Goal: Task Accomplishment & Management: Manage account settings

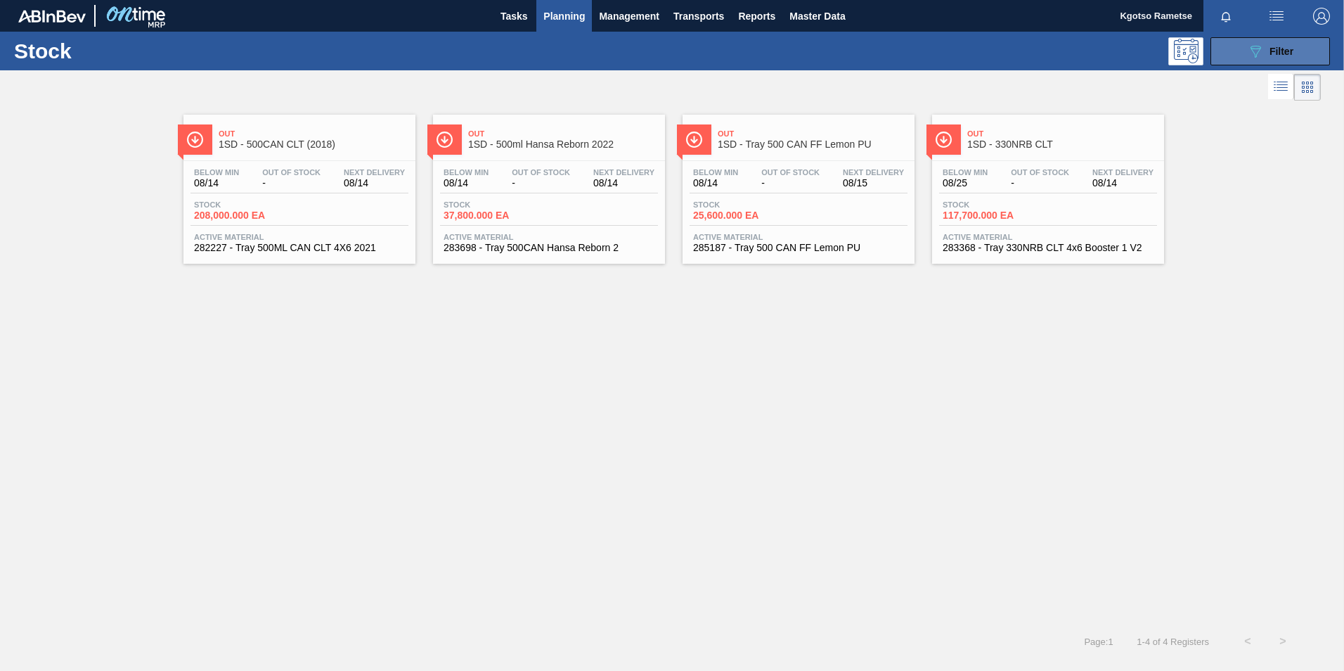
click at [1280, 49] on span "Filter" at bounding box center [1282, 51] width 24 height 11
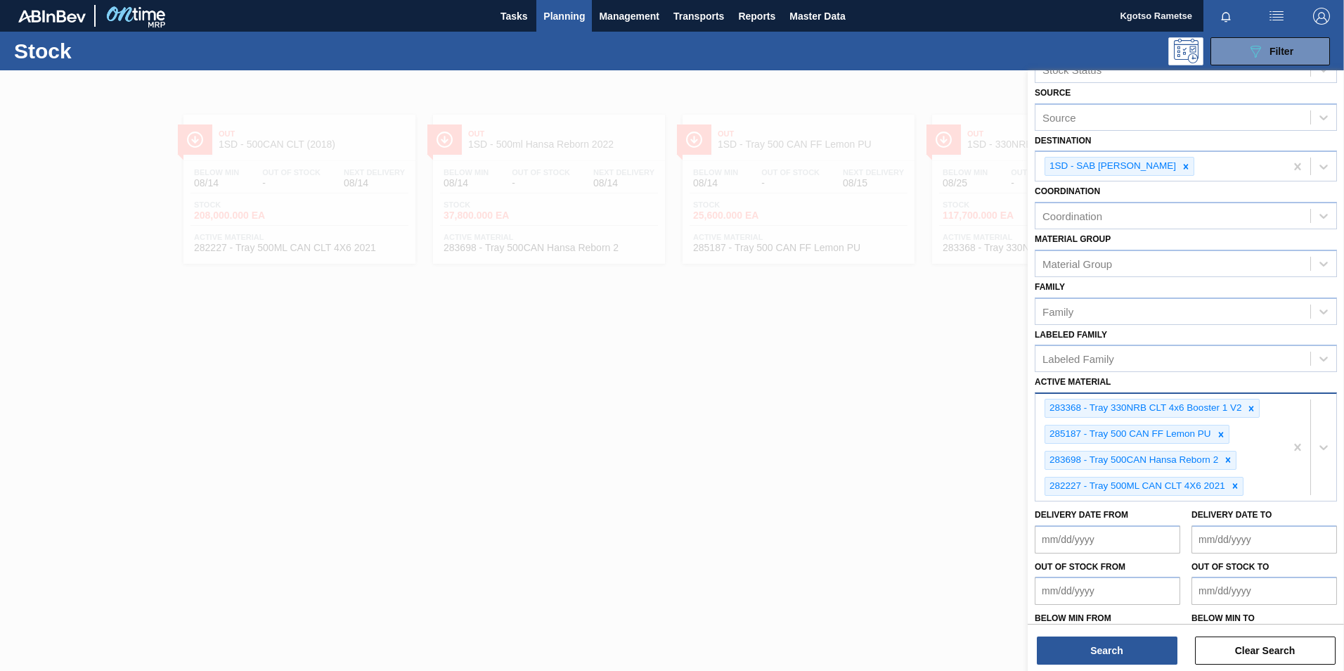
scroll to position [85, 0]
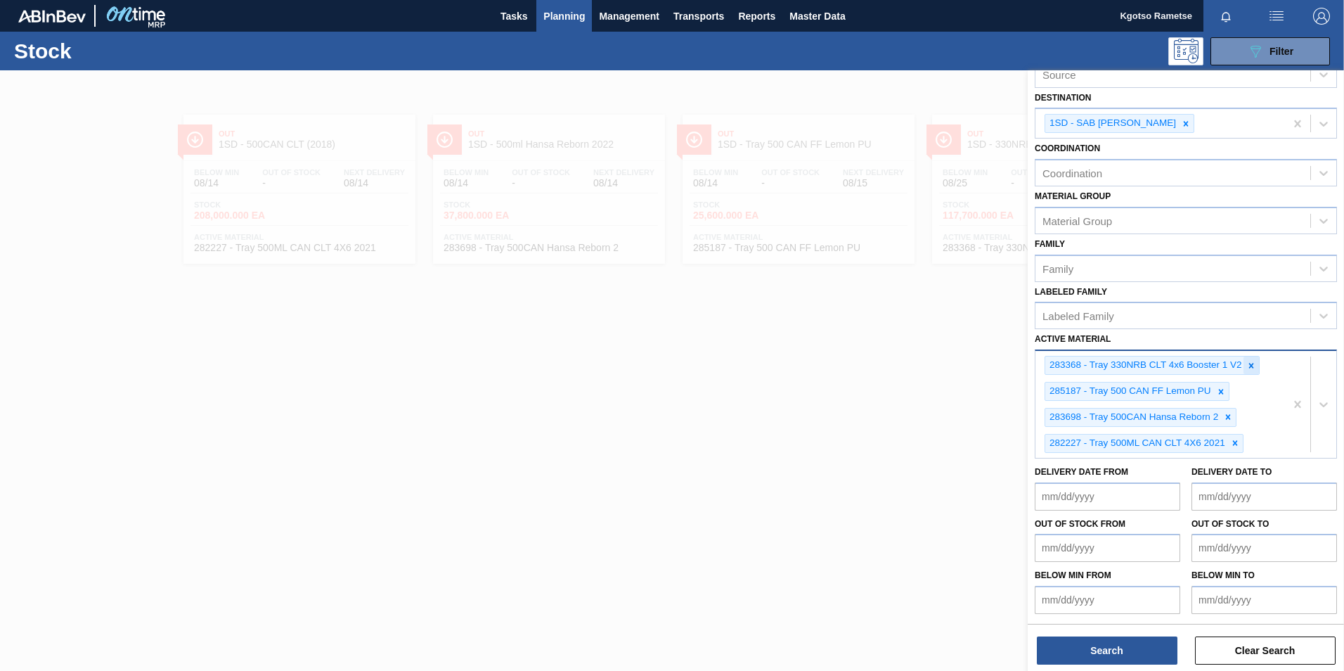
click at [1248, 369] on icon at bounding box center [1251, 366] width 10 height 10
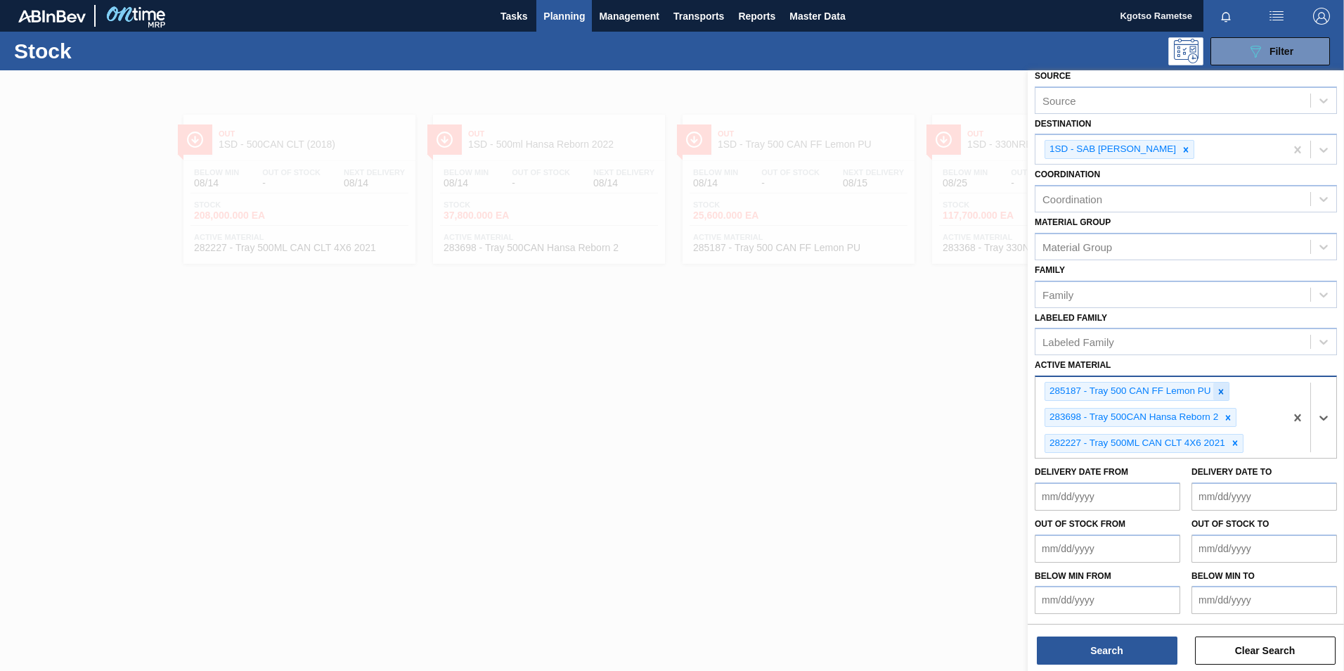
click at [1226, 392] on div at bounding box center [1220, 391] width 15 height 18
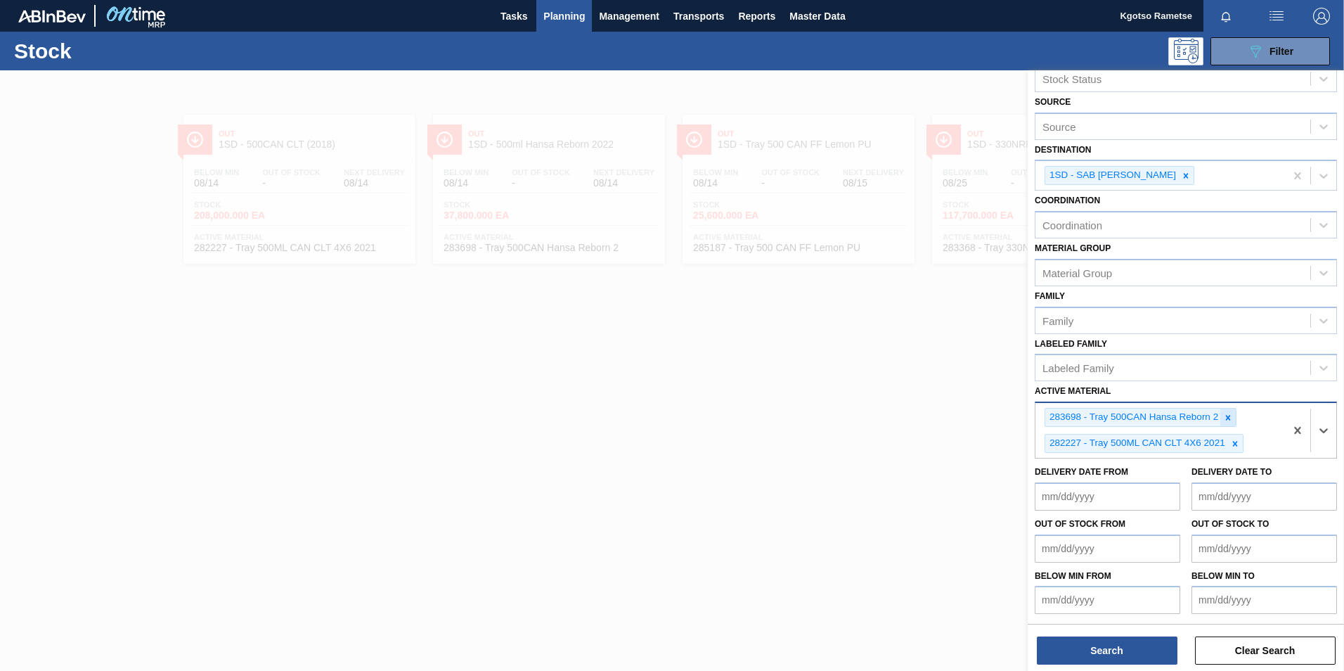
click at [1227, 411] on div at bounding box center [1227, 417] width 15 height 18
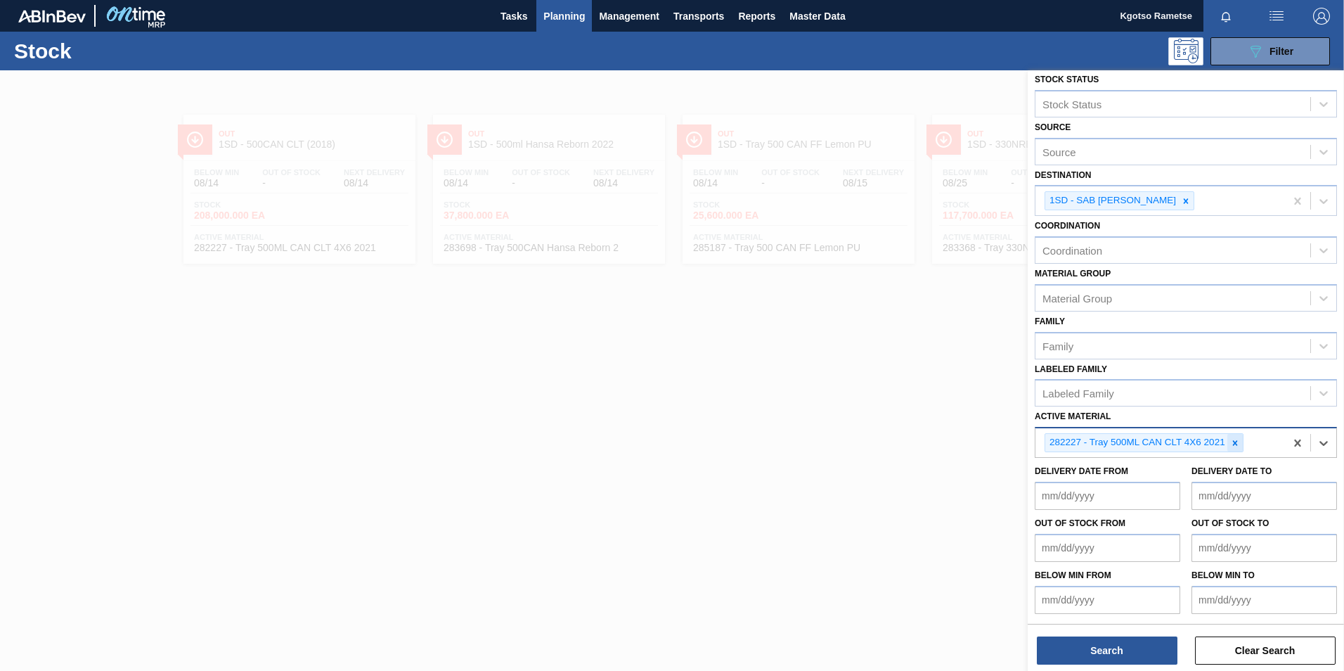
click at [1235, 439] on icon at bounding box center [1235, 443] width 10 height 10
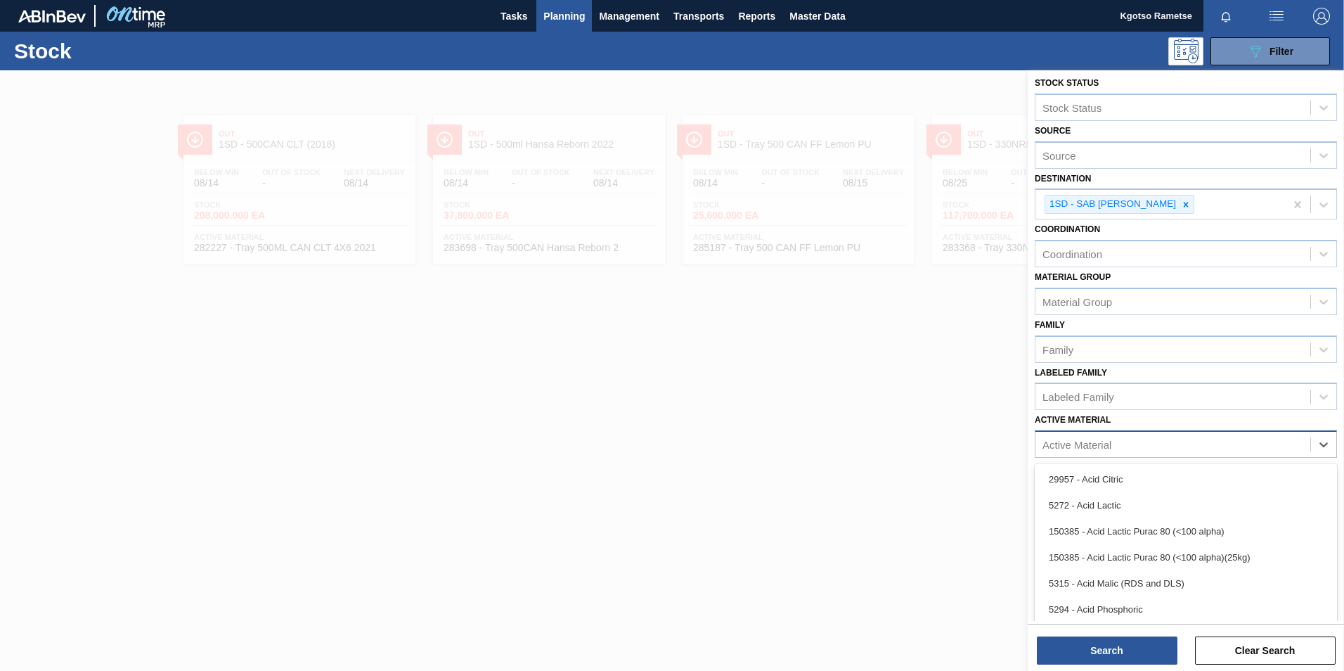
scroll to position [58, 0]
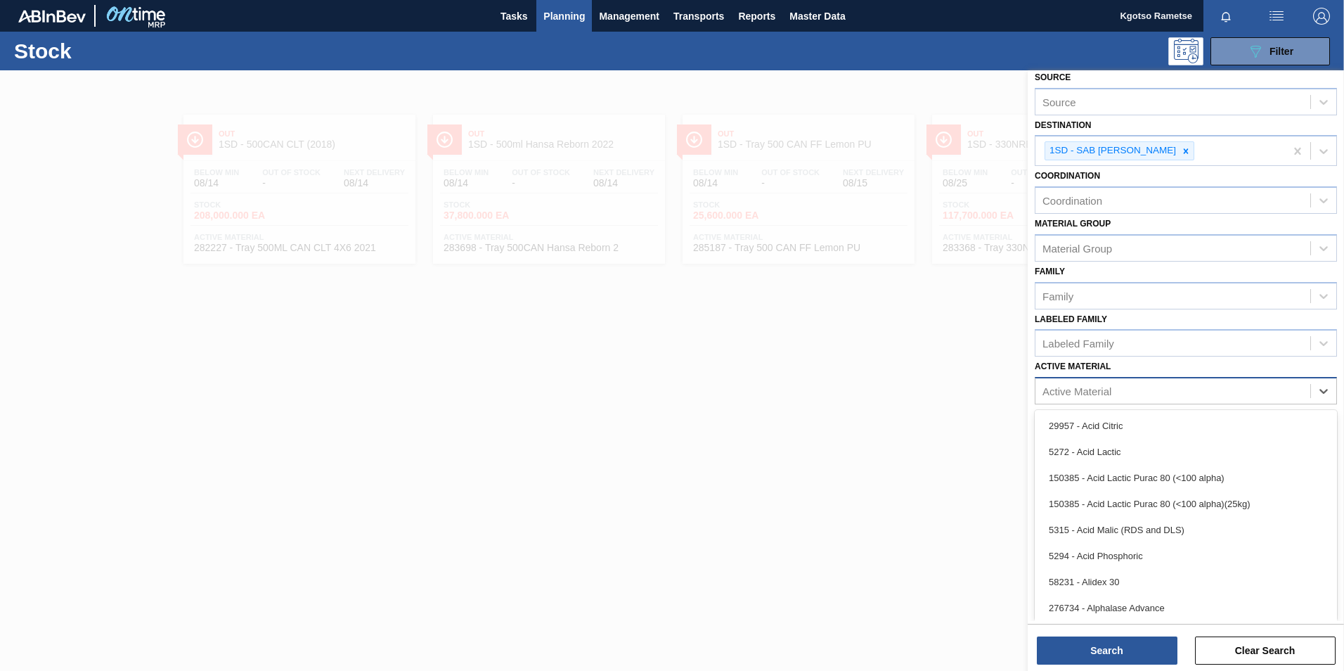
click at [1064, 404] on div "option 282227 - Tray 500ML CAN CLT 4X6 2021, deselected. option 5272 - Acid Lac…" at bounding box center [1186, 390] width 302 height 27
click at [1064, 388] on div "Stock Status Stock Status Source Source Destination 1SD - SAB Rosslyn Brewery C…" at bounding box center [1186, 290] width 316 height 555
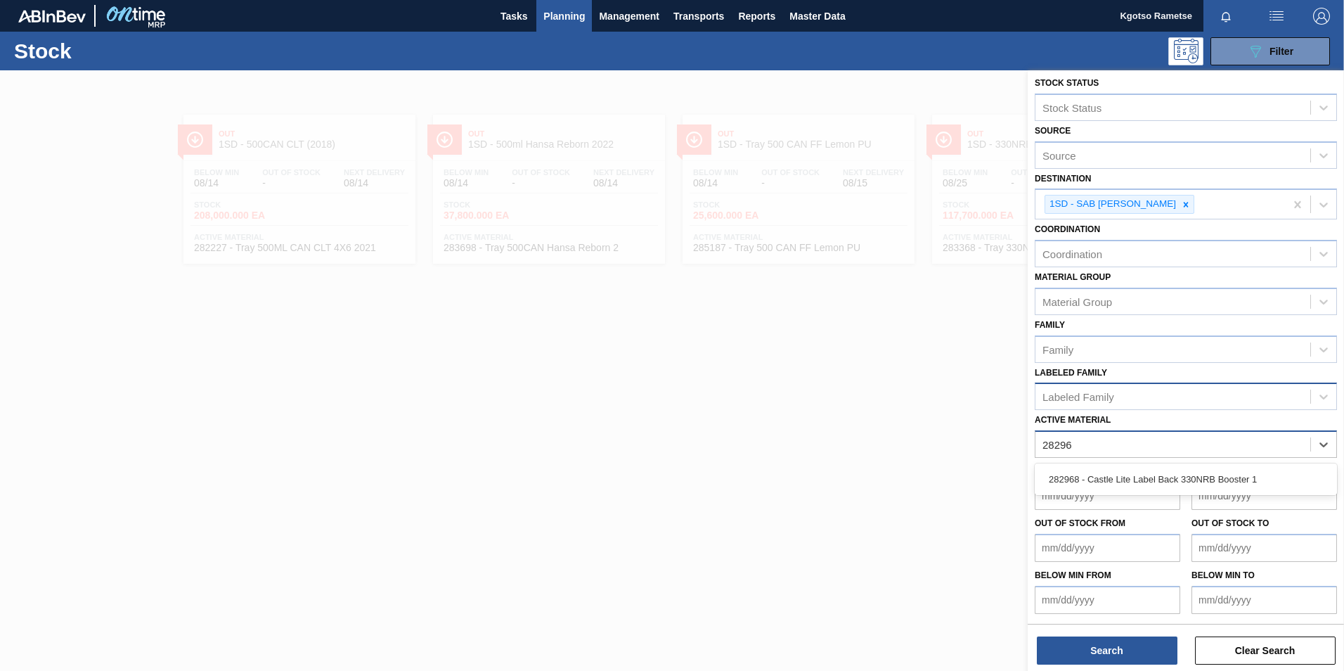
type Material "282968"
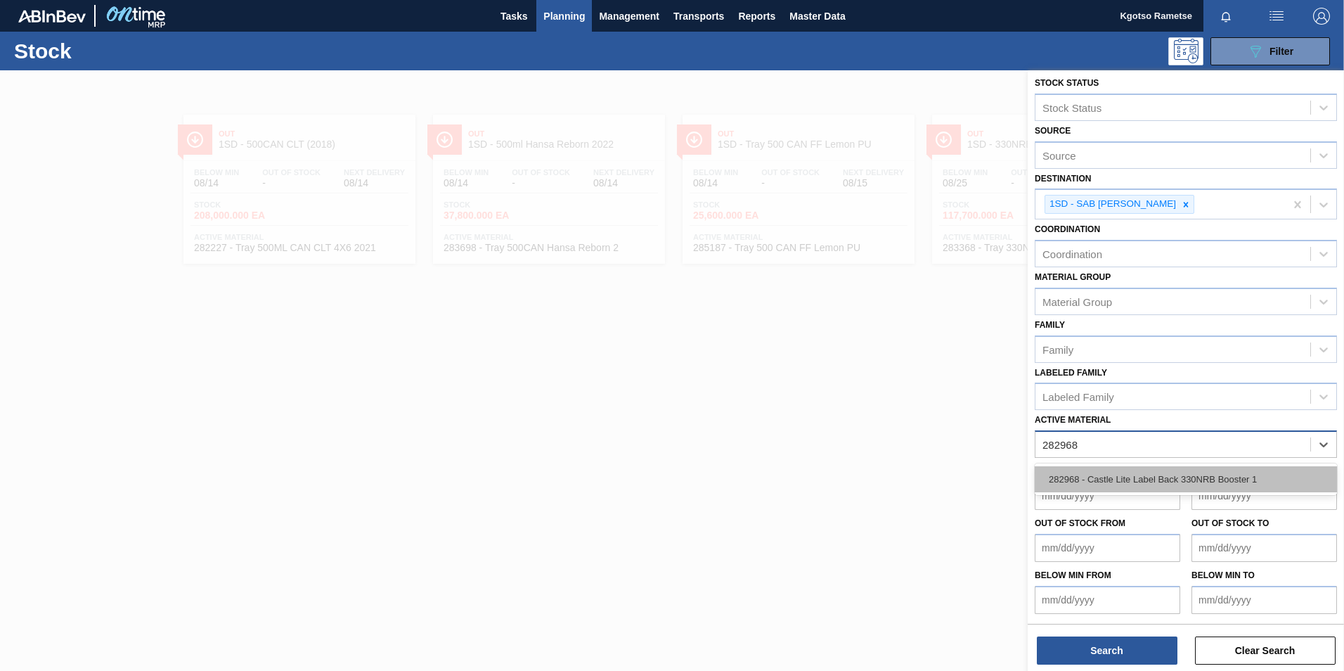
click at [1109, 472] on div "282968 - Castle Lite Label Back 330NRB Booster 1" at bounding box center [1186, 479] width 302 height 26
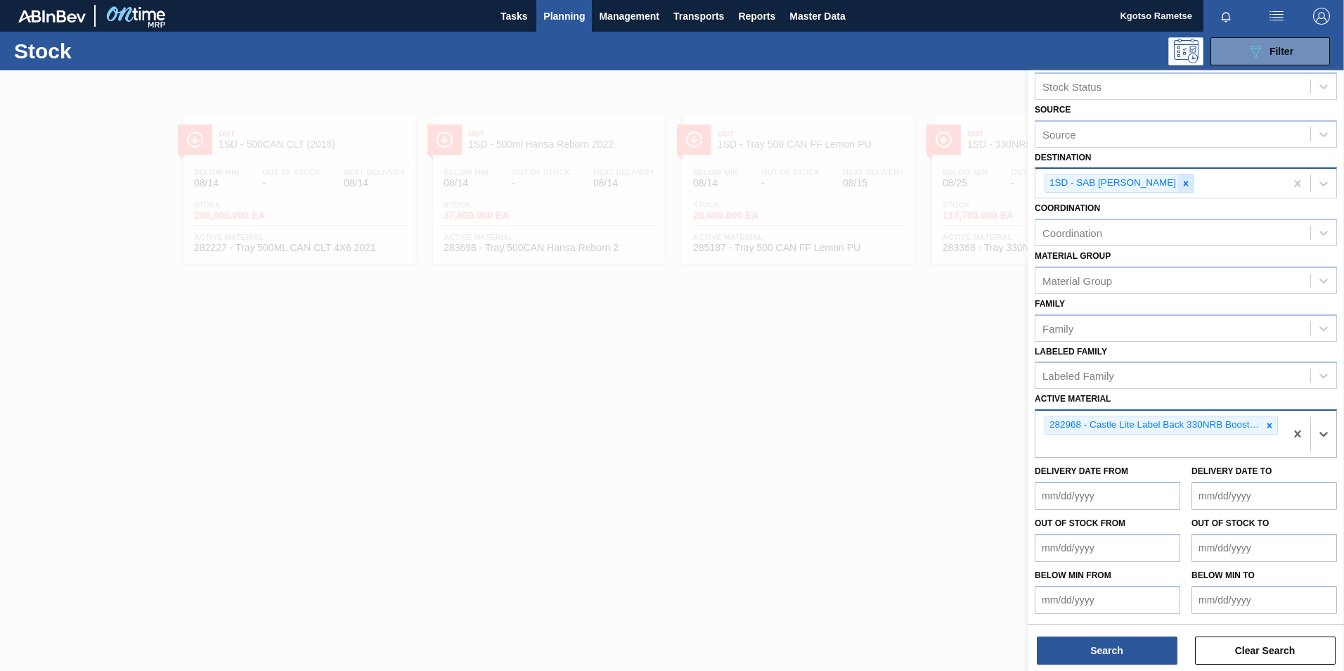
click at [1181, 183] on icon at bounding box center [1186, 184] width 10 height 10
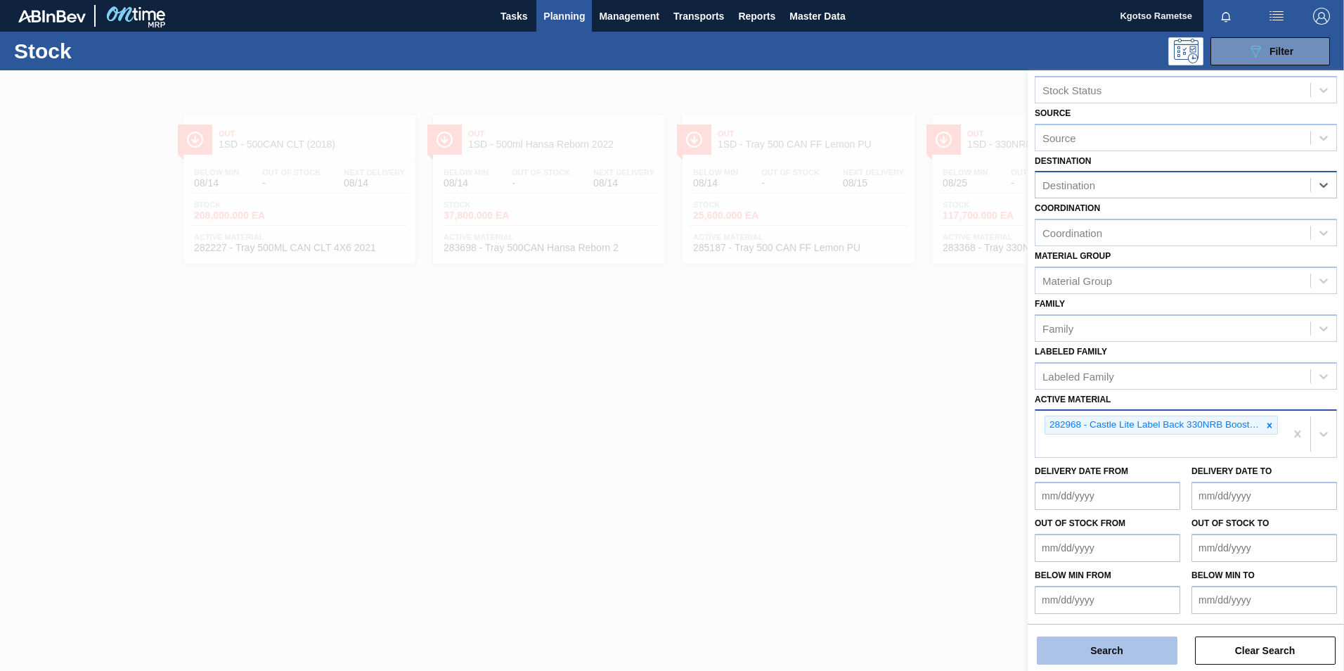
click at [1060, 657] on button "Search" at bounding box center [1107, 650] width 141 height 28
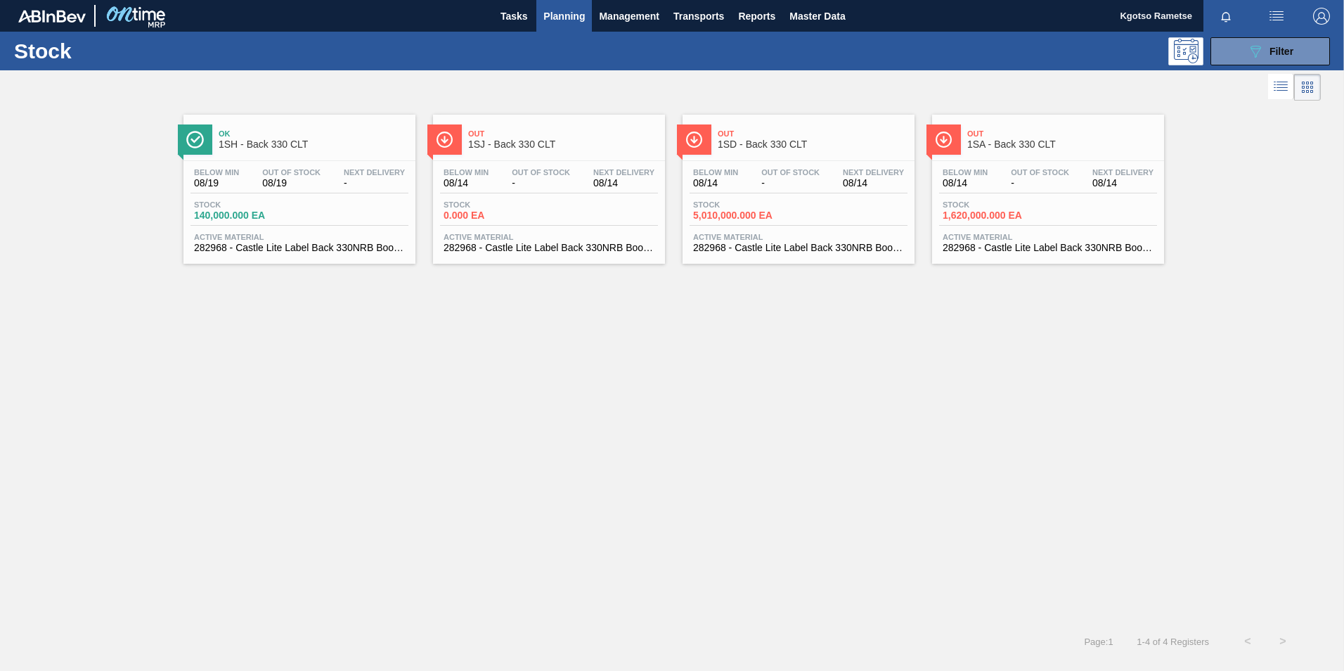
click at [346, 138] on span "Ok" at bounding box center [314, 133] width 190 height 8
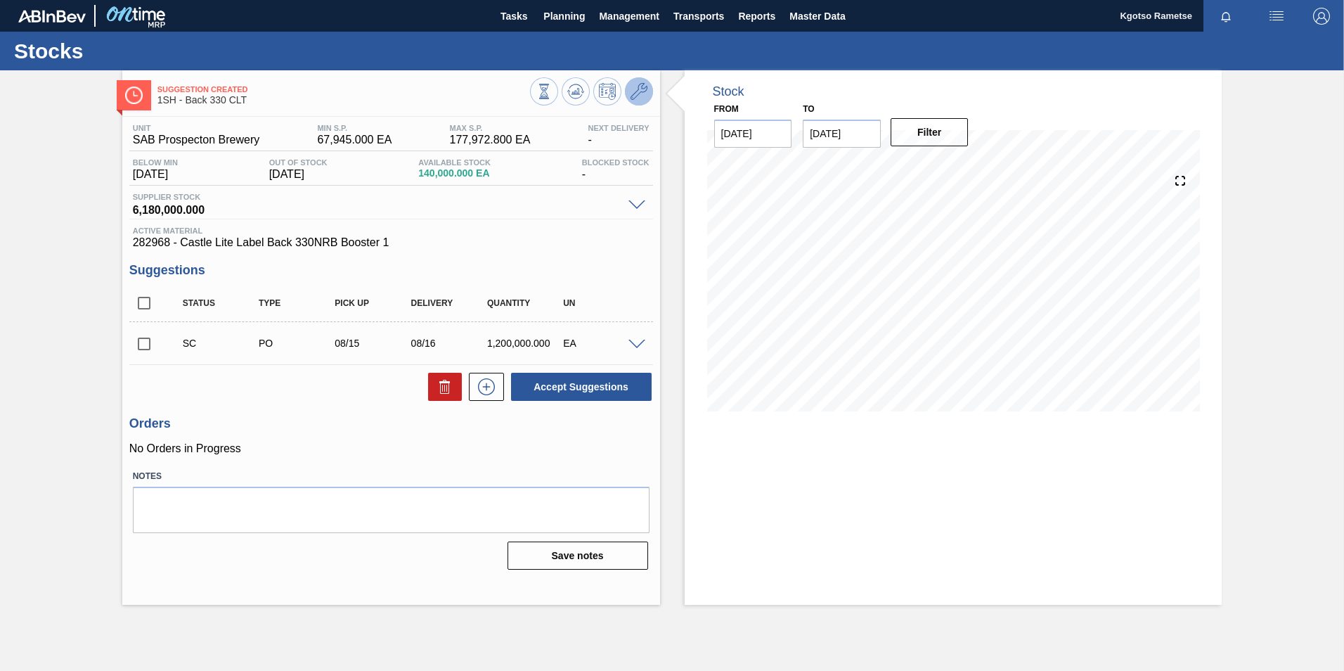
click at [639, 97] on icon at bounding box center [639, 91] width 17 height 17
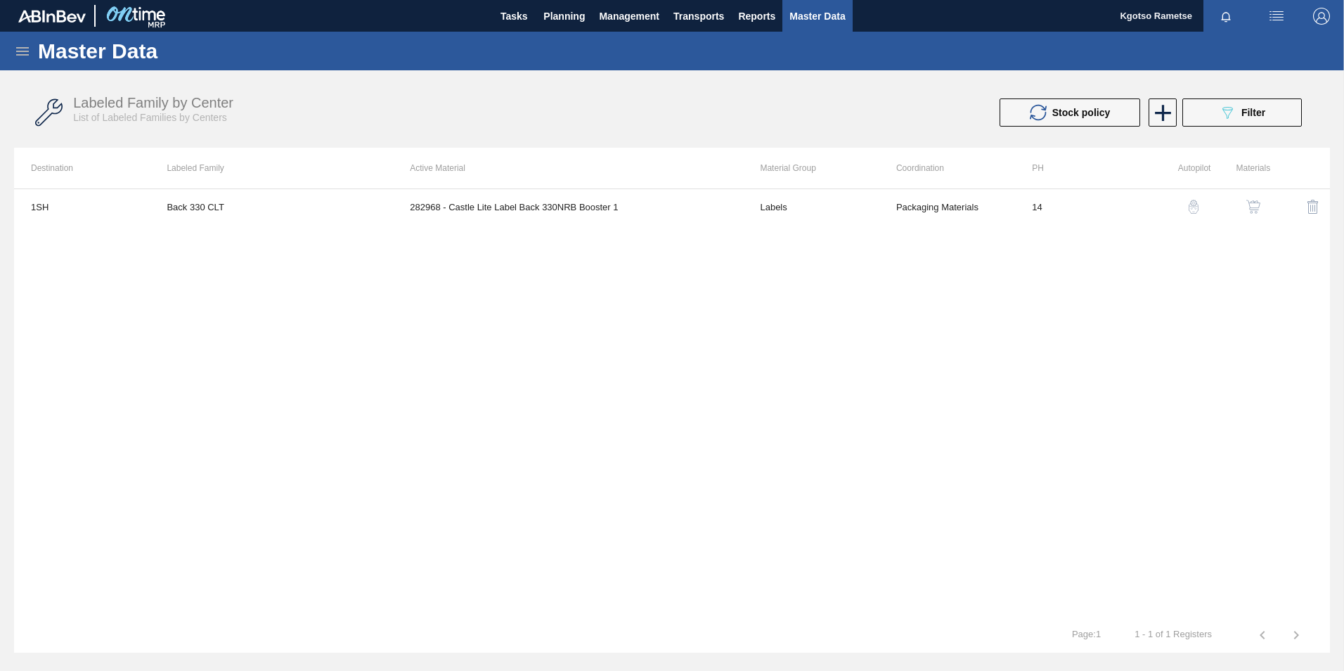
click at [1260, 207] on img "button" at bounding box center [1253, 207] width 14 height 14
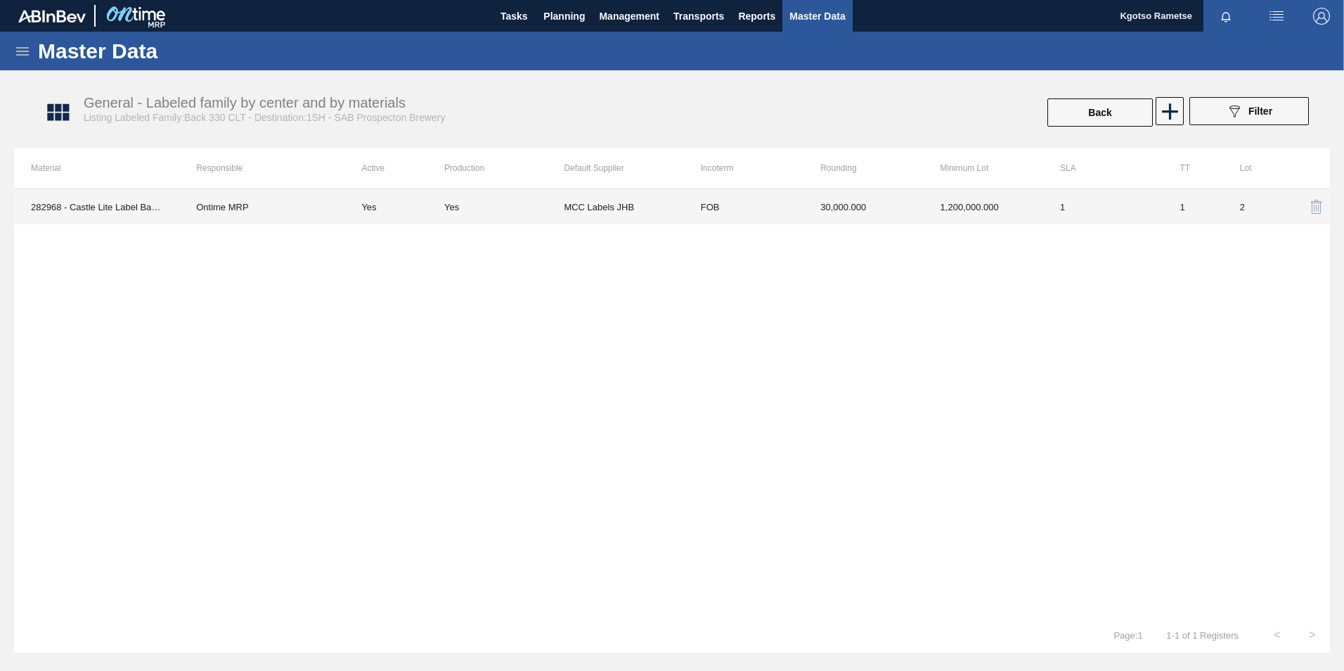
click at [898, 210] on td "30,000.000" at bounding box center [863, 206] width 120 height 35
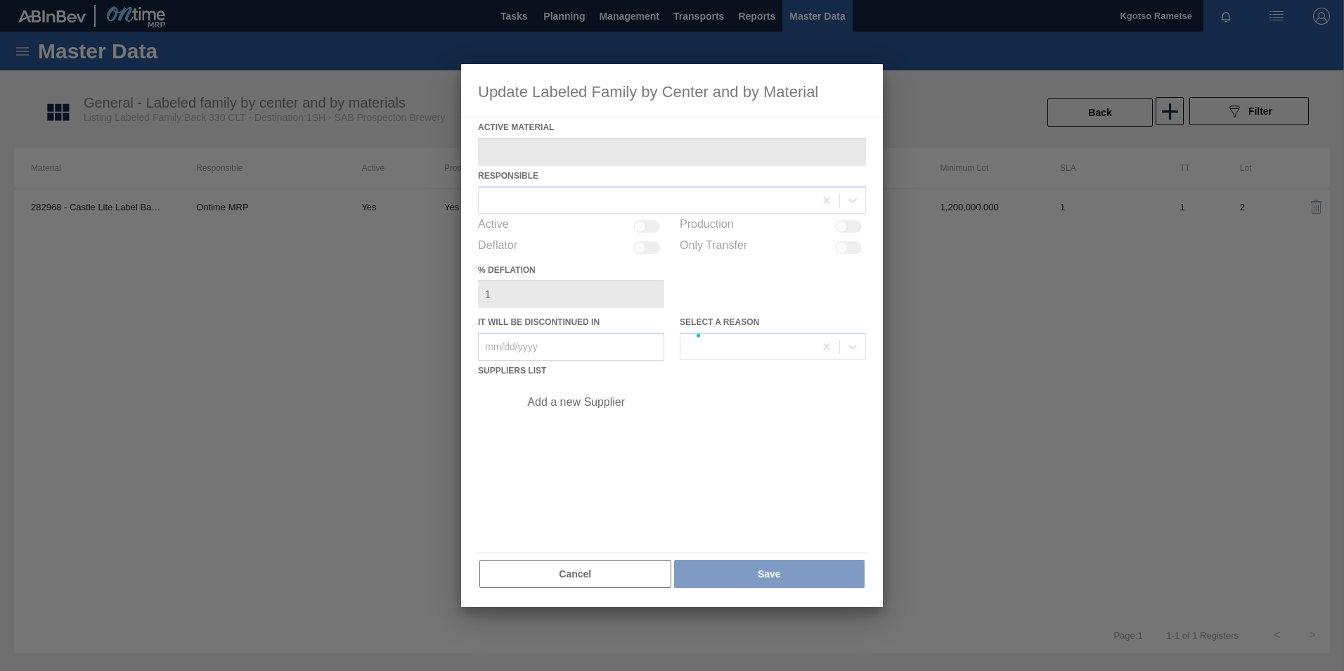
type Material "282968 - Castle Lite Label Back 330NRB Booster 1"
checkbox input "true"
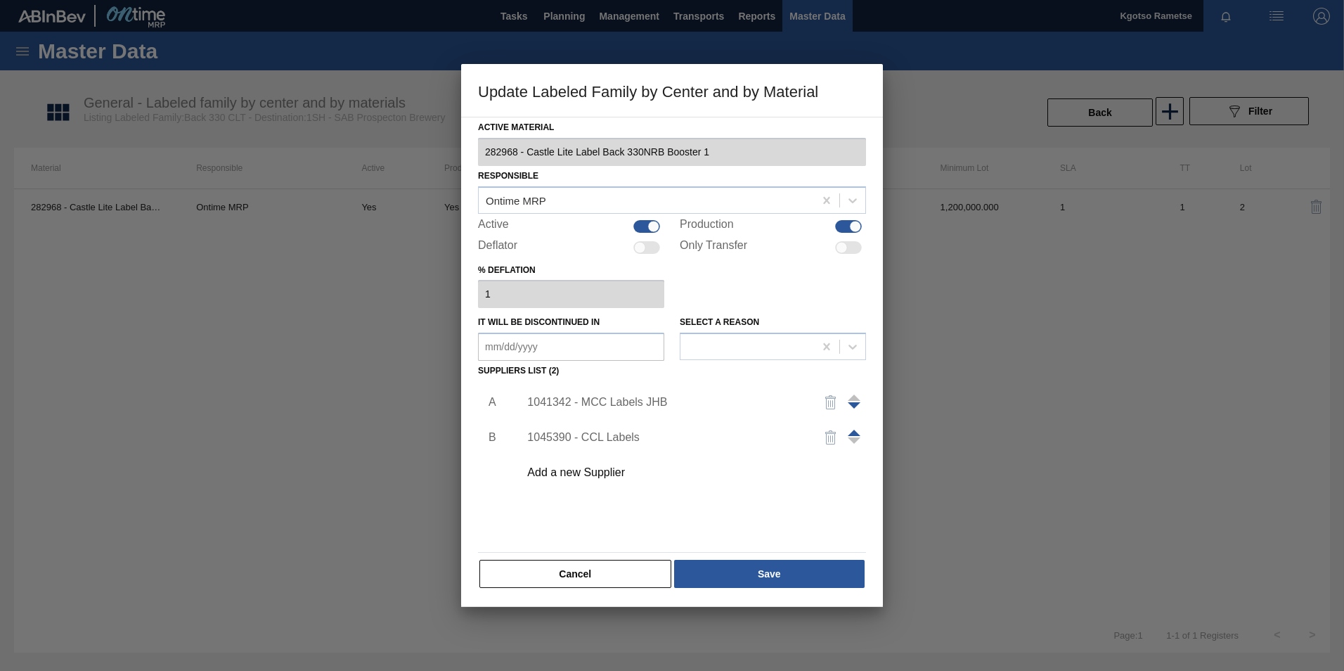
click at [855, 431] on span at bounding box center [854, 433] width 13 height 6
click at [621, 404] on div "1045390 - CCL Labels" at bounding box center [665, 402] width 276 height 13
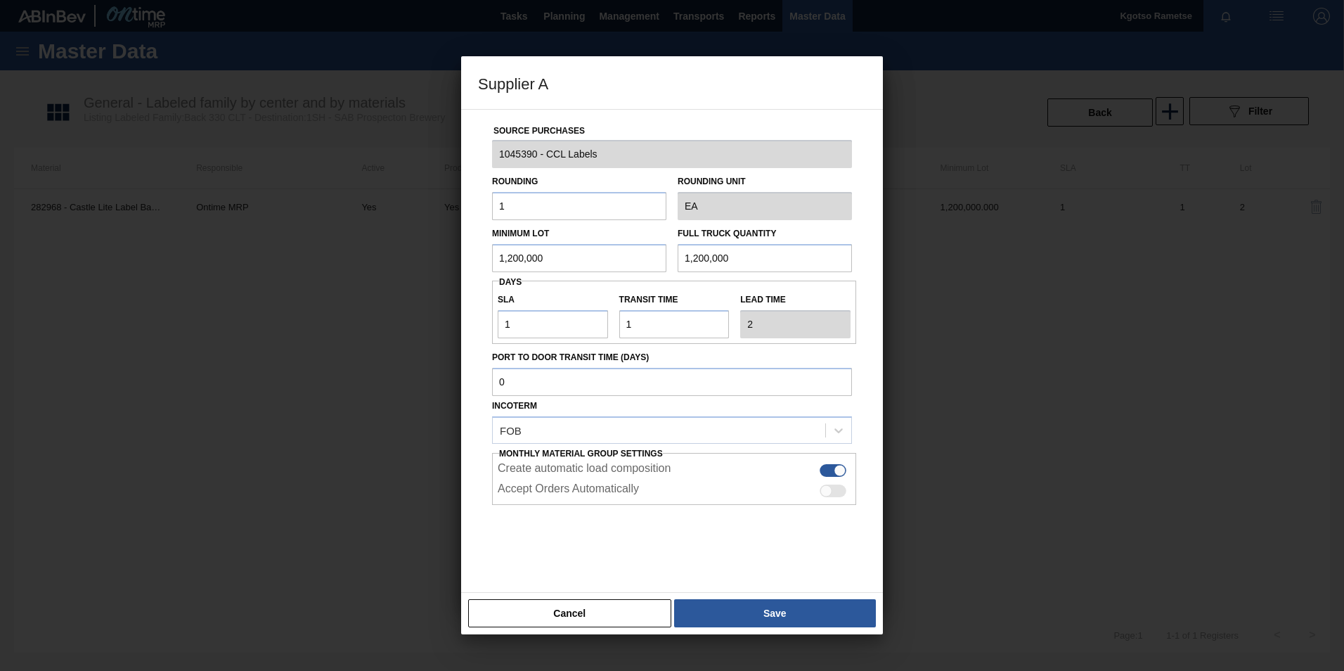
drag, startPoint x: 582, startPoint y: 254, endPoint x: 413, endPoint y: 258, distance: 169.5
click at [428, 257] on div "Supplier A Source Purchases 1045390 - CCL Labels Rounding 1 Rounding Unit EA Mi…" at bounding box center [672, 335] width 1344 height 671
drag, startPoint x: 525, startPoint y: 255, endPoint x: 287, endPoint y: 252, distance: 238.3
click at [333, 259] on div "Supplier A Source Purchases 1045390 - CCL Labels Rounding 1 Rounding Unit EA Mi…" at bounding box center [672, 335] width 1344 height 671
type input "525,000"
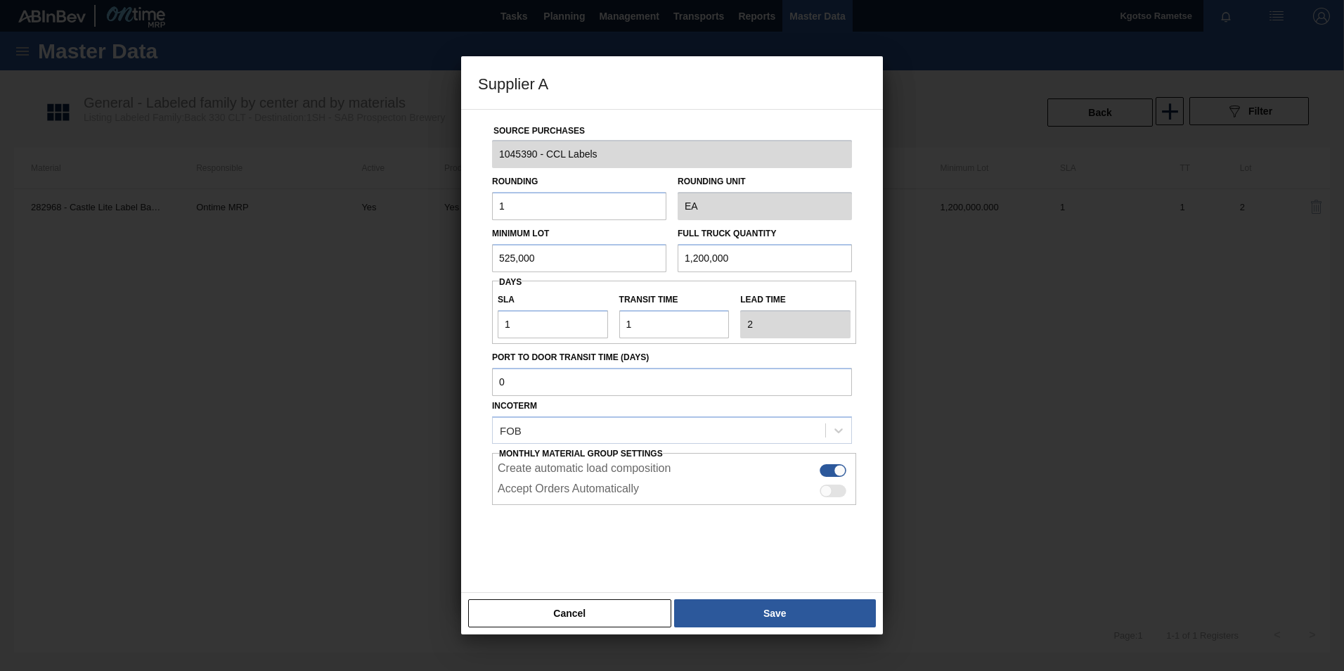
drag, startPoint x: 749, startPoint y: 254, endPoint x: 297, endPoint y: 271, distance: 451.6
click at [365, 267] on div "Supplier A Source Purchases 1045390 - CCL Labels Rounding 1 Rounding Unit EA Mi…" at bounding box center [672, 335] width 1344 height 671
paste input "525"
type input "525,000"
click at [761, 618] on button "Save" at bounding box center [775, 613] width 202 height 28
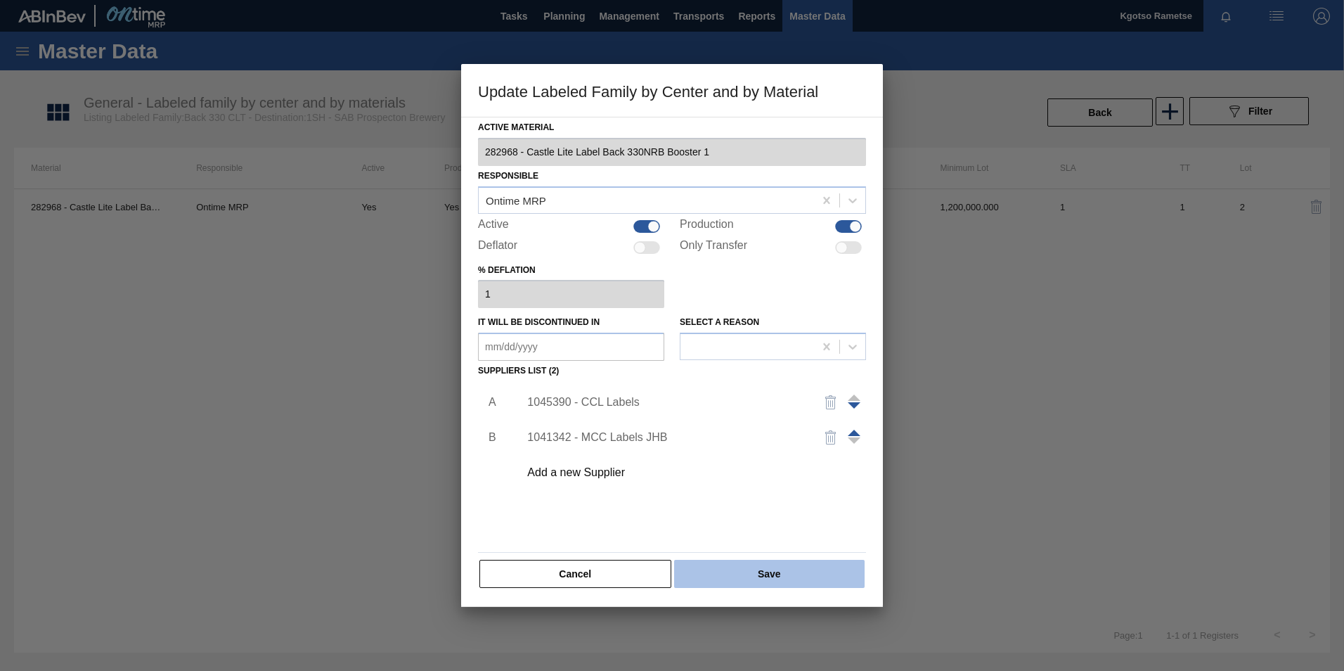
click at [756, 569] on button "Save" at bounding box center [769, 574] width 191 height 28
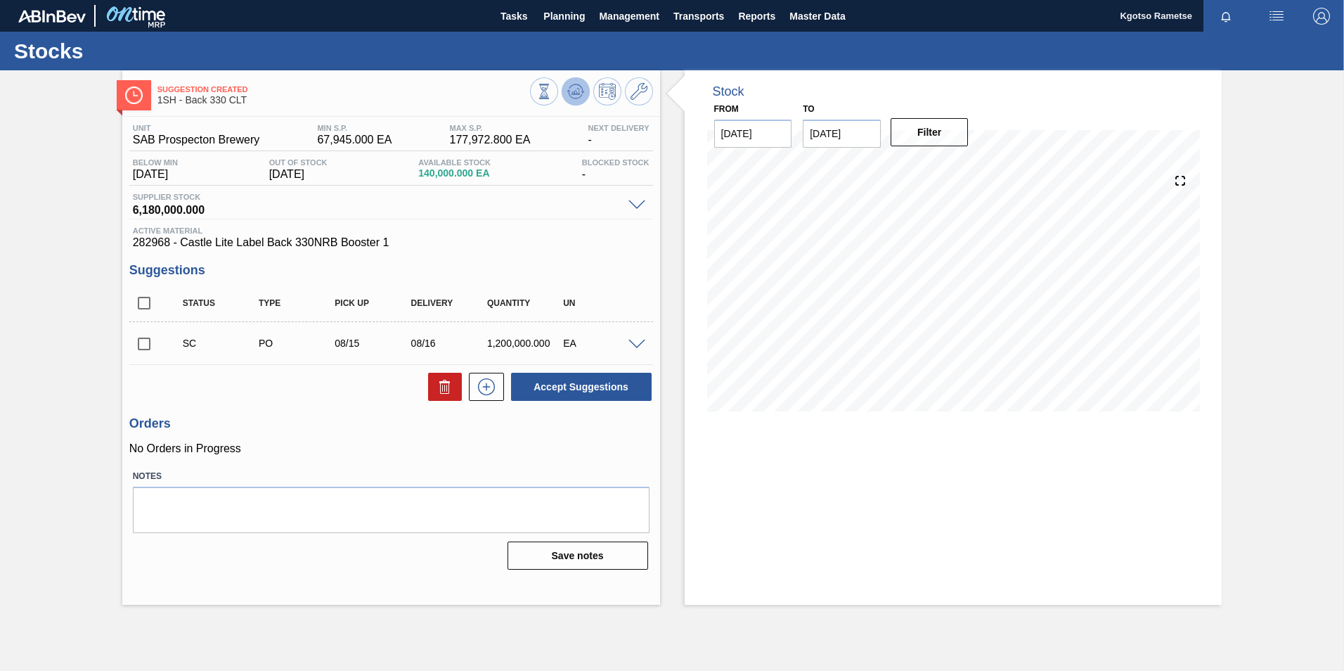
click at [552, 94] on icon at bounding box center [543, 91] width 15 height 15
click at [576, 18] on span "Planning" at bounding box center [563, 16] width 41 height 17
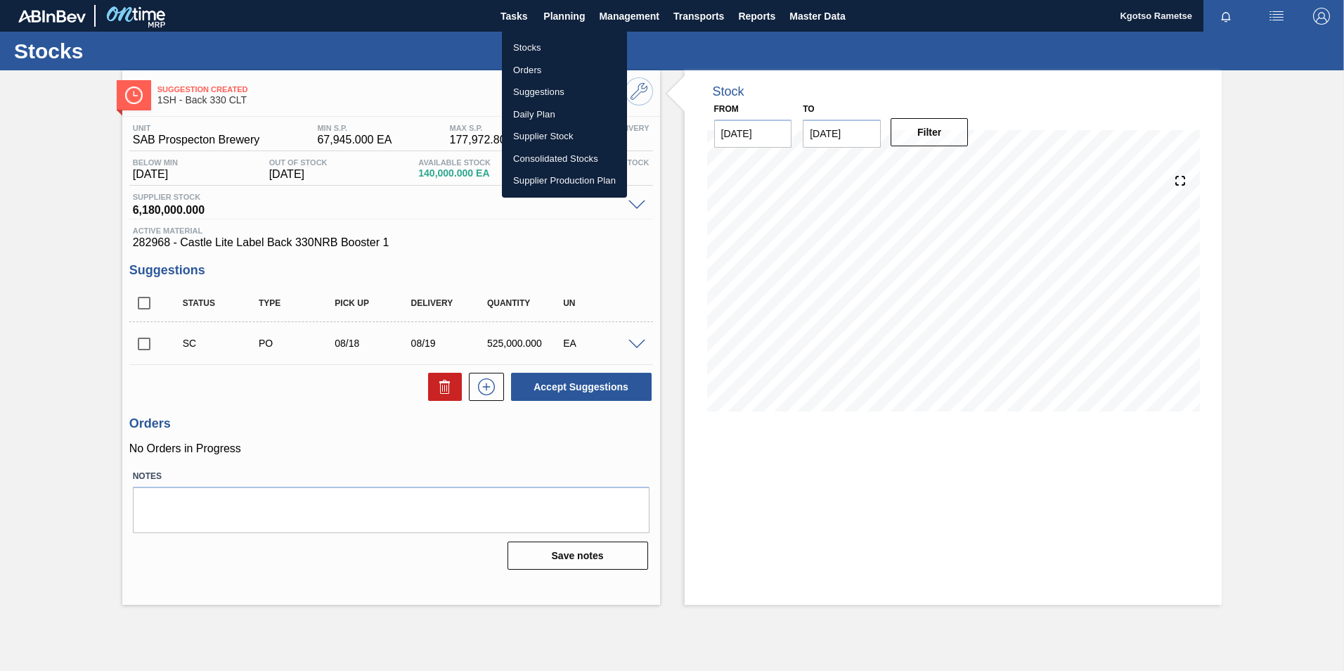
click at [569, 45] on li "Stocks" at bounding box center [564, 48] width 125 height 22
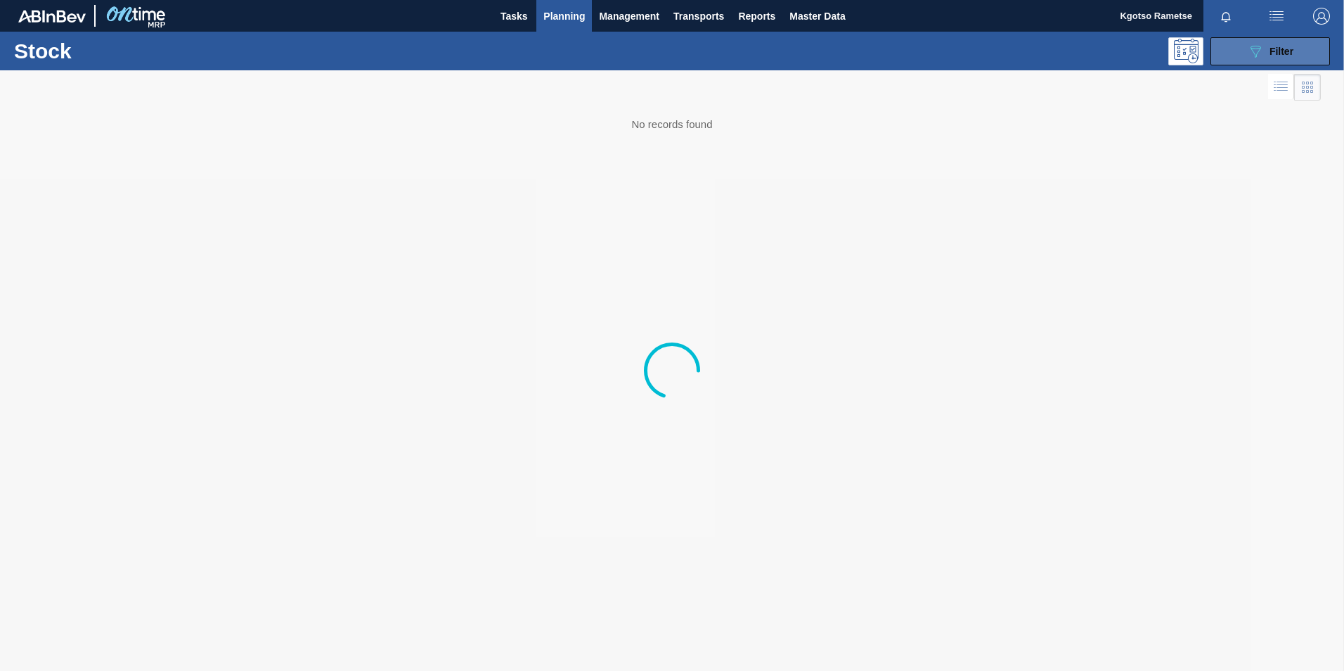
click at [1304, 53] on button "089F7B8B-B2A5-4AFE-B5C0-19BA573D28AC Filter" at bounding box center [1271, 51] width 120 height 28
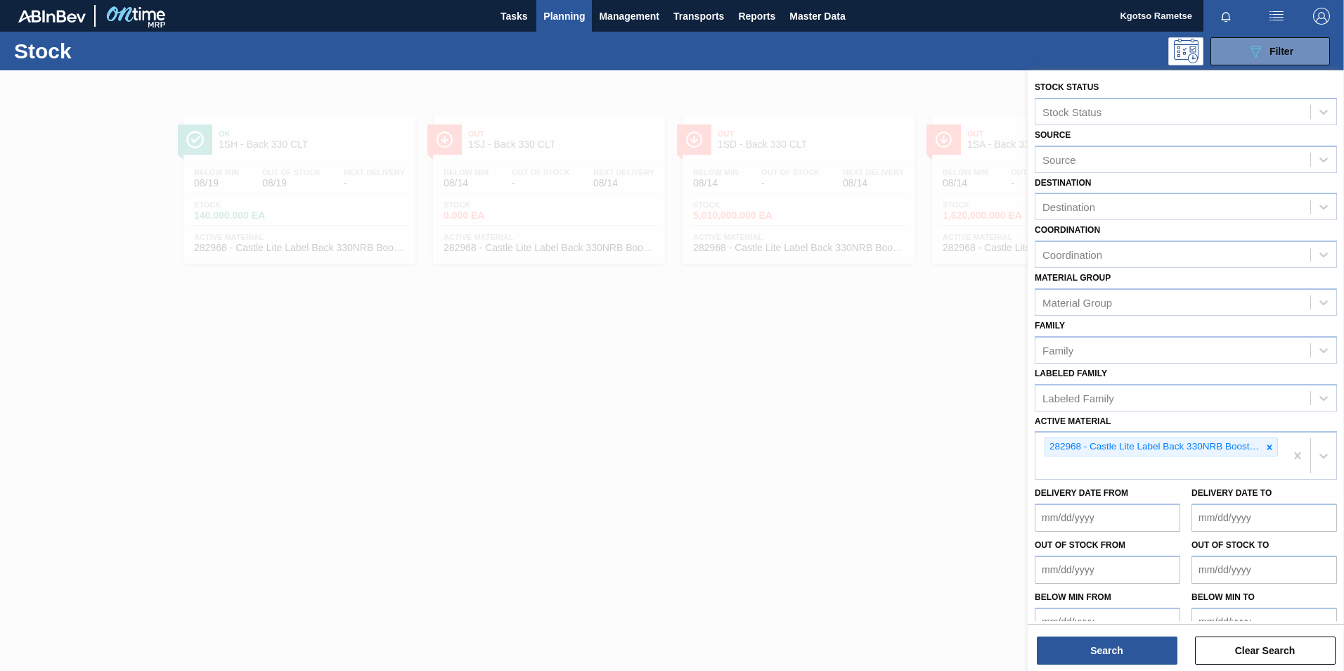
click at [1267, 446] on icon at bounding box center [1270, 447] width 10 height 10
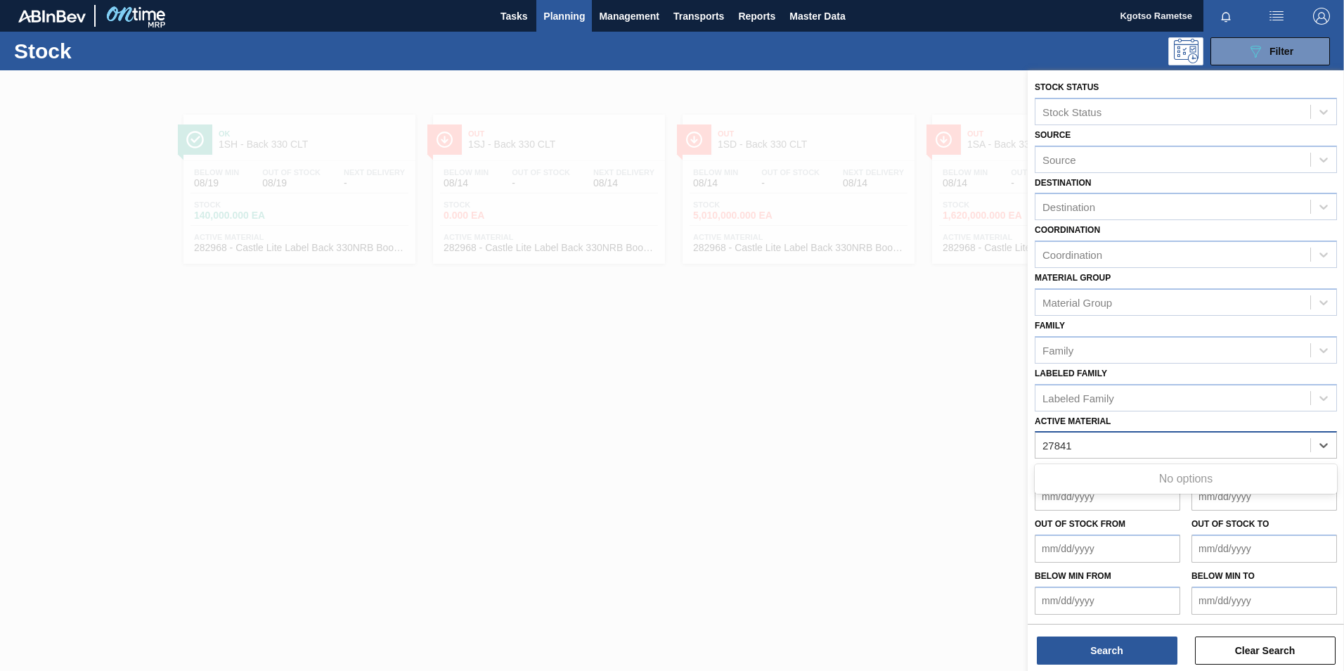
type Material "278413"
click at [1081, 439] on div "278413" at bounding box center [1172, 445] width 275 height 20
drag, startPoint x: 1081, startPoint y: 439, endPoint x: 1074, endPoint y: 442, distance: 7.9
click at [1079, 439] on div "Active Material" at bounding box center [1076, 445] width 69 height 12
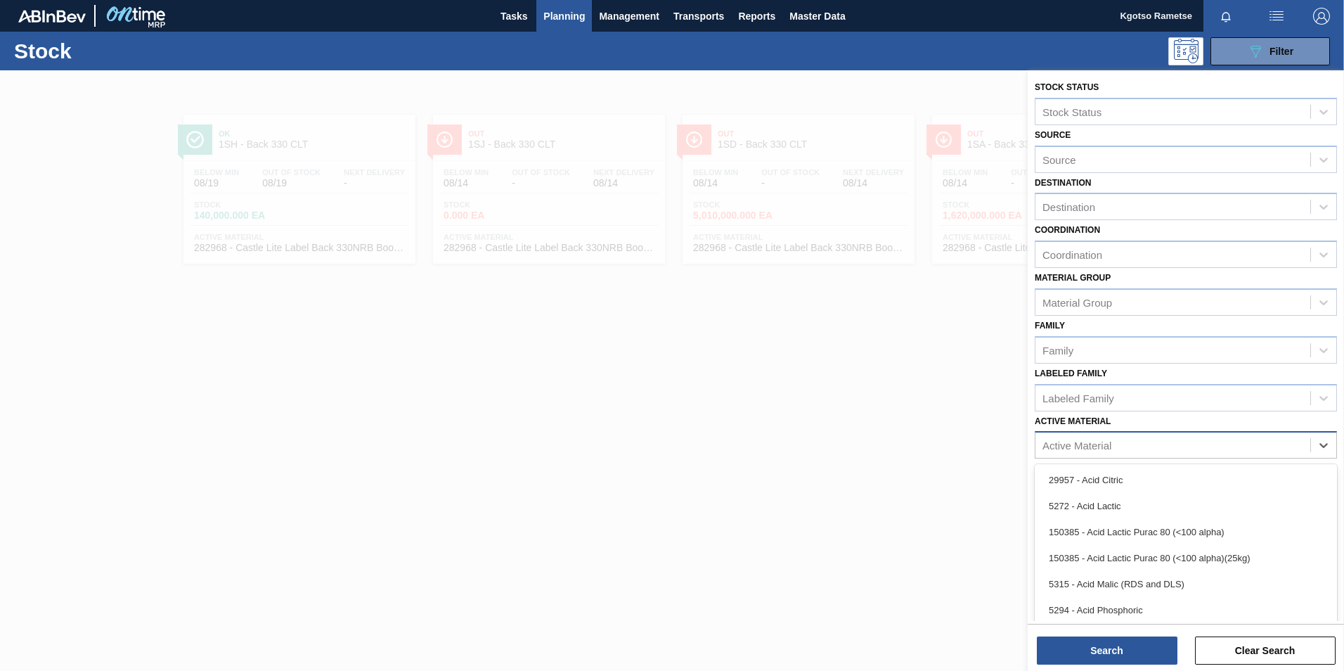
click at [1090, 450] on div "Active Material" at bounding box center [1076, 445] width 69 height 12
type Material "278481"
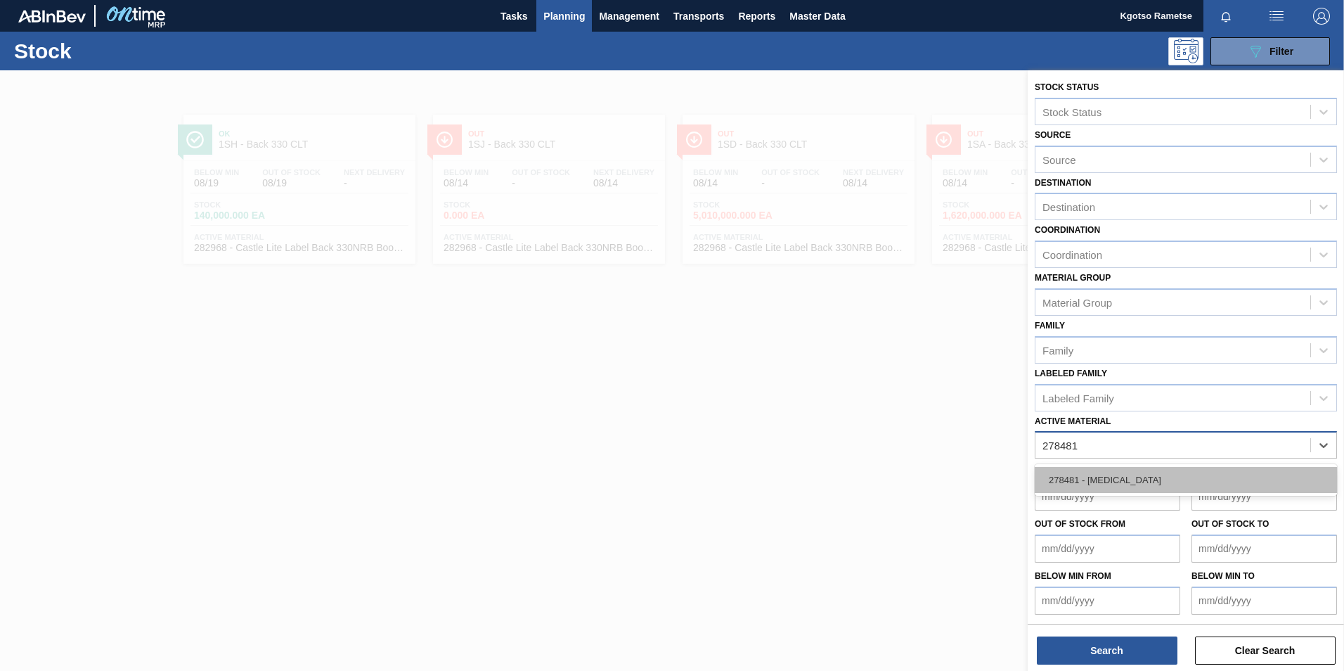
click at [1154, 477] on div "278481 - Sodium Benzoate" at bounding box center [1186, 480] width 302 height 26
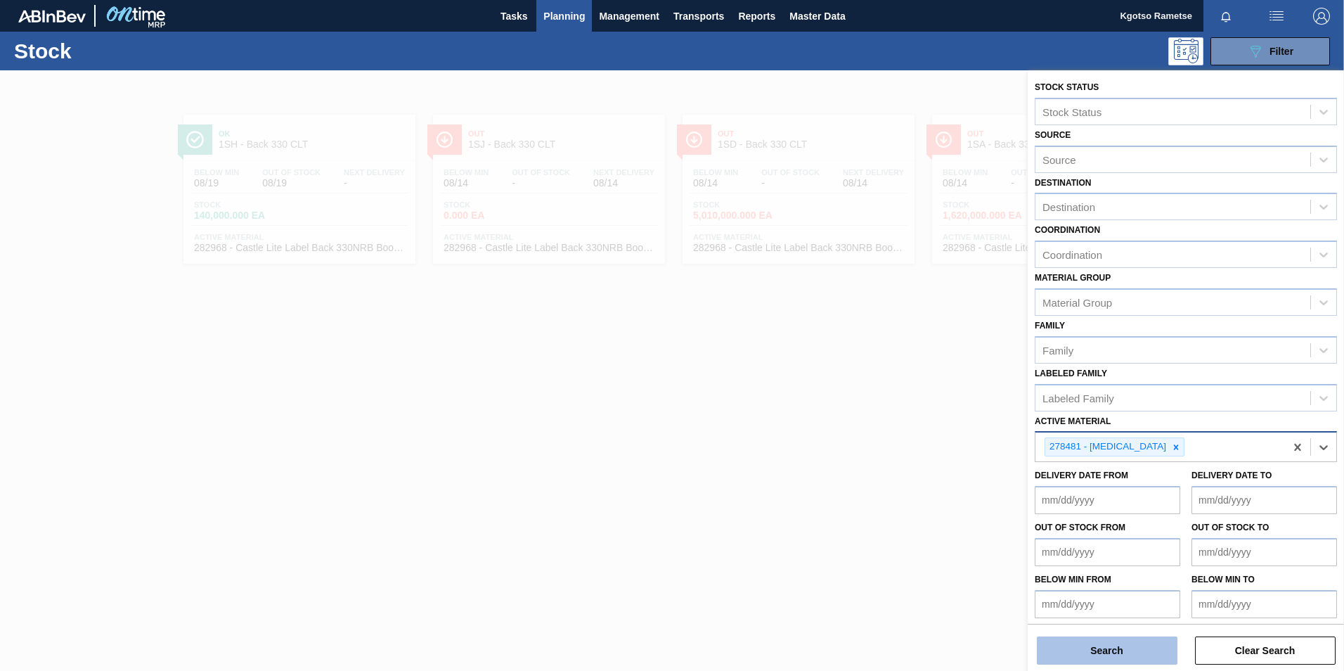
click at [1095, 659] on button "Search" at bounding box center [1107, 650] width 141 height 28
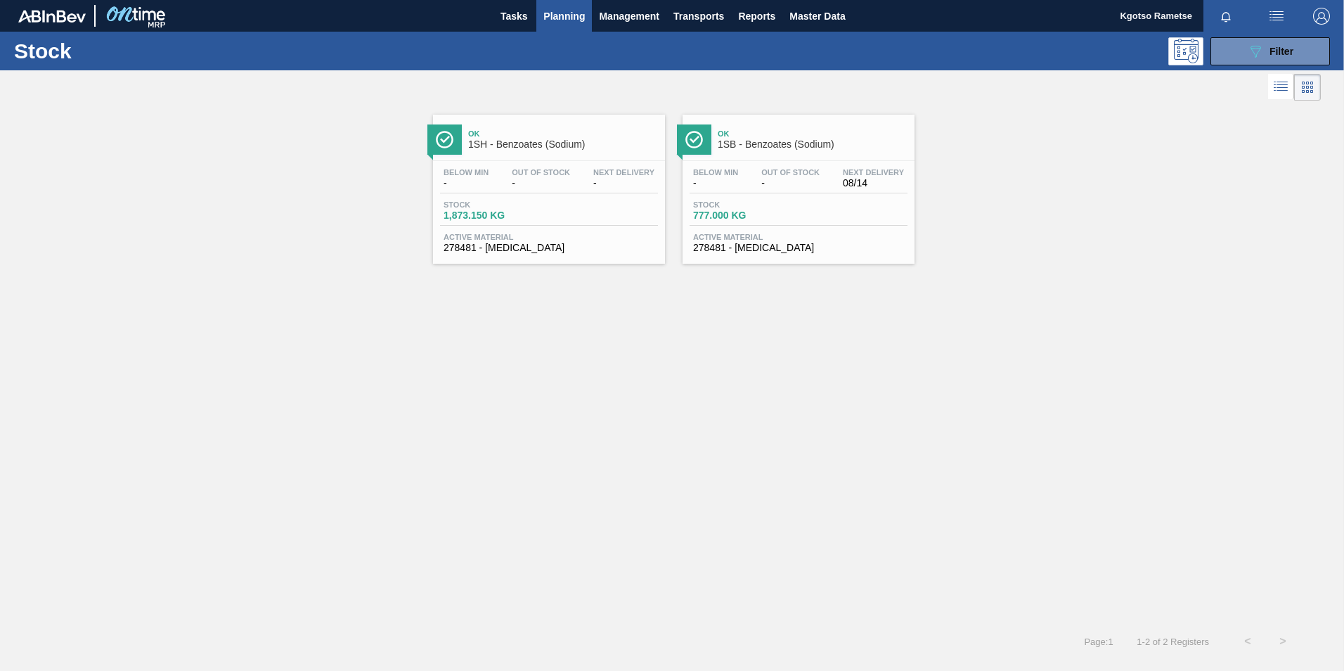
click at [749, 139] on span "1SB - Benzoates (Sodium)" at bounding box center [813, 144] width 190 height 11
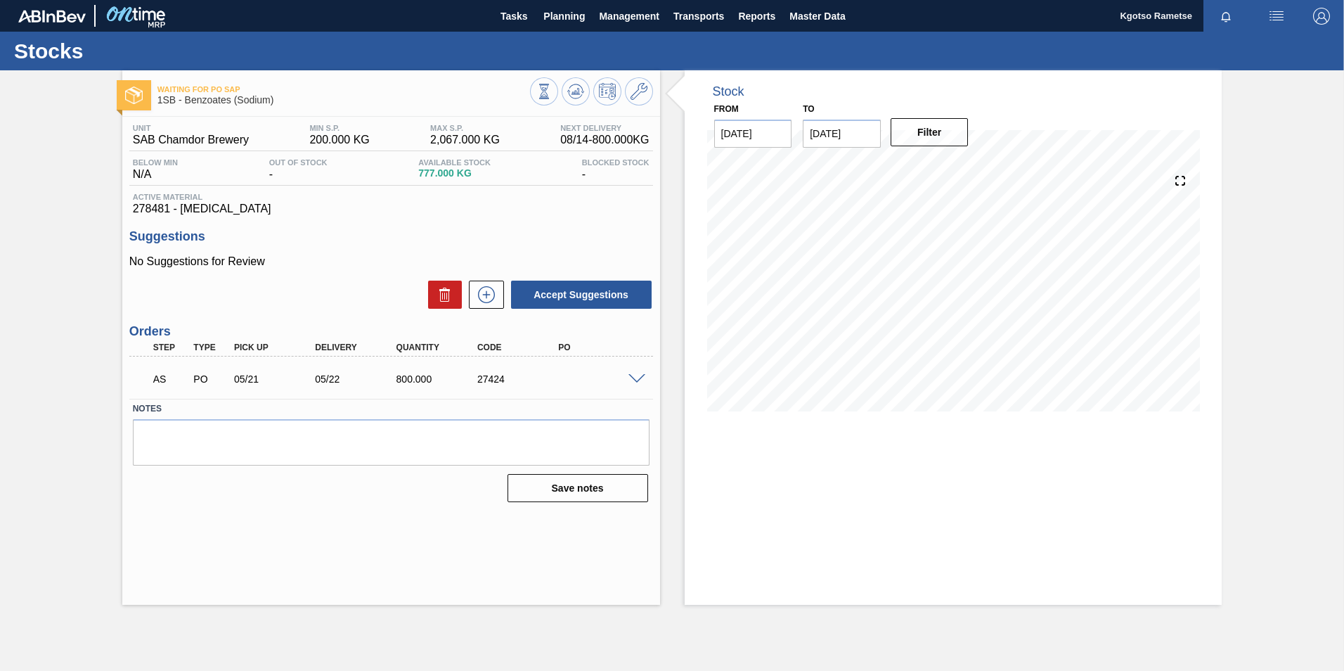
click at [635, 379] on span at bounding box center [636, 379] width 17 height 11
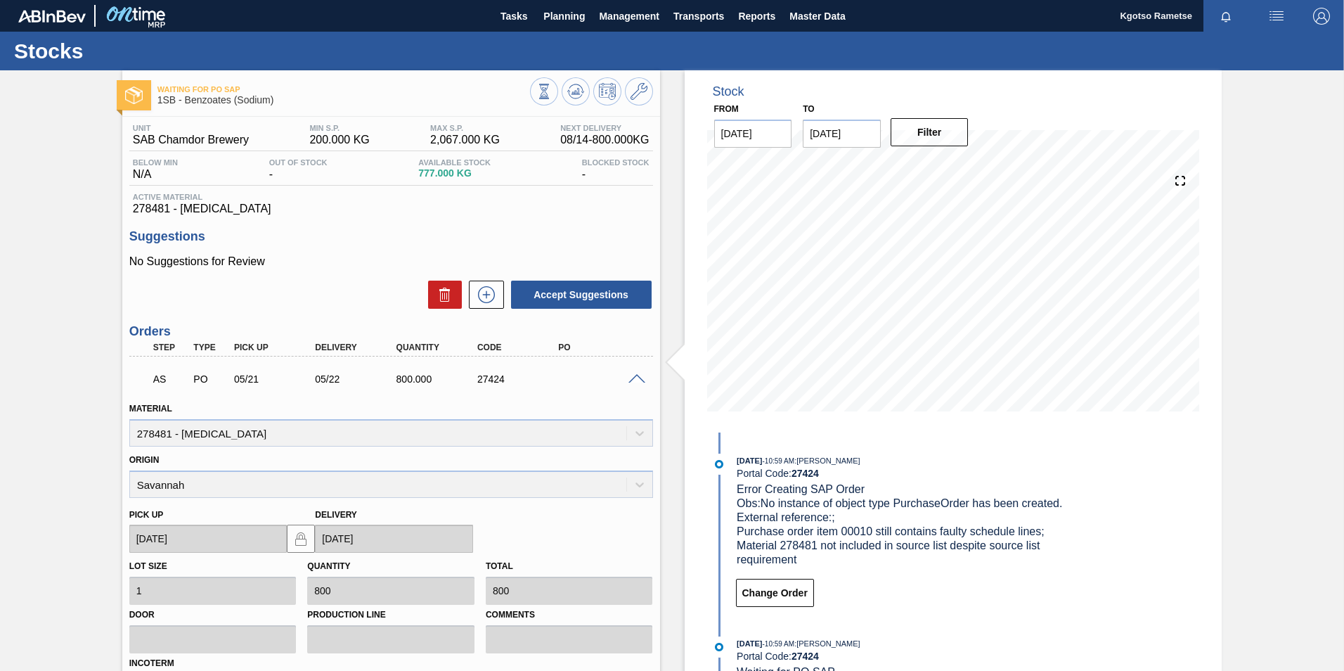
click at [637, 379] on span at bounding box center [636, 379] width 17 height 11
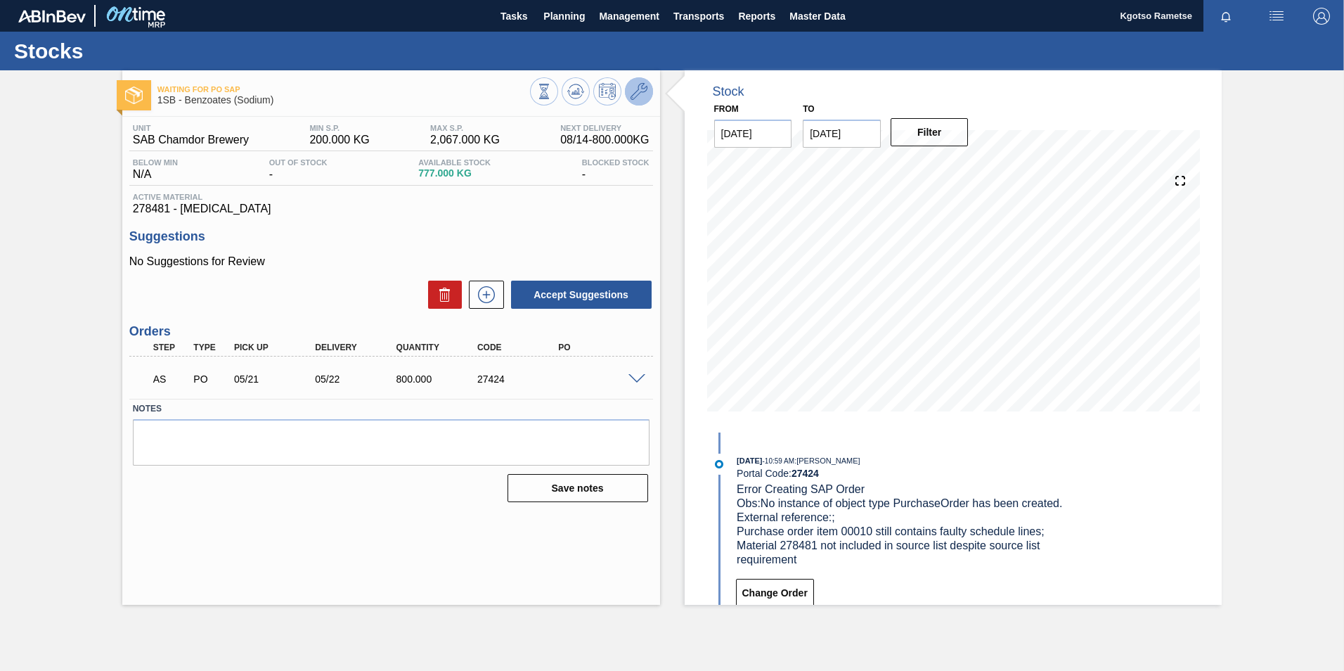
click at [645, 95] on icon at bounding box center [639, 91] width 17 height 17
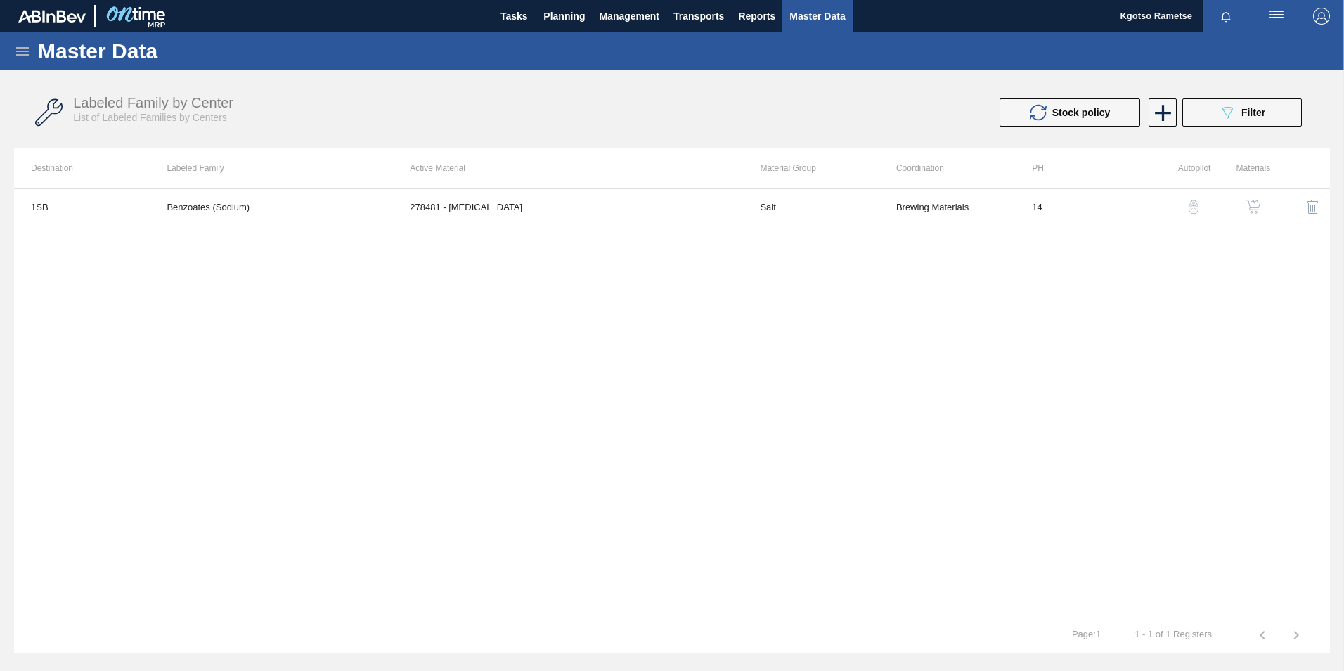
click at [1238, 203] on button "button" at bounding box center [1254, 207] width 34 height 34
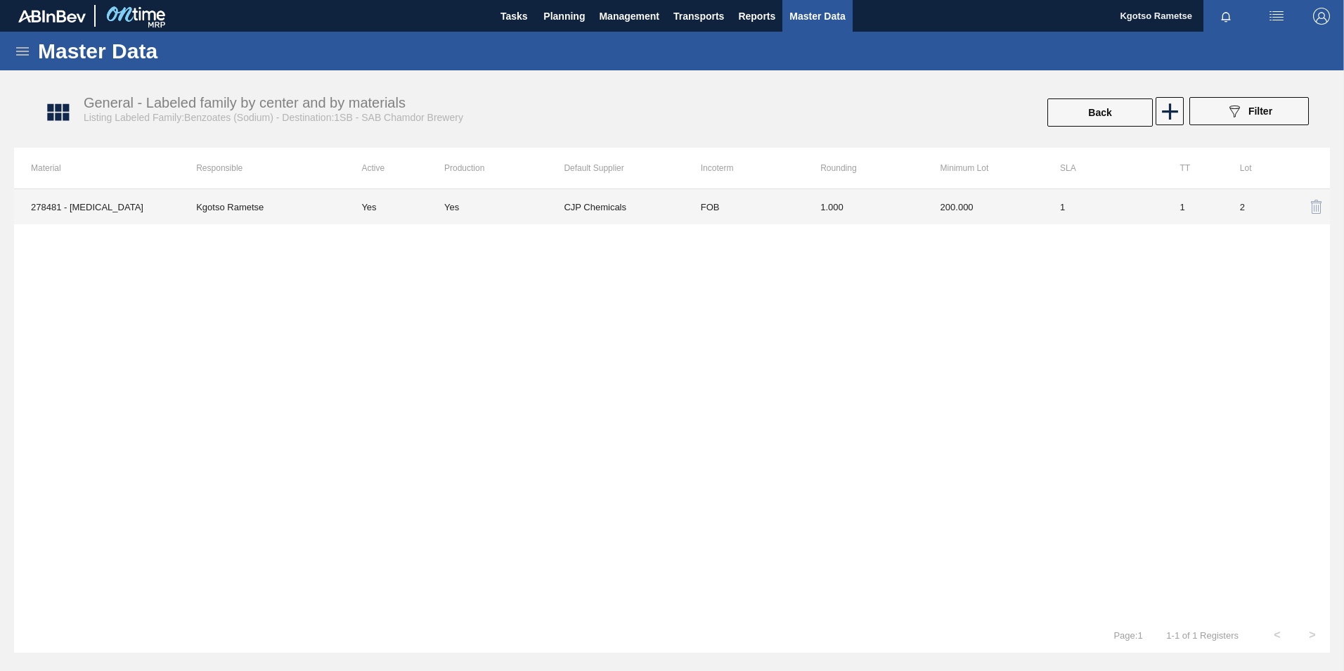
click at [897, 213] on td "1.000" at bounding box center [863, 206] width 120 height 35
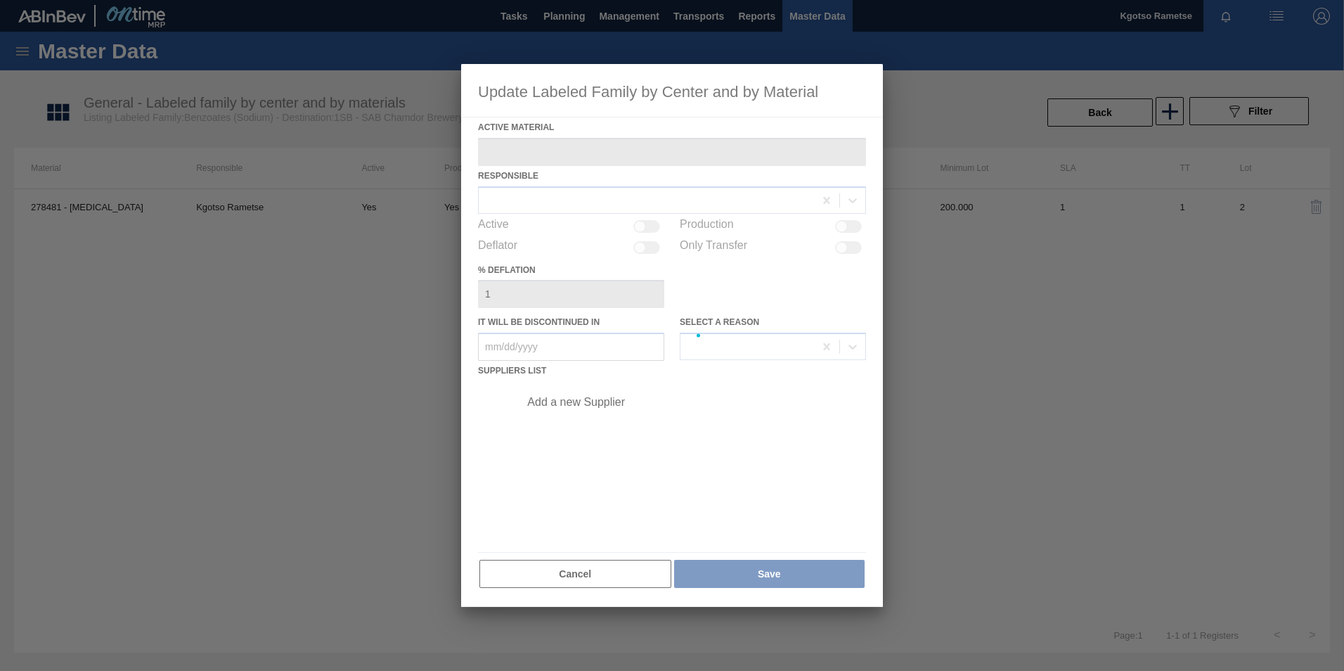
type Material "278481 - Sodium Benzoate"
checkbox input "true"
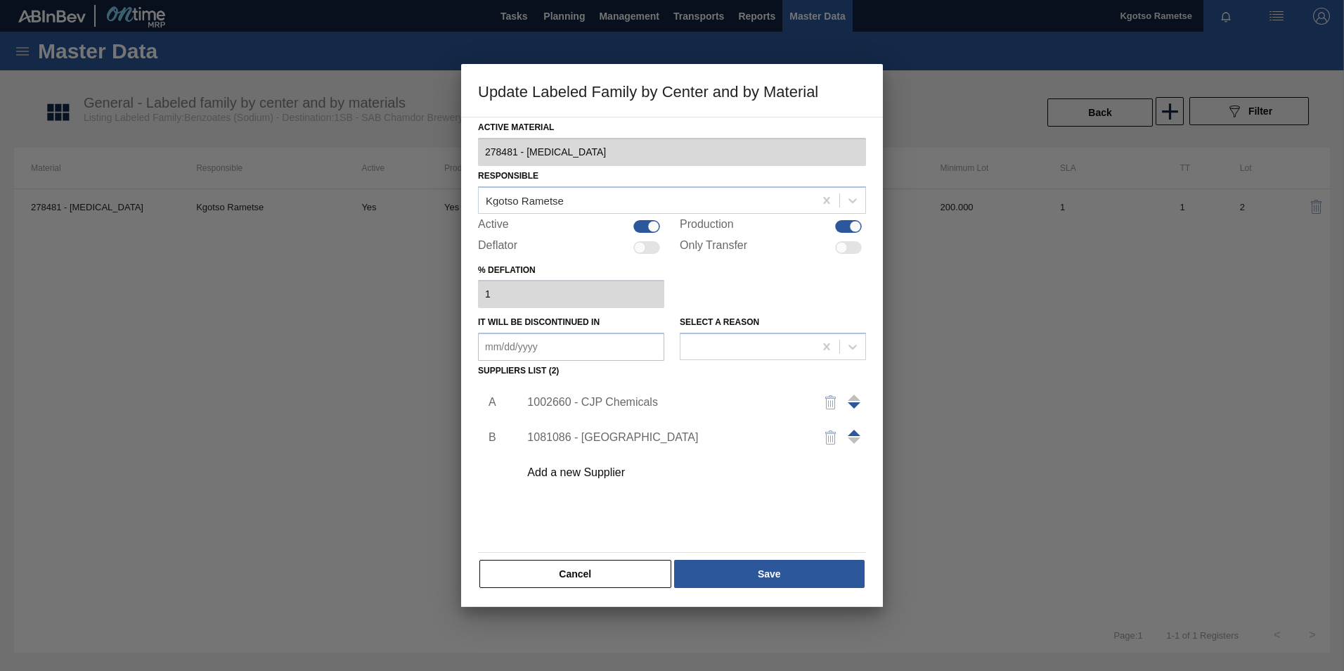
click at [588, 404] on div "1002660 - CJP Chemicals" at bounding box center [665, 402] width 276 height 13
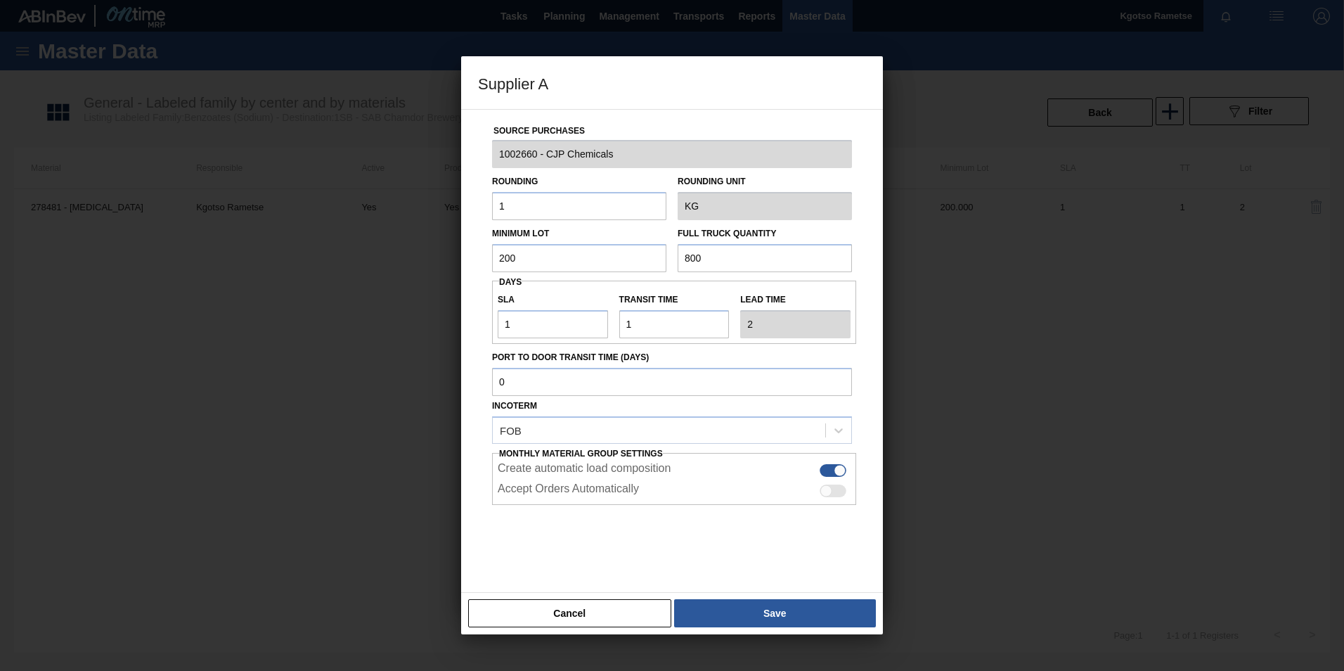
drag, startPoint x: 557, startPoint y: 259, endPoint x: 458, endPoint y: 271, distance: 100.5
click at [498, 257] on input "200" at bounding box center [579, 258] width 174 height 28
drag, startPoint x: 531, startPoint y: 254, endPoint x: 385, endPoint y: 276, distance: 148.5
click at [408, 272] on div "Supplier A Source Purchases 1002660 - CJP Chemicals Rounding 1 Rounding Unit KG…" at bounding box center [672, 335] width 1344 height 671
type input "1,000"
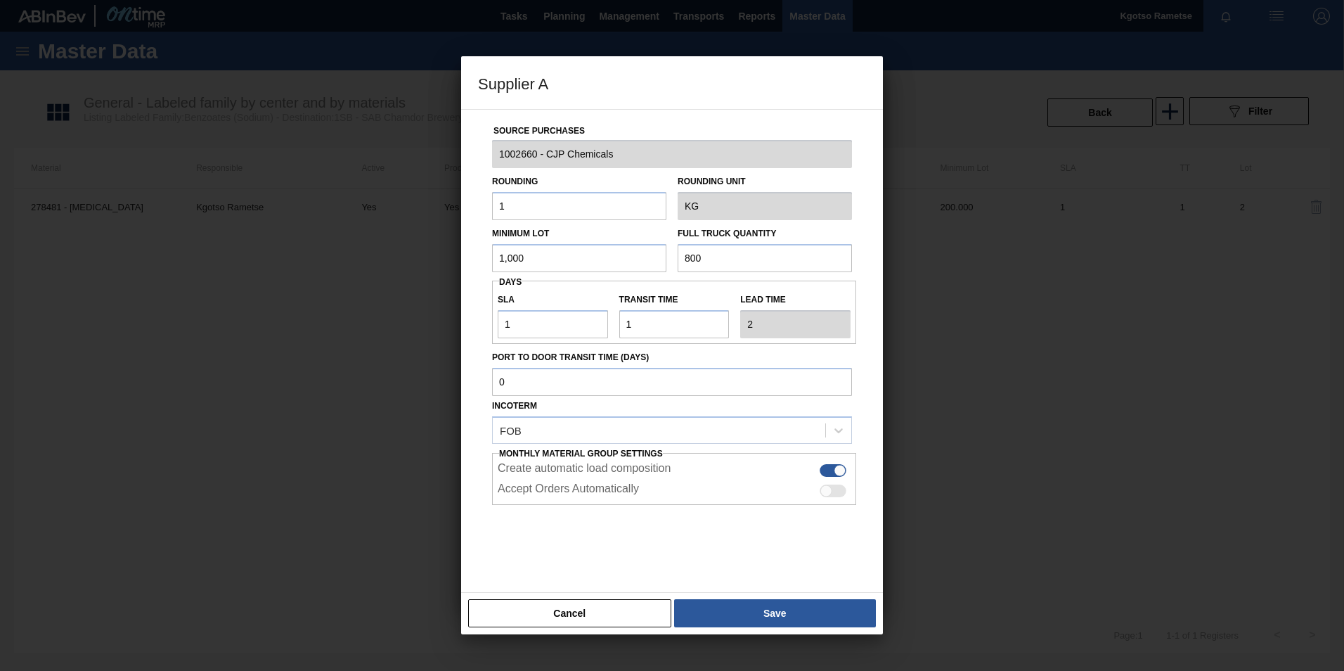
drag, startPoint x: 722, startPoint y: 260, endPoint x: 499, endPoint y: 261, distance: 222.8
click at [541, 261] on div "Minimum Lot 1,000 Full Truck Quantity 800" at bounding box center [671, 246] width 371 height 52
paste input "1,0"
type input "1,000"
click at [806, 596] on div "Cancel Save" at bounding box center [672, 613] width 422 height 42
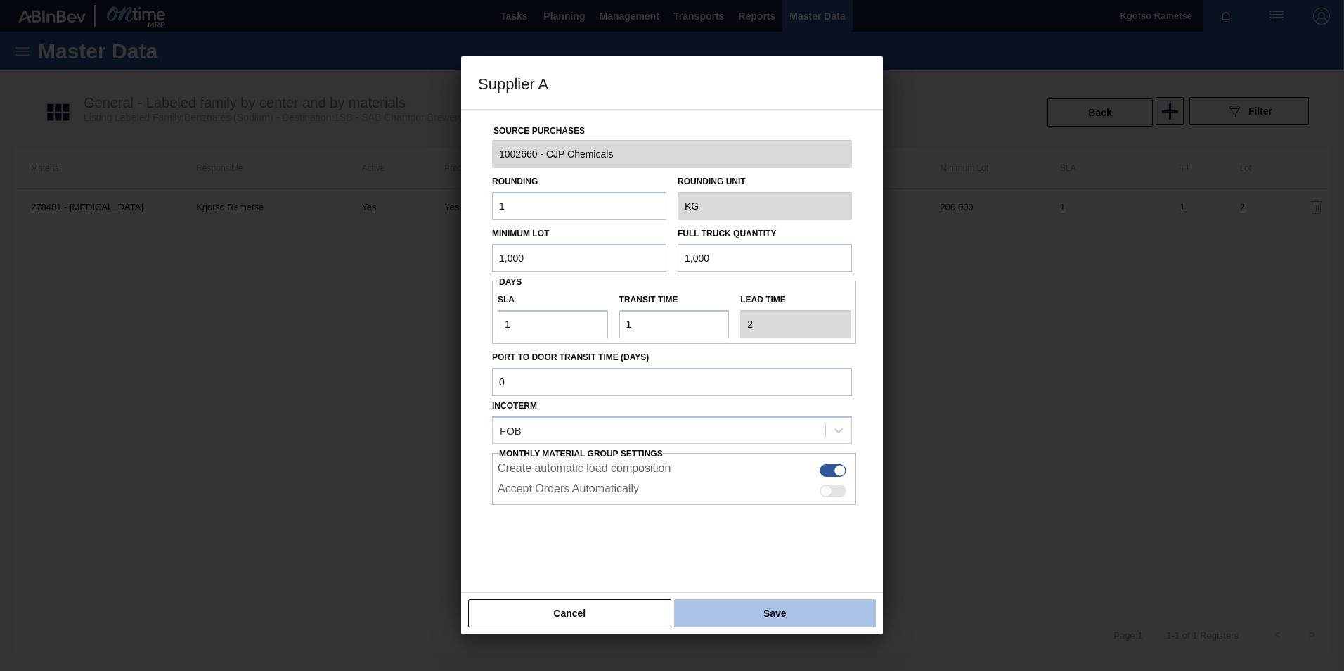
click at [791, 605] on button "Save" at bounding box center [775, 613] width 202 height 28
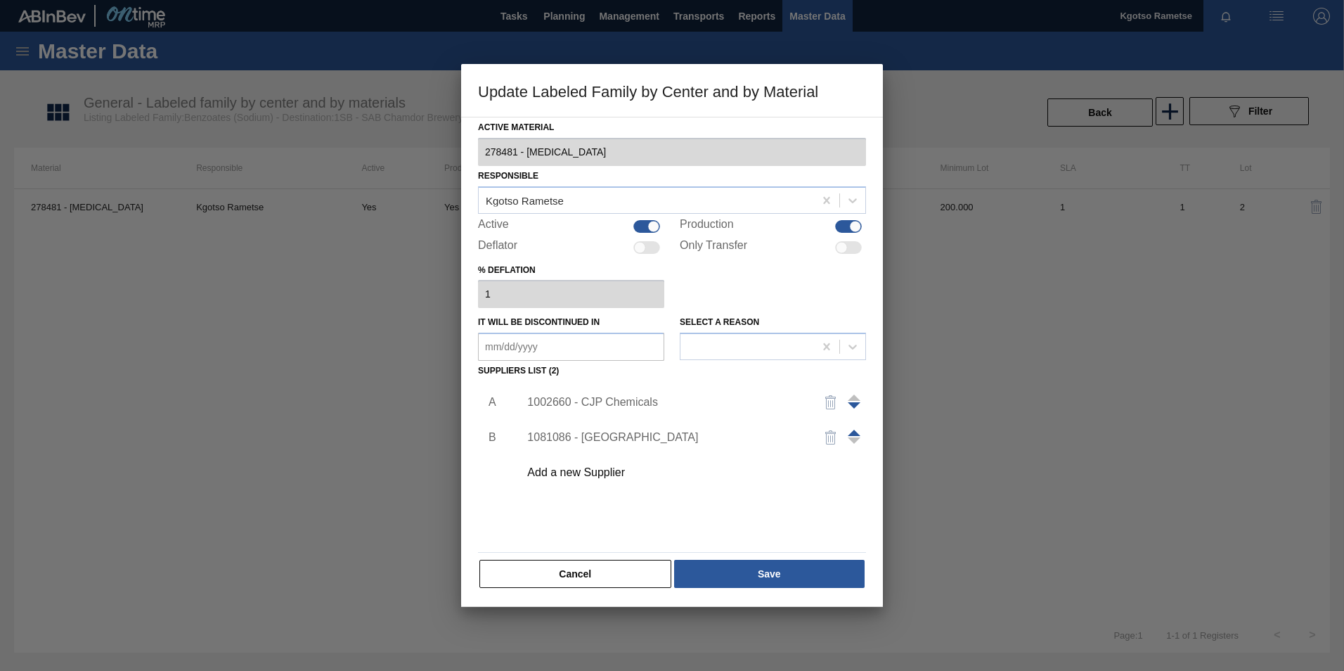
click at [774, 588] on div "Cancel Save" at bounding box center [672, 573] width 388 height 31
click at [773, 582] on button "Save" at bounding box center [769, 574] width 191 height 28
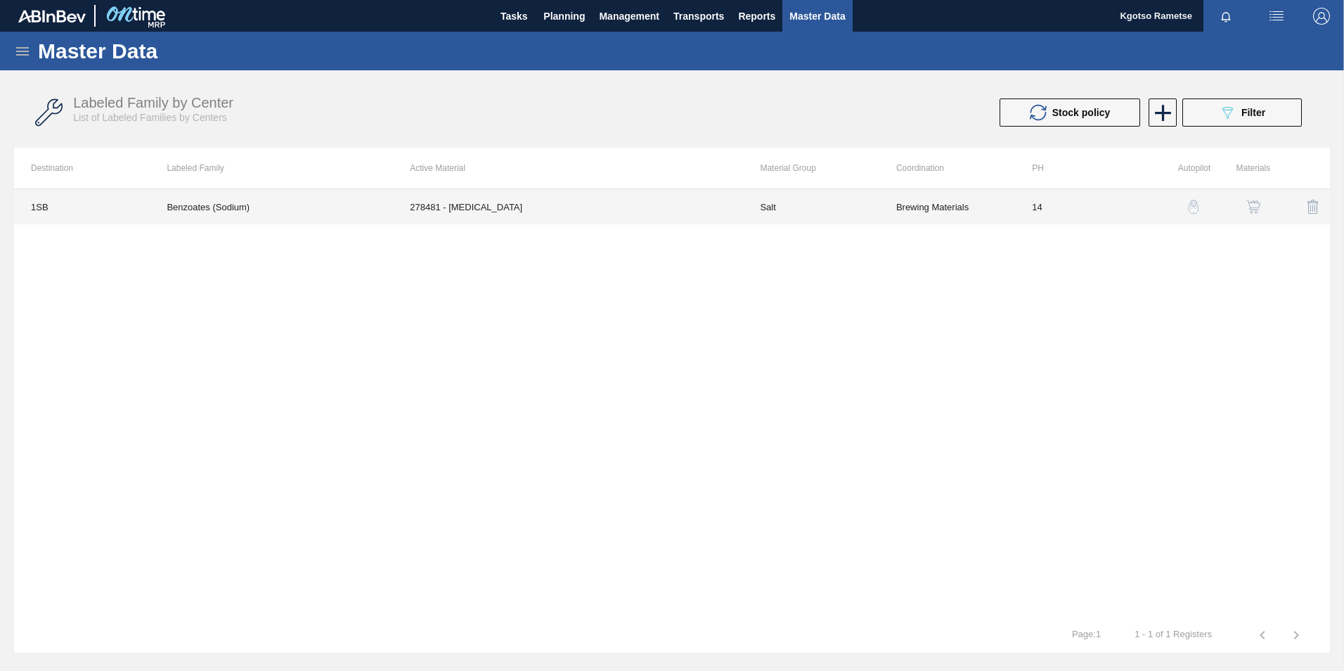
click at [587, 206] on td "278481 - Sodium Benzoate" at bounding box center [568, 206] width 350 height 35
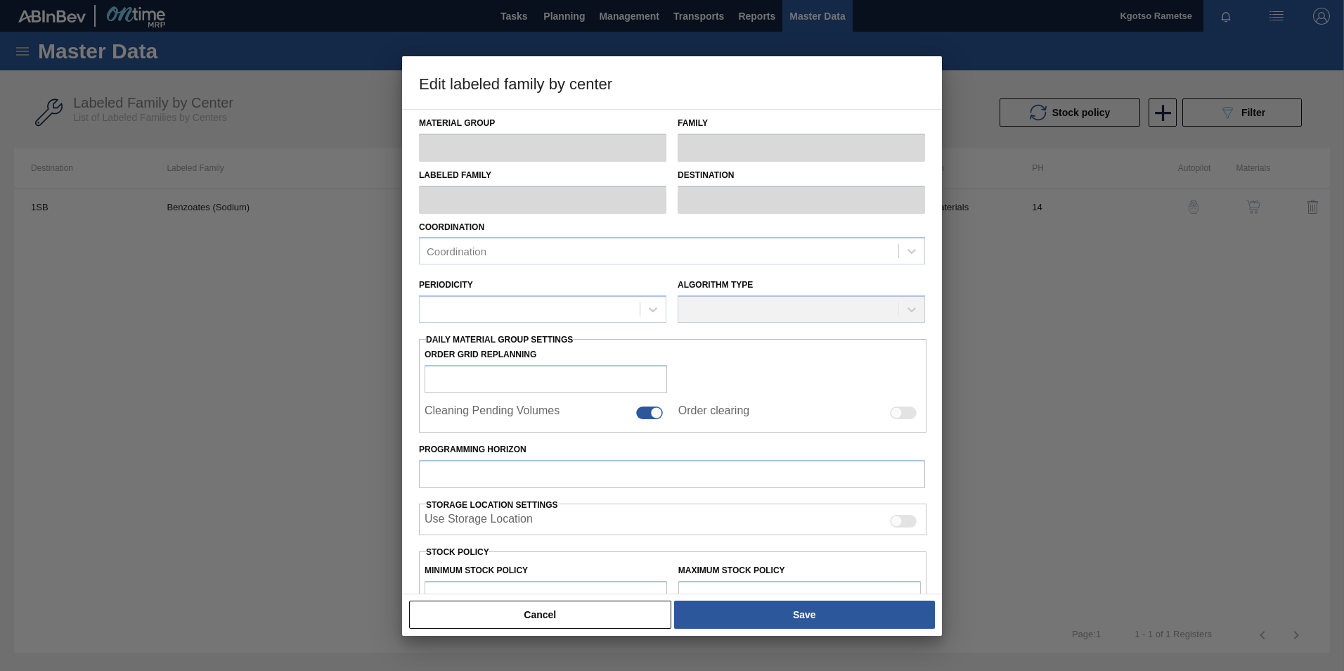
type input "Salt"
type input "Benzoates"
type input "Benzoates (Sodium)"
type input "1SB - SAB Chamdor Brewery"
type input "14"
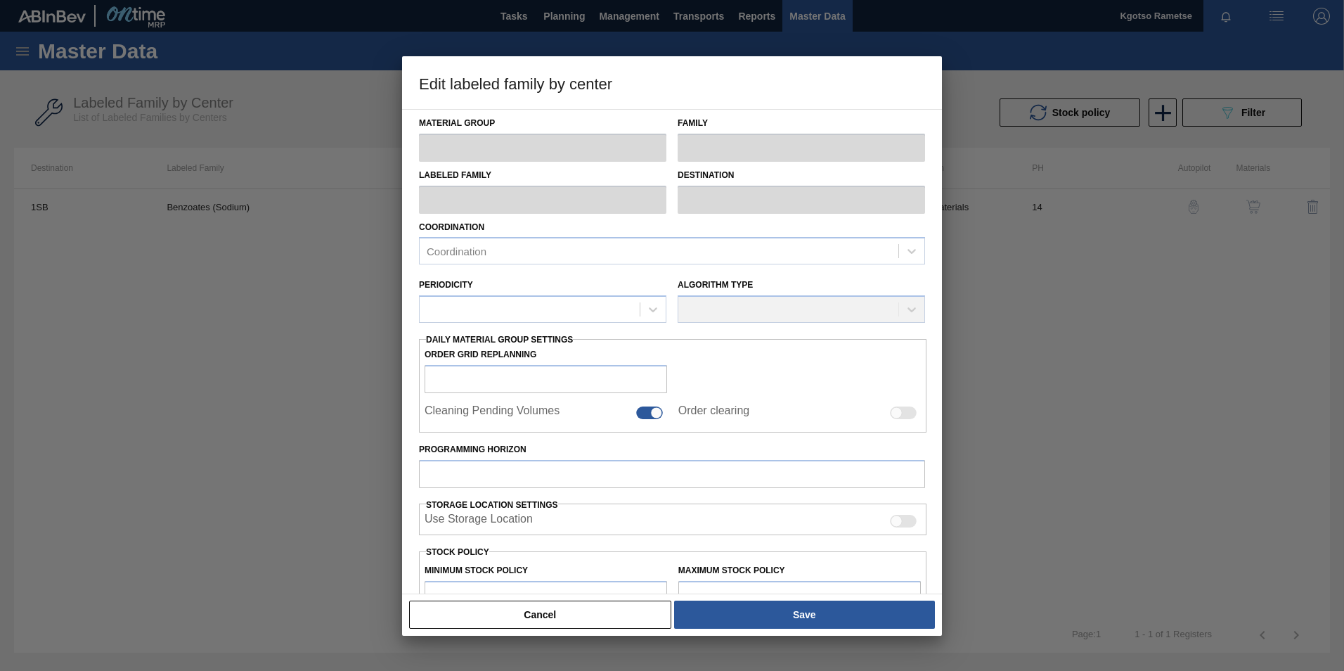
type input "200"
type input "2,067"
type input "100"
type input "2,067.000"
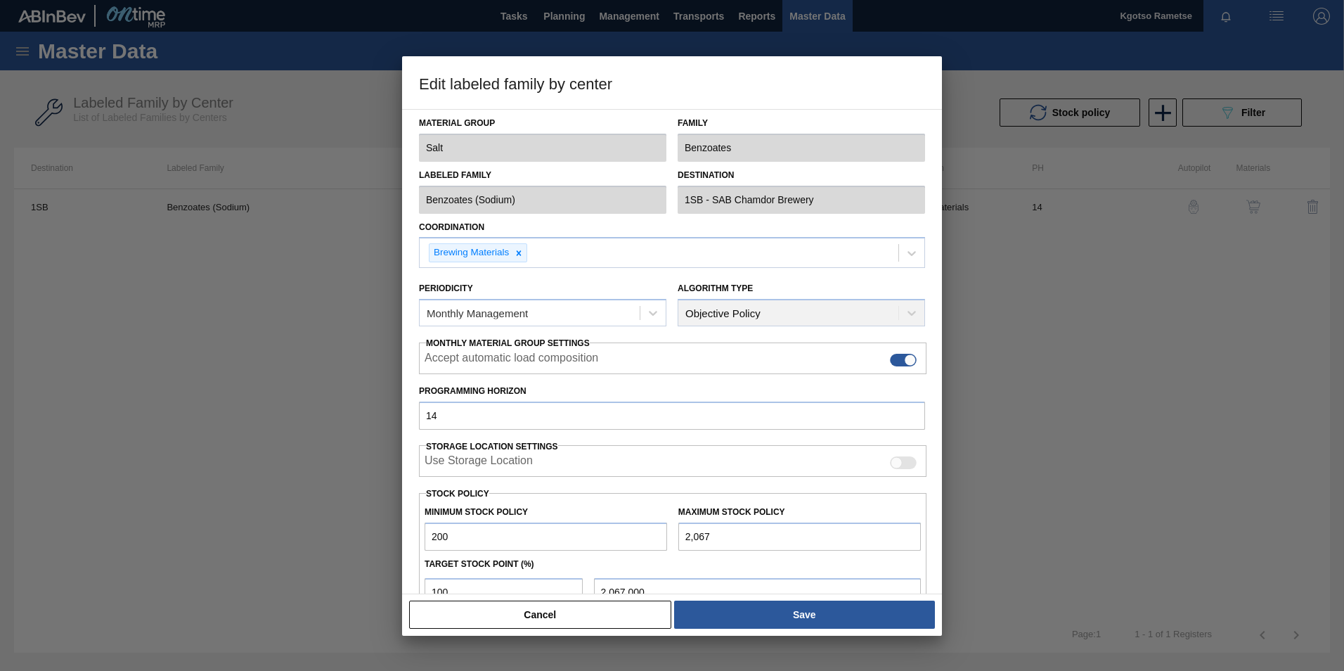
click at [432, 531] on input "200" at bounding box center [546, 536] width 243 height 28
type input "1,200"
click at [684, 536] on input "2,067" at bounding box center [799, 536] width 243 height 28
type input "12,067"
type input "12,067.000"
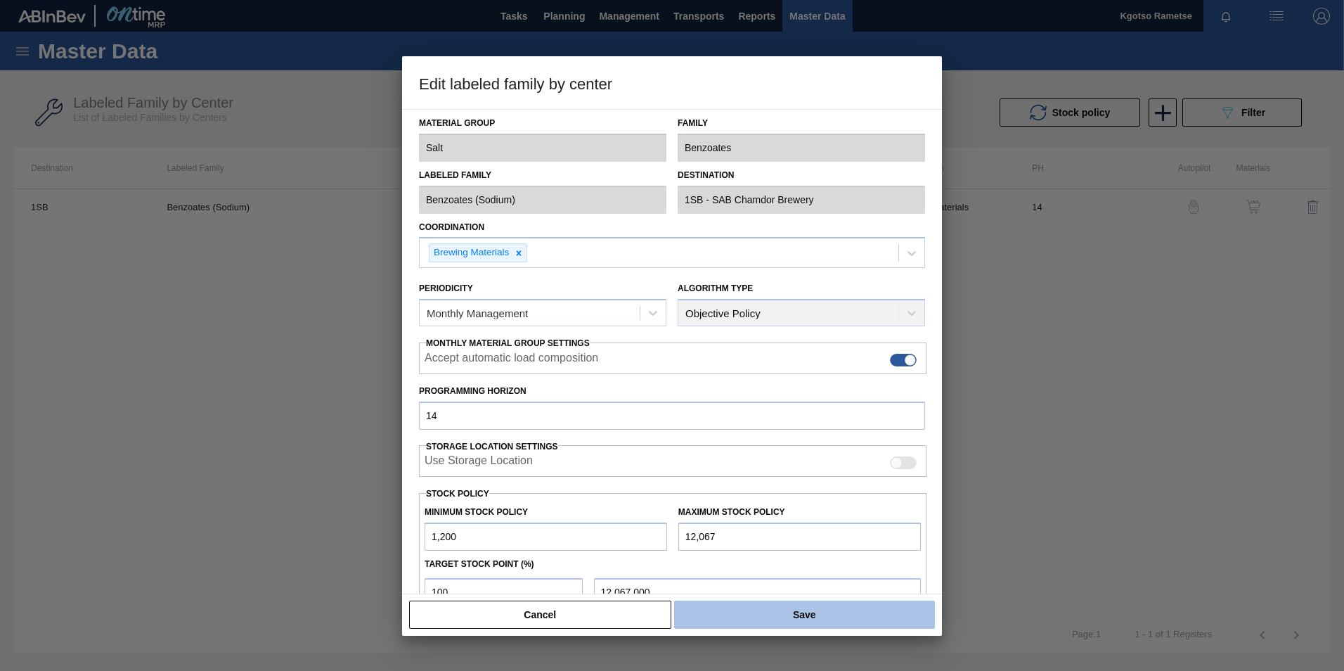
type input "12,067"
click at [721, 616] on button "Save" at bounding box center [804, 614] width 261 height 28
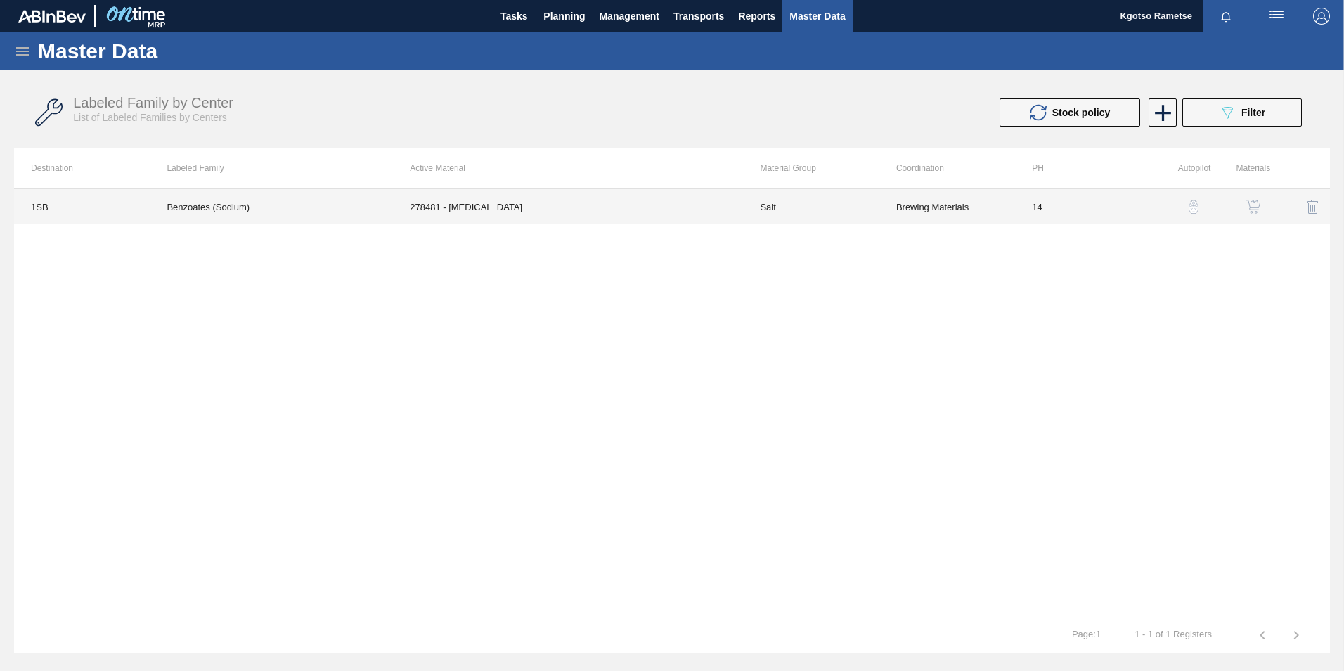
click at [484, 214] on td "278481 - Sodium Benzoate" at bounding box center [568, 206] width 350 height 35
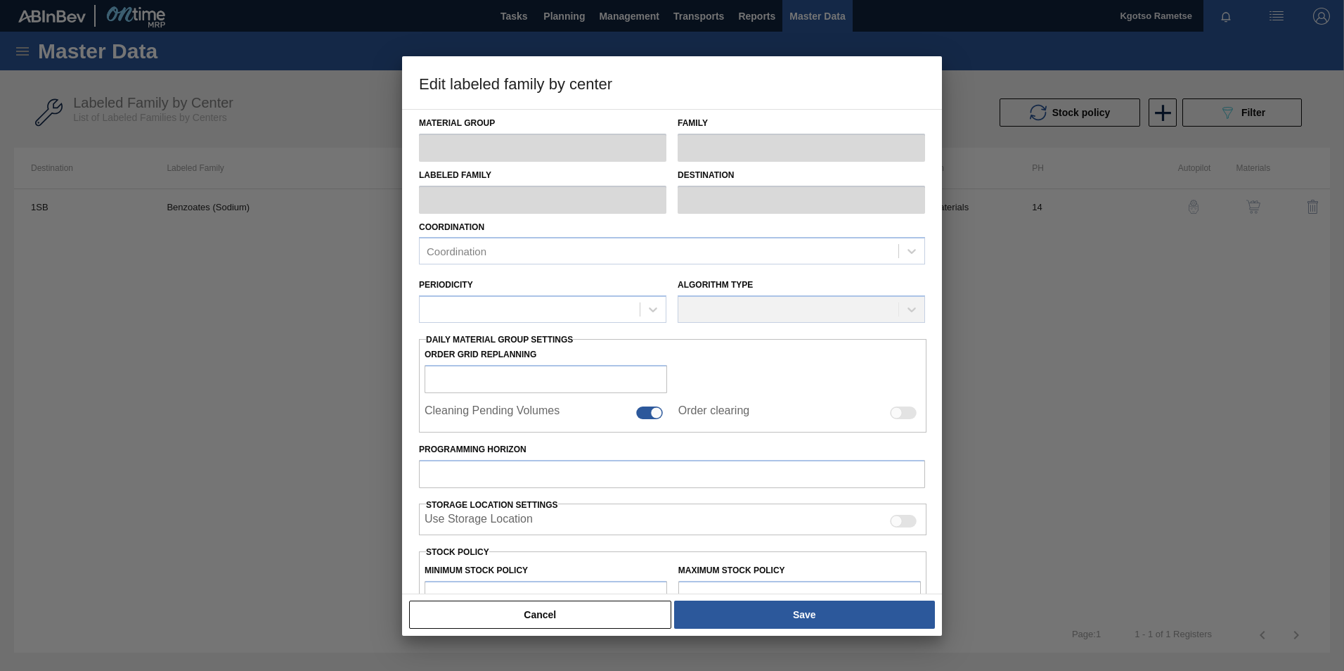
type input "Salt"
type input "Benzoates"
type input "Benzoates (Sodium)"
type input "1SB - SAB Chamdor Brewery"
type input "14"
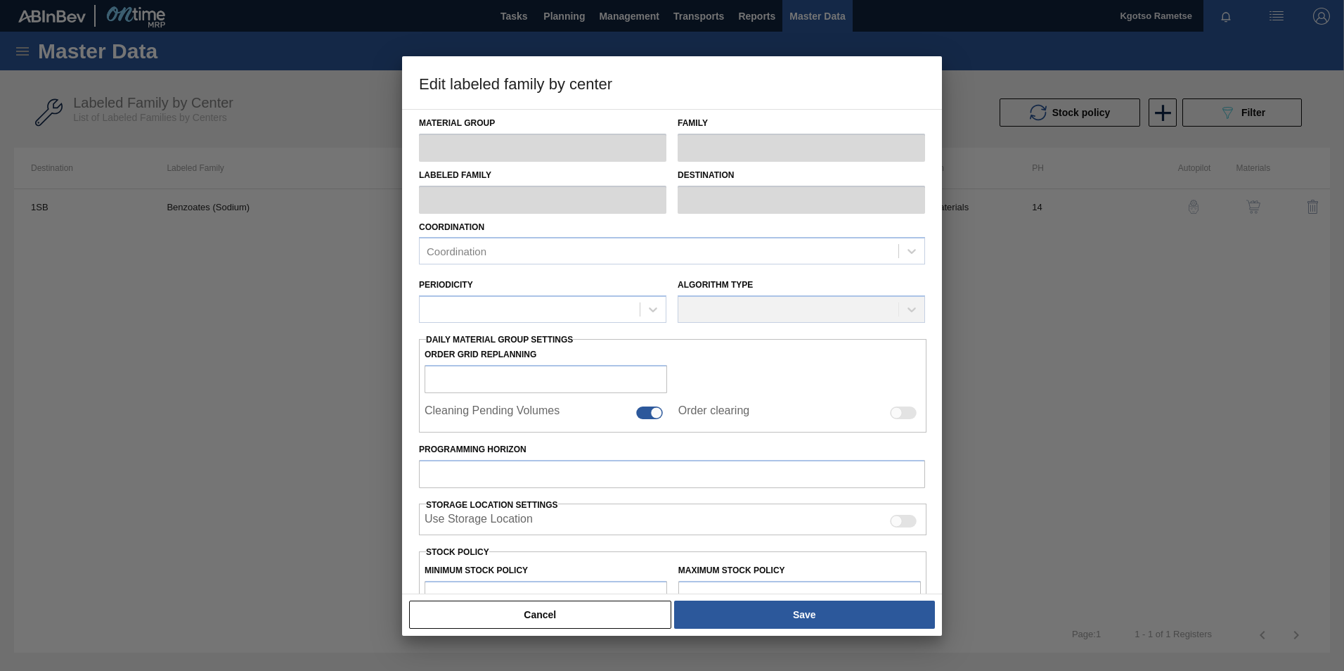
type input "1,200"
type input "12,067"
type input "100"
type input "12,067.000"
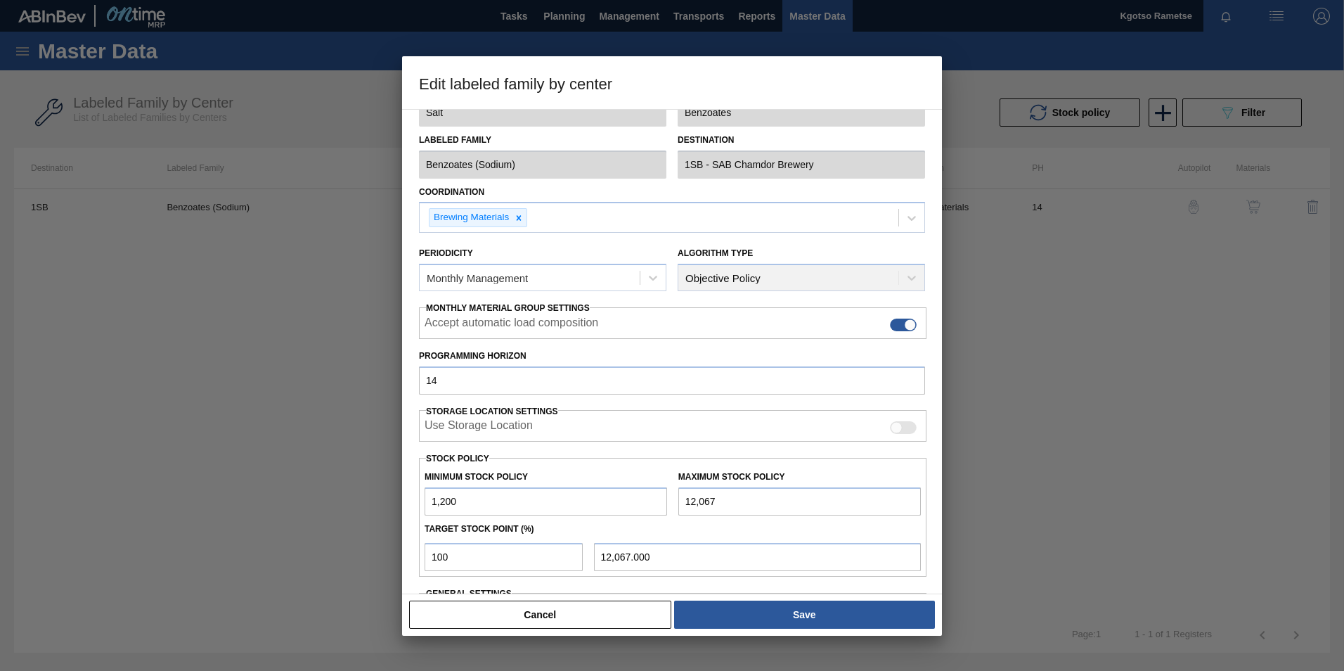
scroll to position [70, 0]
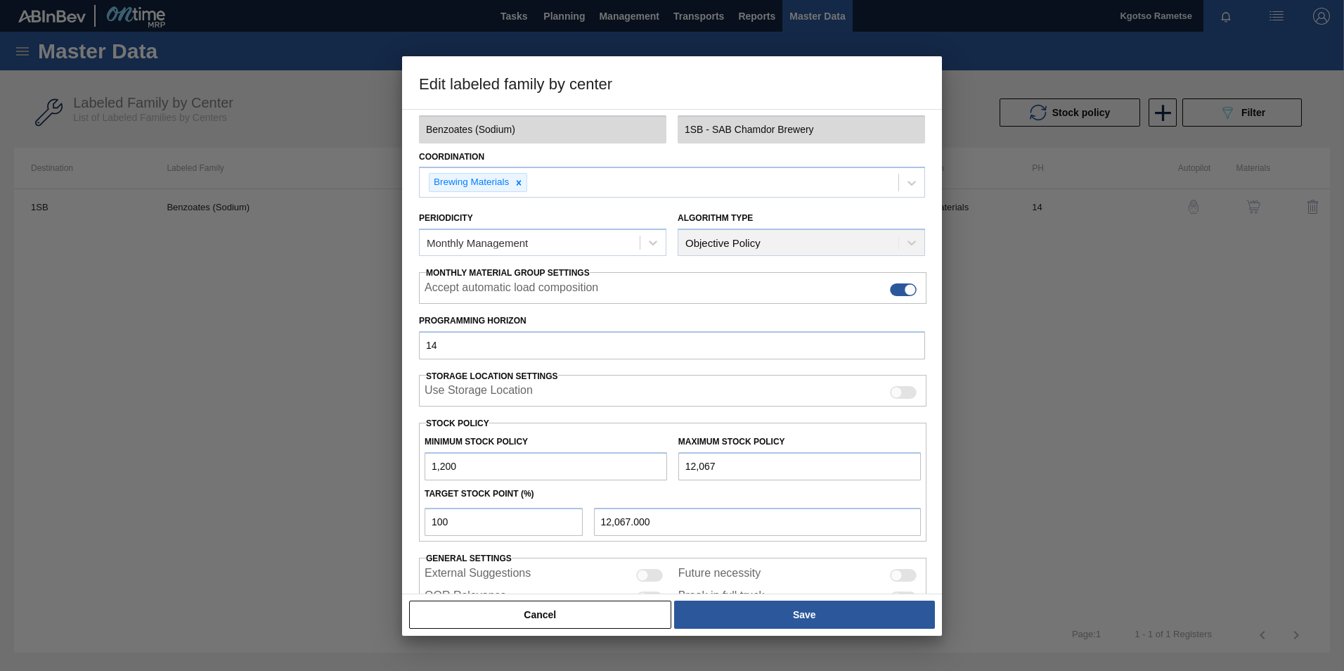
click at [437, 465] on input "1,200" at bounding box center [546, 466] width 243 height 28
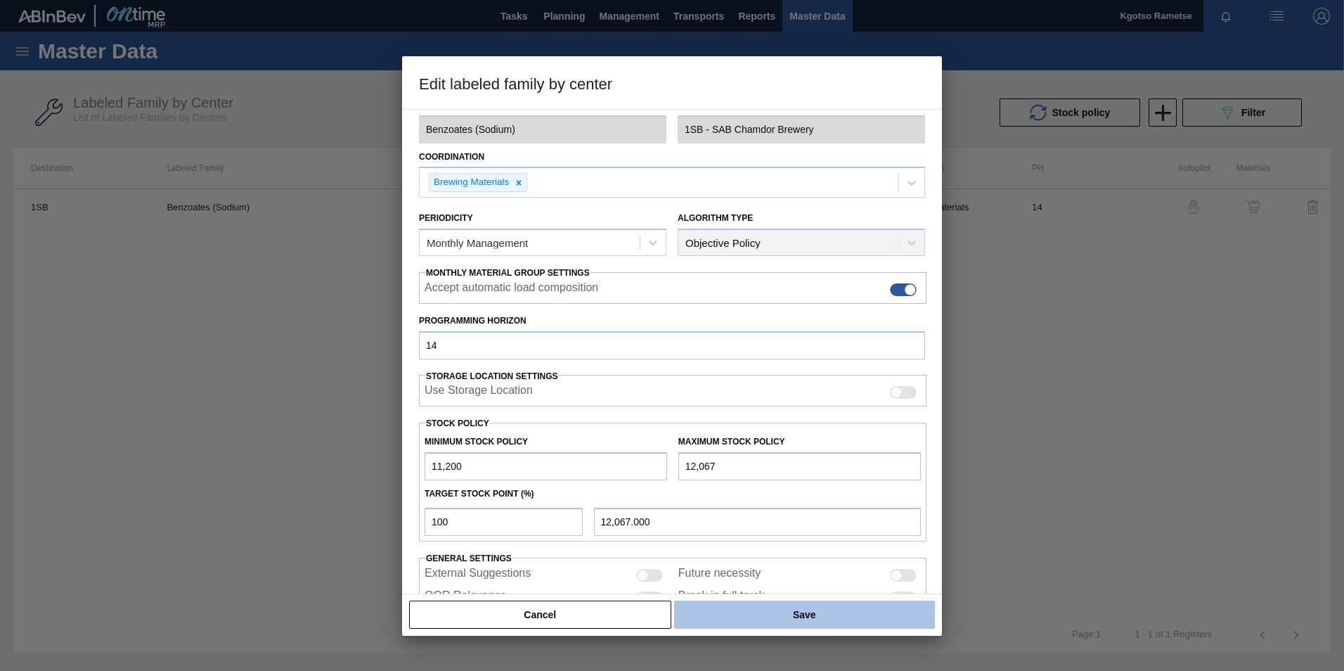
type input "11,200"
click at [736, 621] on button "Save" at bounding box center [804, 614] width 261 height 28
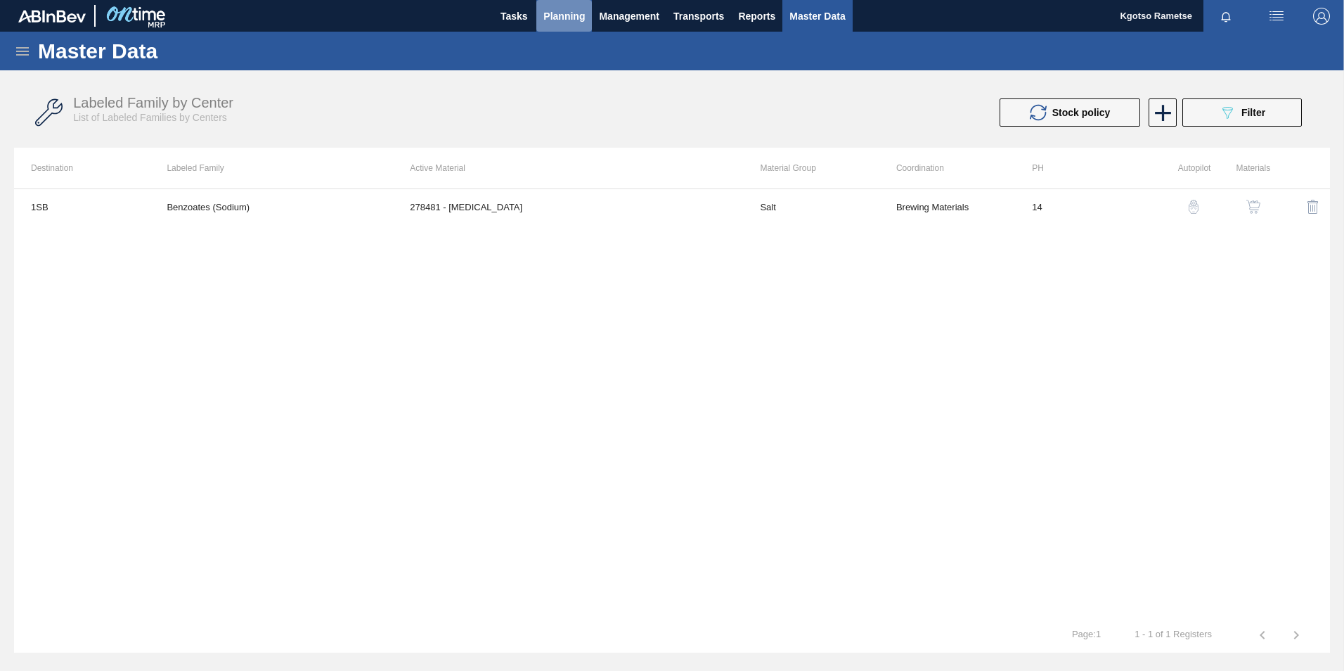
click at [576, 11] on span "Planning" at bounding box center [563, 16] width 41 height 17
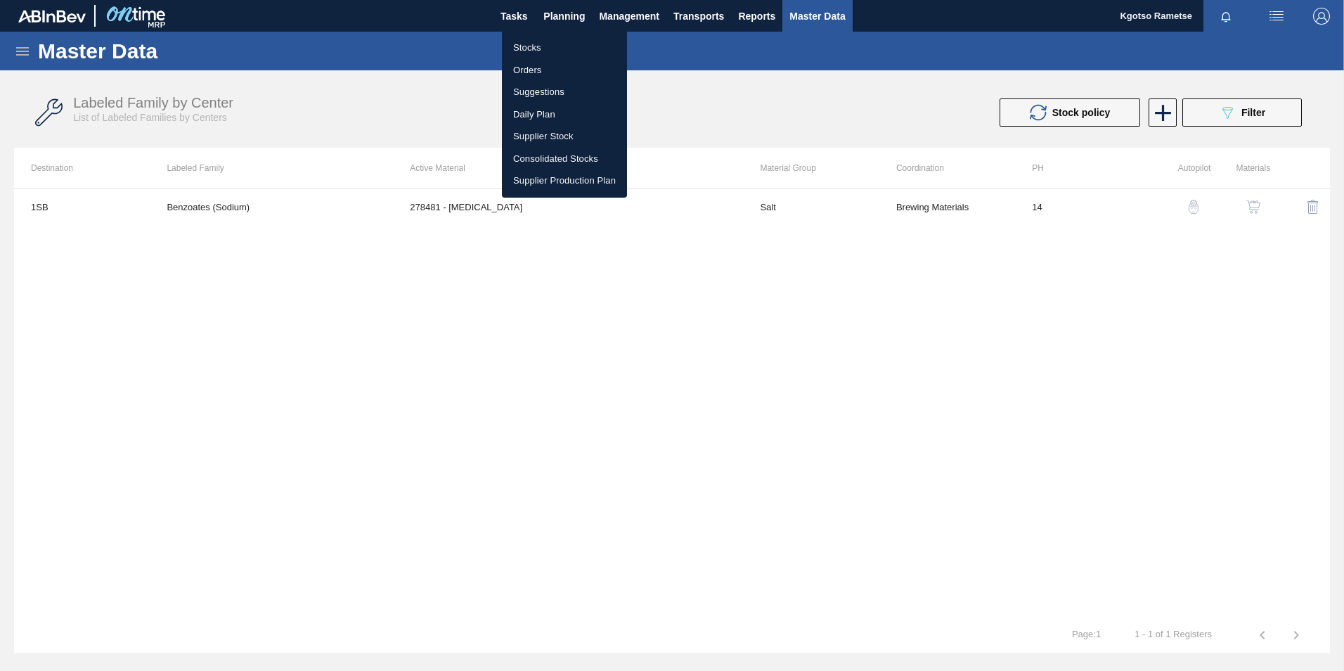
click at [557, 39] on li "Stocks" at bounding box center [564, 48] width 125 height 22
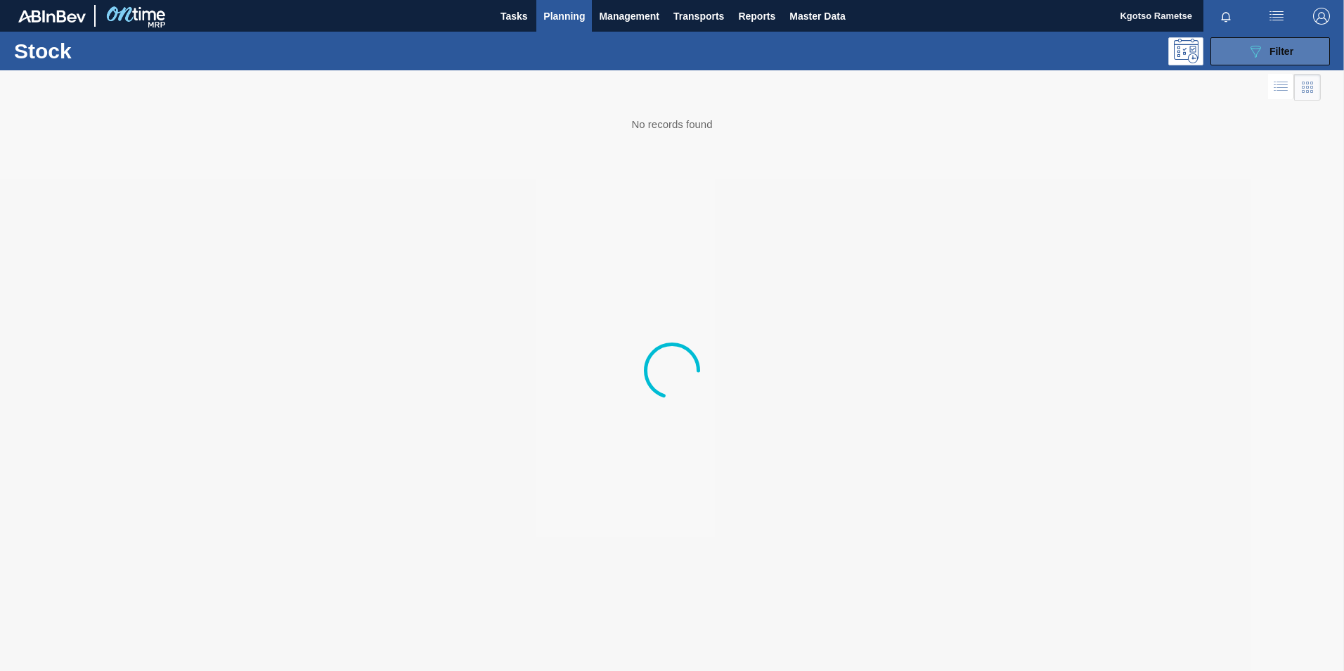
click at [1239, 52] on button "089F7B8B-B2A5-4AFE-B5C0-19BA573D28AC Filter" at bounding box center [1271, 51] width 120 height 28
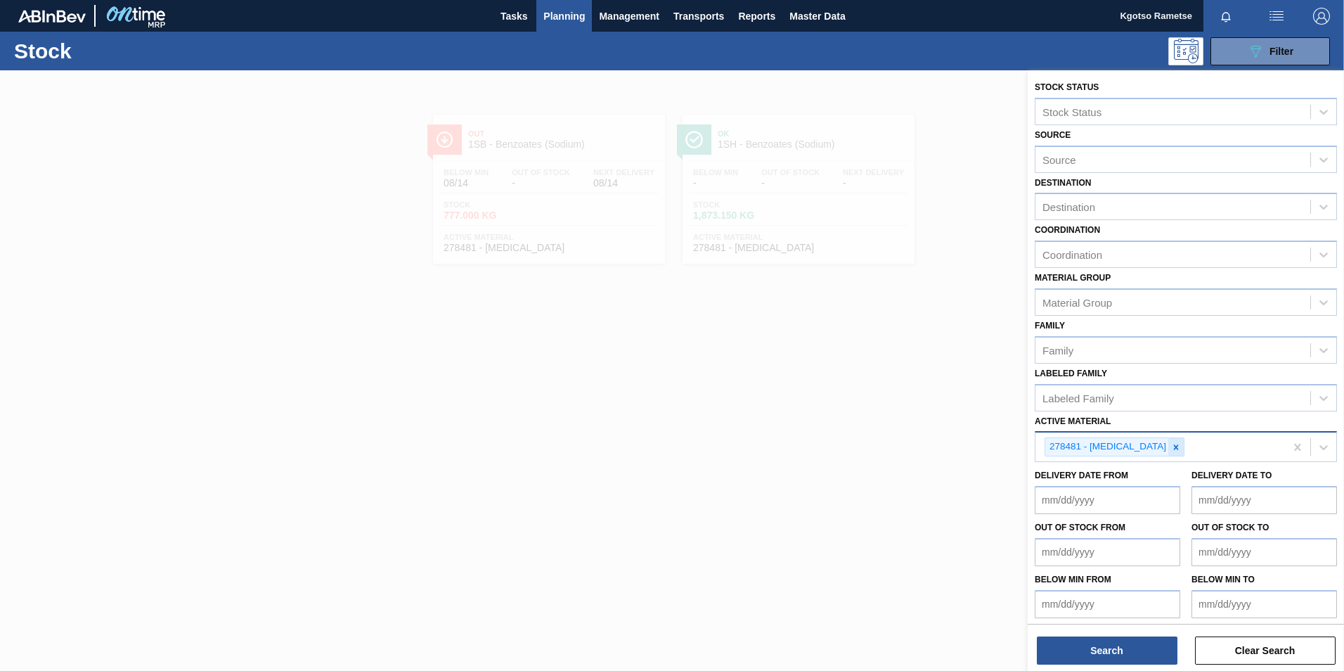
click at [1176, 453] on div at bounding box center [1175, 447] width 15 height 18
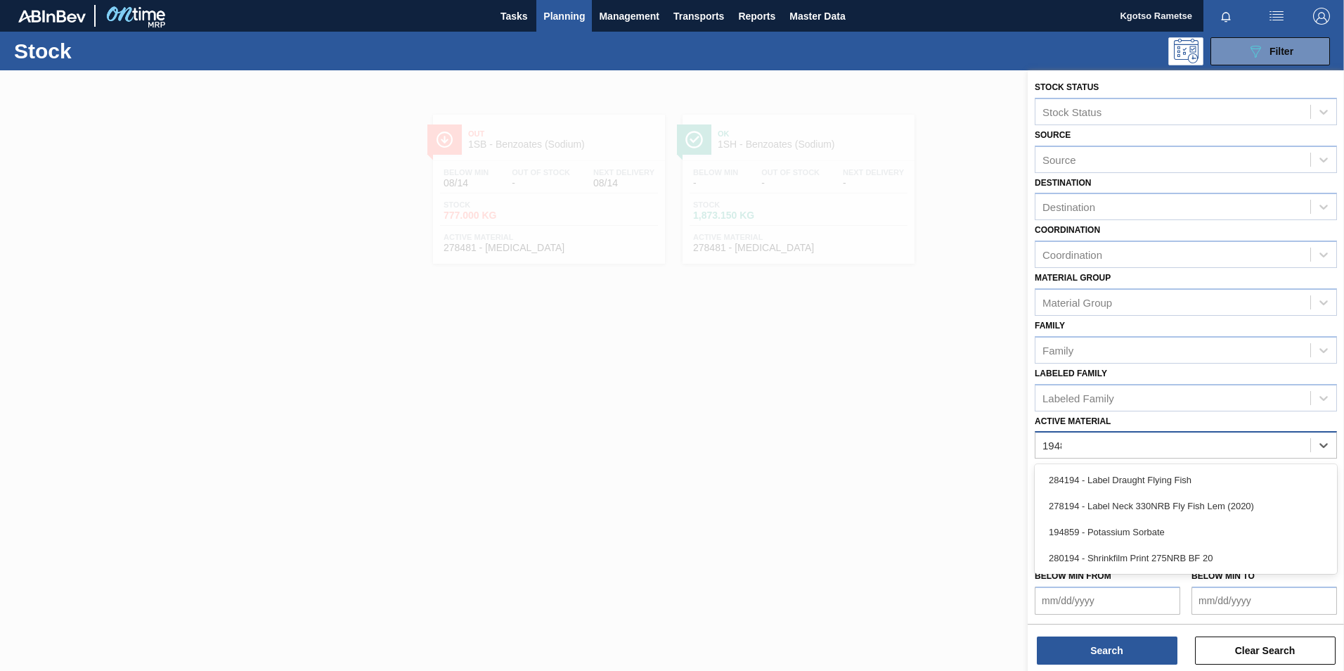
type Material "194859"
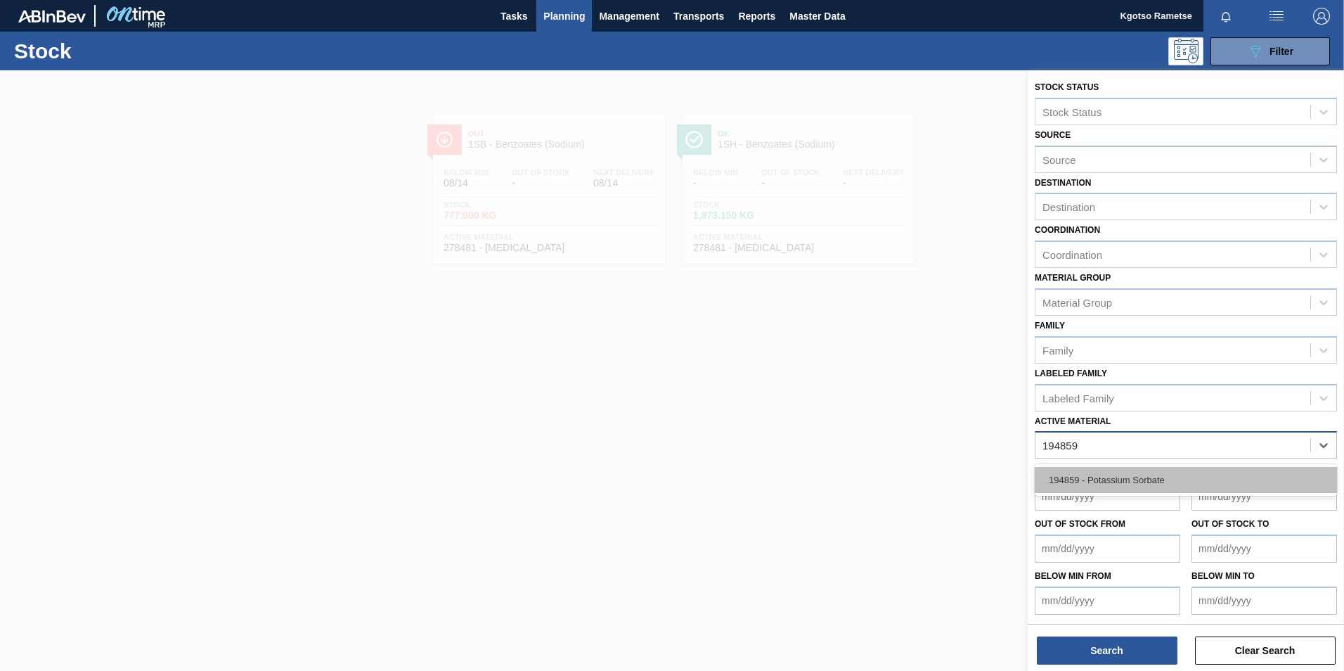
click at [1161, 473] on div "194859 - Potassium Sorbate" at bounding box center [1186, 480] width 302 height 26
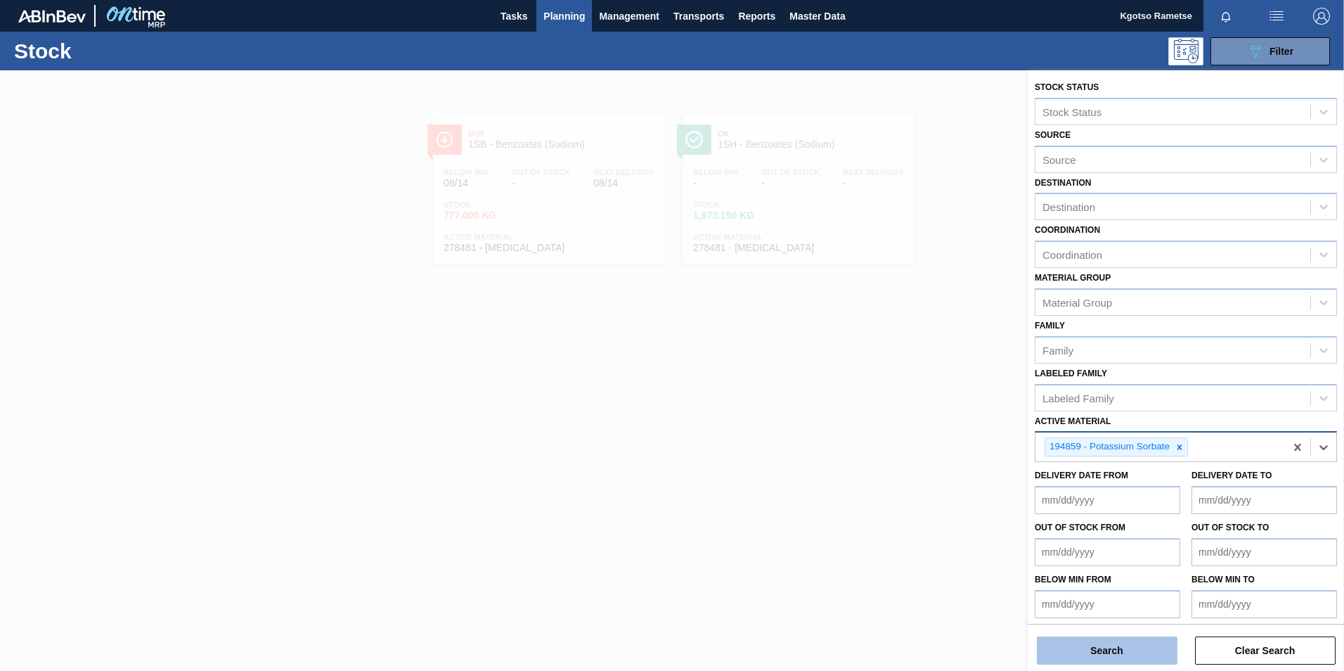
click at [1069, 647] on button "Search" at bounding box center [1107, 650] width 141 height 28
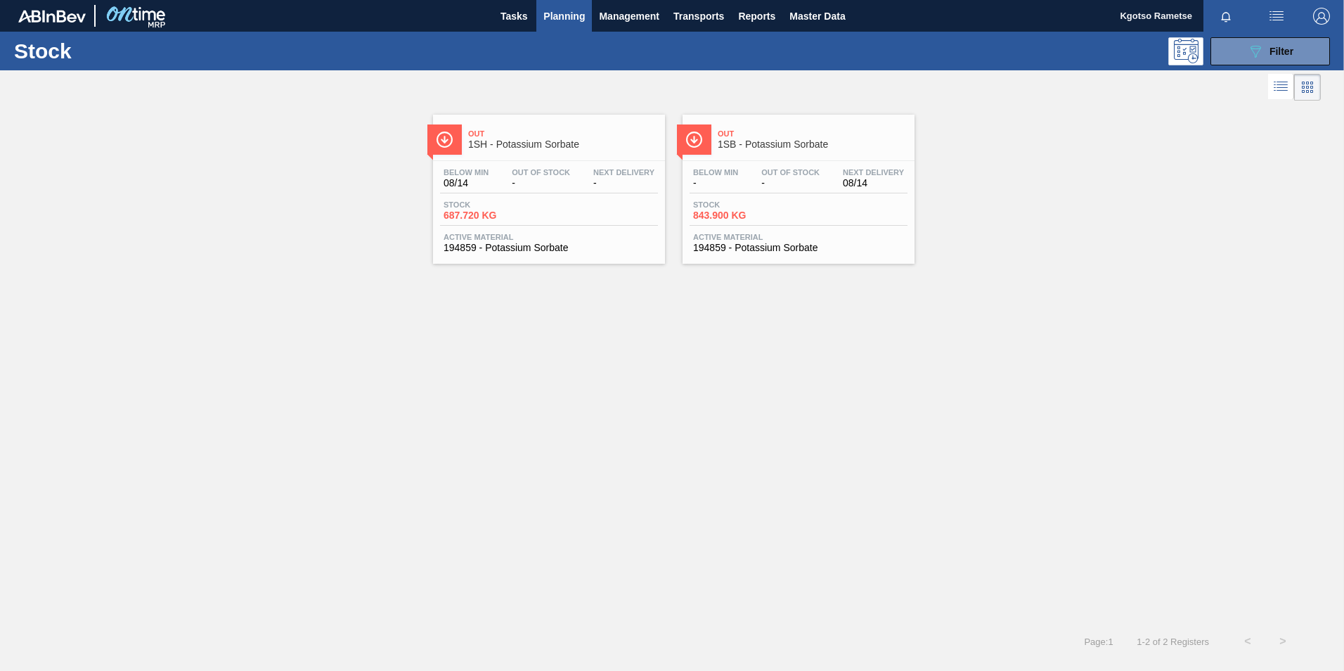
click at [736, 157] on div "Out 1SB - Potassium Sorbate Below Min - Out Of Stock - Next Delivery 08/14 Stoc…" at bounding box center [799, 189] width 232 height 149
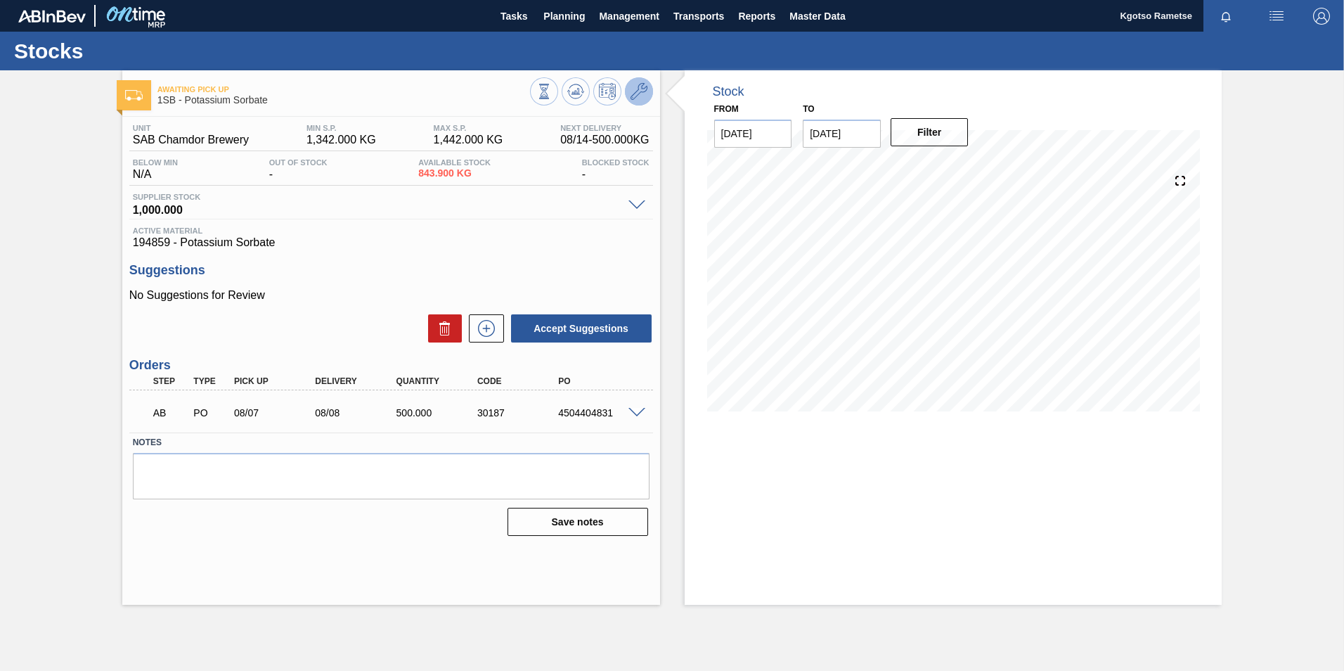
click at [640, 96] on icon at bounding box center [639, 91] width 17 height 17
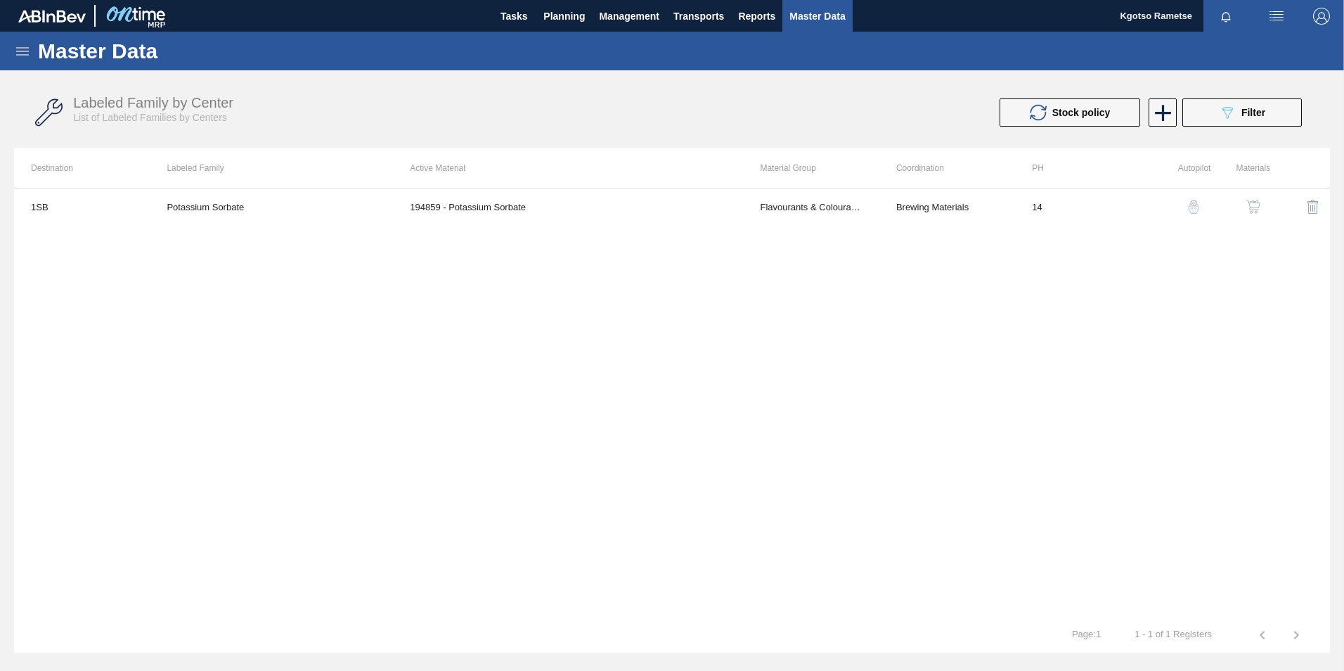
click at [1251, 212] on img "button" at bounding box center [1253, 207] width 14 height 14
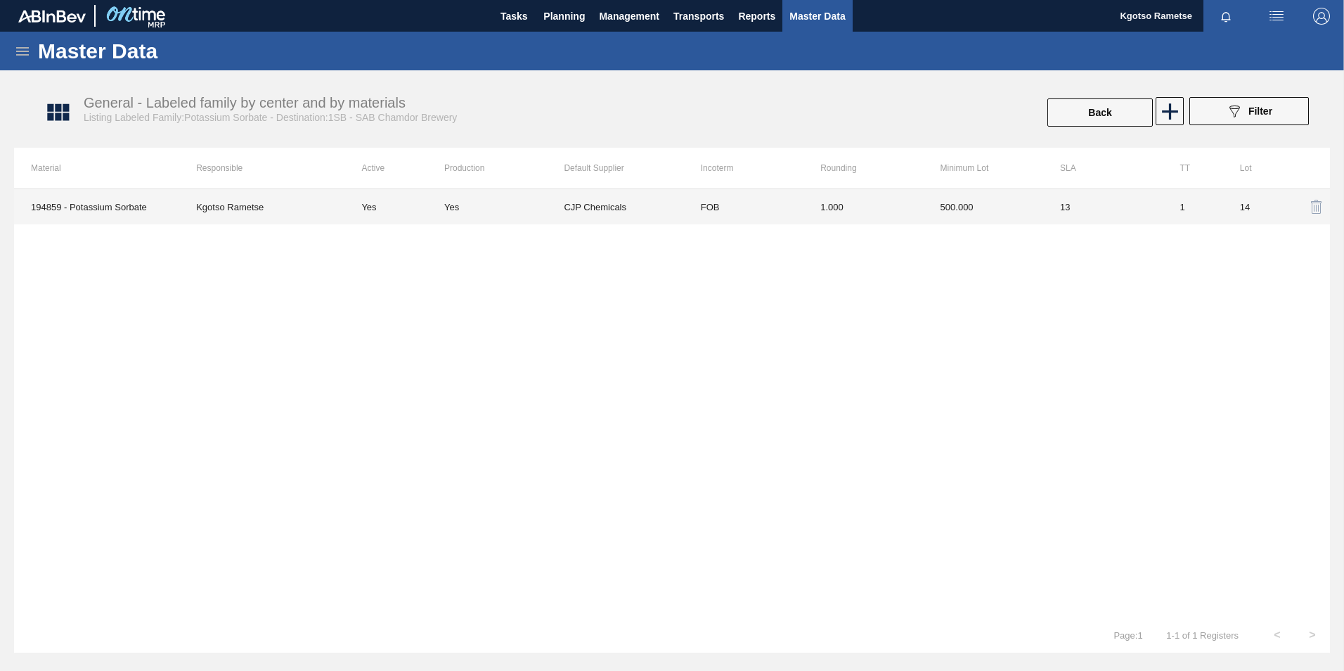
click at [841, 219] on td "1.000" at bounding box center [863, 206] width 120 height 35
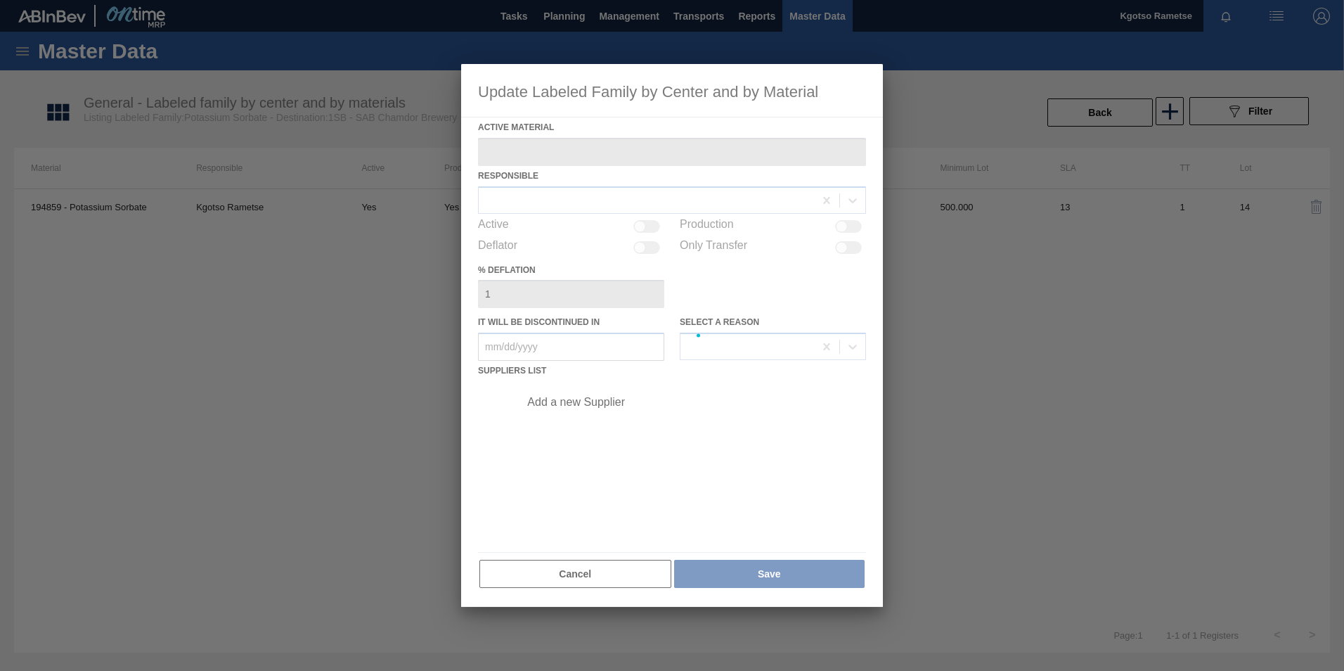
type Material "194859 - Potassium Sorbate"
checkbox input "true"
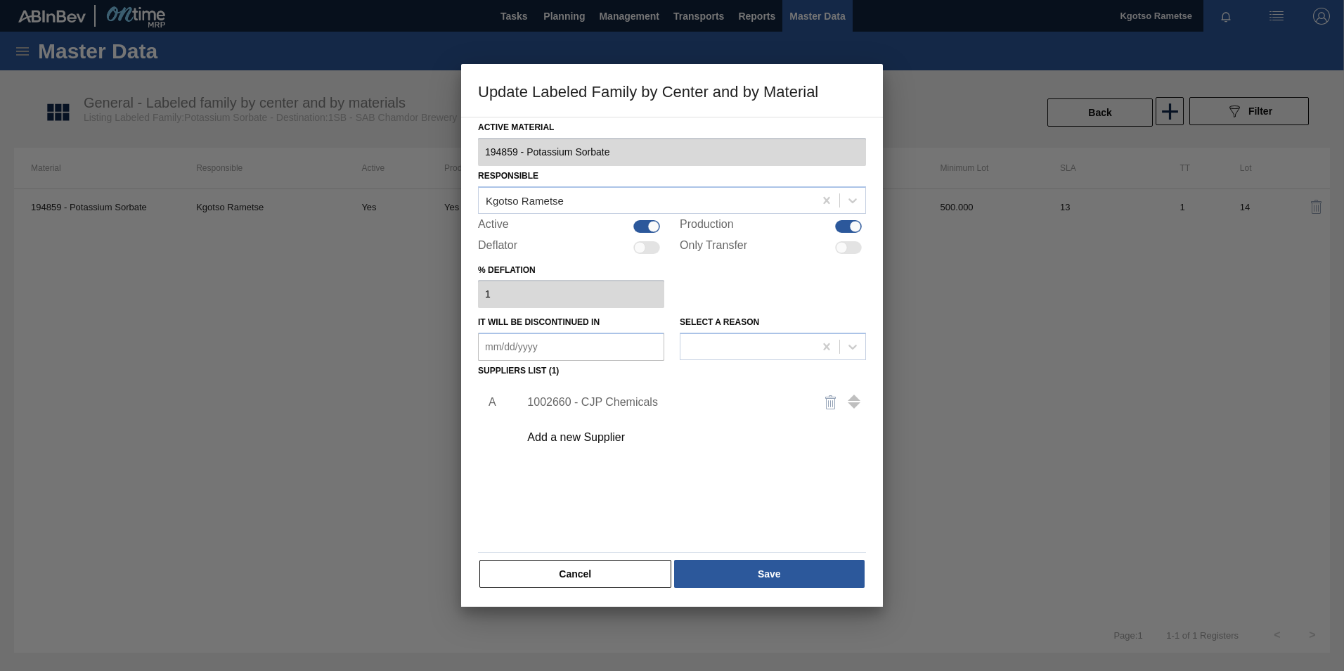
click at [636, 404] on div "1002660 - CJP Chemicals" at bounding box center [665, 402] width 276 height 13
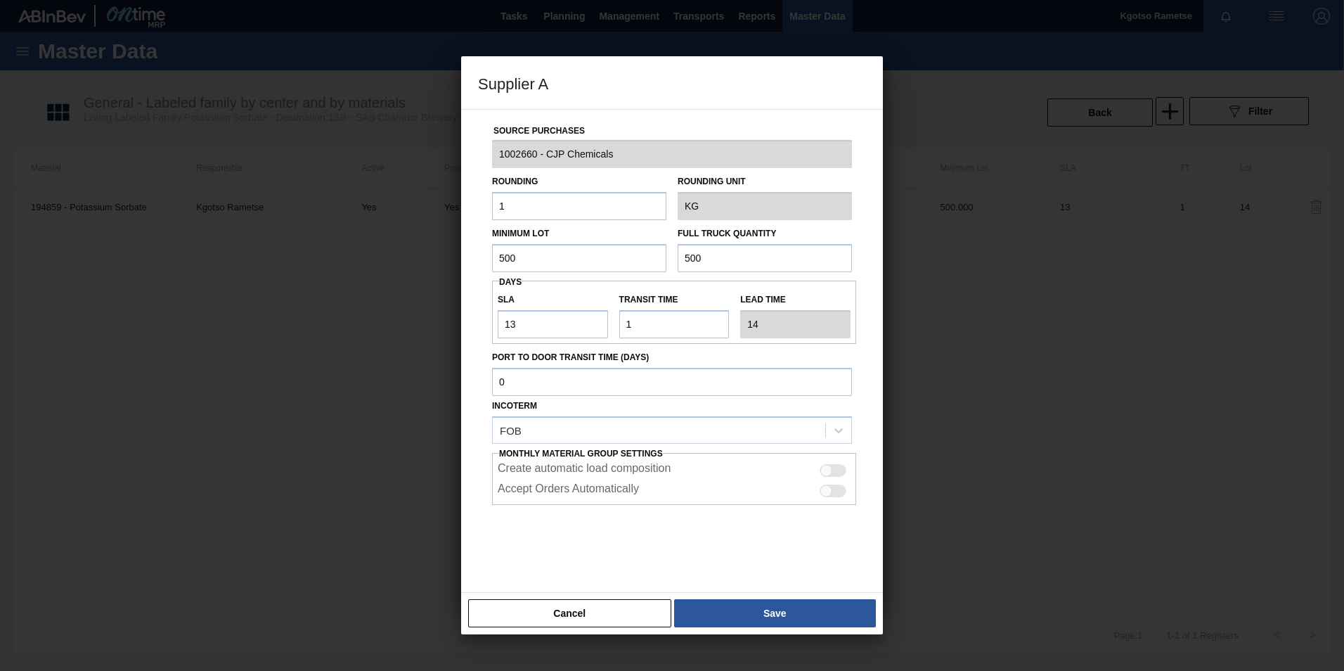
drag, startPoint x: 526, startPoint y: 263, endPoint x: 423, endPoint y: 255, distance: 102.9
click at [432, 255] on div "Supplier A Source Purchases 1002660 - CJP Chemicals Rounding 1 Rounding Unit KG…" at bounding box center [672, 335] width 1344 height 671
type input "3"
drag, startPoint x: 524, startPoint y: 254, endPoint x: 426, endPoint y: 264, distance: 98.9
click at [458, 261] on div "Supplier A Source Purchases 1002660 - CJP Chemicals Rounding 1 Rounding Unit KG…" at bounding box center [672, 335] width 1344 height 671
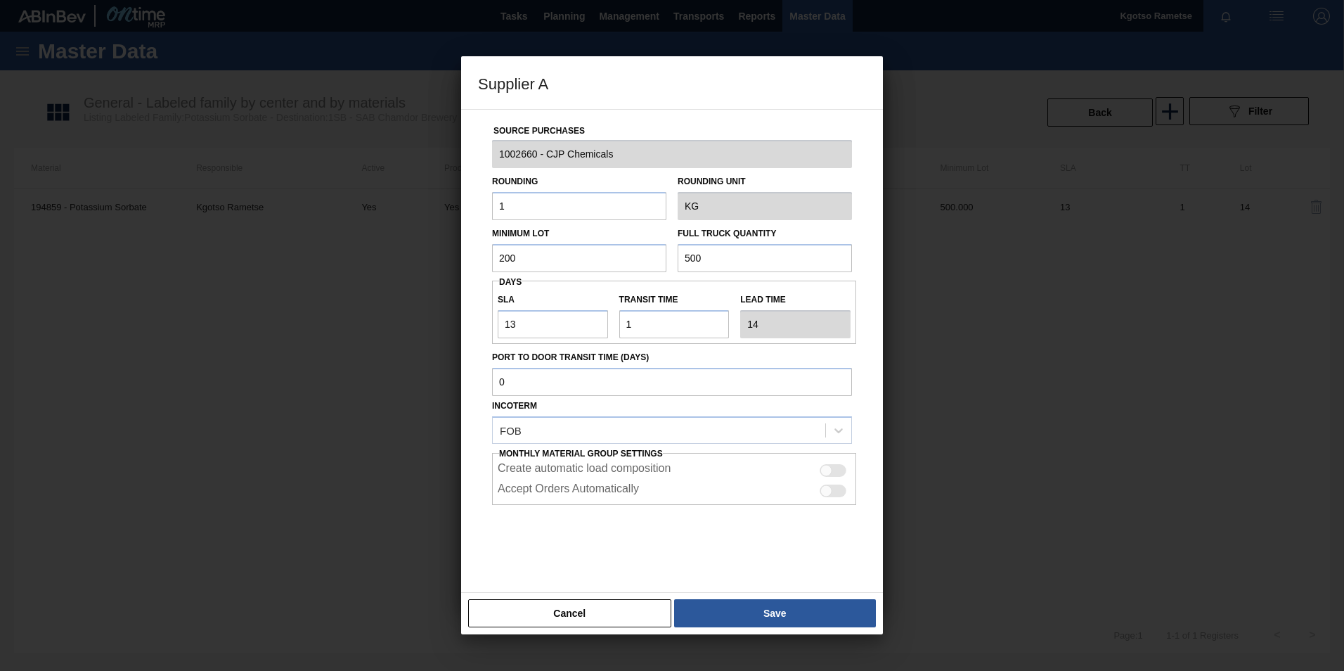
type input "200"
drag, startPoint x: 703, startPoint y: 257, endPoint x: 672, endPoint y: 257, distance: 30.9
click at [676, 257] on div "Full Truck Quantity 500" at bounding box center [765, 248] width 186 height 49
type input "200"
click at [723, 611] on button "Save" at bounding box center [775, 613] width 202 height 28
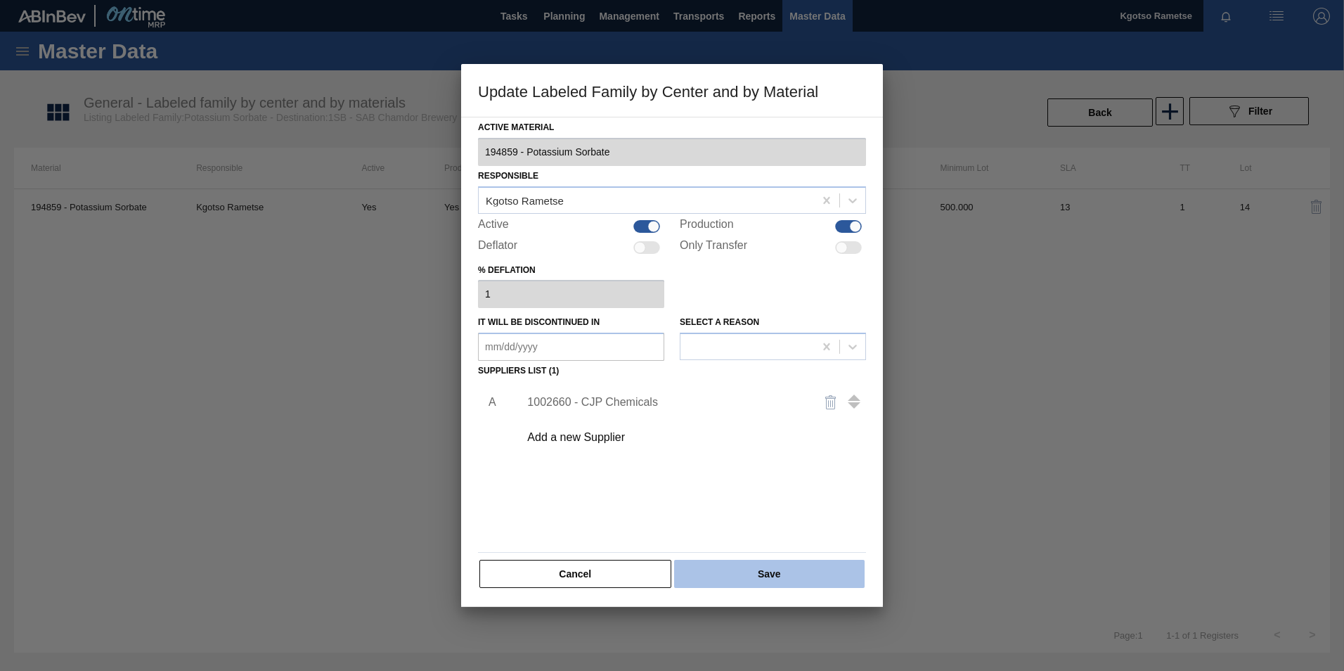
click at [724, 574] on button "Save" at bounding box center [769, 574] width 191 height 28
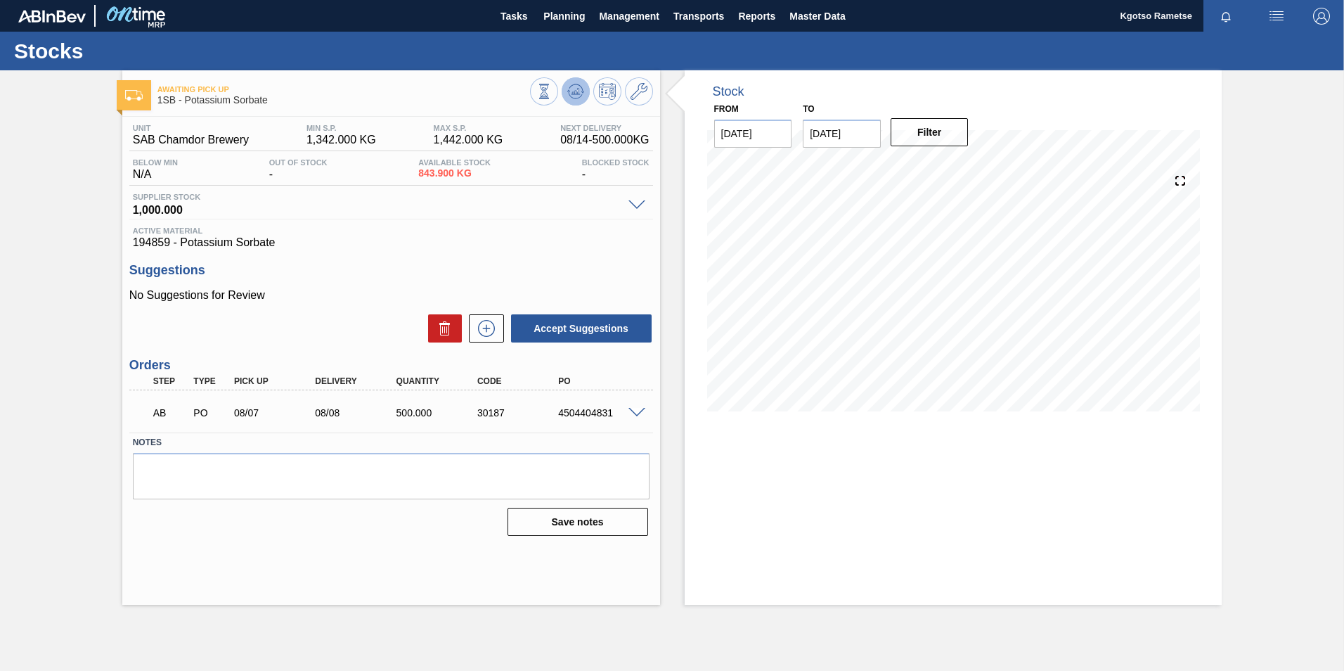
click at [552, 93] on icon at bounding box center [543, 91] width 15 height 15
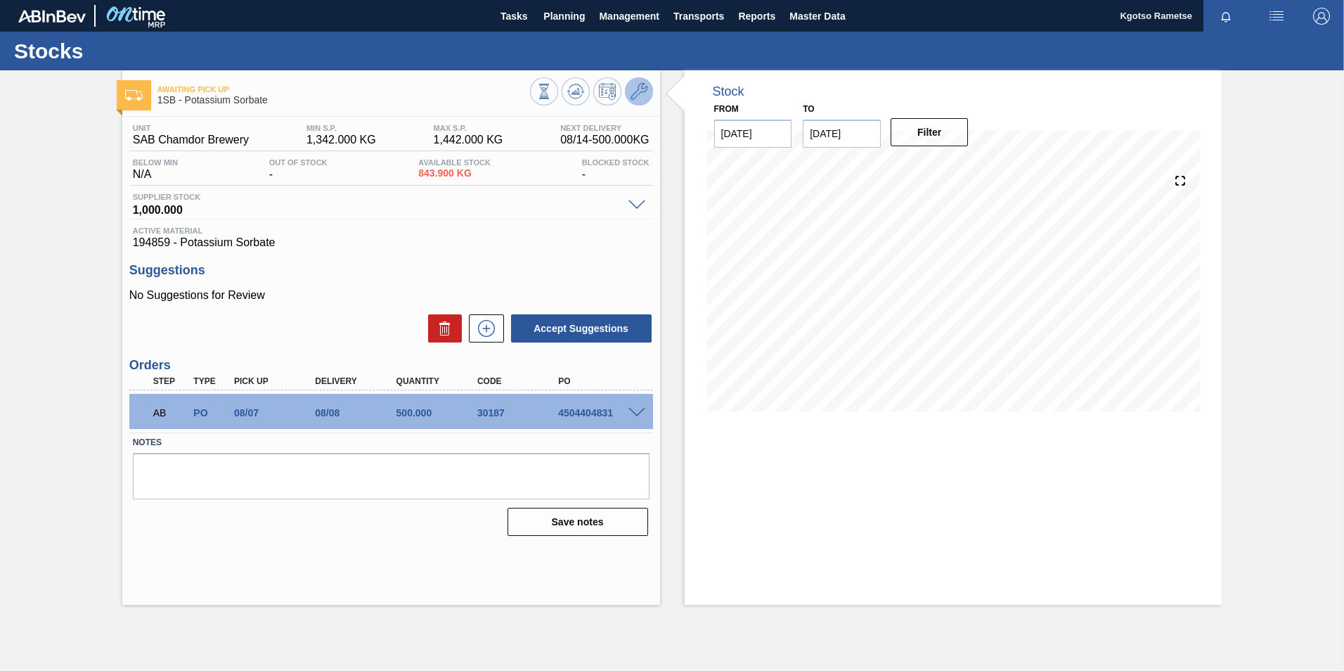
click at [631, 93] on icon at bounding box center [639, 91] width 17 height 17
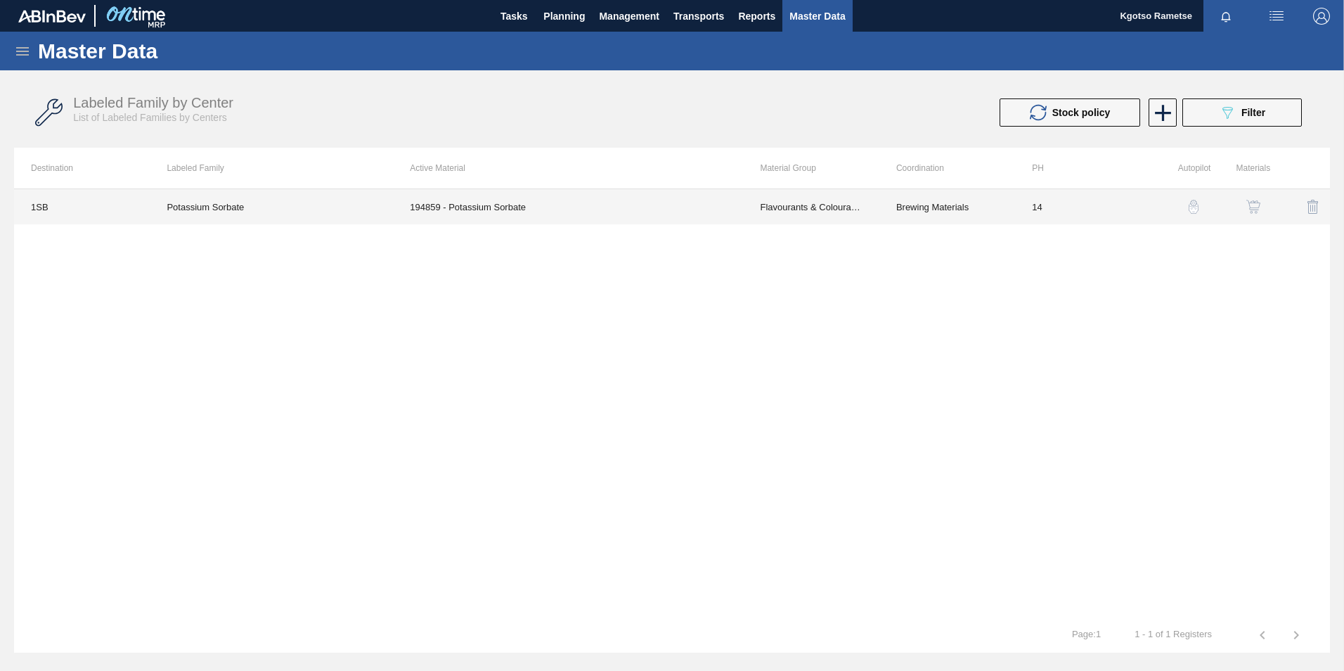
click at [544, 211] on td "194859 - Potassium Sorbate" at bounding box center [568, 206] width 350 height 35
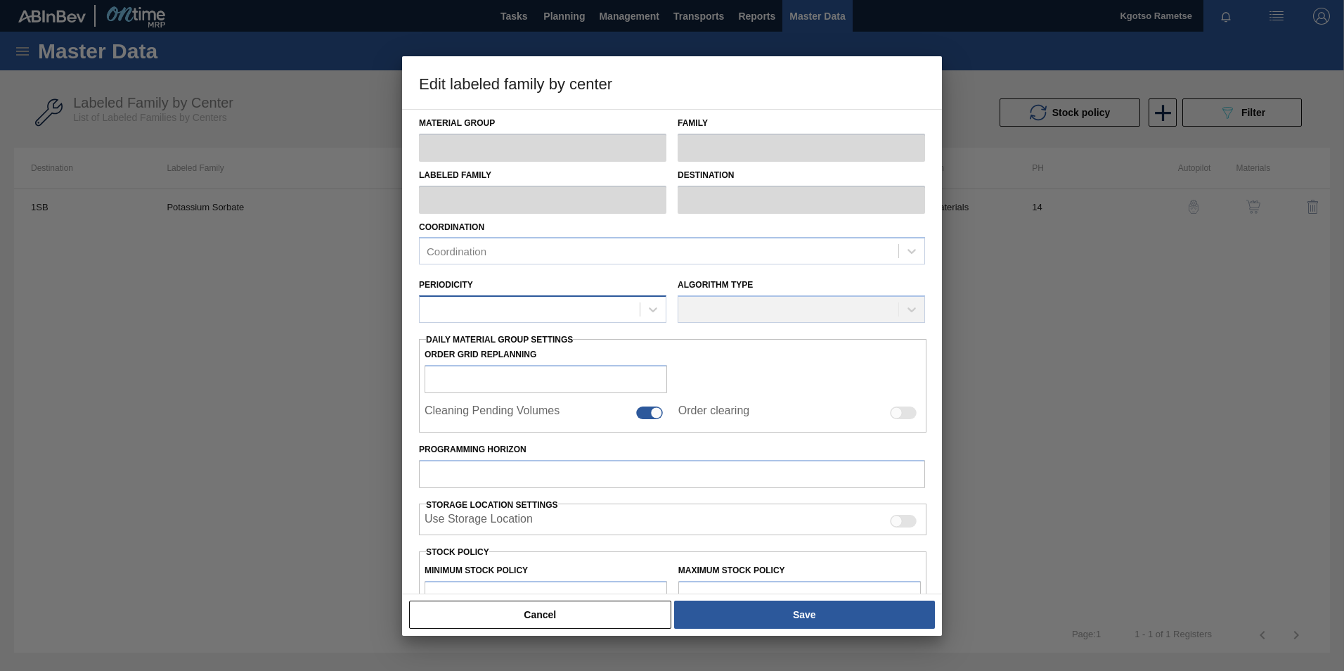
type input "Flavourants & Colourants"
type input "Preservative"
type input "Potassium Sorbate"
type input "1SB - SAB Chamdor Brewery"
type input "14"
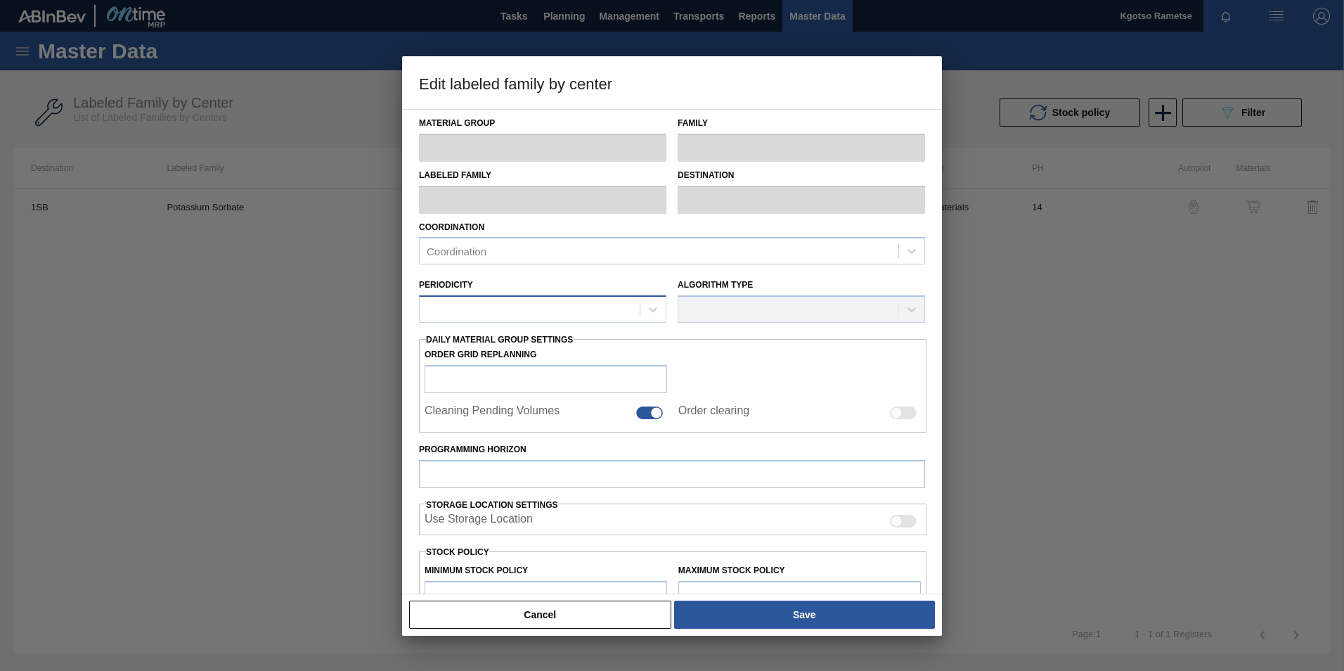
type input "1,342"
type input "1,442"
type input "100"
type input "1,442.000"
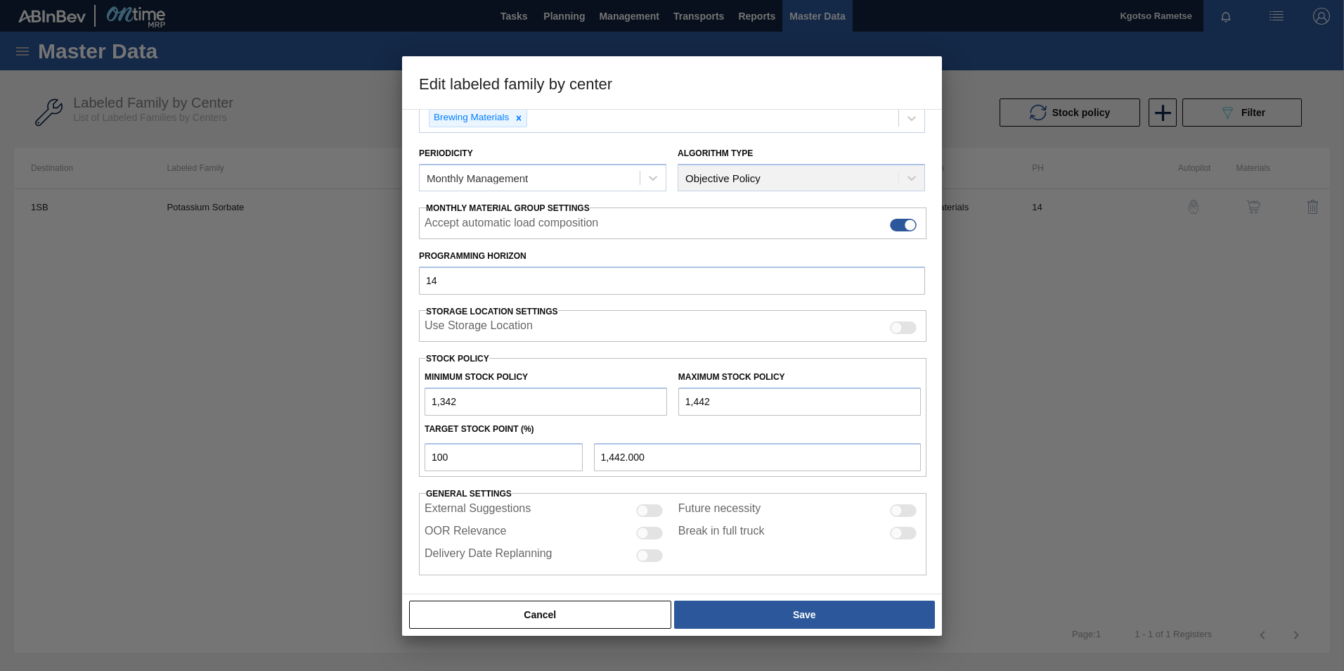
scroll to position [141, 0]
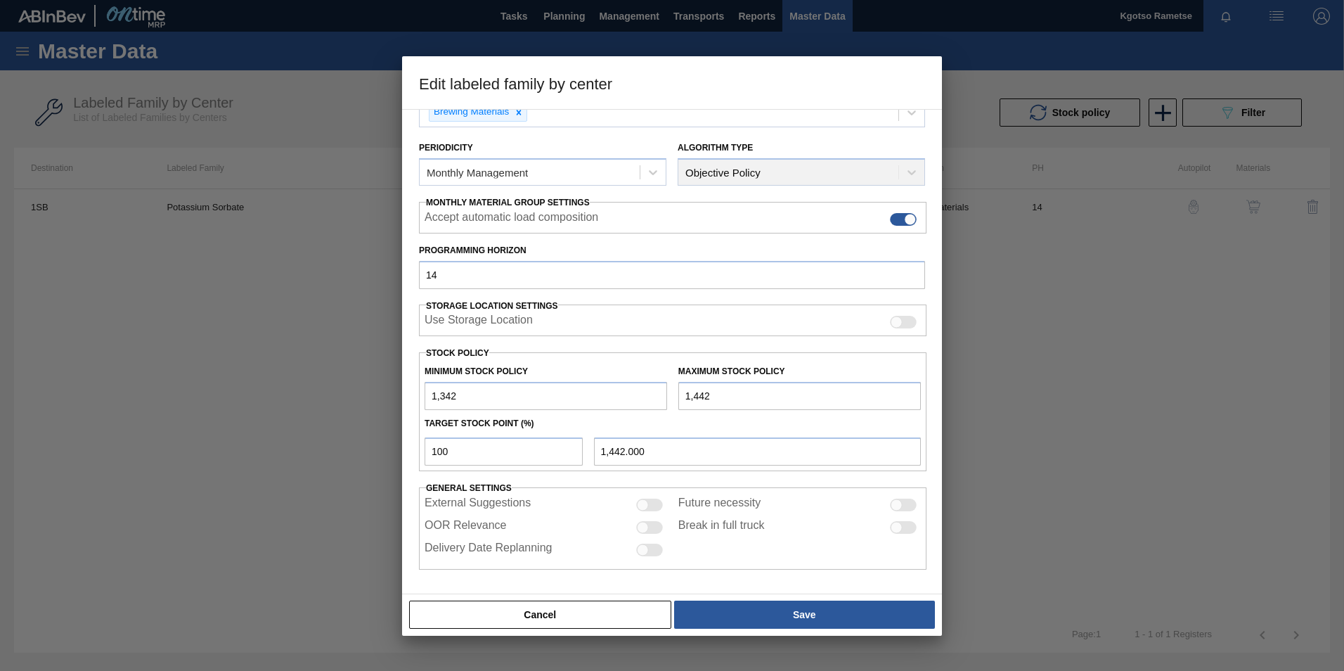
click at [427, 393] on input "1,342" at bounding box center [546, 396] width 243 height 28
type input "11,342"
click at [680, 397] on input "1,442" at bounding box center [799, 396] width 243 height 28
type input "11,442"
type input "11,442.000"
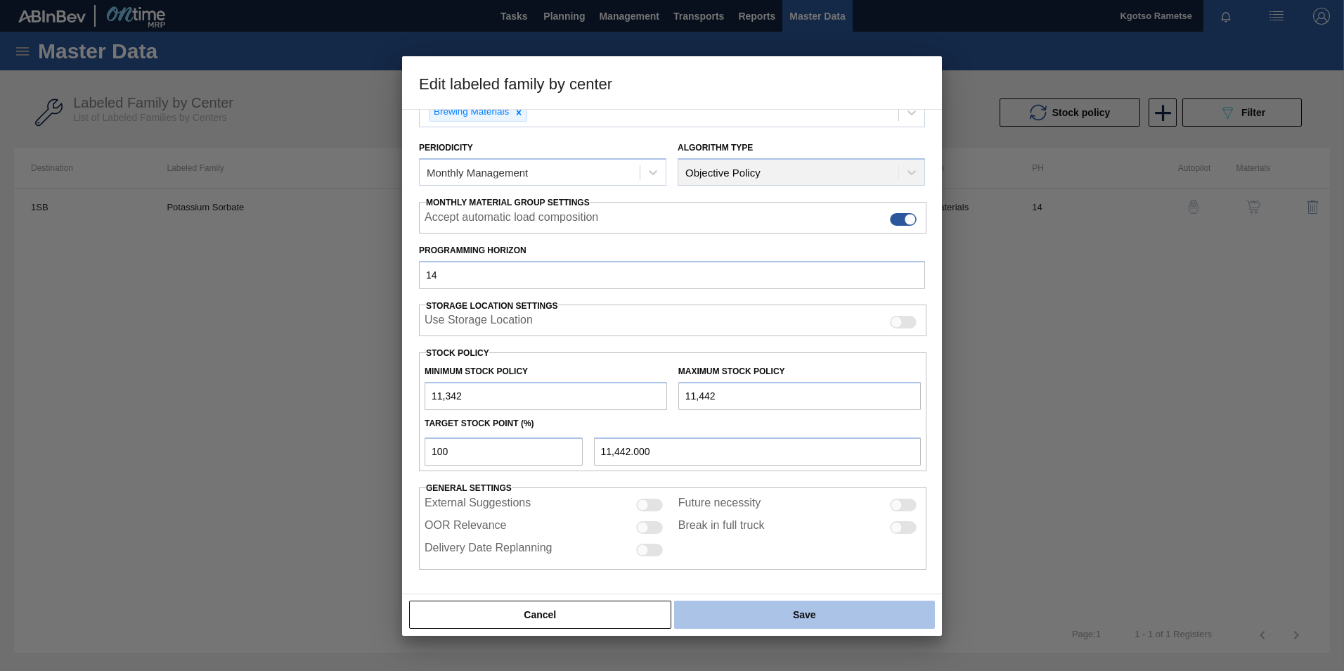
type input "11,442"
click at [768, 614] on button "Save" at bounding box center [804, 614] width 261 height 28
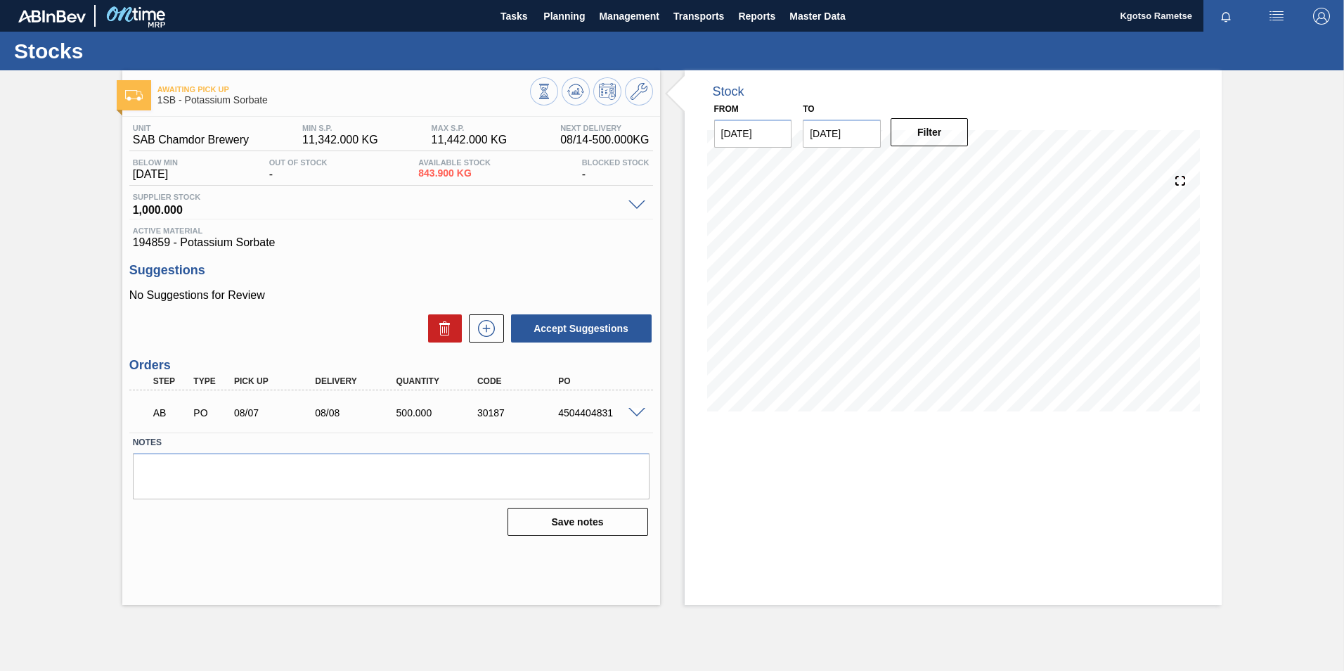
click at [638, 406] on div "AB PO 08/07 08/08 500.000 30187 4504404831" at bounding box center [391, 411] width 524 height 35
click at [635, 411] on span at bounding box center [636, 413] width 17 height 11
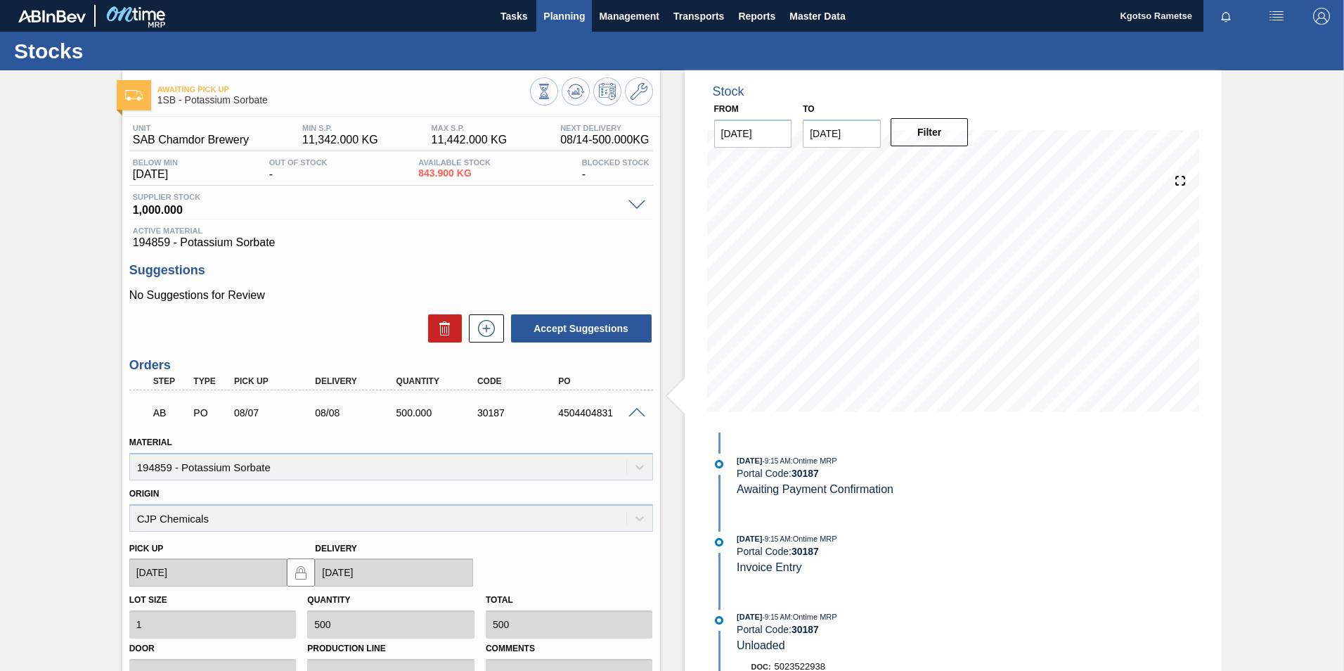
click at [555, 11] on span "Planning" at bounding box center [563, 16] width 41 height 17
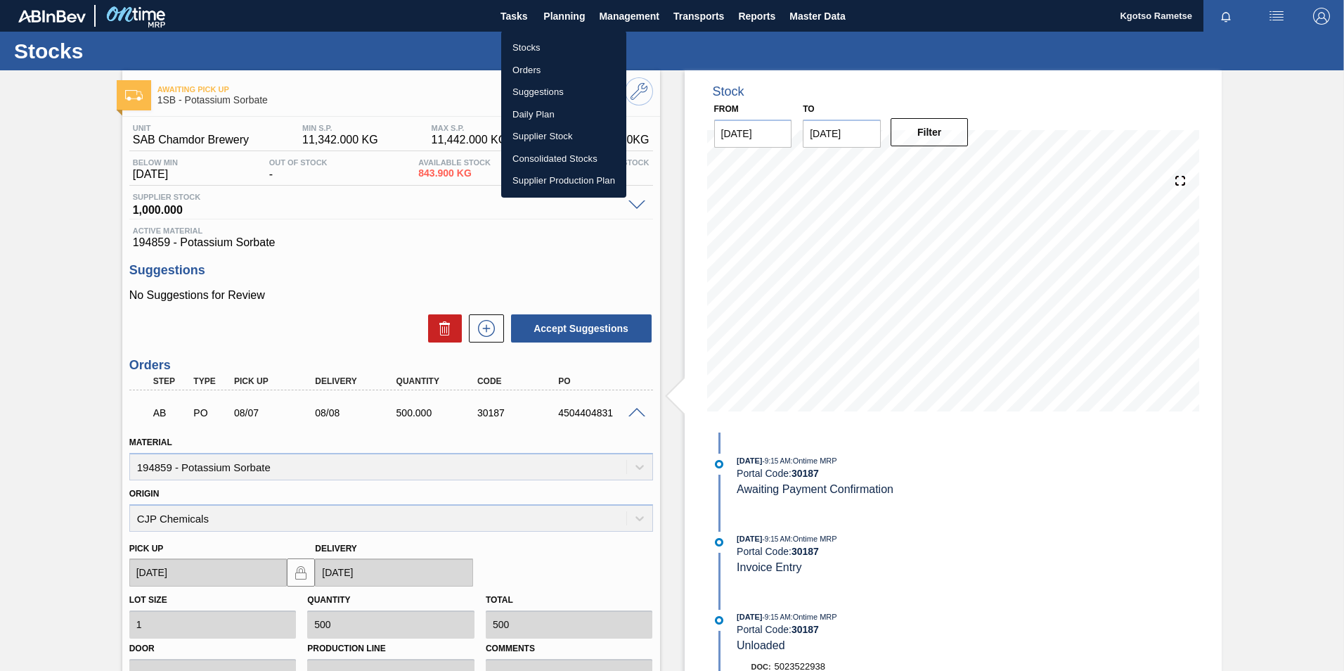
click at [547, 46] on li "Stocks" at bounding box center [563, 48] width 125 height 22
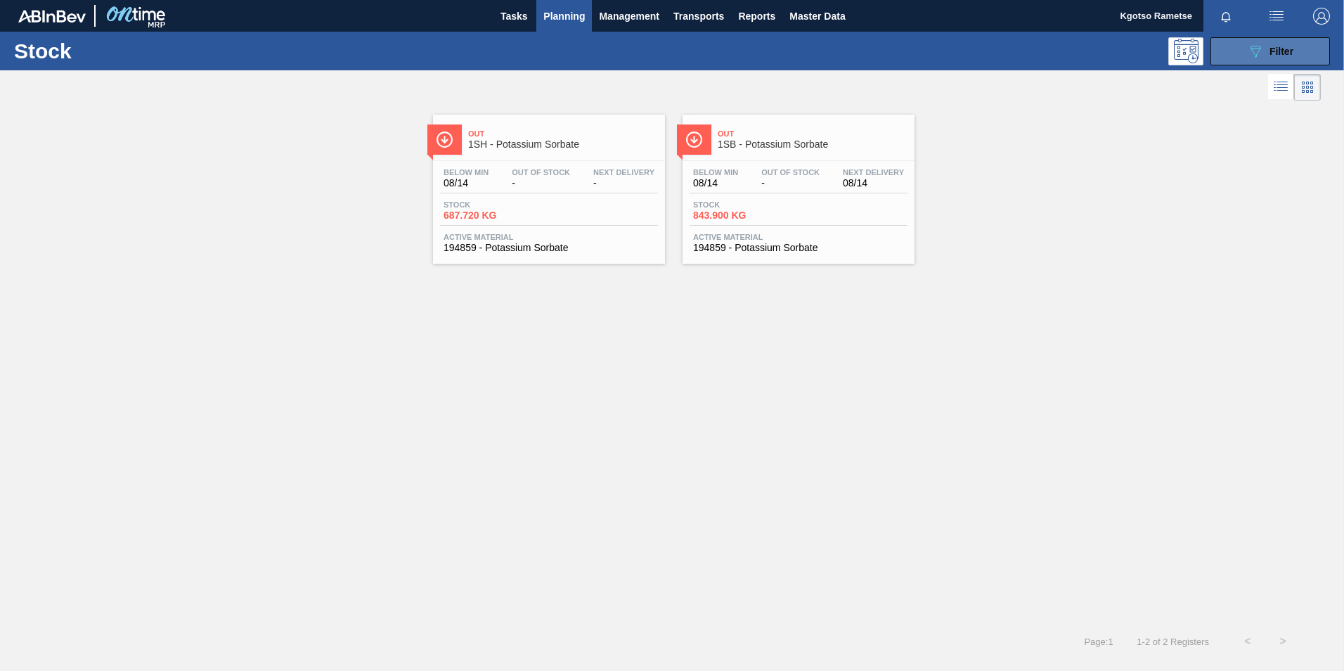
click at [1263, 63] on button "089F7B8B-B2A5-4AFE-B5C0-19BA573D28AC Filter" at bounding box center [1271, 51] width 120 height 28
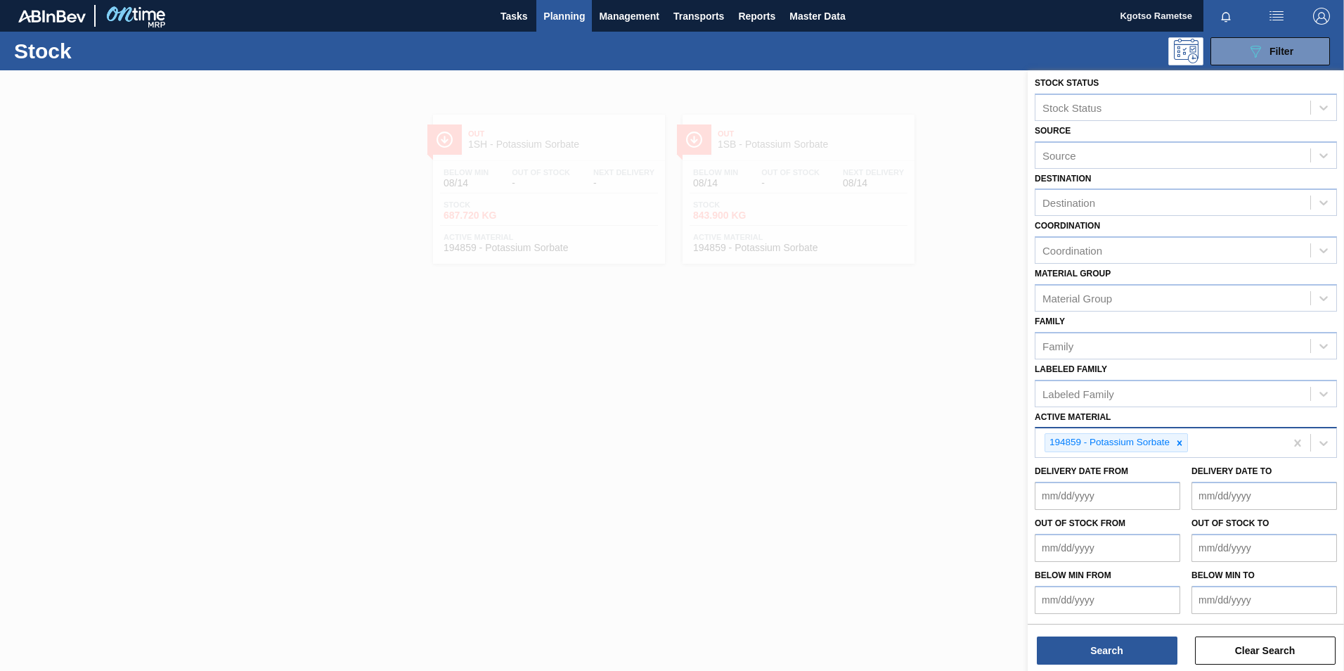
click at [1182, 448] on div at bounding box center [1179, 443] width 15 height 18
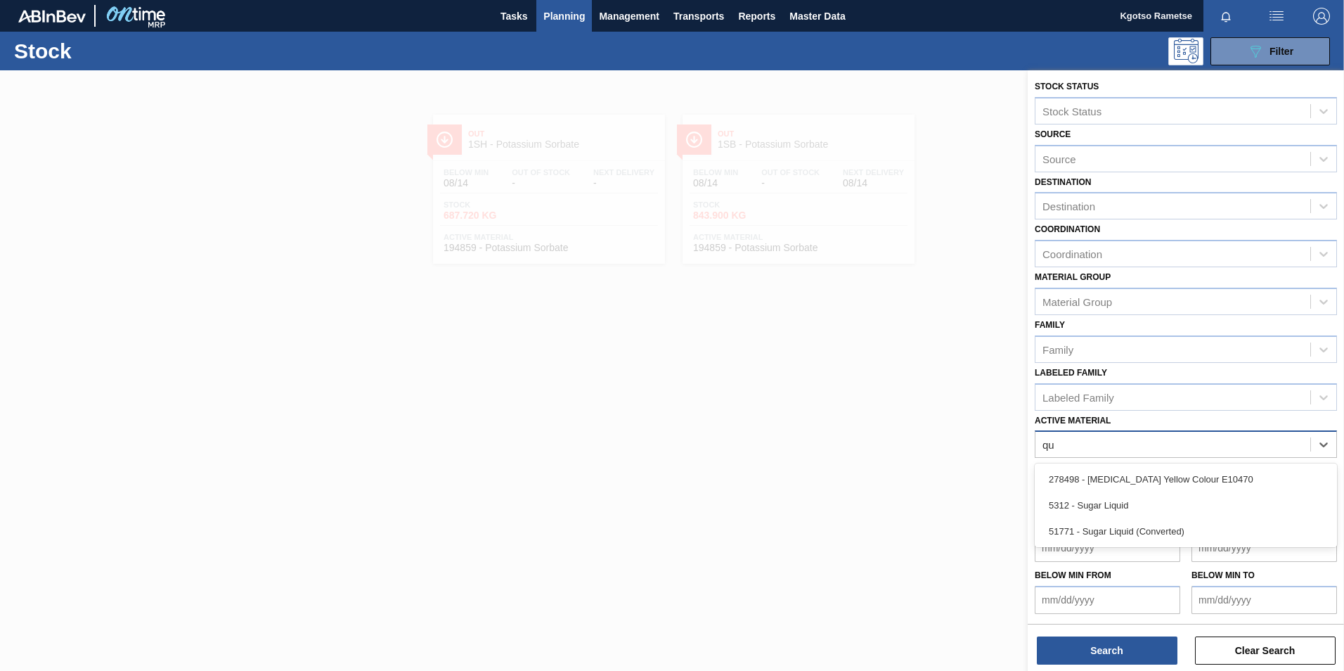
type Material "qui"
click at [1158, 480] on div "278498 - Quinoline Yellow Colour E10470" at bounding box center [1186, 479] width 302 height 26
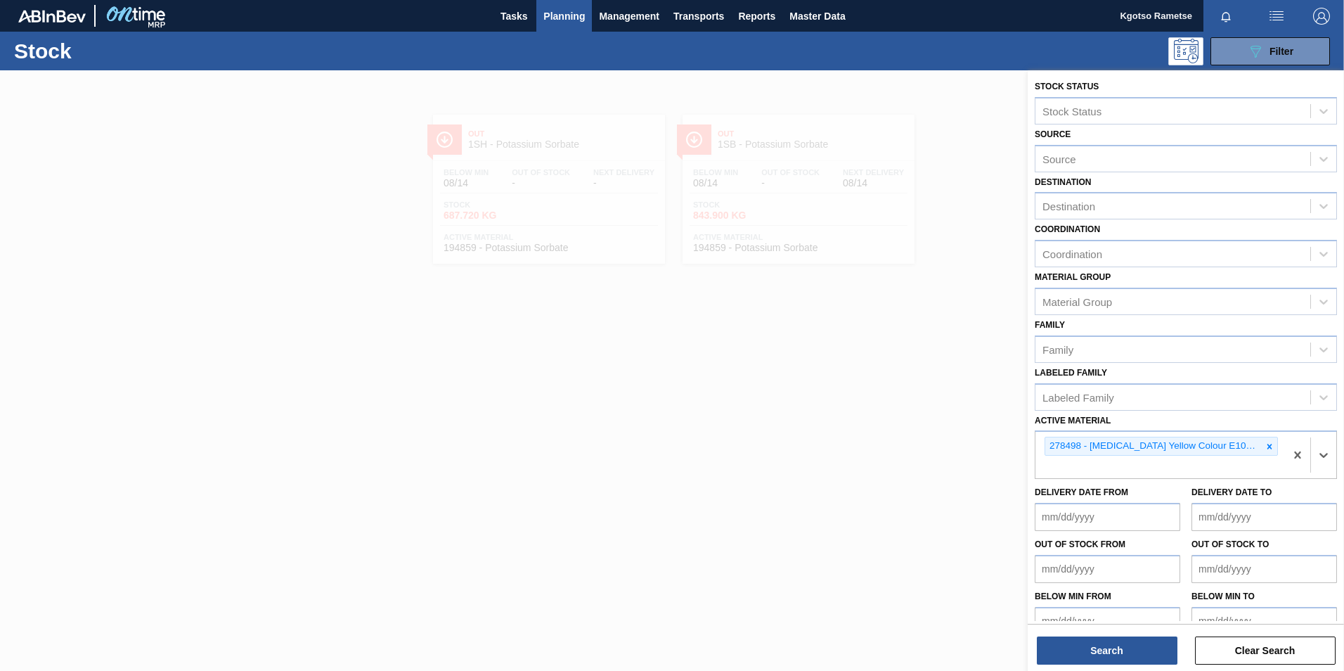
scroll to position [4, 0]
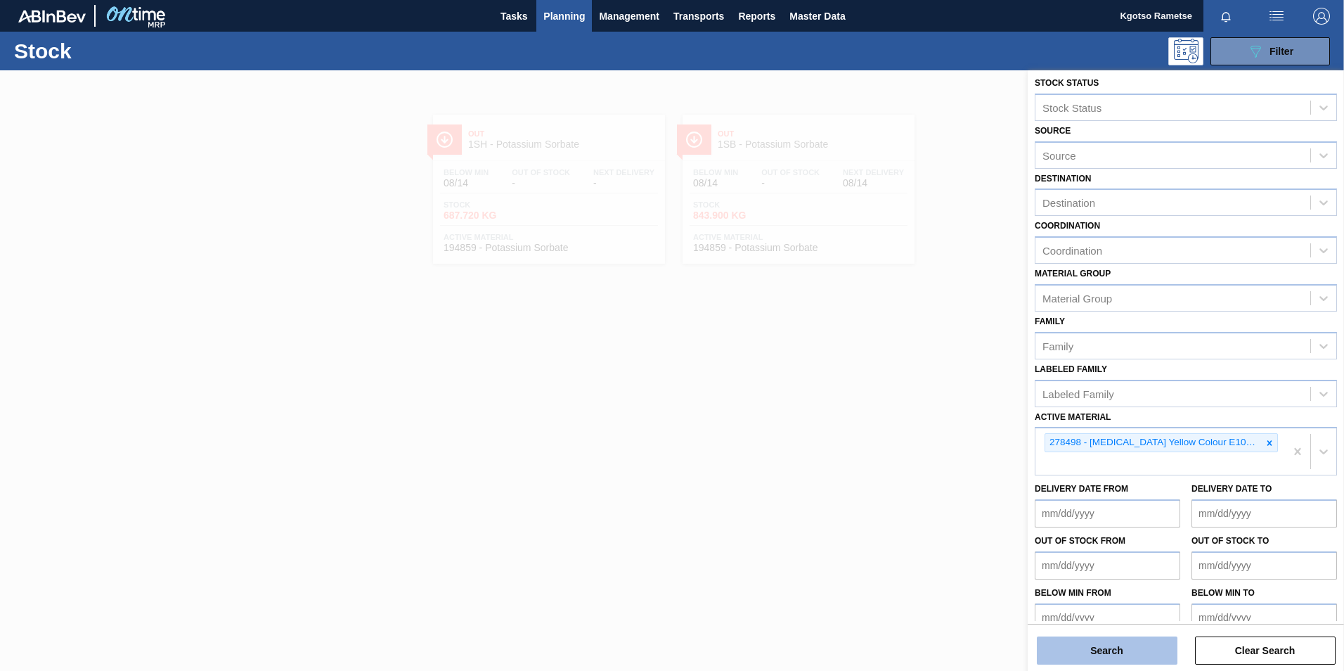
click at [1095, 659] on button "Search" at bounding box center [1107, 650] width 141 height 28
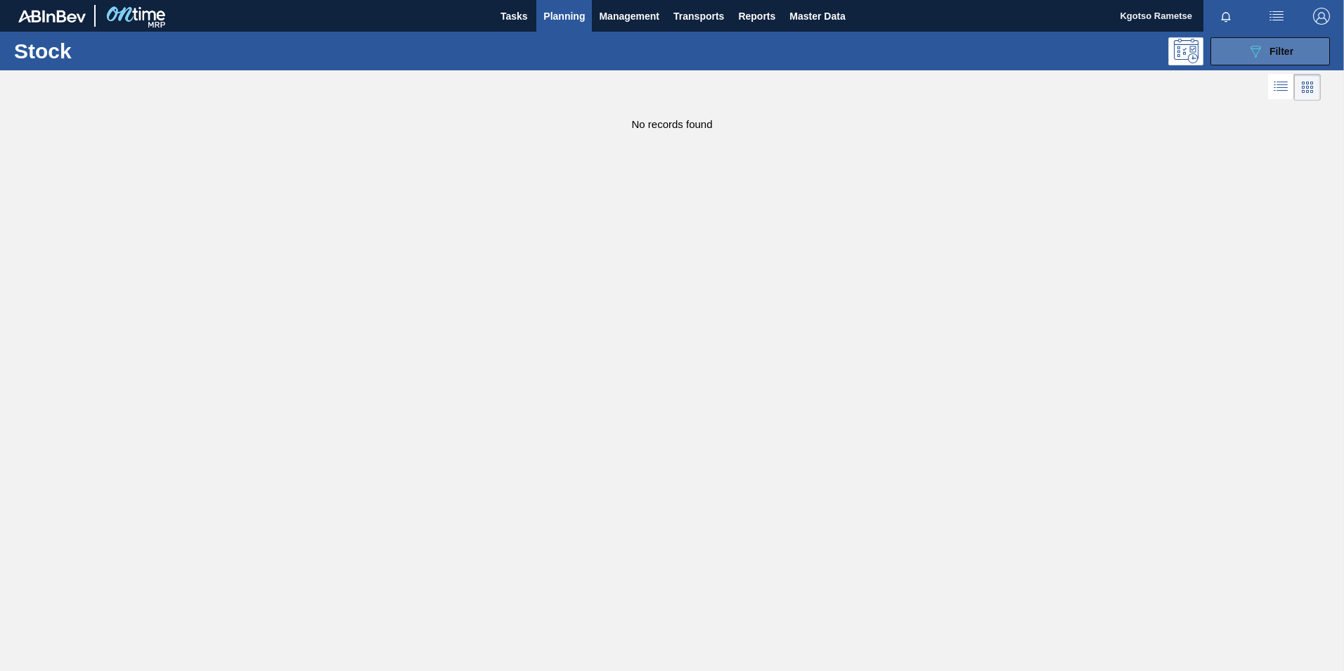
click at [1240, 59] on button "089F7B8B-B2A5-4AFE-B5C0-19BA573D28AC Filter" at bounding box center [1271, 51] width 120 height 28
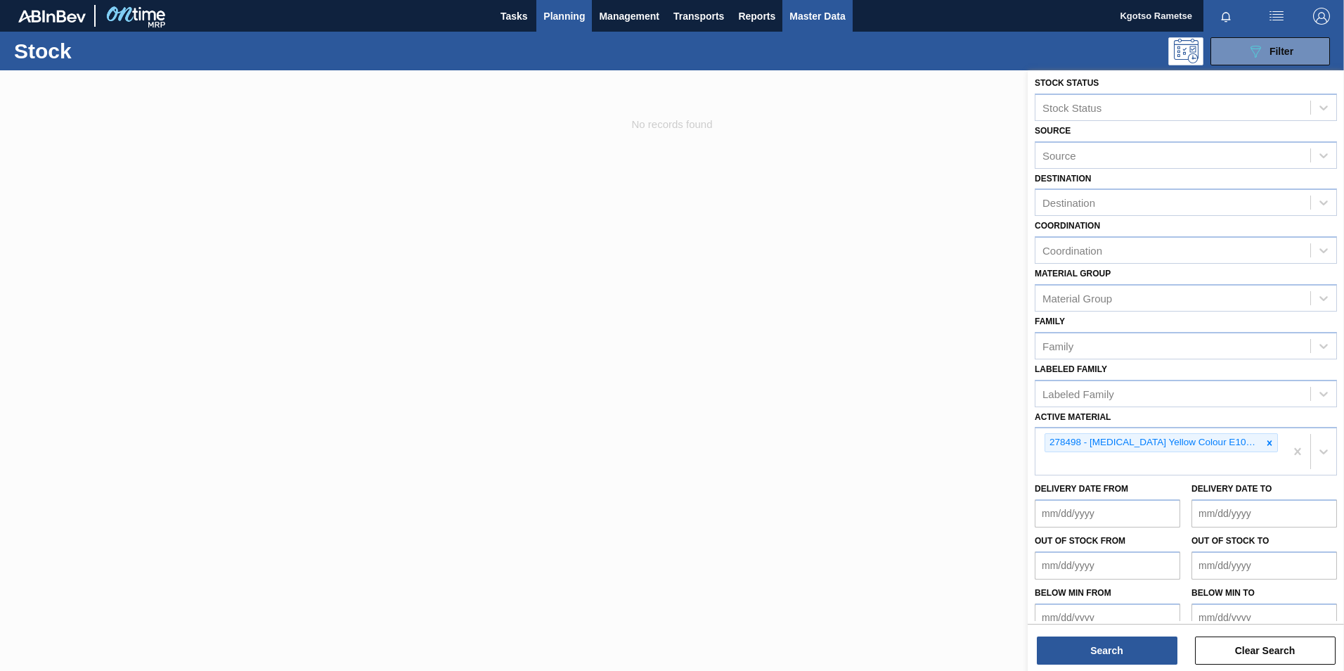
click at [803, 13] on span "Master Data" at bounding box center [817, 16] width 56 height 17
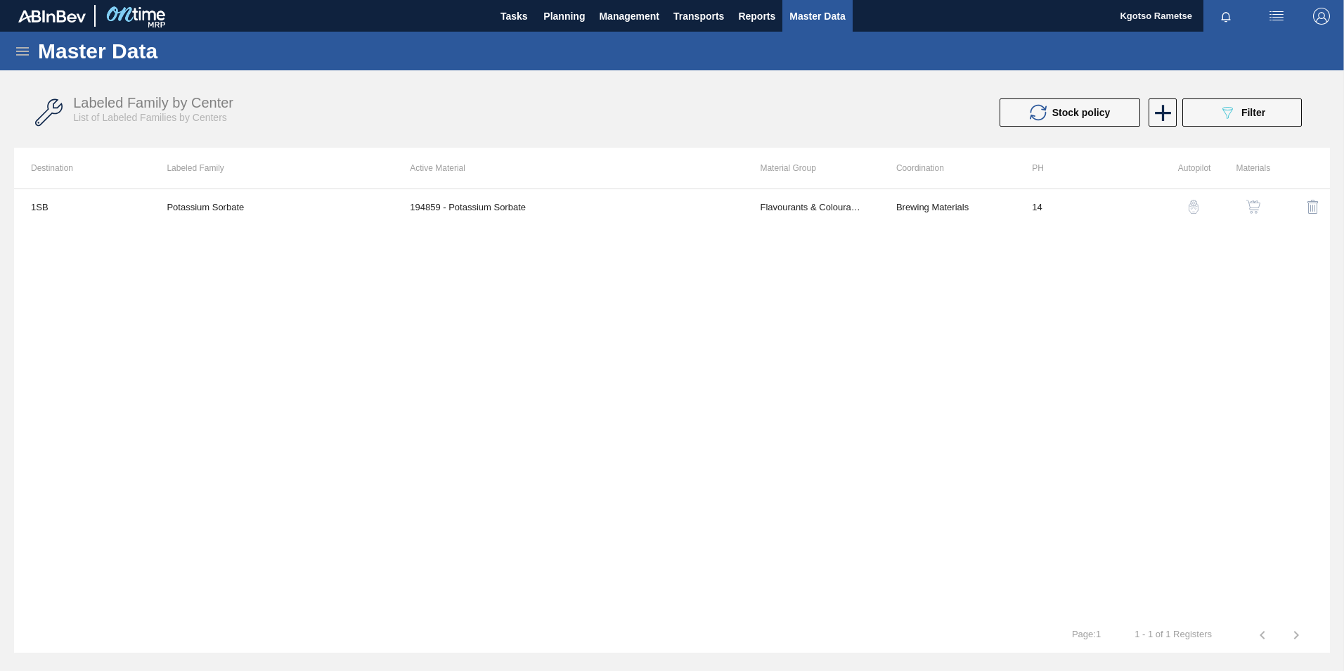
click at [29, 53] on icon at bounding box center [22, 51] width 17 height 17
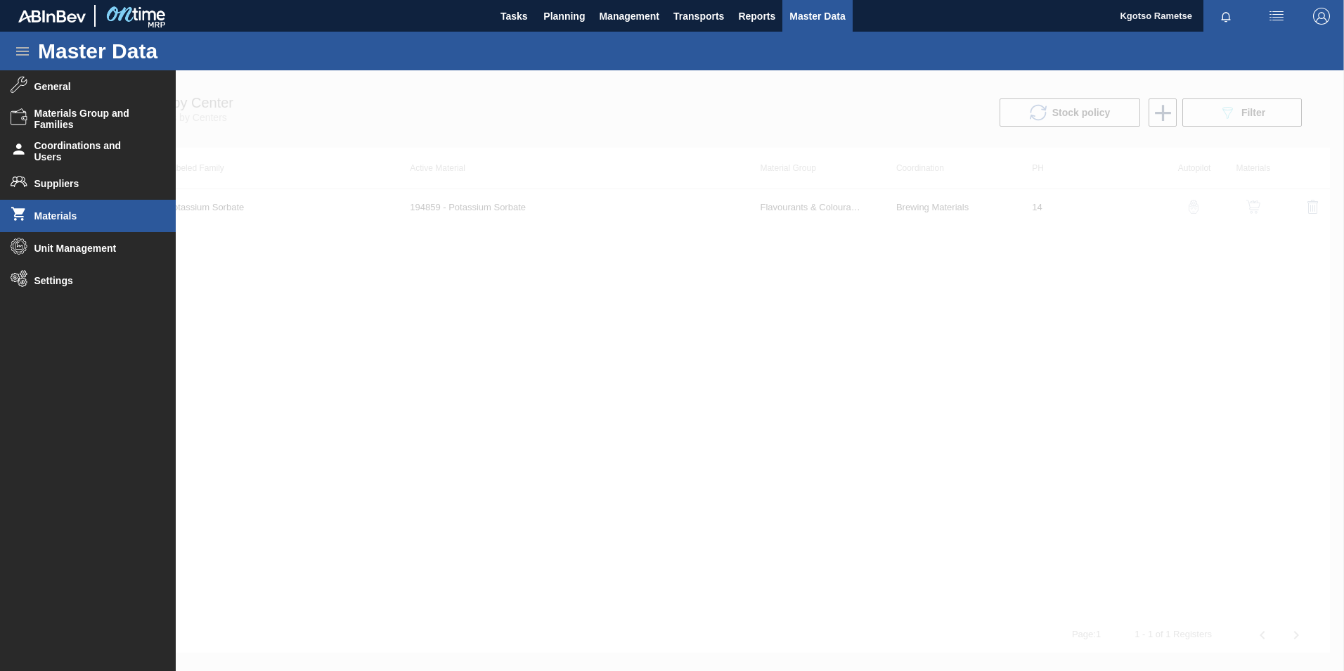
click at [61, 220] on span "Materials" at bounding box center [92, 215] width 116 height 11
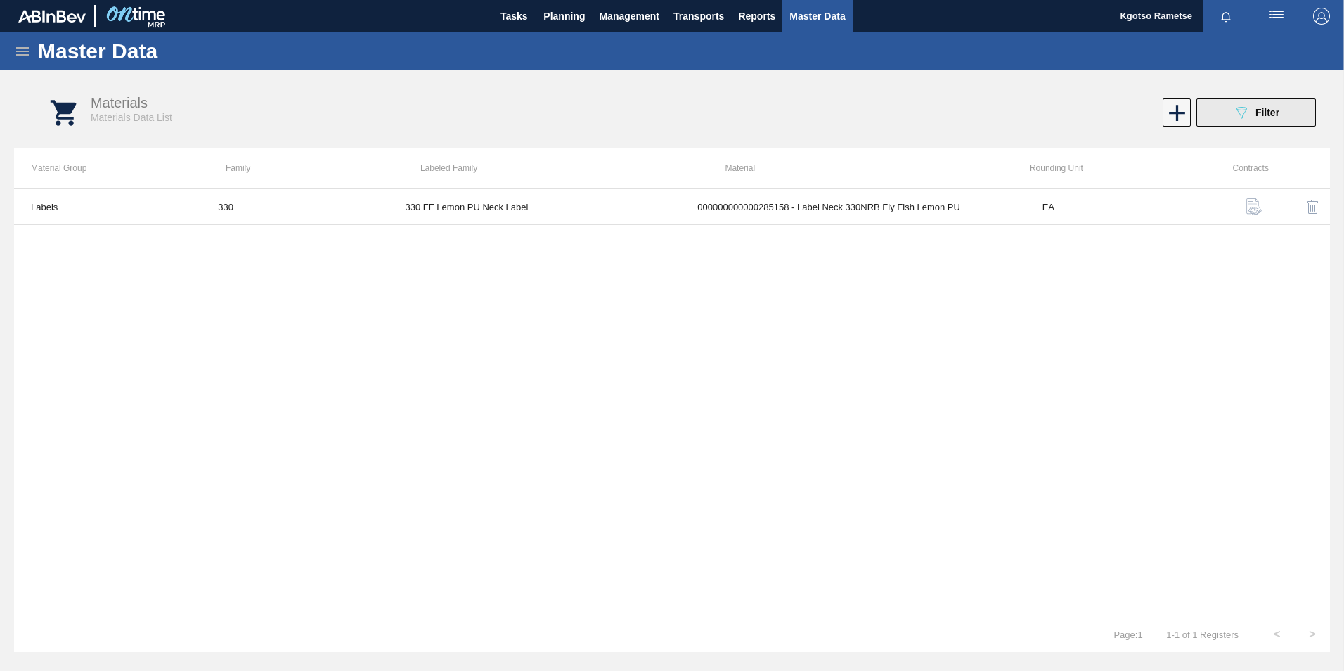
click at [1237, 110] on icon "089F7B8B-B2A5-4AFE-B5C0-19BA573D28AC" at bounding box center [1241, 112] width 17 height 17
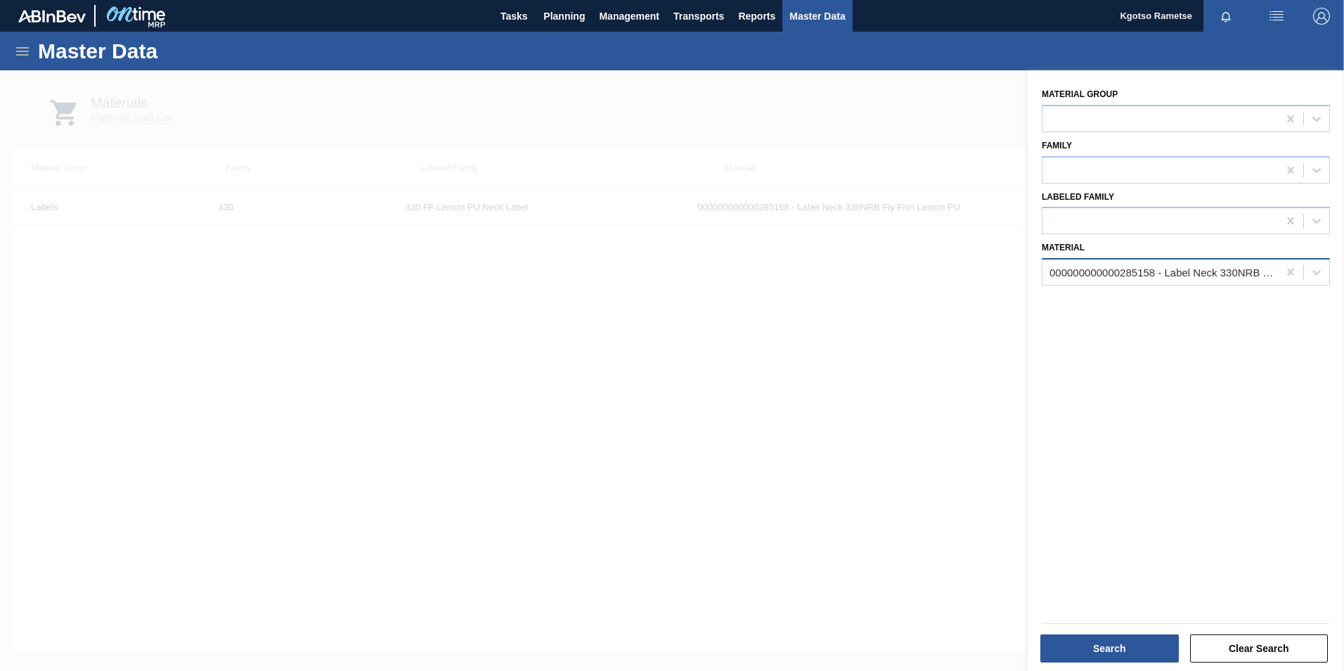
click at [1219, 282] on div "000000000000285158 - Label Neck 330NRB Fly Fish Lemon PU" at bounding box center [1159, 272] width 235 height 20
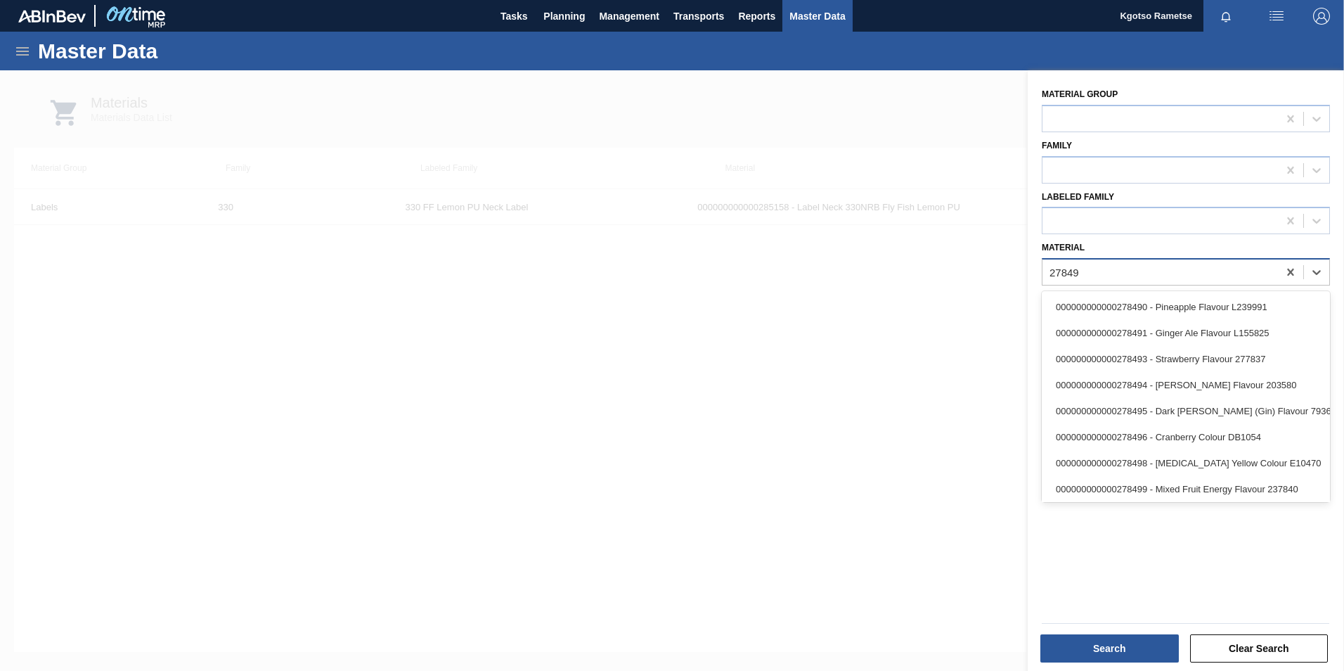
type input "278498"
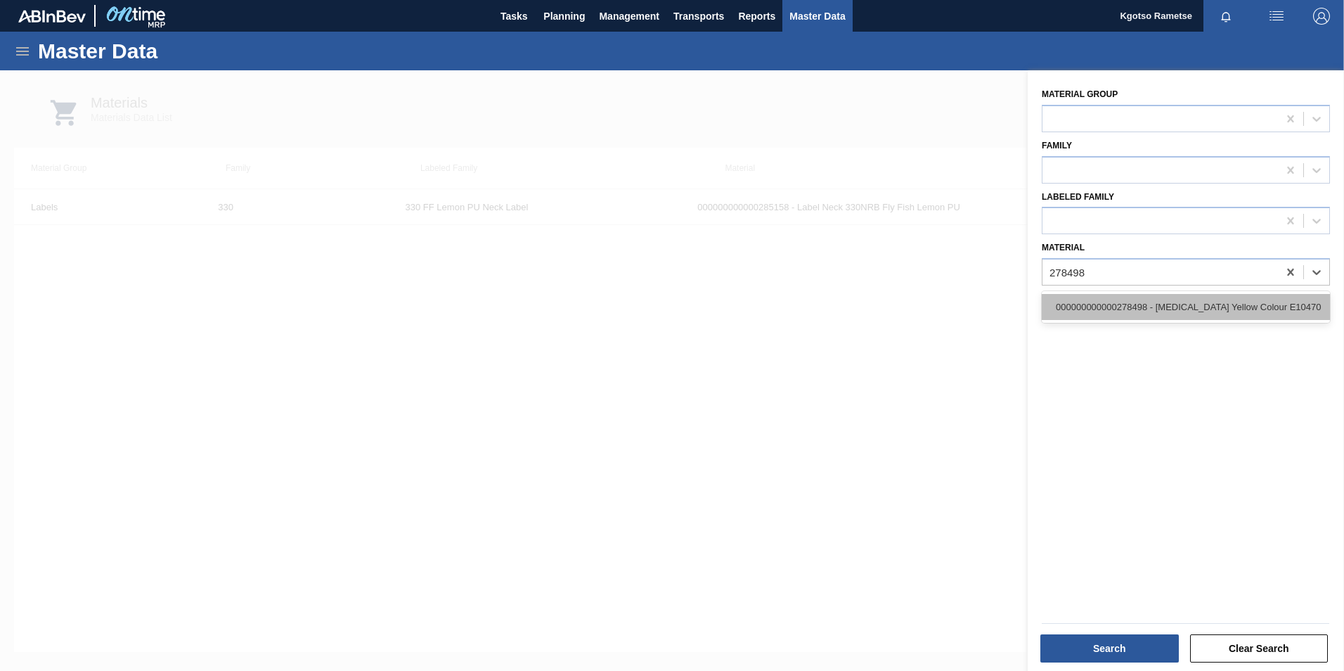
click at [1166, 307] on div "000000000000278498 - Quinoline Yellow Colour E10470" at bounding box center [1186, 307] width 288 height 26
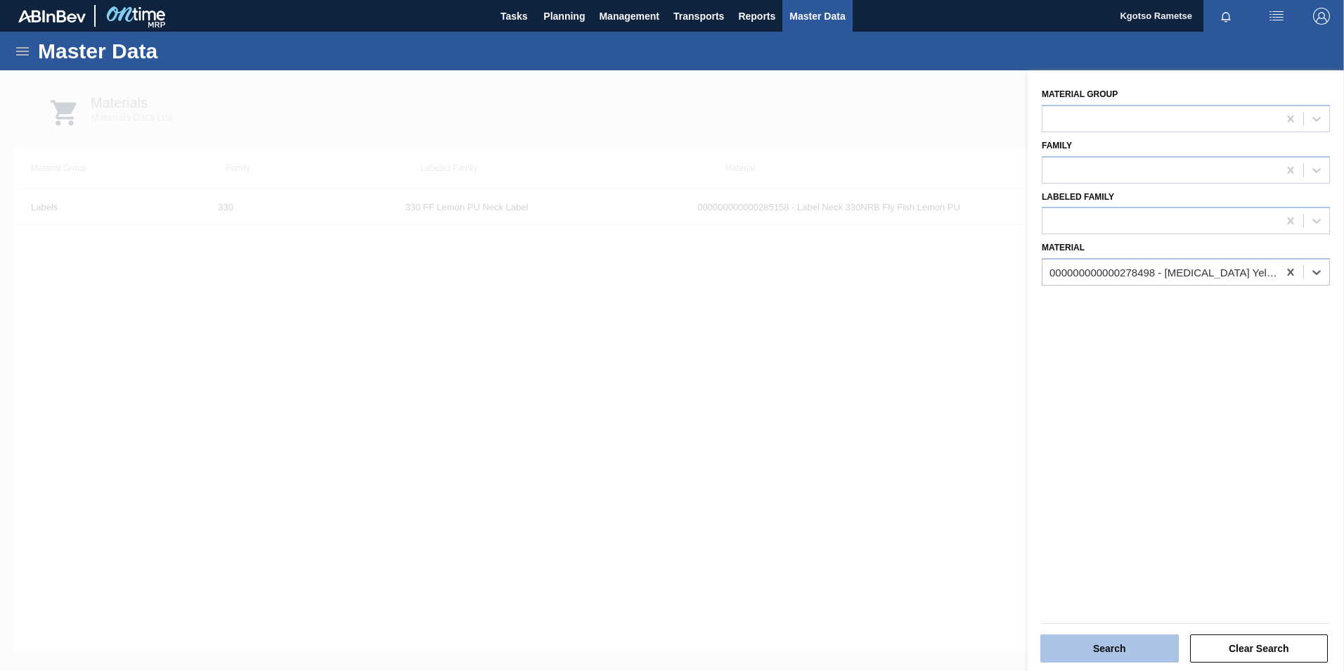
click at [1129, 643] on button "Search" at bounding box center [1109, 648] width 138 height 28
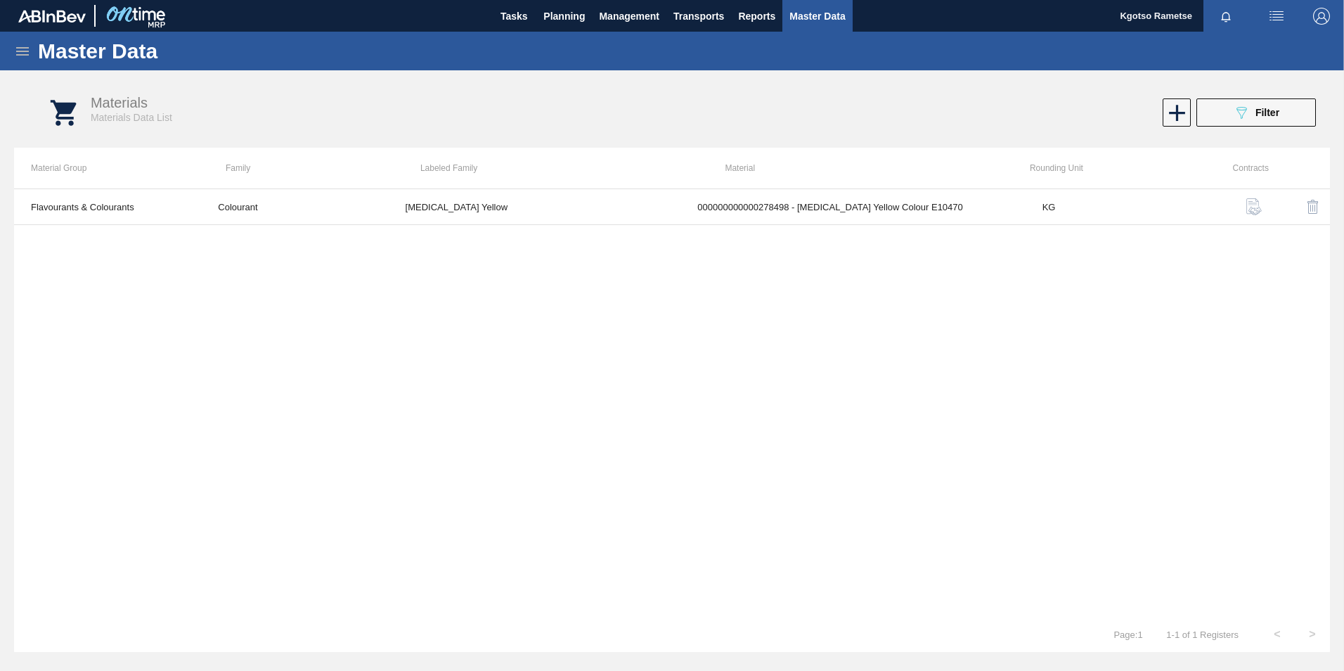
click at [20, 37] on div "Master Data" at bounding box center [672, 51] width 1344 height 39
click at [17, 56] on icon at bounding box center [22, 51] width 17 height 17
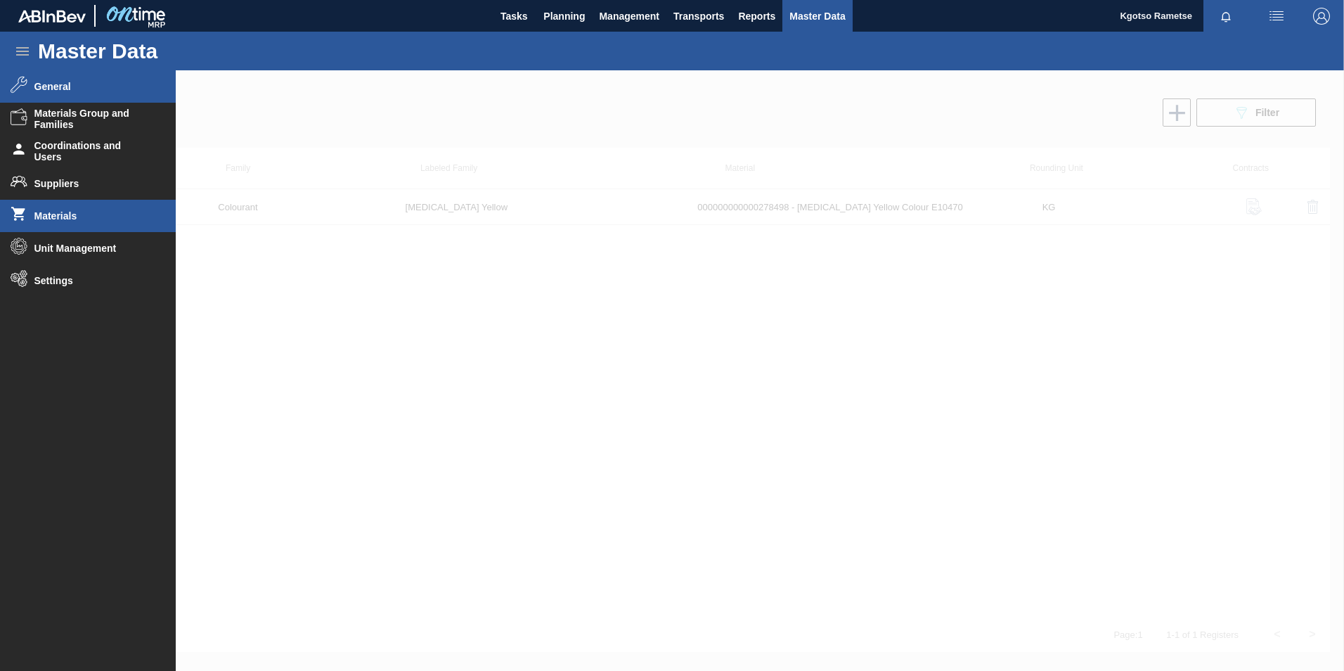
click at [56, 91] on span "General" at bounding box center [92, 86] width 116 height 11
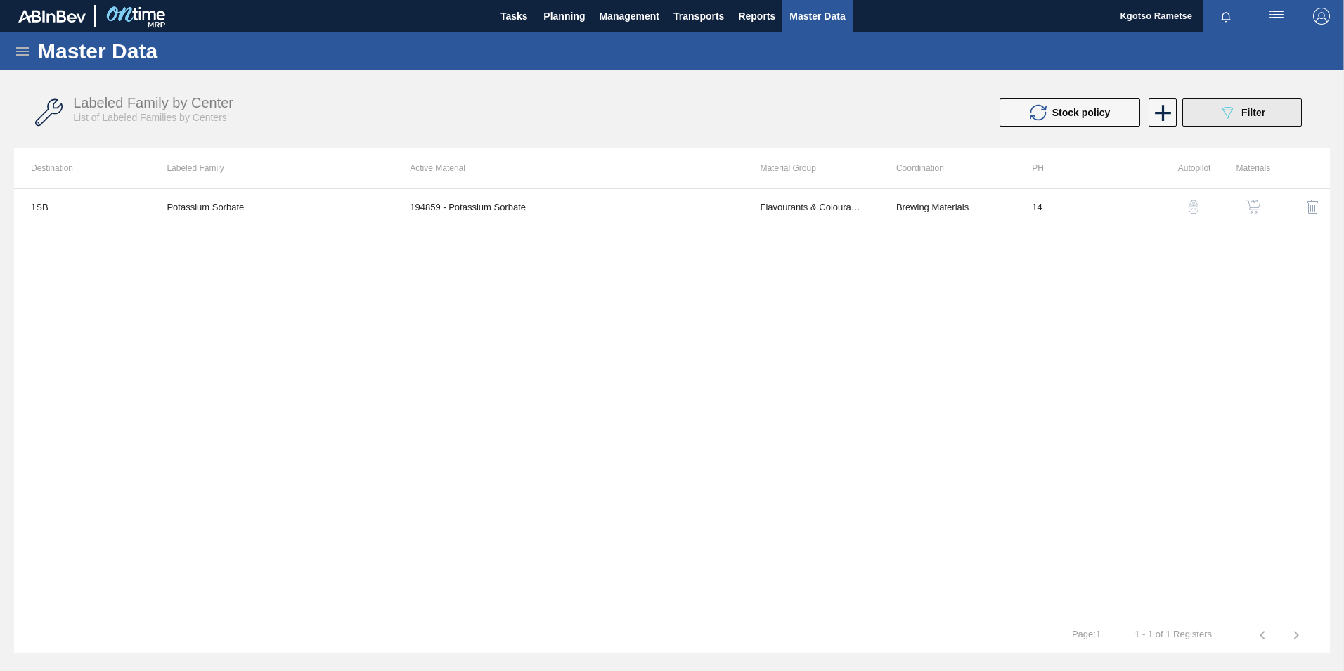
click at [1234, 115] on icon "089F7B8B-B2A5-4AFE-B5C0-19BA573D28AC" at bounding box center [1227, 112] width 17 height 17
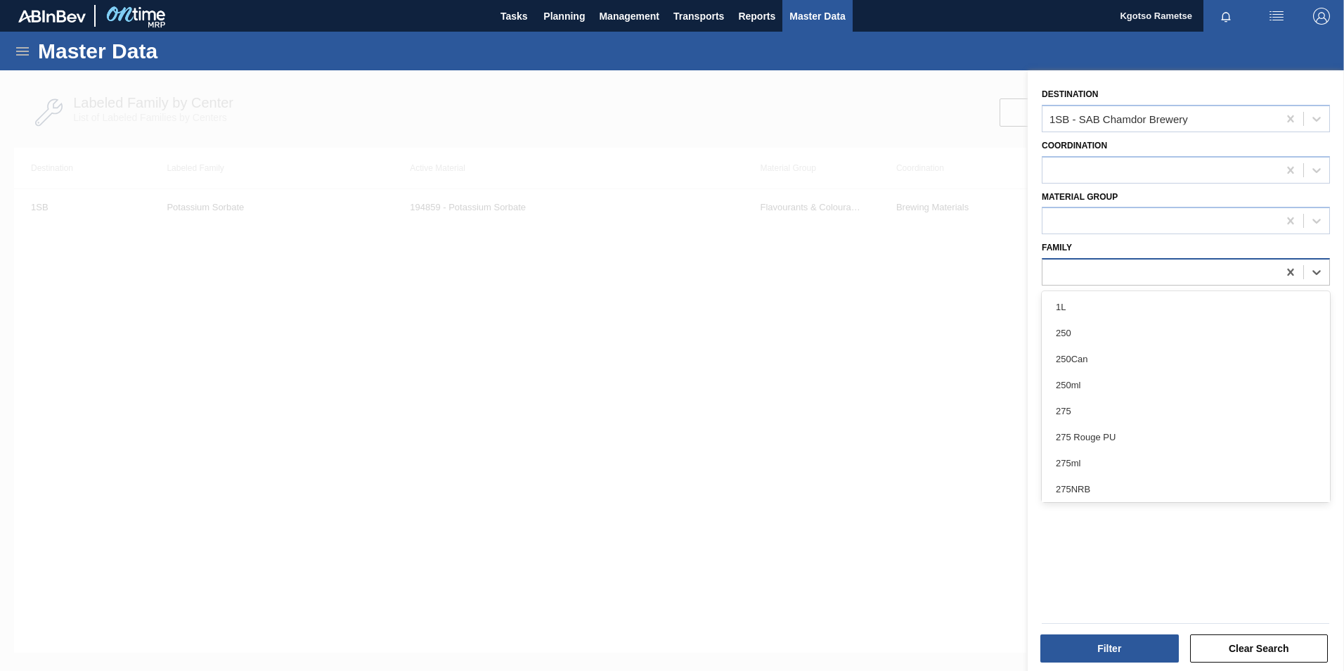
click at [1083, 269] on div at bounding box center [1159, 272] width 235 height 20
type input "col"
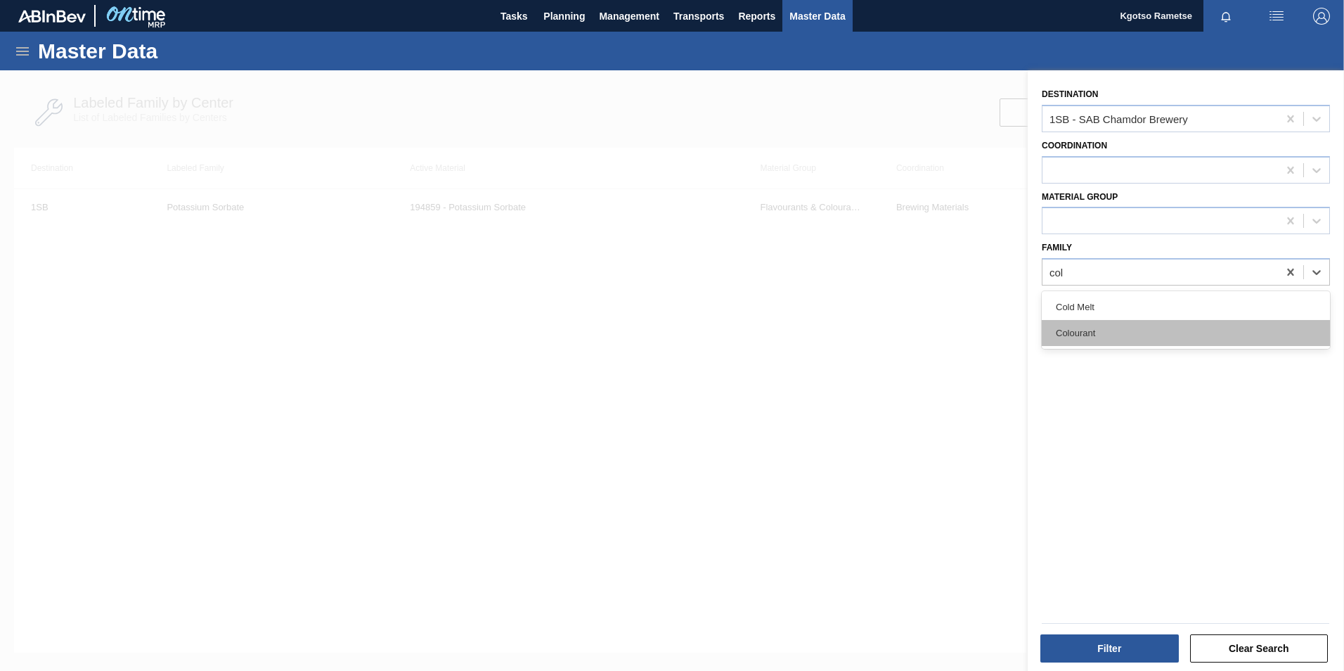
click at [1108, 330] on div "Colourant" at bounding box center [1186, 333] width 288 height 26
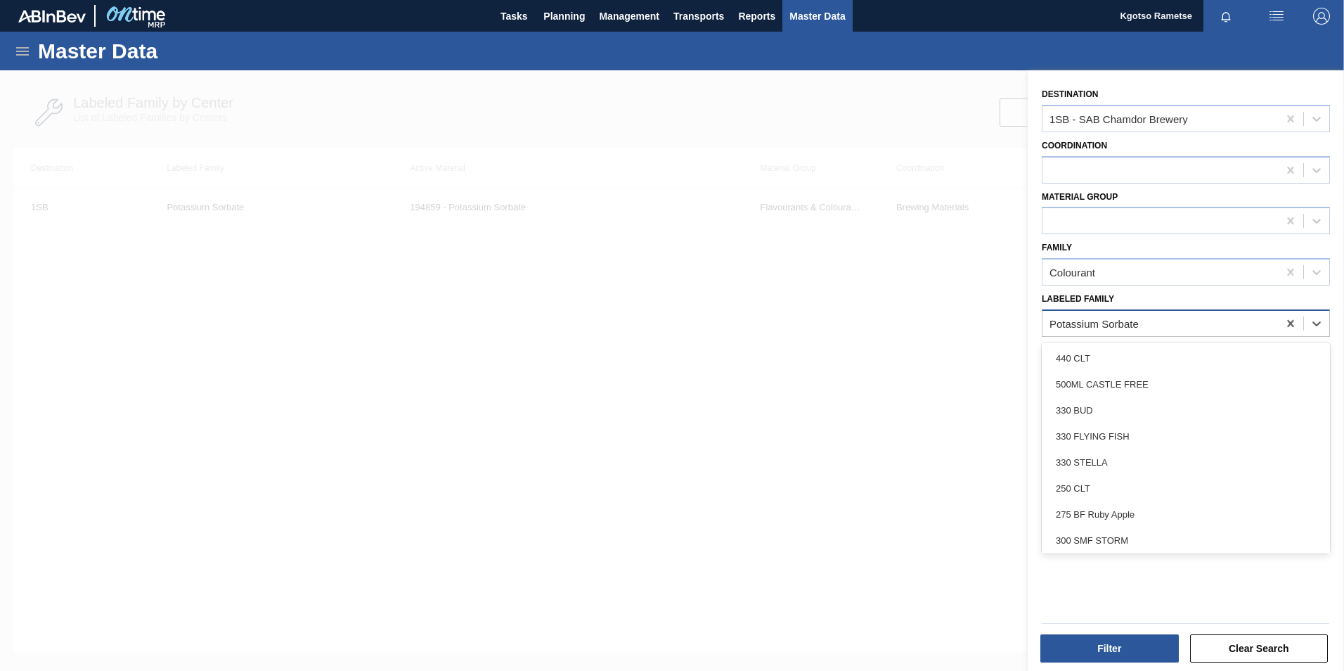
click at [1131, 320] on div "Potassium Sorbate" at bounding box center [1094, 323] width 89 height 12
type Family "qui"
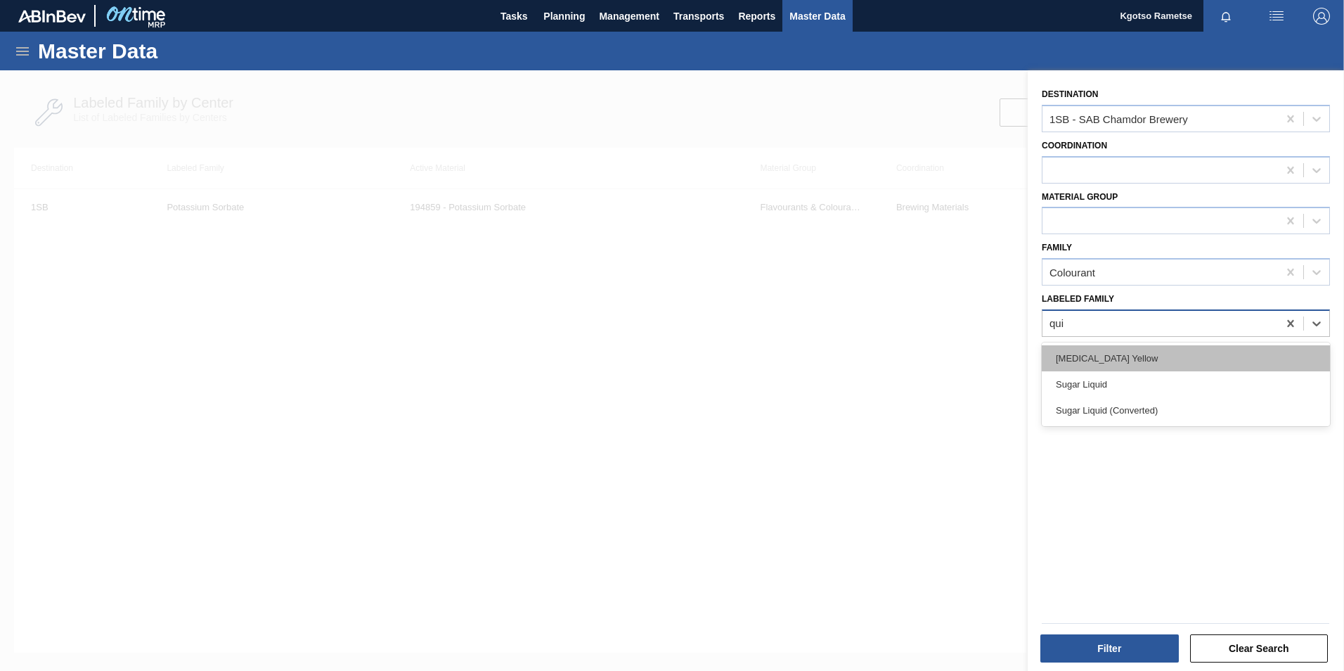
click at [1128, 347] on div "Quinoline Yellow" at bounding box center [1186, 358] width 288 height 26
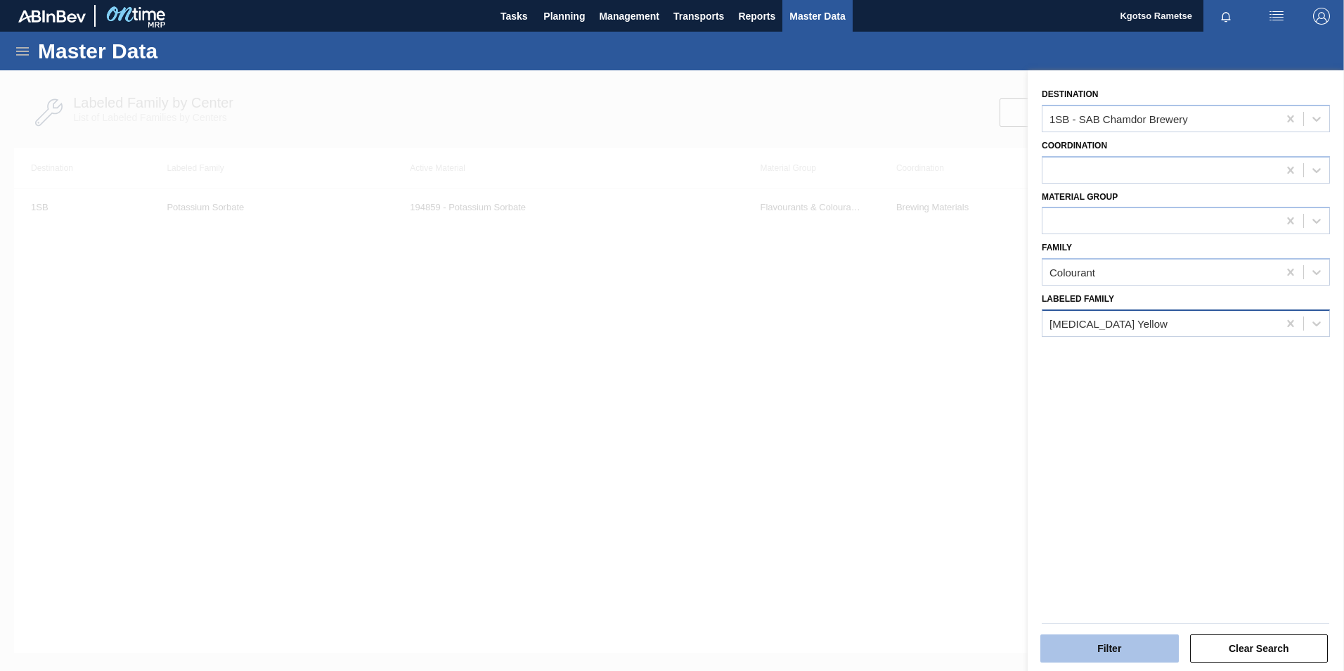
click at [1087, 644] on button "Filter" at bounding box center [1109, 648] width 138 height 28
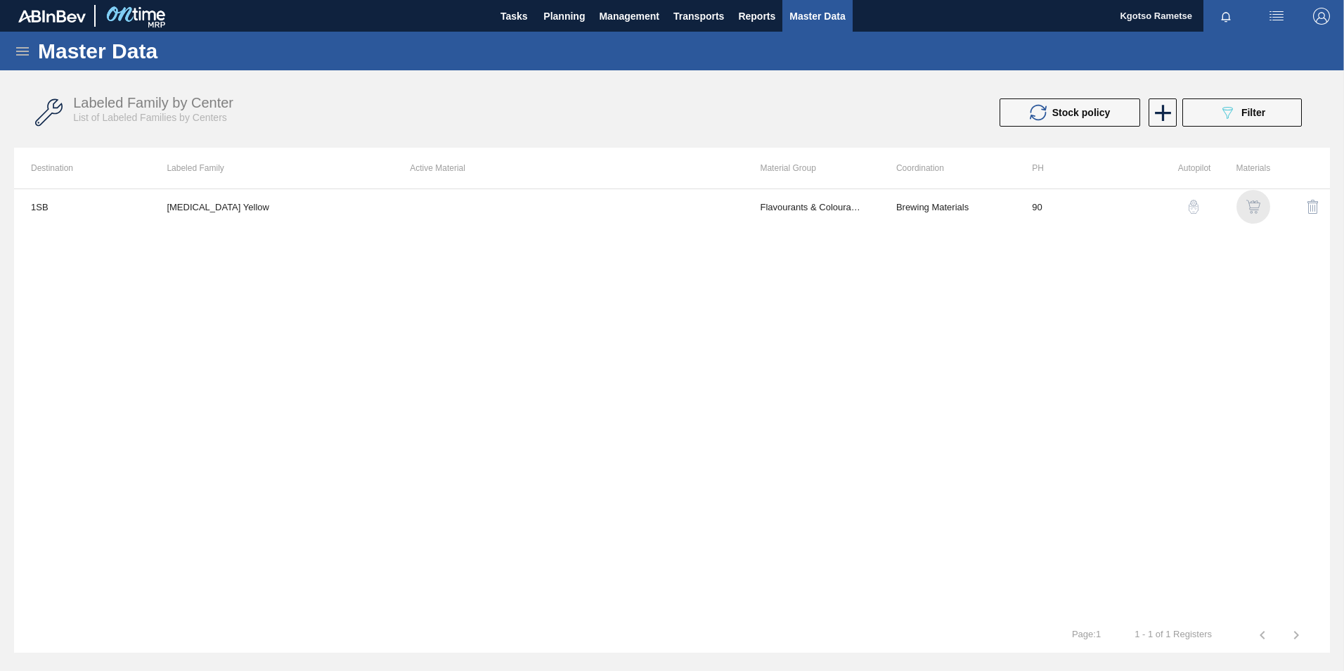
click at [1249, 205] on img "button" at bounding box center [1253, 207] width 14 height 14
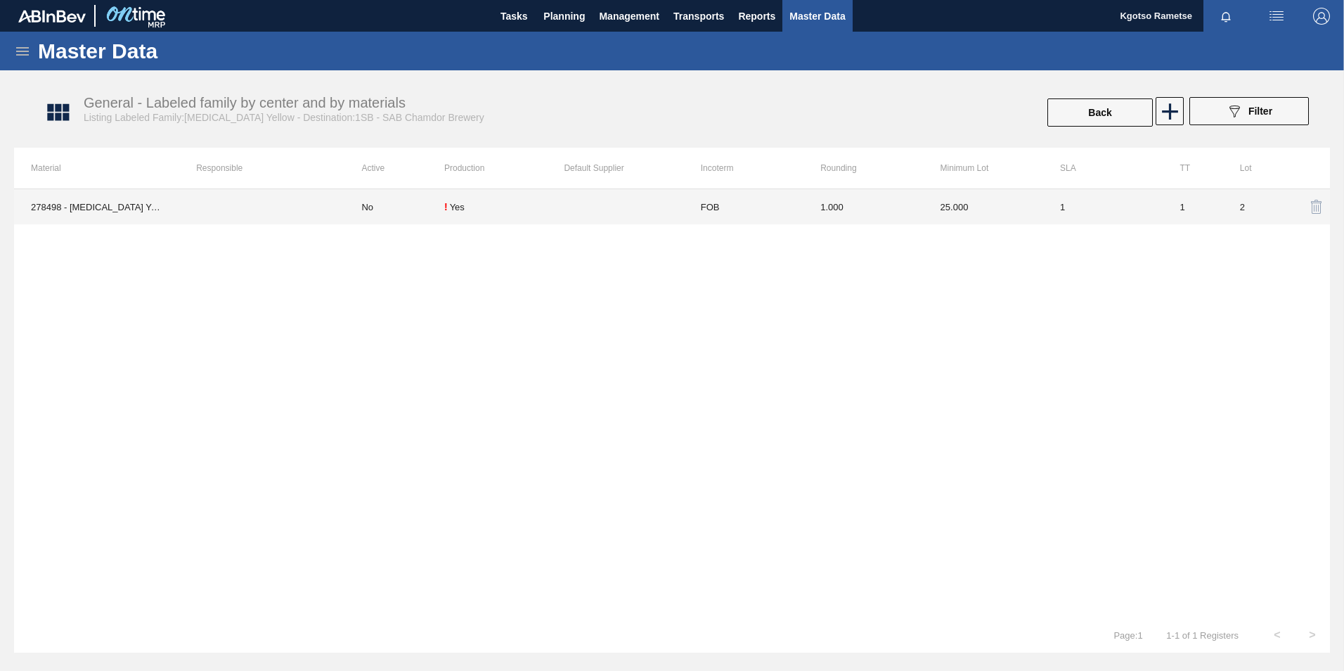
click at [896, 207] on td "1.000" at bounding box center [863, 206] width 120 height 35
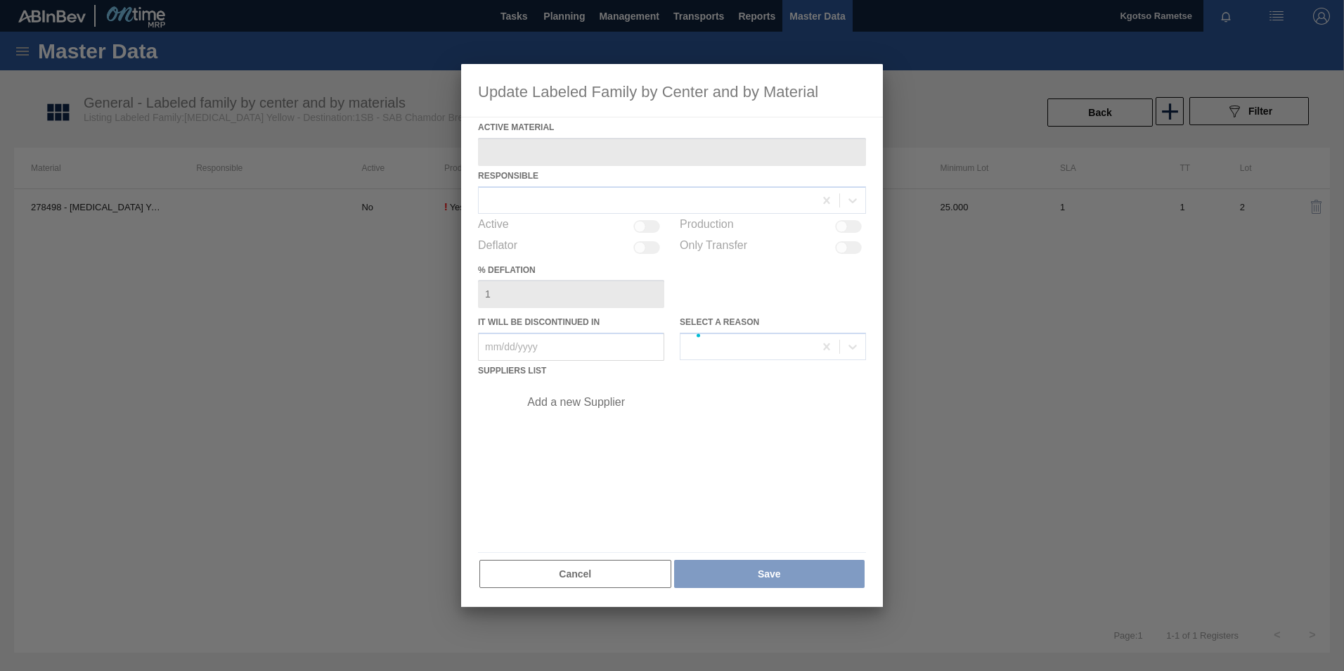
type Material "278498 - Quinoline Yellow Colour E10470"
checkbox input "true"
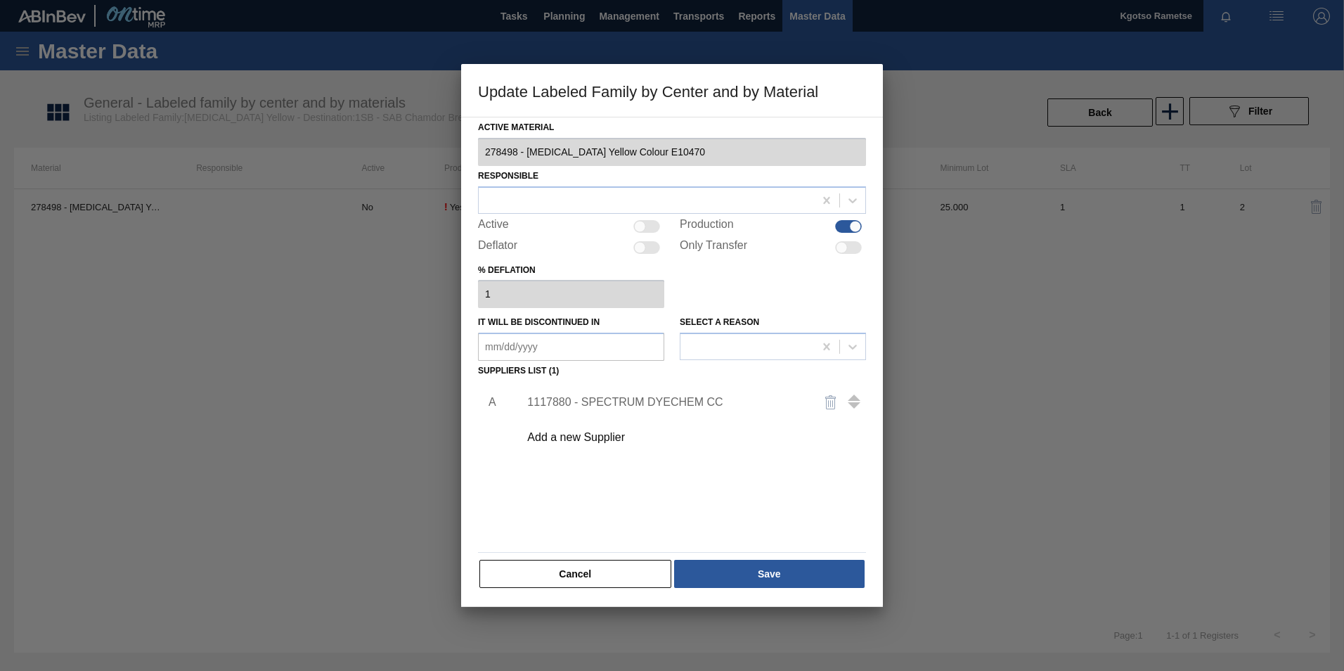
click at [638, 404] on div "1117880 - SPECTRUM DYECHEM CC" at bounding box center [665, 402] width 276 height 13
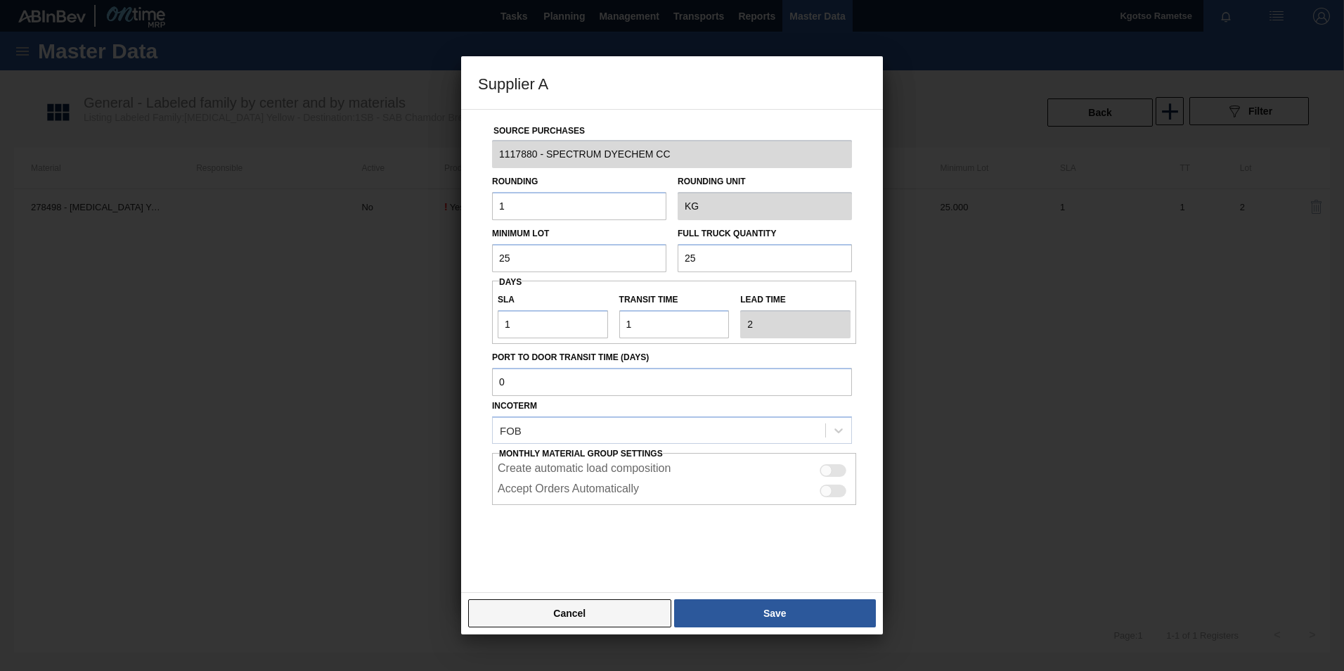
click at [598, 614] on button "Cancel" at bounding box center [569, 613] width 203 height 28
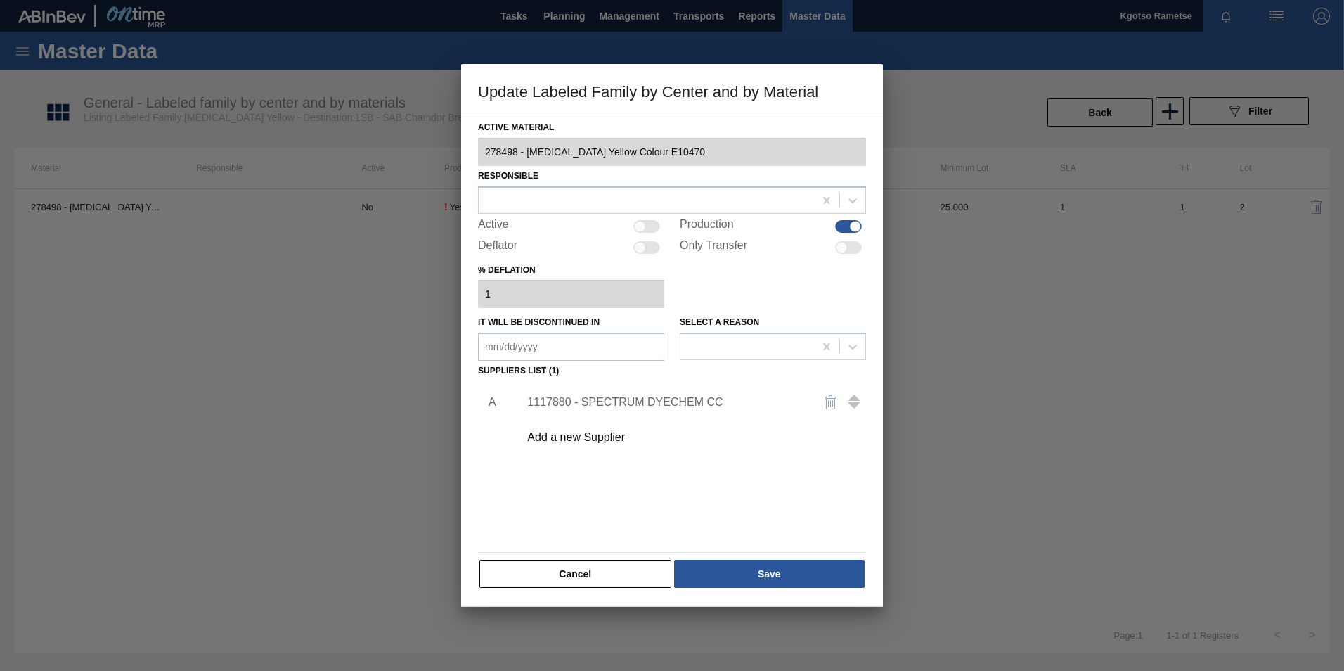
click at [590, 576] on button "Cancel" at bounding box center [575, 574] width 192 height 28
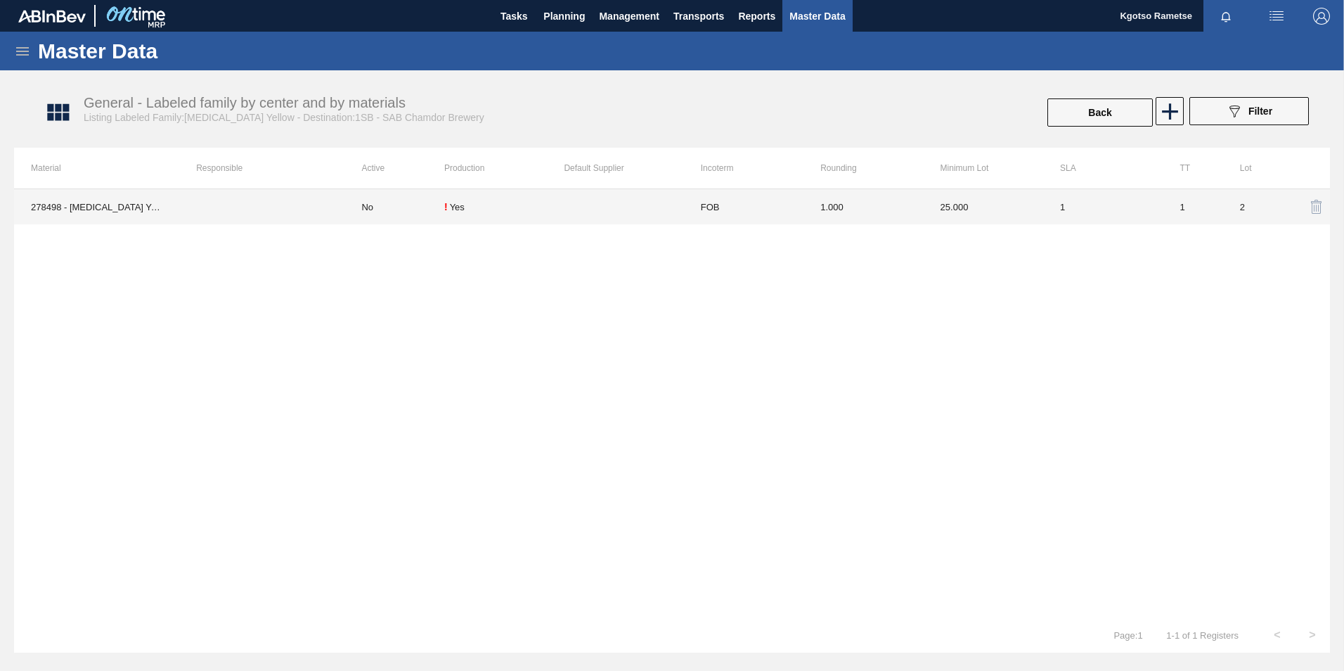
click at [785, 202] on td "FOB" at bounding box center [744, 206] width 120 height 35
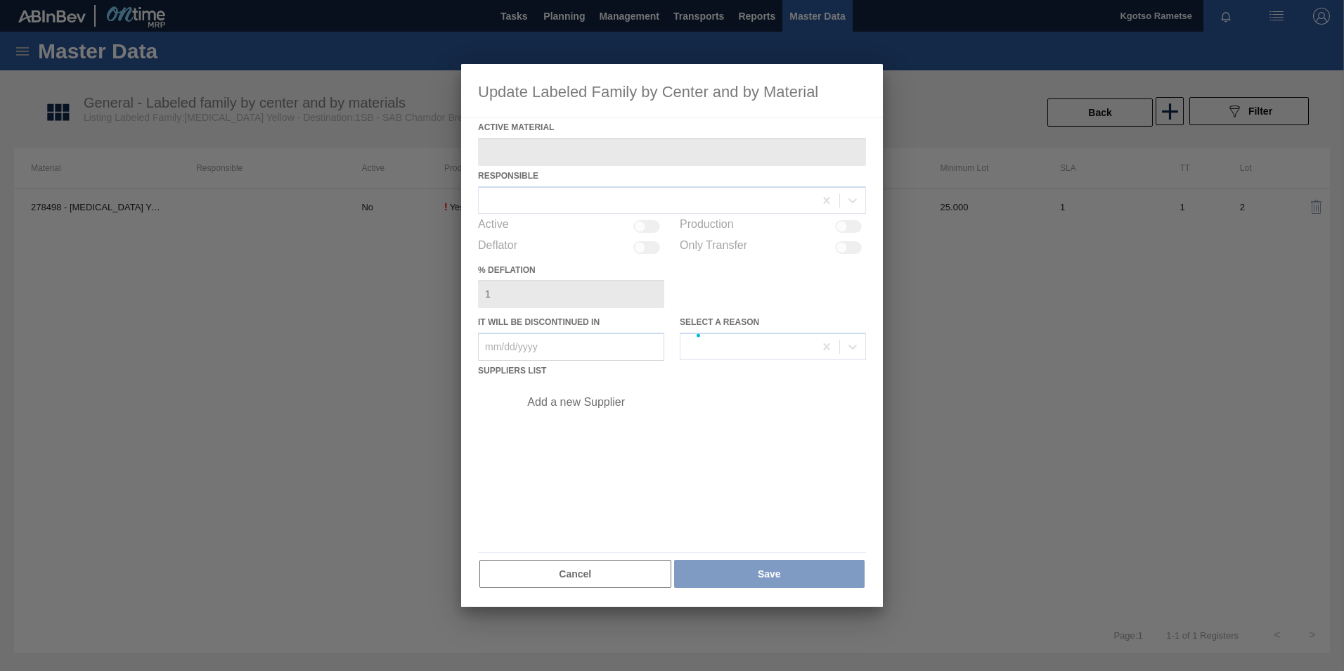
type Material "278498 - Quinoline Yellow Colour E10470"
checkbox input "true"
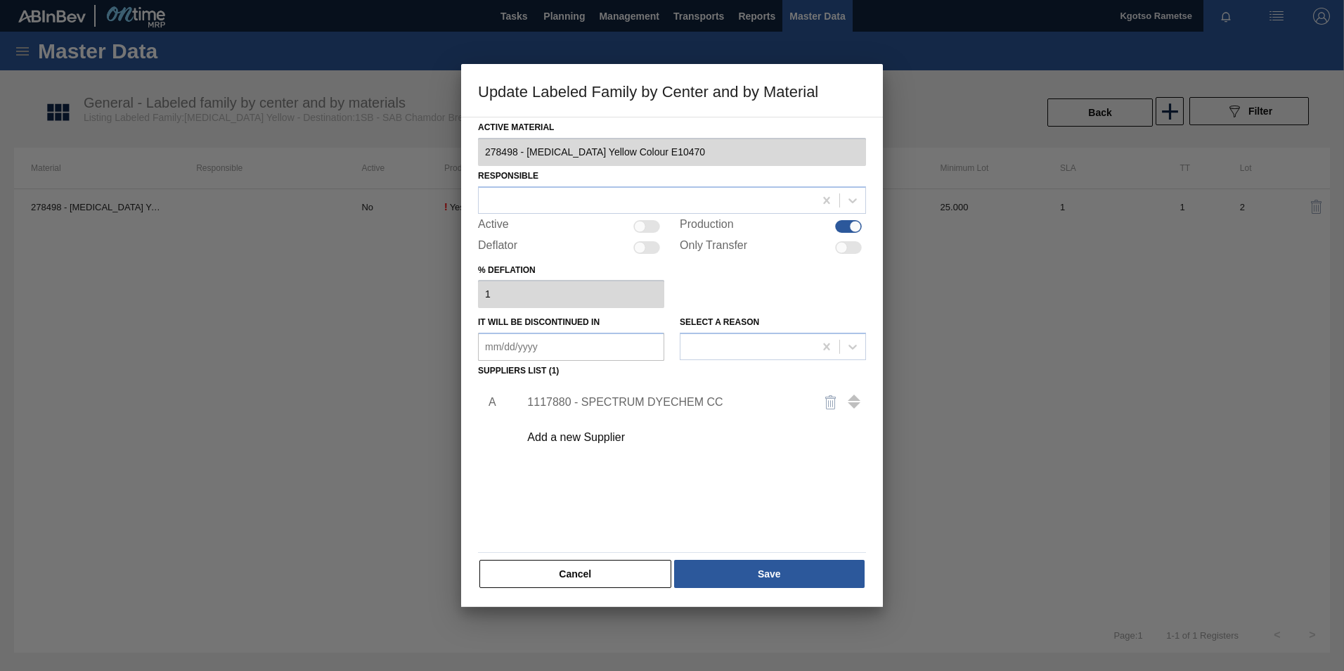
click at [653, 221] on div at bounding box center [646, 226] width 27 height 13
checkbox input "true"
click at [618, 397] on div "1117880 - SPECTRUM DYECHEM CC" at bounding box center [665, 402] width 276 height 13
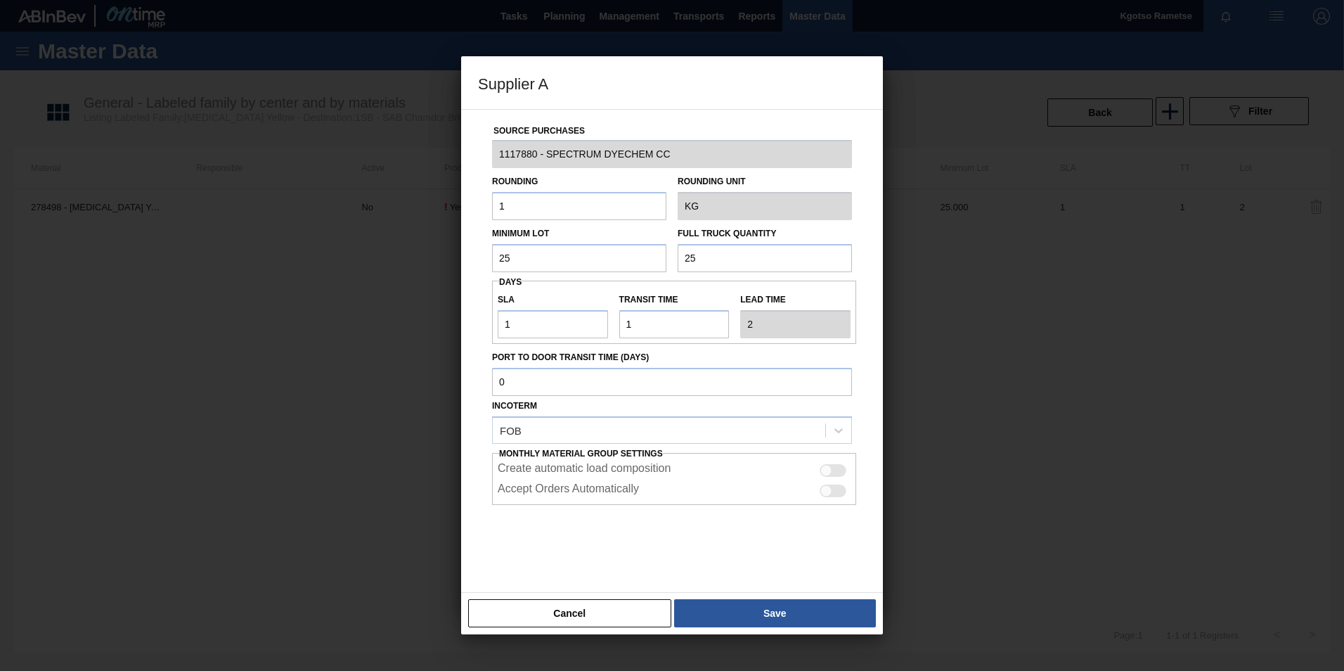
drag, startPoint x: 522, startPoint y: 266, endPoint x: 375, endPoint y: 270, distance: 147.7
click at [375, 270] on div "Supplier A Source Purchases 1117880 - SPECTRUM DYECHEM CC Rounding 1 Rounding U…" at bounding box center [672, 335] width 1344 height 671
drag, startPoint x: 512, startPoint y: 252, endPoint x: 434, endPoint y: 254, distance: 78.8
click at [440, 254] on div "Supplier A Source Purchases 1117880 - SPECTRUM DYECHEM CC Rounding 1 Rounding U…" at bounding box center [672, 335] width 1344 height 671
click at [542, 263] on input "40" at bounding box center [579, 258] width 174 height 28
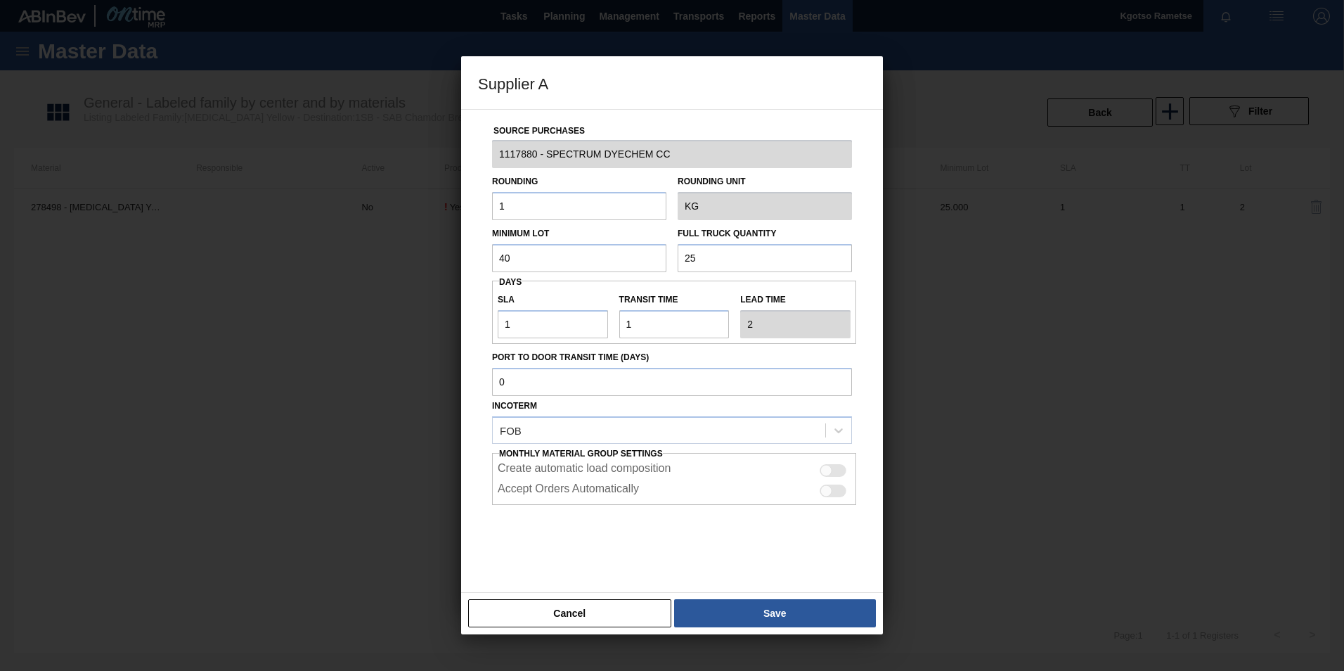
drag, startPoint x: 542, startPoint y: 263, endPoint x: 475, endPoint y: 264, distance: 67.5
click at [475, 264] on div "Source Purchases 1117880 - SPECTRUM DYECHEM CC Rounding 1 Rounding Unit KG Mini…" at bounding box center [672, 351] width 422 height 484
drag, startPoint x: 513, startPoint y: 262, endPoint x: 432, endPoint y: 264, distance: 80.9
click at [447, 264] on div "Supplier A Source Purchases 1117880 - SPECTRUM DYECHEM CC Rounding 1 Rounding U…" at bounding box center [672, 335] width 1344 height 671
type input "50"
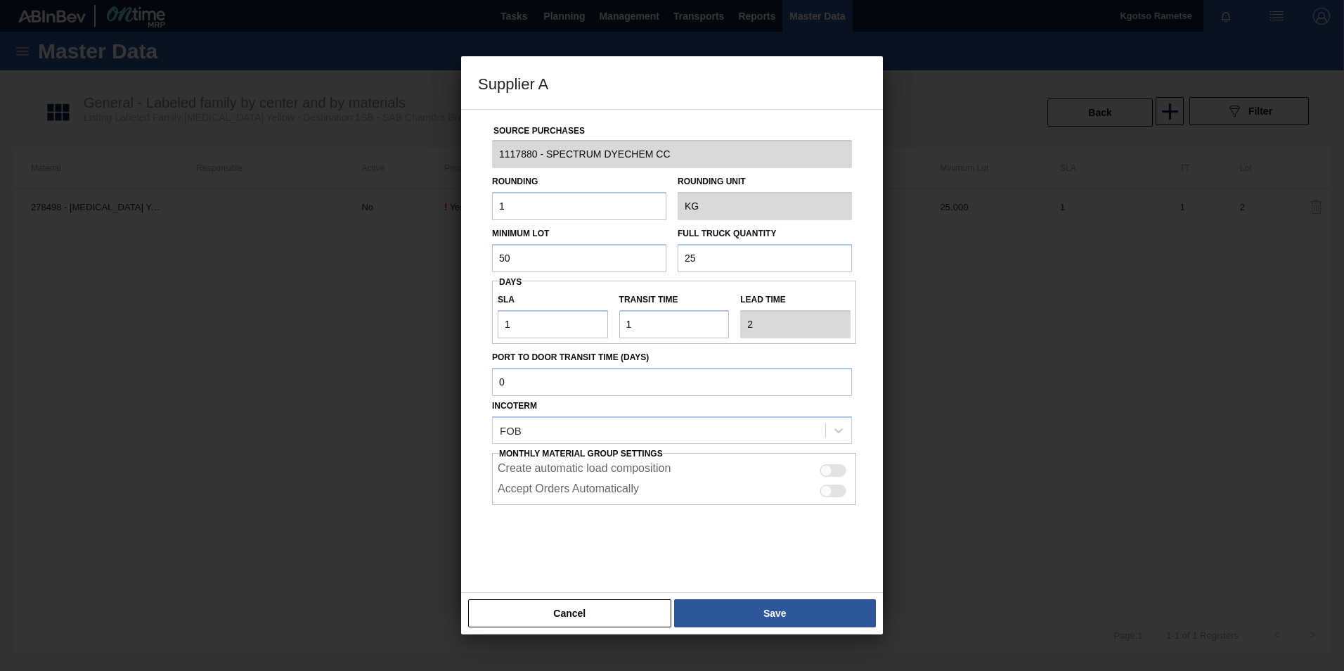
drag, startPoint x: 722, startPoint y: 249, endPoint x: 628, endPoint y: 257, distance: 93.8
click at [631, 257] on div "Minimum Lot 50 Full Truck Quantity 25" at bounding box center [671, 246] width 371 height 52
type input "50"
click at [548, 319] on input "1" at bounding box center [553, 324] width 110 height 28
type input "14"
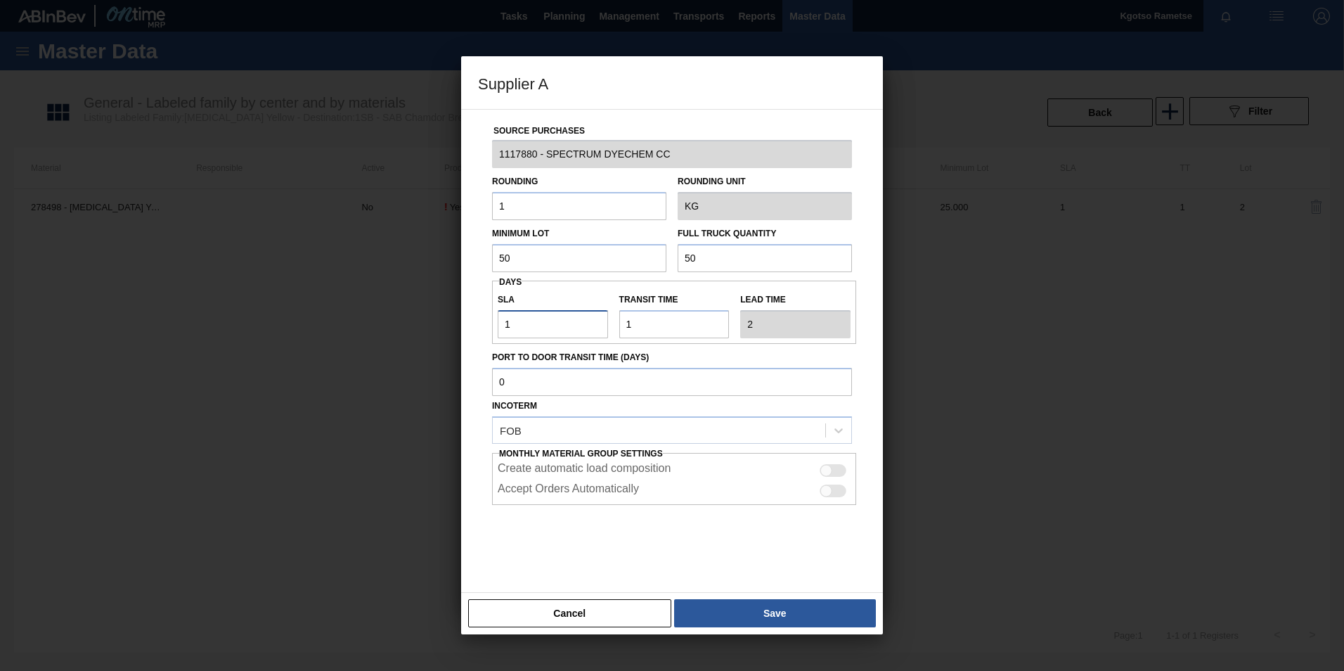
type input "15"
type input "14"
click at [719, 625] on button "Save" at bounding box center [775, 613] width 202 height 28
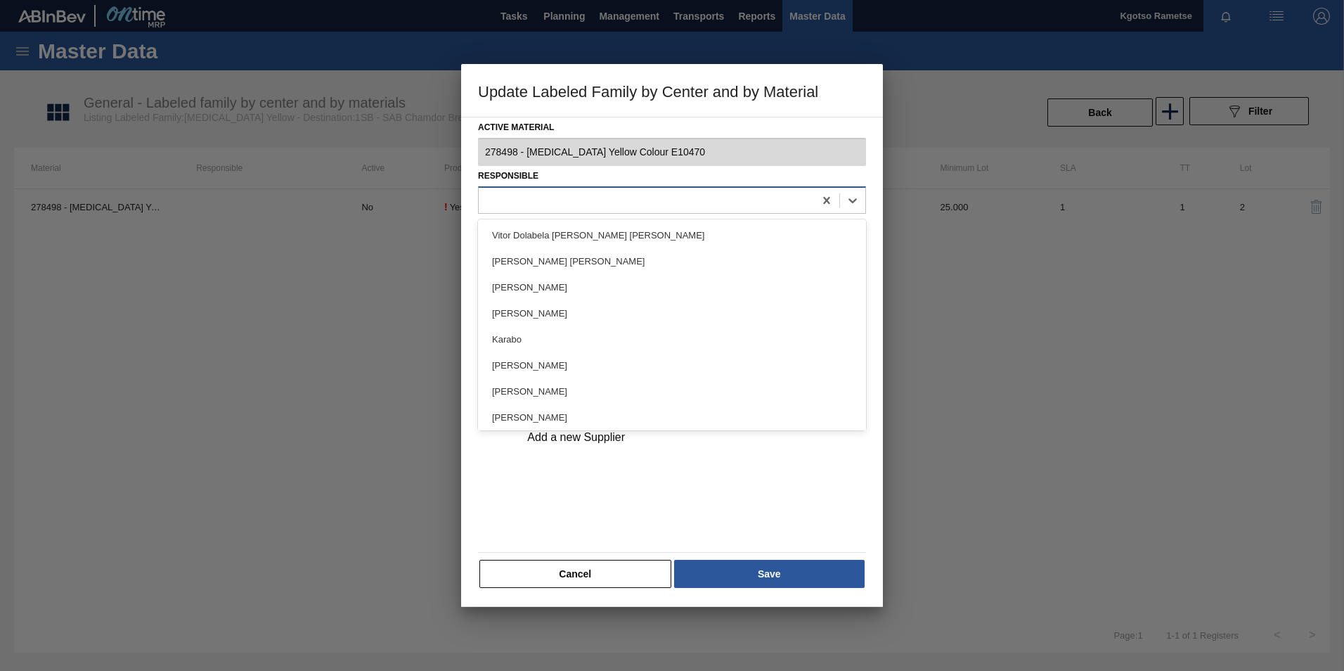
click at [583, 195] on div at bounding box center [646, 200] width 335 height 20
type input "kgo"
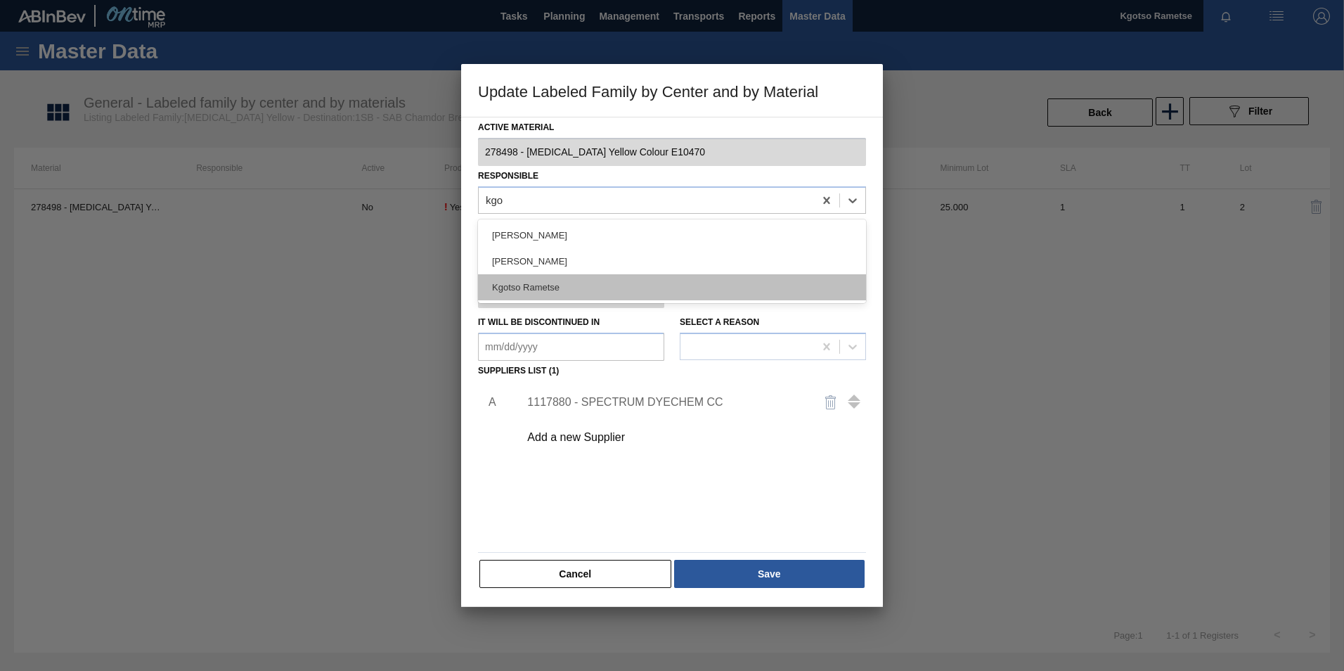
click at [540, 285] on div "Kgotso Rametse" at bounding box center [672, 287] width 388 height 26
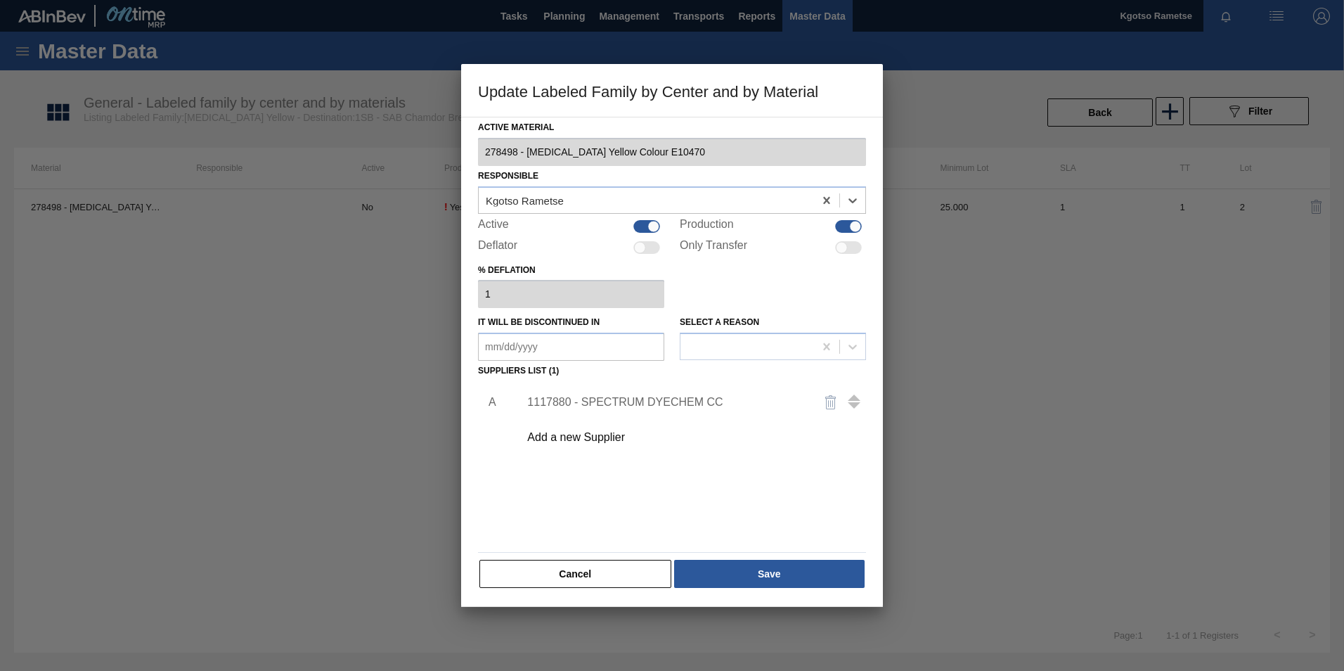
click at [572, 404] on div "1117880 - SPECTRUM DYECHEM CC" at bounding box center [665, 402] width 276 height 13
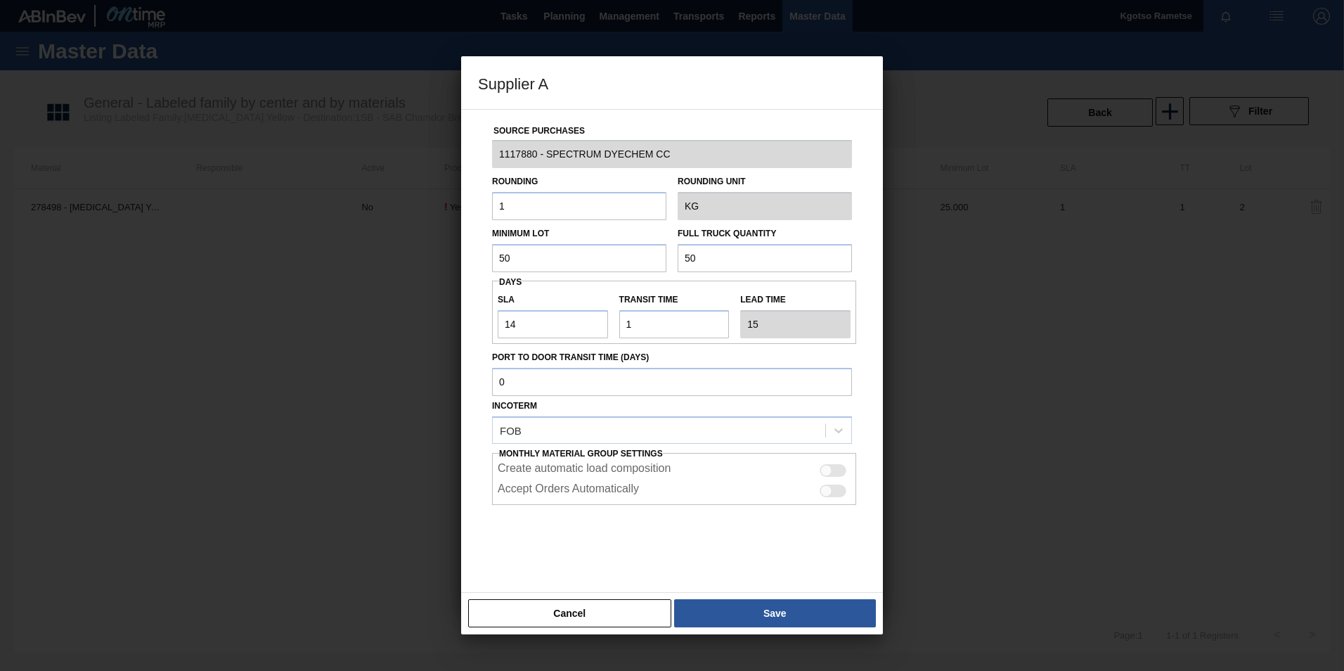
drag, startPoint x: 522, startPoint y: 258, endPoint x: 479, endPoint y: 258, distance: 43.6
click at [484, 258] on div "Source Purchases 1117880 - SPECTRUM DYECHEM CC Rounding 1 Rounding Unit KG Mini…" at bounding box center [672, 342] width 388 height 465
drag, startPoint x: 381, startPoint y: 265, endPoint x: 292, endPoint y: 274, distance: 89.0
click at [309, 272] on div "Supplier A Source Purchases 1117880 - SPECTRUM DYECHEM CC Rounding 1 Rounding U…" at bounding box center [672, 335] width 1344 height 671
type input "25"
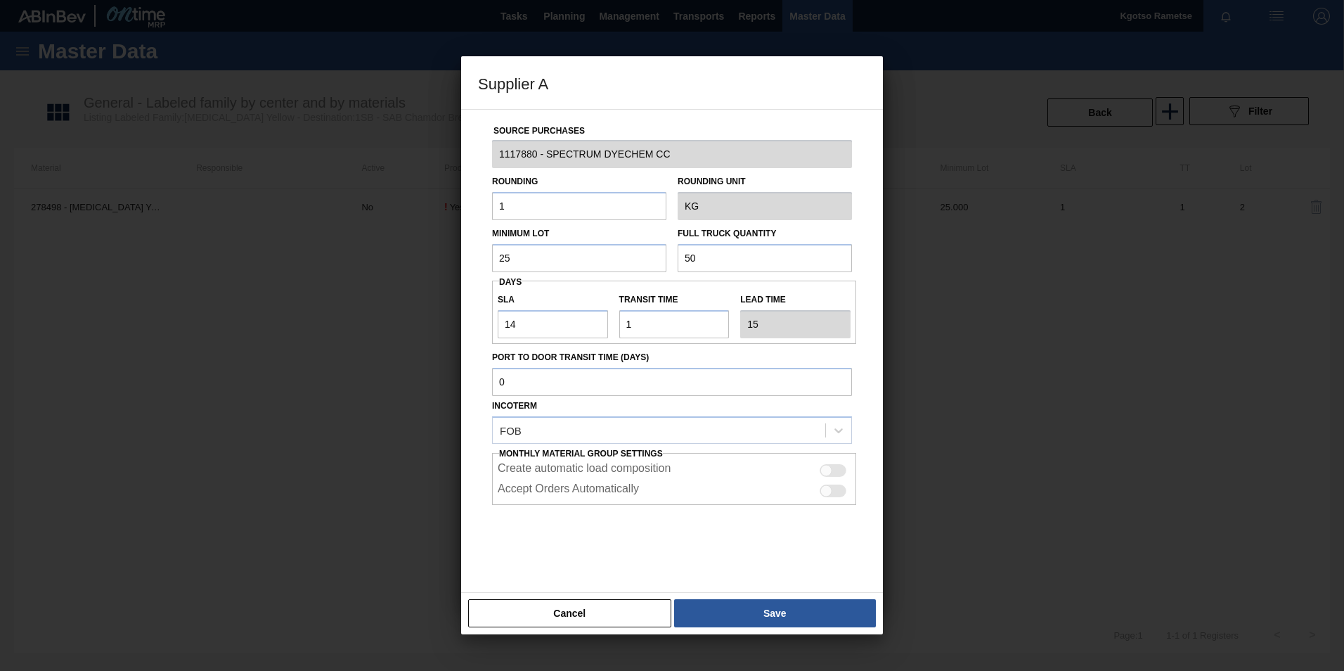
drag, startPoint x: 704, startPoint y: 259, endPoint x: 583, endPoint y: 254, distance: 121.7
click at [607, 254] on div "Minimum Lot 25 Full Truck Quantity 50" at bounding box center [671, 246] width 371 height 52
paste input "25"
type input "25"
click at [725, 617] on button "Save" at bounding box center [775, 613] width 202 height 28
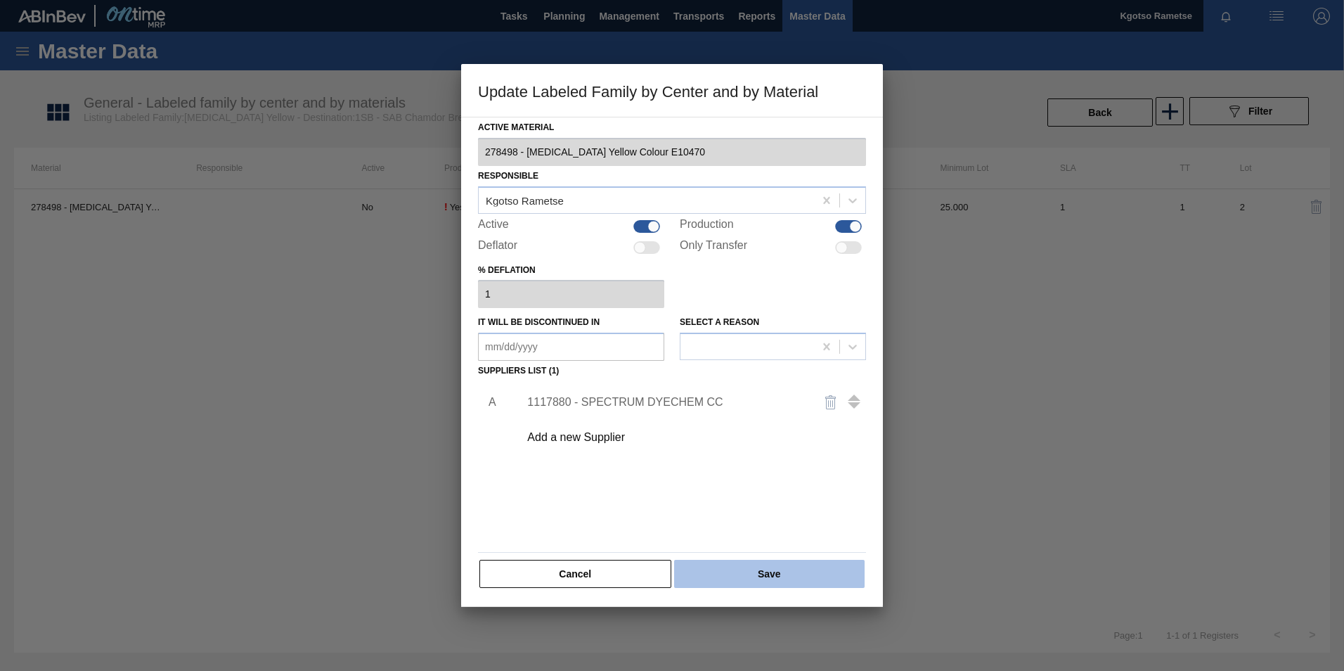
click at [719, 583] on button "Save" at bounding box center [769, 574] width 191 height 28
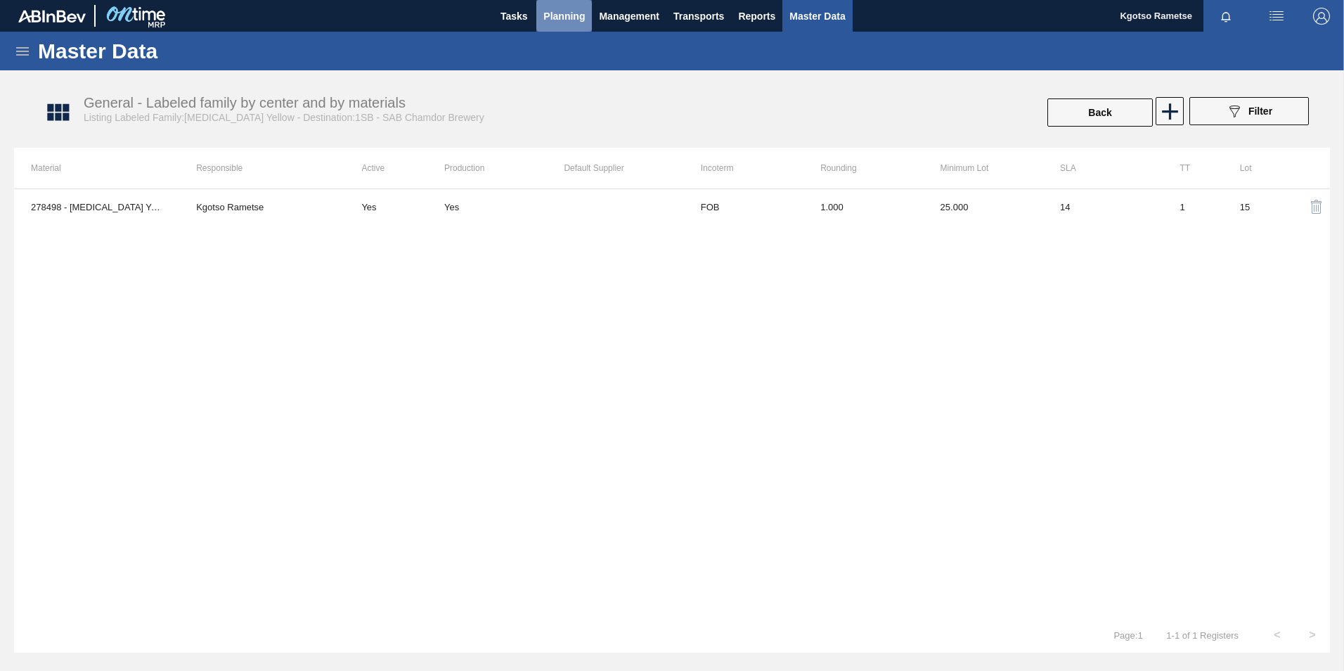
click at [555, 18] on span "Planning" at bounding box center [563, 16] width 41 height 17
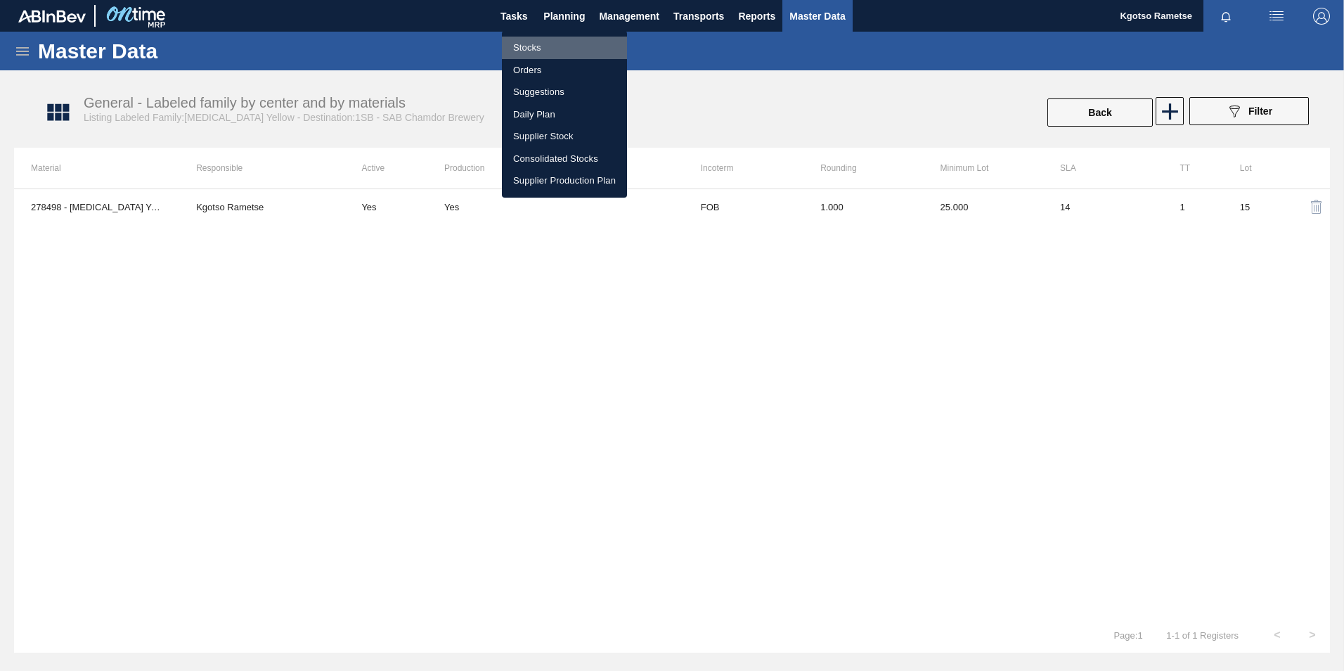
click at [535, 41] on li "Stocks" at bounding box center [564, 48] width 125 height 22
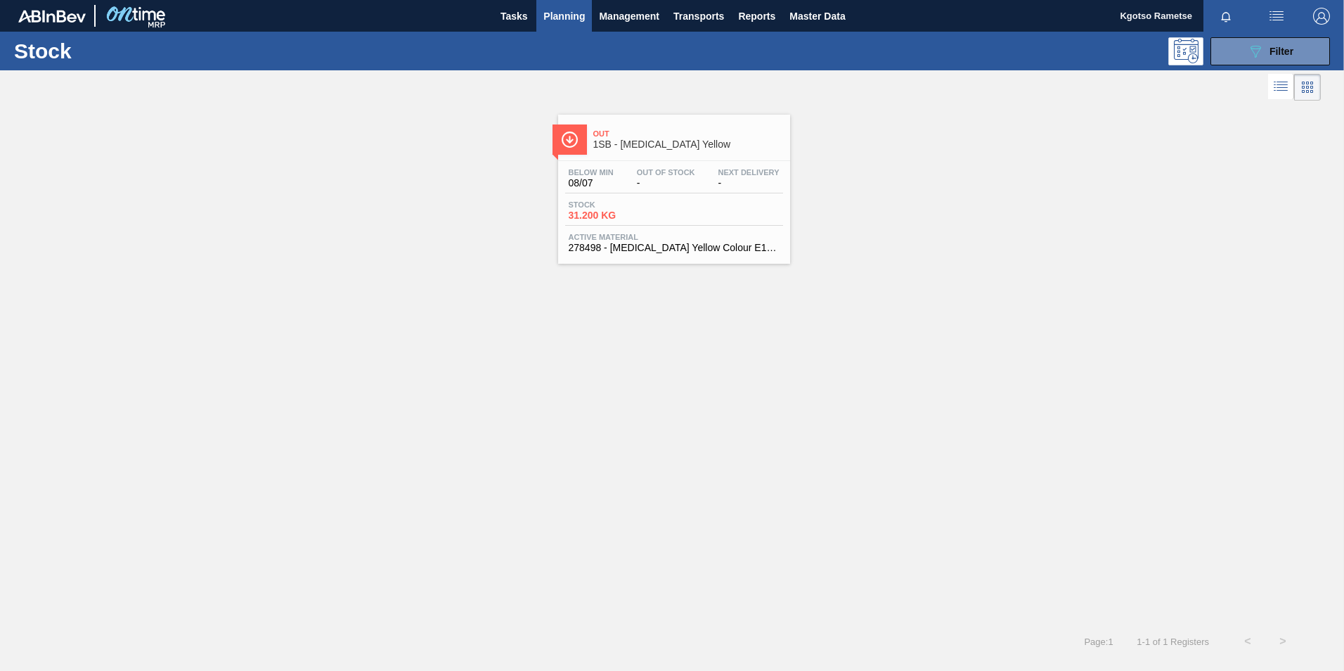
click at [594, 166] on div "Below Min 08/07 Out Of Stock - Next Delivery - Stock 31.200 KG Active Material …" at bounding box center [674, 209] width 232 height 96
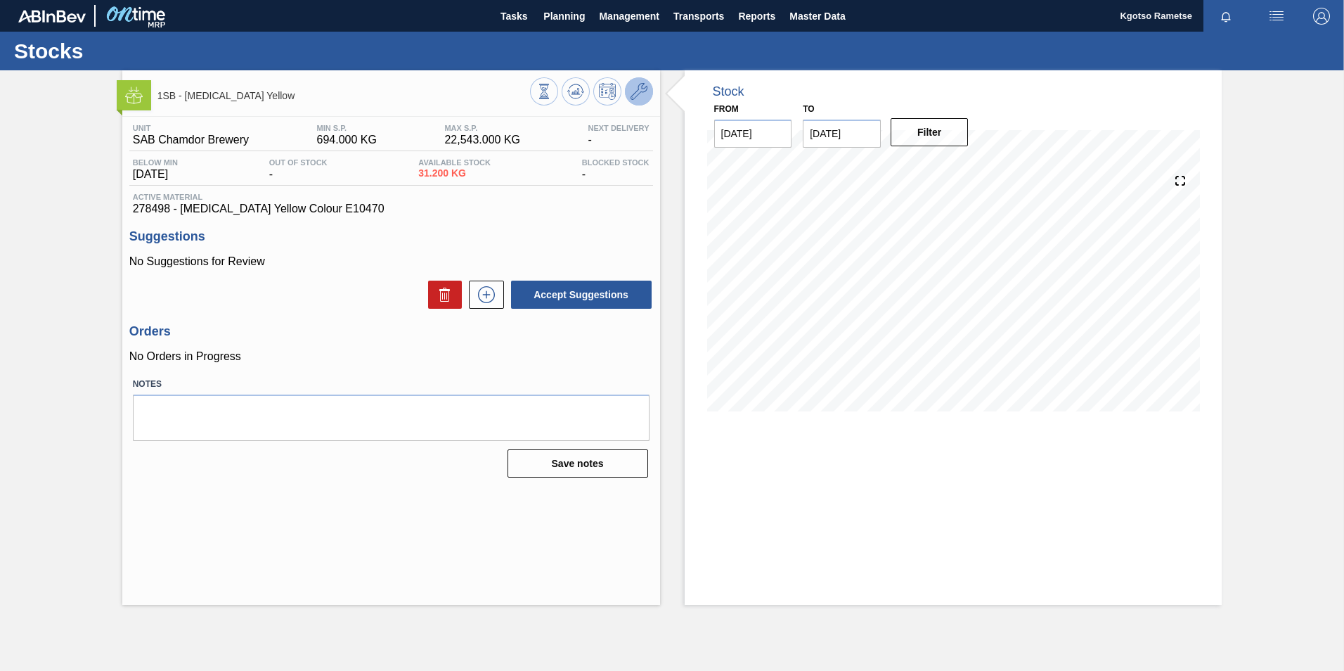
click at [629, 86] on button at bounding box center [639, 91] width 28 height 28
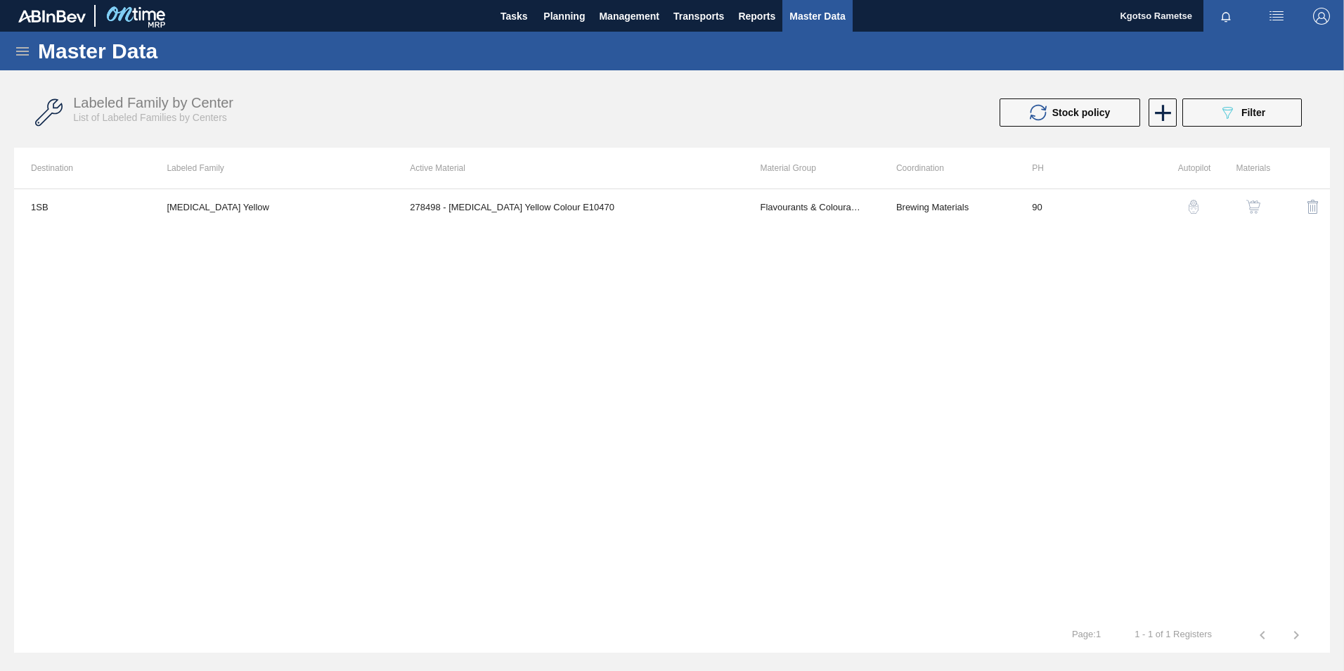
click at [564, 220] on td "278498 - Quinoline Yellow Colour E10470" at bounding box center [568, 206] width 350 height 35
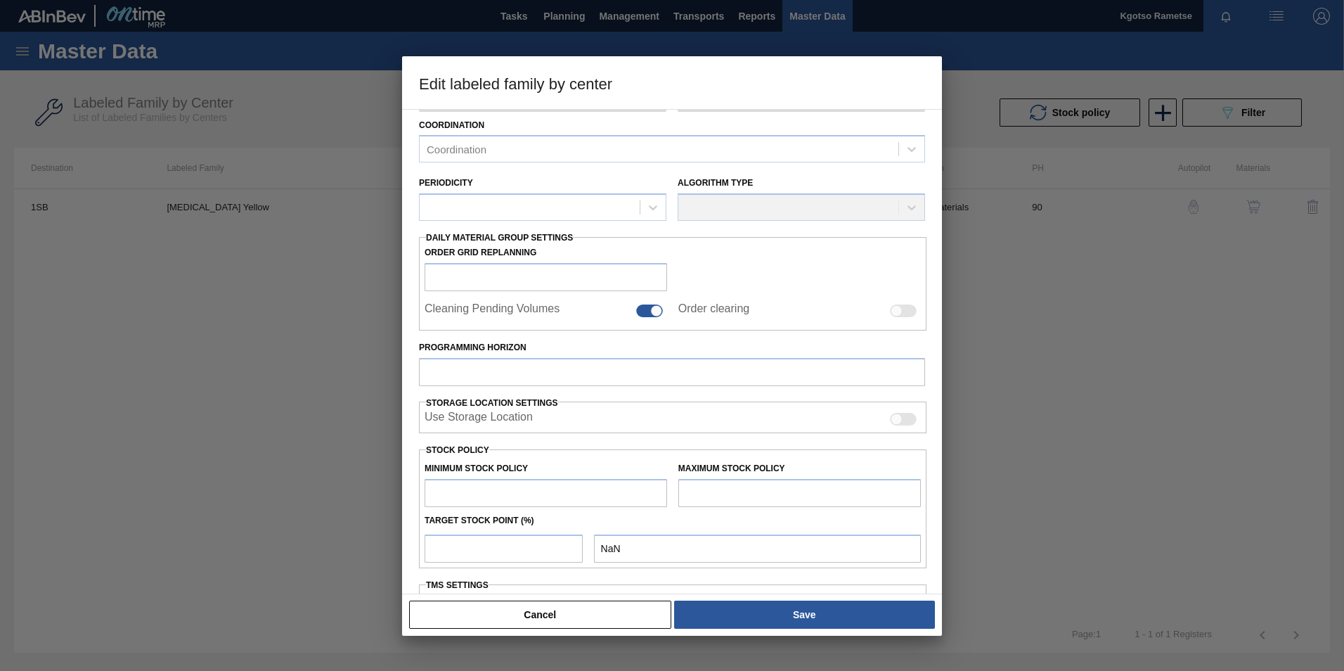
scroll to position [269, 0]
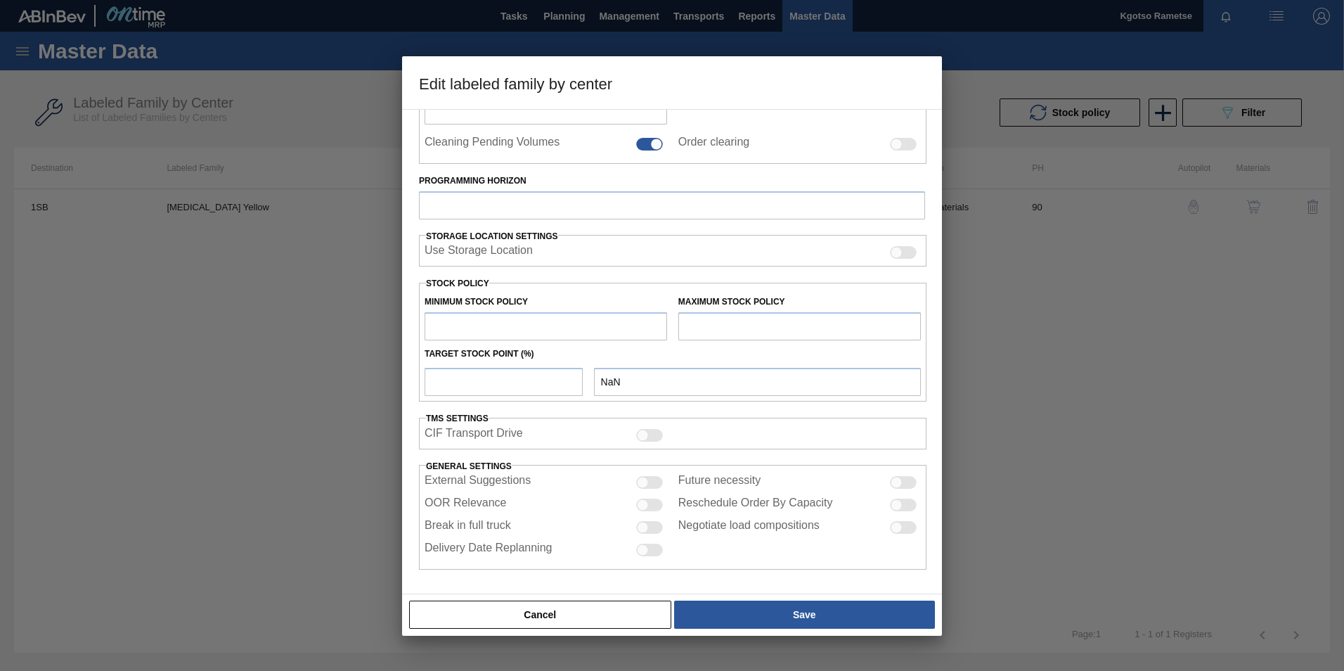
type input "Flavourants & Colourants"
type input "Colourant"
type input "Quinoline Yellow"
type input "1SB - SAB Chamdor Brewery"
type input "90"
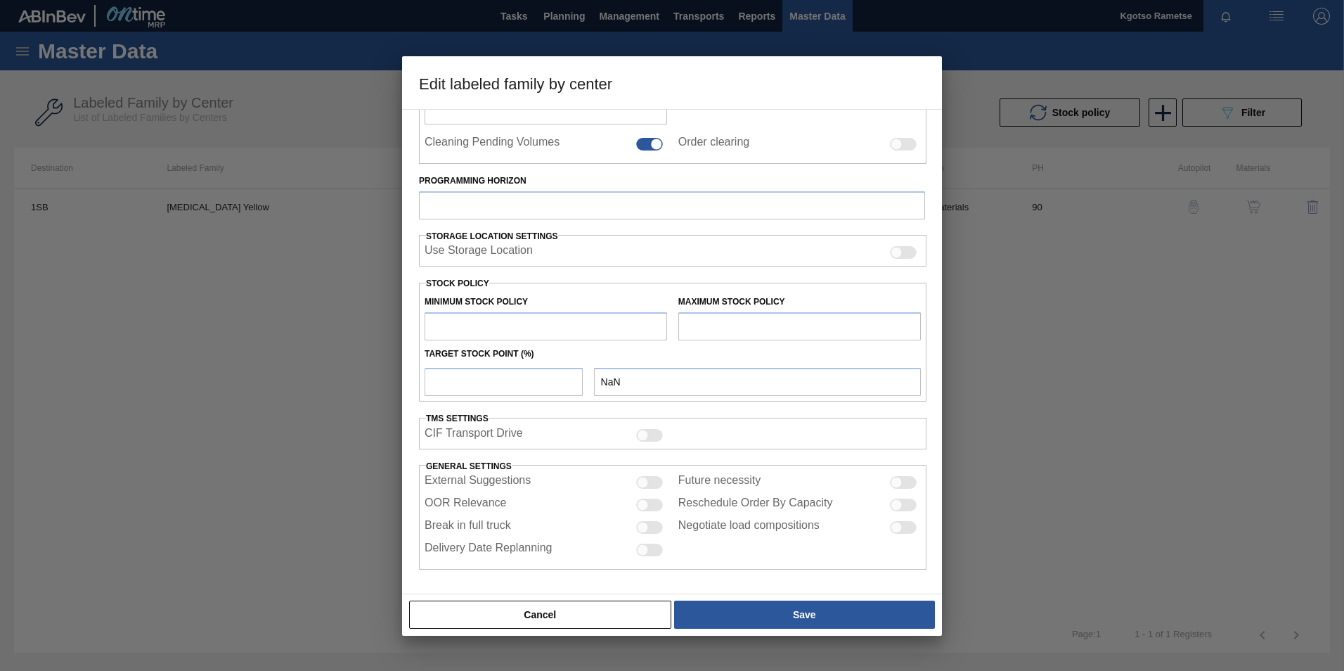
type input "694"
type input "22,543"
type input "50"
type input "11,618.500"
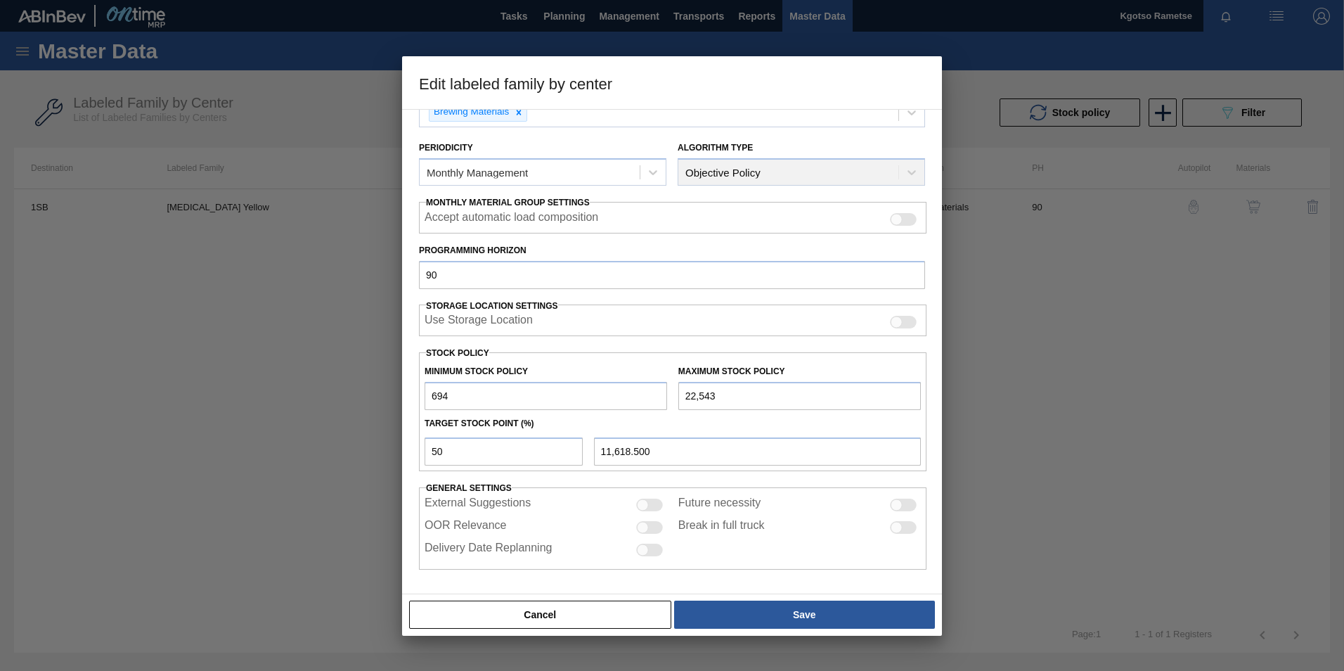
scroll to position [141, 0]
click at [477, 368] on label "Minimum Stock Policy" at bounding box center [476, 371] width 103 height 10
drag, startPoint x: 453, startPoint y: 447, endPoint x: 394, endPoint y: 448, distance: 59.8
click at [394, 448] on div "Edit labeled family by center Material Group Flavourants & Colourants Family Co…" at bounding box center [672, 335] width 1344 height 671
type input "0"
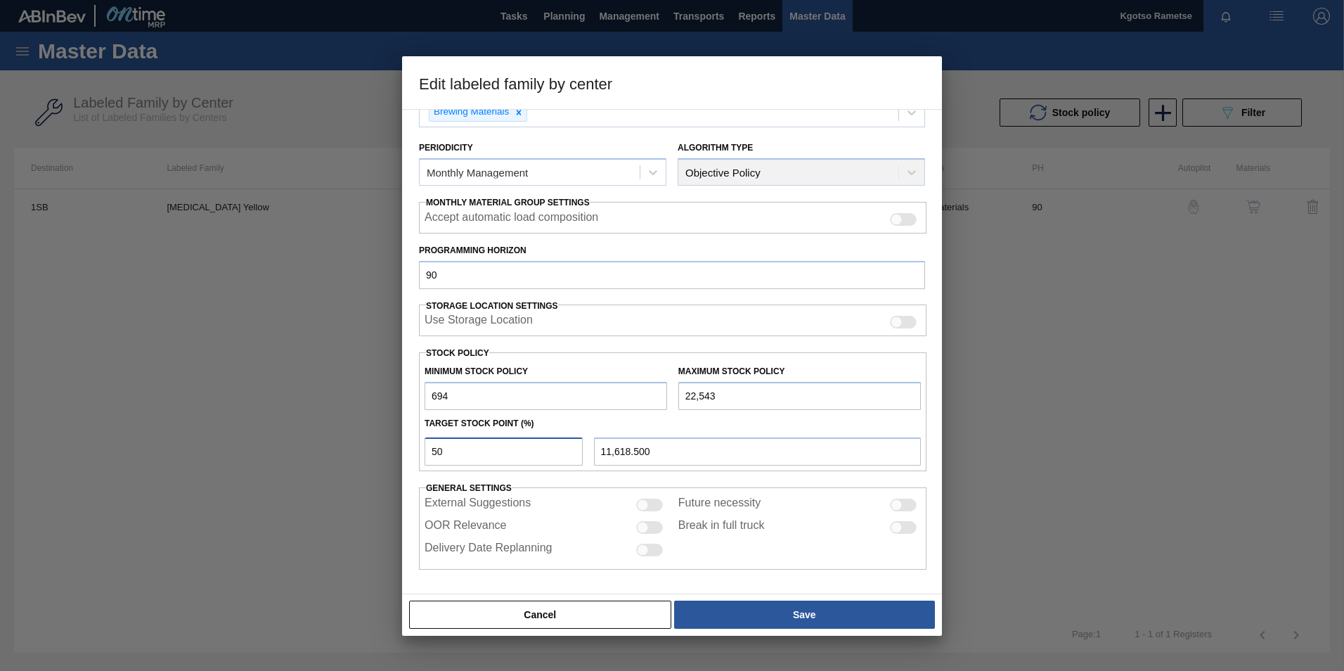
type input "694.000"
type input "0"
drag, startPoint x: 456, startPoint y: 395, endPoint x: 391, endPoint y: 390, distance: 65.6
click at [396, 392] on div "Edit labeled family by center Material Group Flavourants & Colourants Family Co…" at bounding box center [672, 335] width 1344 height 671
type input "1"
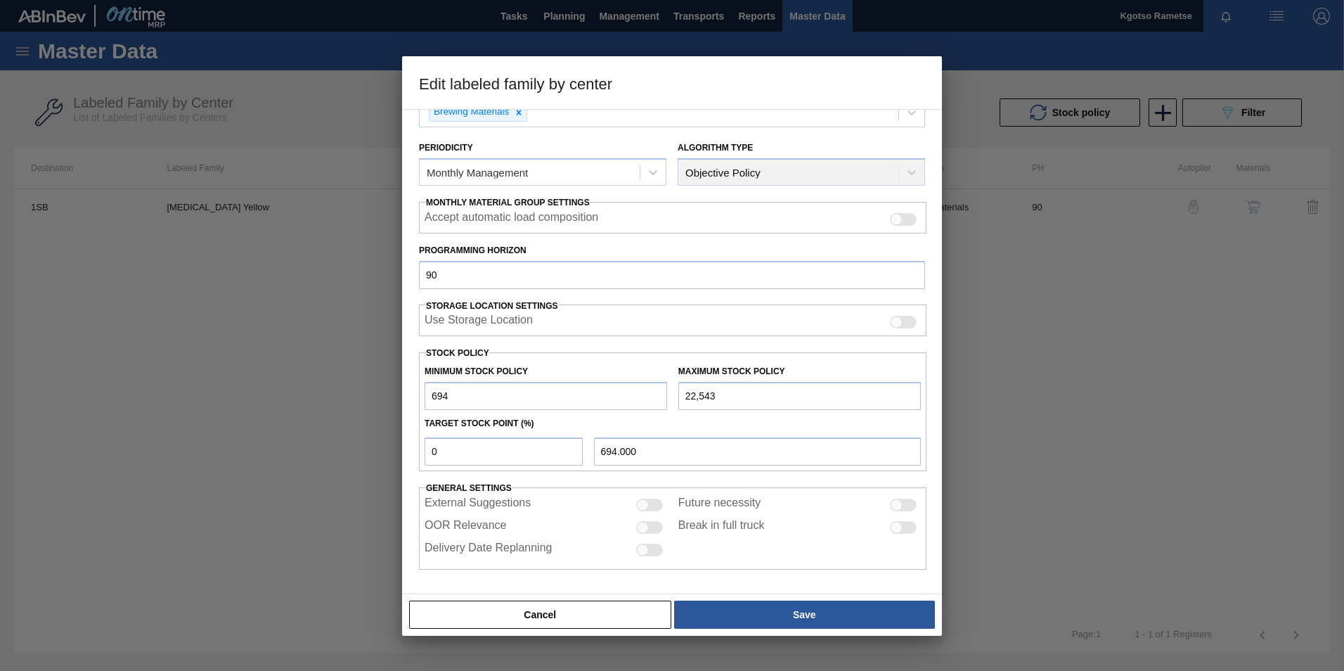
type input "1.000"
type input "15"
type input "15.000"
type input "150"
type input "150.000"
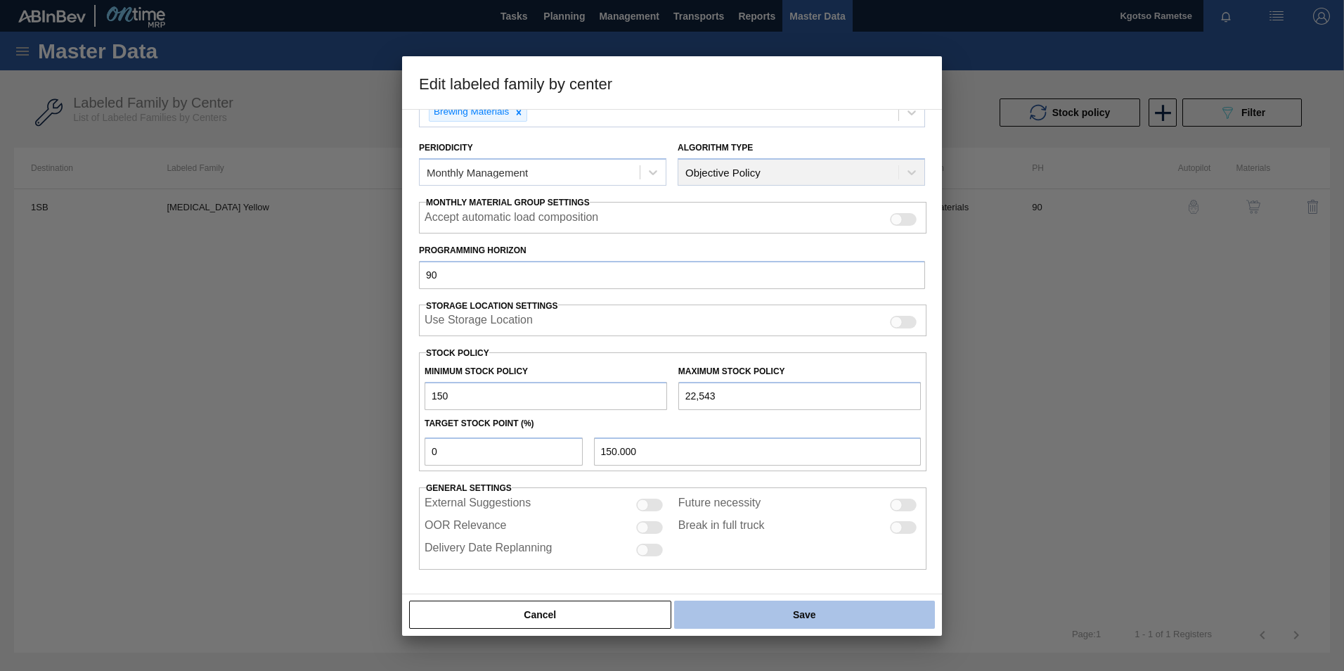
type input "150"
click at [760, 611] on button "Save" at bounding box center [804, 614] width 261 height 28
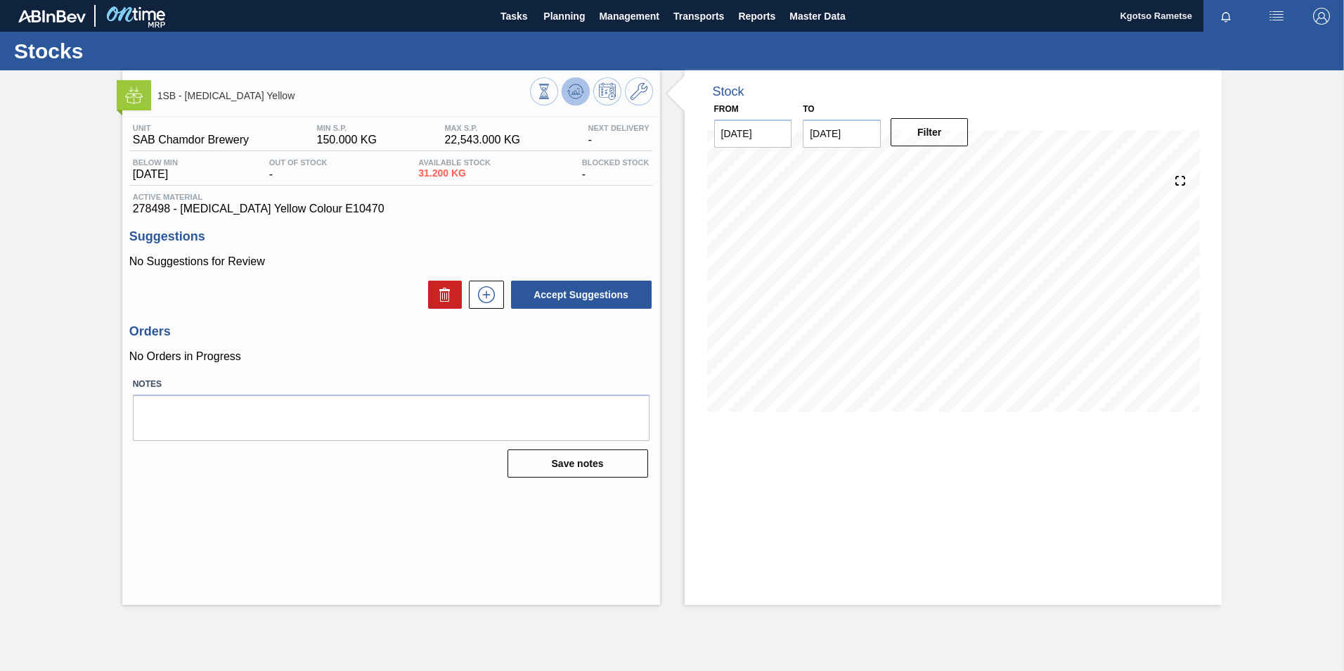
click at [566, 92] on button at bounding box center [576, 91] width 28 height 28
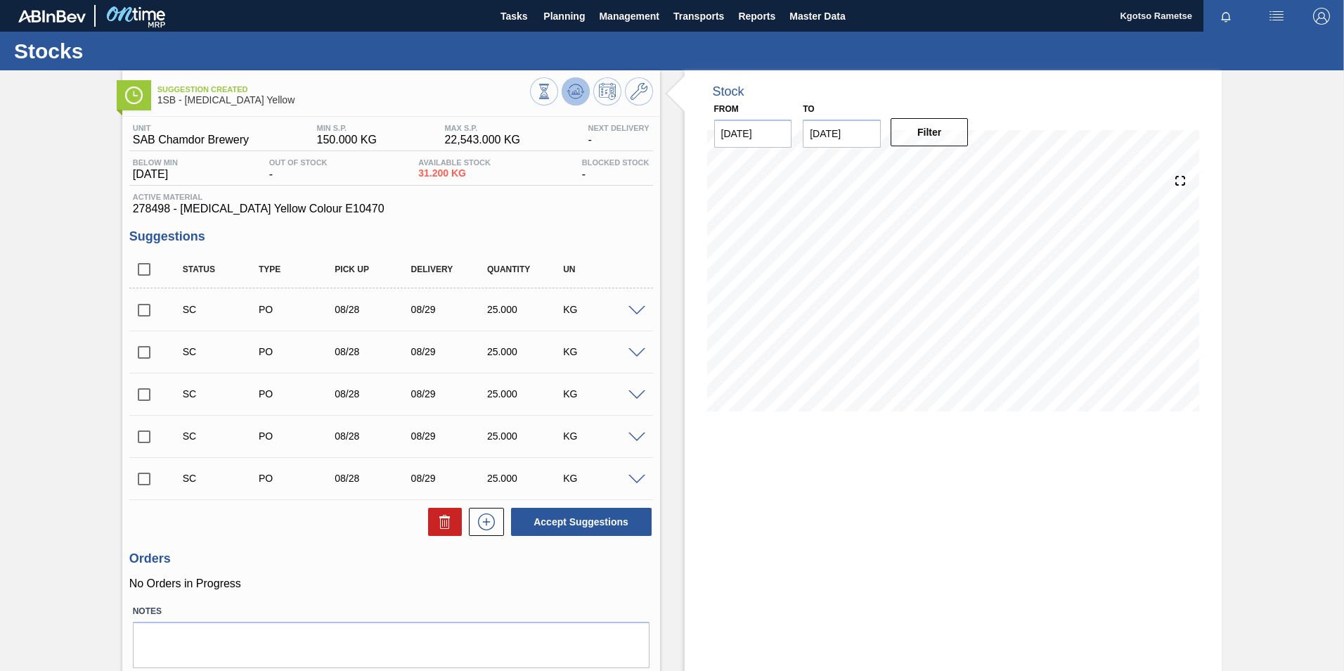
click at [577, 92] on icon at bounding box center [577, 92] width 1 height 6
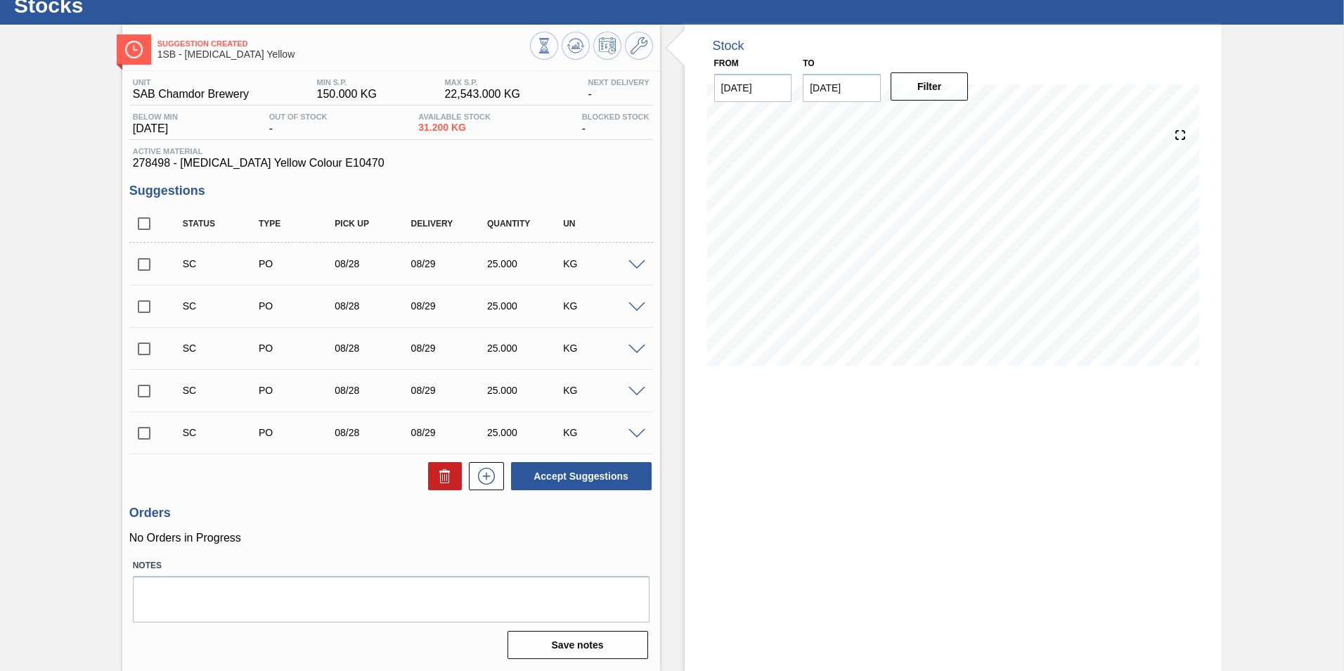
click at [137, 262] on input "checkbox" at bounding box center [144, 265] width 30 height 30
click at [582, 472] on button "Accept Suggestions" at bounding box center [581, 476] width 141 height 28
click at [138, 270] on input "checkbox" at bounding box center [144, 265] width 30 height 30
click at [564, 480] on button "Accept Suggestions" at bounding box center [581, 476] width 141 height 28
checkbox input "false"
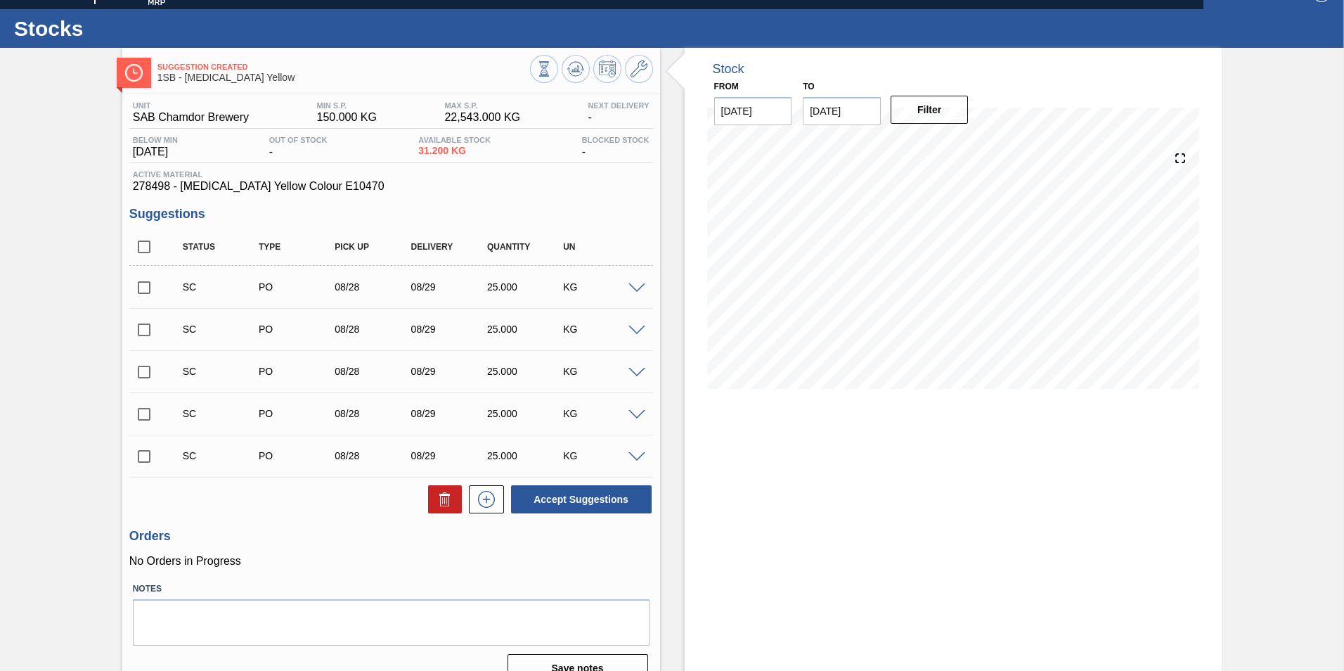
scroll to position [0, 0]
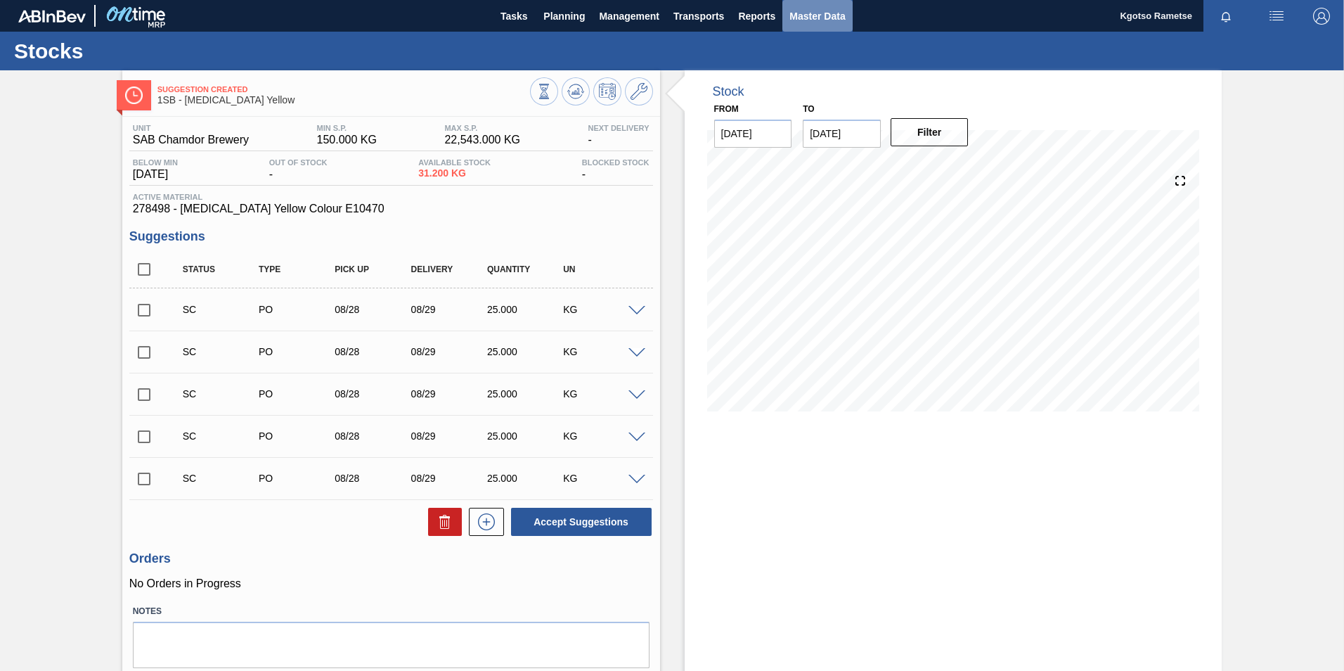
click at [799, 13] on span "Master Data" at bounding box center [817, 16] width 56 height 17
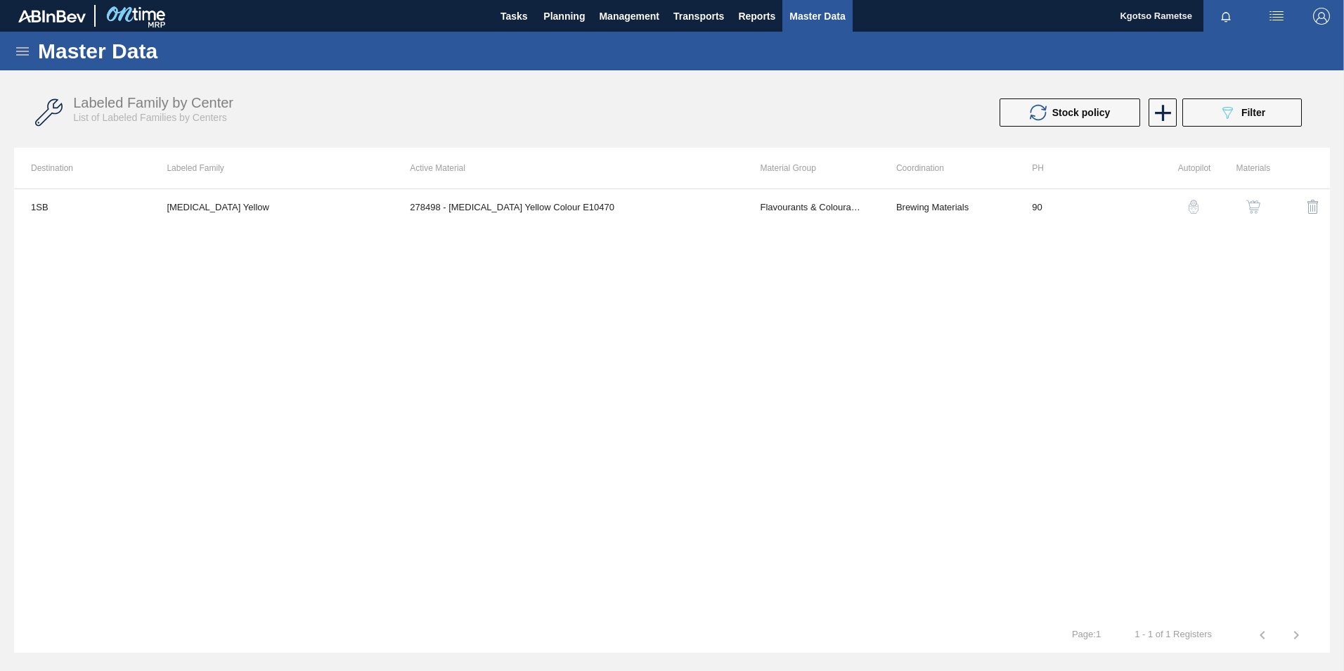
click at [20, 53] on icon at bounding box center [22, 51] width 17 height 17
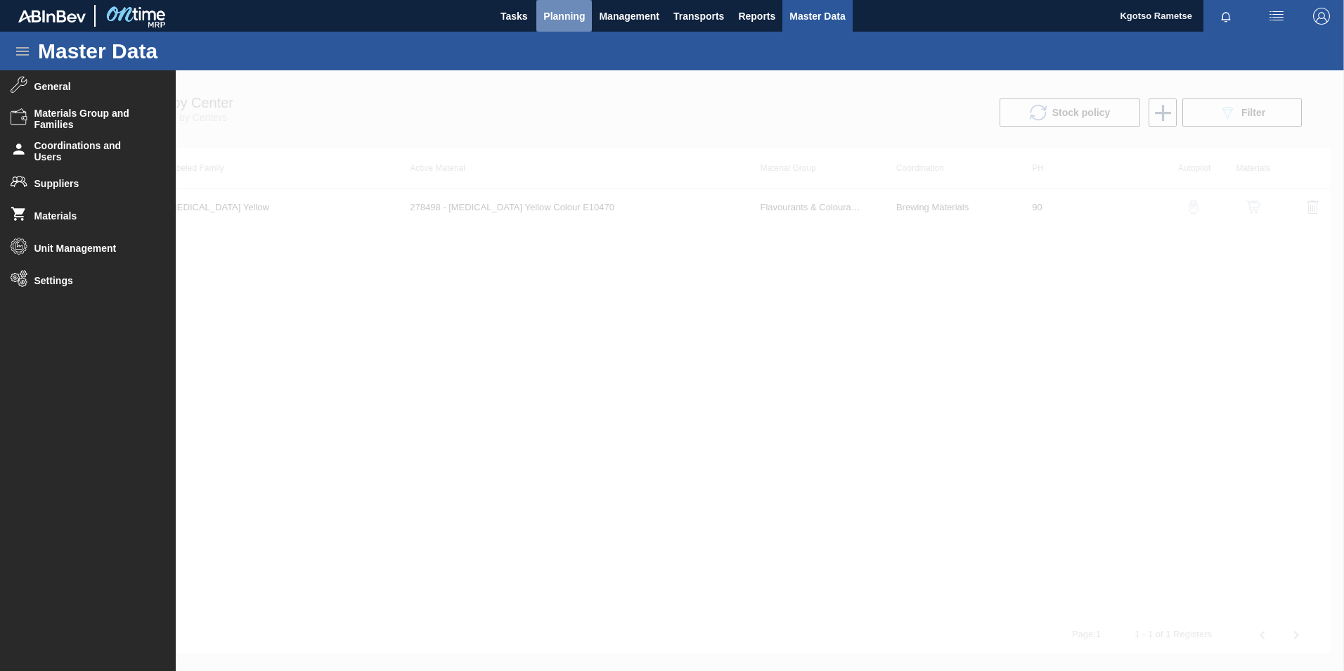
click at [565, 25] on button "Planning" at bounding box center [564, 16] width 56 height 32
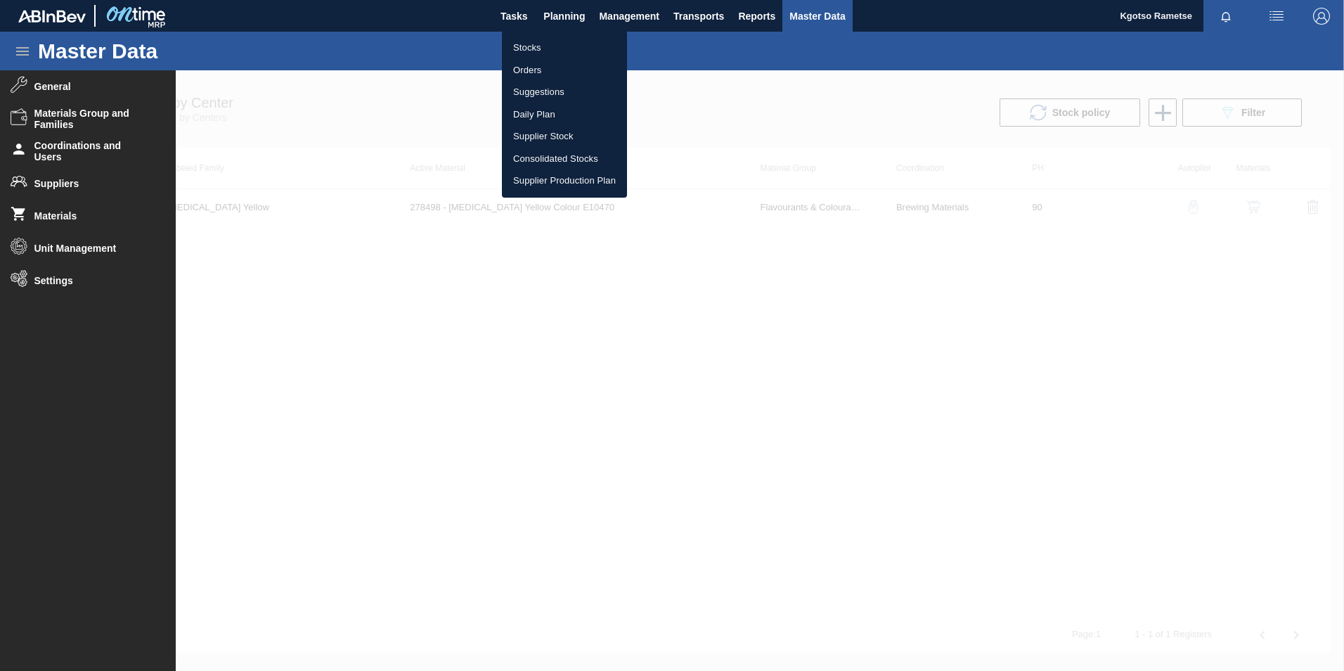
click at [541, 58] on li "Stocks" at bounding box center [564, 48] width 125 height 22
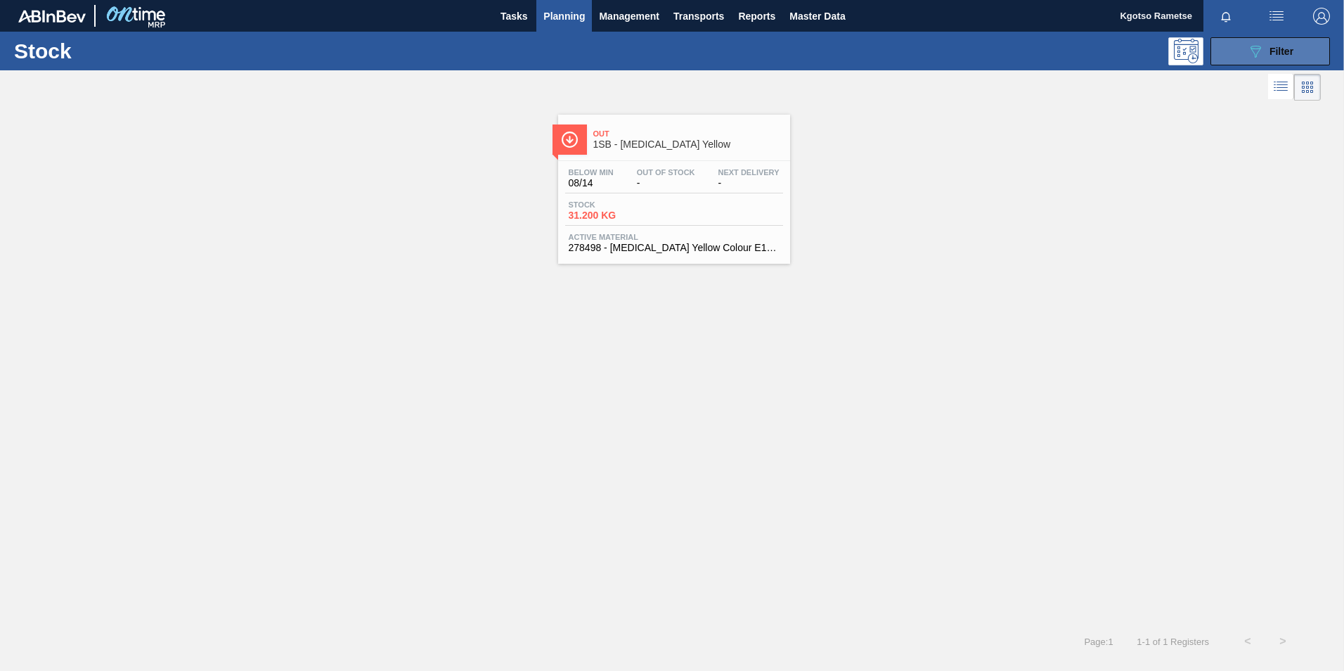
click at [1271, 58] on div "089F7B8B-B2A5-4AFE-B5C0-19BA573D28AC Filter" at bounding box center [1270, 51] width 46 height 17
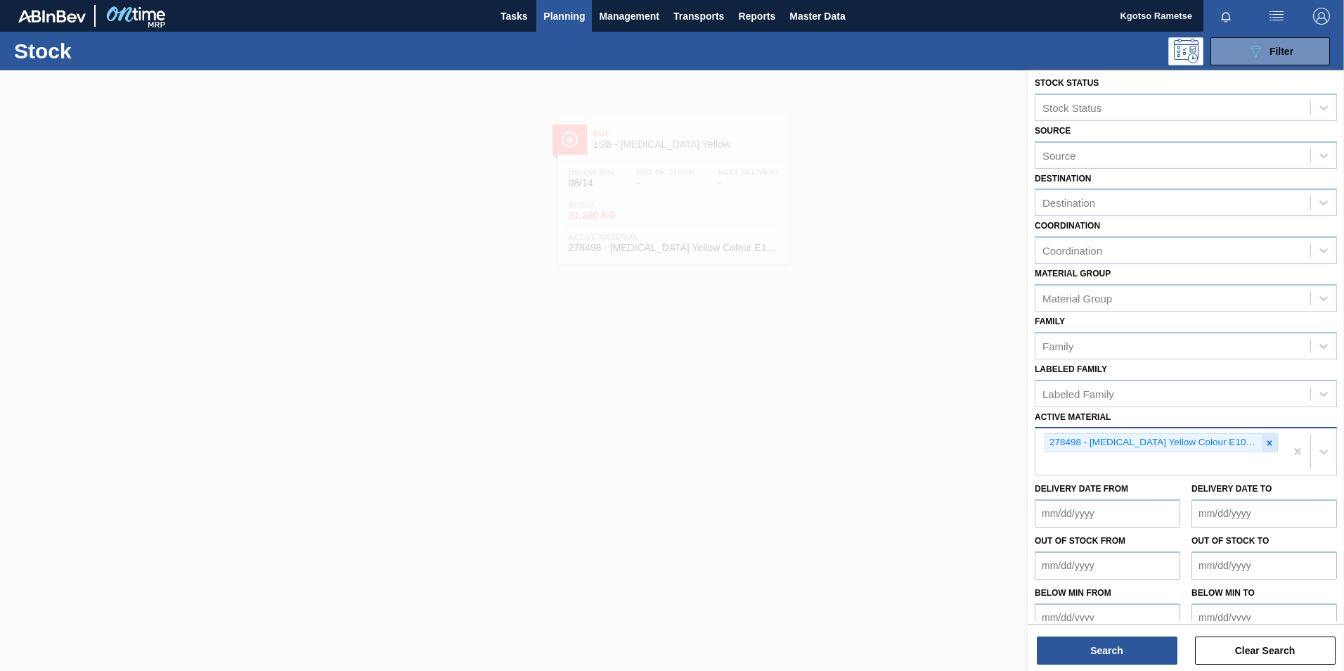
click at [1265, 446] on icon at bounding box center [1270, 443] width 10 height 10
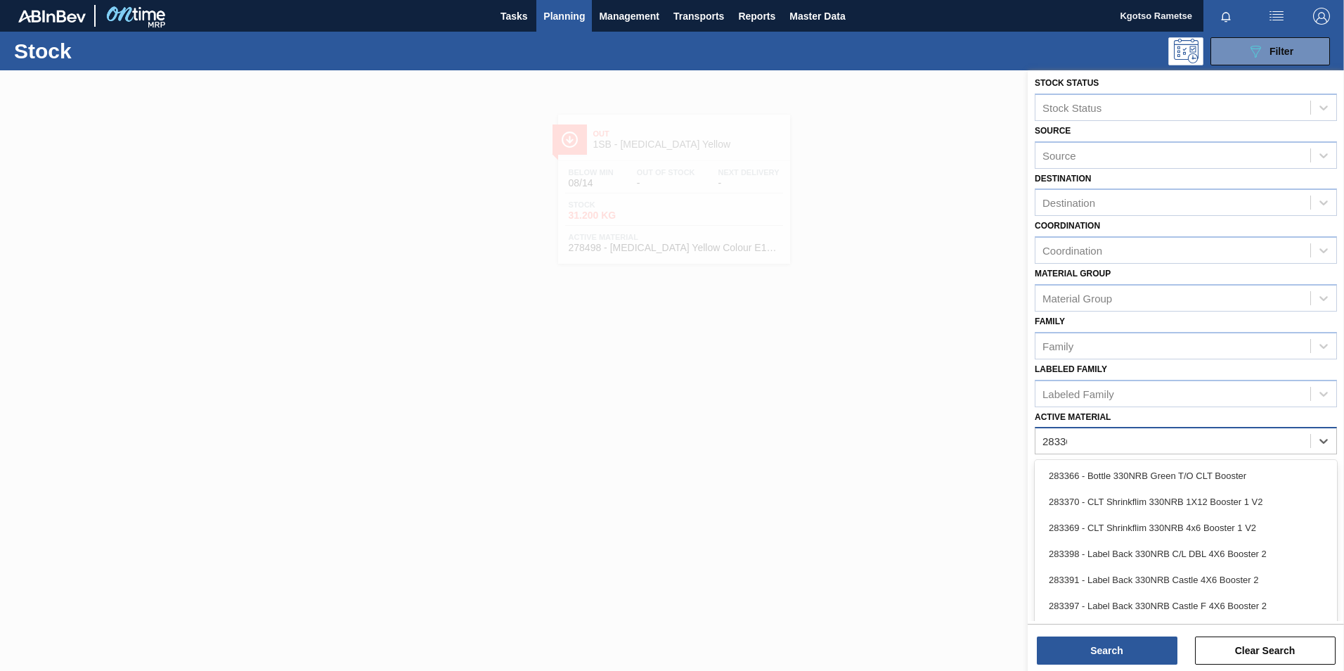
scroll to position [1, 0]
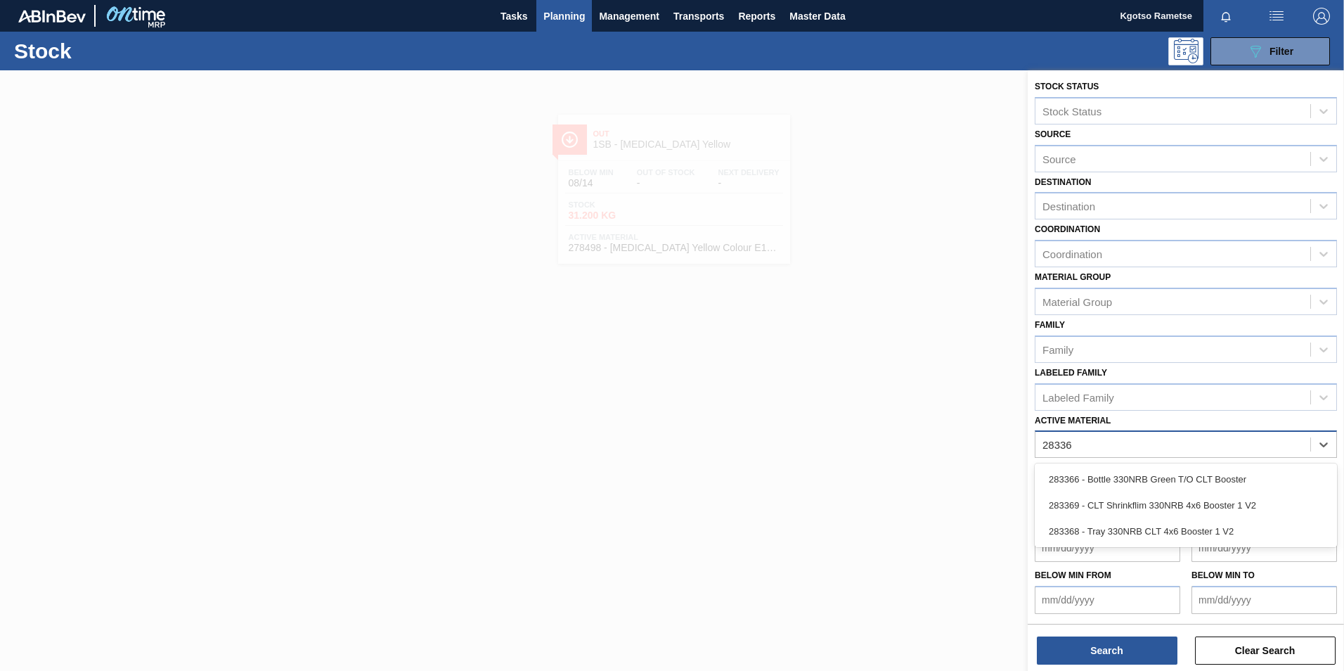
type Material "283368"
click at [1131, 472] on div "283368 - Tray 330NRB CLT 4x6 Booster 1 V2" at bounding box center [1186, 479] width 302 height 26
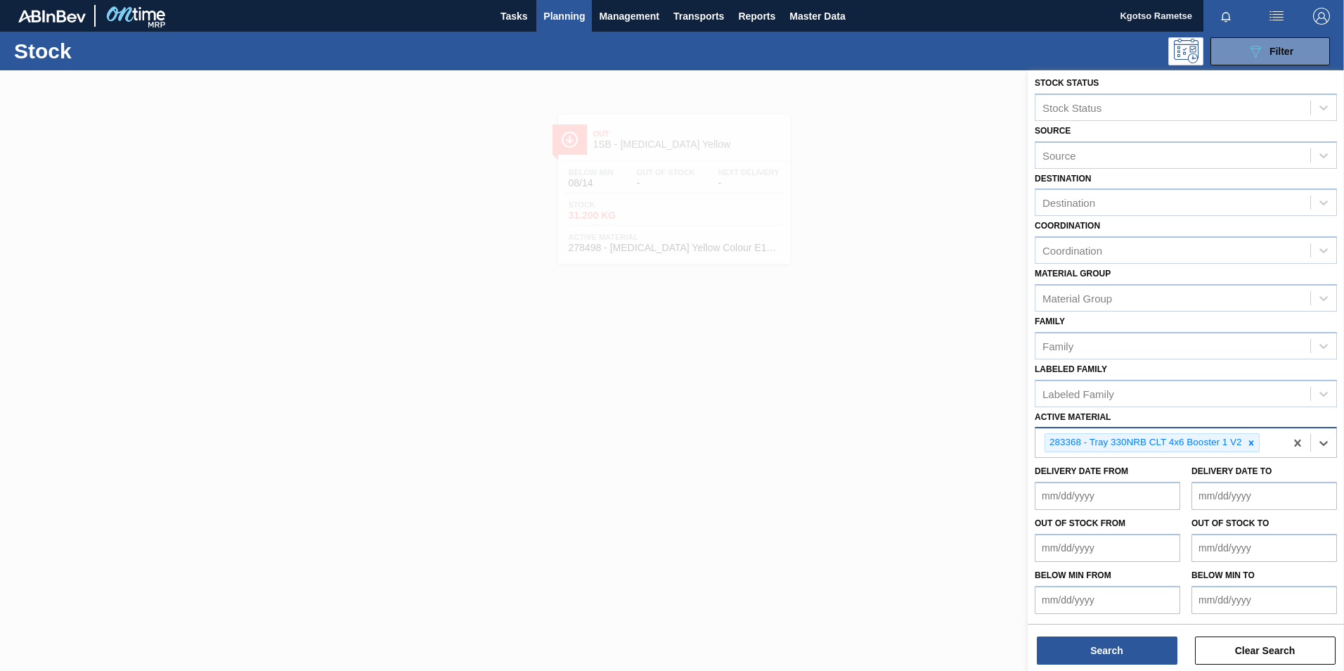
click at [1068, 628] on div "Search Clear Search" at bounding box center [1186, 643] width 316 height 39
click at [1065, 640] on button "Search" at bounding box center [1107, 650] width 141 height 28
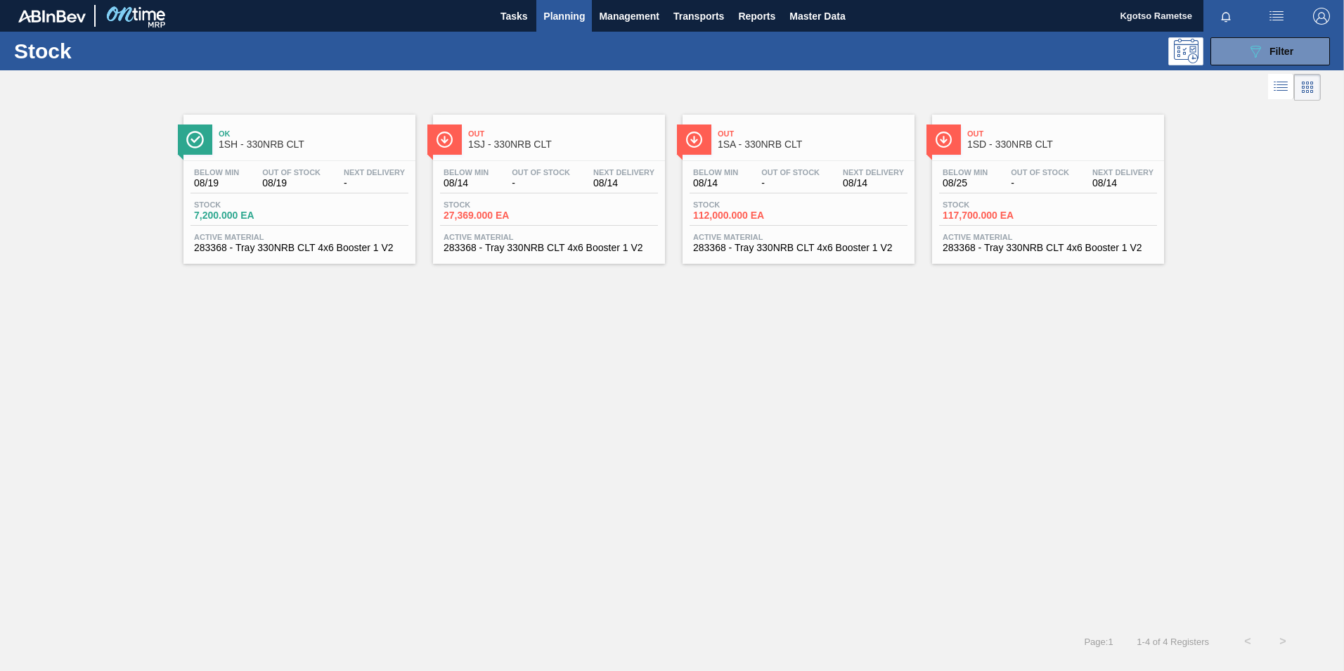
click at [1000, 137] on span "Out" at bounding box center [1062, 133] width 190 height 8
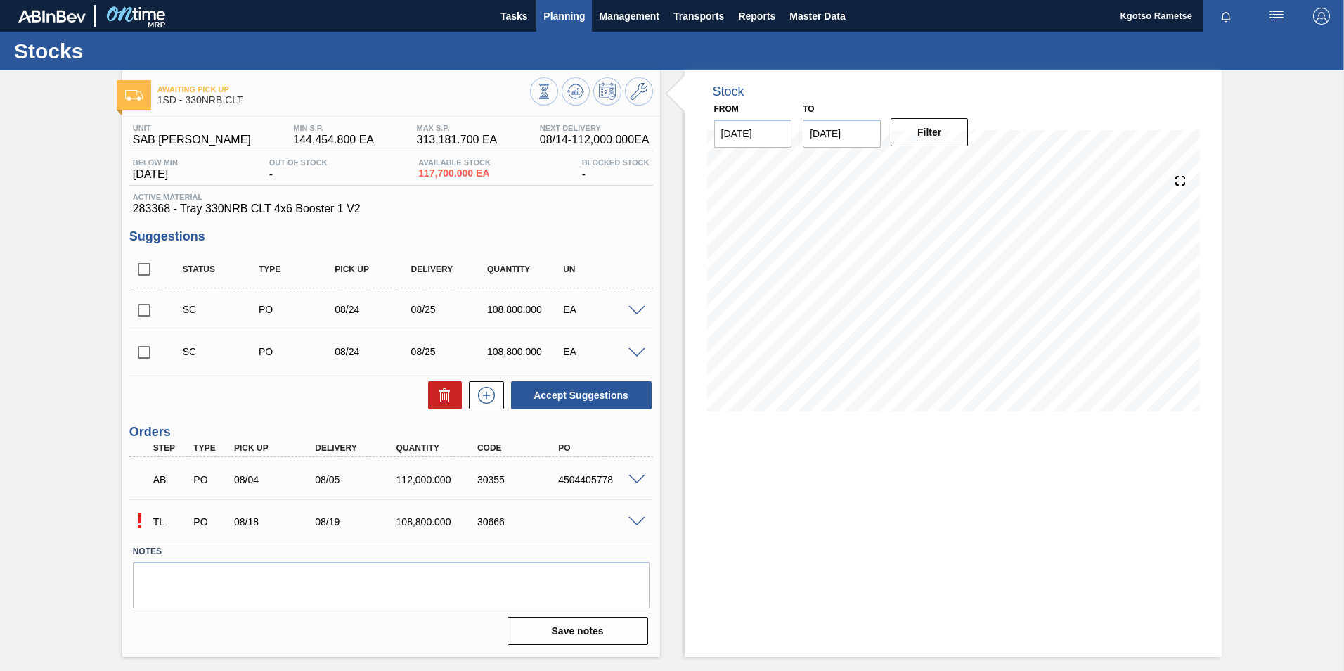
click at [579, 16] on span "Planning" at bounding box center [563, 16] width 41 height 17
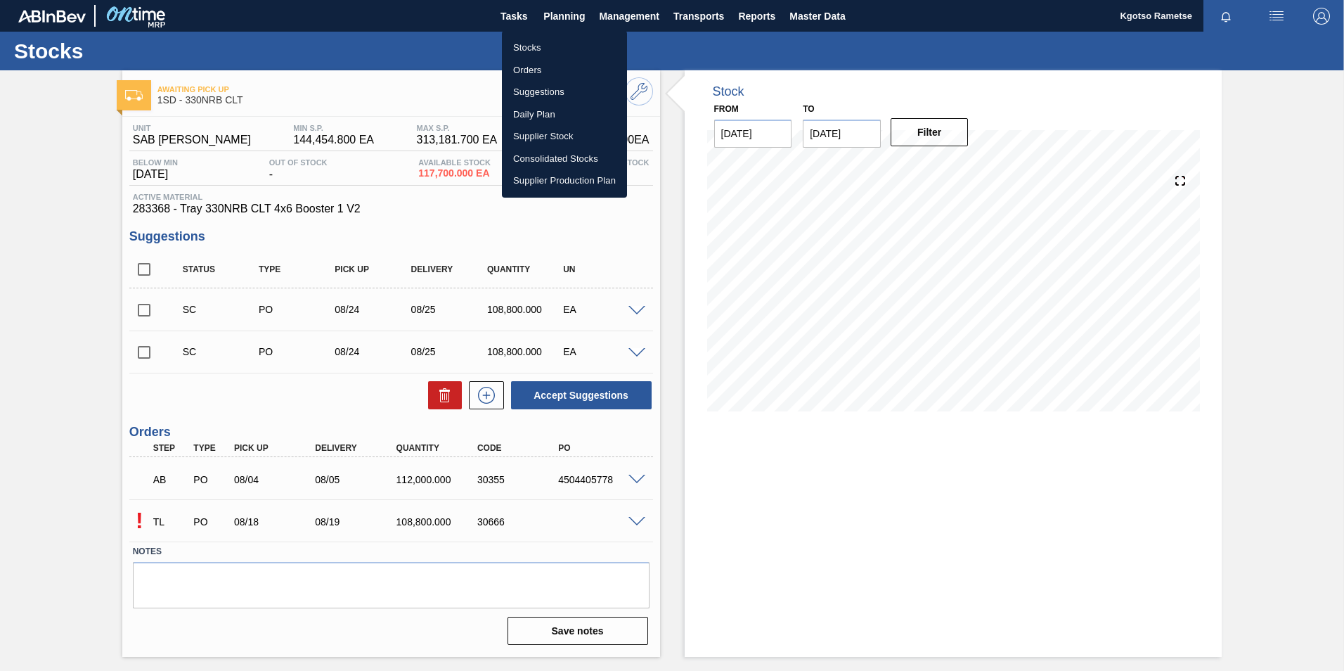
click at [548, 56] on li "Stocks" at bounding box center [564, 48] width 125 height 22
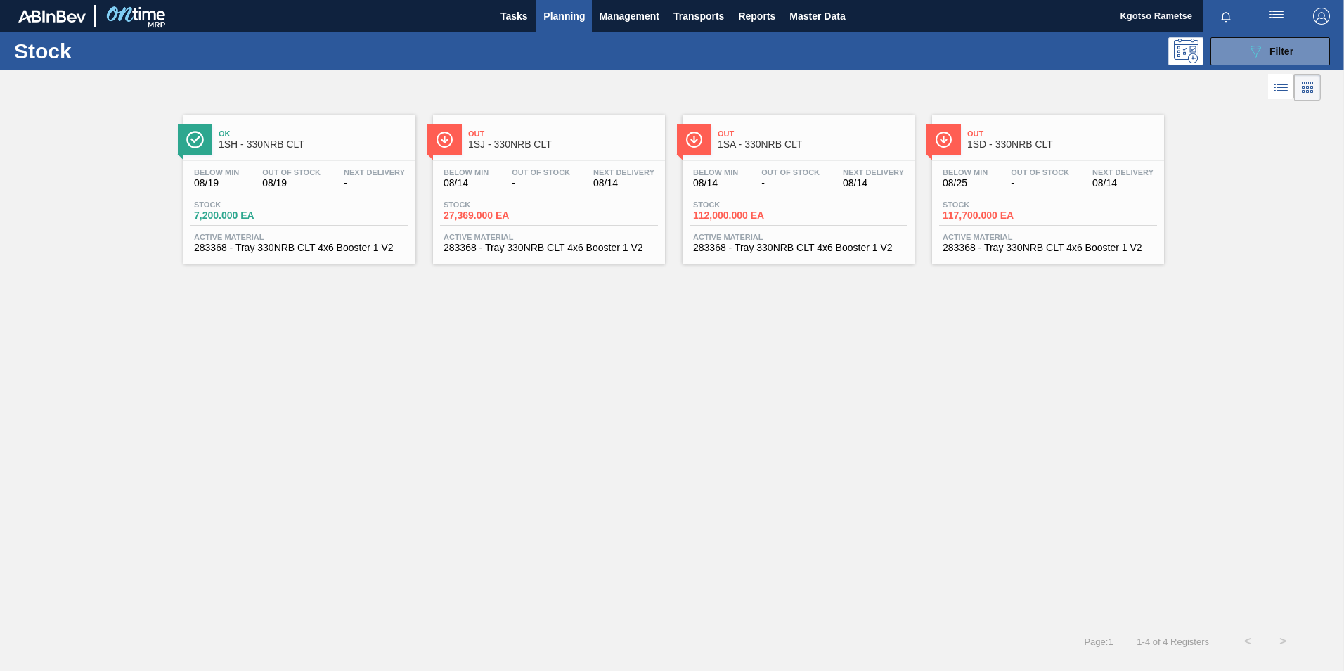
click at [777, 145] on span "1SA - 330NRB CLT" at bounding box center [813, 144] width 190 height 11
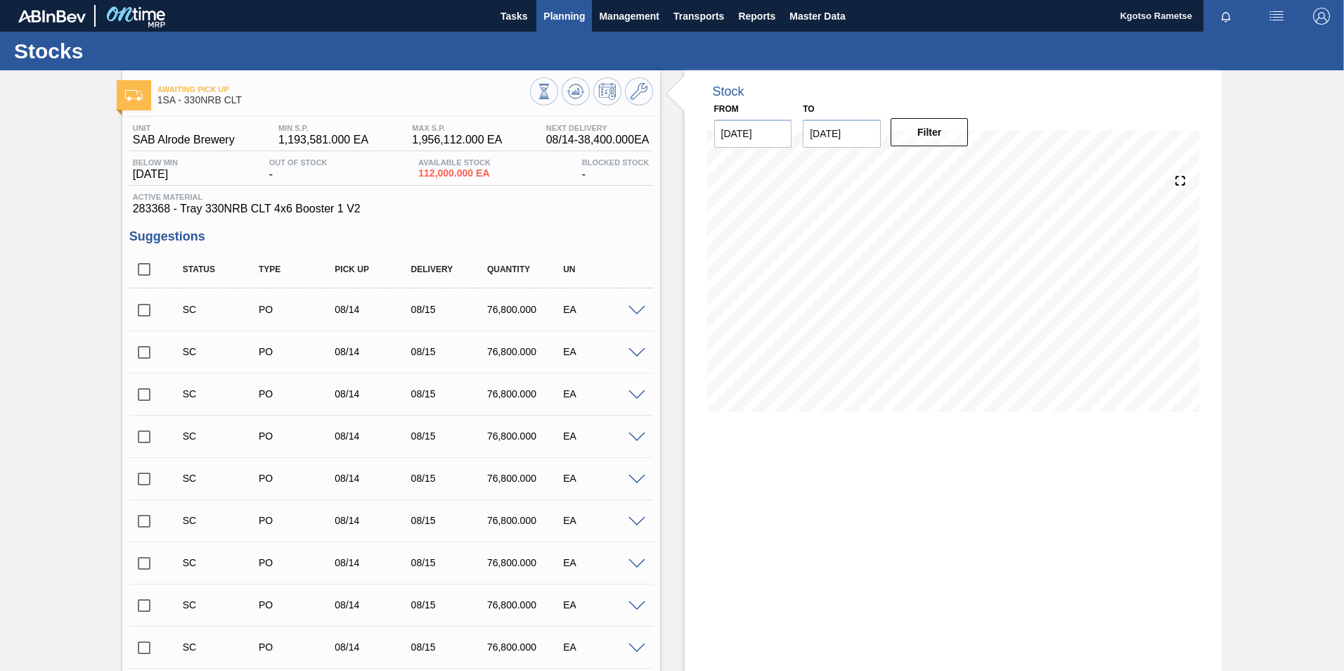
click at [552, 20] on span "Planning" at bounding box center [563, 16] width 41 height 17
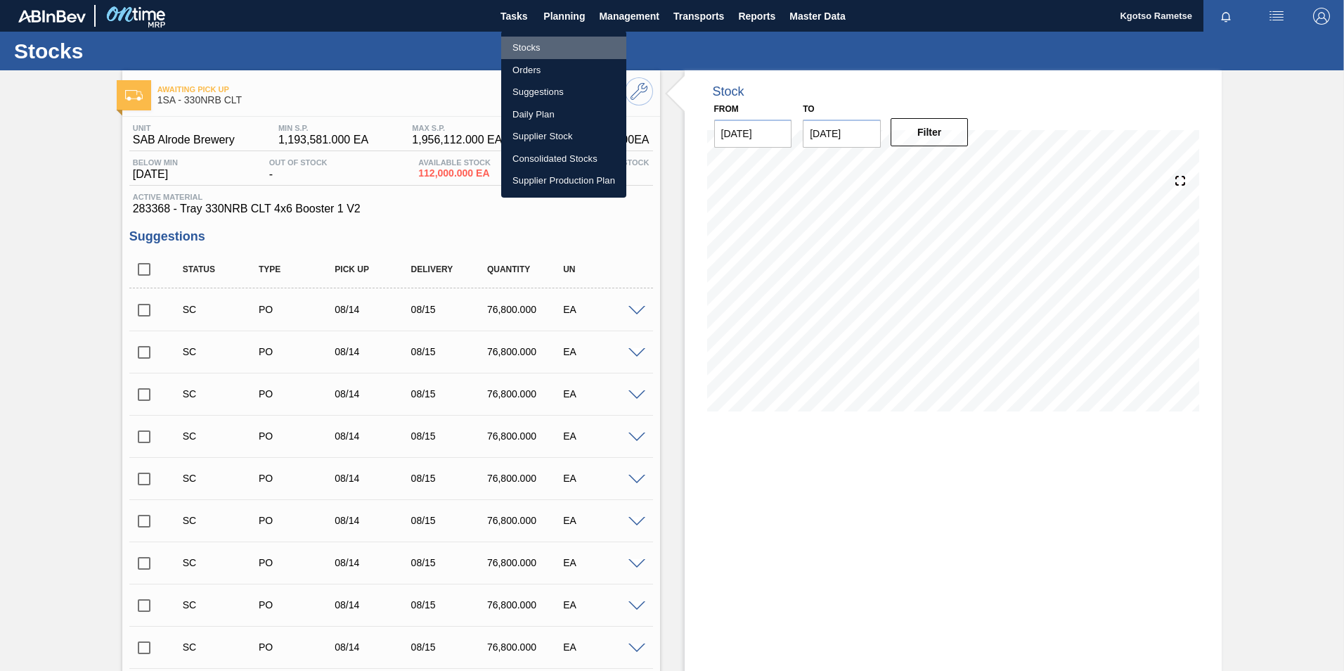
click at [515, 39] on li "Stocks" at bounding box center [563, 48] width 125 height 22
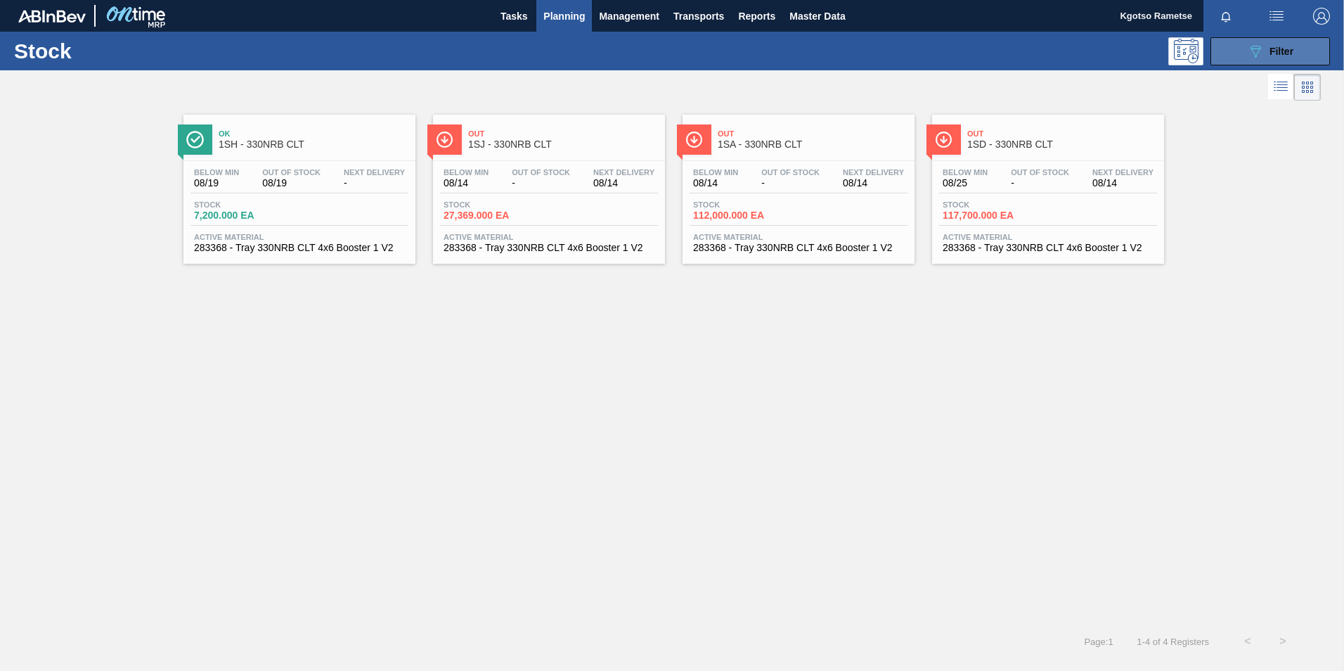
click at [1230, 55] on button "089F7B8B-B2A5-4AFE-B5C0-19BA573D28AC Filter" at bounding box center [1271, 51] width 120 height 28
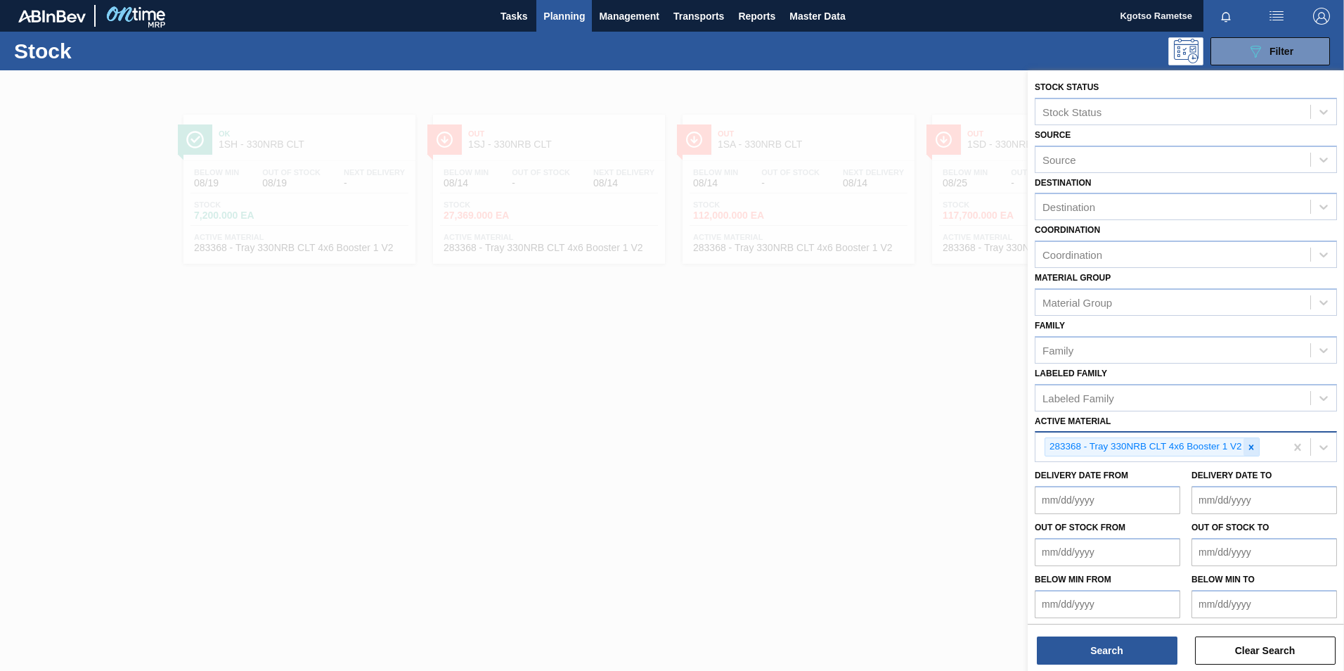
click at [1253, 441] on div at bounding box center [1251, 447] width 15 height 18
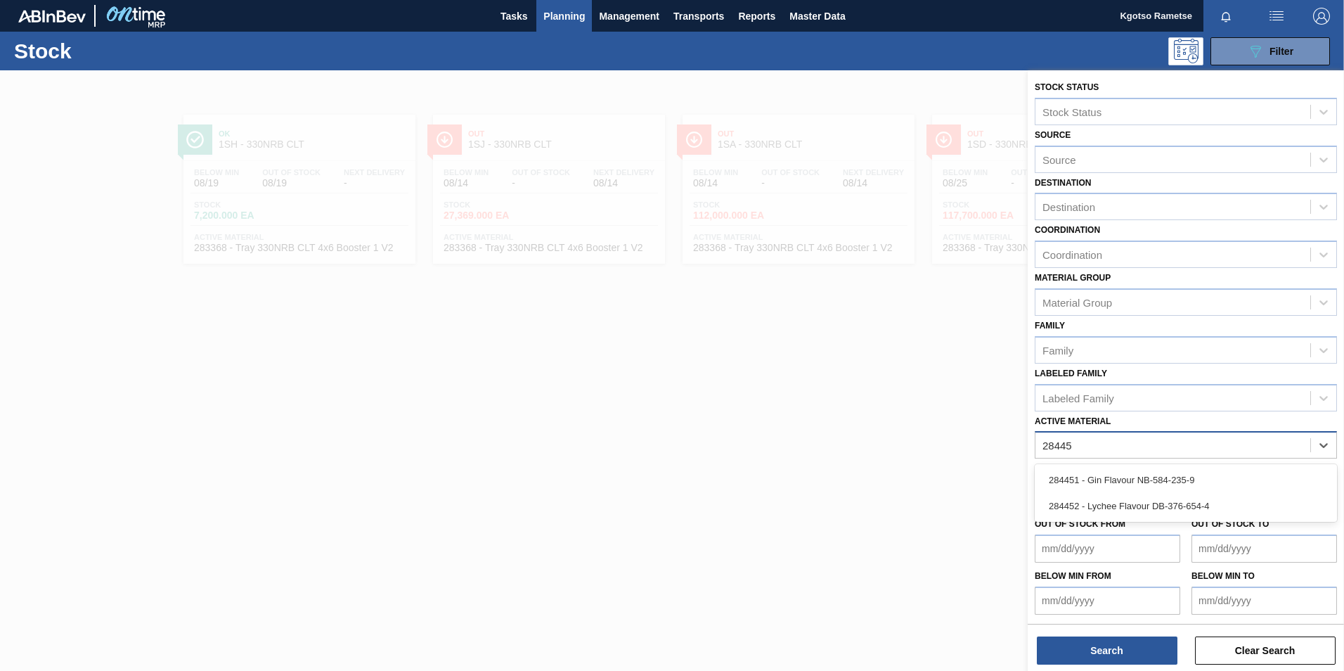
type Material "284452"
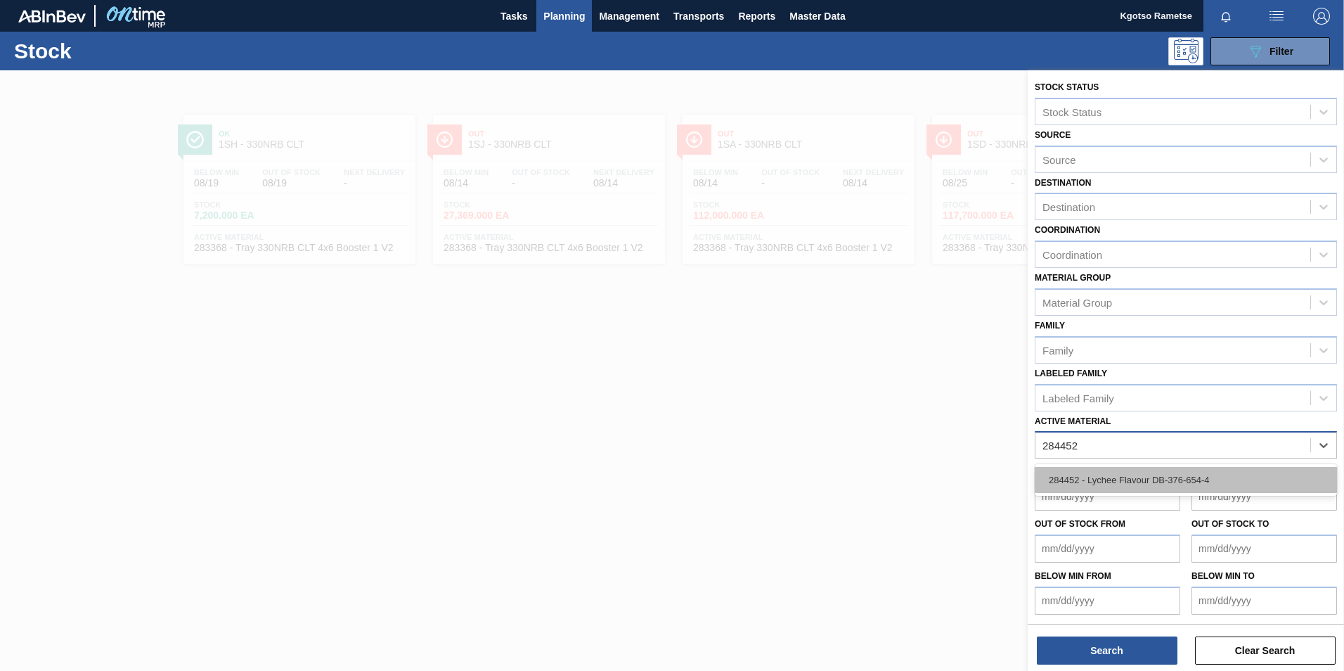
click at [1103, 472] on div "284452 - Lychee Flavour DB-376-654-4" at bounding box center [1186, 480] width 302 height 26
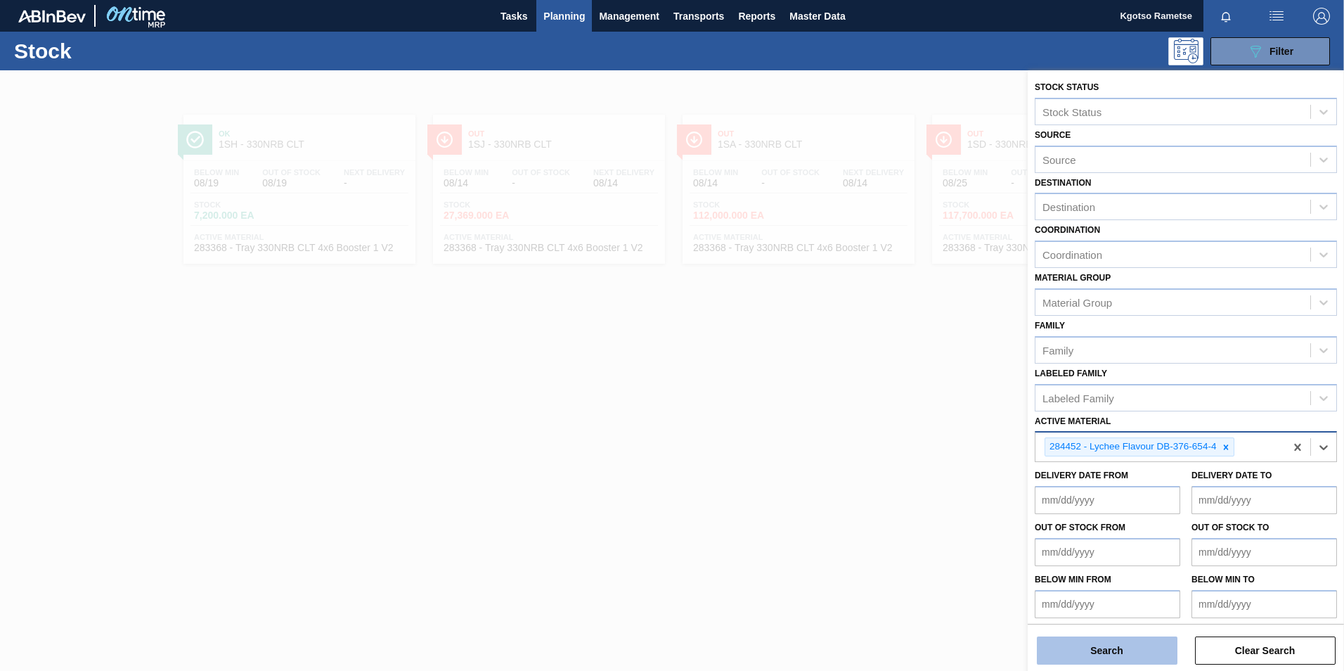
click at [1087, 648] on button "Search" at bounding box center [1107, 650] width 141 height 28
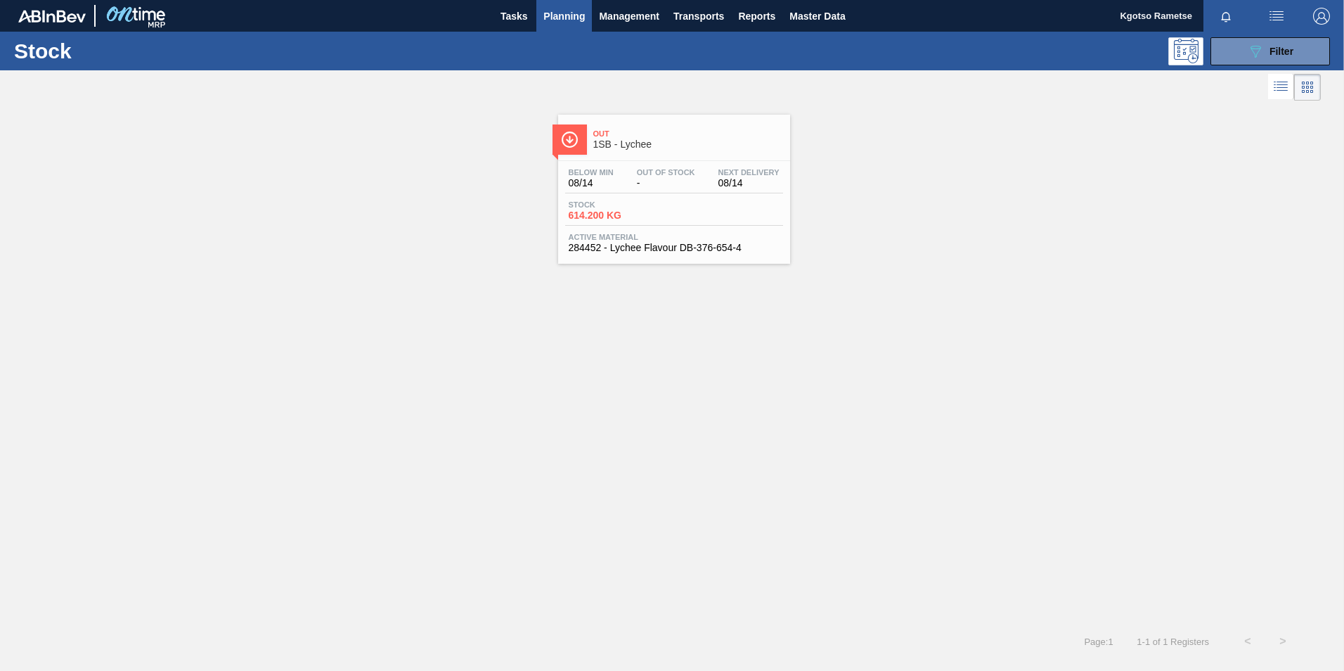
click at [756, 238] on span "Active Material" at bounding box center [674, 237] width 211 height 8
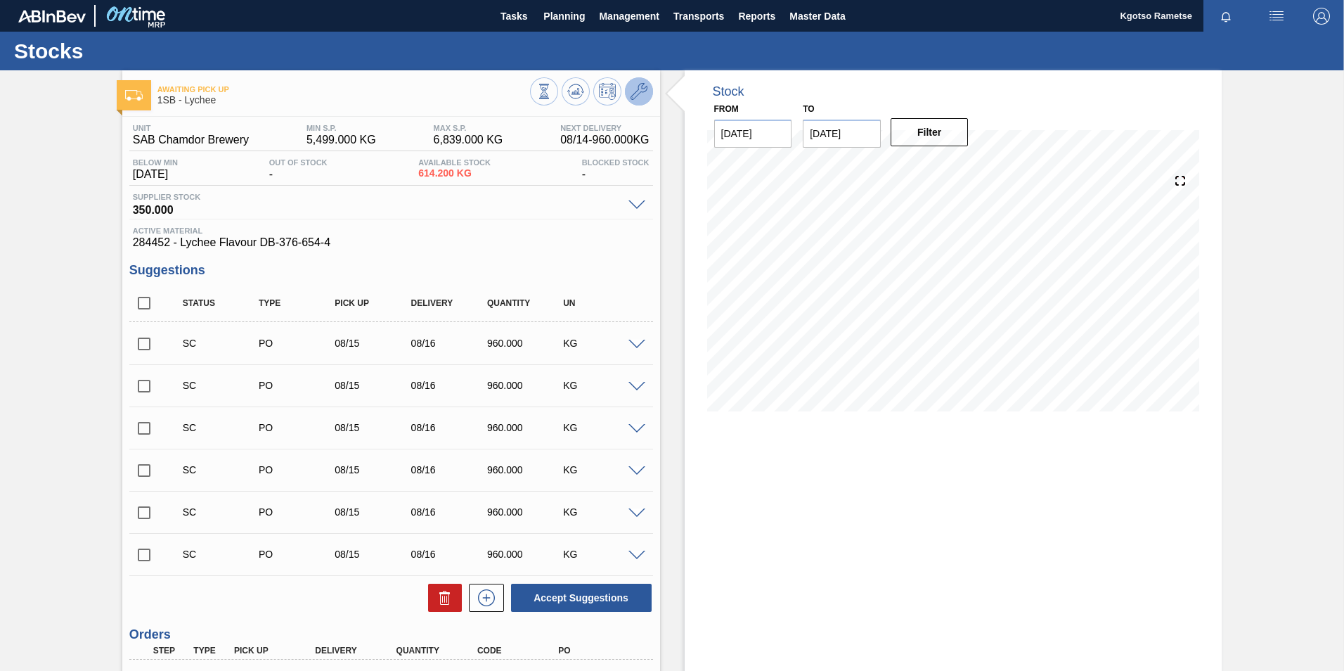
click at [643, 88] on icon at bounding box center [639, 91] width 17 height 17
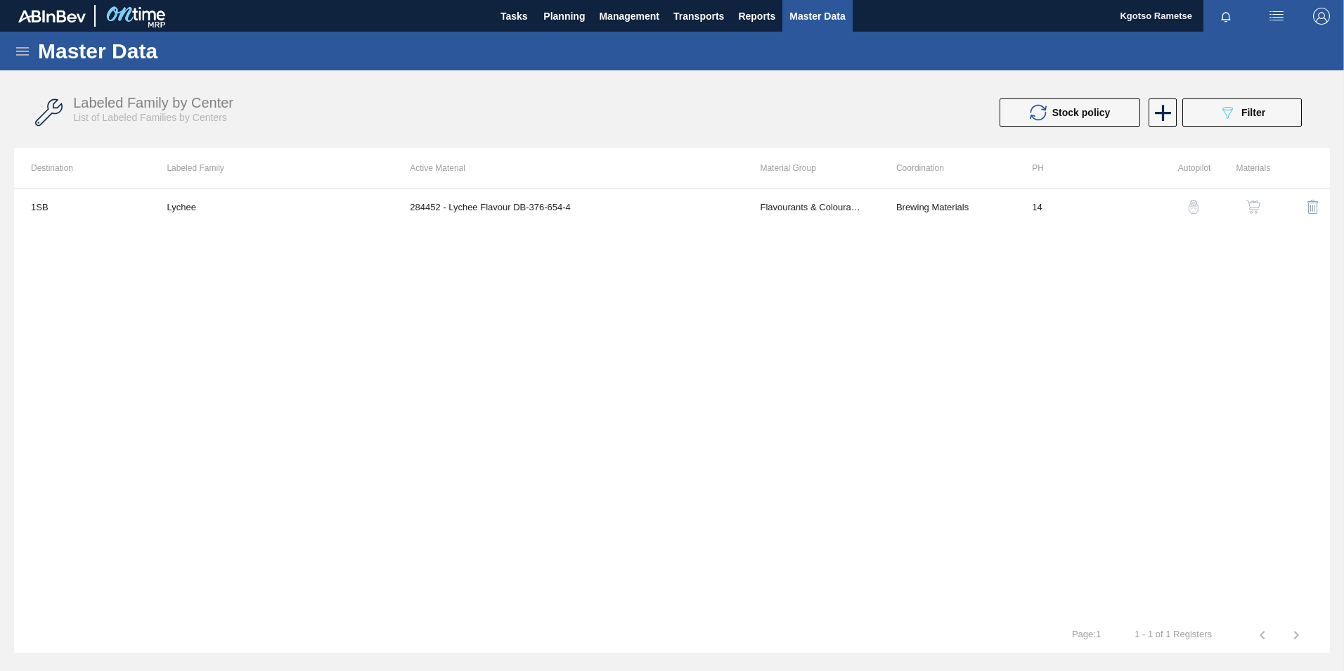
click at [1253, 195] on button "button" at bounding box center [1254, 207] width 34 height 34
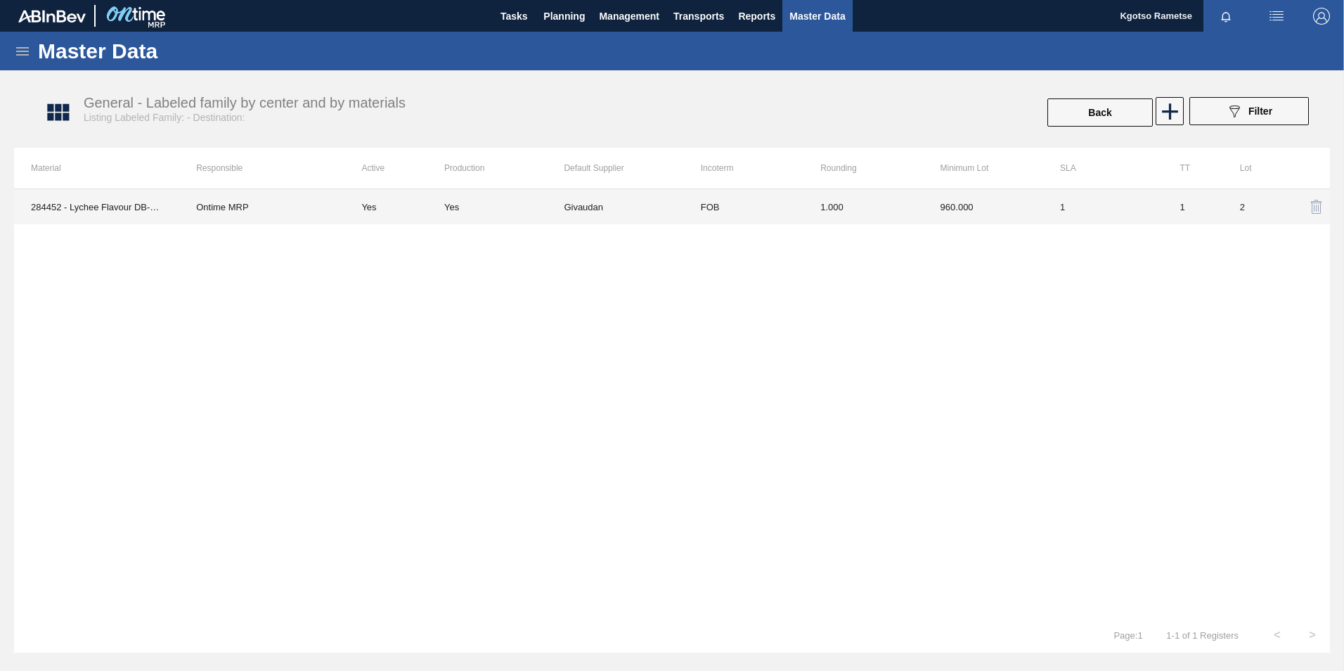
click at [960, 219] on td "960.000" at bounding box center [984, 206] width 120 height 35
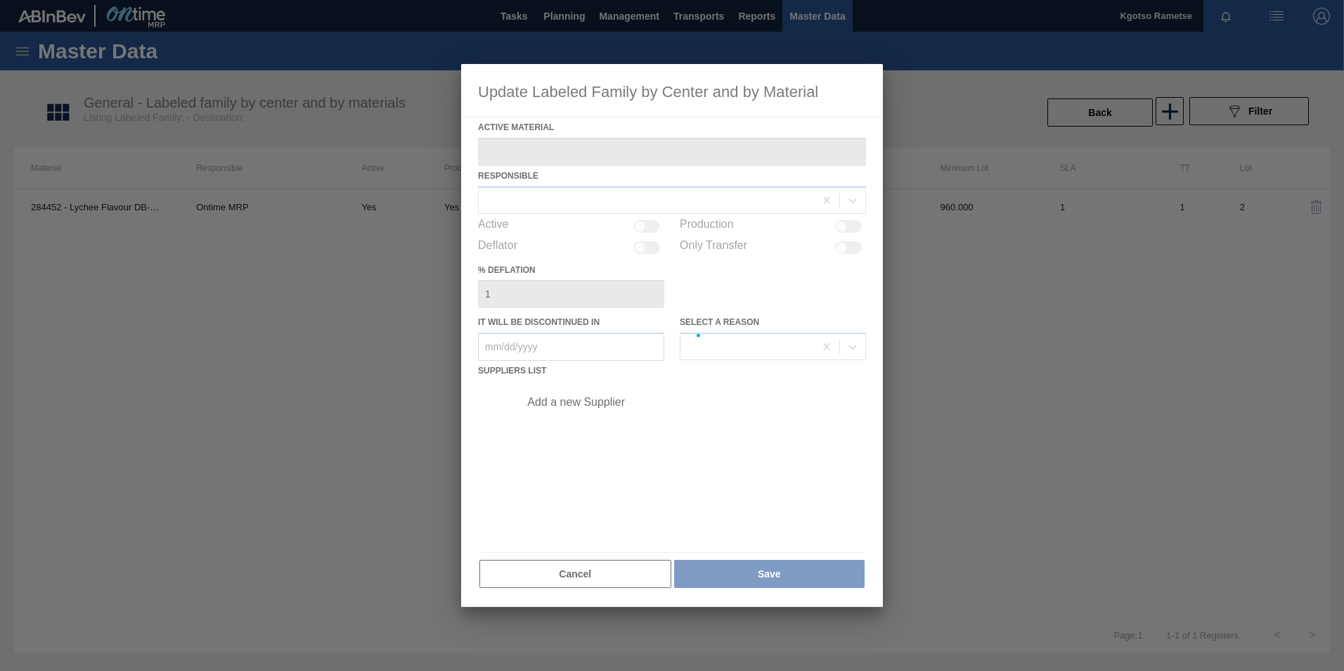
type Material "284452 - Lychee Flavour DB-376-654-4"
checkbox input "true"
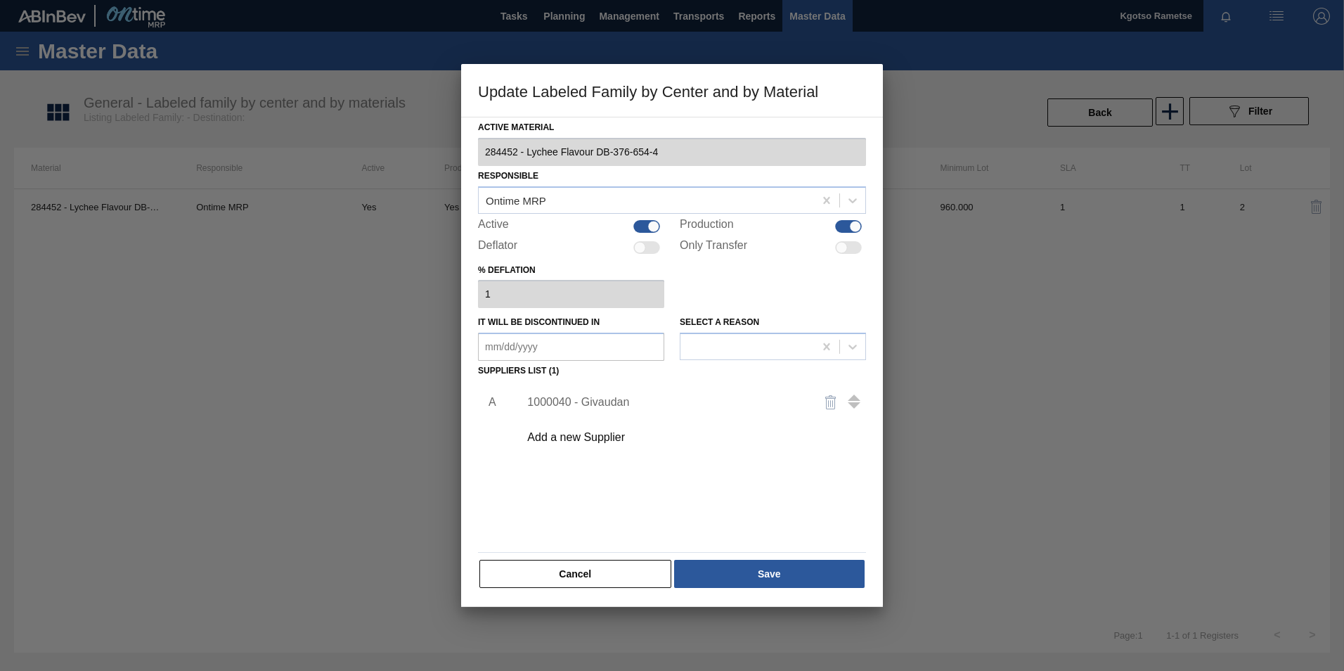
click at [614, 404] on div "1000040 - Givaudan" at bounding box center [665, 402] width 276 height 13
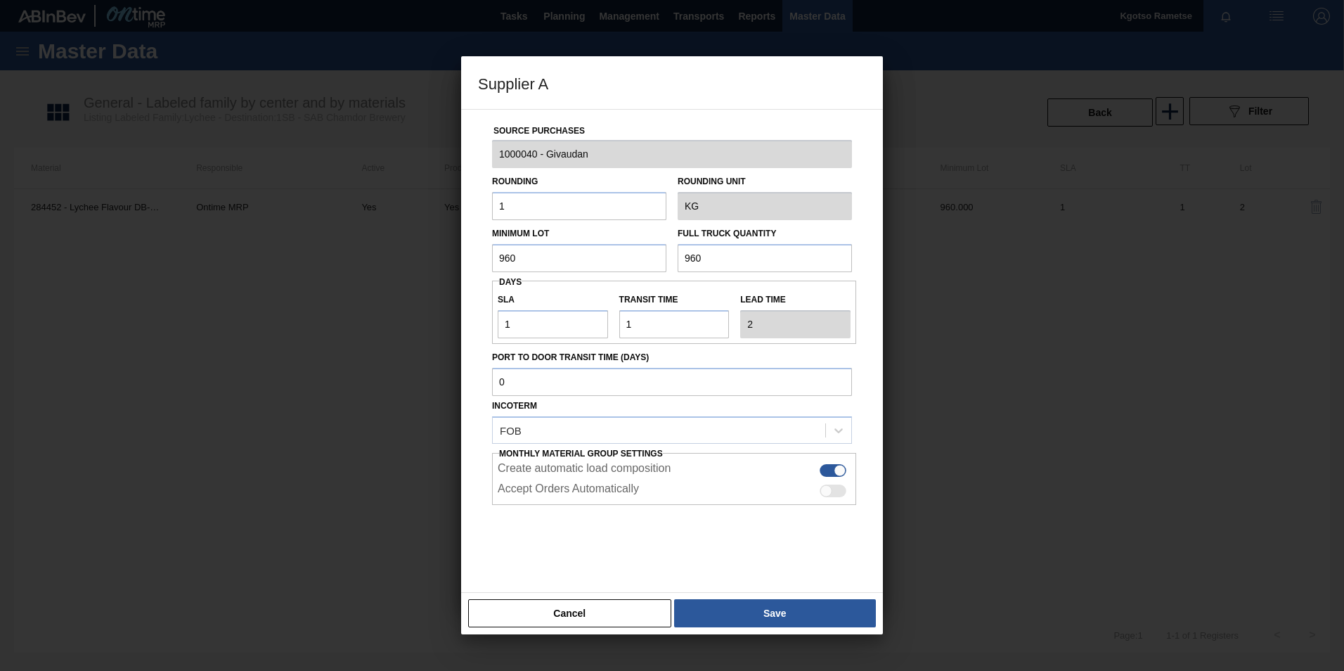
drag, startPoint x: 519, startPoint y: 256, endPoint x: 386, endPoint y: 252, distance: 133.6
click at [386, 252] on div "Supplier A Source Purchases 1000040 - Givaudan Rounding 1 Rounding Unit KG Mini…" at bounding box center [672, 335] width 1344 height 671
drag, startPoint x: 513, startPoint y: 258, endPoint x: 469, endPoint y: 259, distance: 44.3
click at [469, 259] on div "Source Purchases 1000040 - Givaudan Rounding 1 Rounding Unit KG Minimum Lot 480…" at bounding box center [672, 351] width 422 height 484
type input "480"
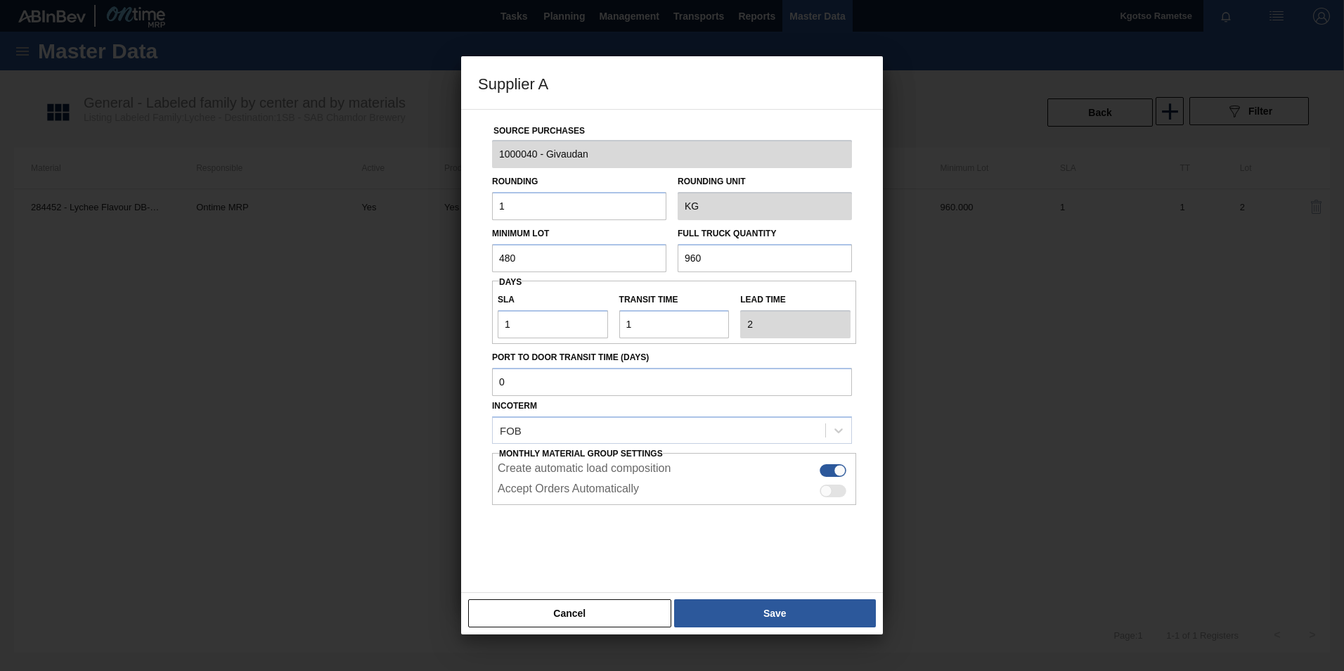
click at [717, 245] on input "960" at bounding box center [765, 258] width 174 height 28
drag, startPoint x: 717, startPoint y: 245, endPoint x: 631, endPoint y: 263, distance: 88.2
click at [631, 263] on div "Minimum Lot 480 Full Truck Quantity 960" at bounding box center [671, 246] width 371 height 52
type input "480"
click at [550, 548] on div at bounding box center [672, 540] width 360 height 70
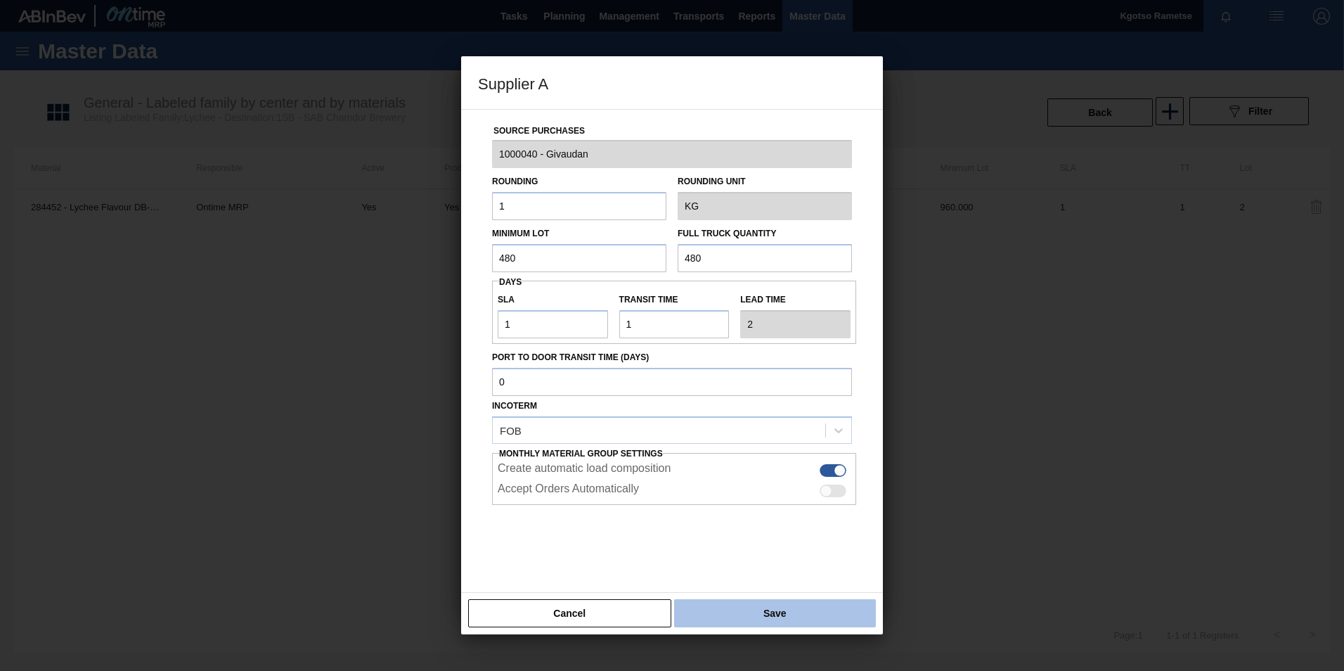
click at [730, 600] on button "Save" at bounding box center [775, 613] width 202 height 28
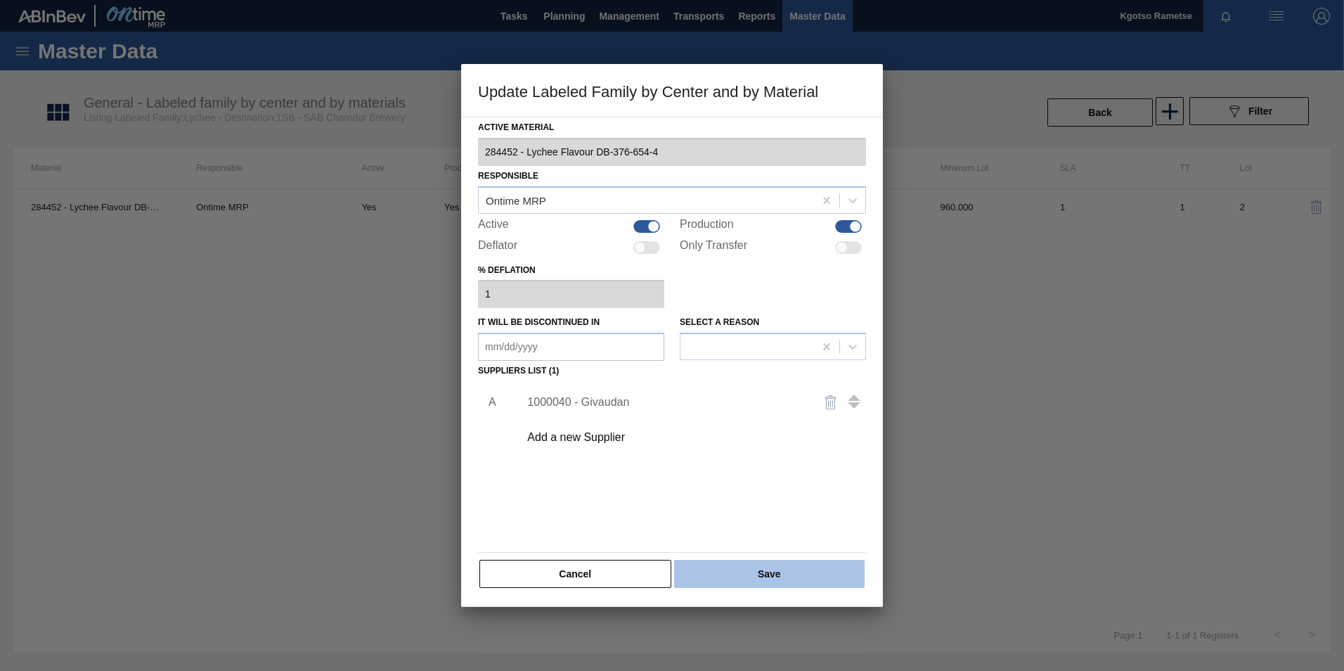
click at [725, 585] on button "Save" at bounding box center [769, 574] width 191 height 28
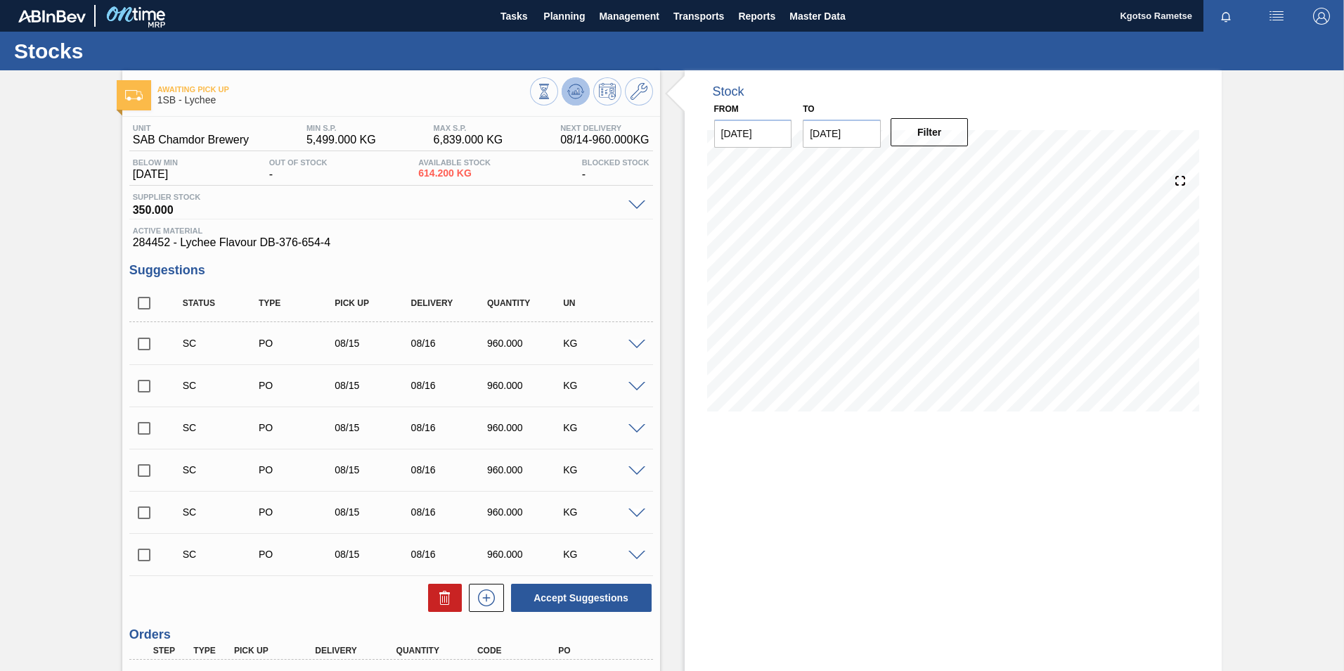
click at [576, 90] on polygon at bounding box center [576, 92] width 1 height 6
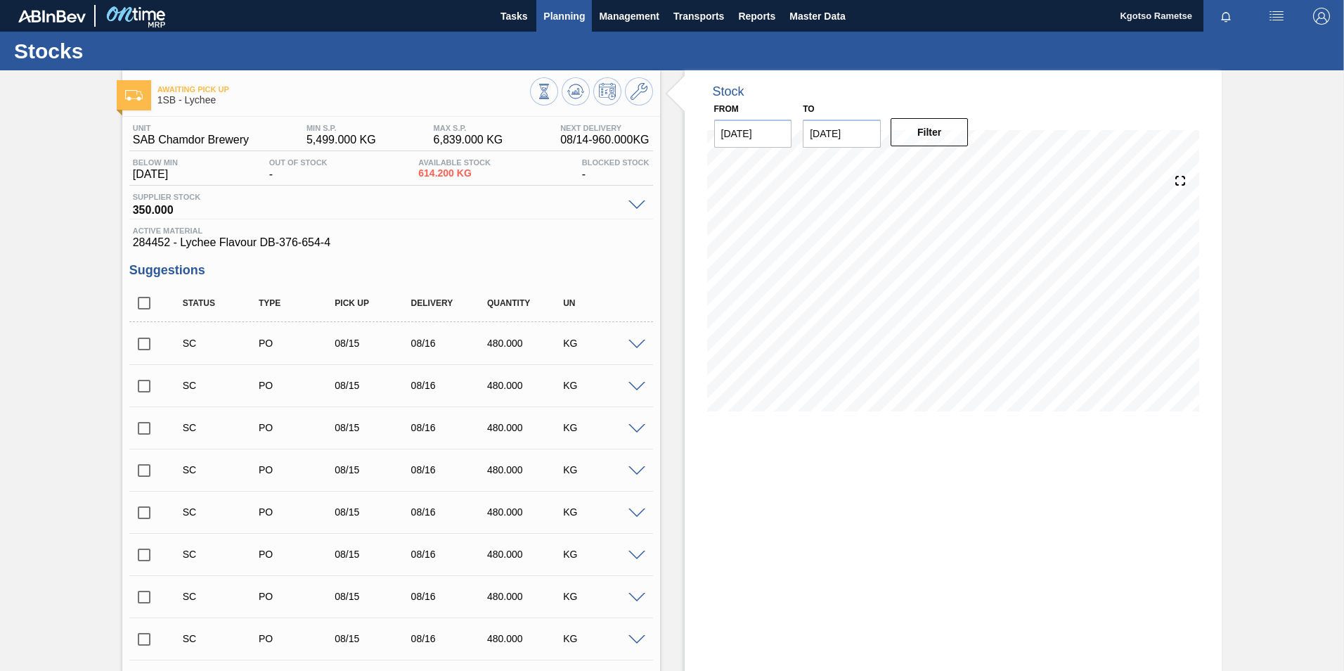
click at [556, 14] on span "Planning" at bounding box center [563, 16] width 41 height 17
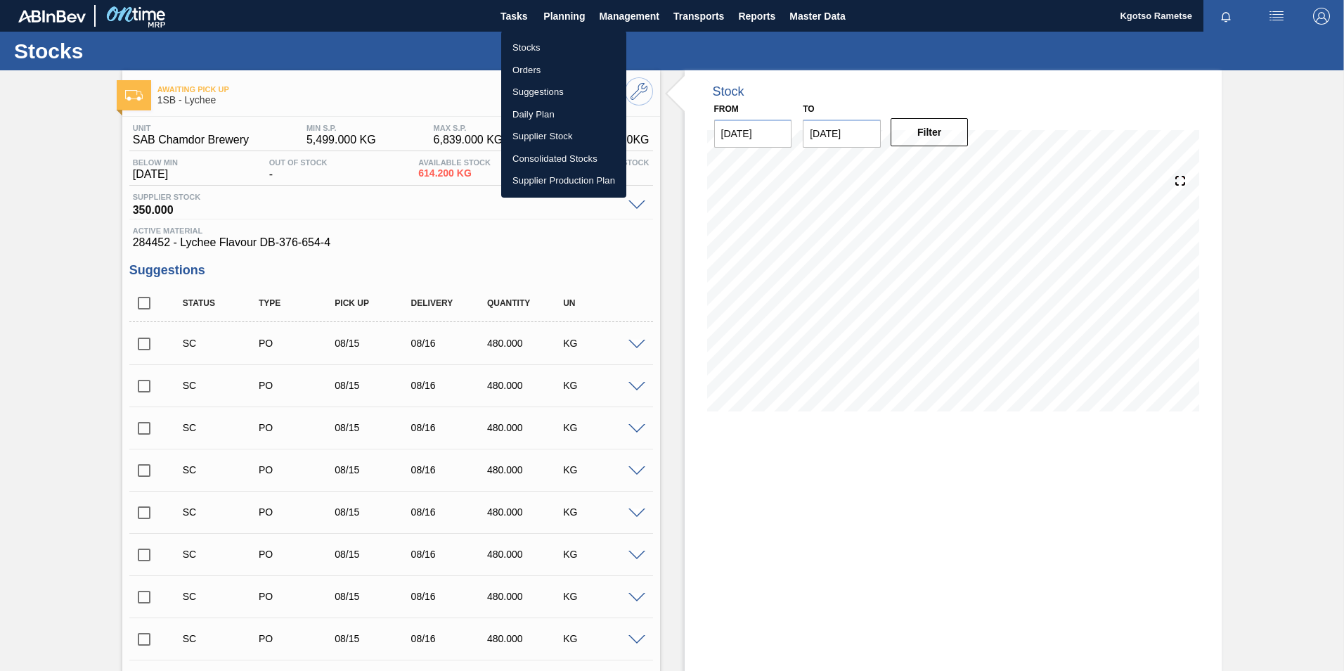
click at [550, 47] on li "Stocks" at bounding box center [563, 48] width 125 height 22
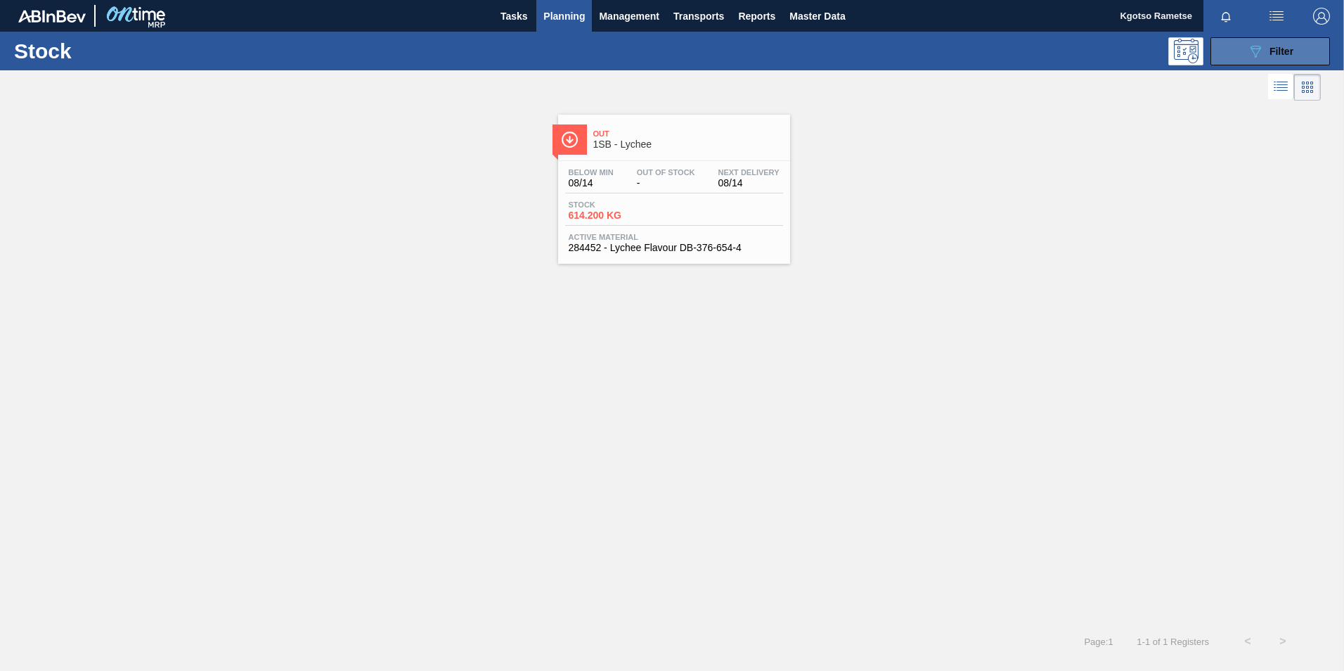
click at [1259, 43] on icon "089F7B8B-B2A5-4AFE-B5C0-19BA573D28AC" at bounding box center [1255, 51] width 17 height 17
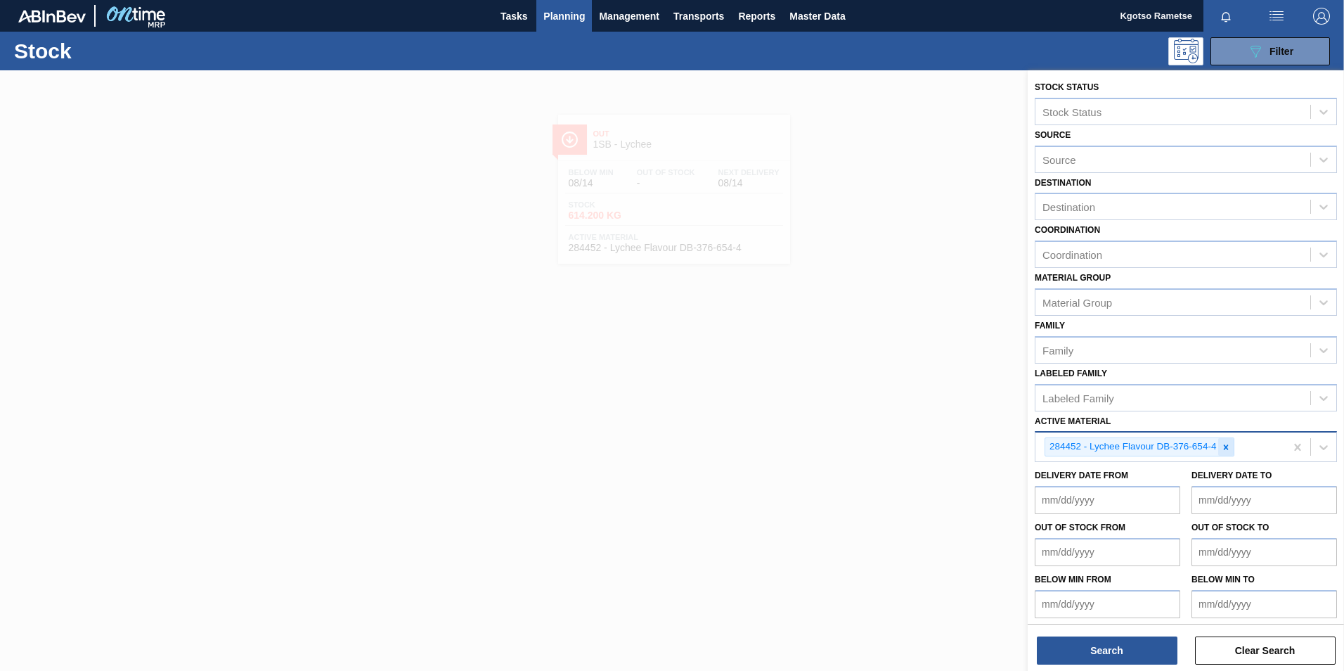
click at [1230, 446] on icon at bounding box center [1226, 447] width 10 height 10
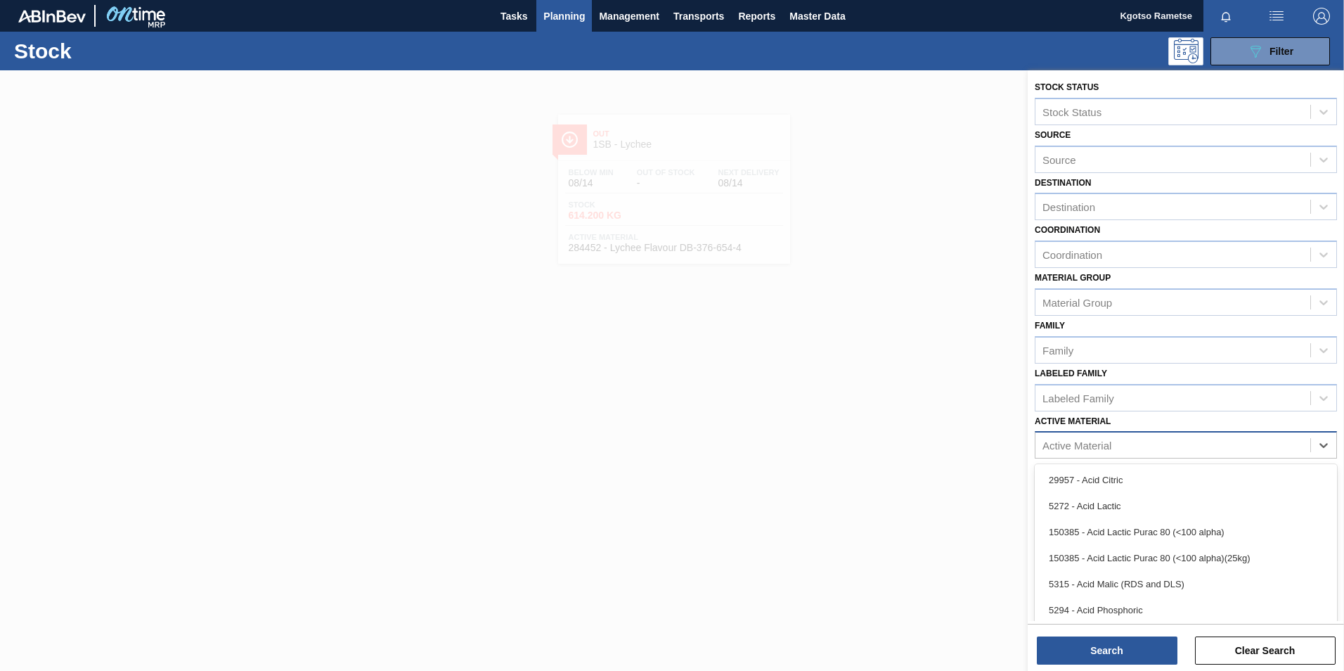
click at [1052, 442] on div "Active Material" at bounding box center [1076, 445] width 69 height 12
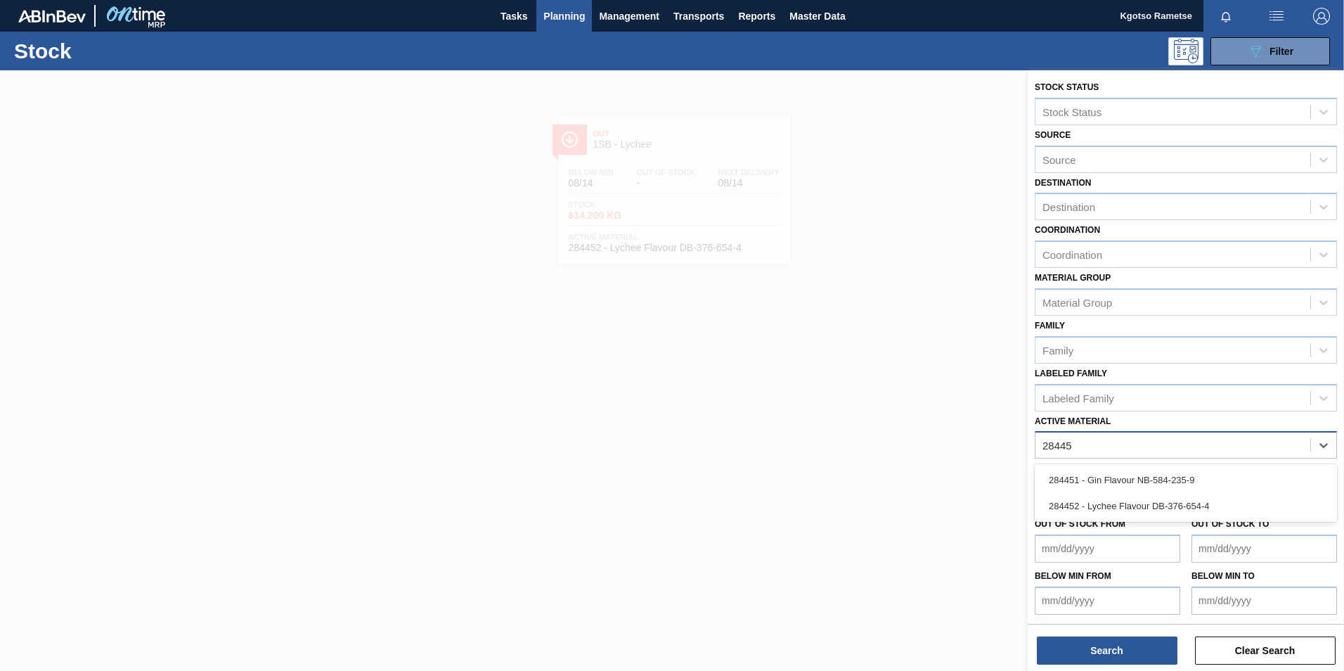
type Material "284451"
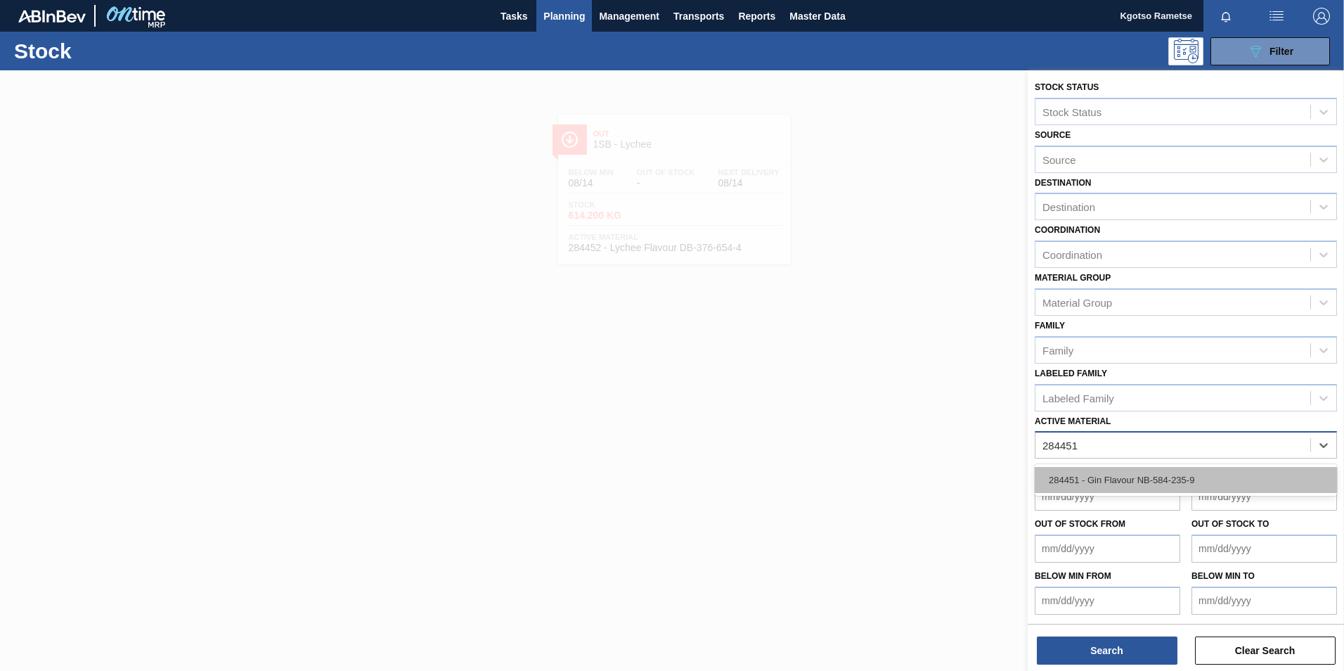
click at [1060, 486] on div "284451 - Gin Flavour NB-584-235-9" at bounding box center [1186, 480] width 302 height 26
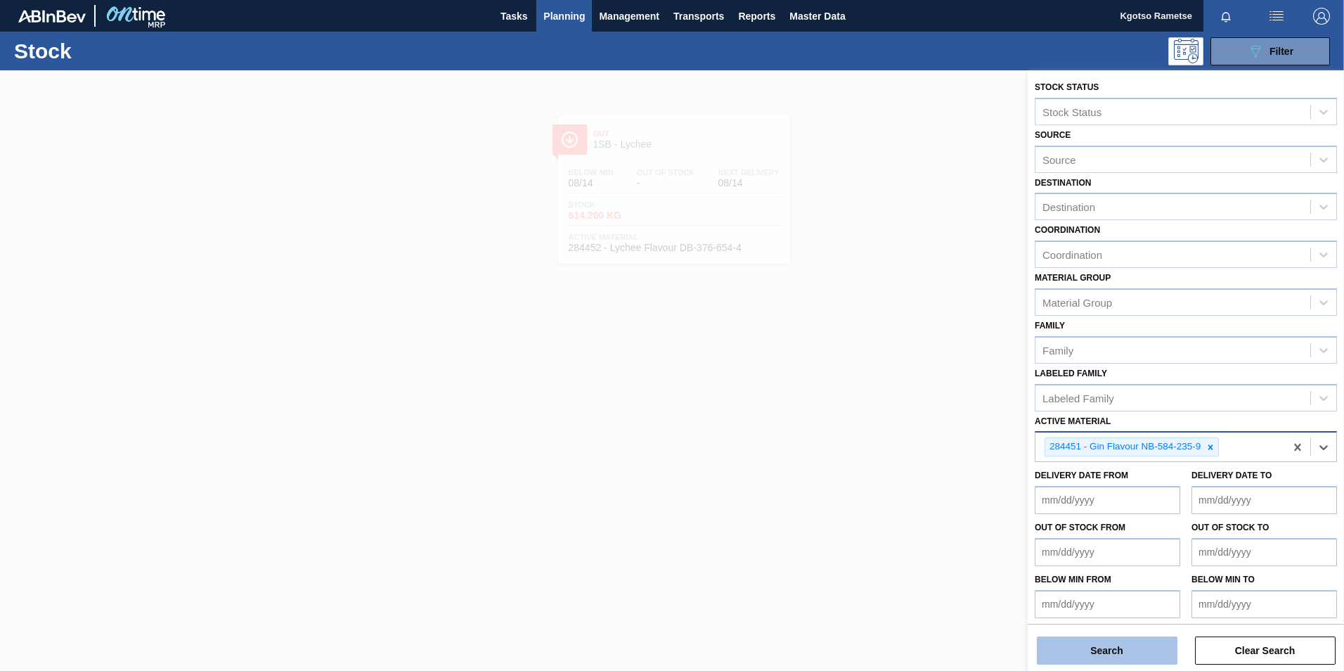
click at [1099, 657] on button "Search" at bounding box center [1107, 650] width 141 height 28
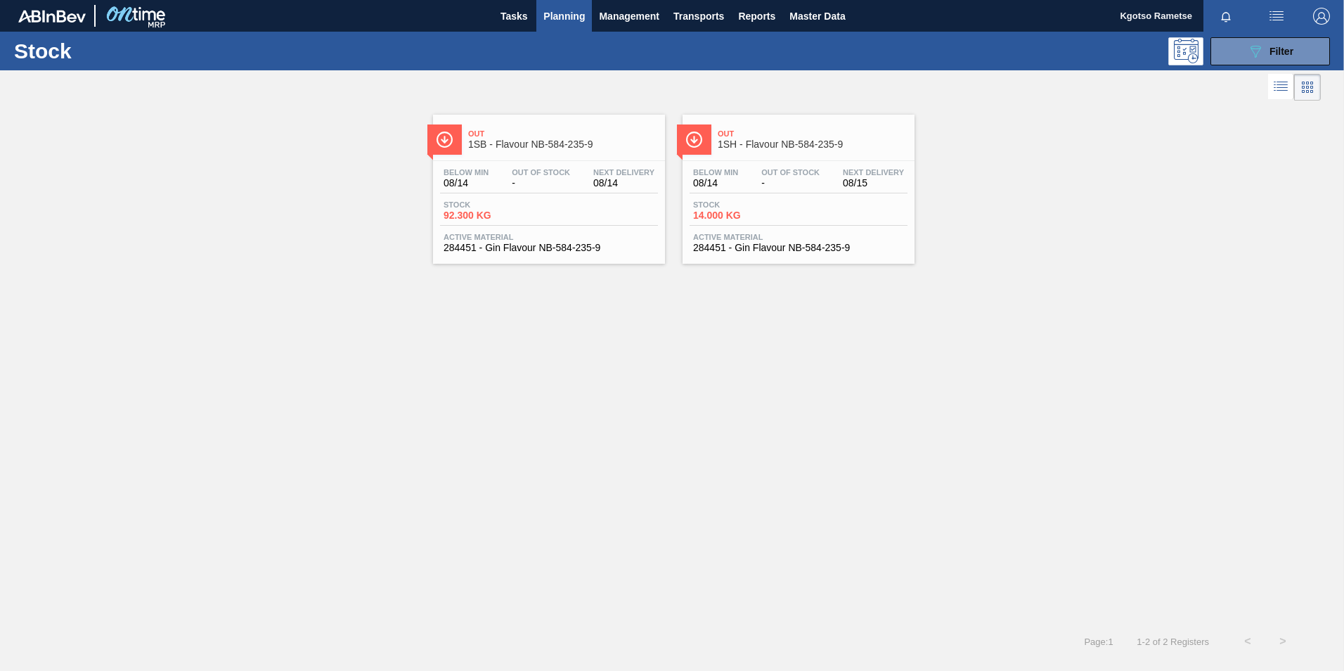
click at [579, 199] on div "Below Min 08/14 Out Of Stock - Next Delivery 08/14 Stock 92.300 KG Active Mater…" at bounding box center [549, 209] width 232 height 96
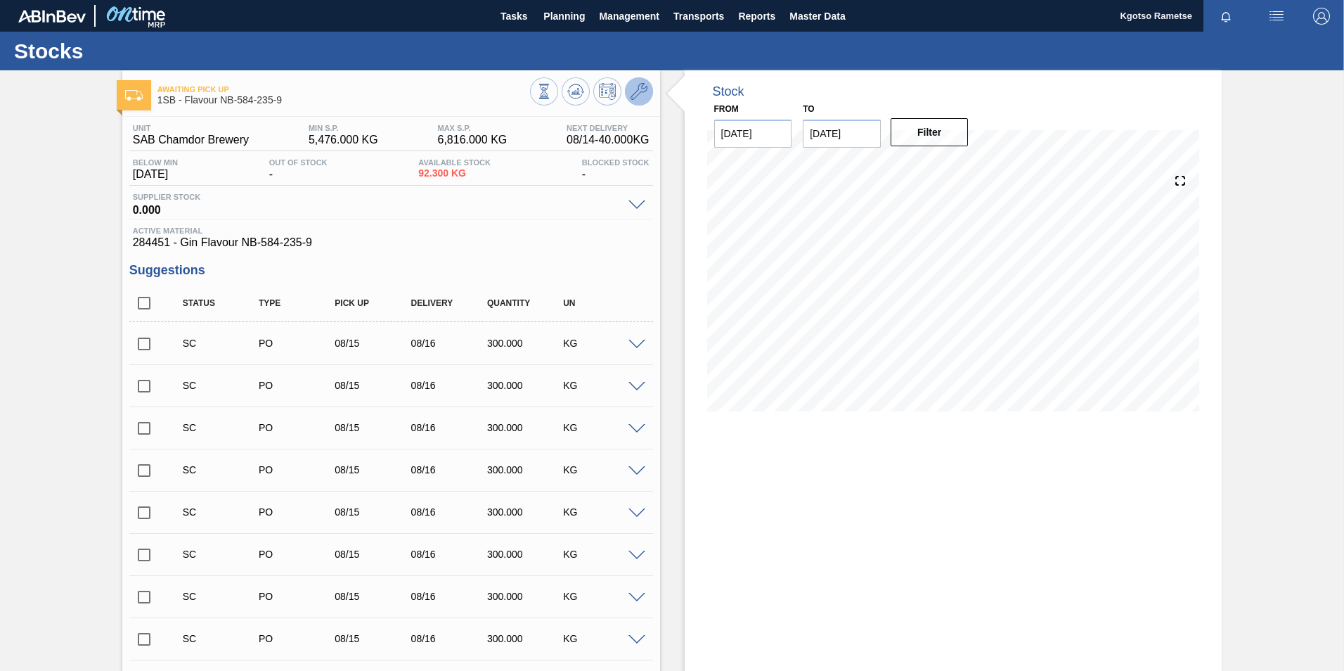
click at [638, 97] on icon at bounding box center [639, 91] width 17 height 17
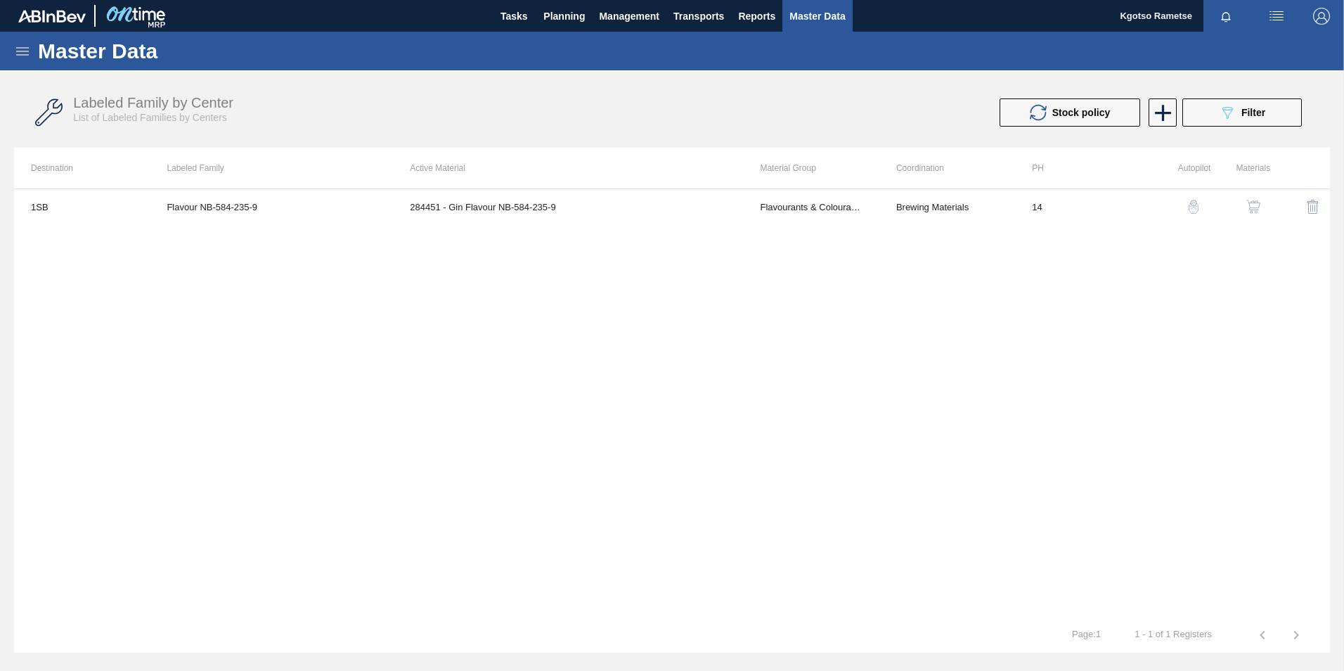
click at [1244, 207] on button "button" at bounding box center [1254, 207] width 34 height 34
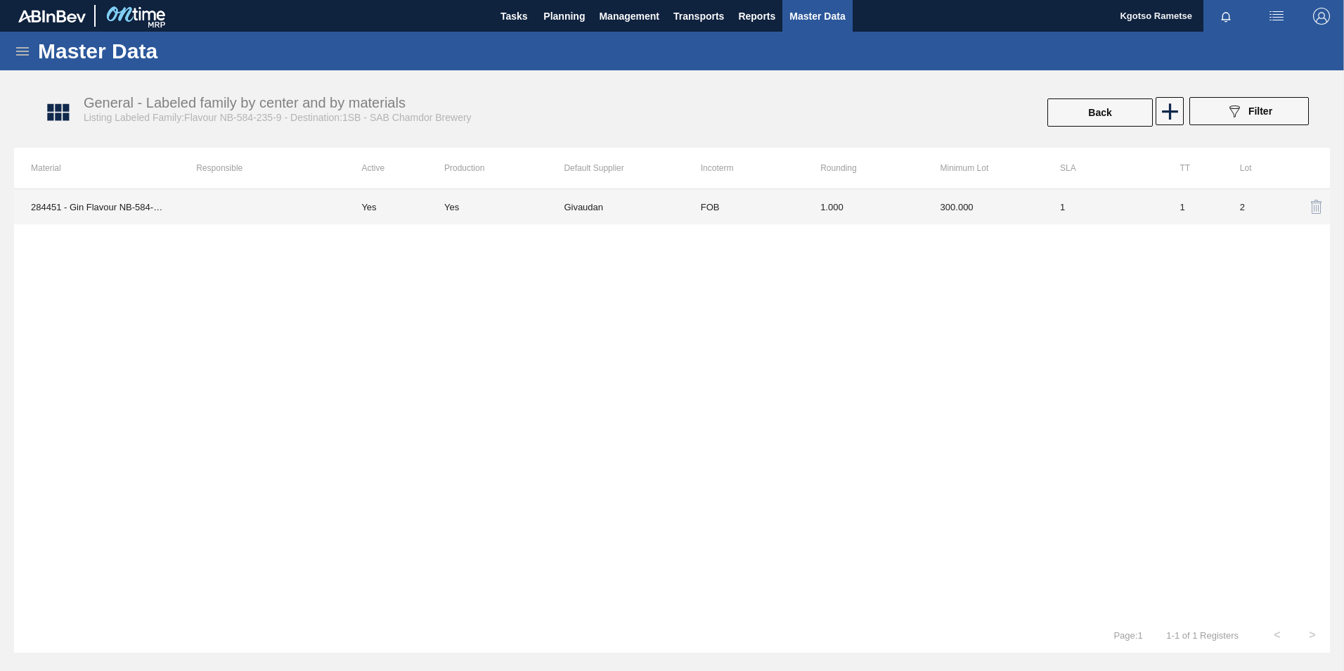
click at [942, 205] on td "300.000" at bounding box center [984, 206] width 120 height 35
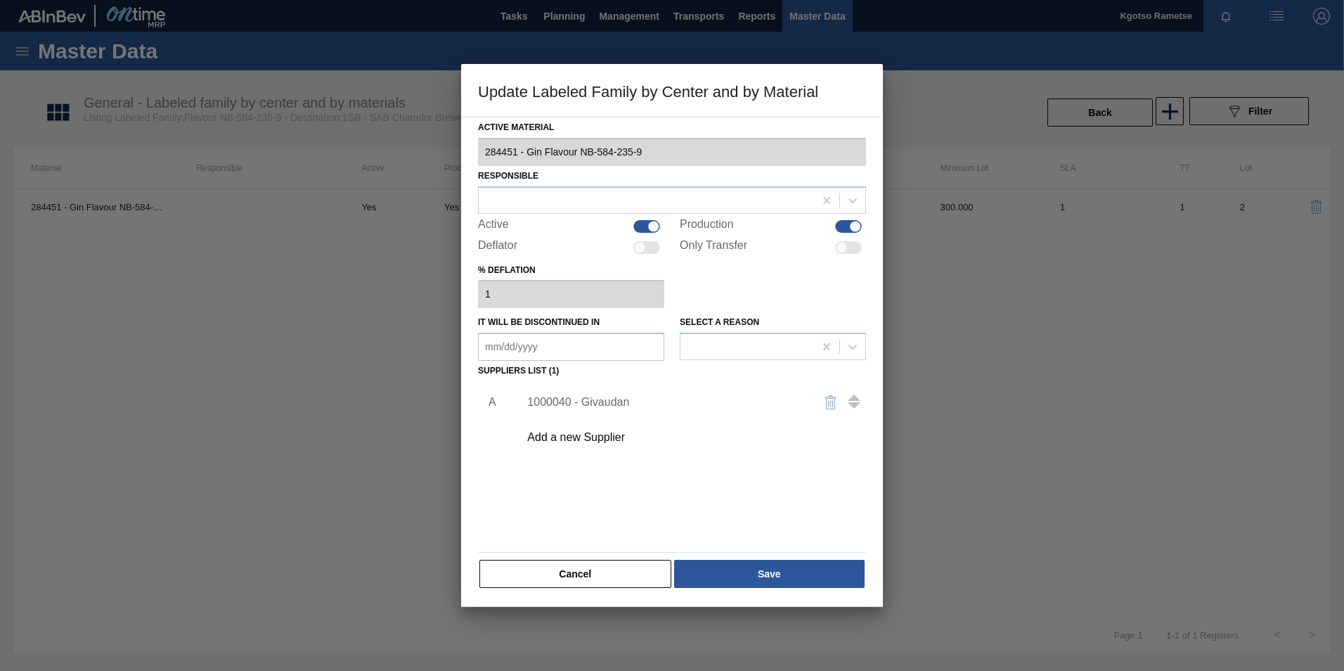
click at [562, 399] on div "1000040 - Givaudan" at bounding box center [665, 402] width 276 height 13
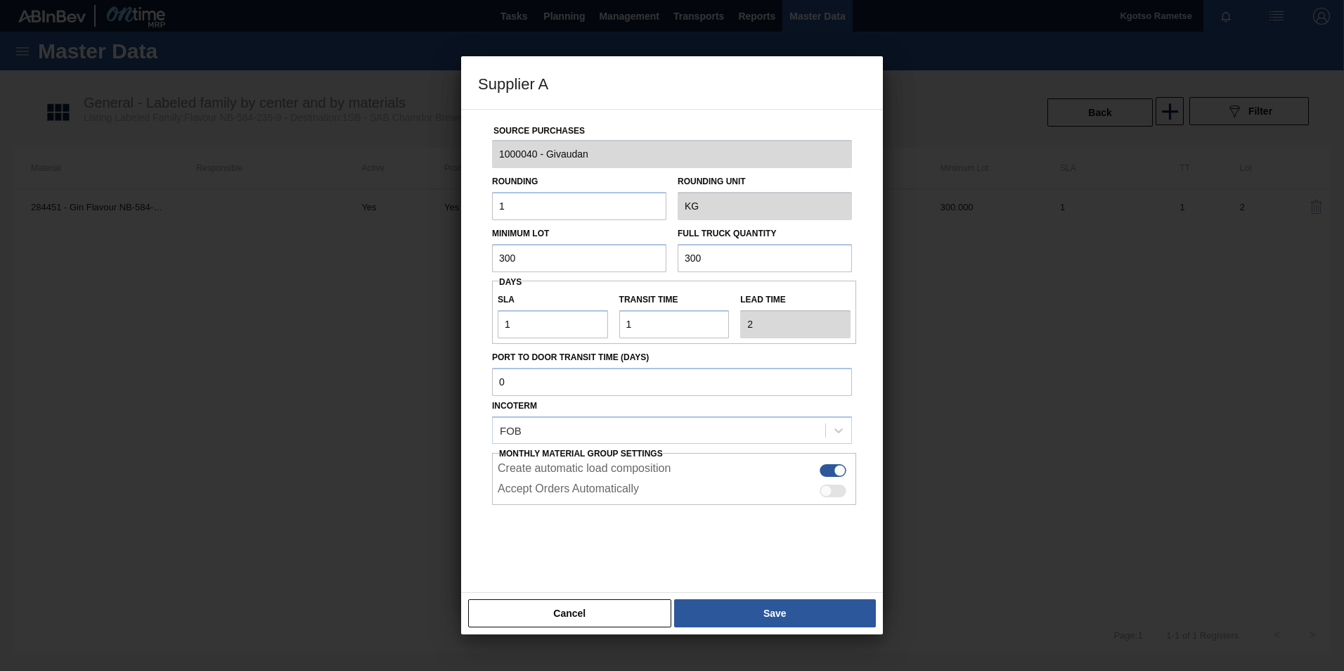
drag, startPoint x: 545, startPoint y: 254, endPoint x: 396, endPoint y: 221, distance: 152.8
click at [396, 221] on div "Supplier A Source Purchases 1000040 - Givaudan Rounding 1 Rounding Unit KG Mini…" at bounding box center [672, 335] width 1344 height 671
drag, startPoint x: 522, startPoint y: 252, endPoint x: 419, endPoint y: 249, distance: 103.4
click at [419, 249] on div "Supplier A Source Purchases 1000040 - Givaudan Rounding 1 Rounding Unit KG Mini…" at bounding box center [672, 335] width 1344 height 671
type input "60"
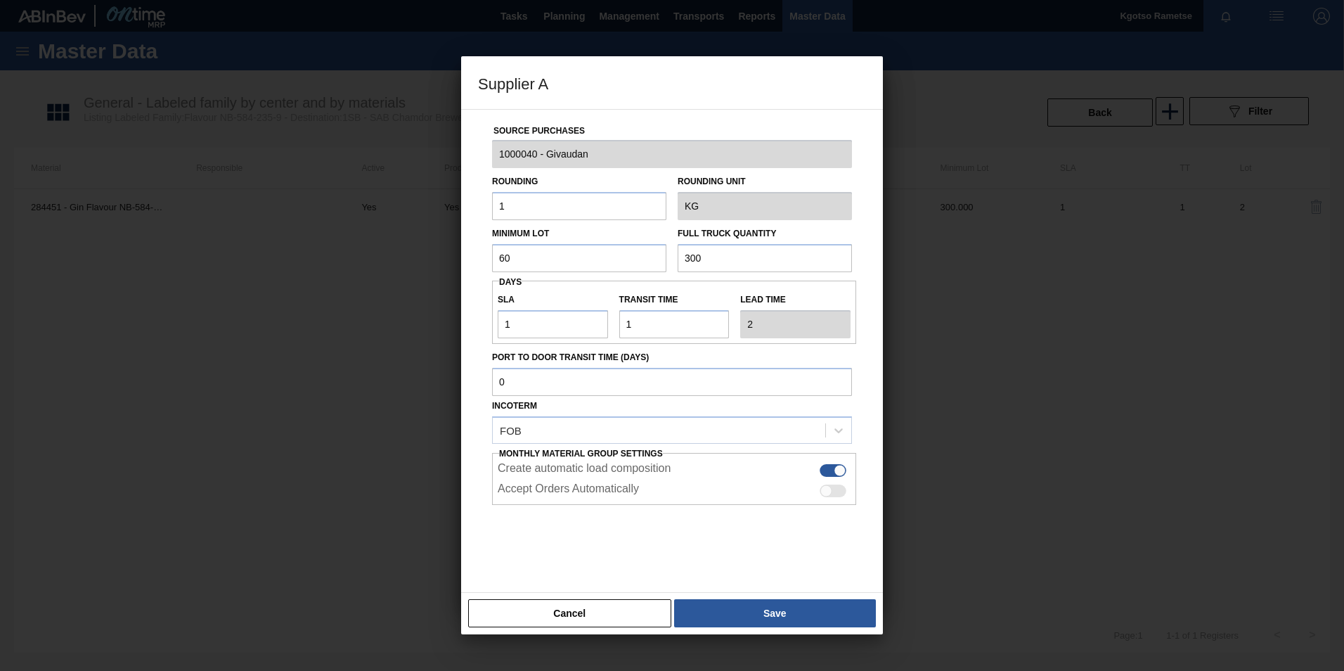
drag, startPoint x: 727, startPoint y: 264, endPoint x: 555, endPoint y: 194, distance: 185.4
click at [555, 194] on div "Source Purchases 1000040 - Givaudan Rounding 1 Rounding Unit KG Minimum Lot 60 …" at bounding box center [672, 342] width 388 height 465
paste input "6"
type input "60"
click at [701, 603] on button "Save" at bounding box center [775, 613] width 202 height 28
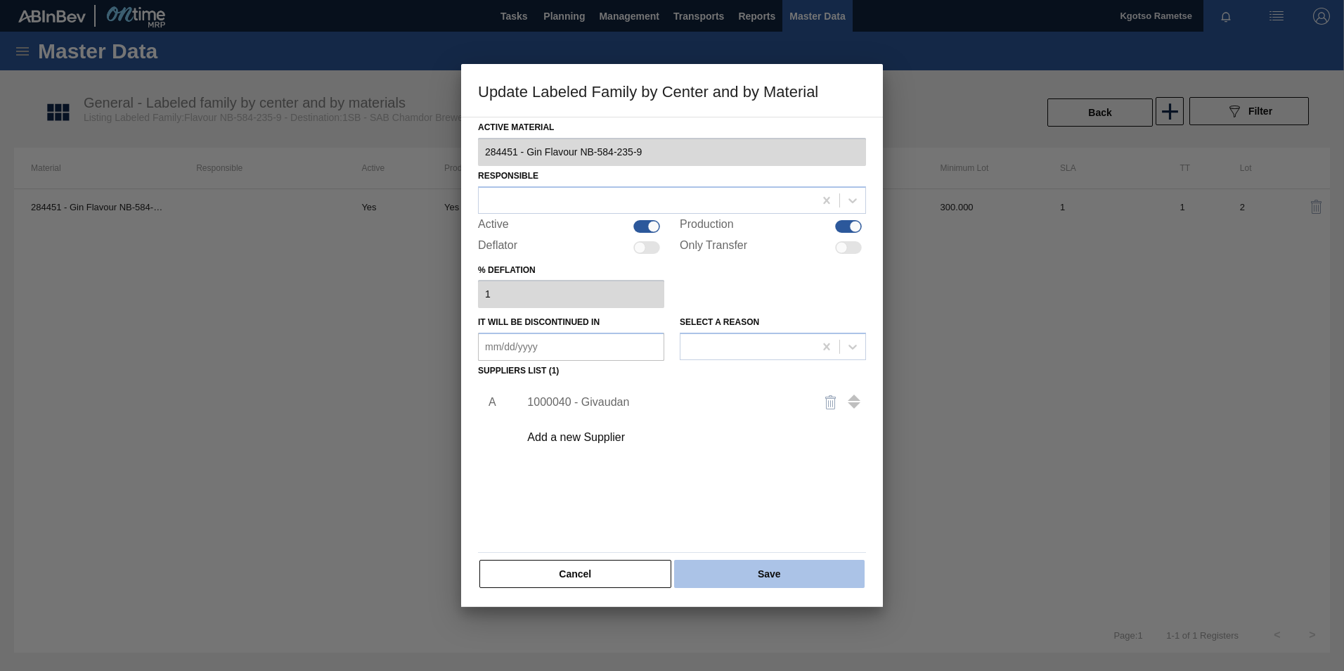
click at [716, 583] on button "Save" at bounding box center [769, 574] width 191 height 28
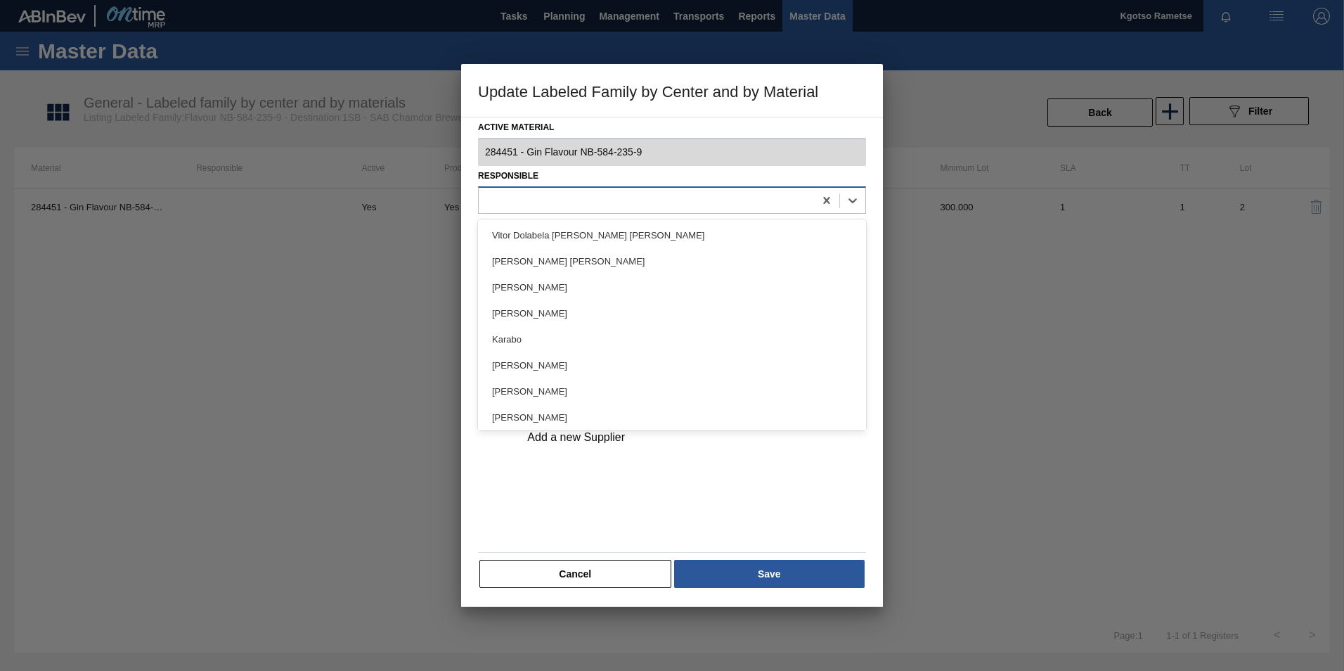
click at [542, 202] on div at bounding box center [646, 200] width 335 height 20
type input "kgo"
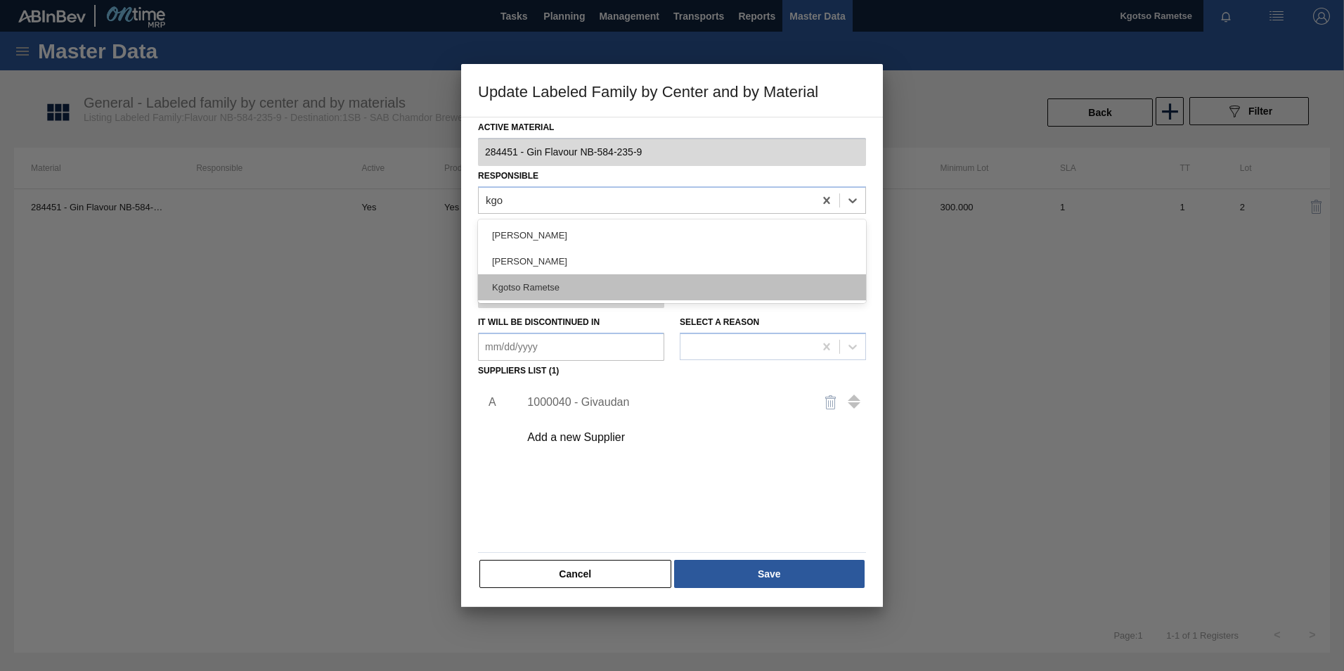
click at [525, 288] on div "Kgotso Rametse" at bounding box center [672, 287] width 388 height 26
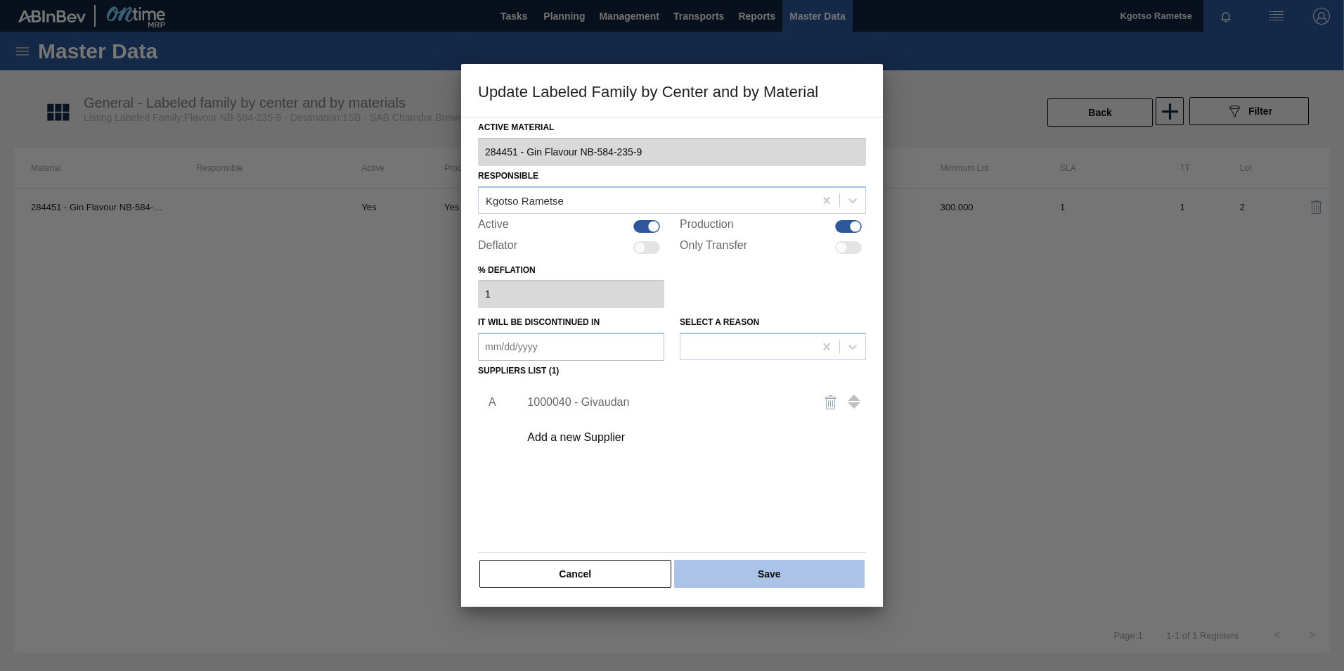
click at [817, 572] on button "Save" at bounding box center [769, 574] width 191 height 28
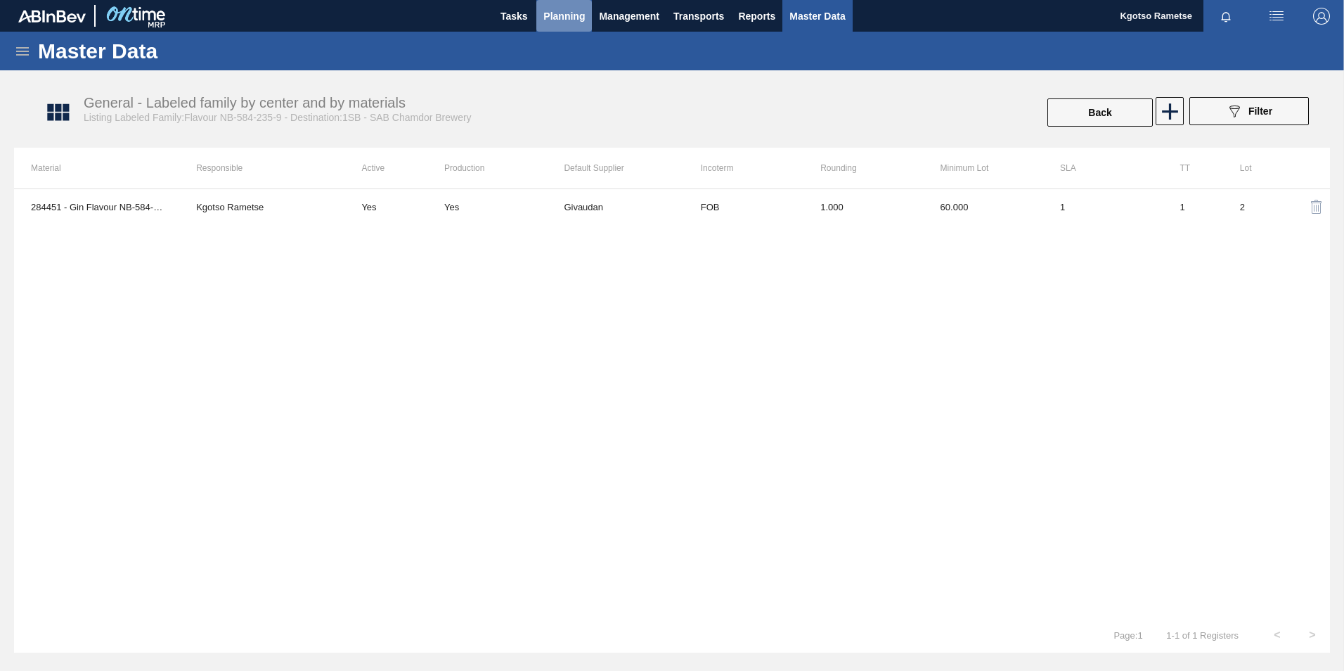
click at [576, 5] on button "Planning" at bounding box center [564, 16] width 56 height 32
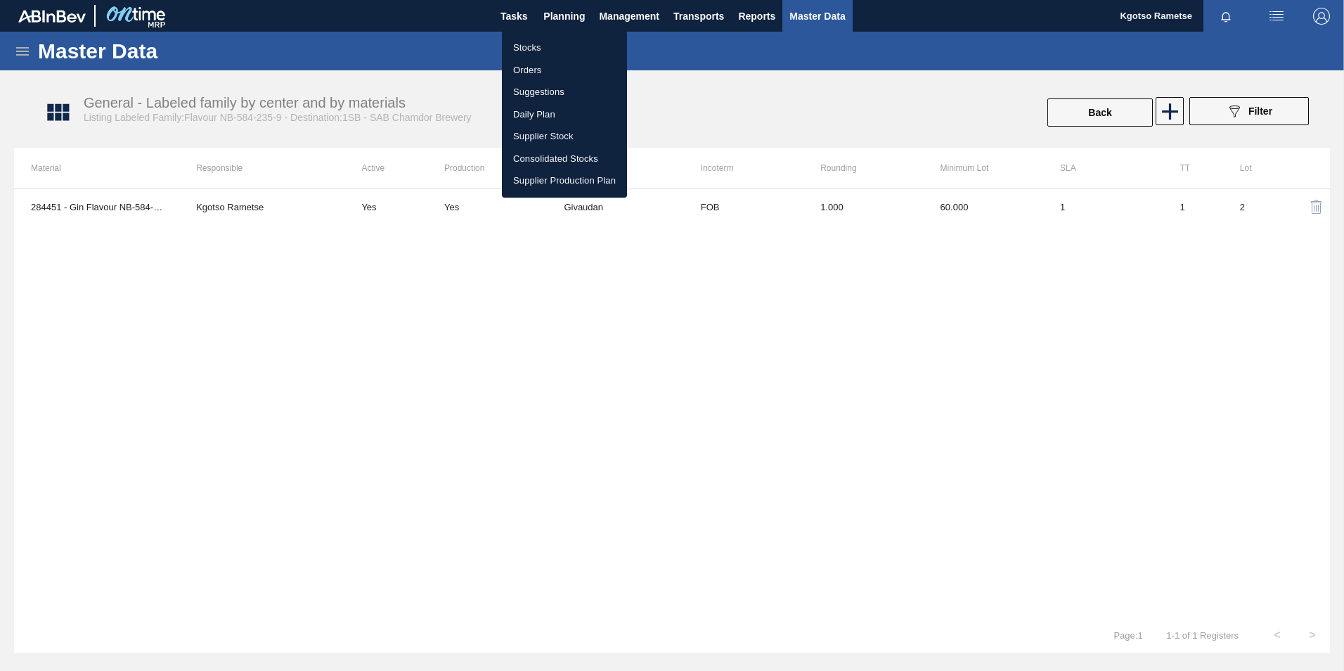
click at [545, 46] on li "Stocks" at bounding box center [564, 48] width 125 height 22
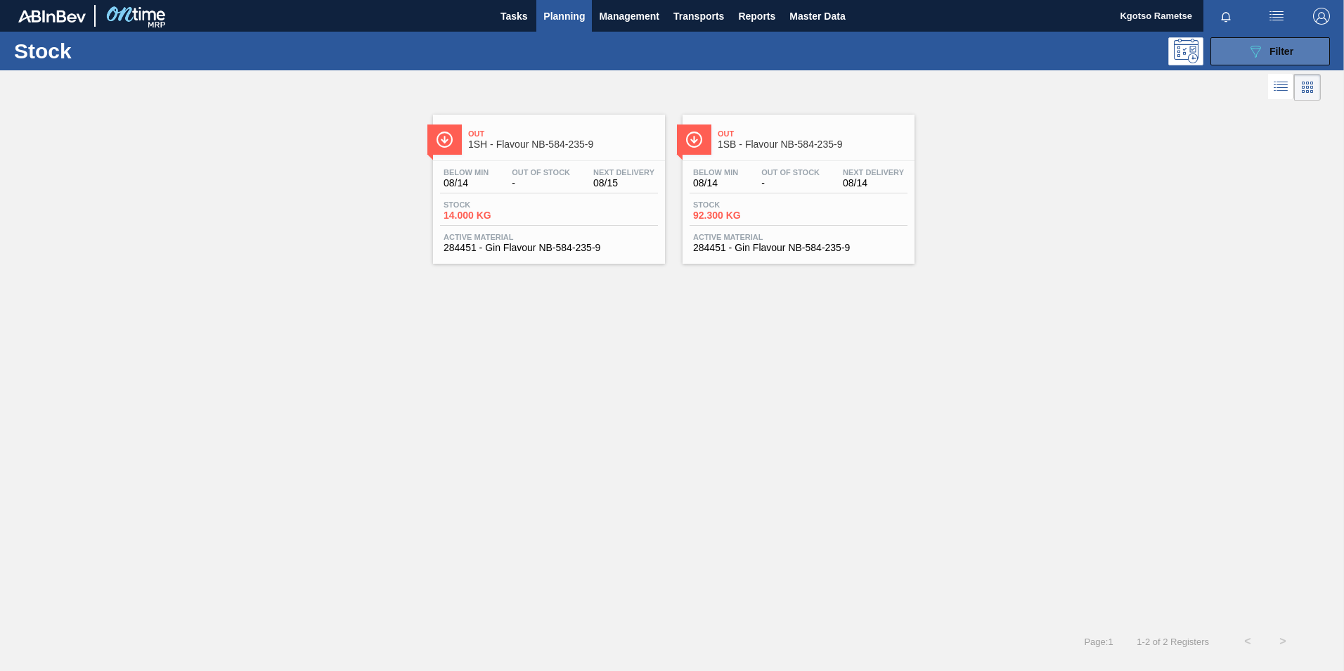
click at [1255, 51] on icon "089F7B8B-B2A5-4AFE-B5C0-19BA573D28AC" at bounding box center [1255, 51] width 17 height 17
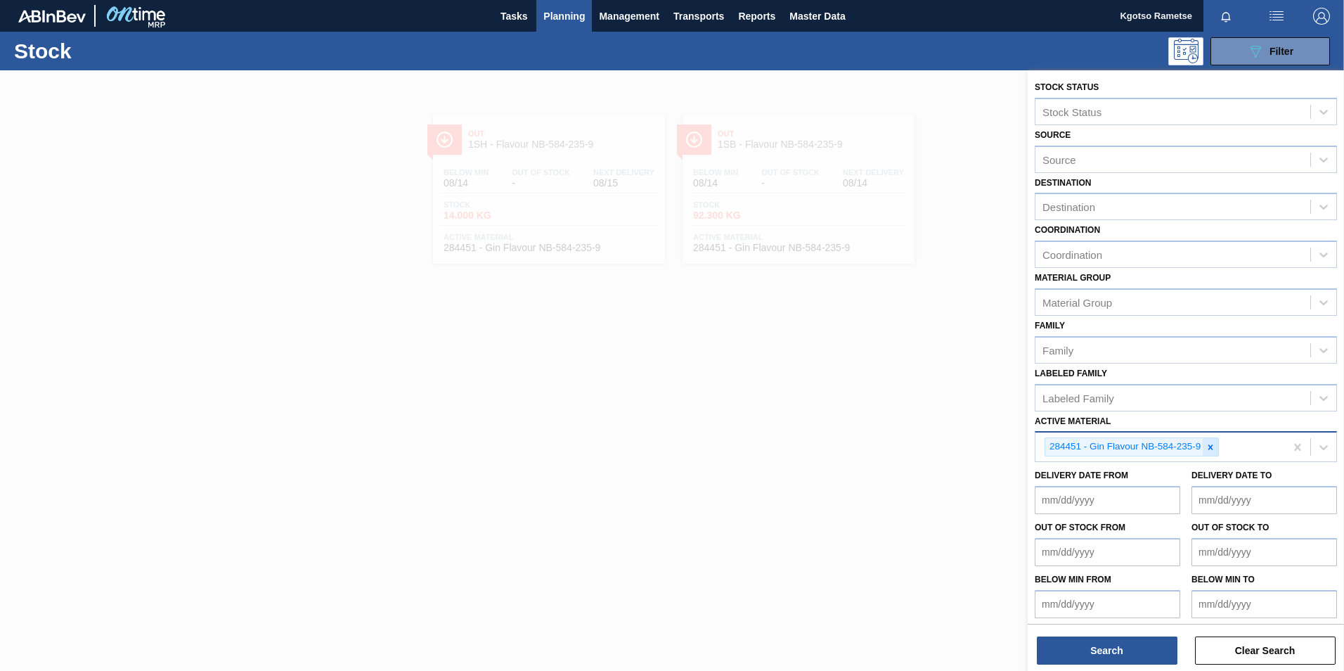
click at [1208, 448] on icon at bounding box center [1211, 447] width 10 height 10
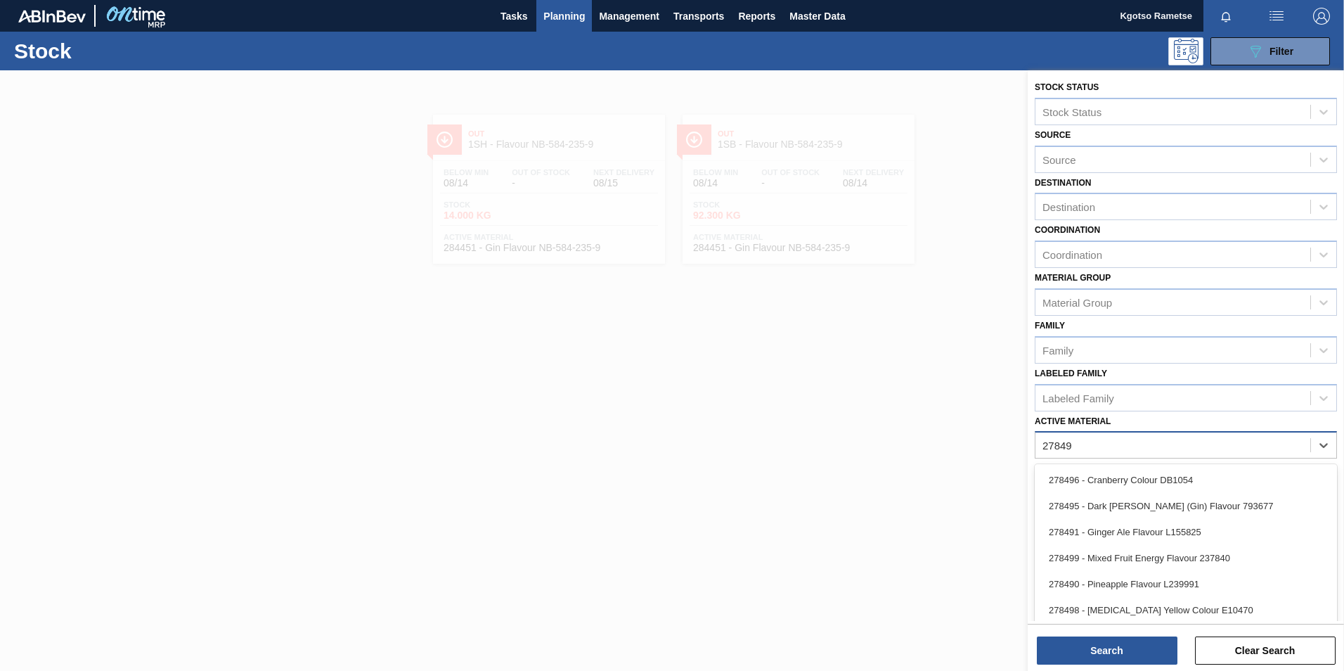
type Material "278498"
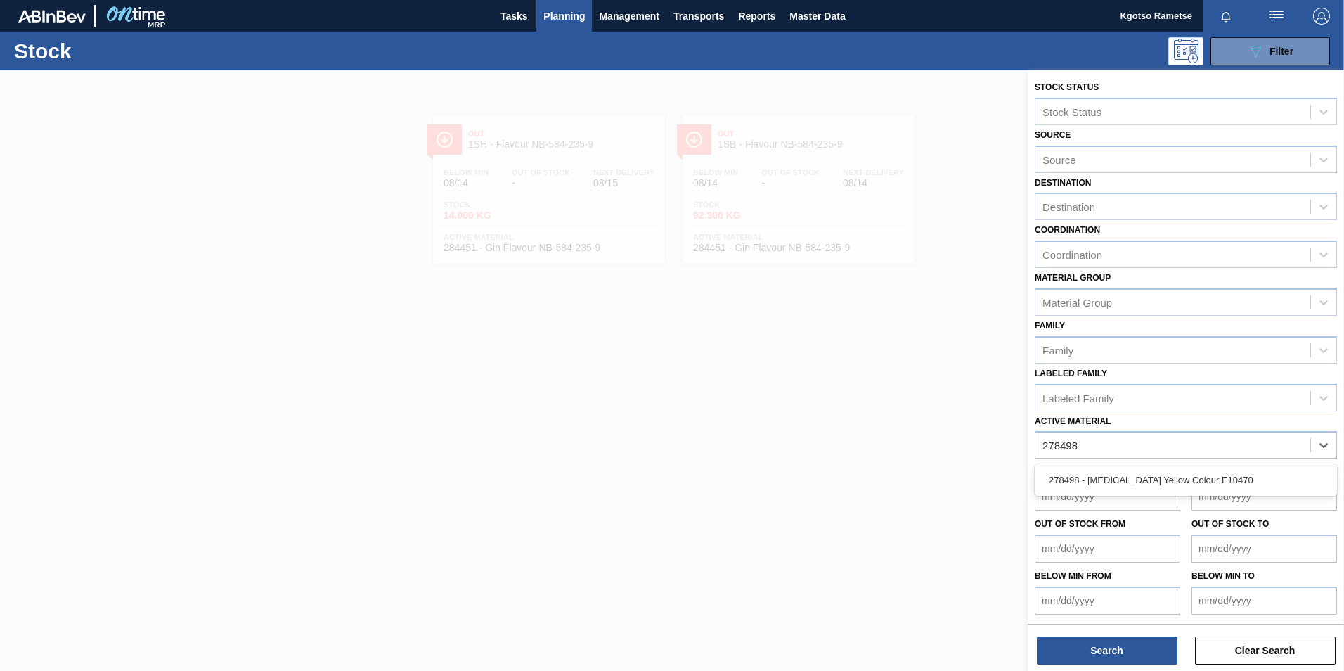
click at [1162, 464] on div "278498 - Quinoline Yellow Colour E10470" at bounding box center [1186, 480] width 302 height 32
click at [1157, 476] on div "278498 - Quinoline Yellow Colour E10470" at bounding box center [1186, 480] width 302 height 26
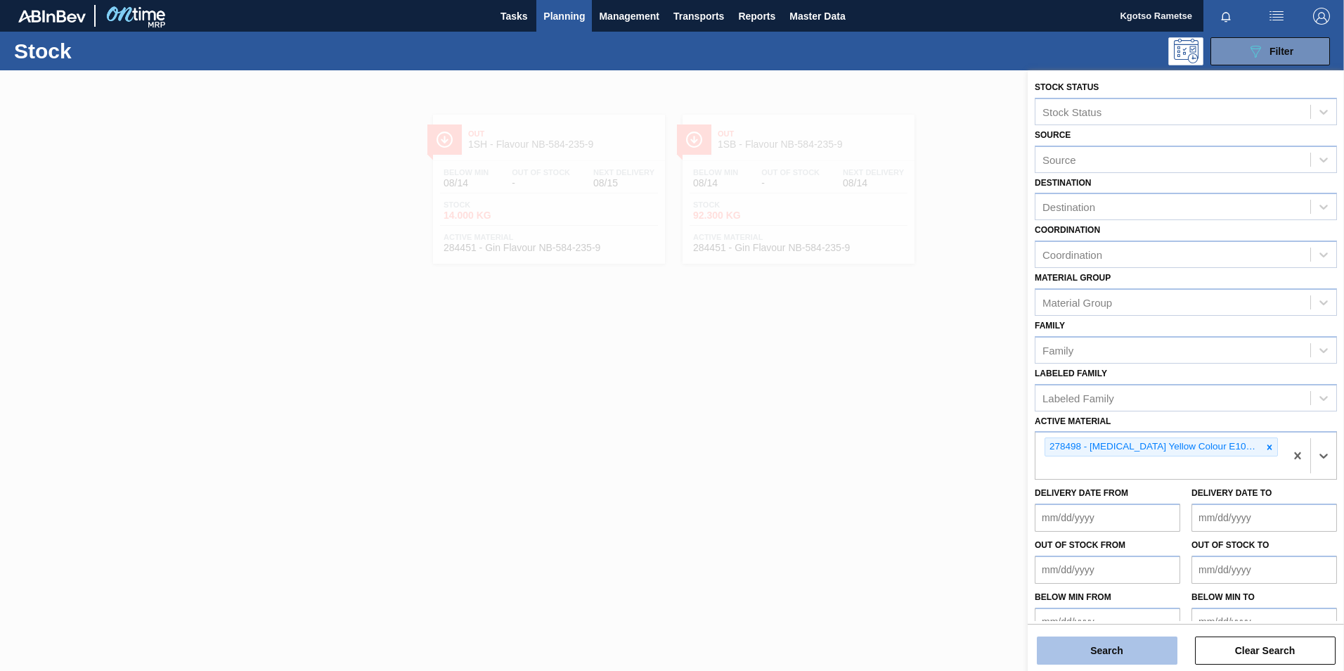
click at [1110, 643] on button "Search" at bounding box center [1107, 650] width 141 height 28
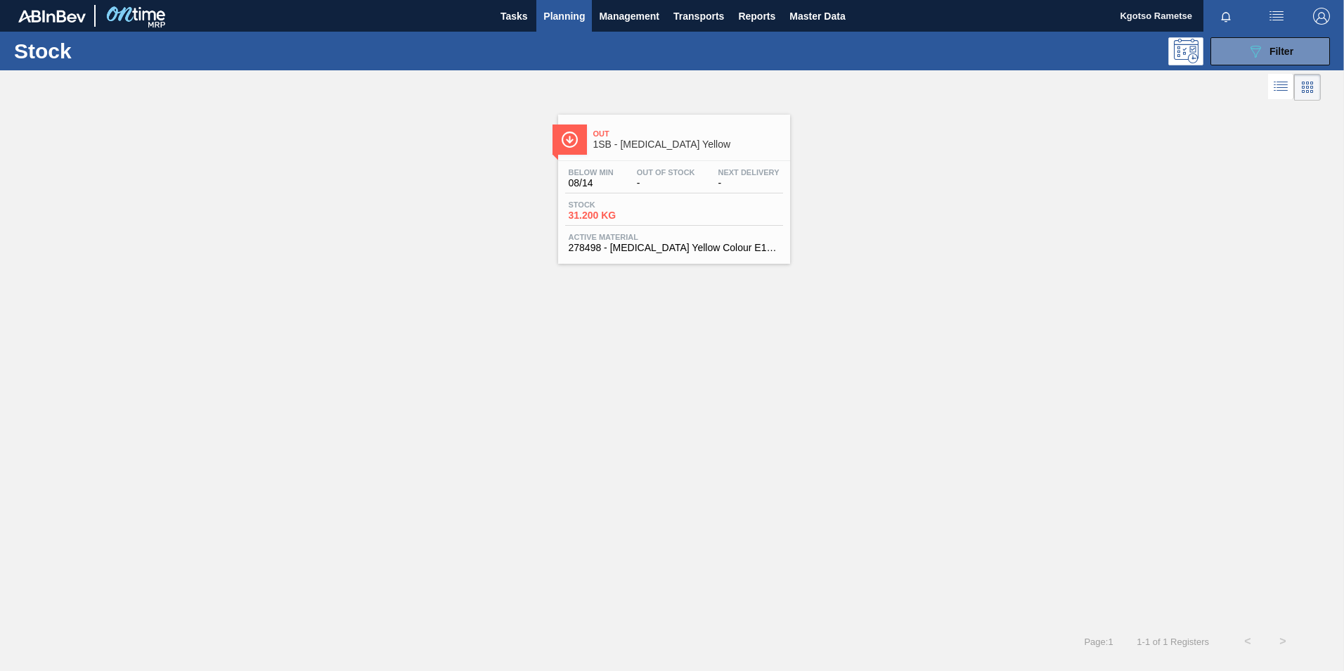
click at [666, 209] on div "Stock 31.200 KG" at bounding box center [617, 210] width 105 height 20
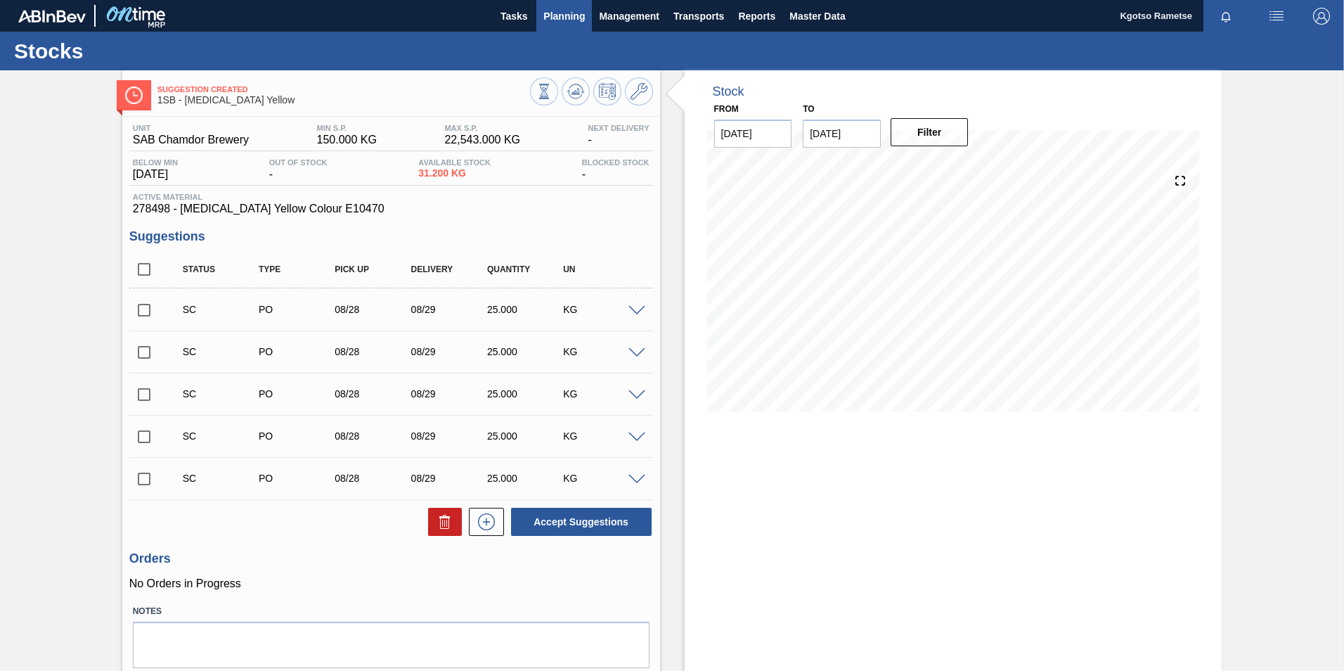
click at [572, 17] on span "Planning" at bounding box center [563, 16] width 41 height 17
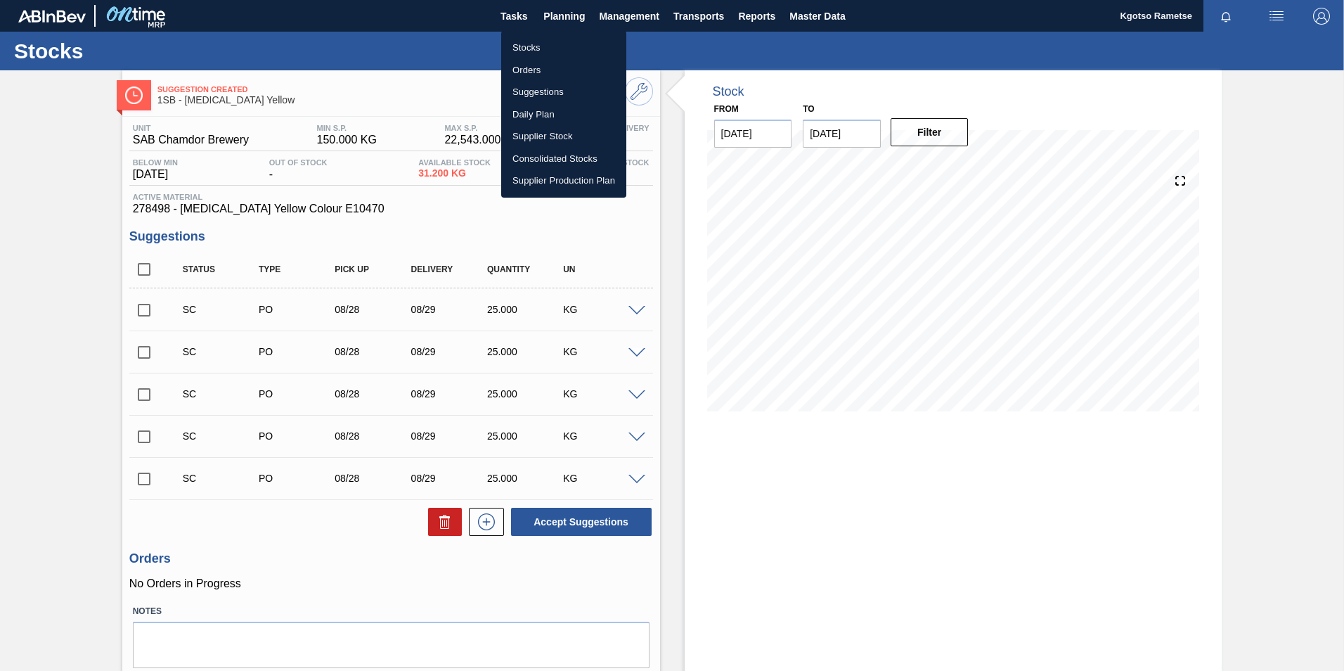
click at [549, 38] on li "Stocks" at bounding box center [563, 48] width 125 height 22
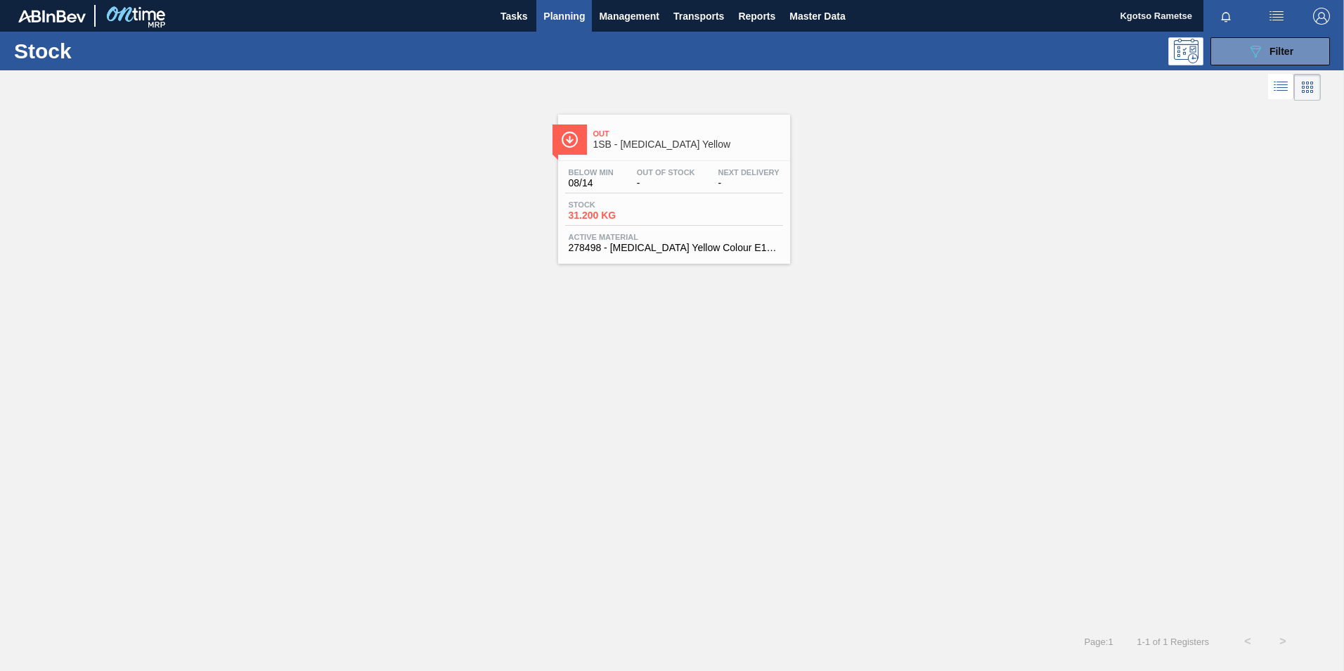
click at [1255, 70] on div "Stock 089F7B8B-B2A5-4AFE-B5C0-19BA573D28AC Filter" at bounding box center [672, 51] width 1344 height 39
click at [1251, 57] on icon "089F7B8B-B2A5-4AFE-B5C0-19BA573D28AC" at bounding box center [1255, 51] width 17 height 17
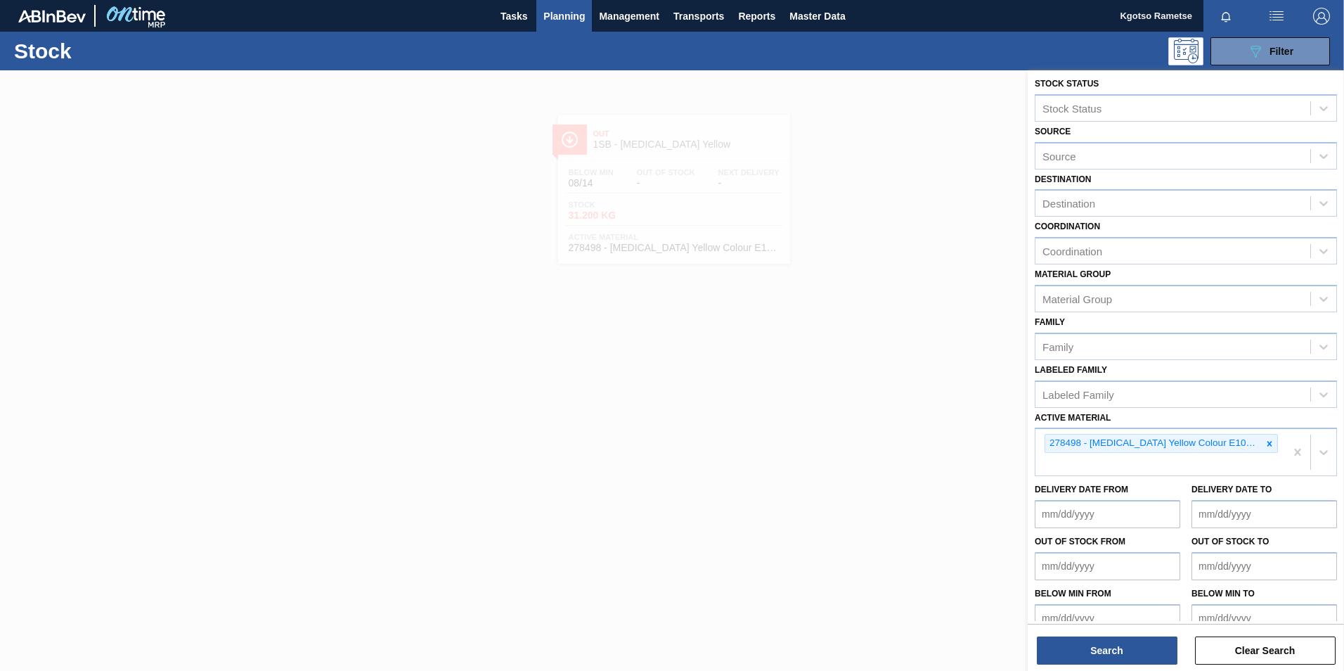
scroll to position [4, 0]
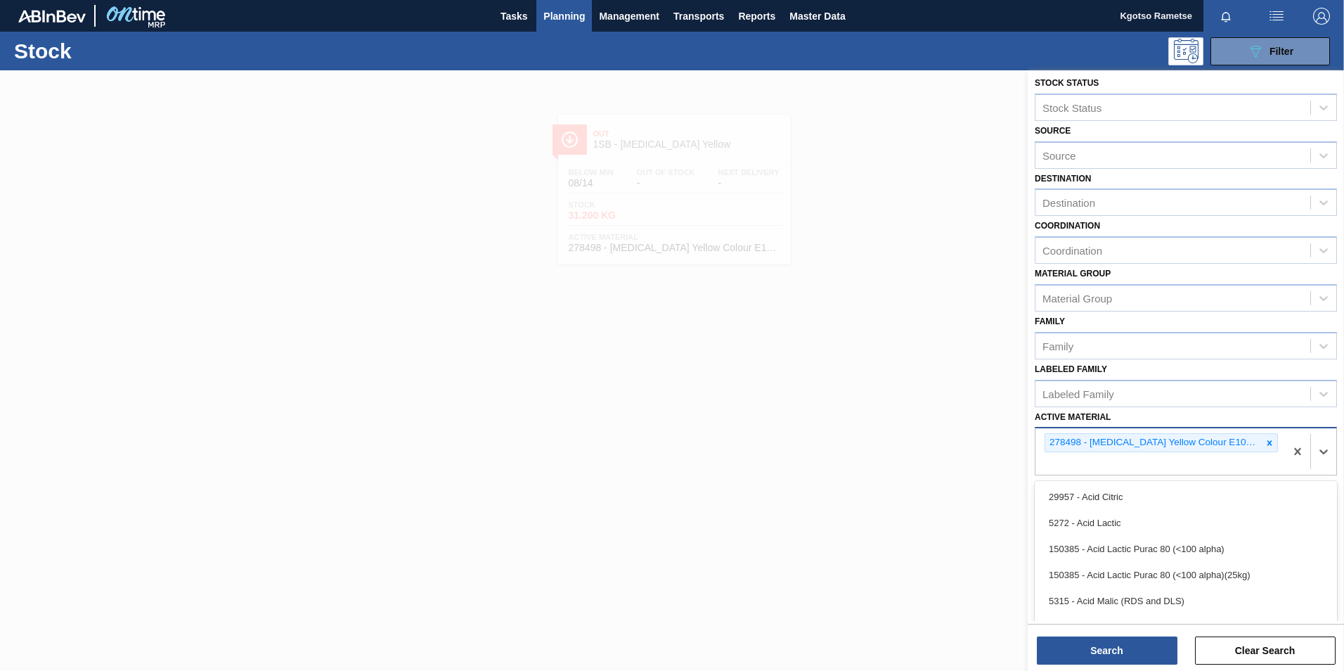
click at [1243, 446] on div "278498 - Quinoline Yellow Colour E10470" at bounding box center [1161, 442] width 233 height 19
click at [1265, 446] on icon at bounding box center [1270, 443] width 10 height 10
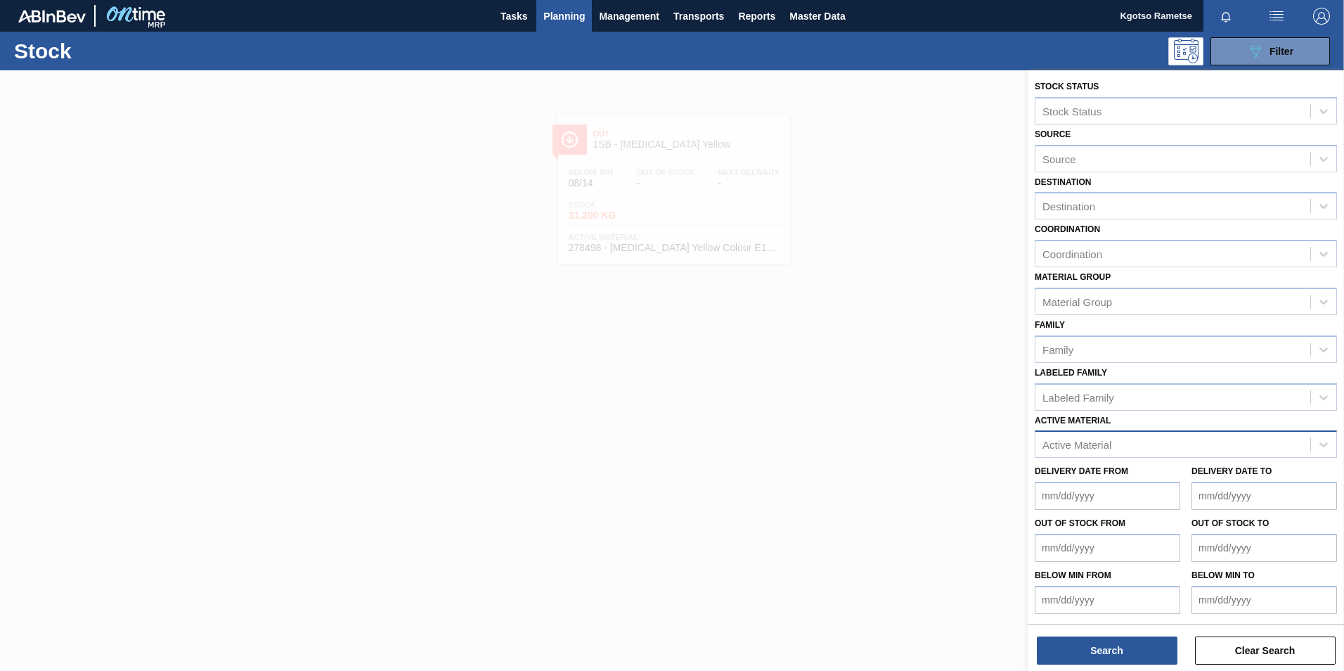
scroll to position [1, 0]
click at [1067, 452] on div "Active Material" at bounding box center [1186, 443] width 302 height 27
type Material "279413"
click at [1072, 474] on div "279413 - Bottle 355NRB P/O CORONA" at bounding box center [1186, 479] width 302 height 26
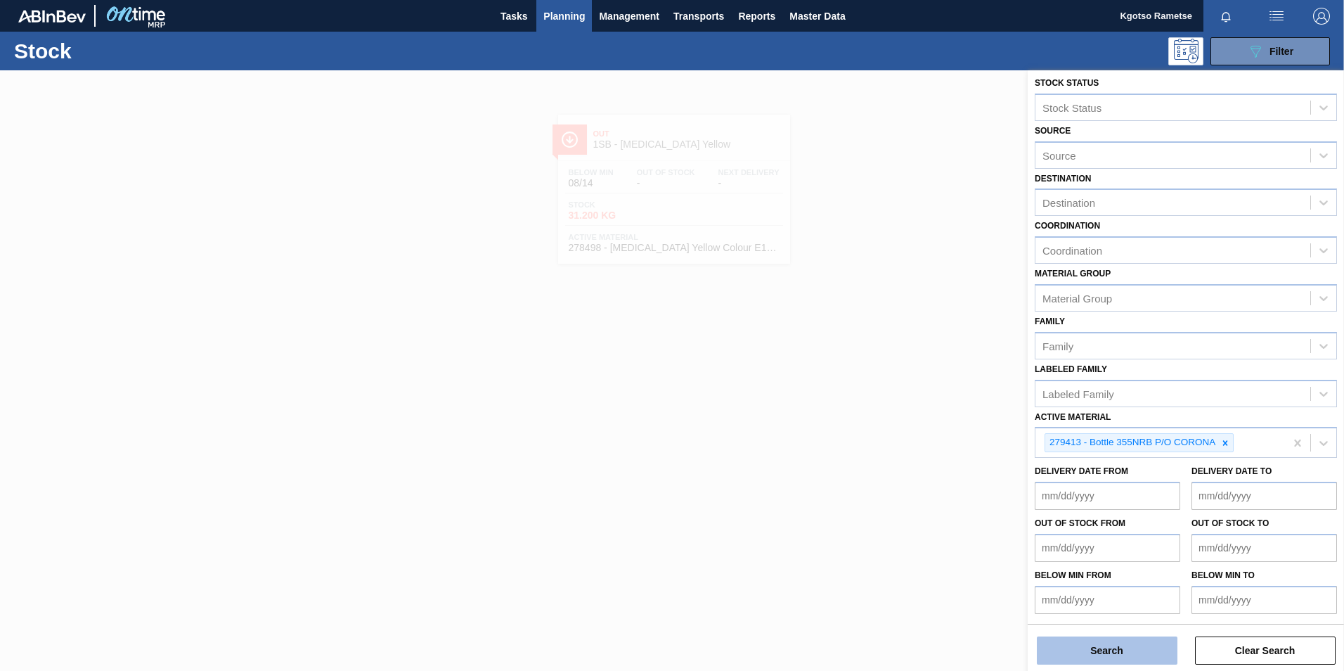
click at [1071, 654] on button "Search" at bounding box center [1107, 650] width 141 height 28
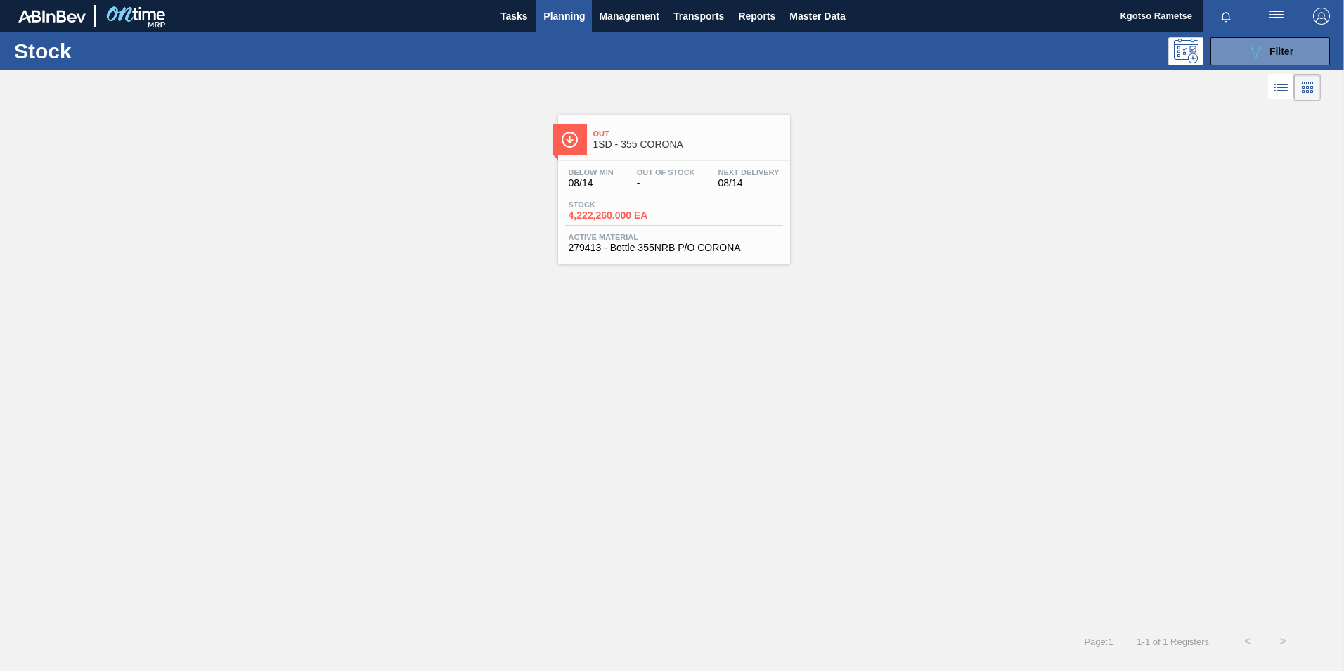
click at [632, 155] on div "Out 1SD - 355 CORONA" at bounding box center [688, 140] width 190 height 32
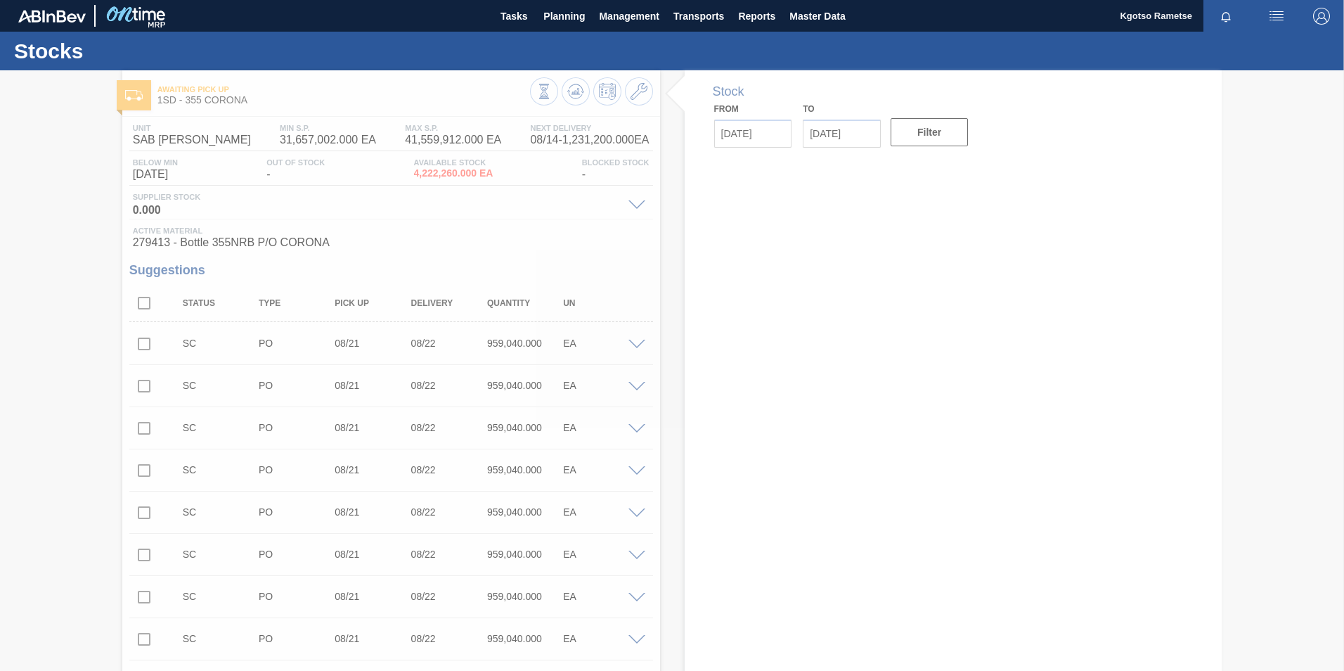
type input "[DATE]"
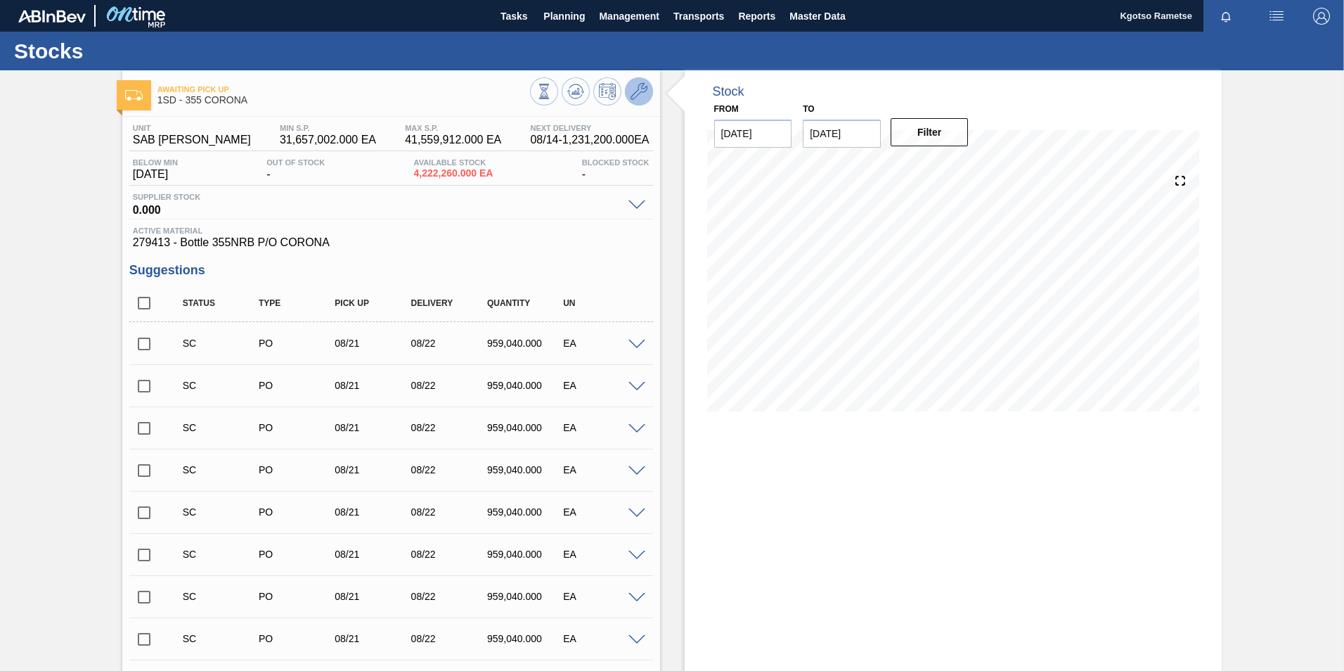
click at [640, 90] on icon at bounding box center [639, 91] width 17 height 17
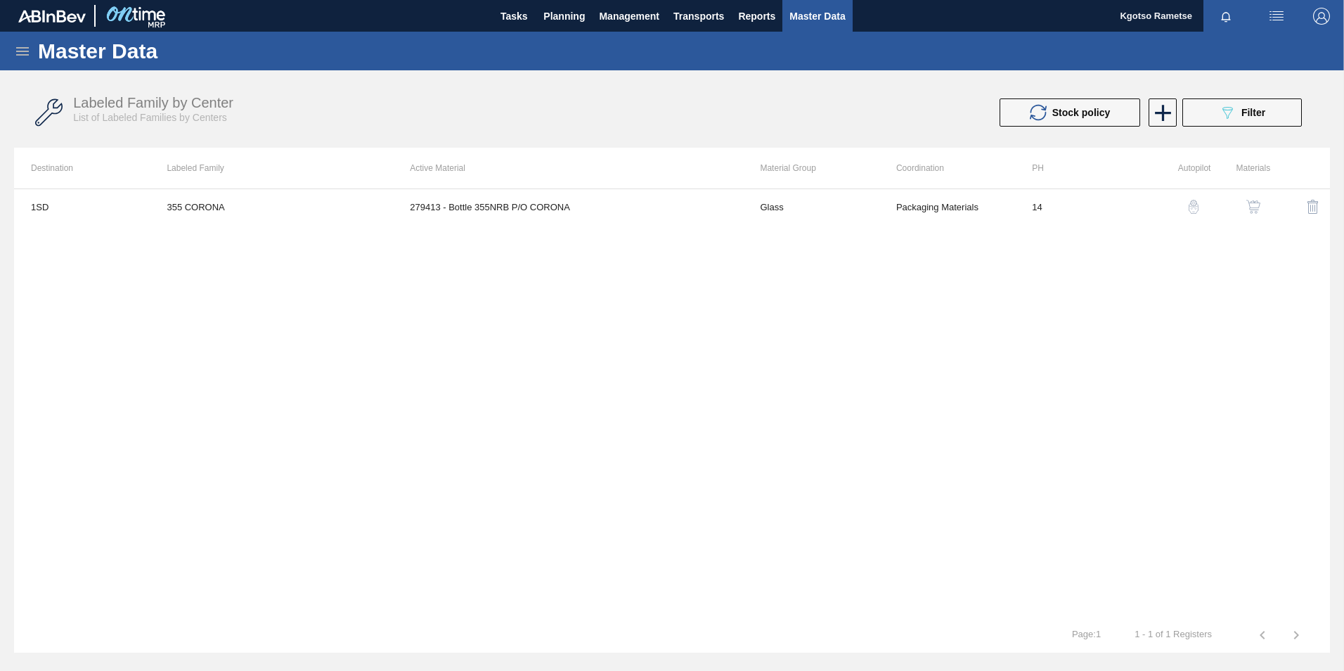
click at [1242, 200] on button "button" at bounding box center [1254, 207] width 34 height 34
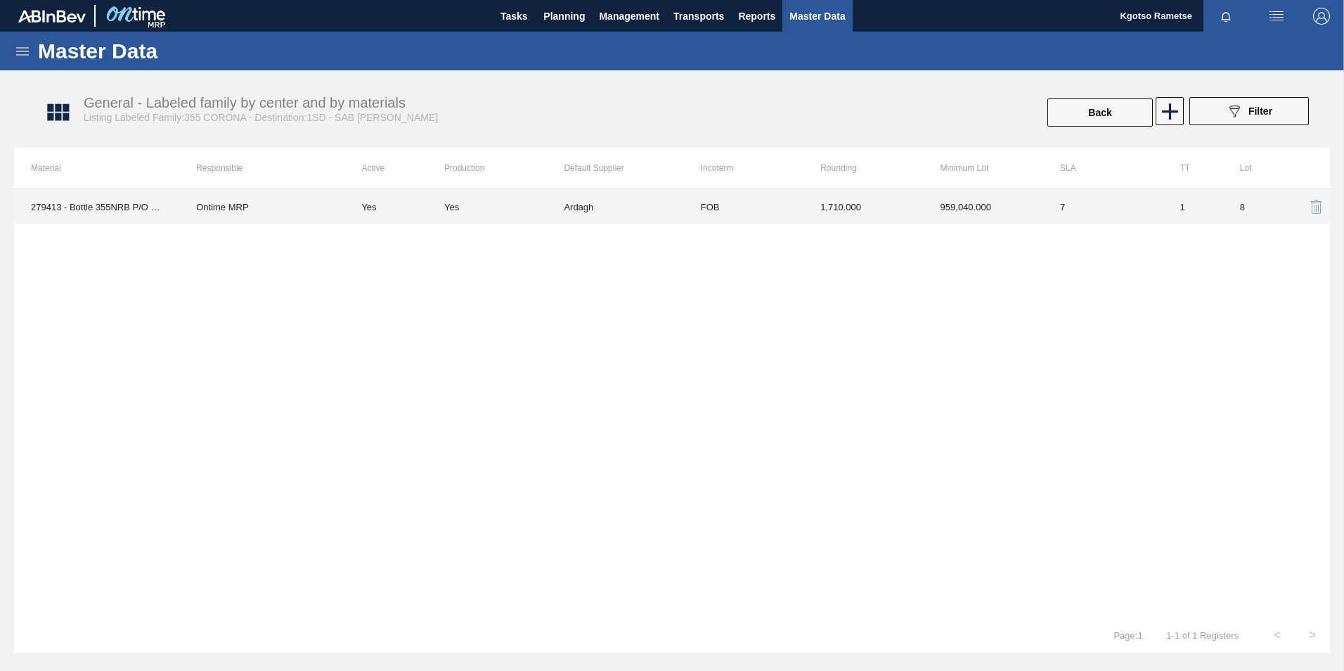
click at [905, 205] on td "1,710.000" at bounding box center [863, 206] width 120 height 35
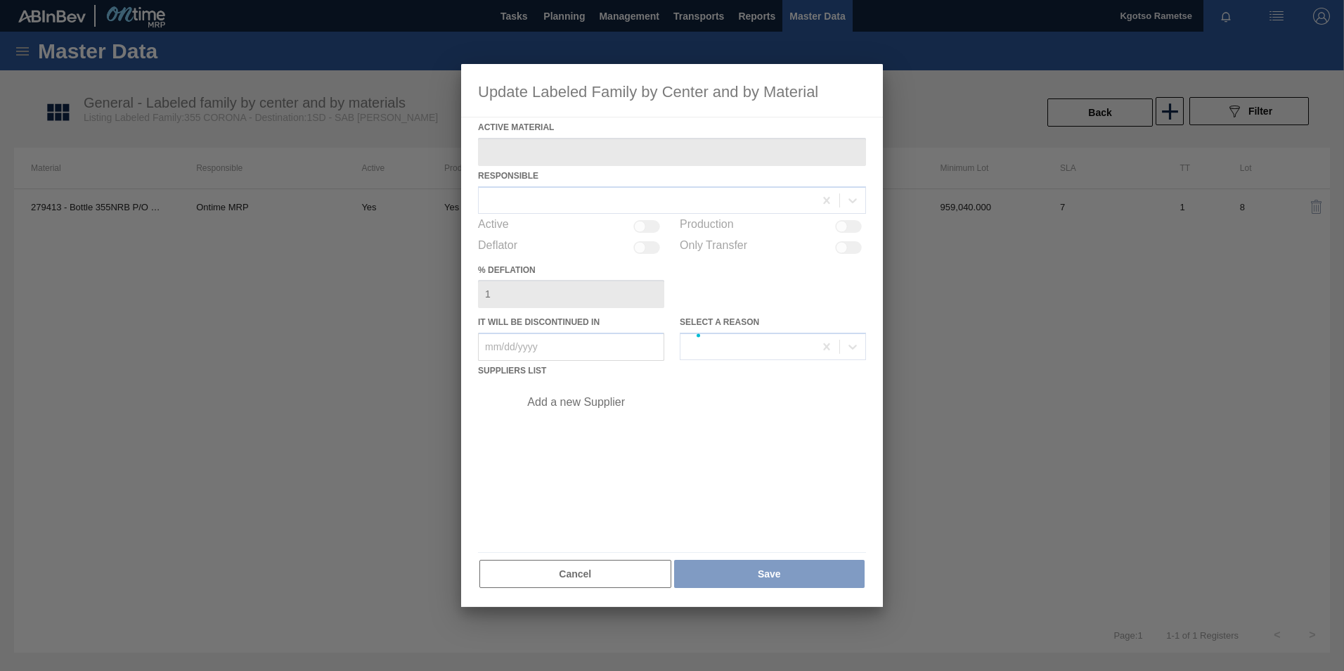
type Material "279413 - Bottle 355NRB P/O CORONA"
checkbox input "true"
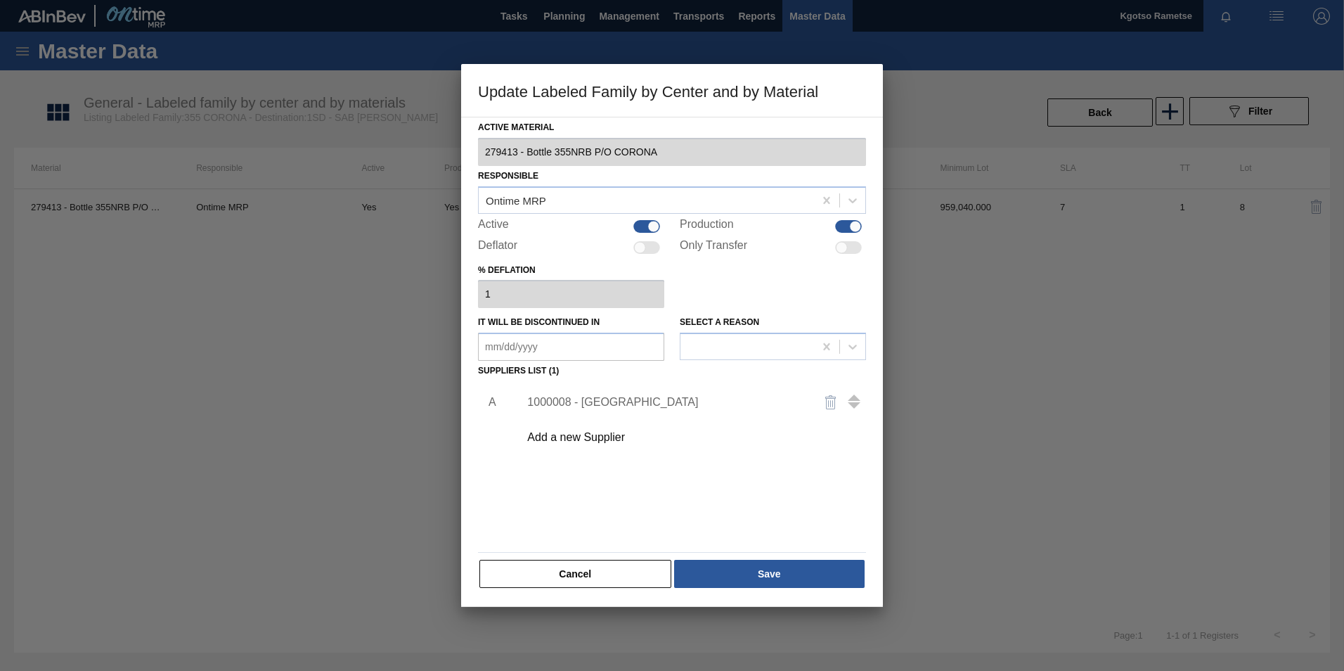
click at [608, 391] on div "1000008 - Ardagh" at bounding box center [688, 402] width 355 height 35
click at [589, 398] on div "1000008 - Ardagh" at bounding box center [665, 402] width 276 height 13
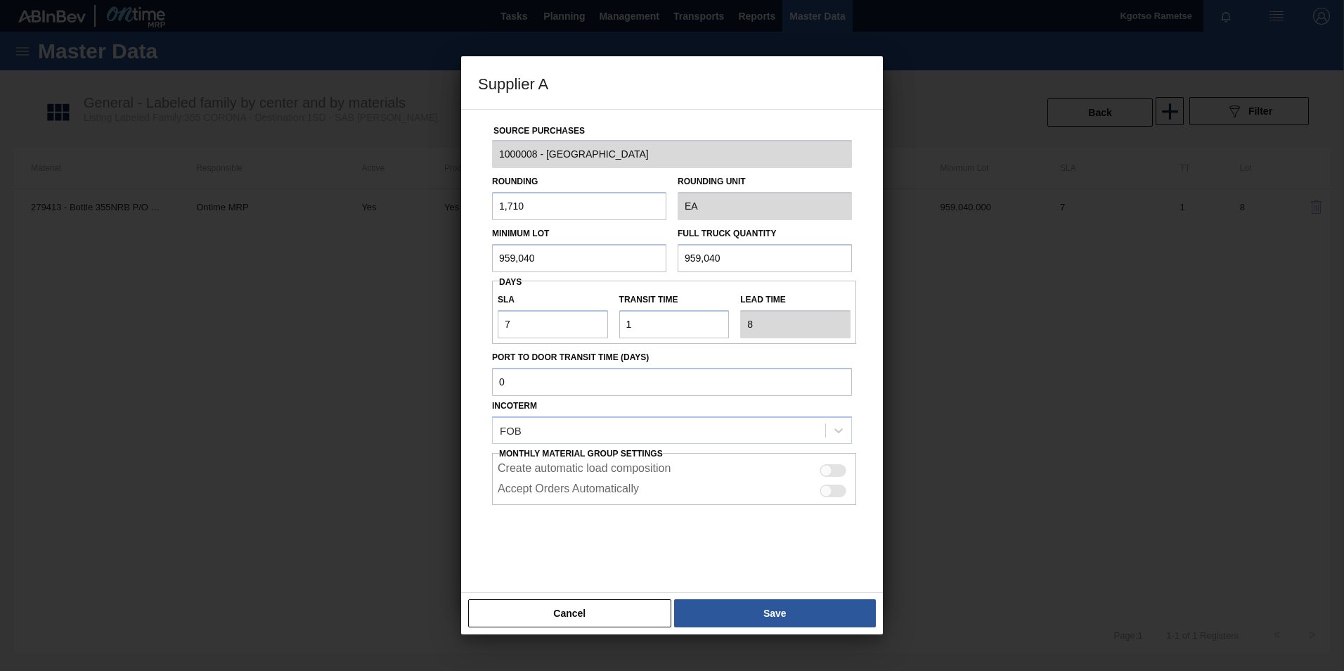
drag, startPoint x: 530, startPoint y: 260, endPoint x: 486, endPoint y: 261, distance: 43.6
click at [490, 261] on div "Minimum Lot 959,040" at bounding box center [579, 248] width 186 height 49
drag, startPoint x: 536, startPoint y: 257, endPoint x: 445, endPoint y: 264, distance: 91.6
click at [442, 266] on div "Supplier A Source Purchases 1000008 - Ardagh Rounding 1,710 Rounding Unit EA Mi…" at bounding box center [672, 335] width 1344 height 671
type input "166,500"
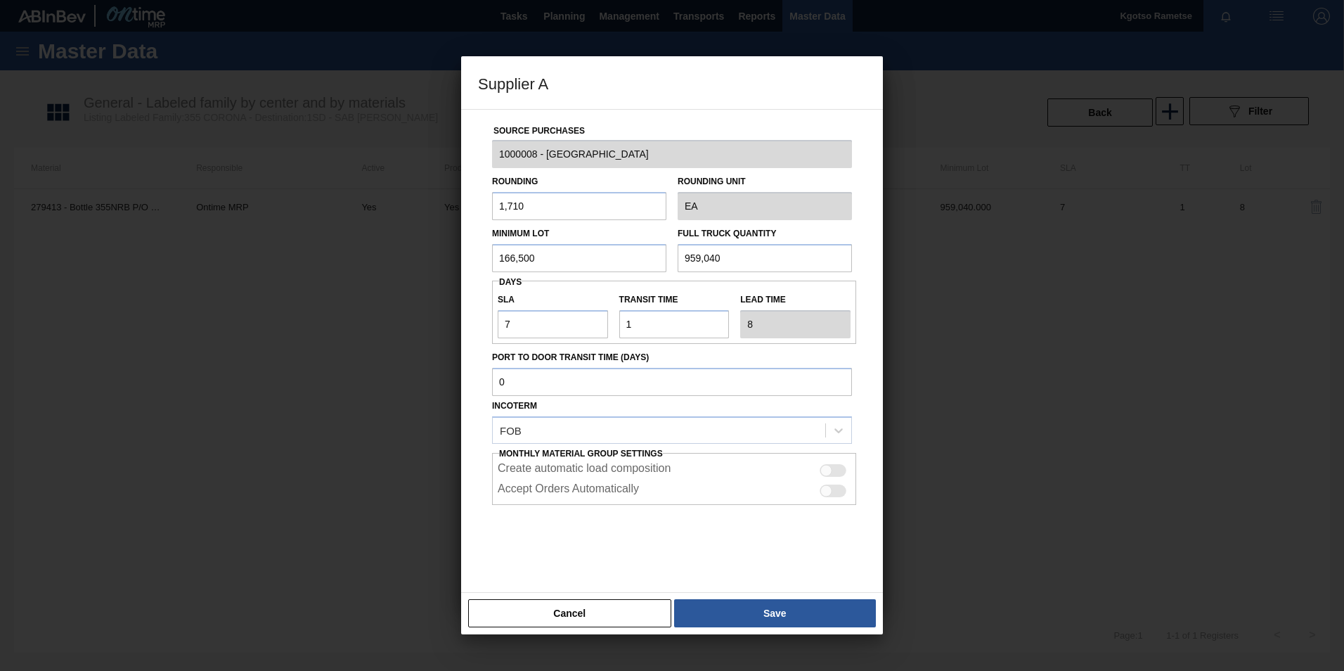
drag, startPoint x: 747, startPoint y: 259, endPoint x: 541, endPoint y: 252, distance: 206.1
click at [541, 252] on div "Minimum Lot 166,500 Full Truck Quantity 959,040" at bounding box center [671, 246] width 371 height 52
paste input "166,50"
type input "166,500"
drag, startPoint x: 520, startPoint y: 319, endPoint x: 441, endPoint y: 320, distance: 78.7
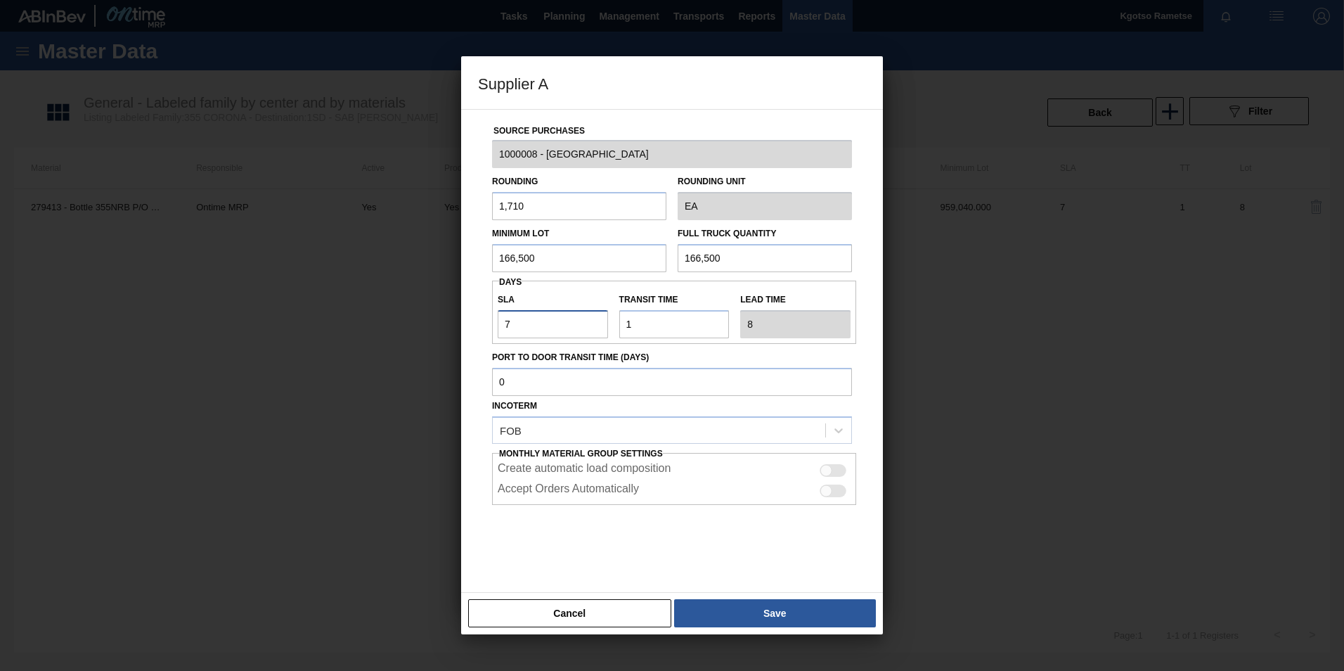
click at [442, 320] on div "Supplier A Source Purchases 1000008 - Ardagh Rounding 1,710 Rounding Unit EA Mi…" at bounding box center [672, 335] width 1344 height 671
type input "3"
type input "4"
type input "3"
click at [723, 601] on button "Save" at bounding box center [775, 613] width 202 height 28
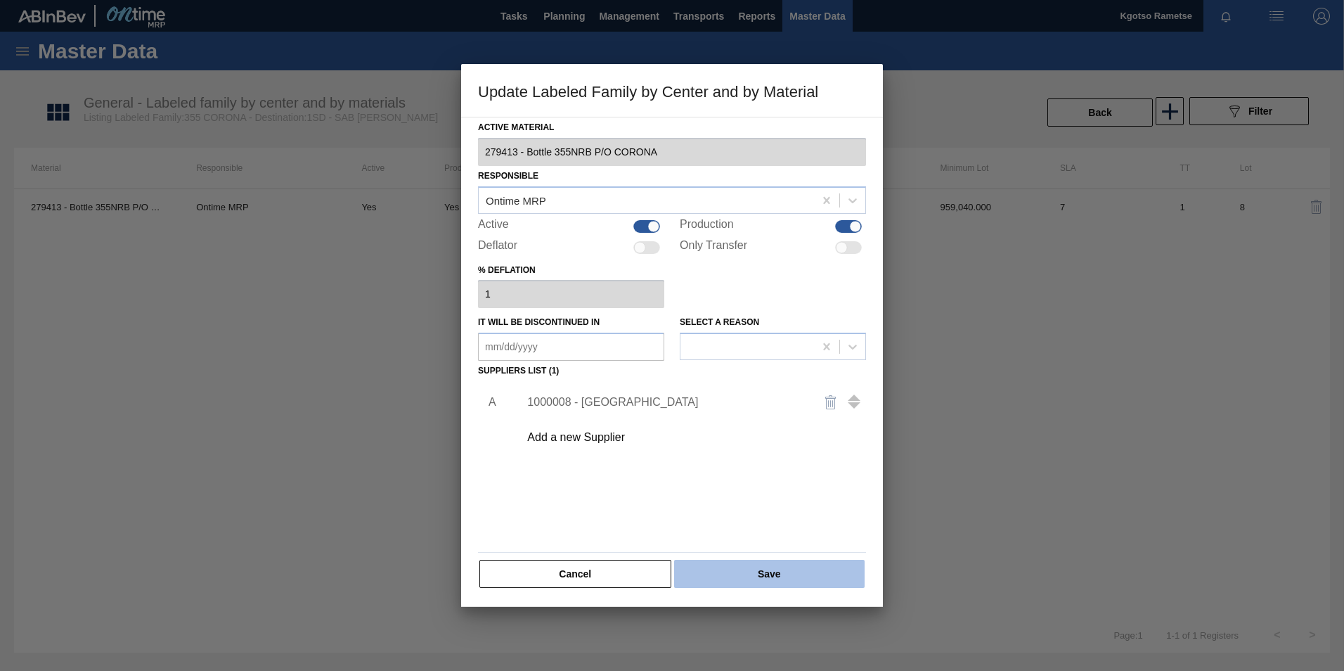
click at [721, 562] on button "Save" at bounding box center [769, 574] width 191 height 28
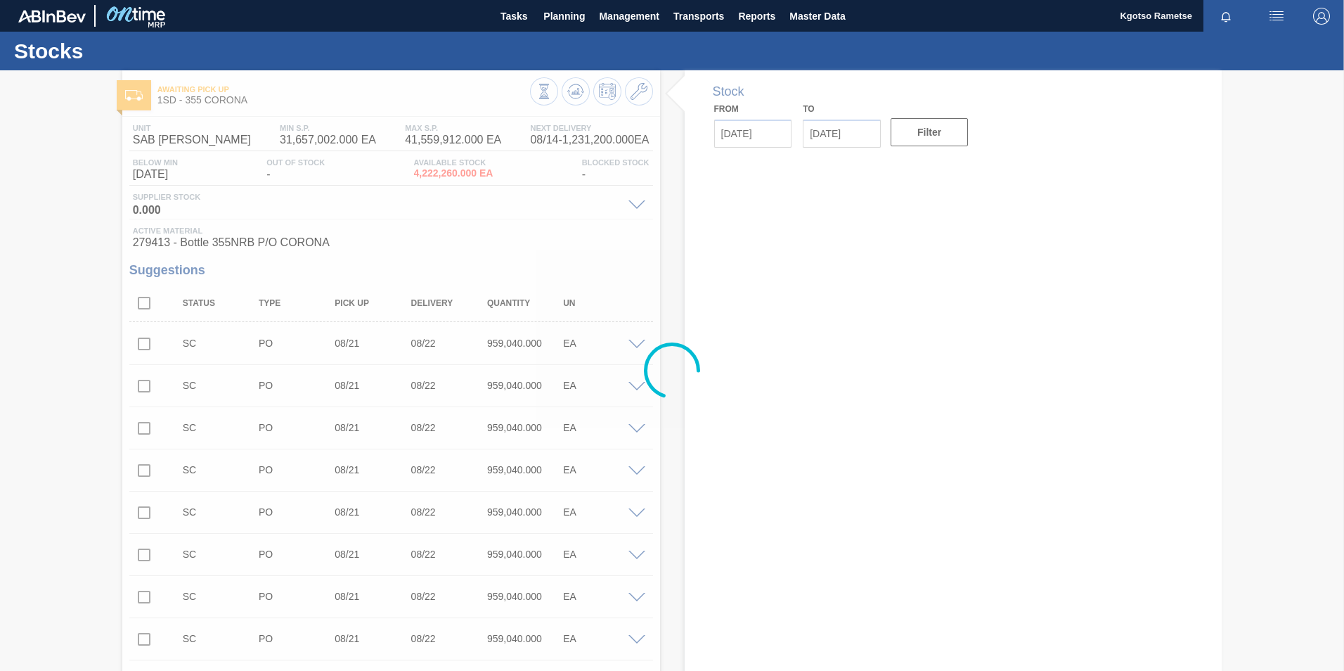
type input "[DATE]"
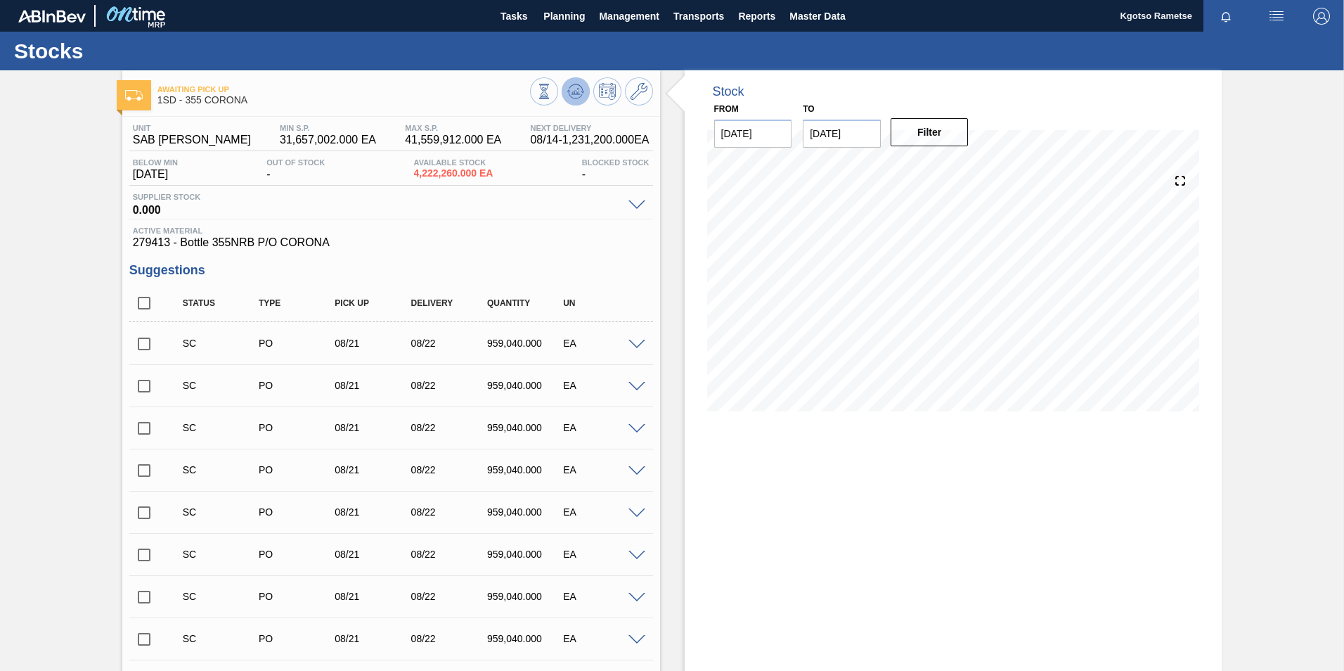
click at [552, 84] on icon at bounding box center [543, 91] width 15 height 15
click at [836, 8] on span "Master Data" at bounding box center [817, 16] width 56 height 17
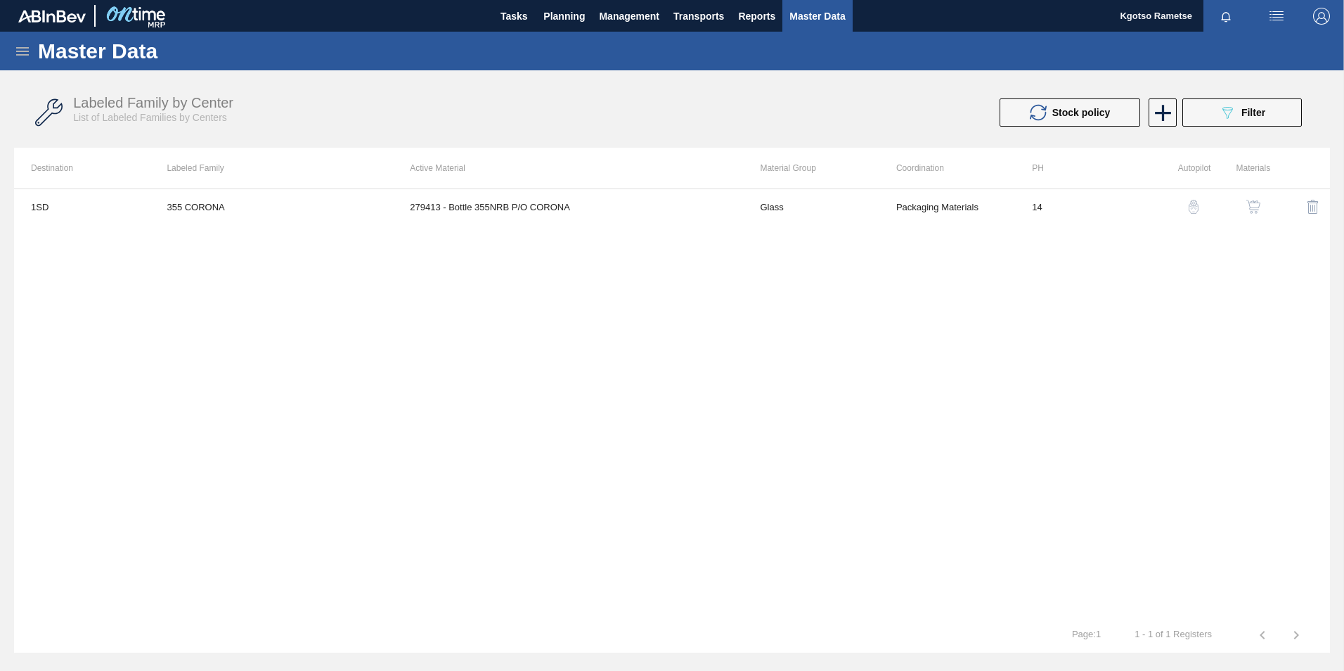
click at [20, 53] on icon at bounding box center [22, 51] width 17 height 17
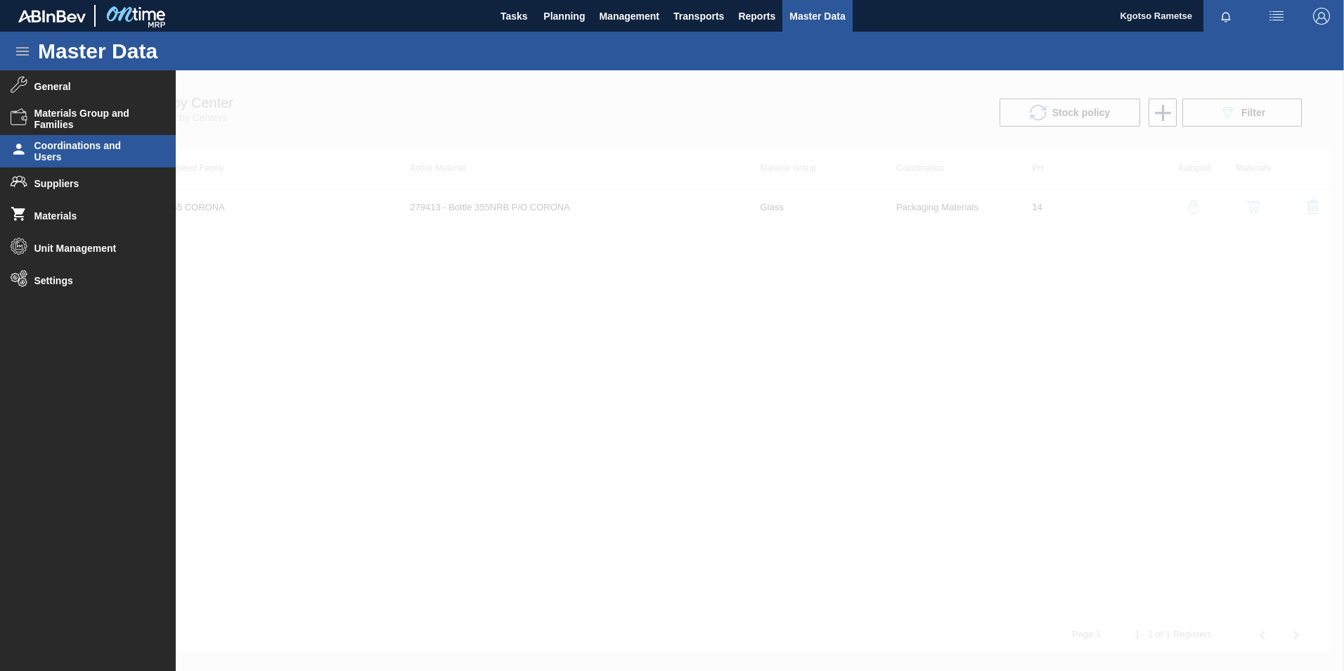
click at [63, 151] on span "Coordinations and Users" at bounding box center [92, 151] width 116 height 22
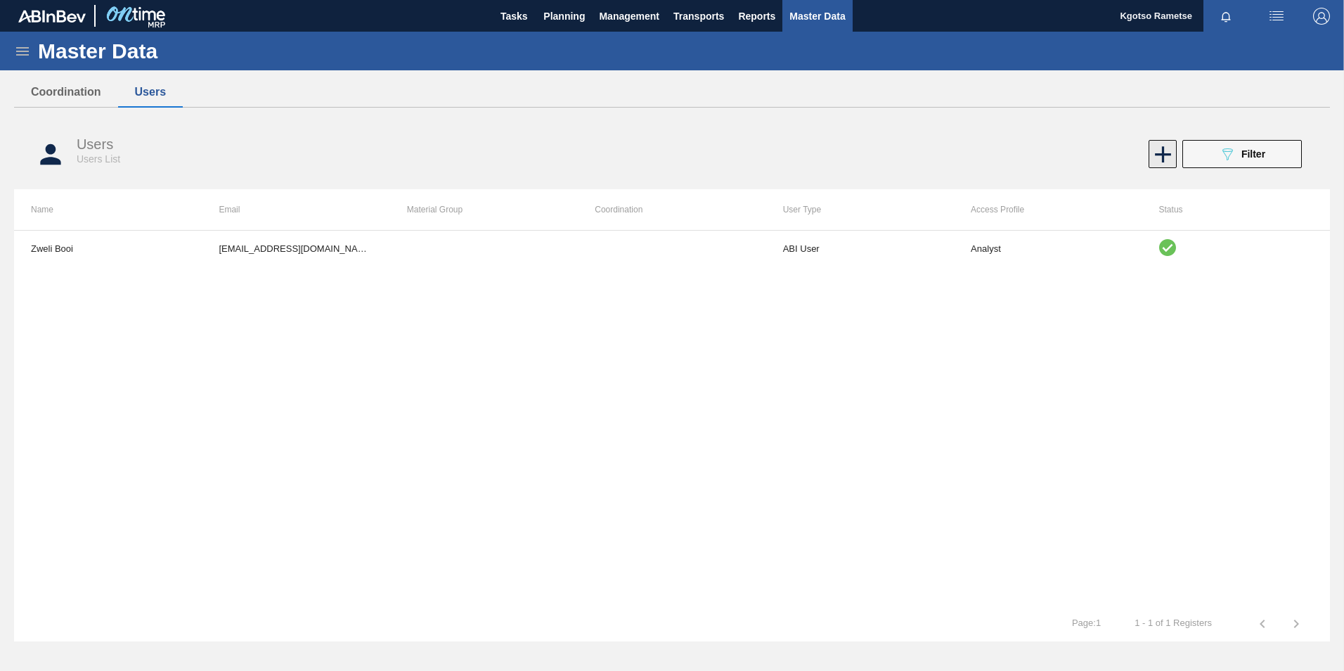
click at [1160, 149] on icon at bounding box center [1162, 154] width 27 height 27
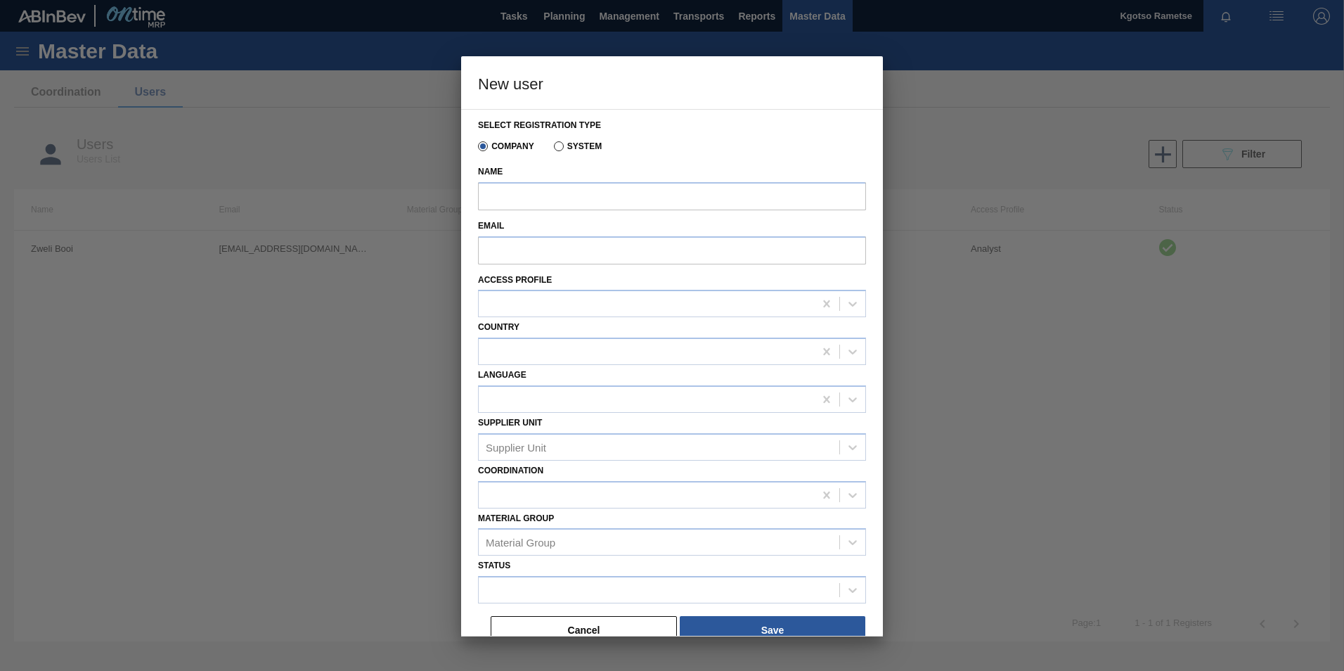
scroll to position [15, 0]
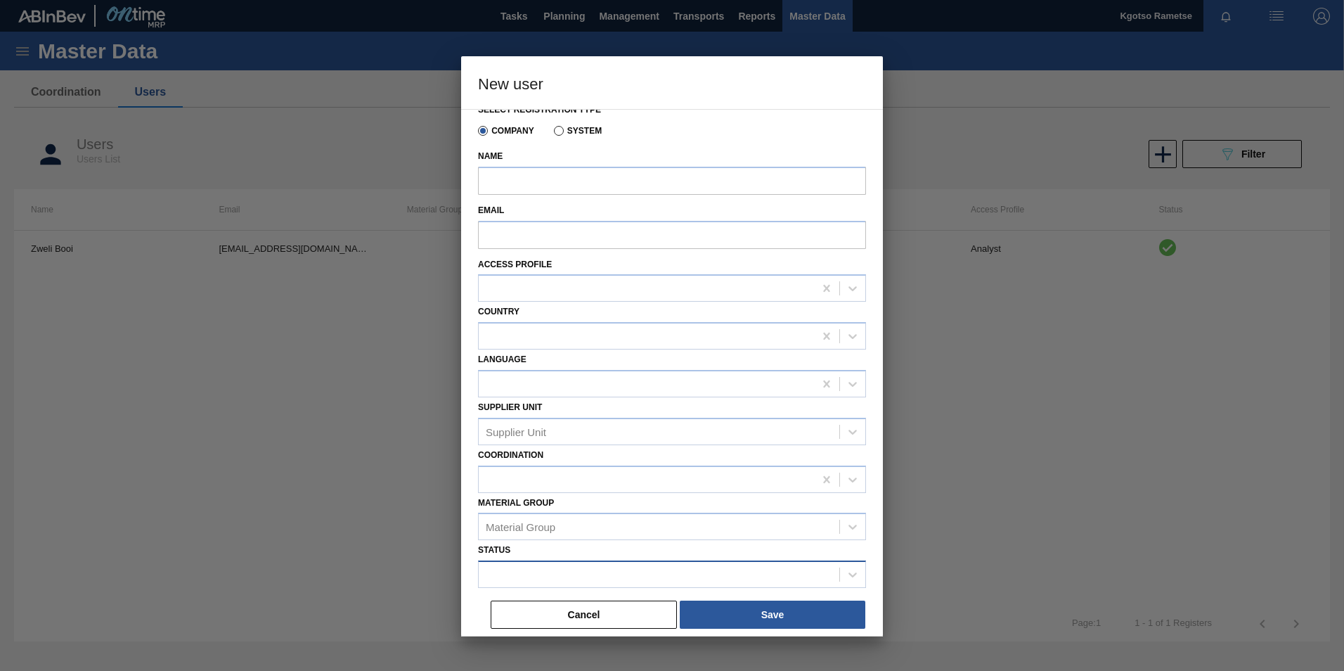
click at [546, 572] on div at bounding box center [659, 574] width 361 height 20
click at [1267, 159] on div at bounding box center [672, 335] width 1344 height 671
click at [586, 616] on button "Cancel" at bounding box center [584, 614] width 186 height 28
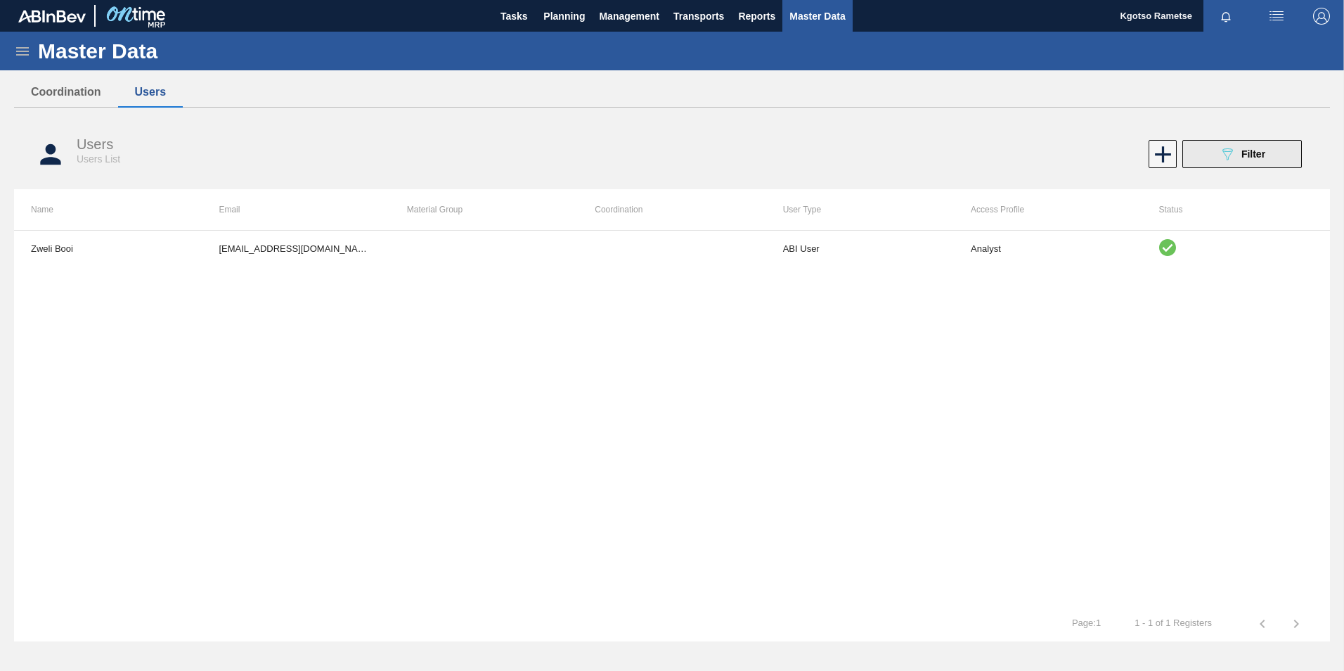
click at [1228, 158] on icon at bounding box center [1227, 154] width 11 height 12
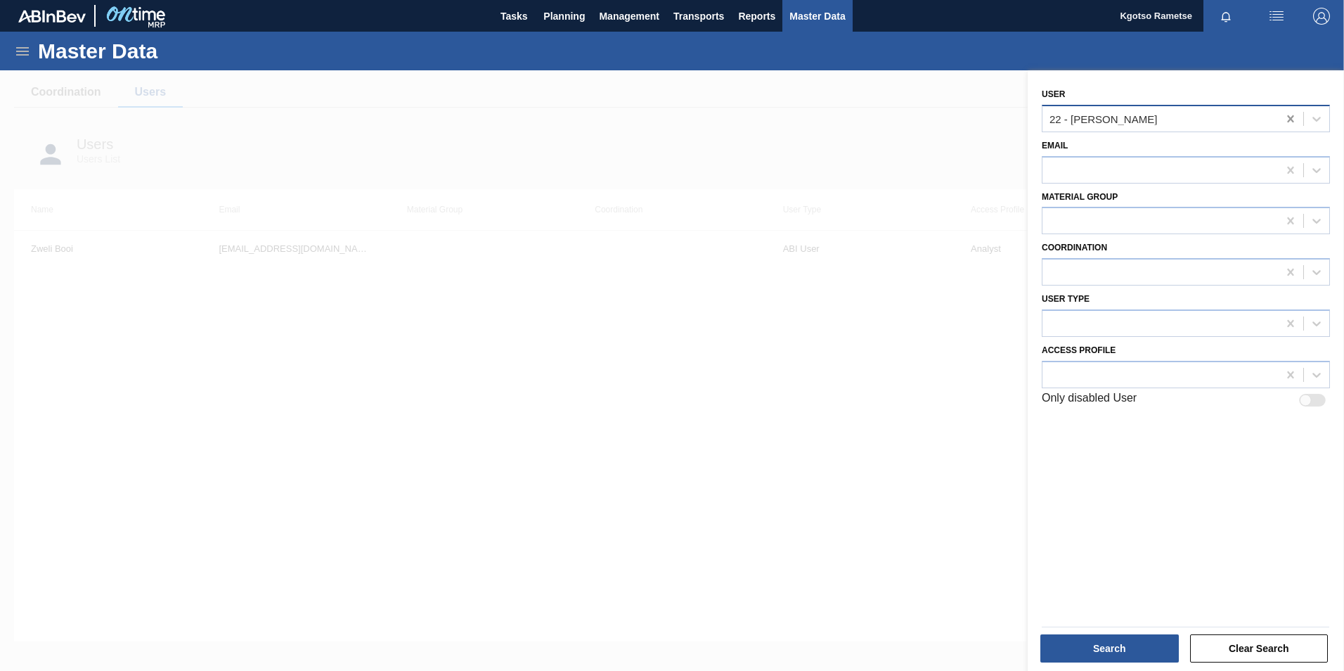
click at [1290, 116] on icon at bounding box center [1290, 118] width 6 height 7
type input "lego"
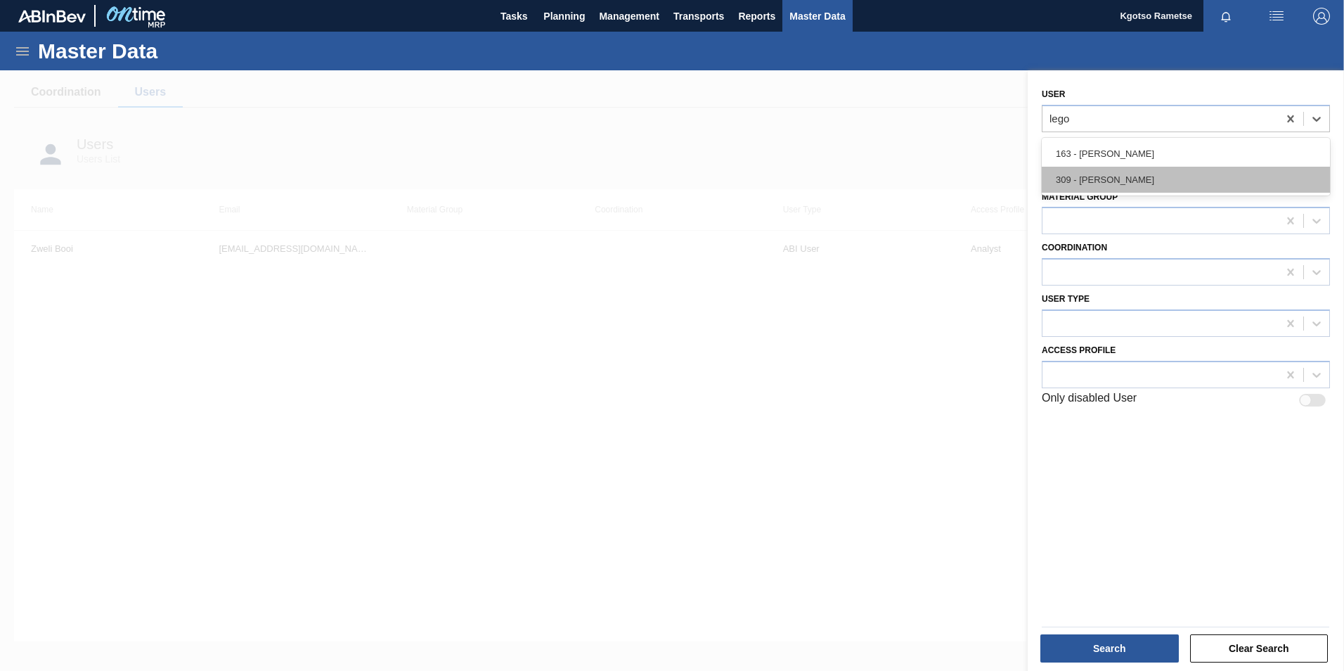
click at [1135, 172] on div "309 - Legomela Moloto" at bounding box center [1186, 180] width 288 height 26
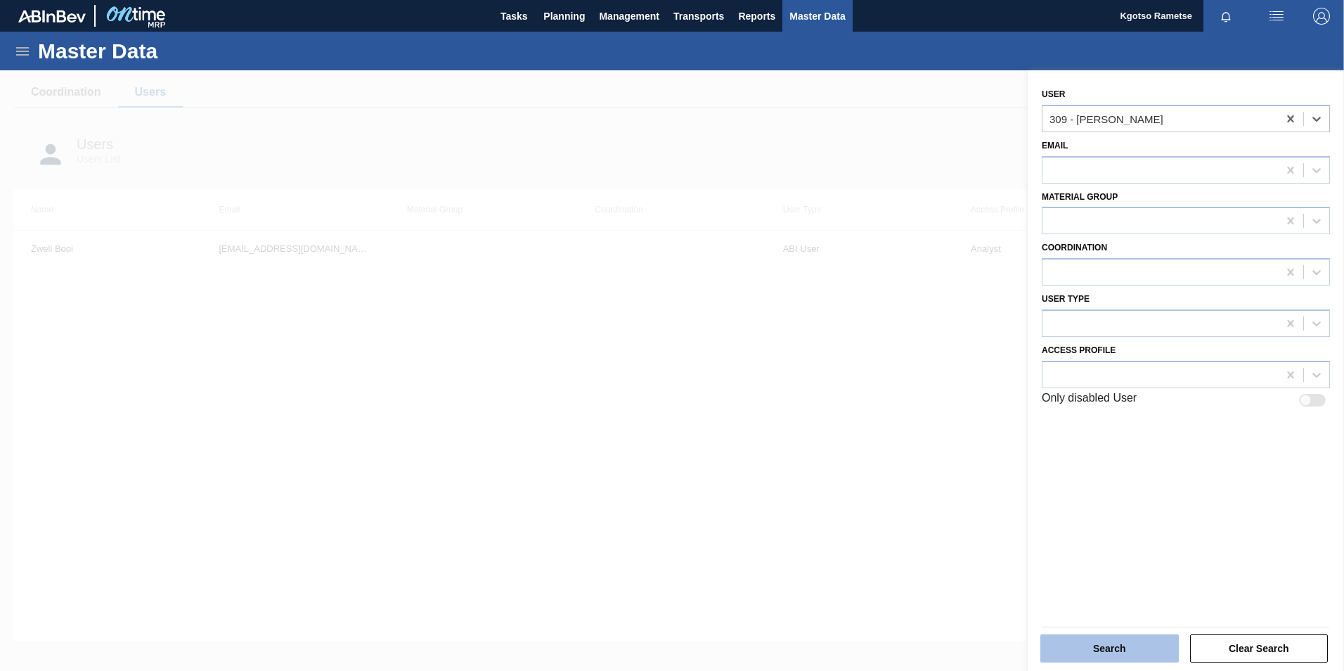
click at [1095, 644] on button "Search" at bounding box center [1109, 648] width 138 height 28
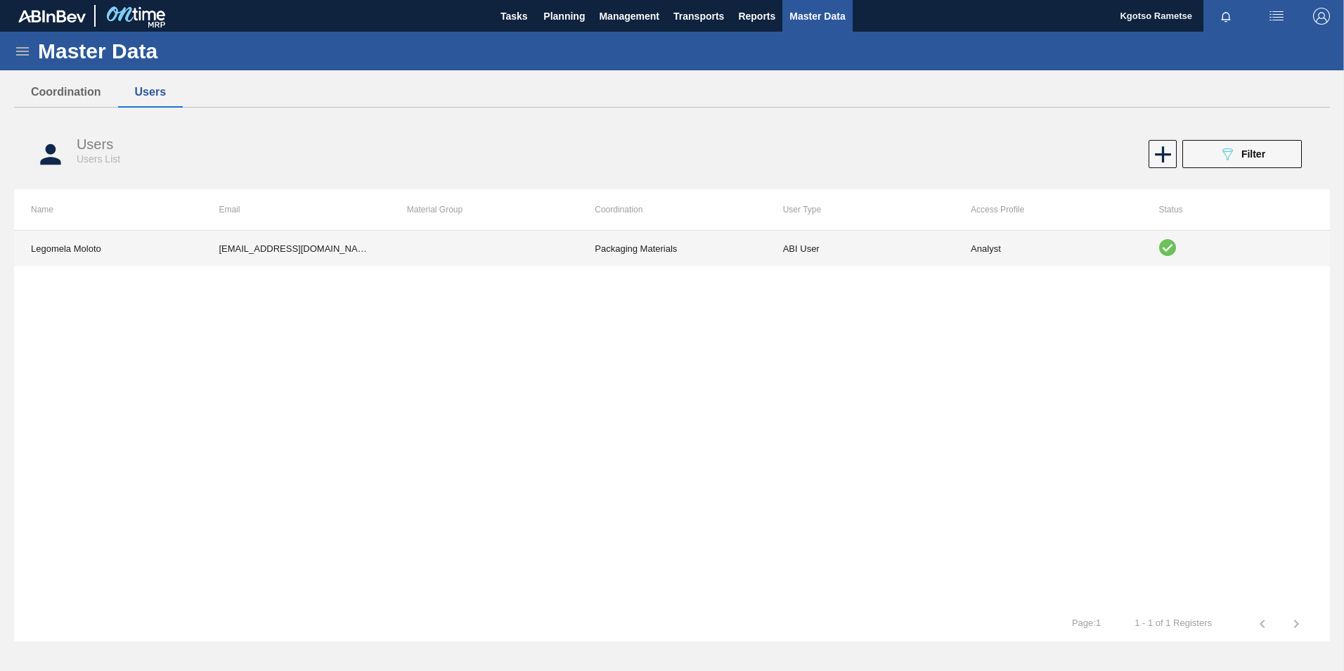
click at [624, 246] on td "Packaging Materials" at bounding box center [672, 248] width 188 height 35
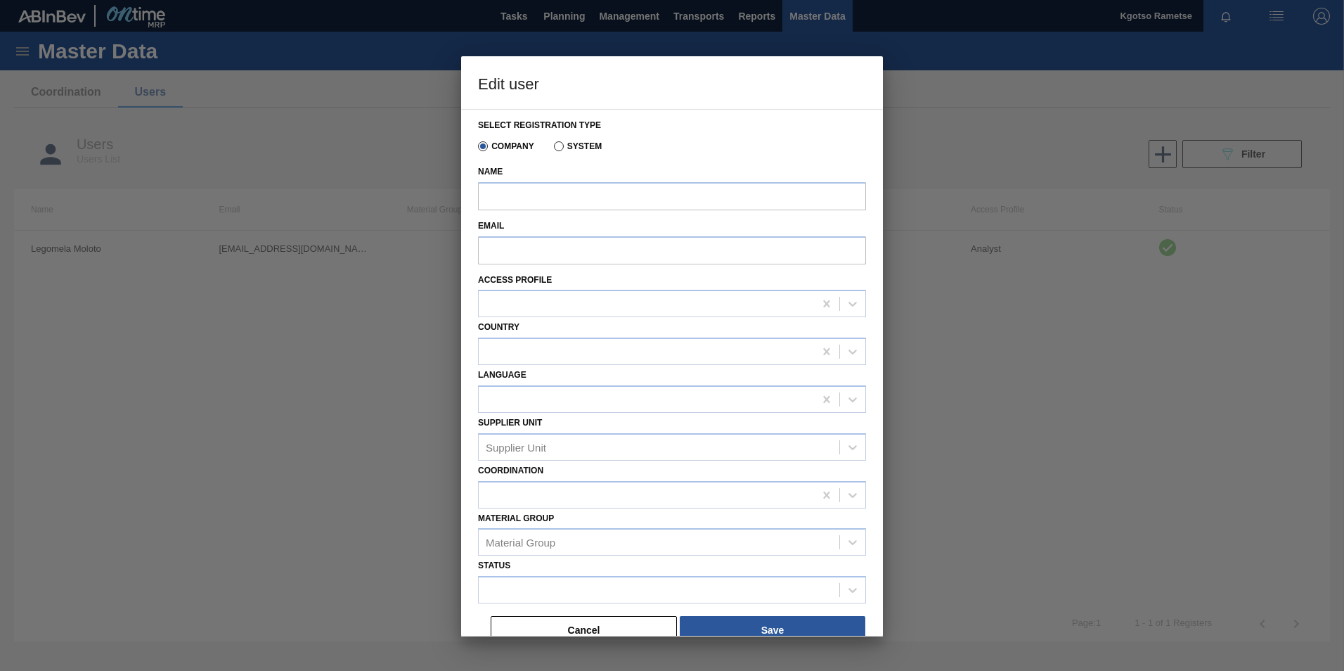
type input "Legomela Moloto"
type input "Legomela.Moloto@za.ab-inbev.com"
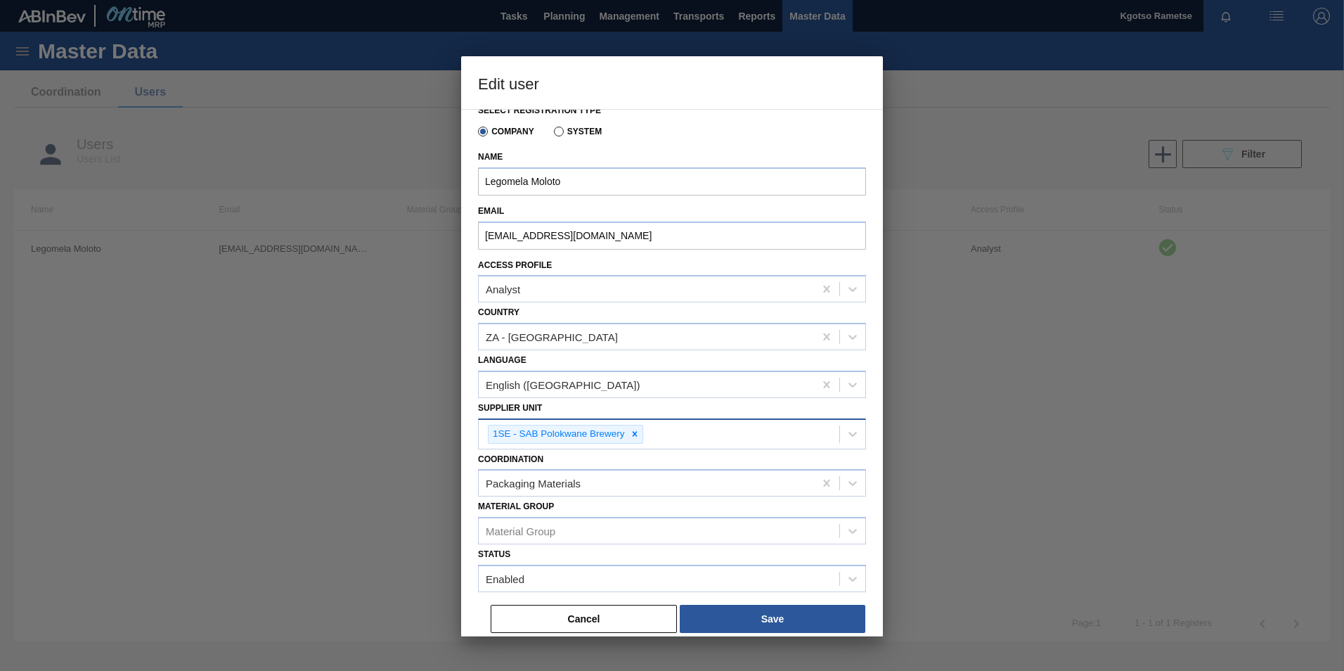
scroll to position [19, 0]
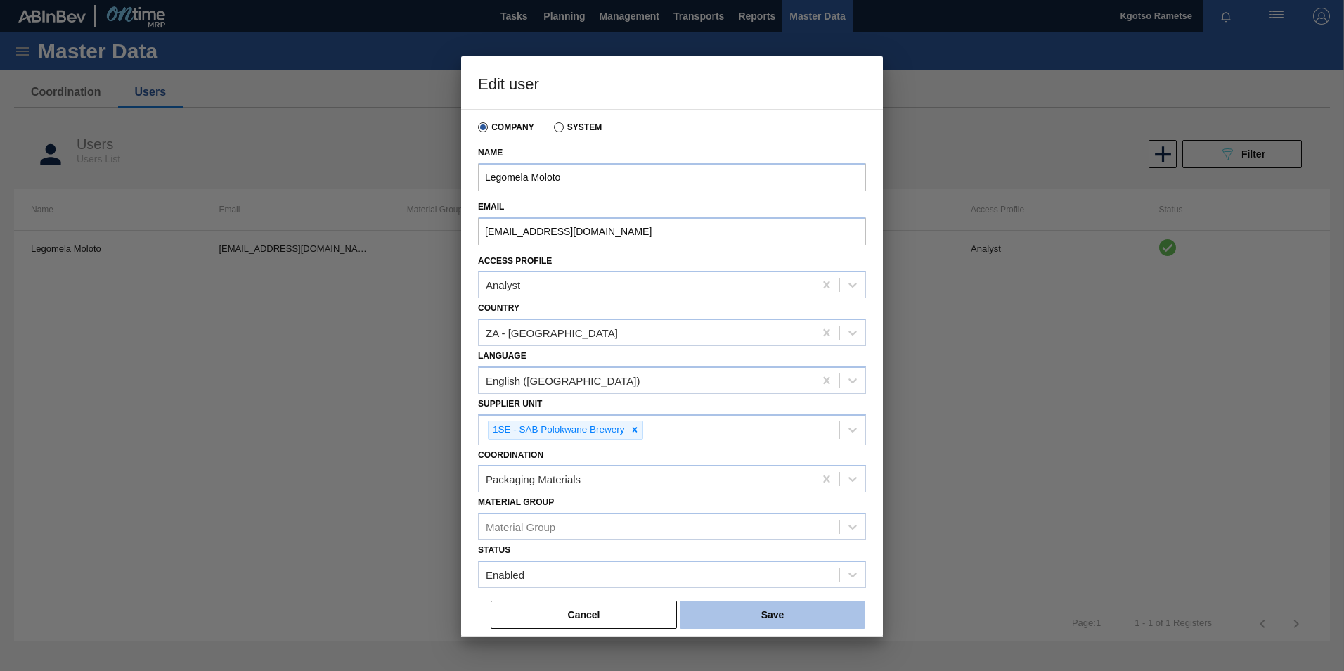
click at [737, 623] on button "Save" at bounding box center [773, 614] width 186 height 28
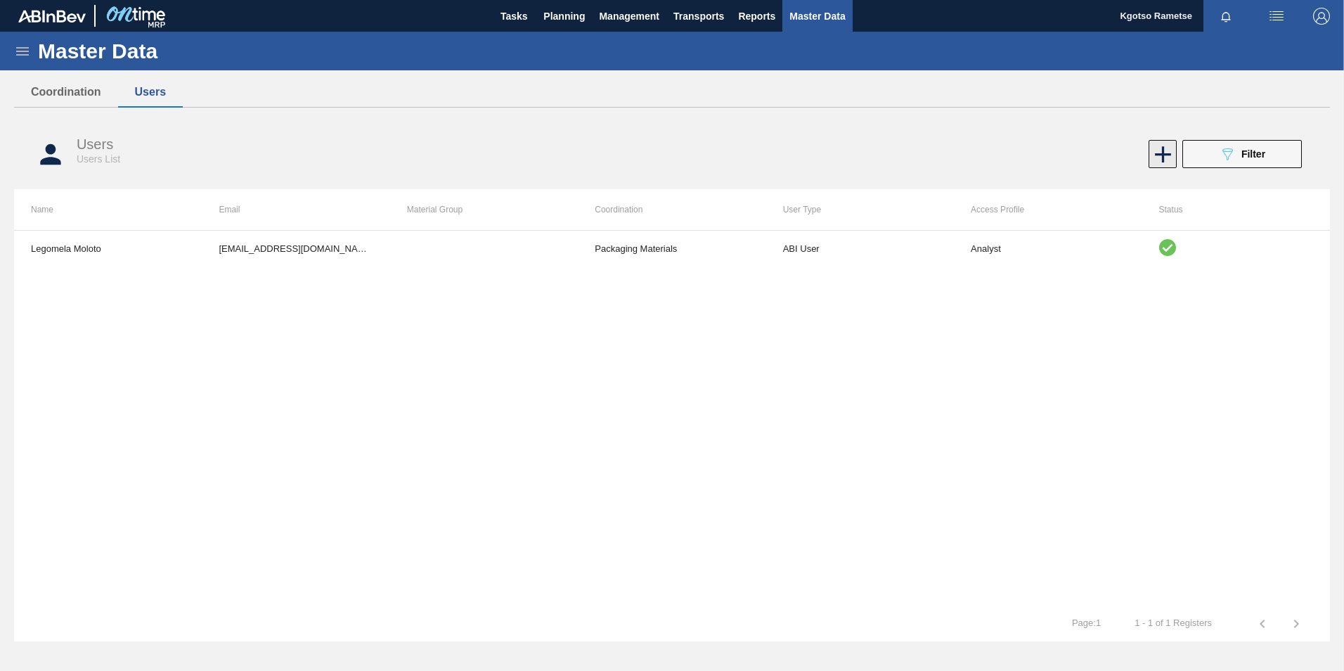
click at [1157, 157] on icon at bounding box center [1162, 154] width 27 height 27
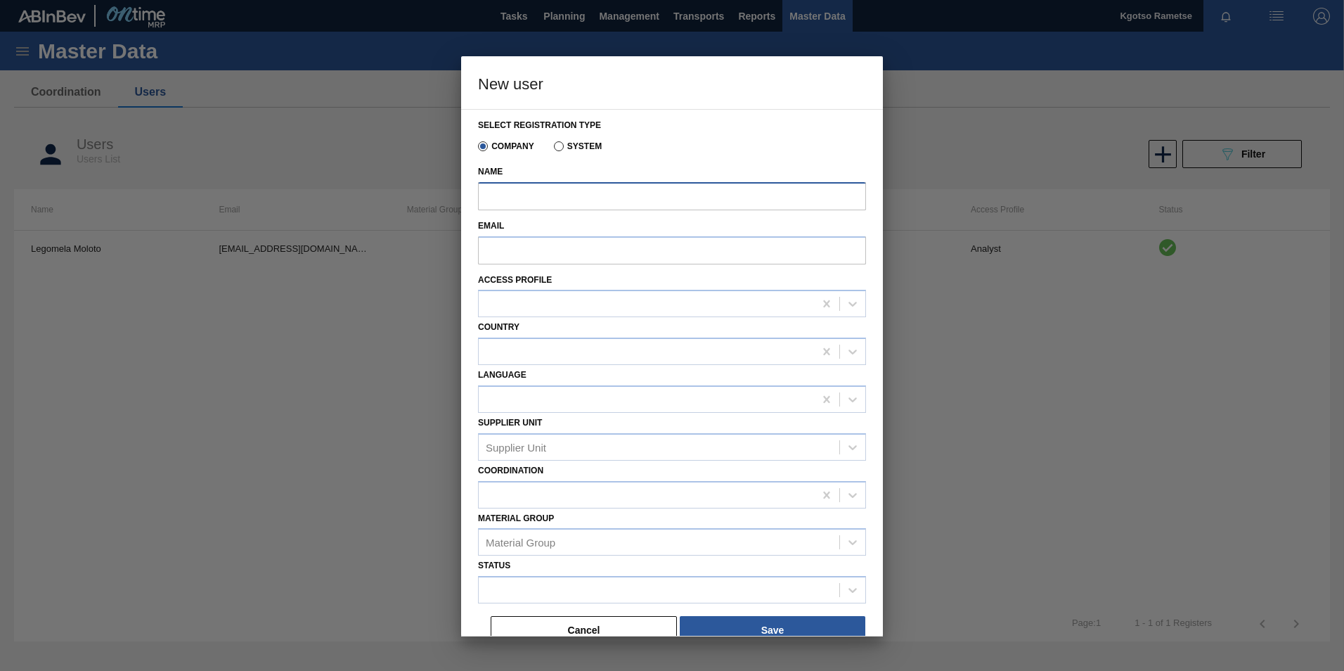
click at [605, 205] on input "Name" at bounding box center [672, 196] width 388 height 28
type input "Shimi Mahole"
click at [537, 257] on input "Email" at bounding box center [672, 250] width 388 height 28
paste input "Shimi.Mahole@za.ab-inbev.com"
type input "Shimi.Mahole@za.ab-inbev.com"
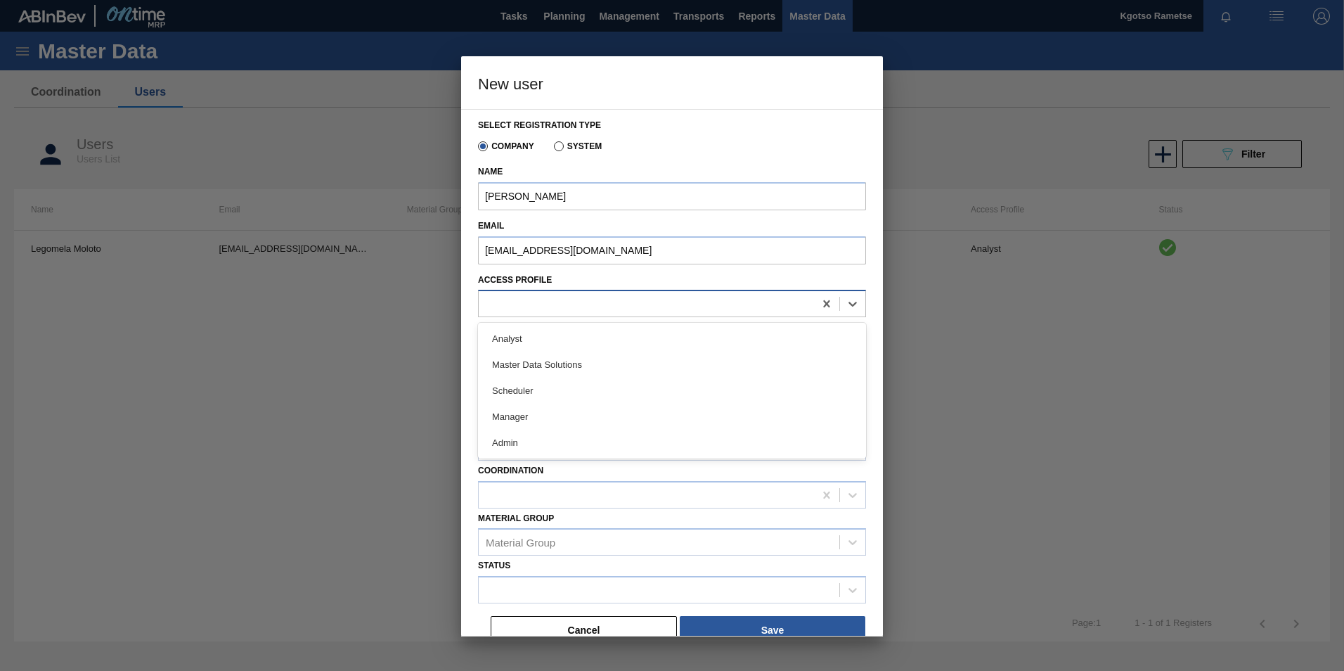
click at [524, 304] on div at bounding box center [646, 304] width 335 height 20
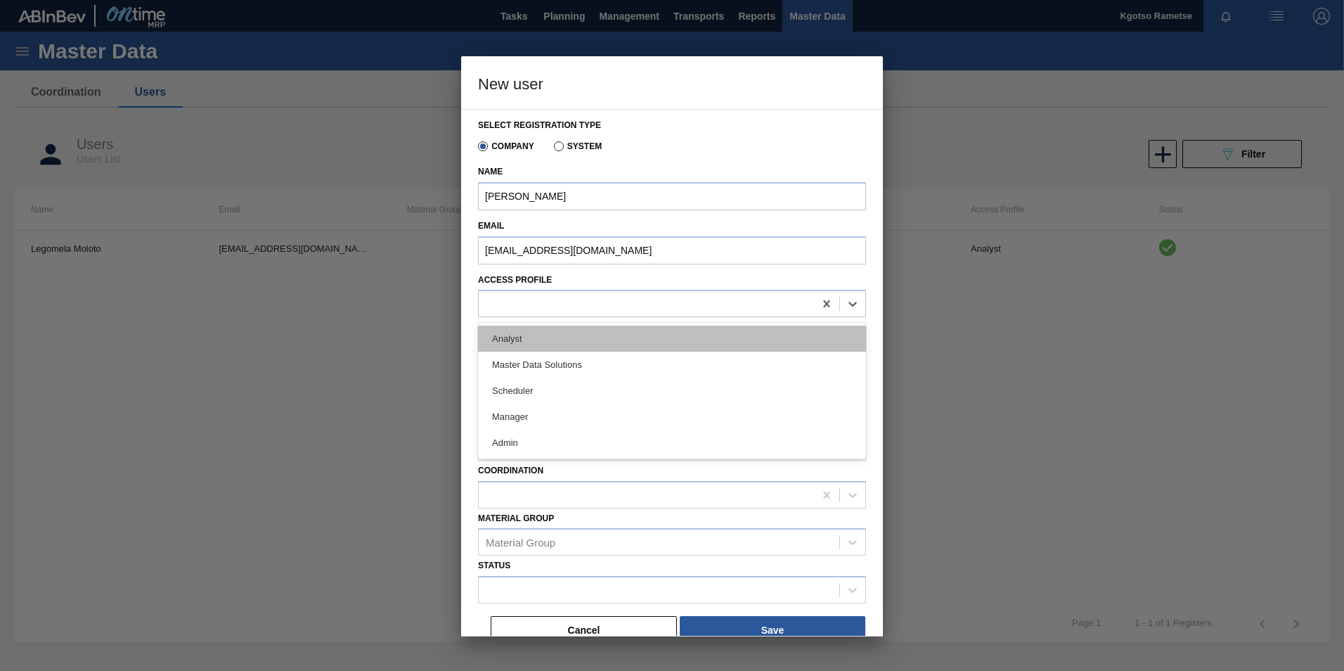
click at [524, 344] on div "Analyst" at bounding box center [672, 338] width 388 height 26
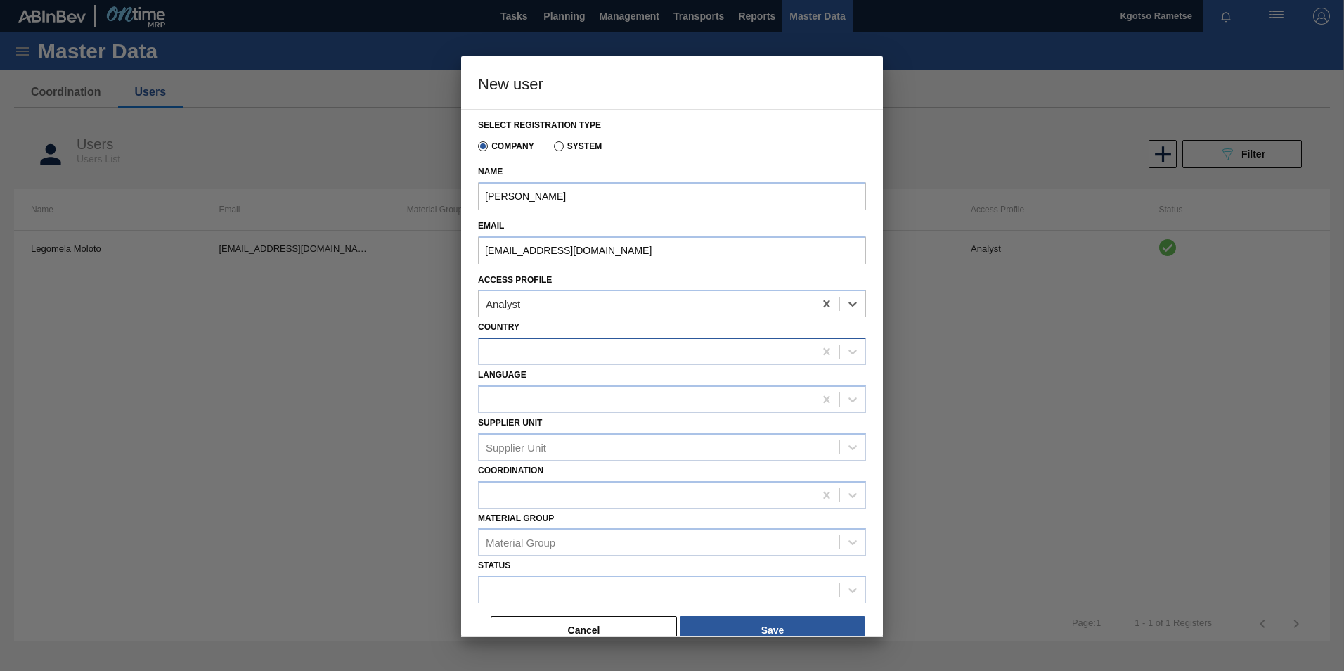
click at [505, 356] on div at bounding box center [646, 352] width 335 height 20
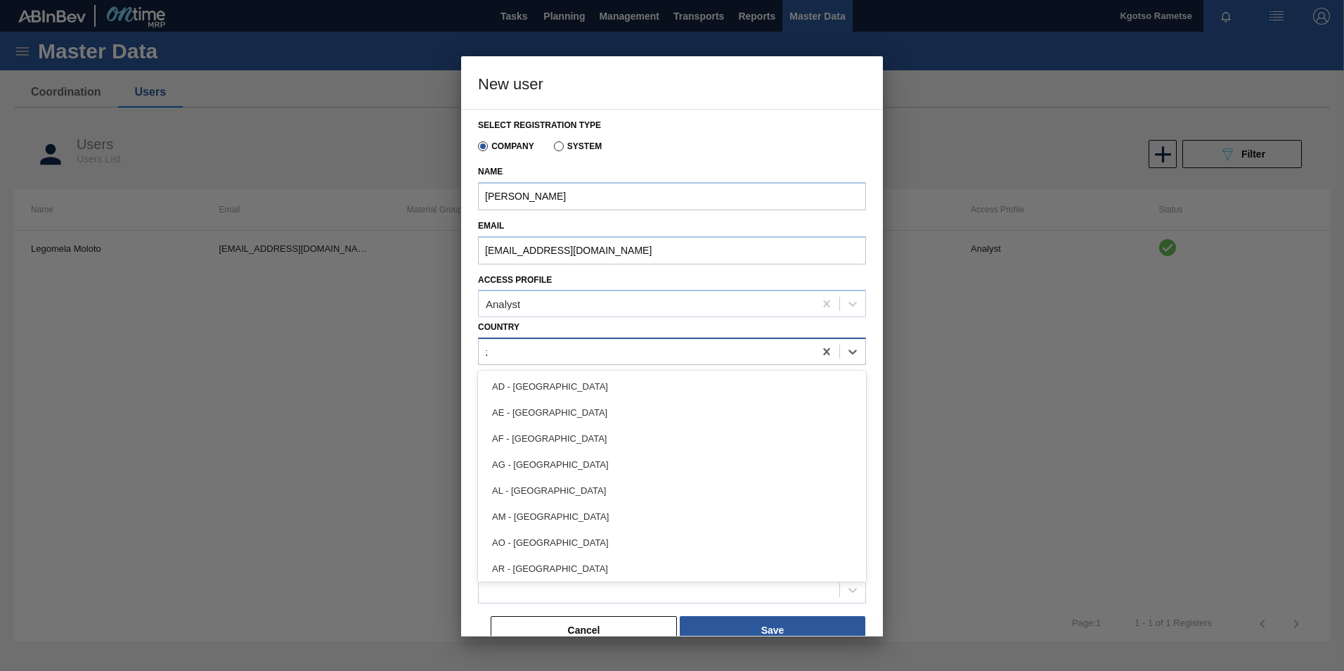
type input "za"
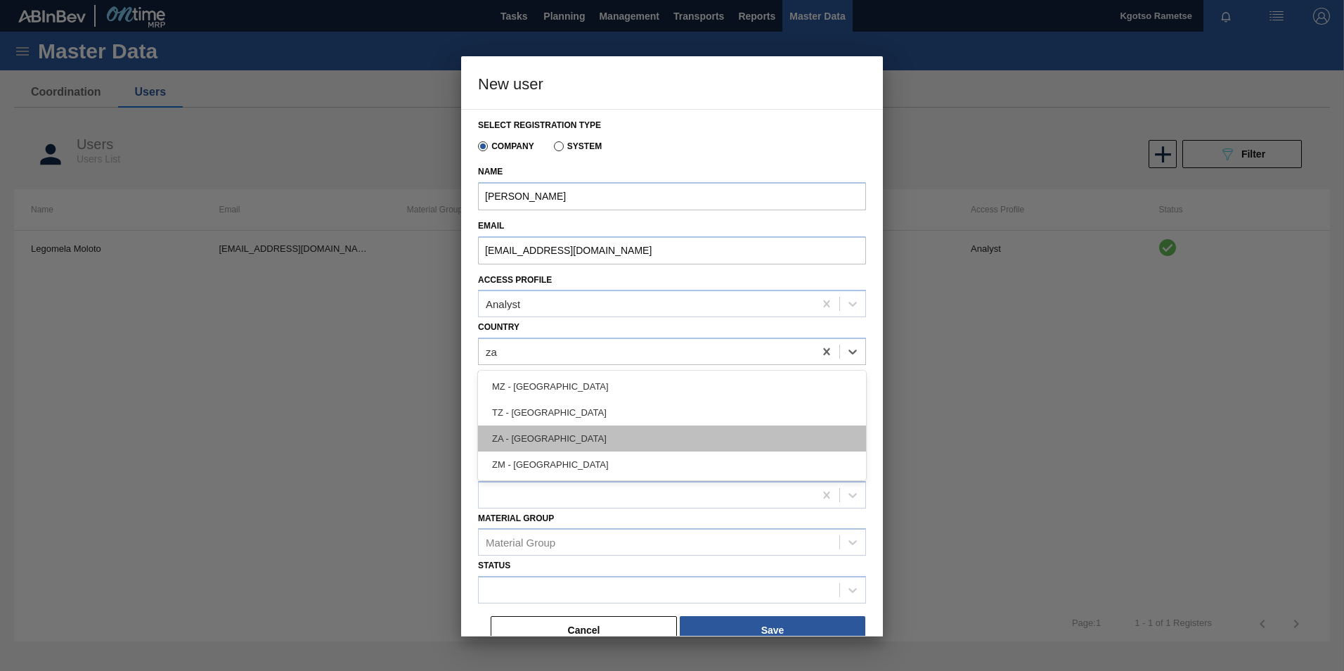
click at [545, 441] on div "ZA - South Africa" at bounding box center [672, 438] width 388 height 26
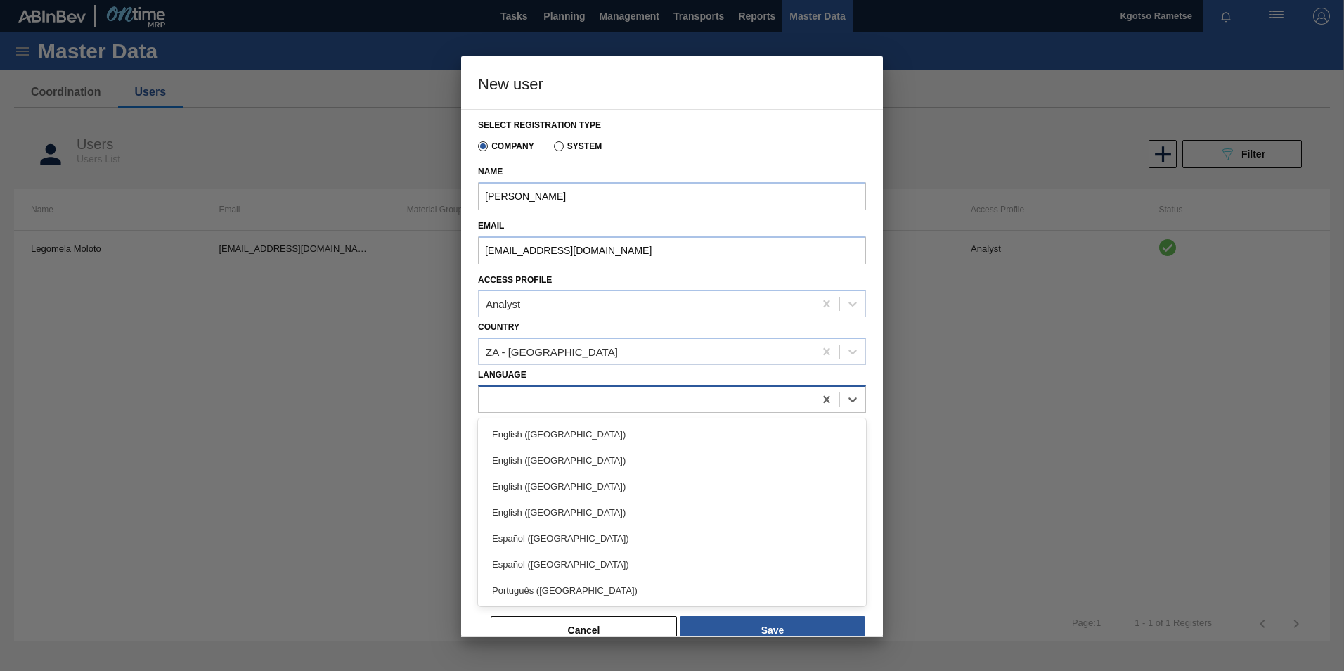
click at [533, 403] on div at bounding box center [646, 399] width 335 height 20
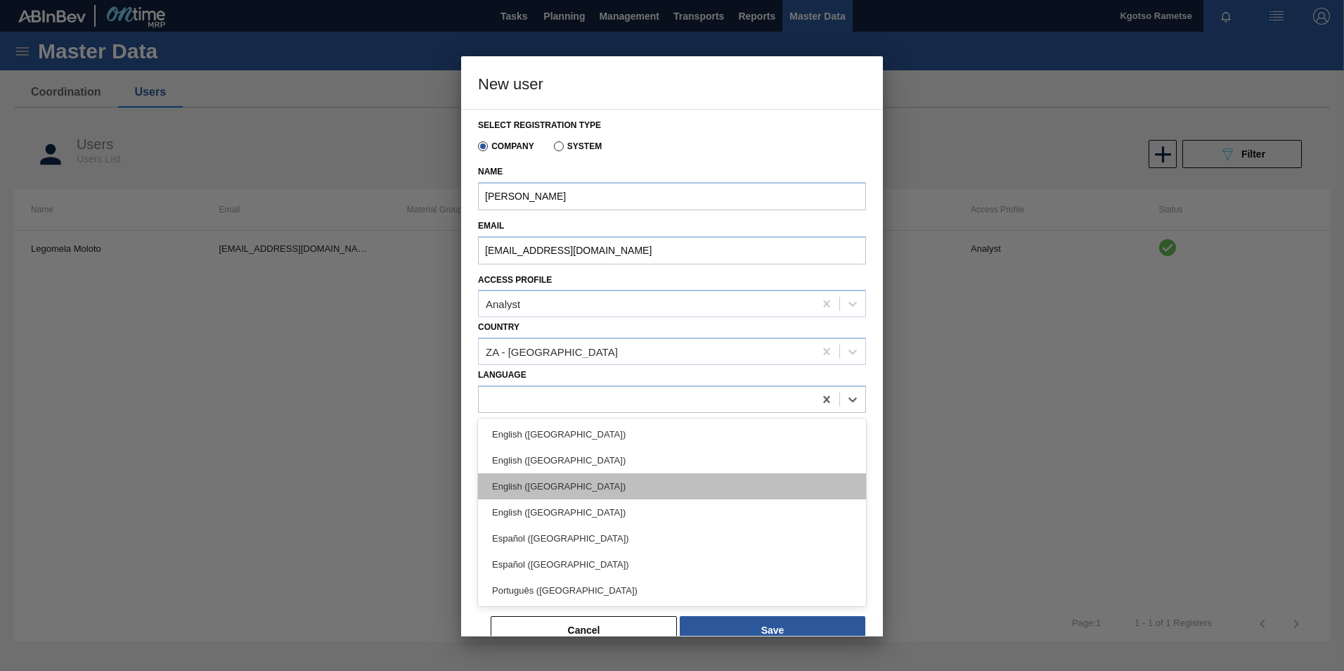
click at [536, 483] on div "English (Southern Africa)" at bounding box center [672, 486] width 388 height 26
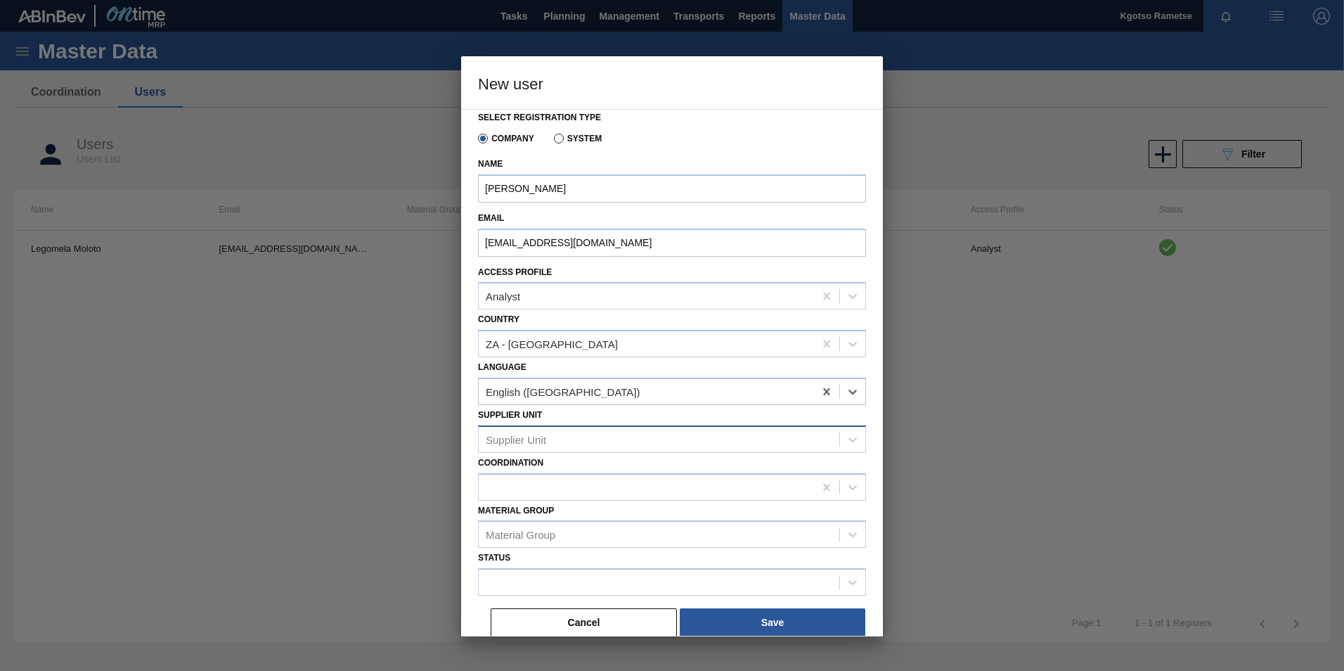
scroll to position [15, 0]
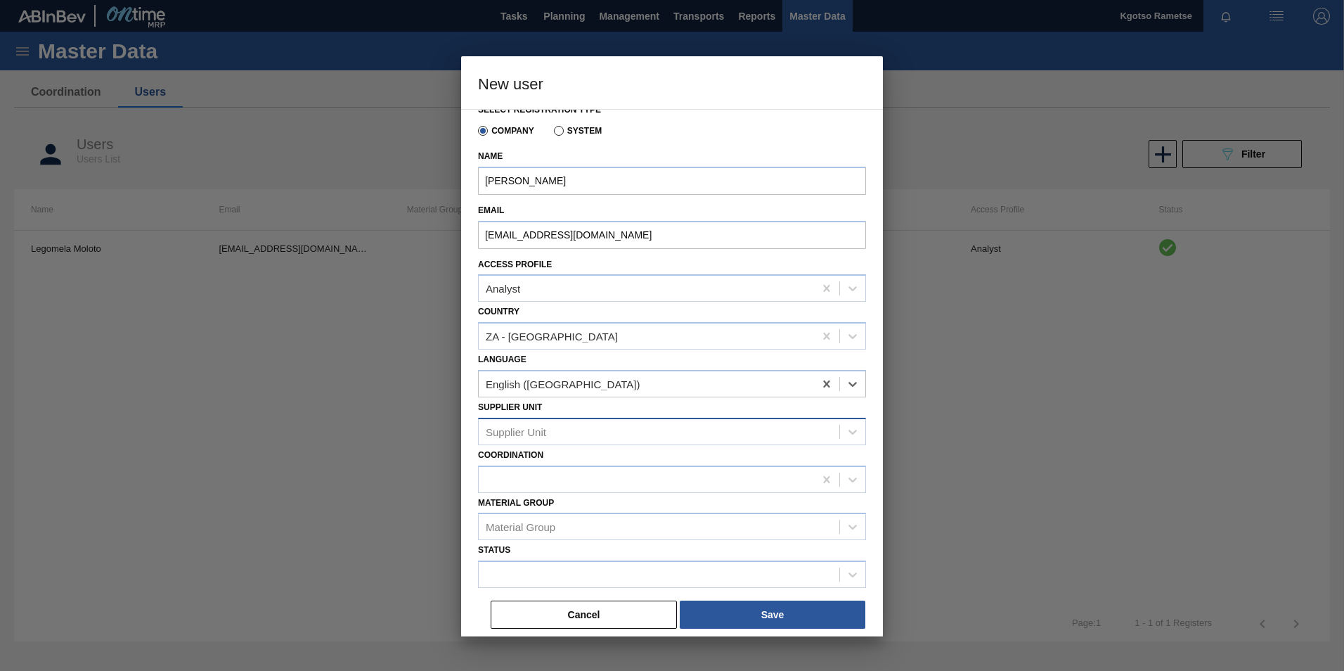
click at [517, 421] on div "Supplier Unit" at bounding box center [659, 431] width 361 height 20
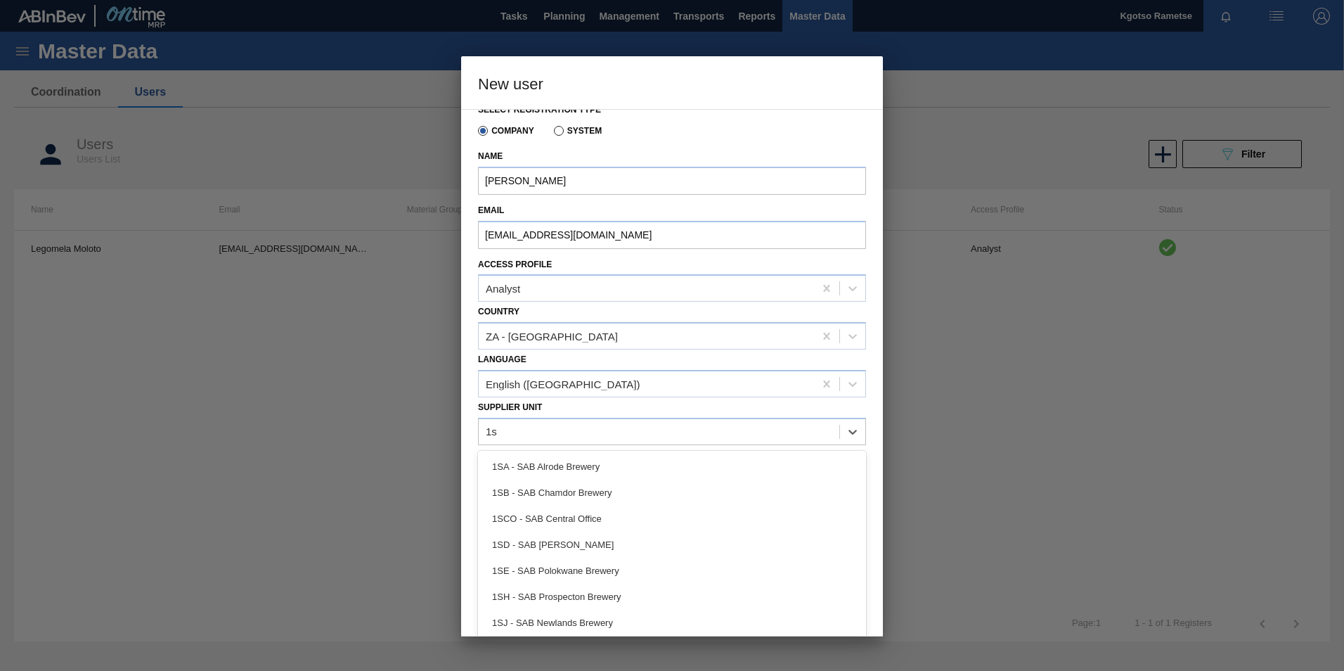
type Unit "1se"
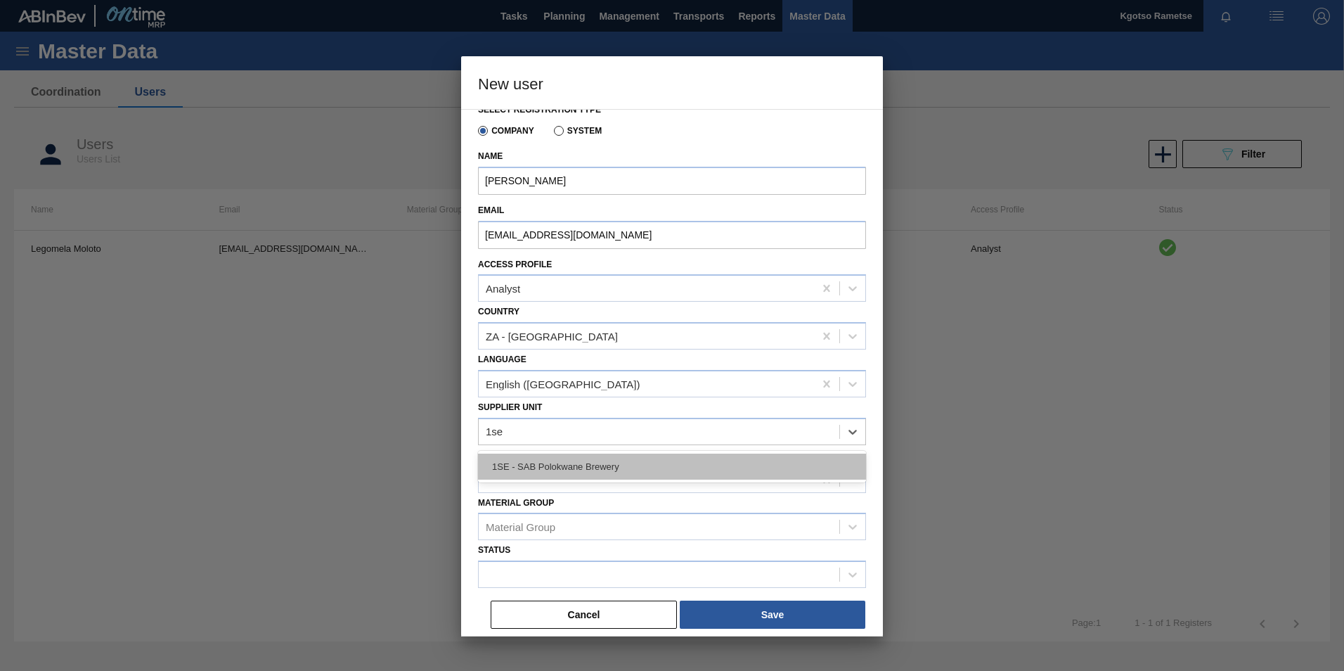
click at [512, 471] on div "1SE - SAB Polokwane Brewery" at bounding box center [672, 466] width 388 height 26
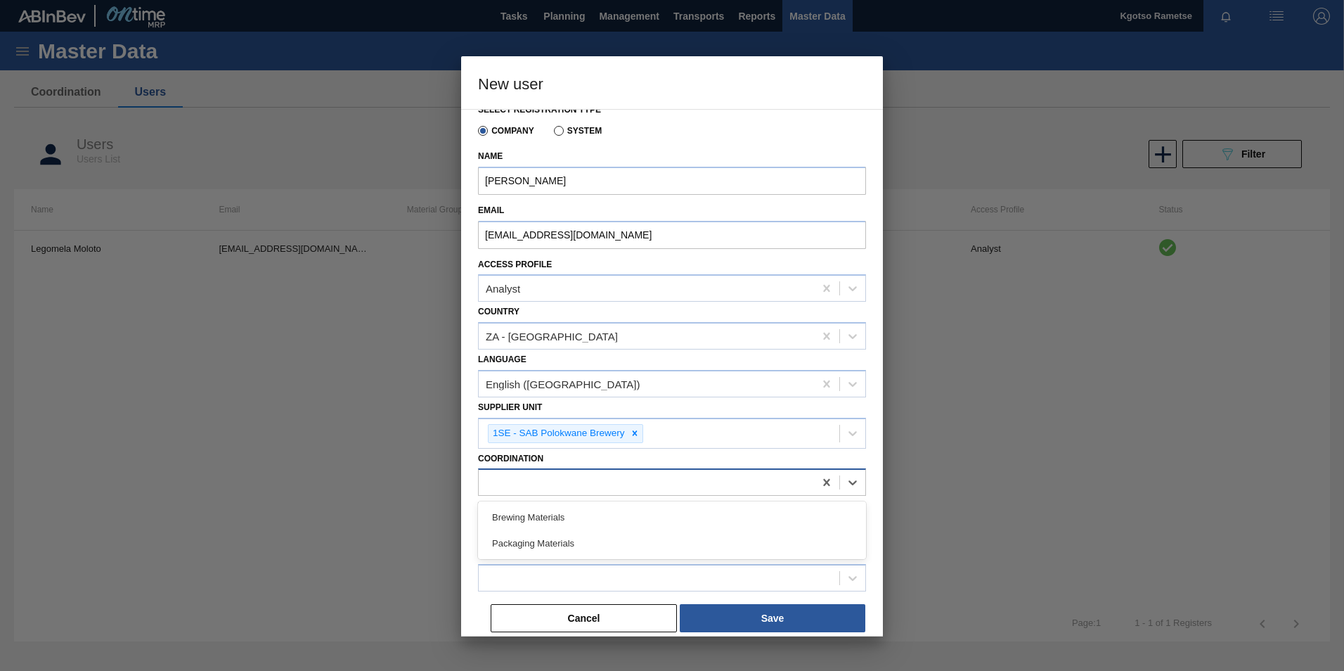
click at [503, 496] on div at bounding box center [672, 481] width 388 height 27
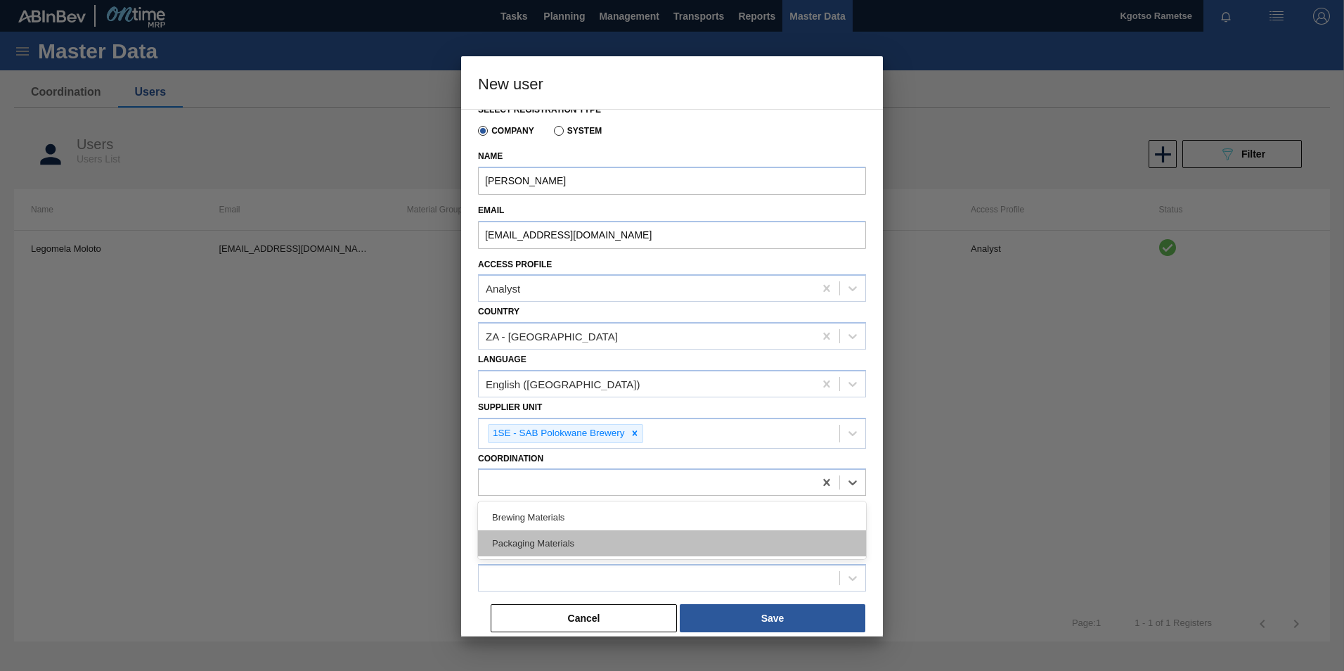
click at [501, 543] on div "Packaging Materials" at bounding box center [672, 543] width 388 height 26
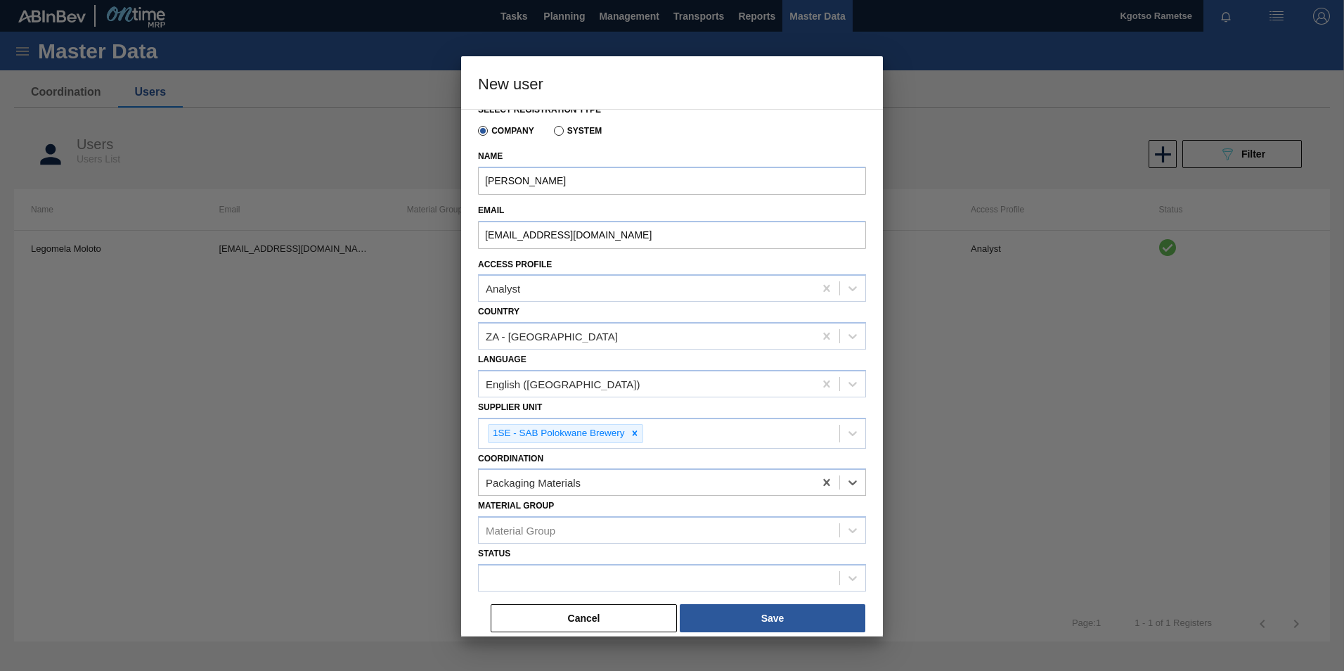
scroll to position [19, 0]
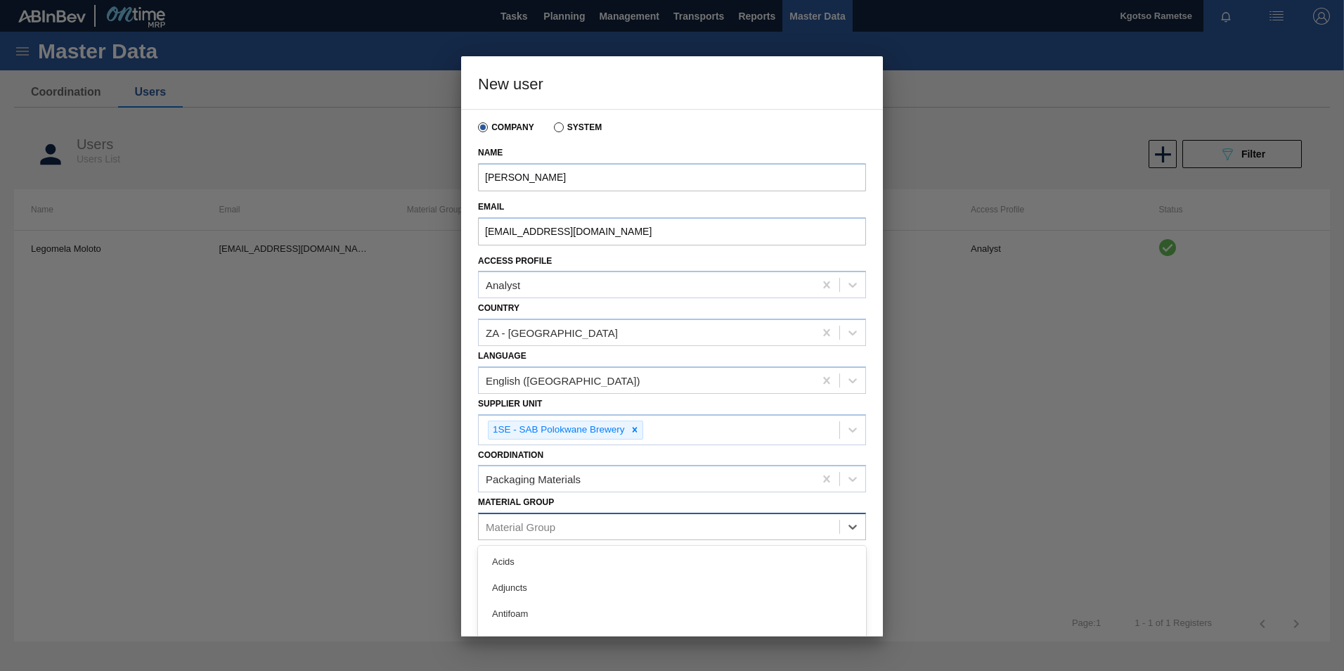
click at [498, 526] on div "Material Group" at bounding box center [521, 527] width 70 height 12
click at [495, 524] on div "Material Group" at bounding box center [521, 527] width 70 height 12
click at [498, 567] on div at bounding box center [659, 574] width 361 height 20
click at [526, 605] on div "Enabled" at bounding box center [672, 609] width 388 height 26
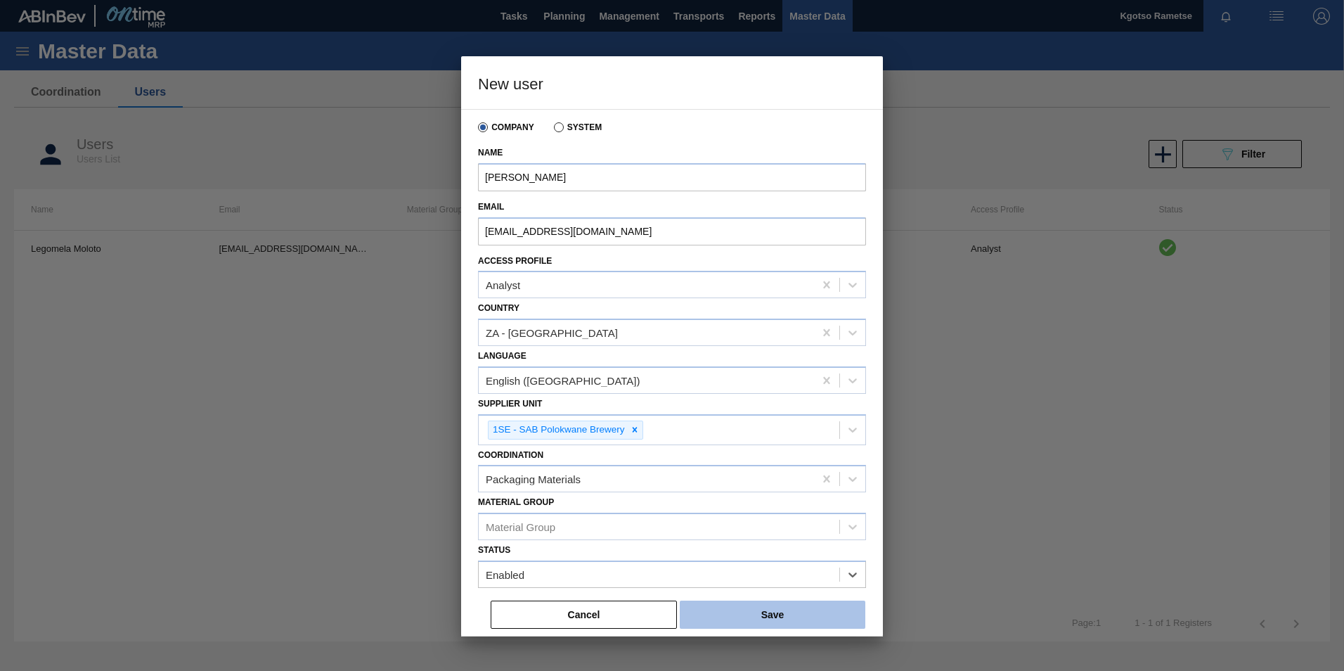
click at [773, 616] on button "Save" at bounding box center [773, 614] width 186 height 28
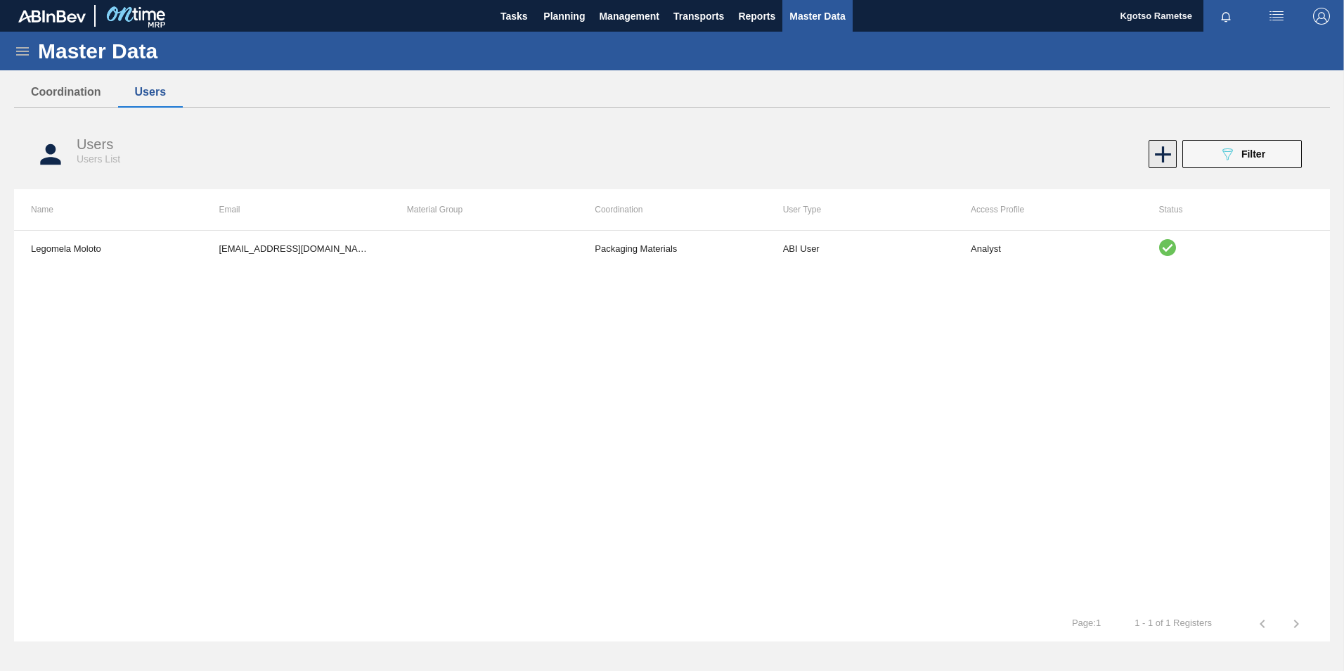
click at [1163, 146] on icon at bounding box center [1162, 154] width 27 height 27
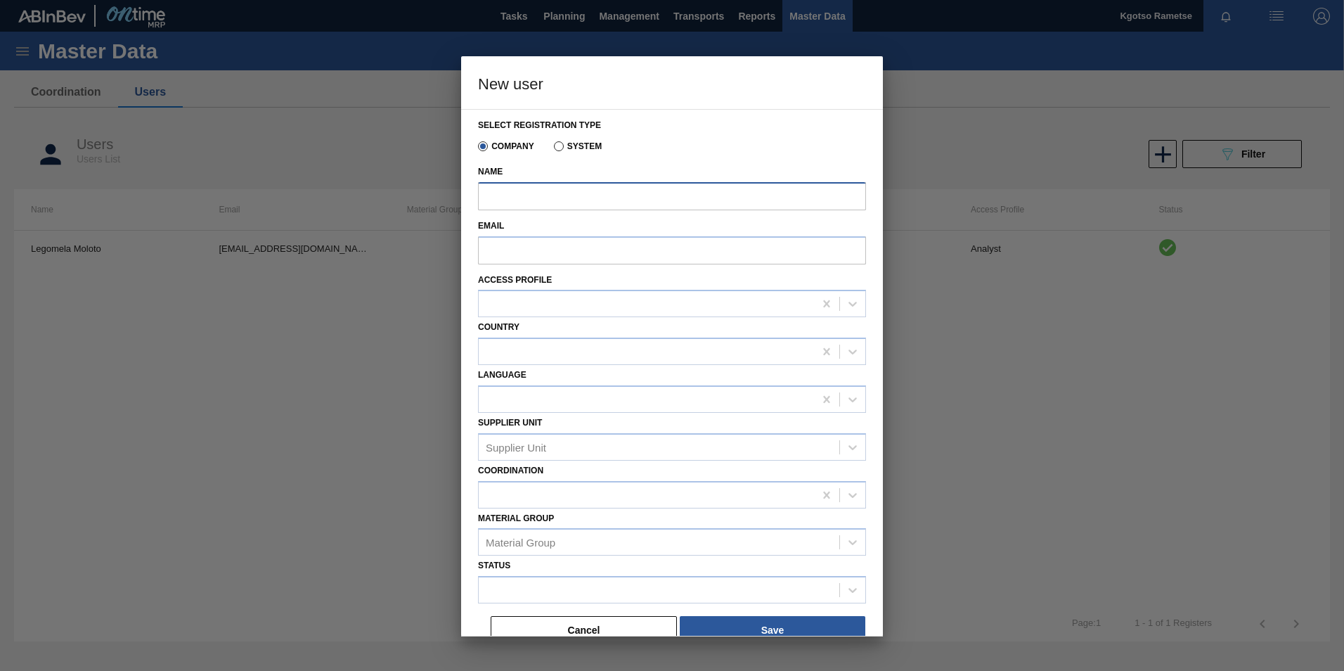
click at [515, 200] on input "Name" at bounding box center [672, 196] width 388 height 28
click at [486, 291] on div at bounding box center [672, 303] width 388 height 27
click at [508, 192] on input "Name" at bounding box center [672, 196] width 388 height 28
type input "Sibongile Mtombeni"
click at [578, 246] on input "Email" at bounding box center [672, 250] width 388 height 28
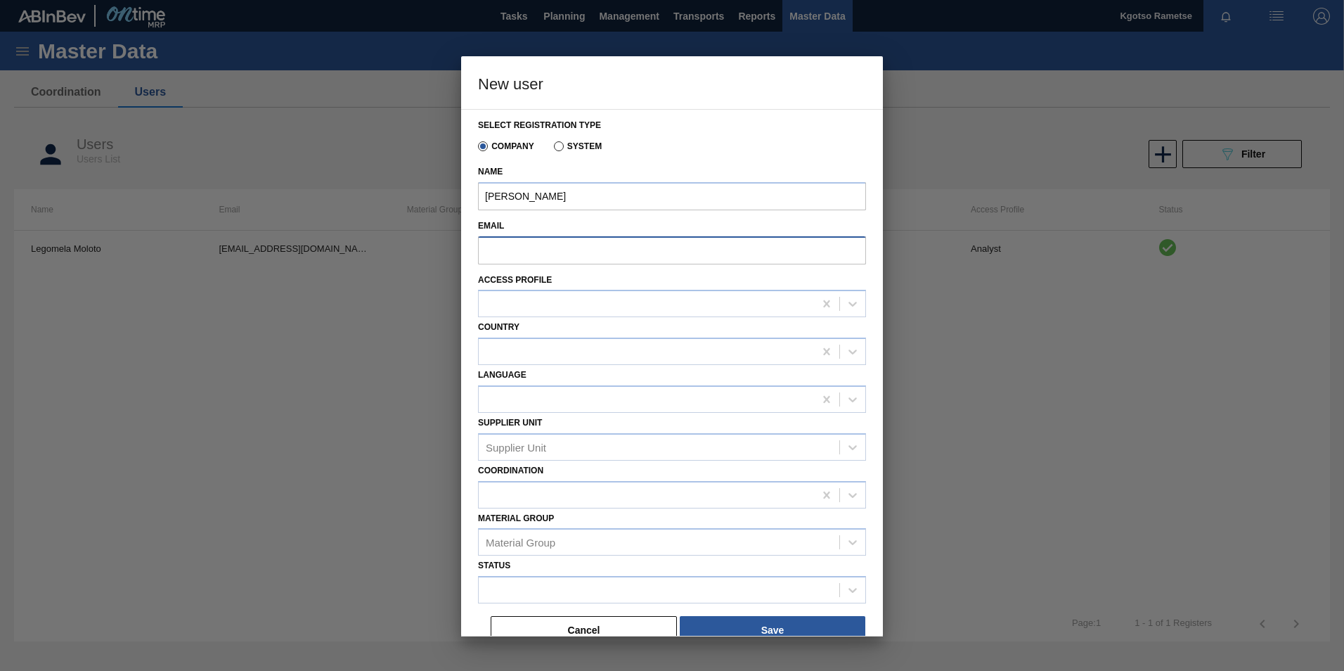
paste input "sibongile.mtombeni@za.ab-inbev.com"
type input "sibongile.mtombeni@za.ab-inbev.com"
click at [533, 303] on div at bounding box center [646, 304] width 335 height 20
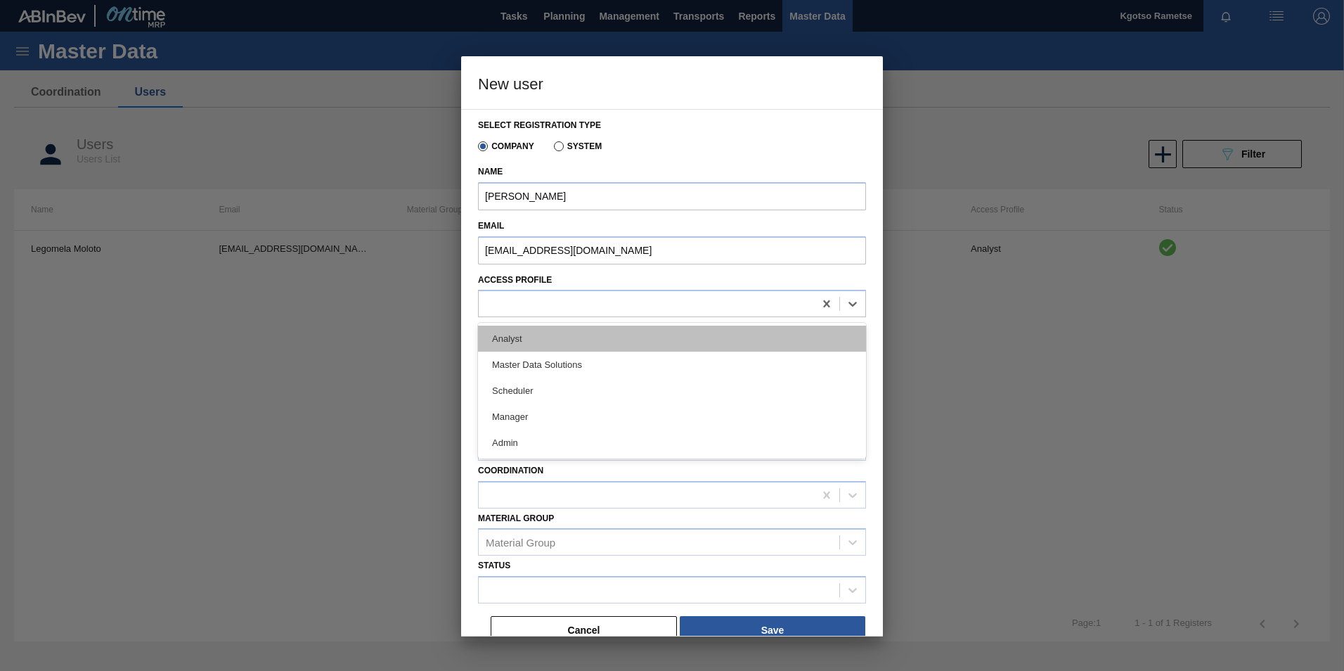
click at [522, 338] on div "Analyst" at bounding box center [672, 338] width 388 height 26
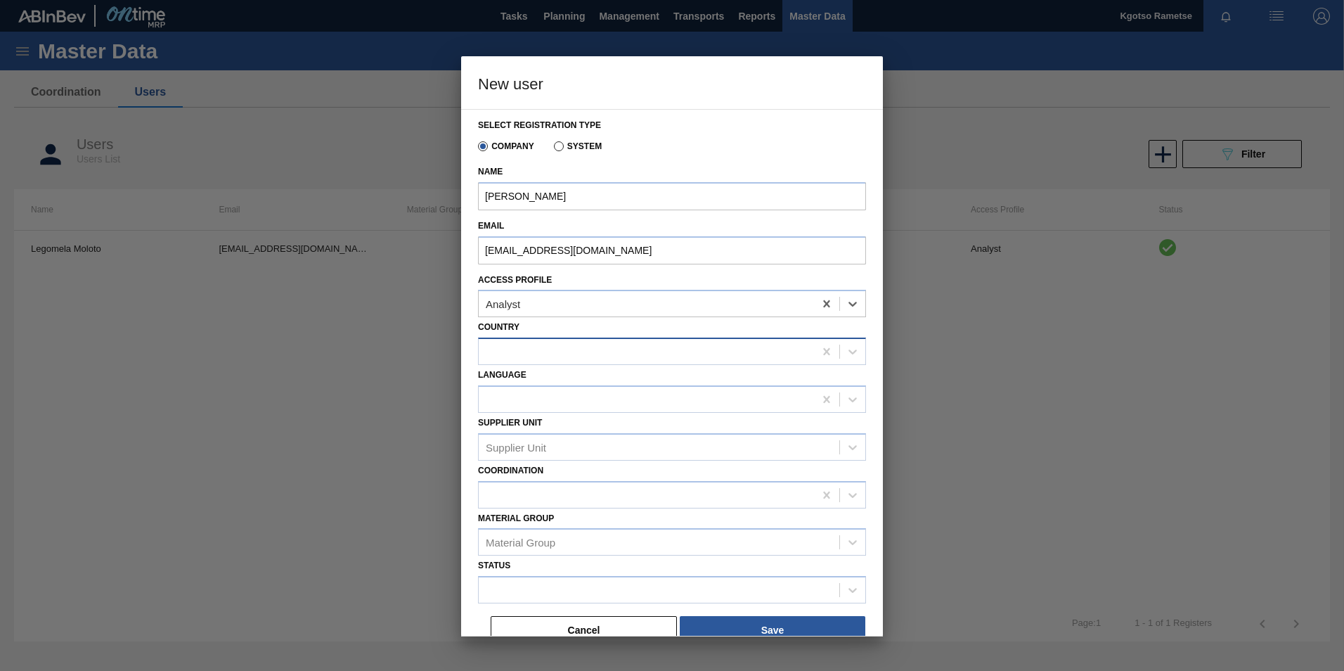
click at [517, 360] on div at bounding box center [646, 352] width 335 height 20
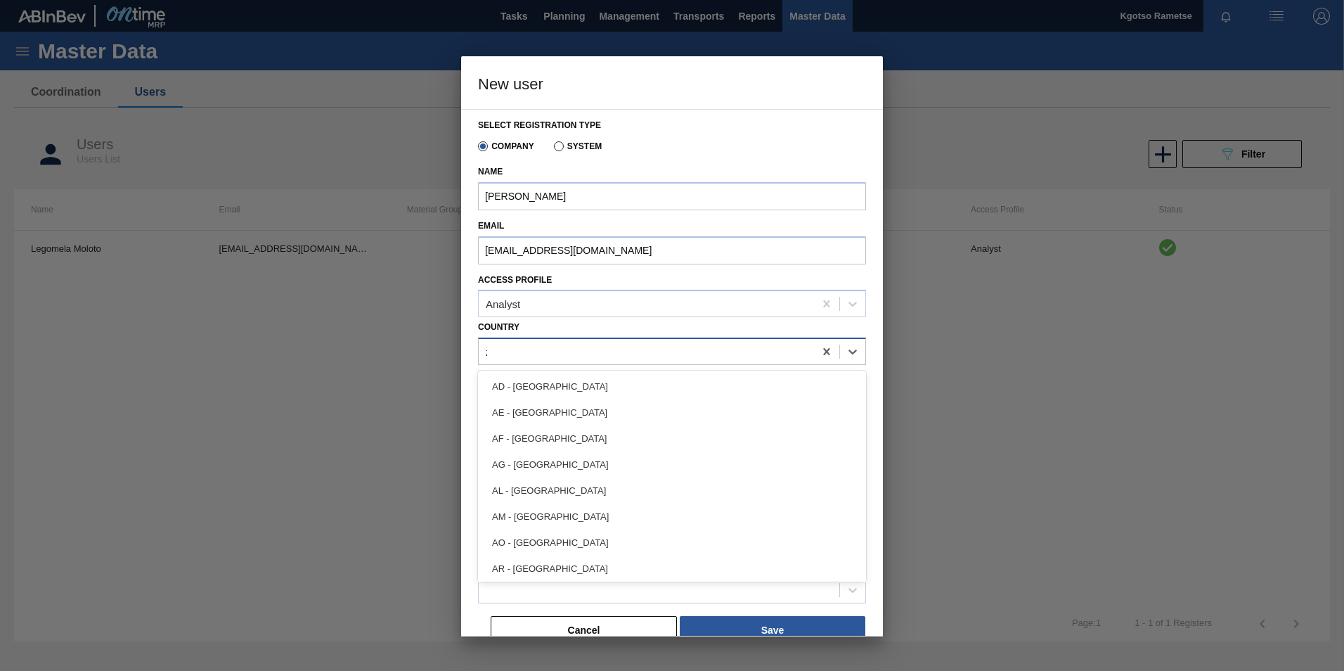
type input "za"
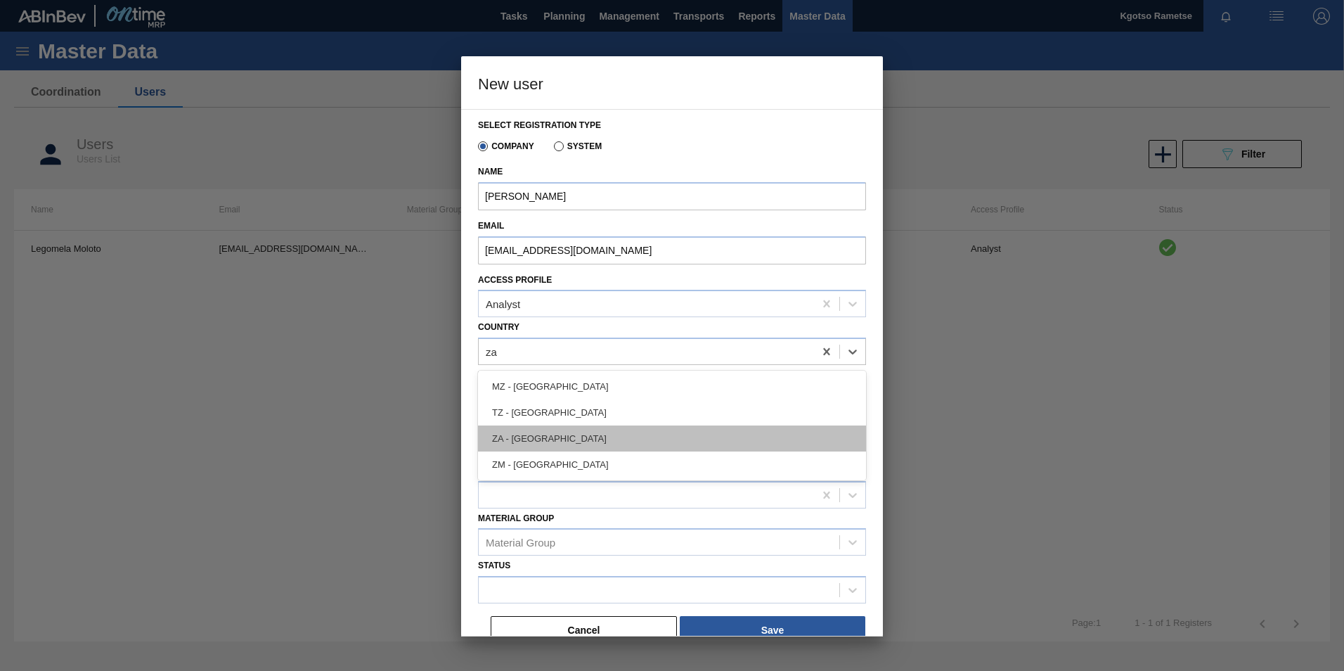
click at [526, 436] on div "ZA - South Africa" at bounding box center [672, 438] width 388 height 26
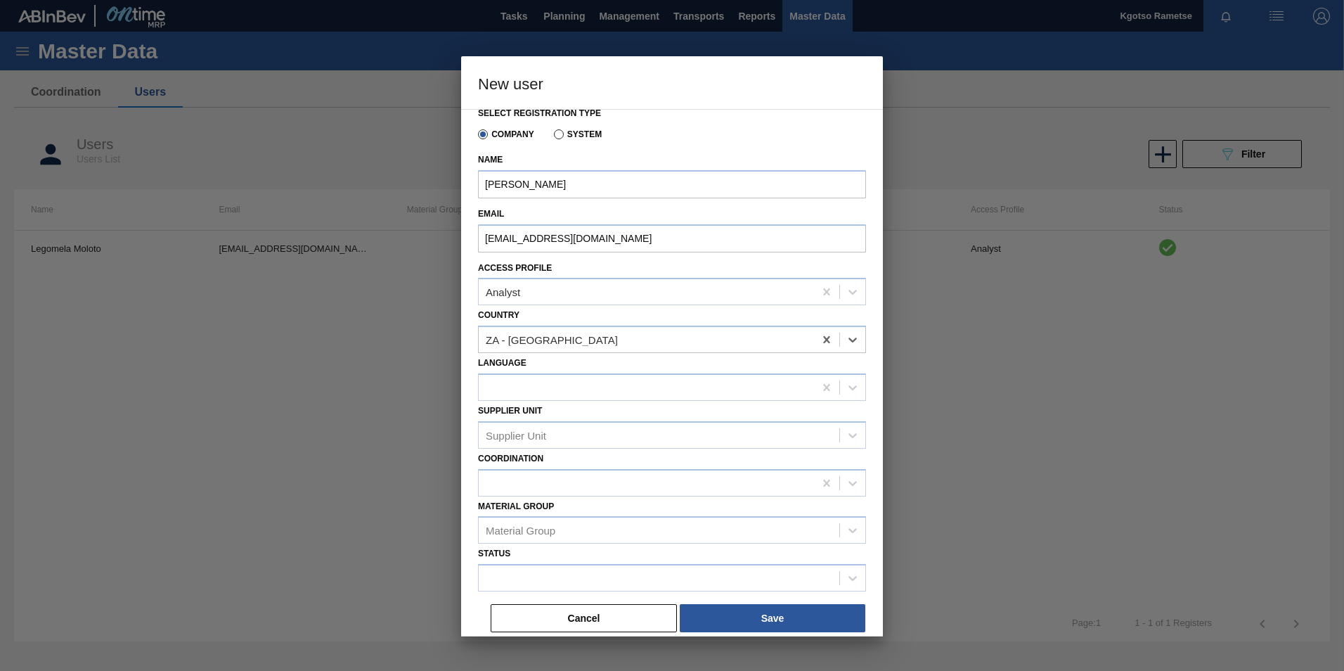
scroll to position [15, 0]
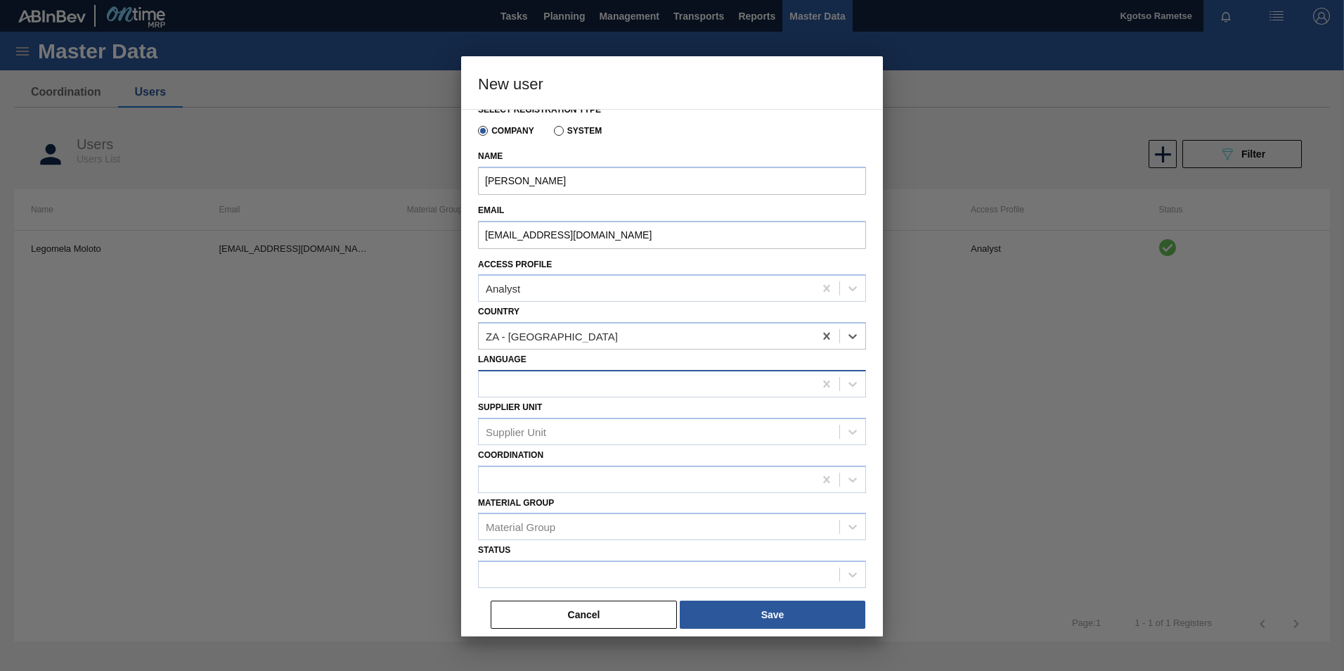
click at [510, 380] on div at bounding box center [646, 383] width 335 height 20
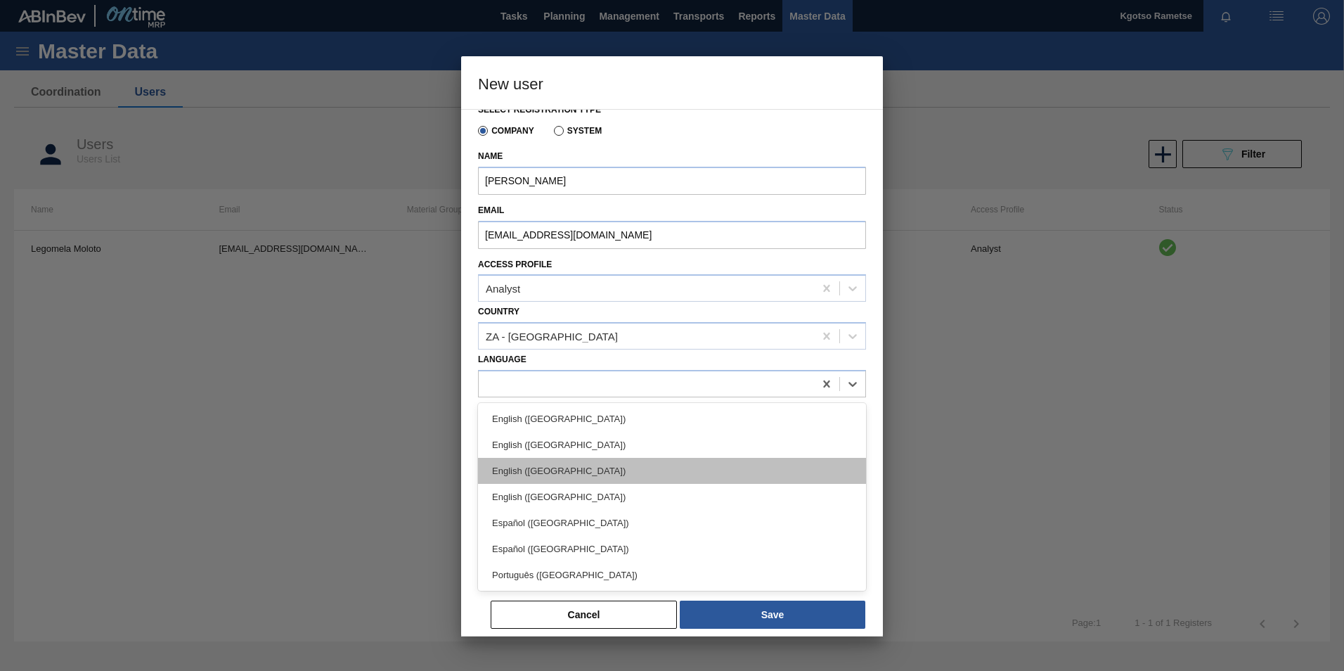
click at [517, 479] on div "English (Southern Africa)" at bounding box center [672, 471] width 388 height 26
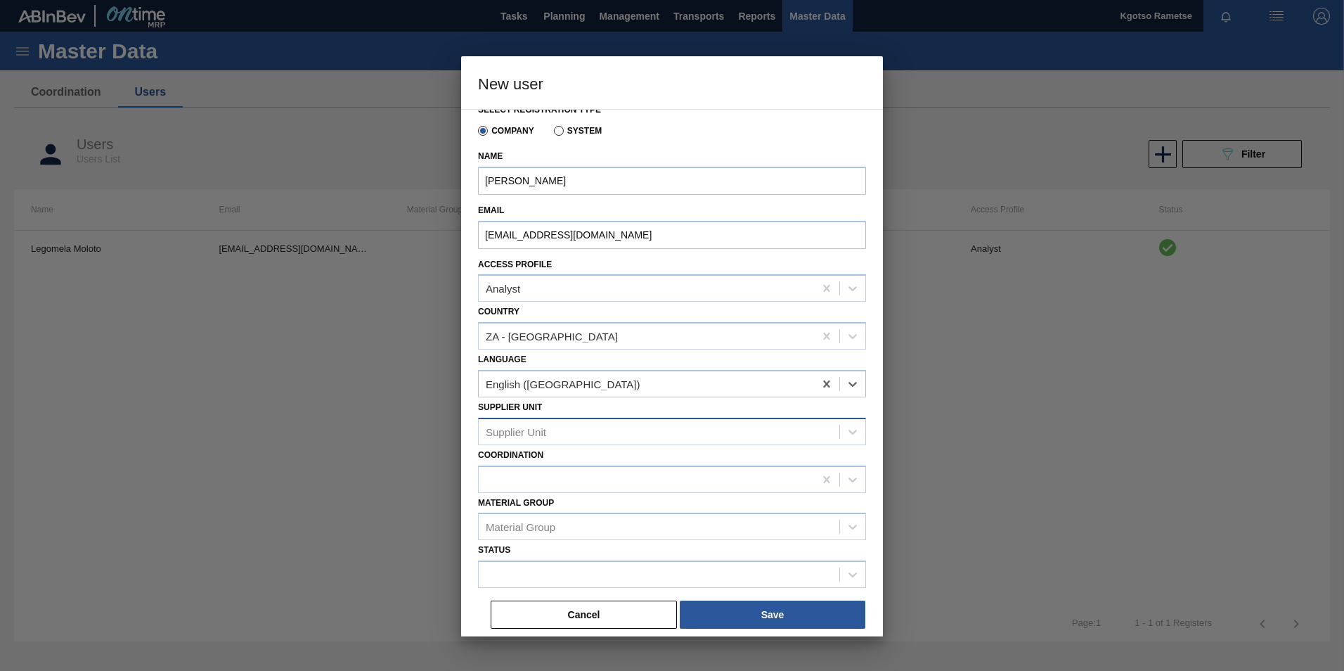
click at [499, 434] on div "Supplier Unit" at bounding box center [516, 431] width 60 height 12
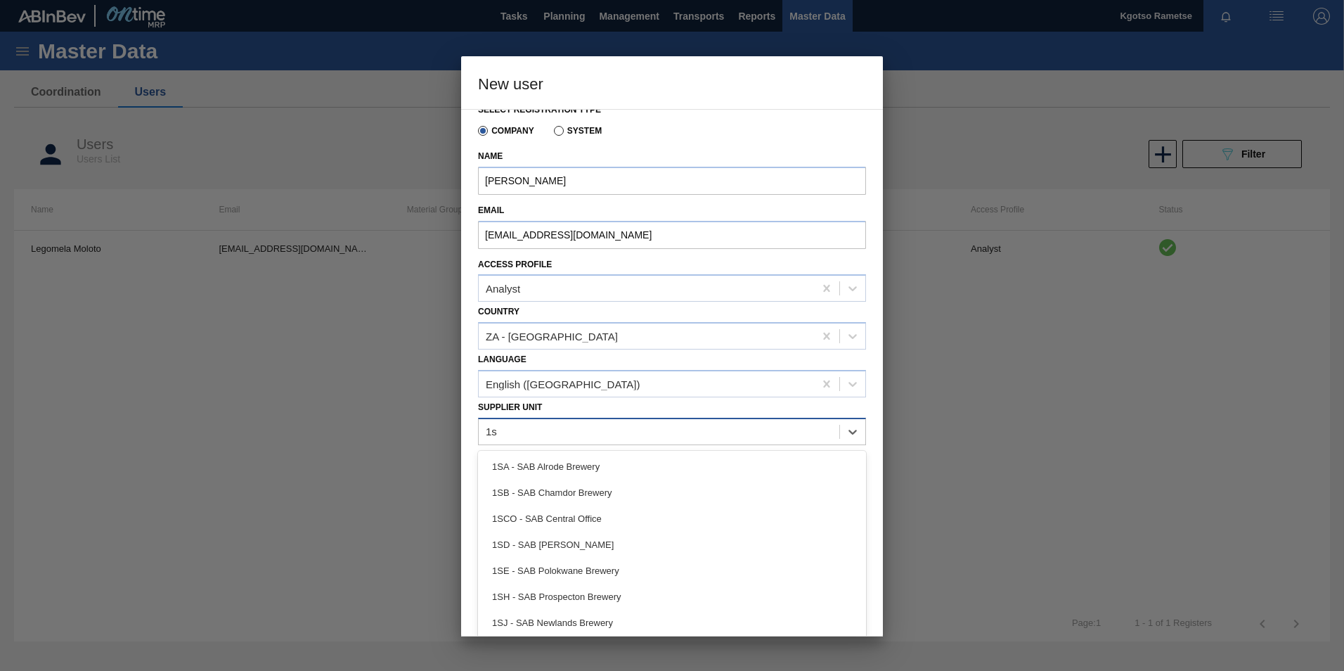
type Unit "1se"
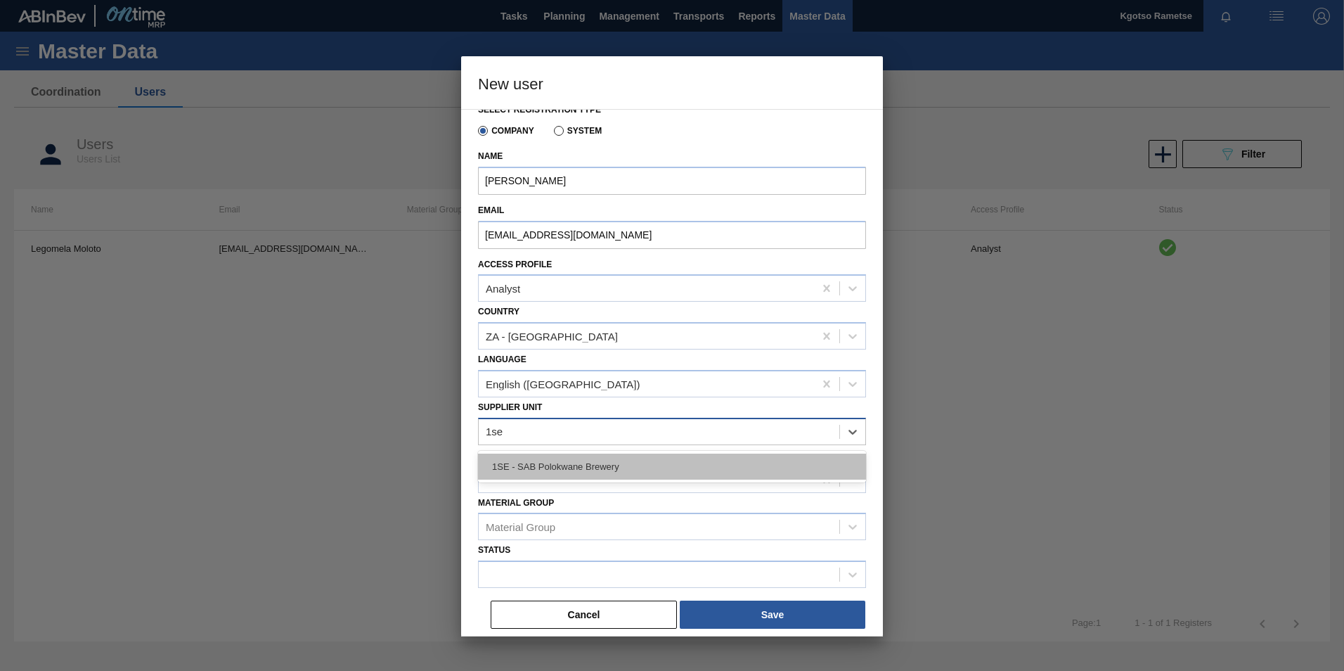
click at [538, 471] on div "1SE - SAB Polokwane Brewery" at bounding box center [672, 466] width 388 height 26
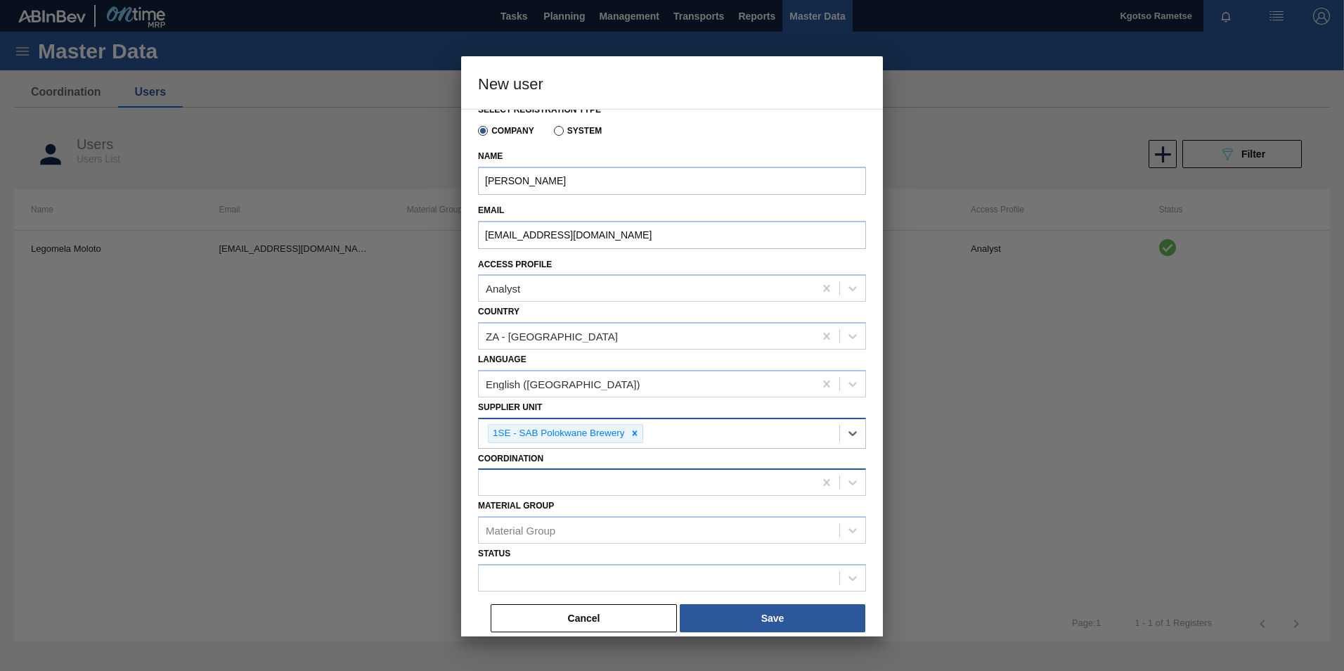
click at [536, 477] on div at bounding box center [646, 482] width 335 height 20
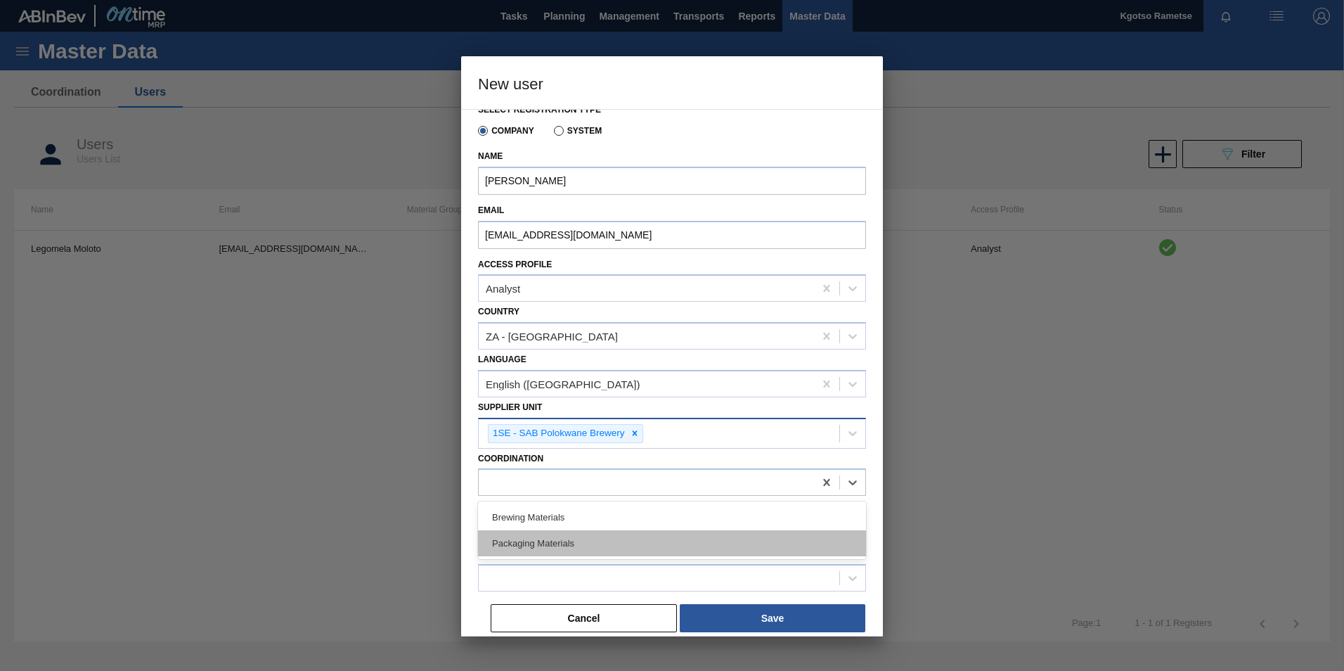
click at [548, 543] on div "Packaging Materials" at bounding box center [672, 543] width 388 height 26
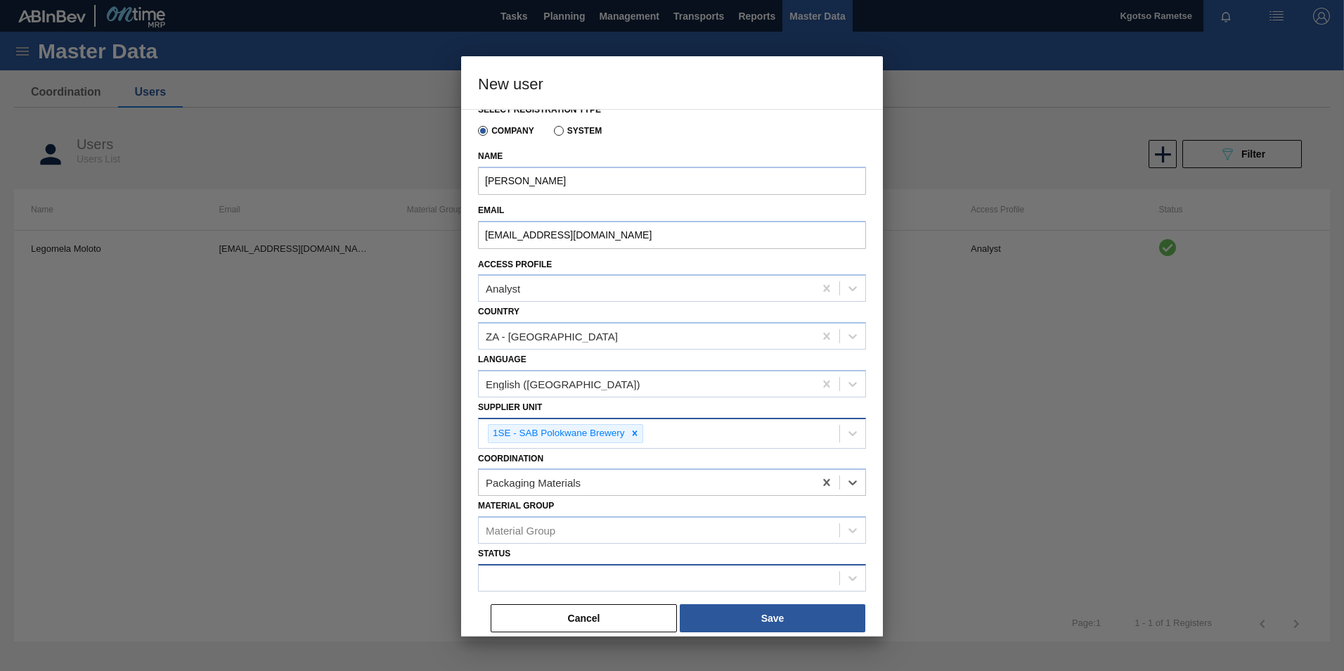
click at [529, 572] on div at bounding box center [659, 578] width 361 height 20
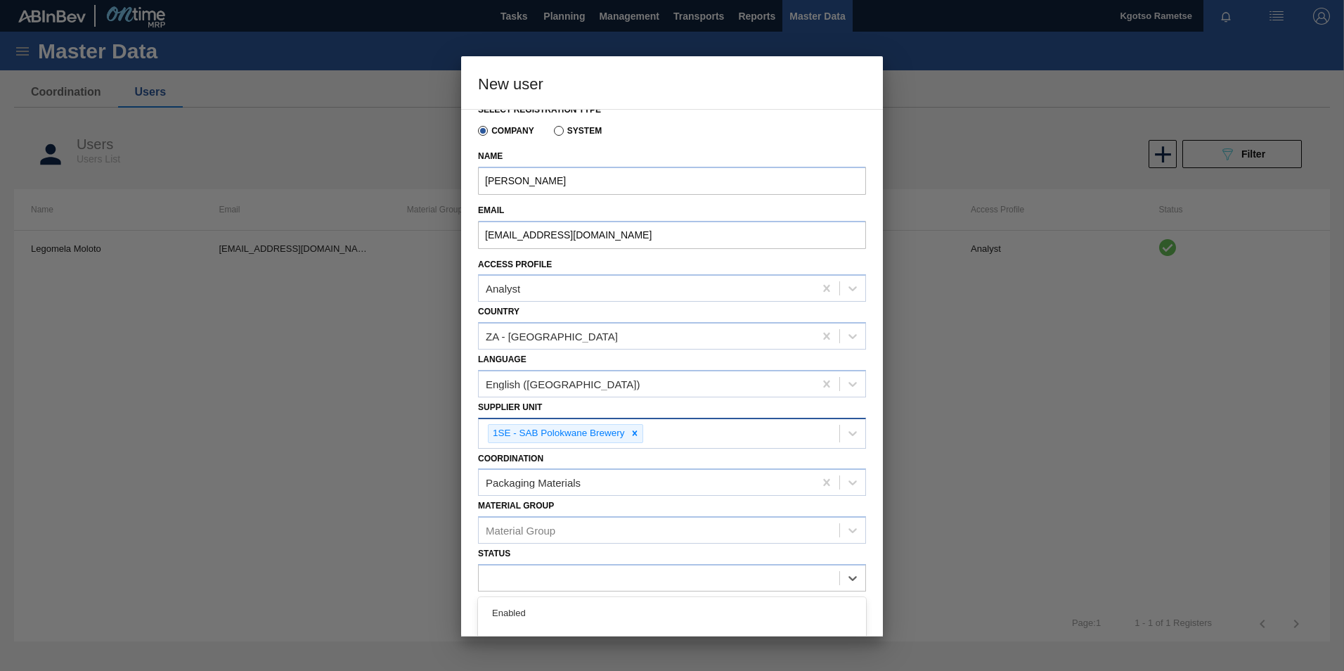
drag, startPoint x: 530, startPoint y: 614, endPoint x: 532, endPoint y: 606, distance: 8.7
click at [530, 614] on div "Enabled" at bounding box center [672, 613] width 388 height 26
click at [728, 627] on button "Save" at bounding box center [773, 618] width 186 height 28
click at [735, 625] on button "Save" at bounding box center [773, 618] width 186 height 28
click at [770, 619] on button "Save" at bounding box center [773, 618] width 186 height 28
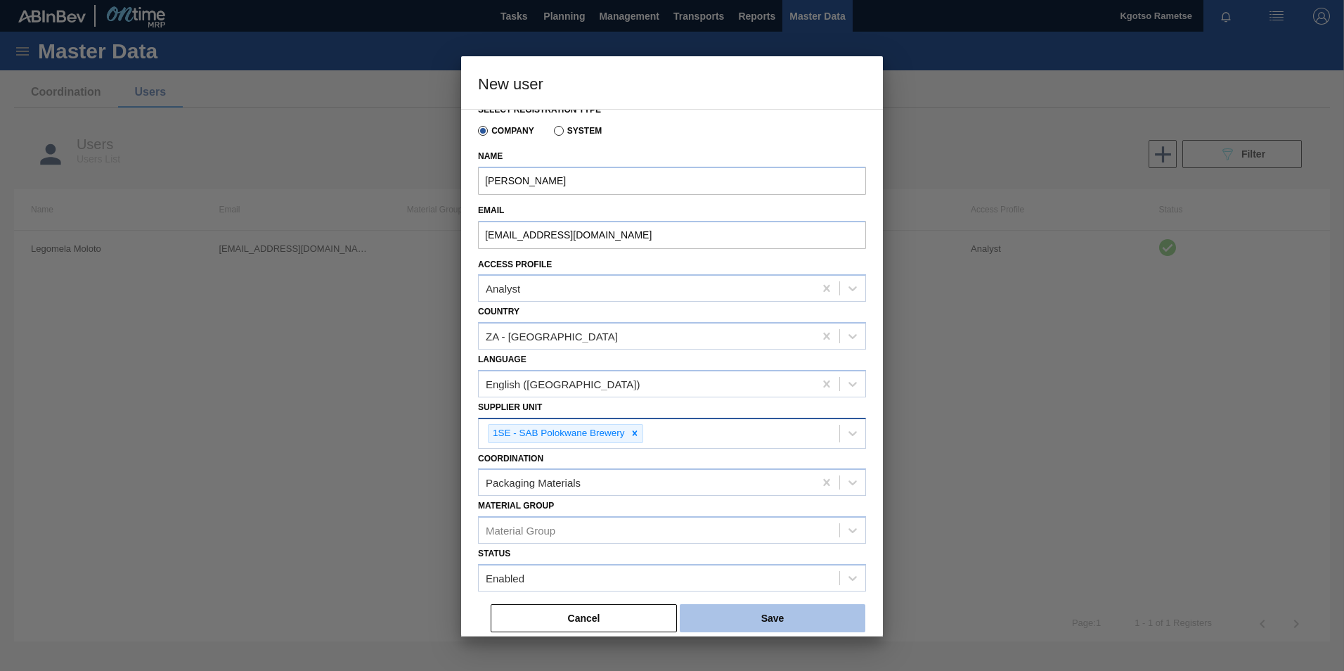
click at [770, 618] on button "Save" at bounding box center [773, 618] width 186 height 28
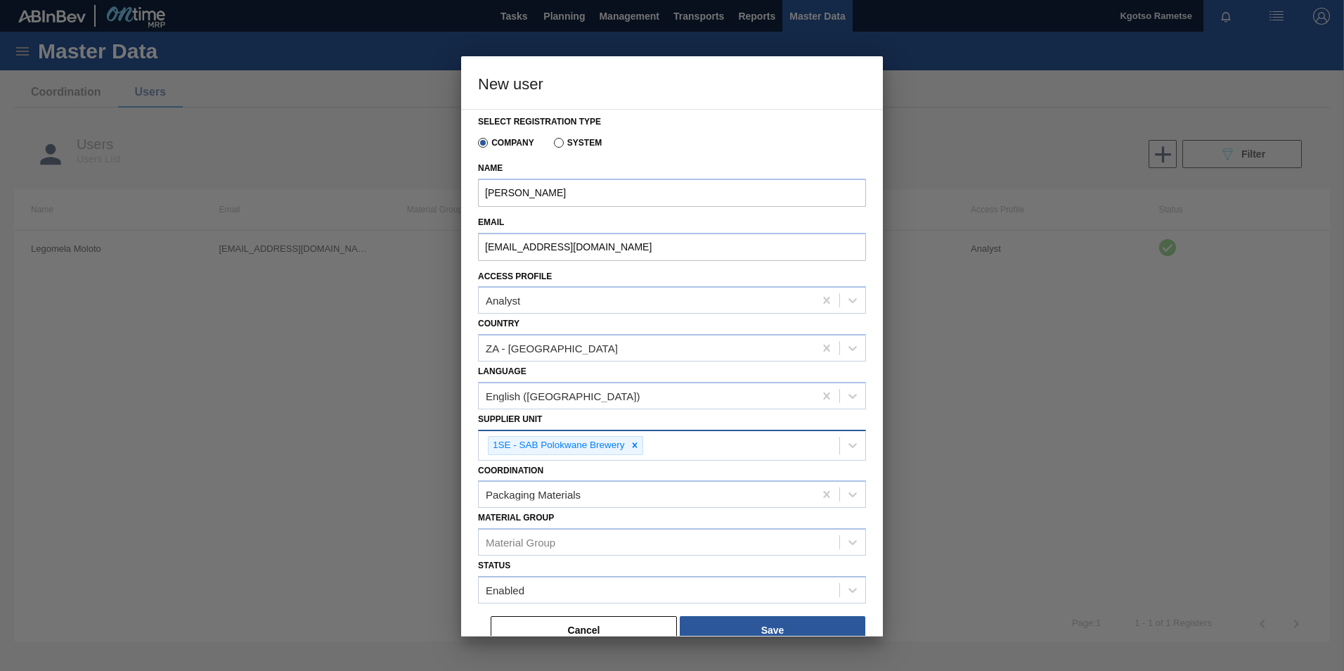
scroll to position [0, 0]
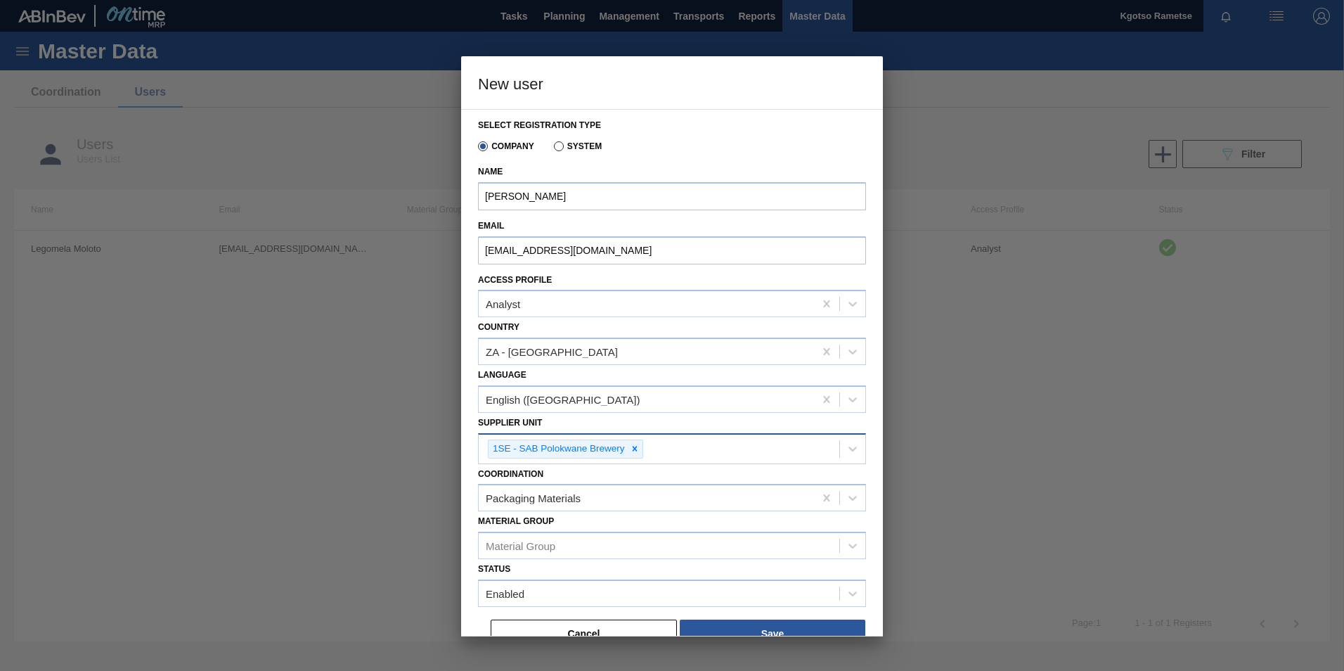
click at [796, 150] on div "Company System" at bounding box center [666, 143] width 376 height 27
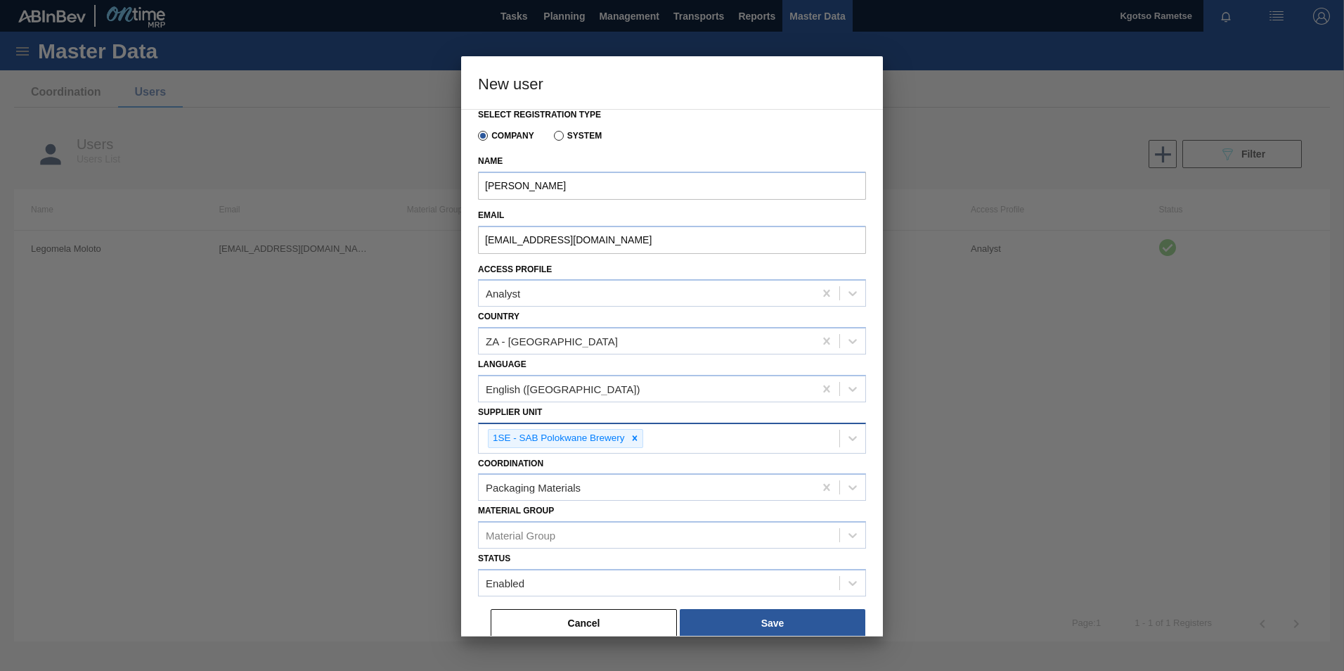
scroll to position [19, 0]
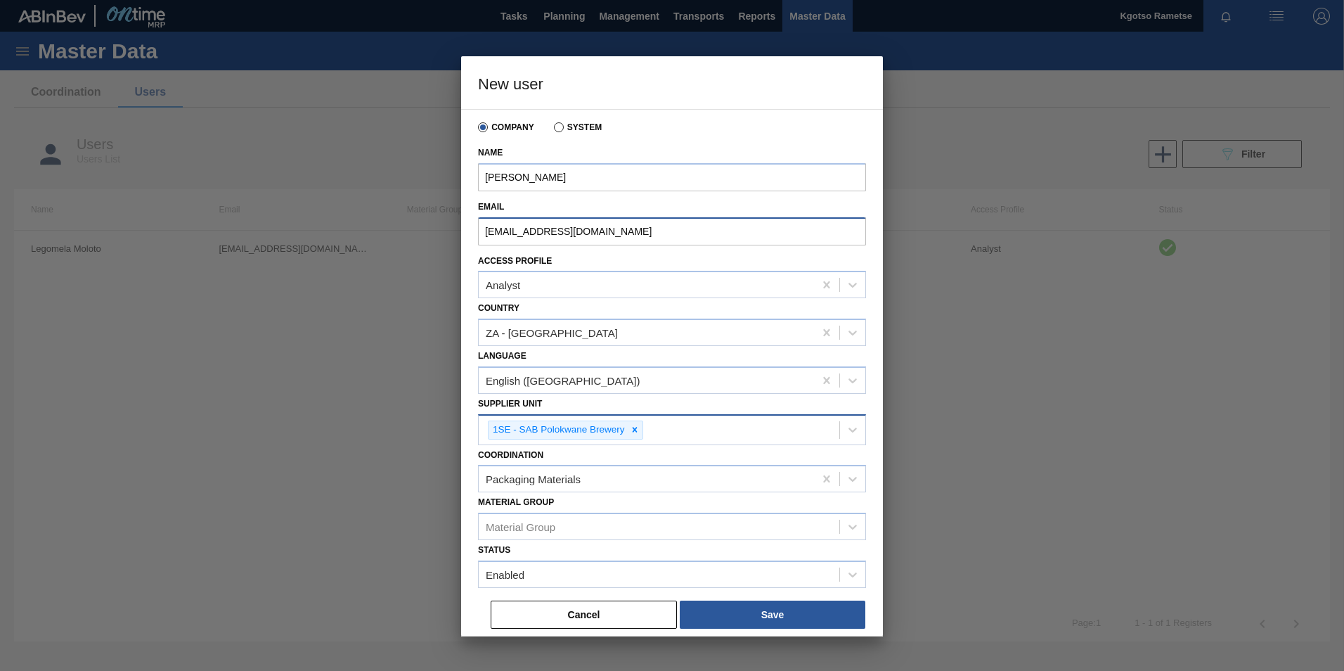
click at [482, 233] on input "sibongile.mtombeni@za.ab-inbev.com" at bounding box center [672, 231] width 388 height 28
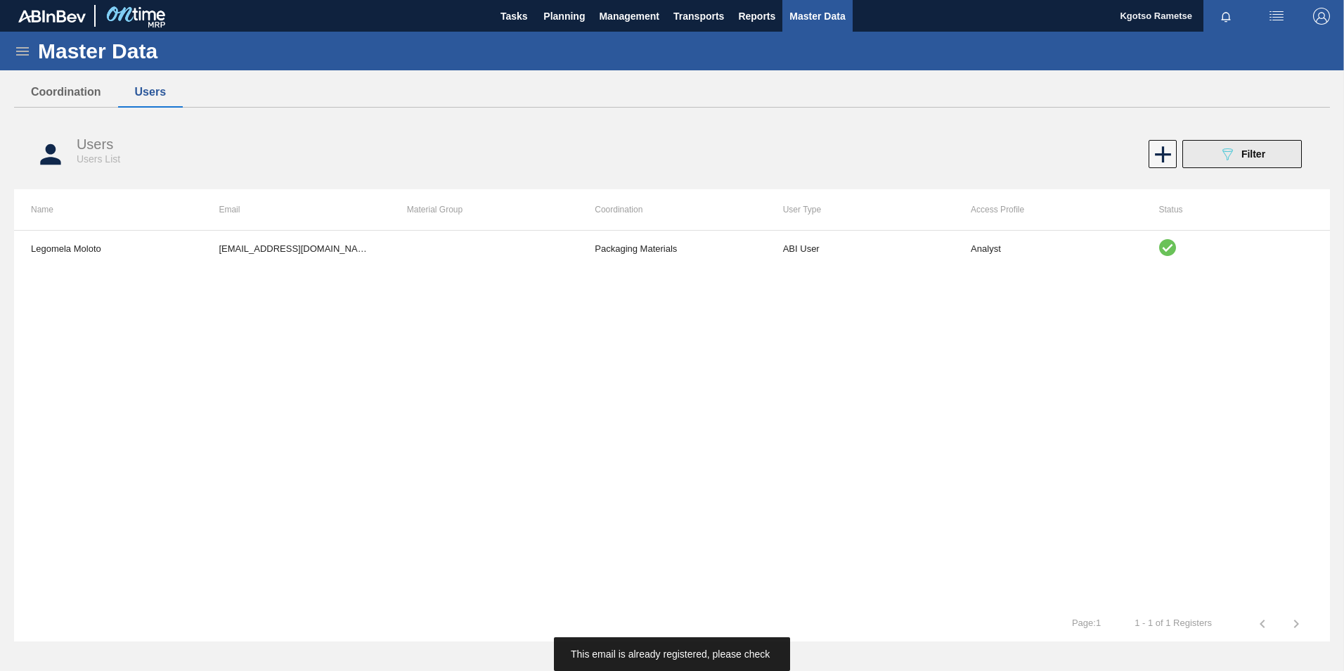
click at [1241, 148] on span "Filter" at bounding box center [1253, 153] width 24 height 11
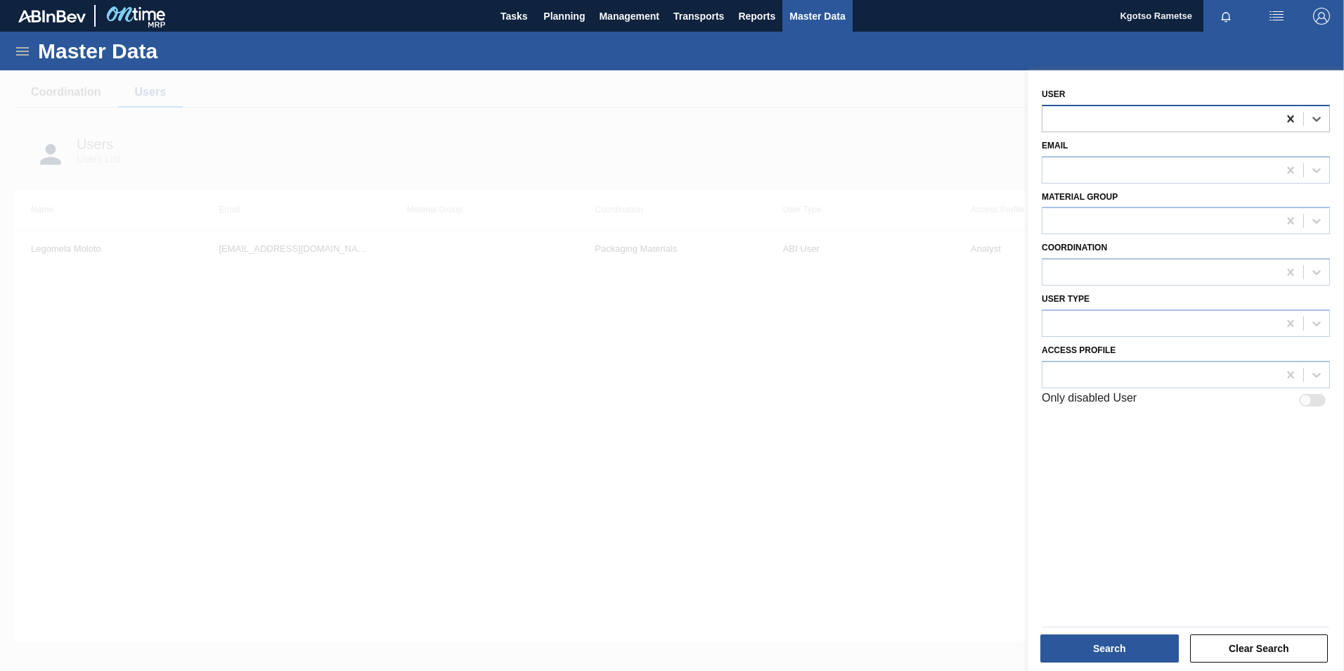
click at [1285, 119] on icon at bounding box center [1291, 119] width 14 height 14
click at [1206, 108] on div at bounding box center [1159, 118] width 235 height 20
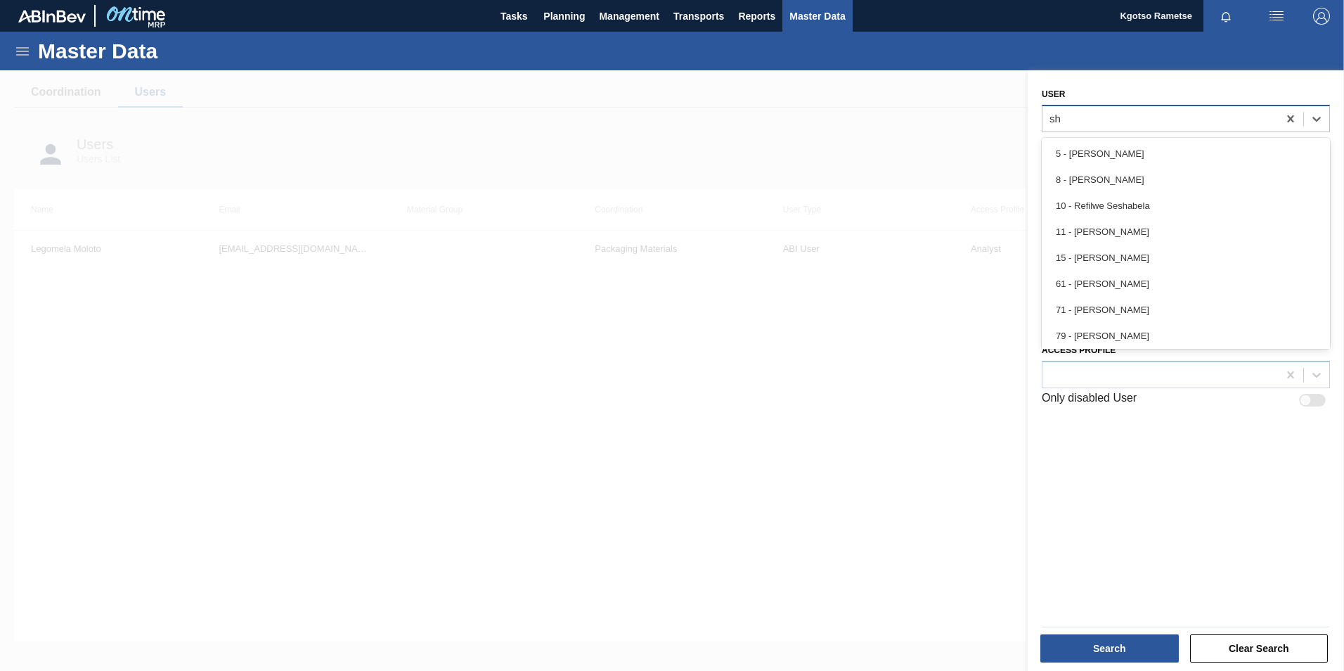
type input "s"
click at [856, 467] on div at bounding box center [672, 405] width 1344 height 671
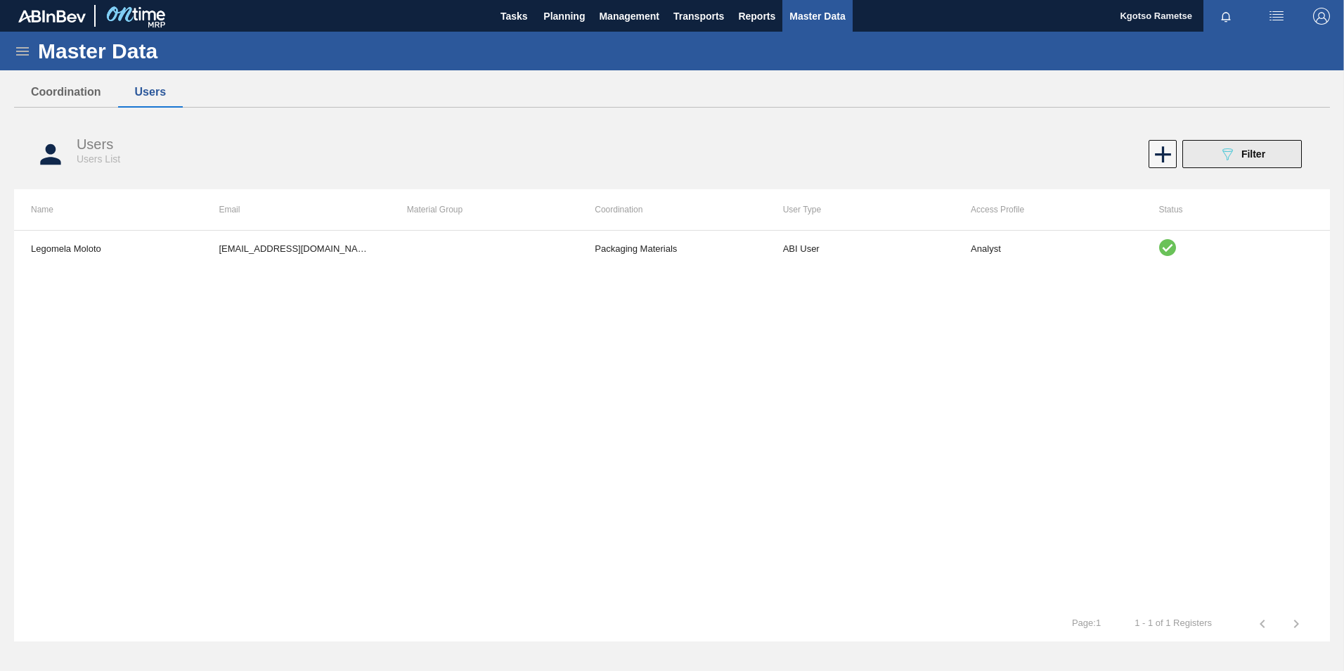
click at [1225, 161] on icon "089F7B8B-B2A5-4AFE-B5C0-19BA573D28AC" at bounding box center [1227, 154] width 17 height 17
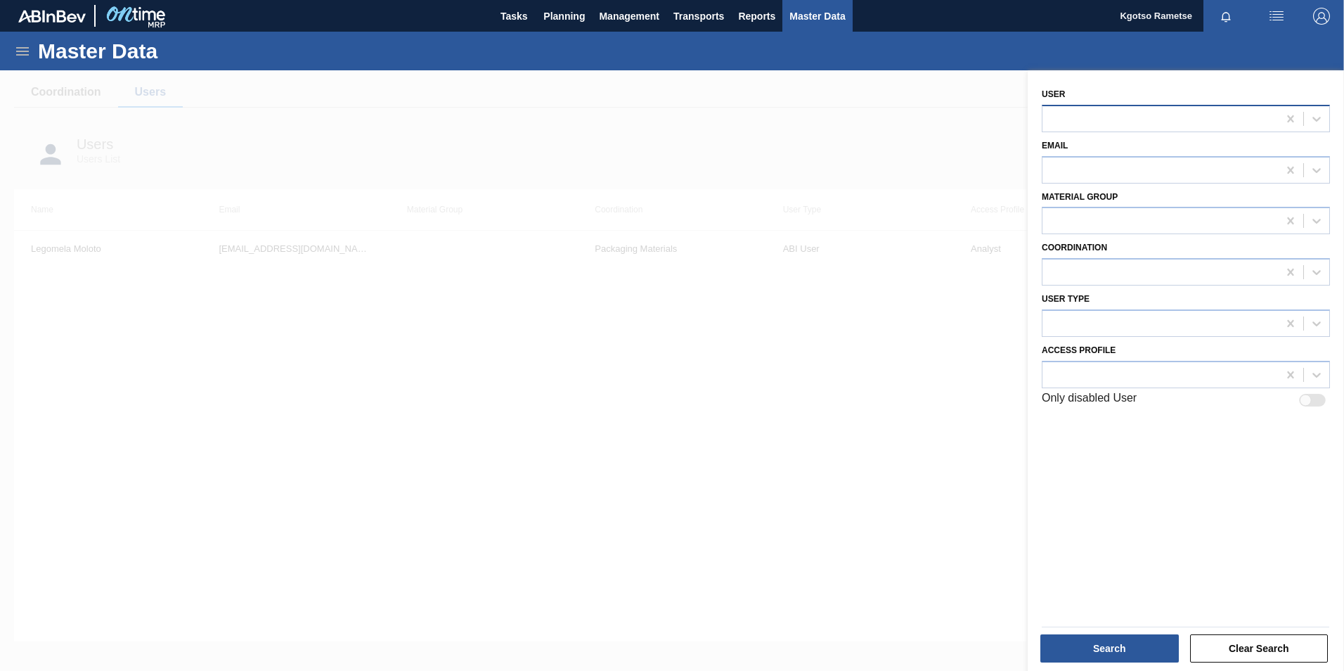
click at [1194, 124] on div at bounding box center [1159, 118] width 235 height 20
type input "shimi"
click at [905, 450] on div at bounding box center [672, 405] width 1344 height 671
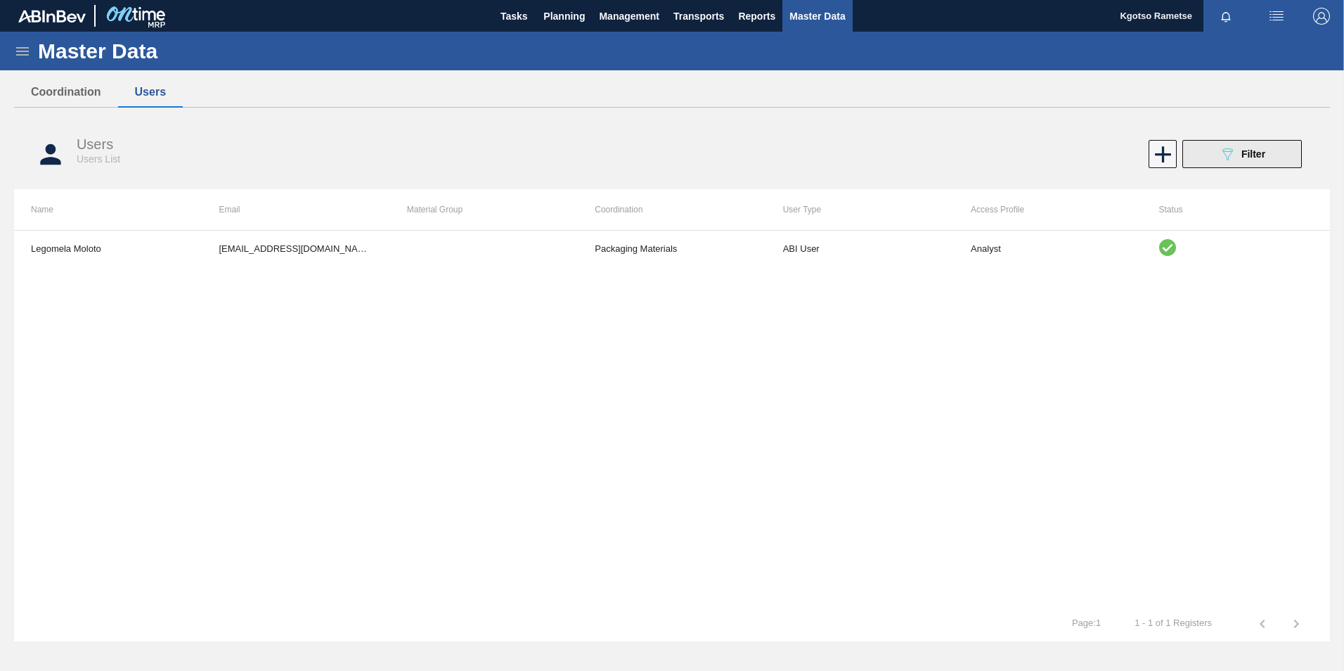
click at [1265, 146] on div "089F7B8B-B2A5-4AFE-B5C0-19BA573D28AC Filter" at bounding box center [1242, 154] width 46 height 17
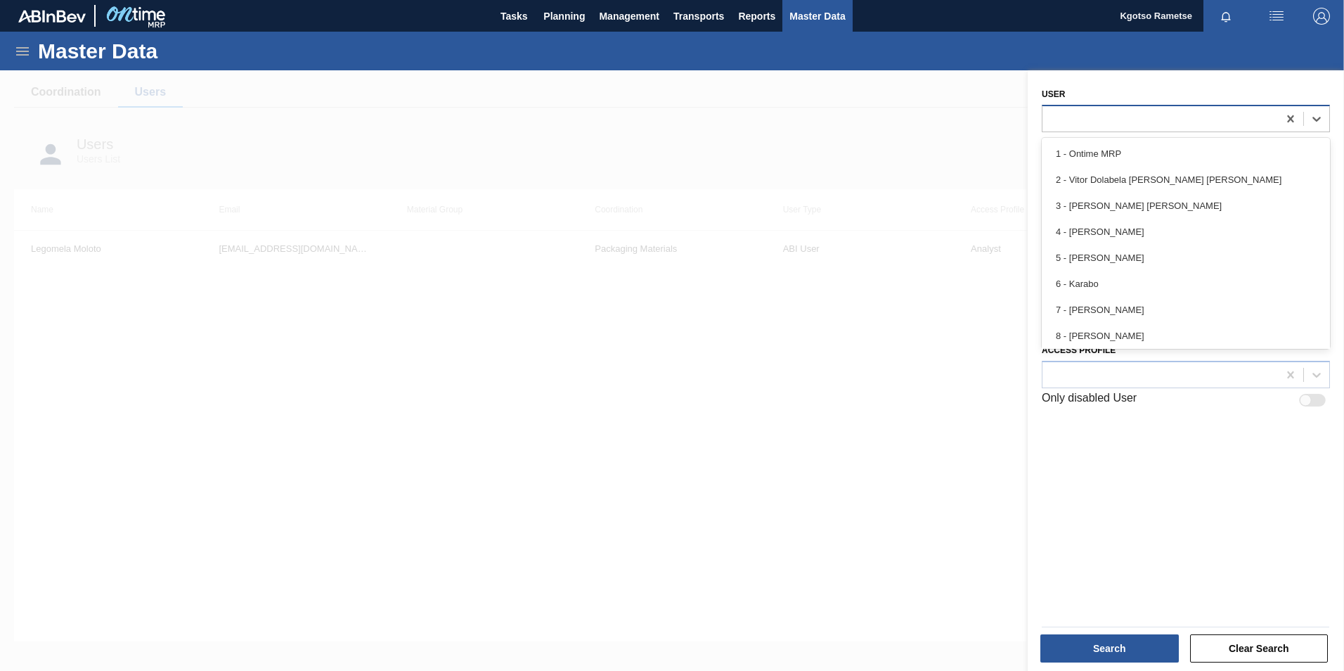
click at [1144, 117] on div at bounding box center [1159, 118] width 235 height 20
type input "kgo"
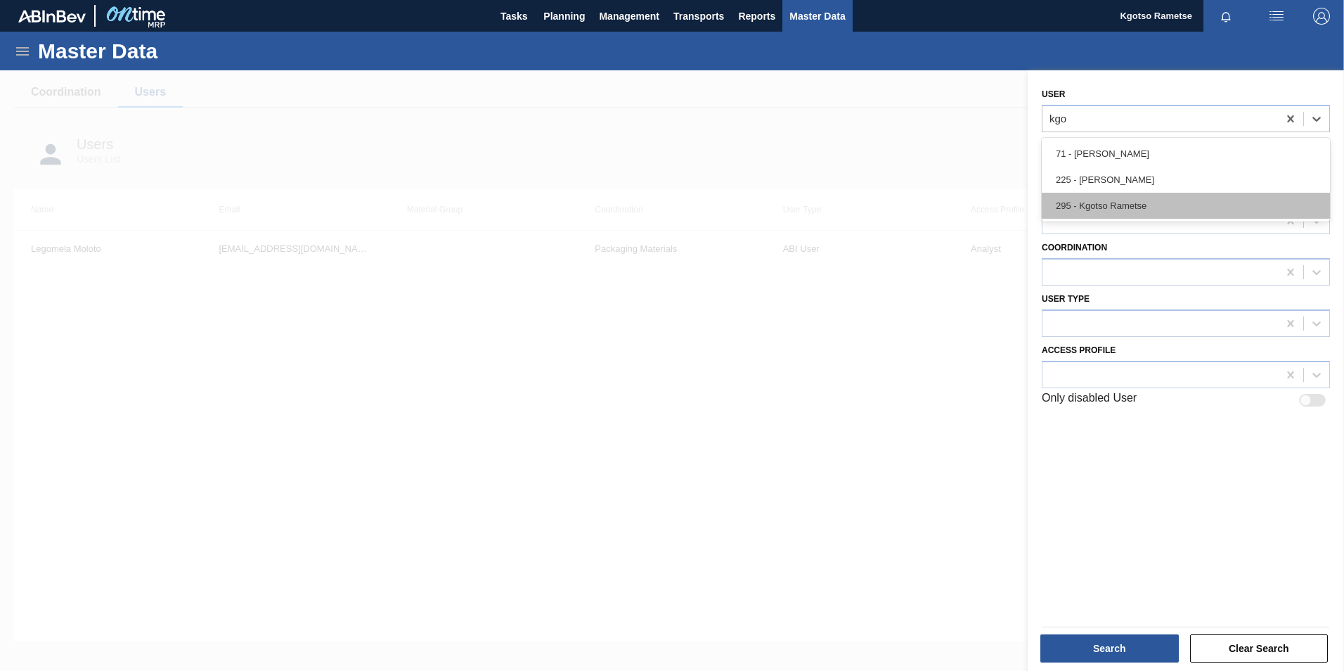
click at [1093, 198] on div "295 - Kgotso Rametse" at bounding box center [1186, 206] width 288 height 26
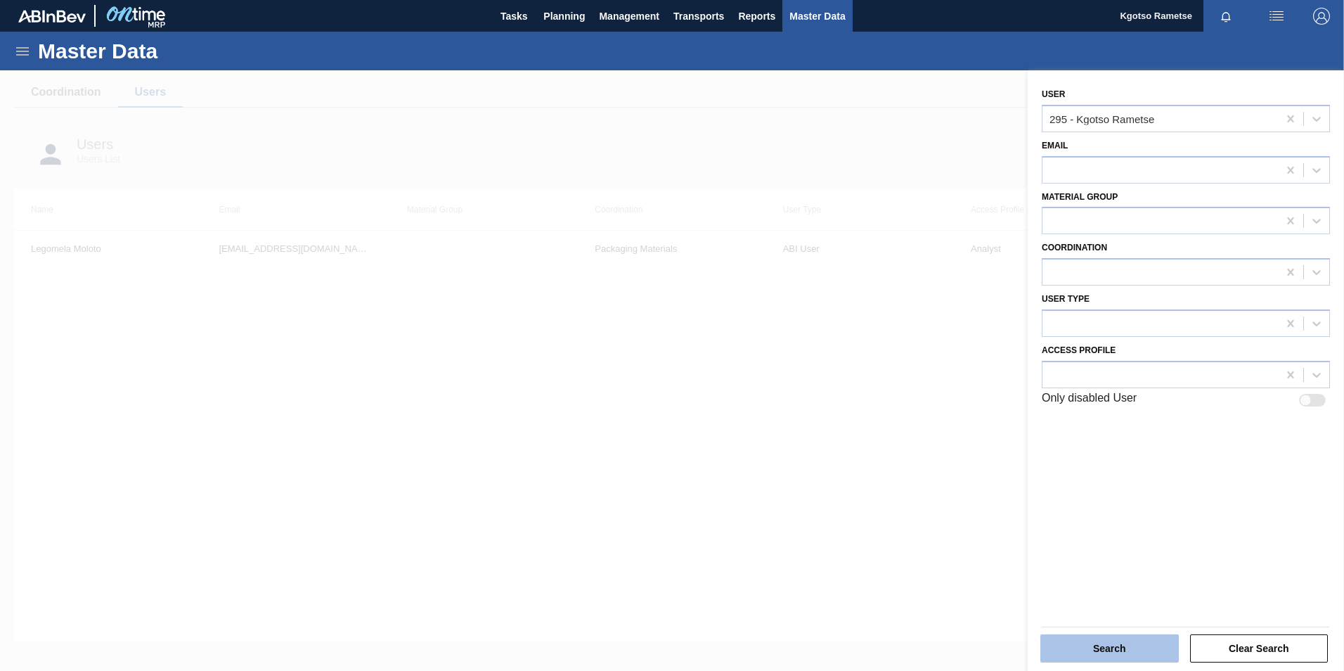
click at [1069, 645] on button "Search" at bounding box center [1109, 648] width 138 height 28
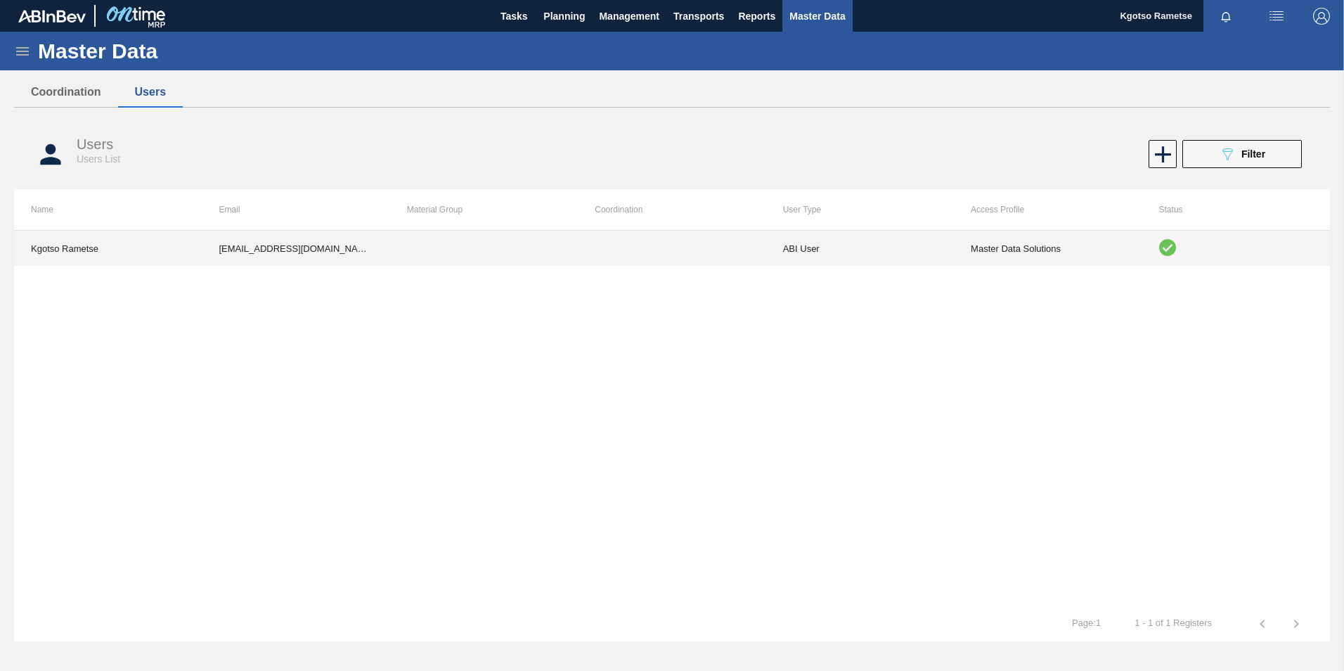
click at [475, 259] on td at bounding box center [484, 248] width 188 height 35
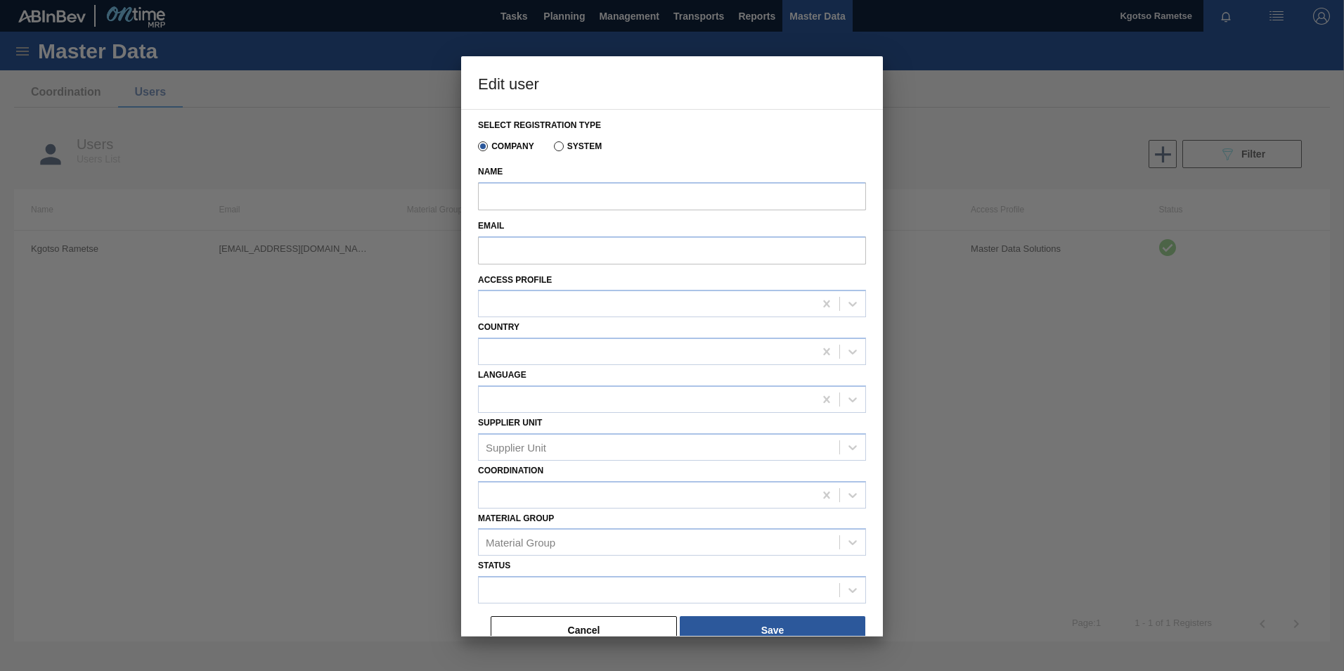
type input "Kgotso Rametse"
type input "kgotso.rametse@za.ab-inbev.com"
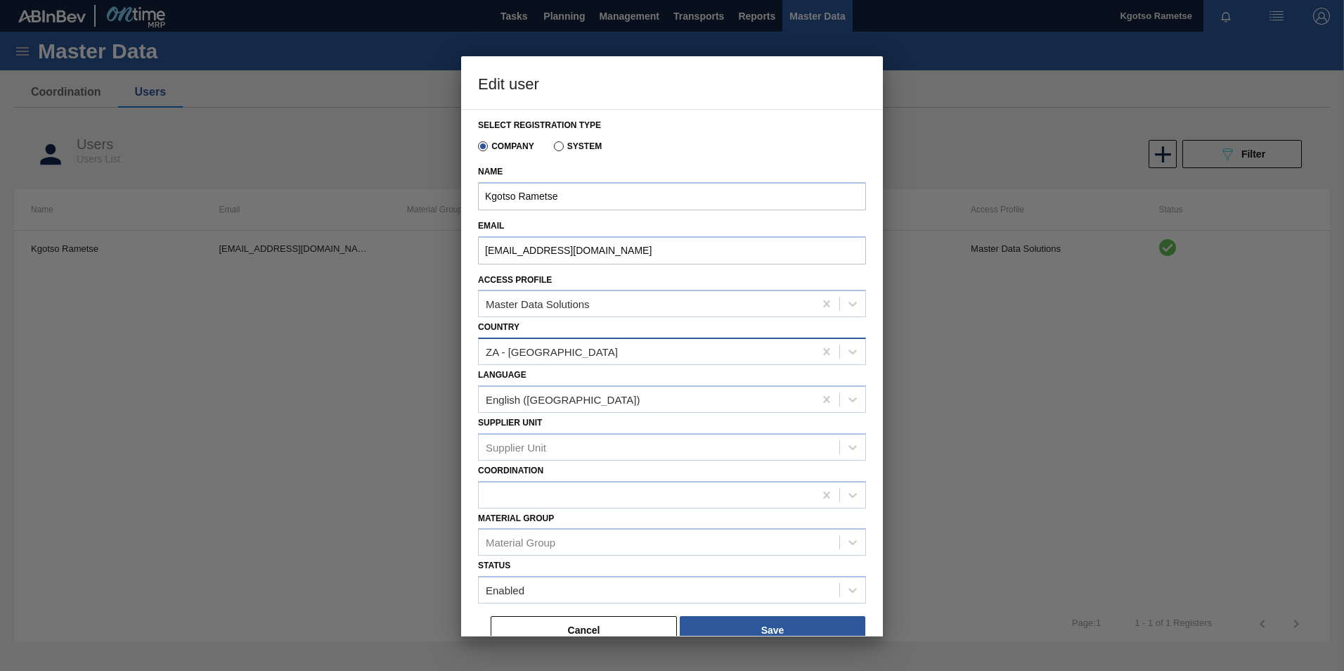
scroll to position [15, 0]
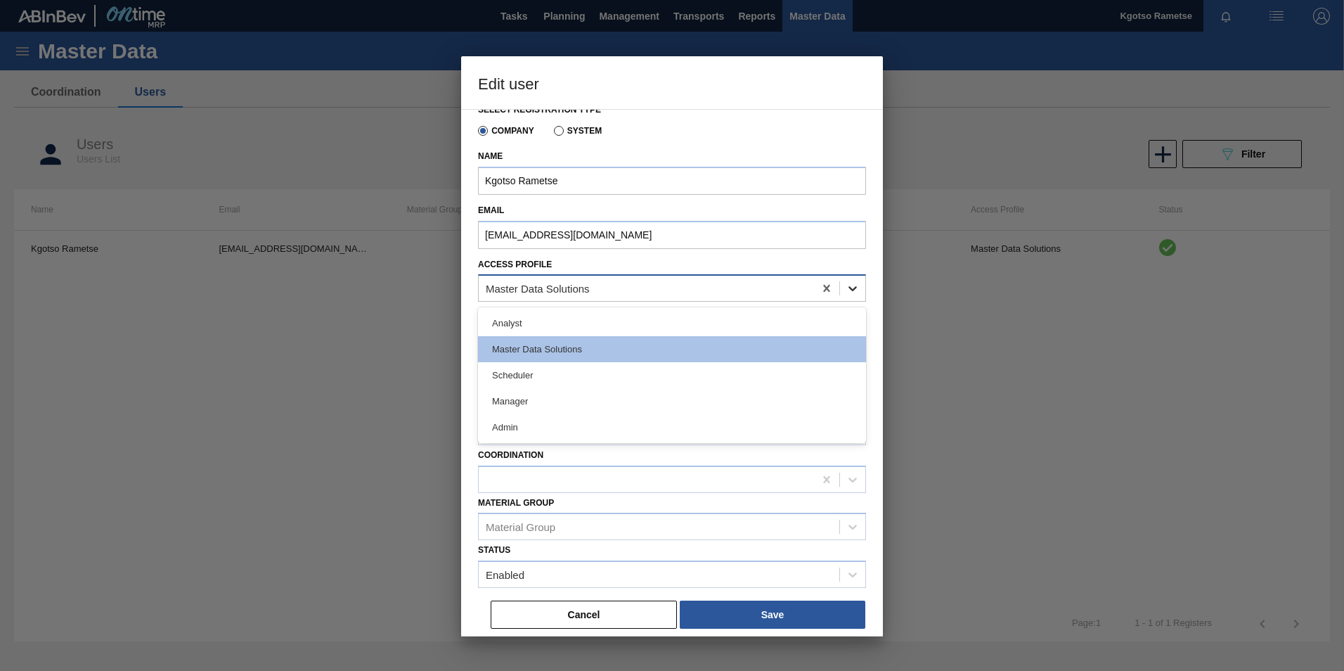
click at [851, 292] on icon at bounding box center [853, 288] width 14 height 14
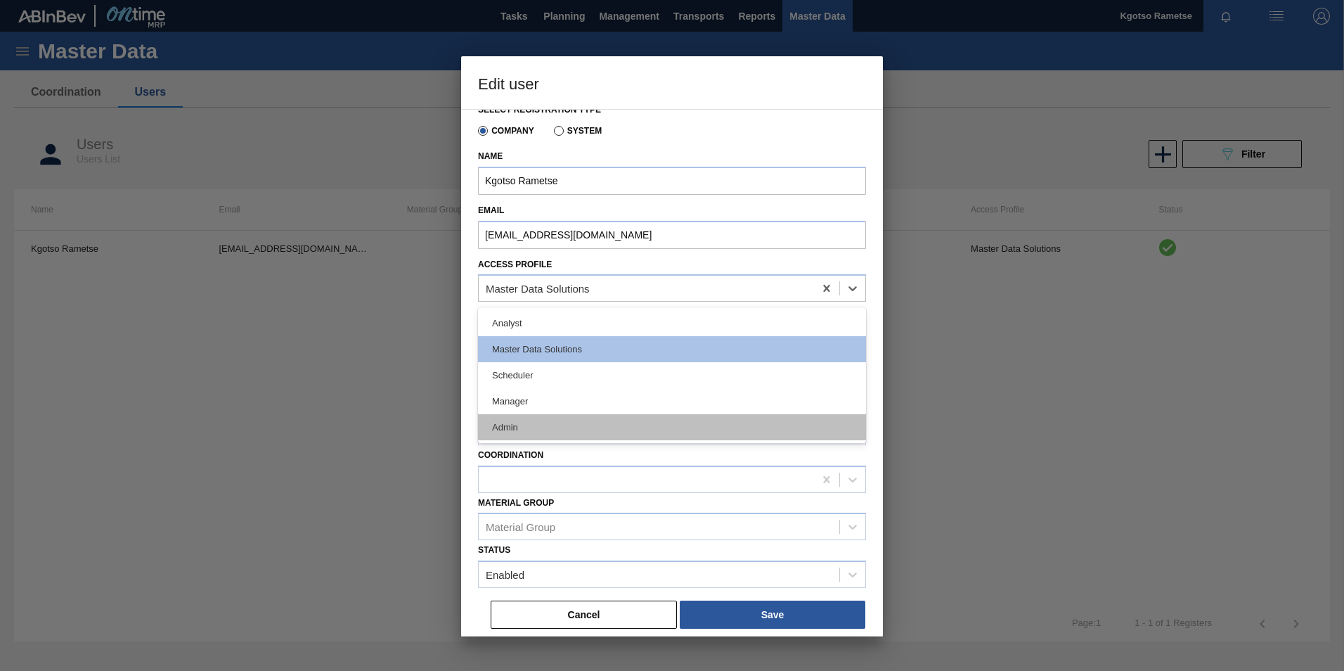
click at [816, 422] on div "Admin" at bounding box center [672, 427] width 388 height 26
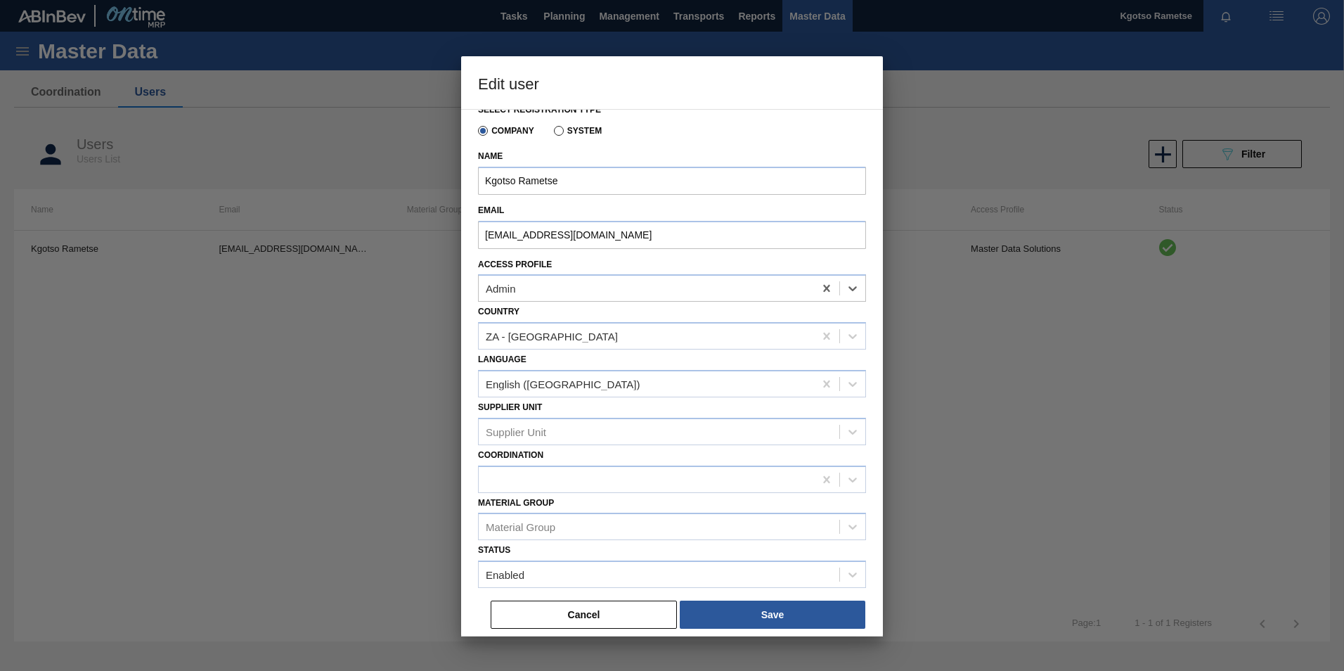
click at [770, 631] on div "Select registration type Company System Name Kgotso Rametse Email kgotso.ramets…" at bounding box center [672, 372] width 422 height 527
click at [770, 625] on button "Save" at bounding box center [773, 614] width 186 height 28
click at [618, 611] on button "Cancel" at bounding box center [584, 614] width 186 height 28
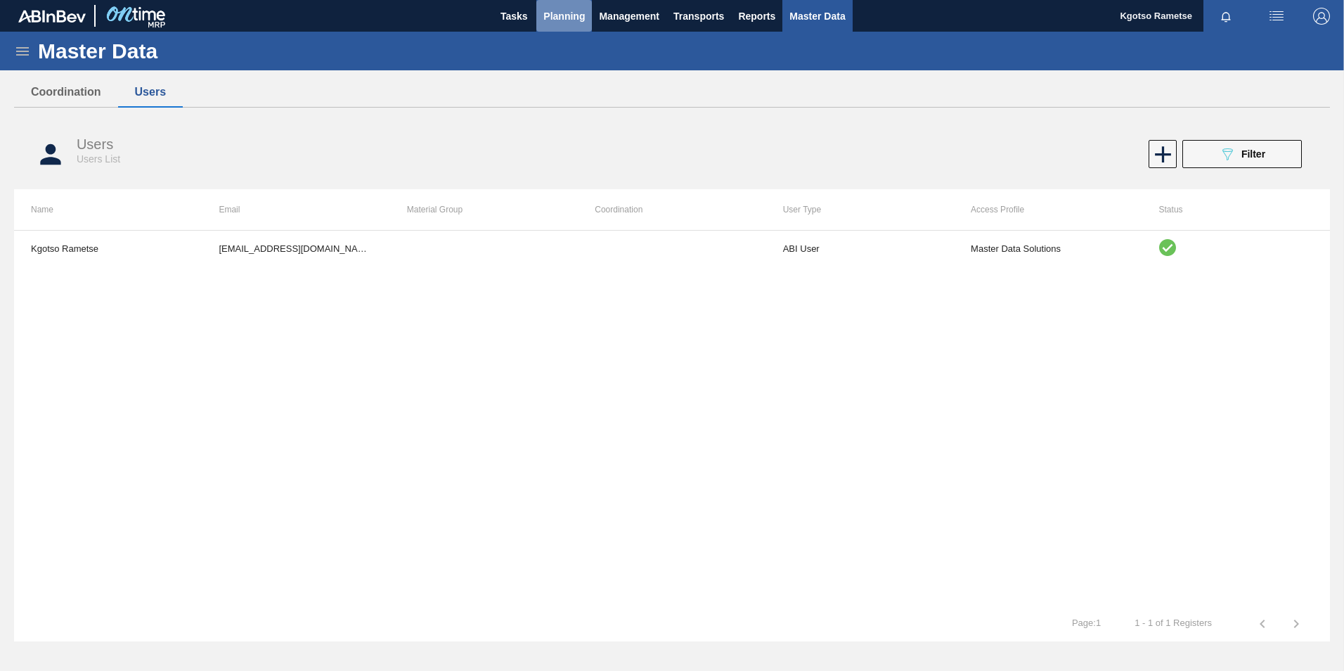
click at [566, 21] on span "Planning" at bounding box center [563, 16] width 41 height 17
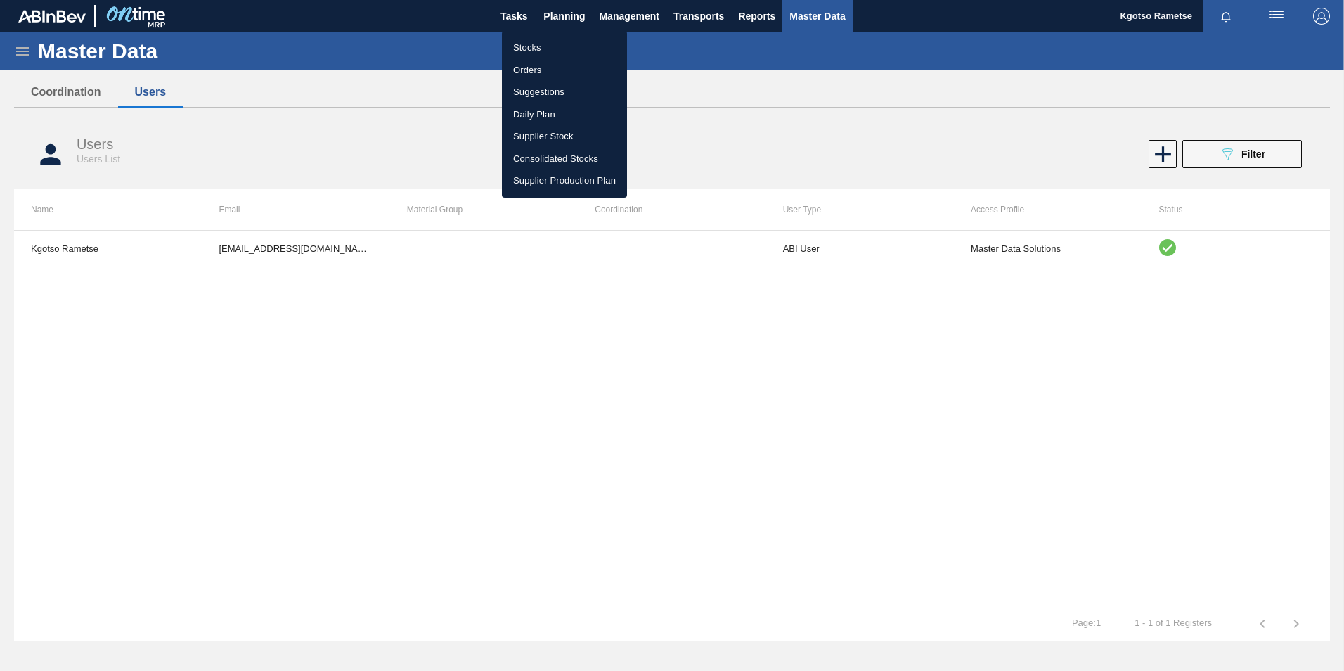
click at [545, 51] on li "Stocks" at bounding box center [564, 48] width 125 height 22
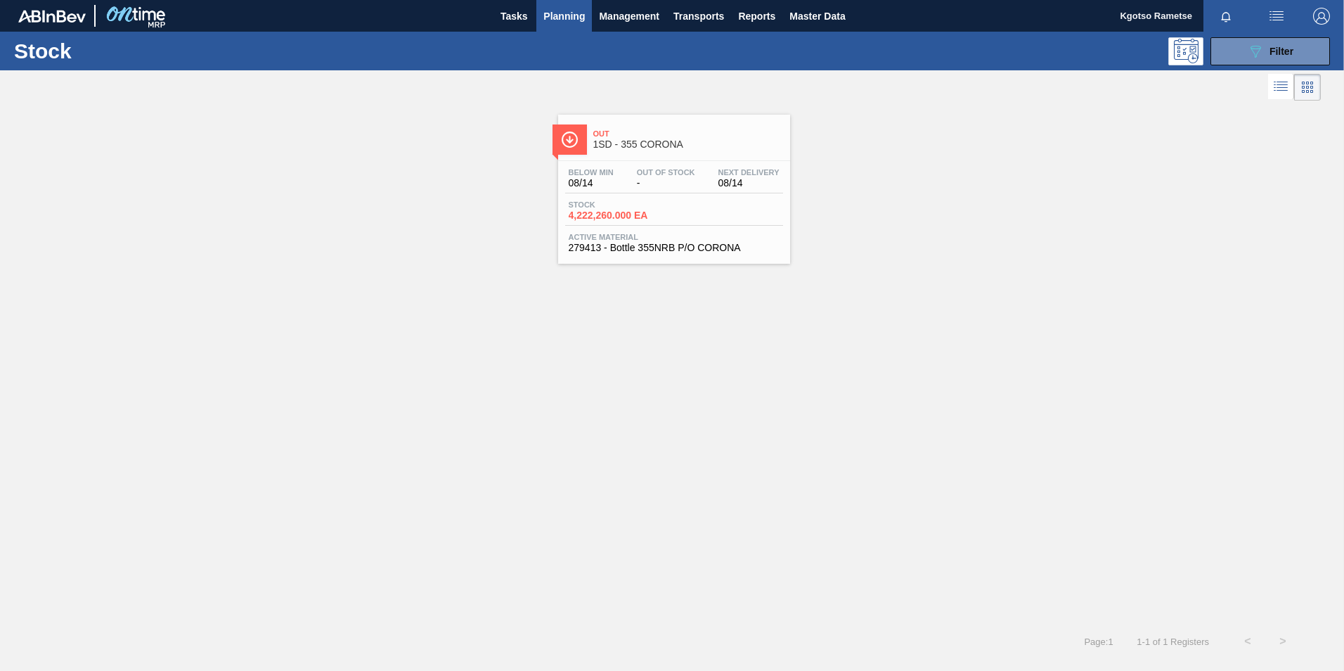
click at [590, 176] on span "Below Min" at bounding box center [591, 172] width 45 height 8
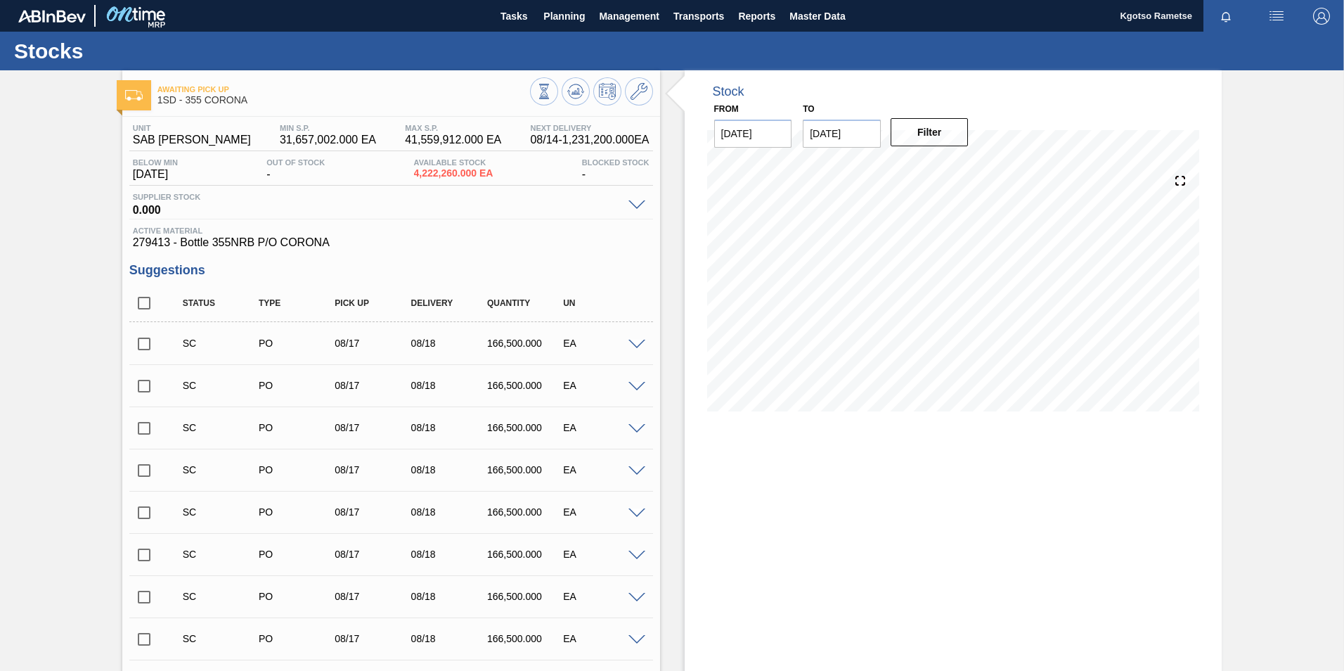
drag, startPoint x: 561, startPoint y: 15, endPoint x: 520, endPoint y: 50, distance: 53.8
click at [561, 15] on span "Planning" at bounding box center [563, 16] width 41 height 17
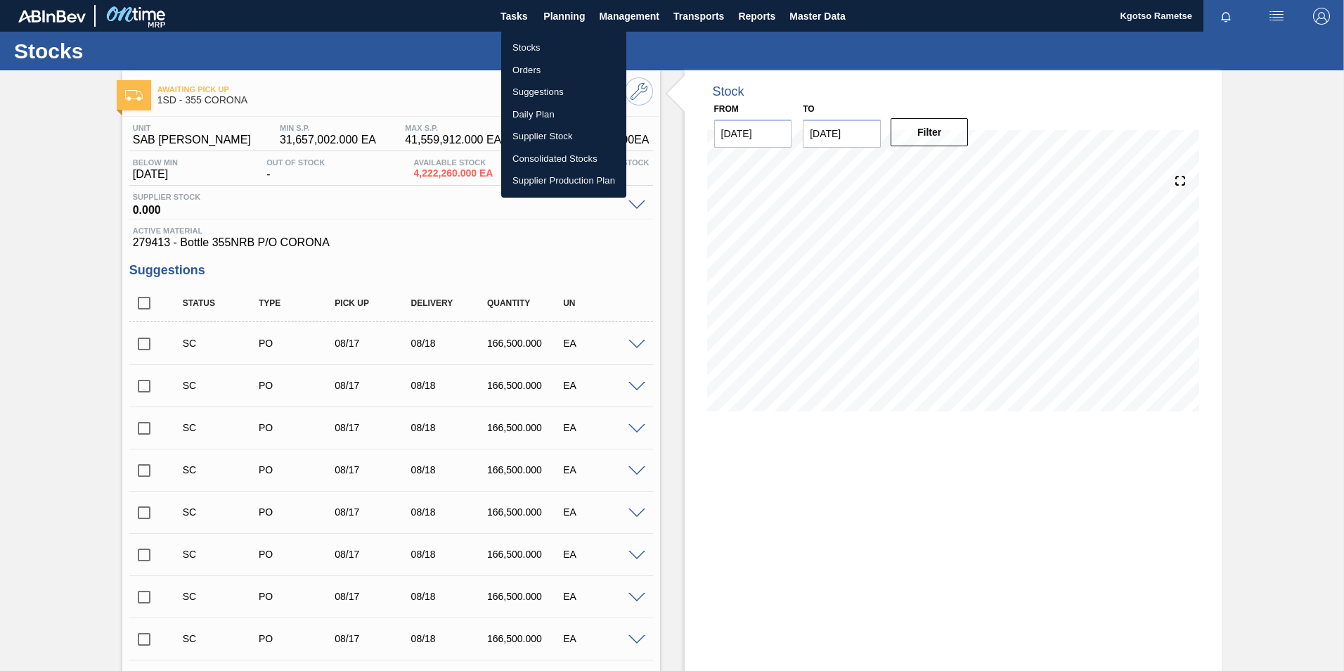
click at [518, 48] on li "Stocks" at bounding box center [563, 48] width 125 height 22
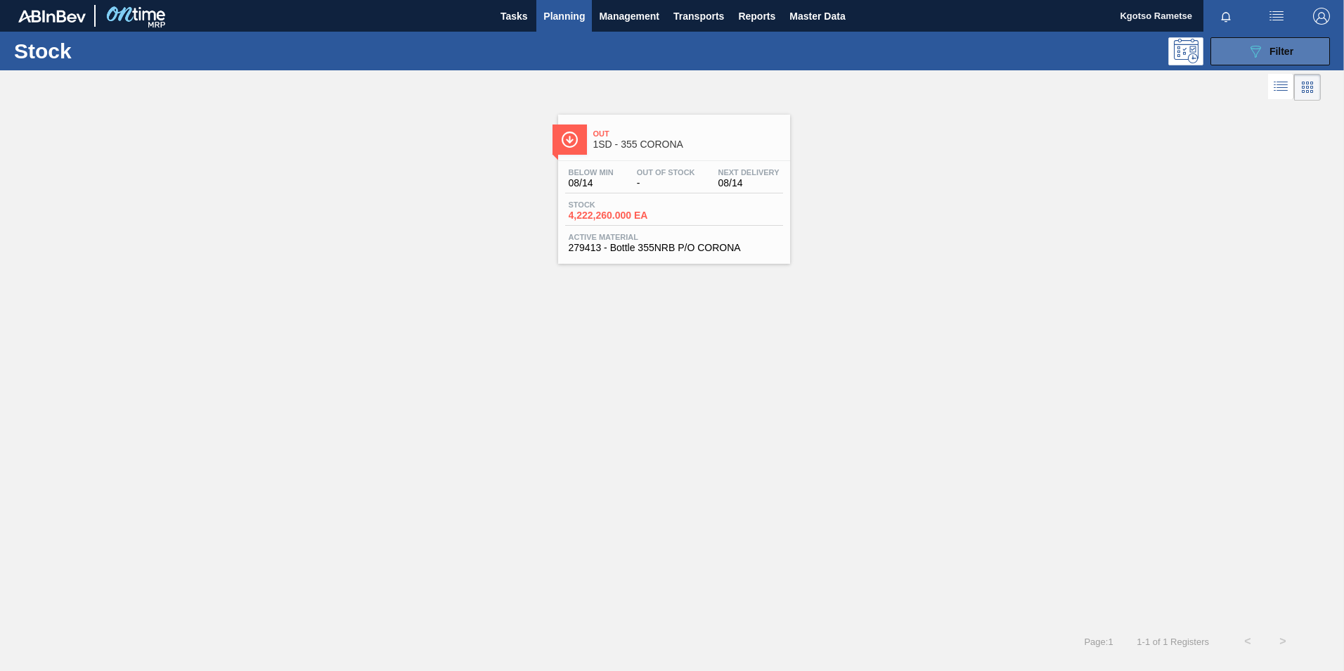
click at [1282, 51] on span "Filter" at bounding box center [1282, 51] width 24 height 11
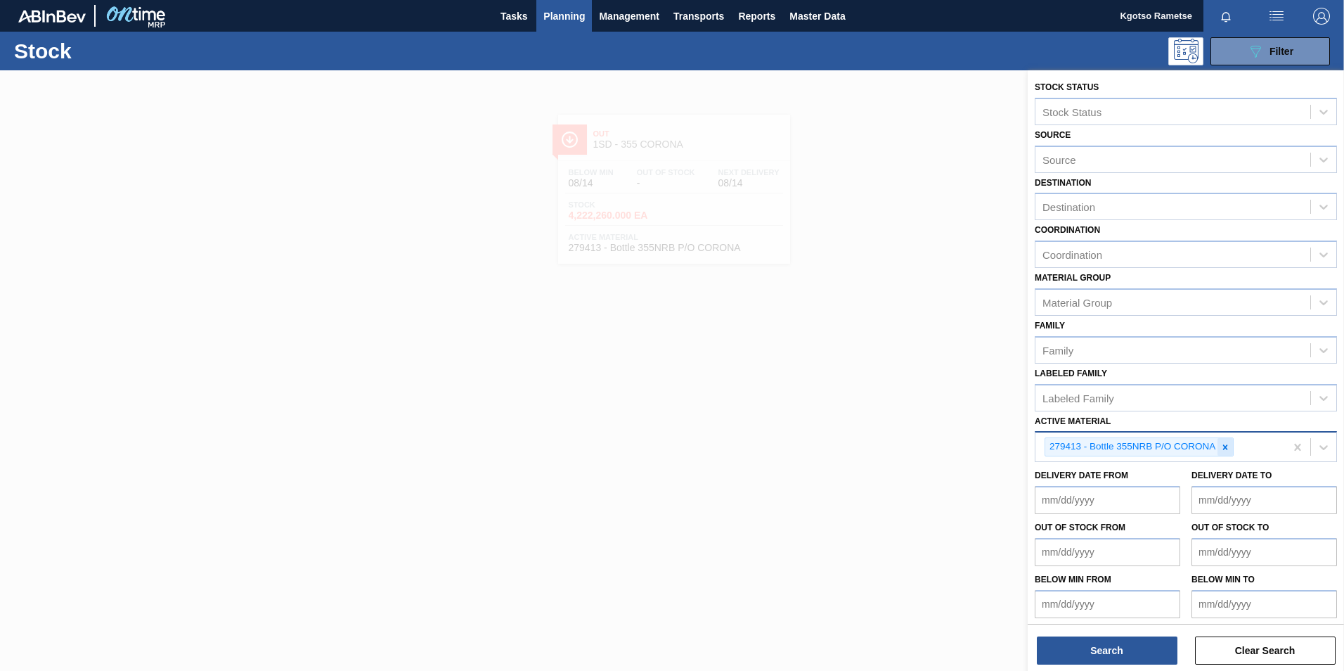
click at [1224, 451] on icon at bounding box center [1225, 447] width 10 height 10
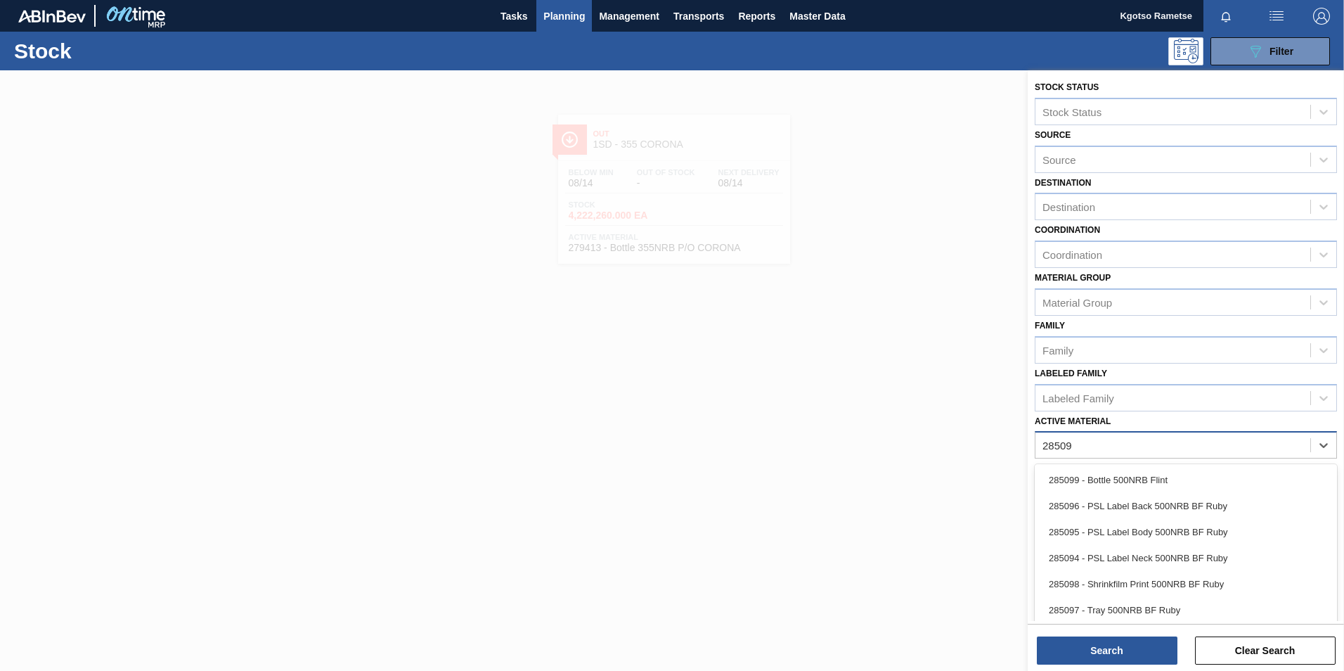
type Material "285098"
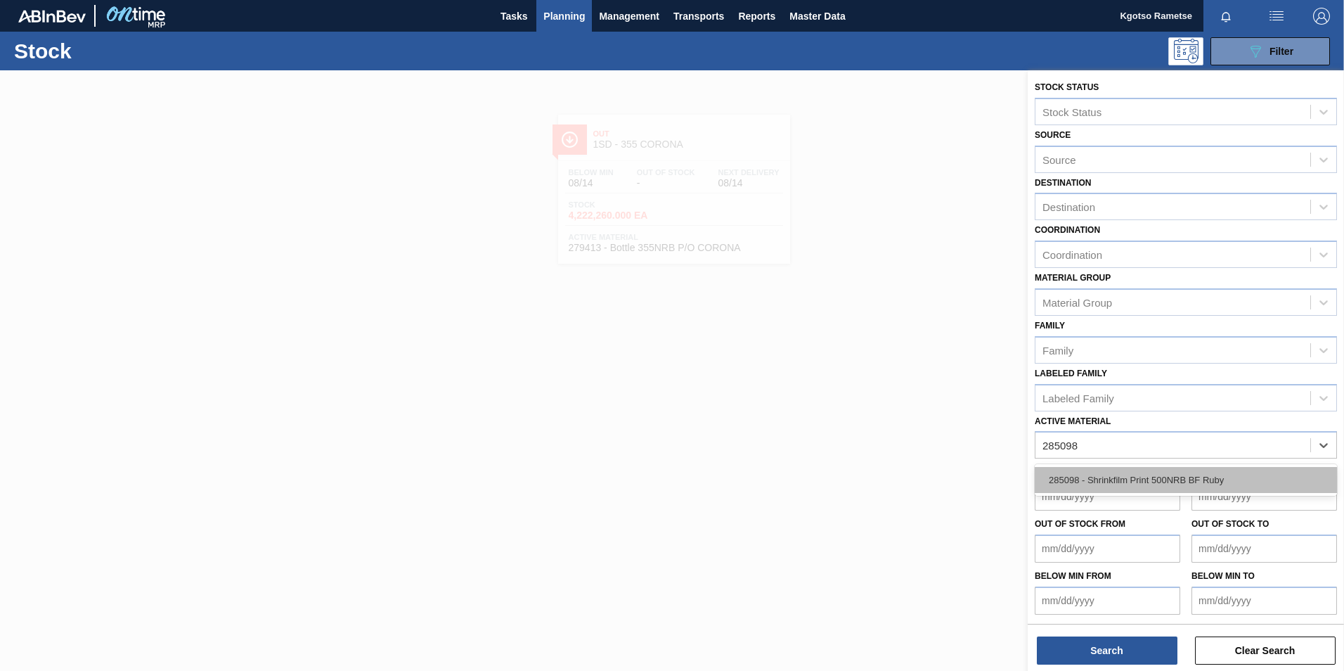
click at [1189, 479] on div "285098 - Shrinkfilm Print 500NRB BF Ruby" at bounding box center [1186, 480] width 302 height 26
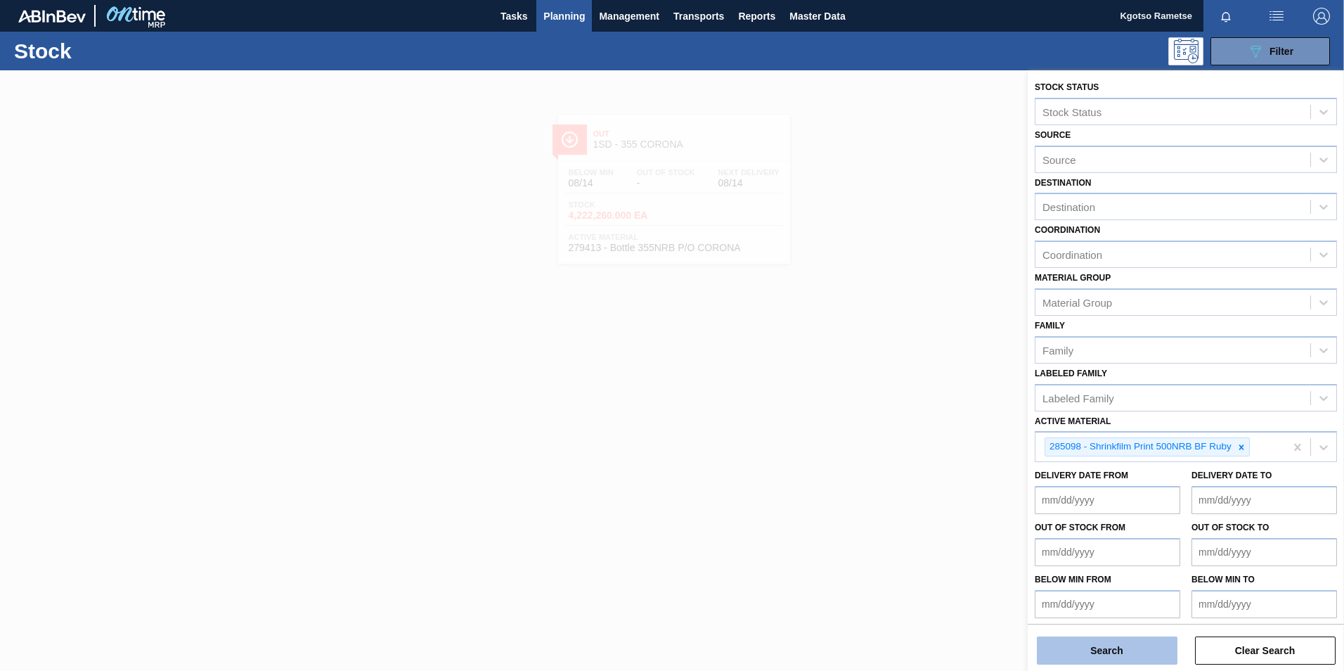
click at [1095, 653] on button "Search" at bounding box center [1107, 650] width 141 height 28
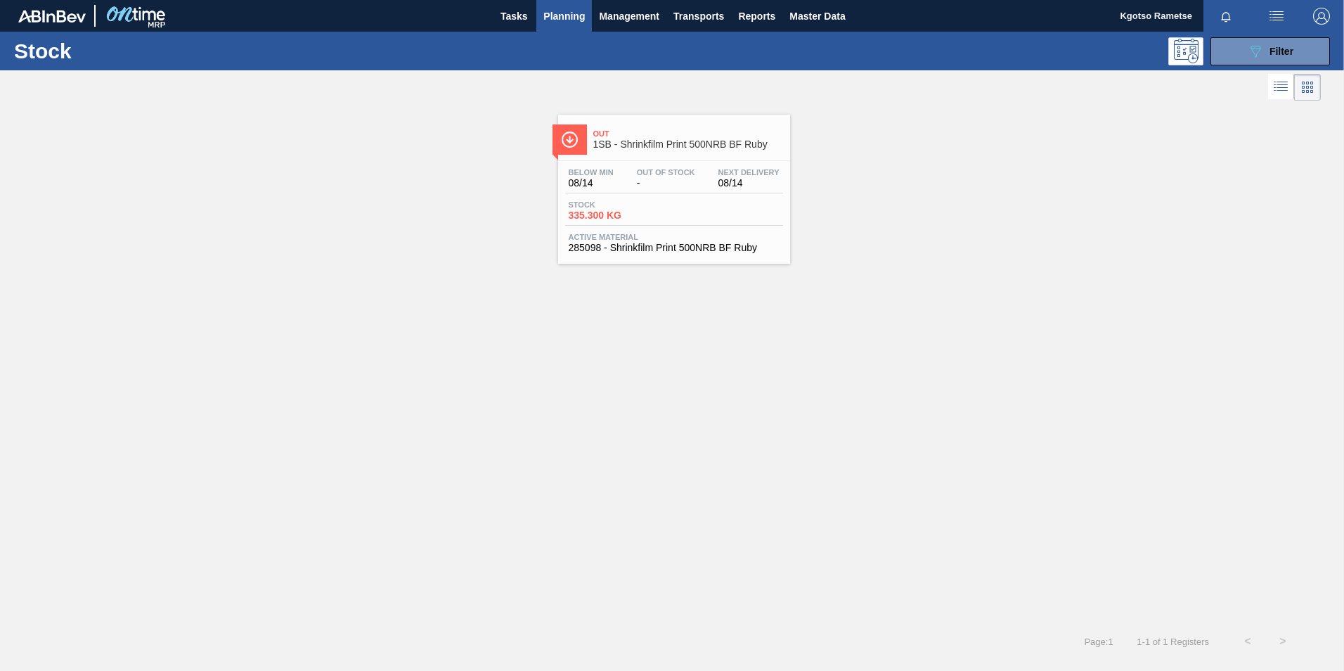
click at [680, 219] on div "Stock 335.300 KG" at bounding box center [674, 212] width 218 height 25
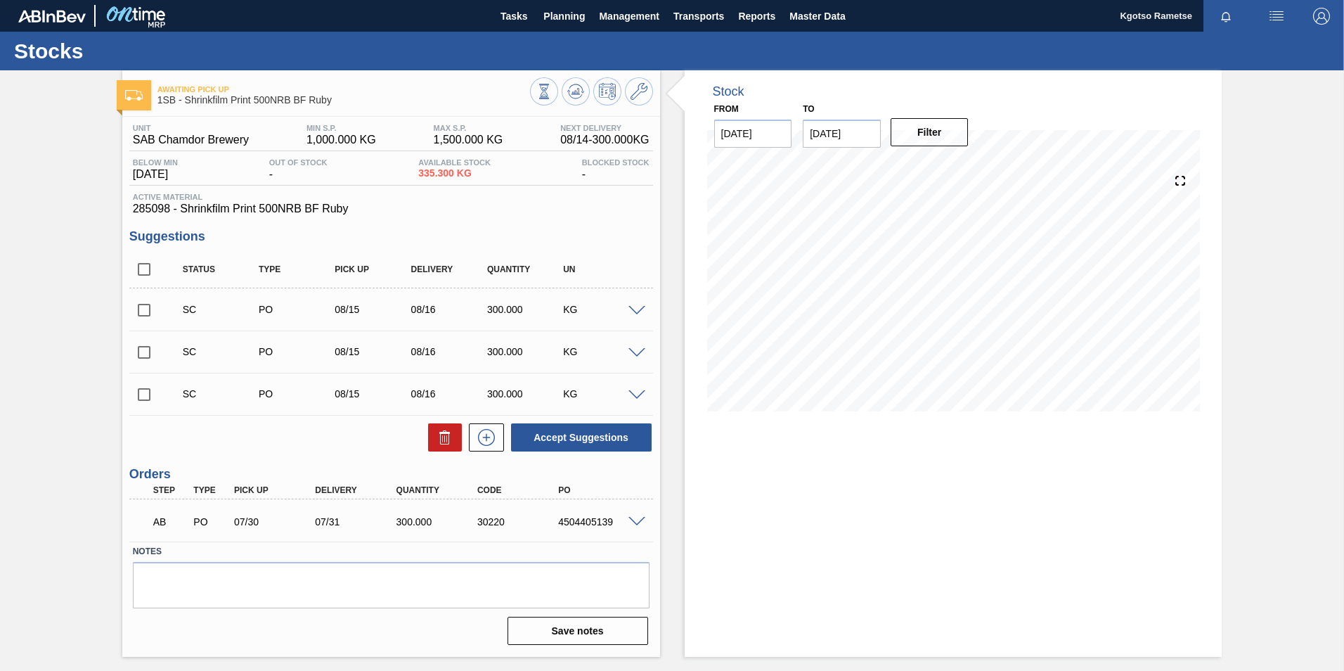
click at [633, 518] on span at bounding box center [636, 522] width 17 height 11
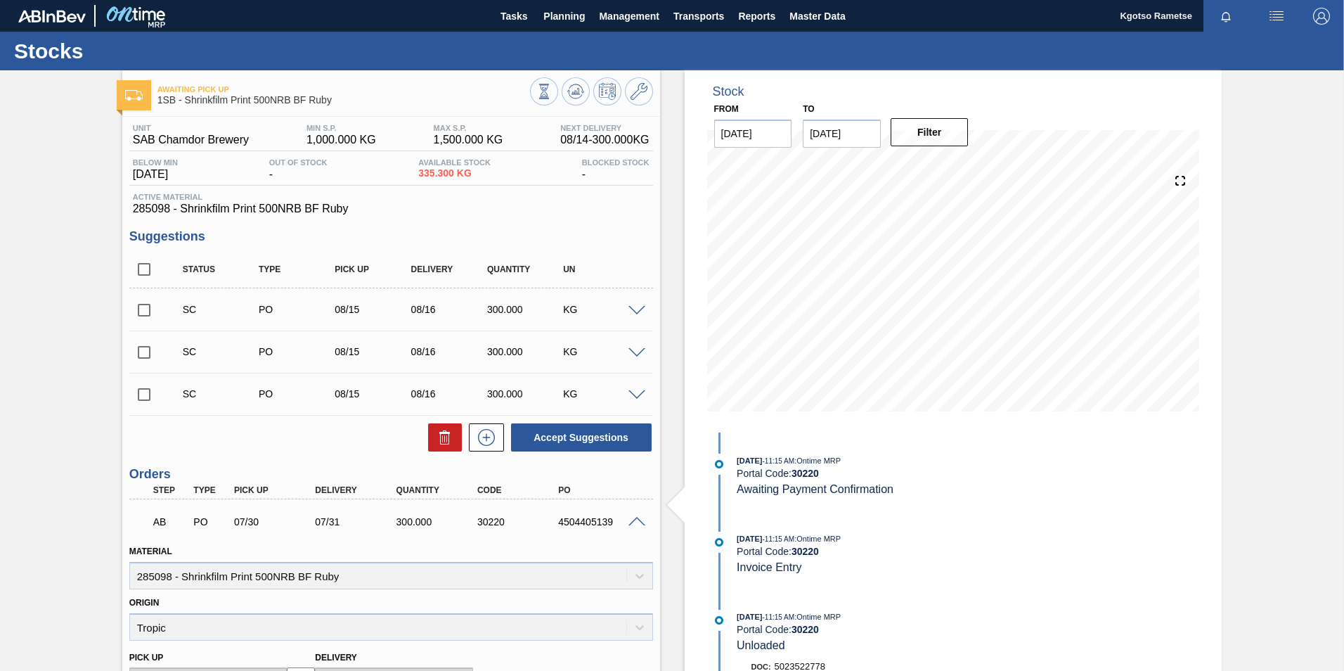
click at [633, 518] on span at bounding box center [636, 522] width 17 height 11
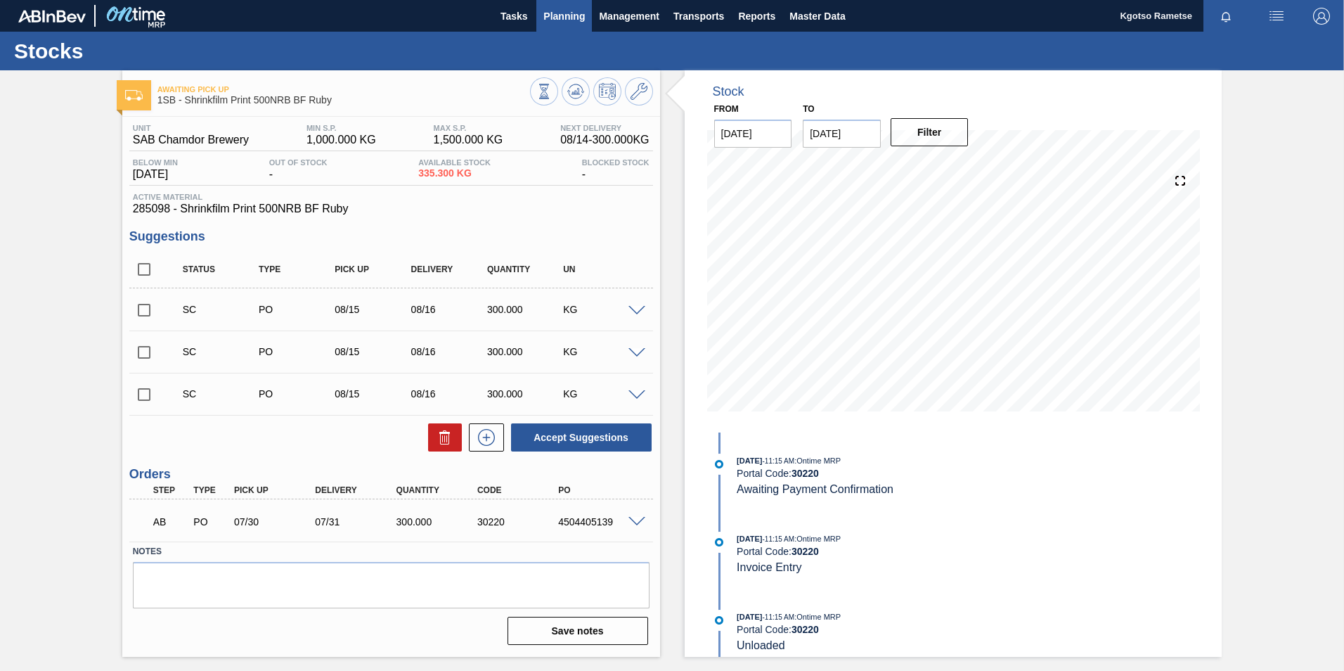
click at [560, 18] on span "Planning" at bounding box center [563, 16] width 41 height 17
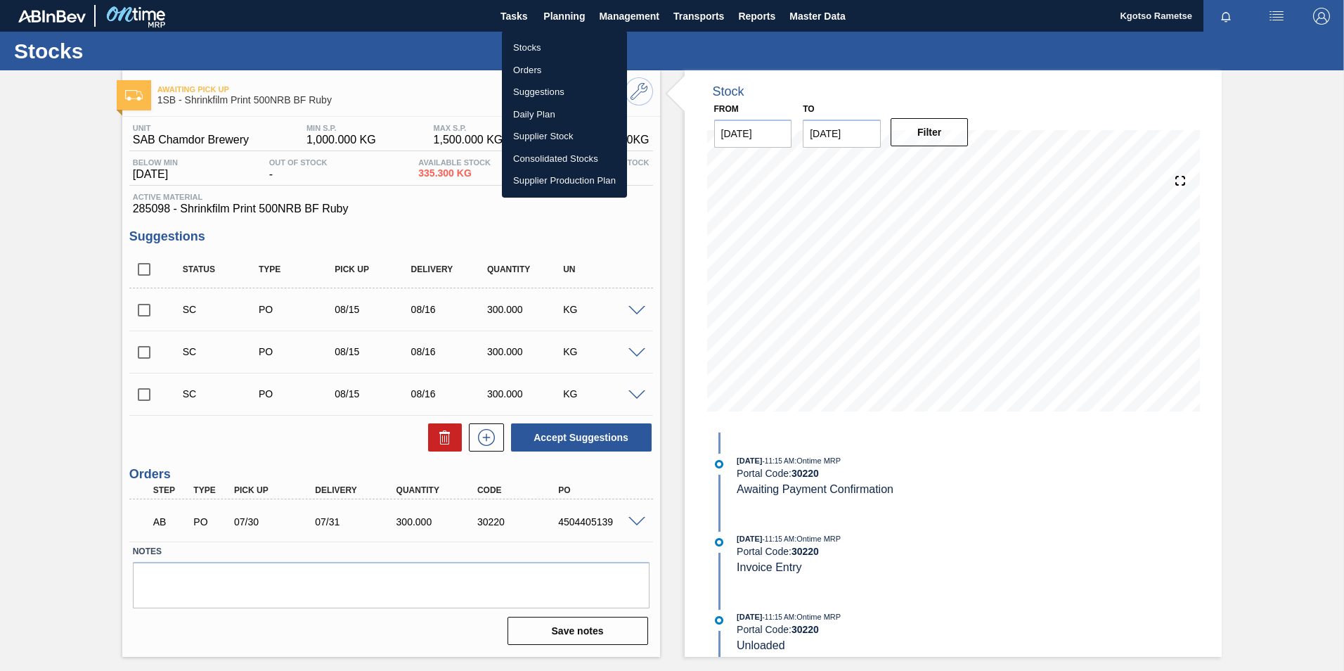
click at [524, 46] on li "Stocks" at bounding box center [564, 48] width 125 height 22
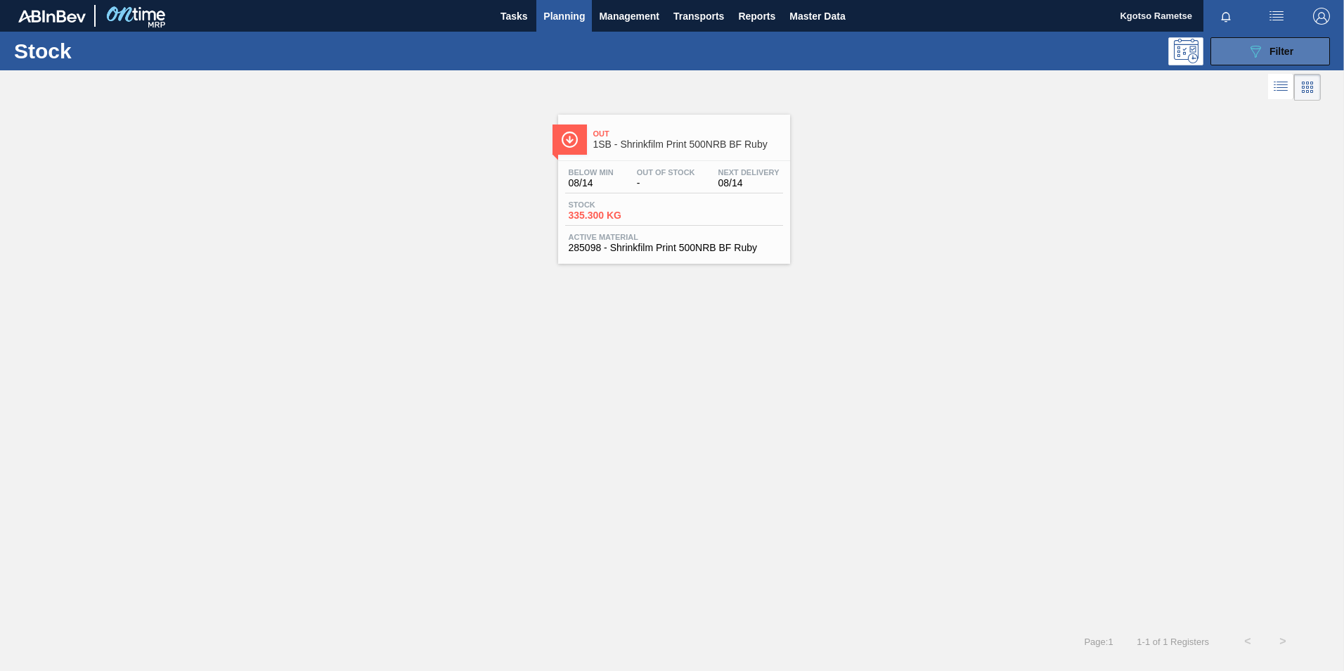
click at [1239, 44] on button "089F7B8B-B2A5-4AFE-B5C0-19BA573D28AC Filter" at bounding box center [1271, 51] width 120 height 28
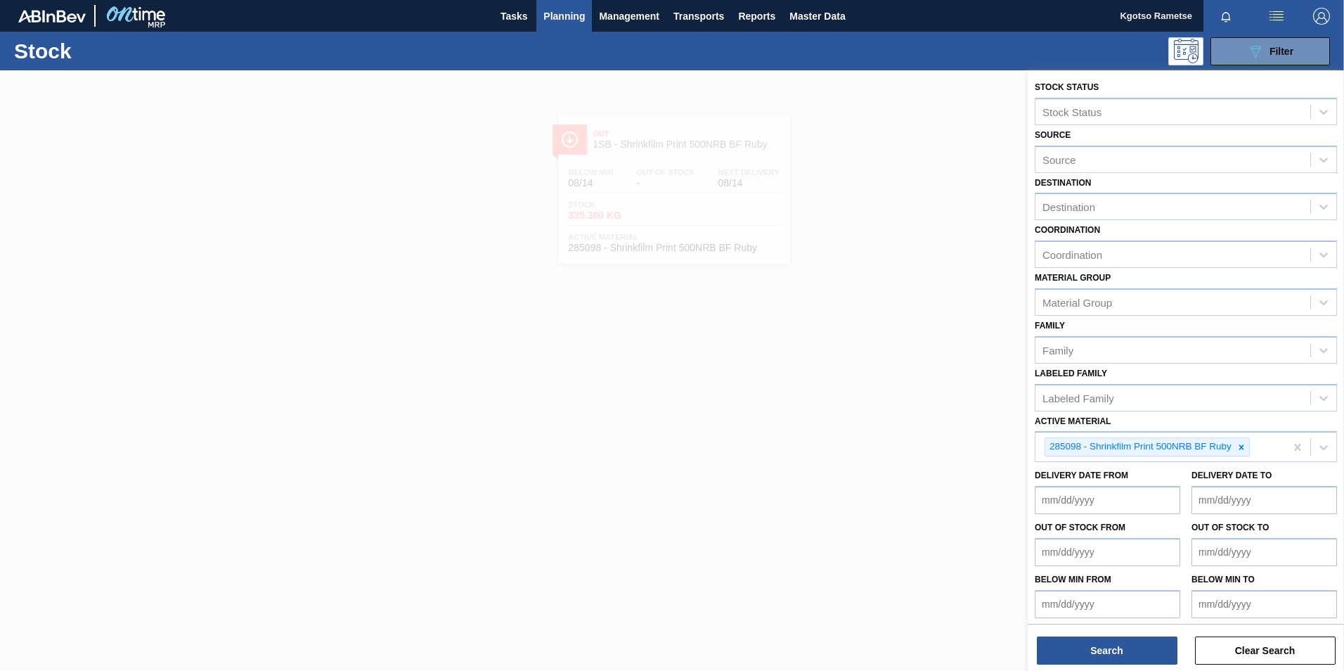
drag, startPoint x: 1241, startPoint y: 446, endPoint x: 1156, endPoint y: 380, distance: 108.3
click at [1241, 443] on icon at bounding box center [1242, 447] width 10 height 10
click at [553, 15] on span "Planning" at bounding box center [563, 16] width 41 height 17
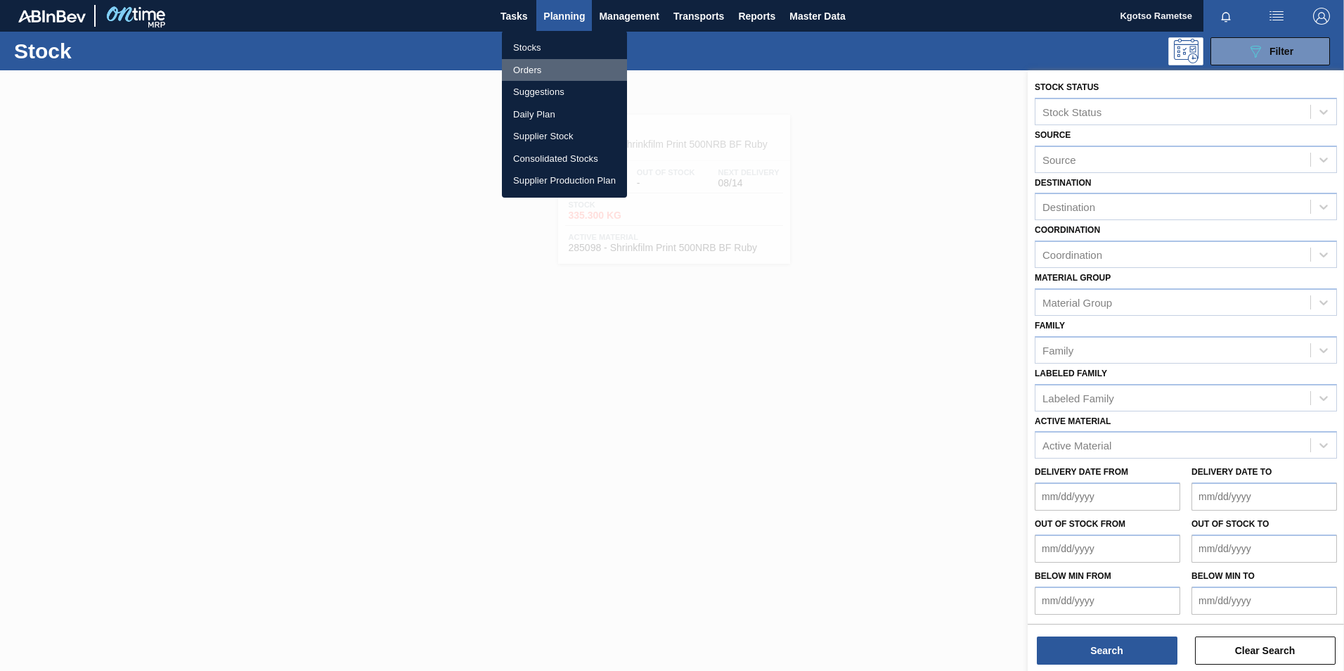
click at [553, 61] on li "Orders" at bounding box center [564, 70] width 125 height 22
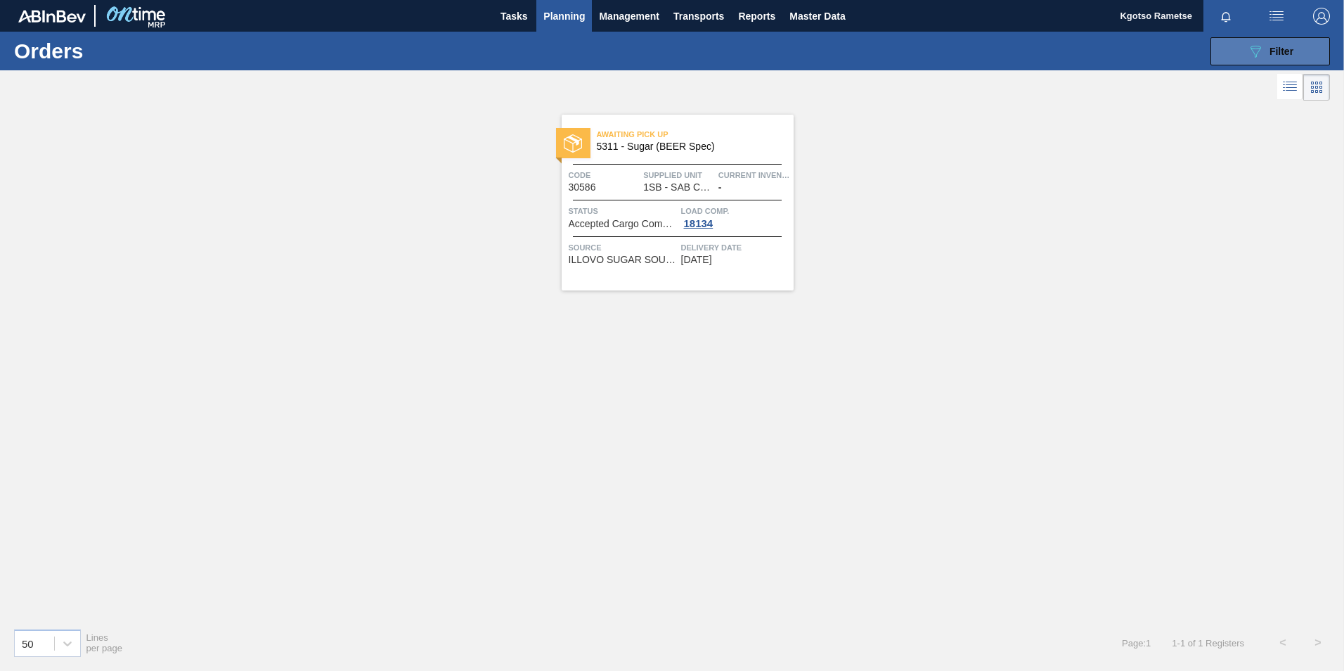
click at [1248, 51] on icon "089F7B8B-B2A5-4AFE-B5C0-19BA573D28AC" at bounding box center [1255, 51] width 17 height 17
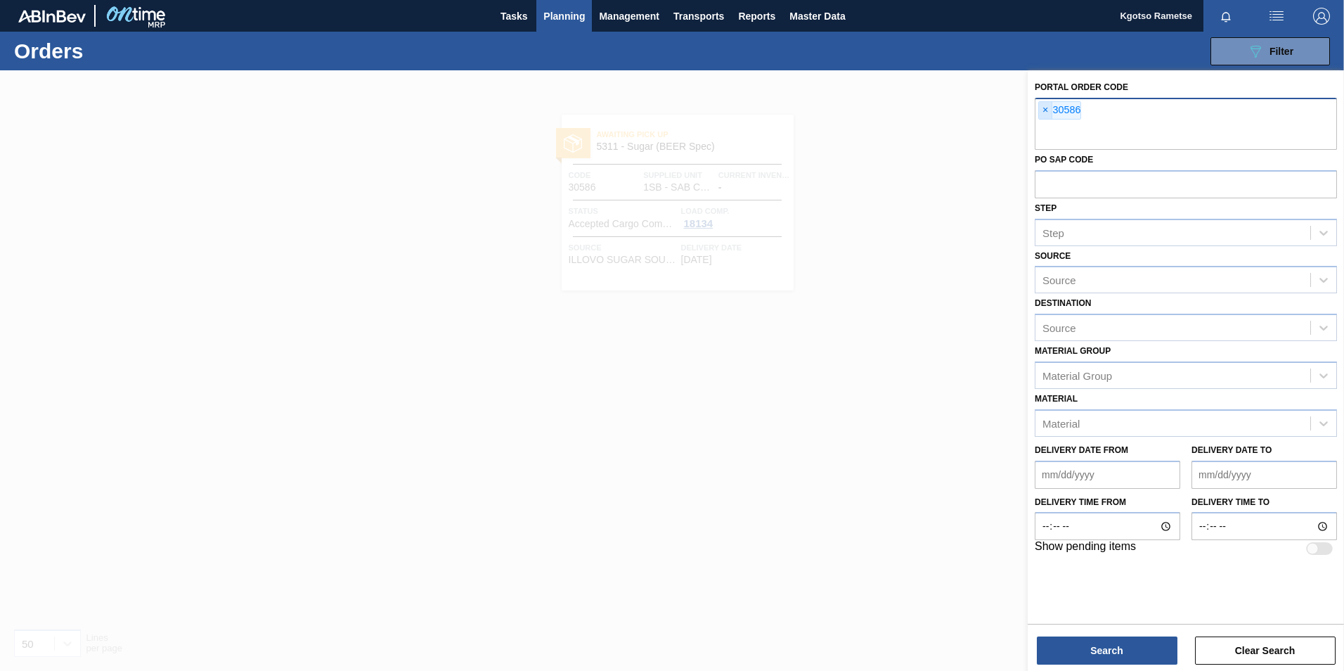
click at [1048, 112] on span "×" at bounding box center [1045, 110] width 13 height 17
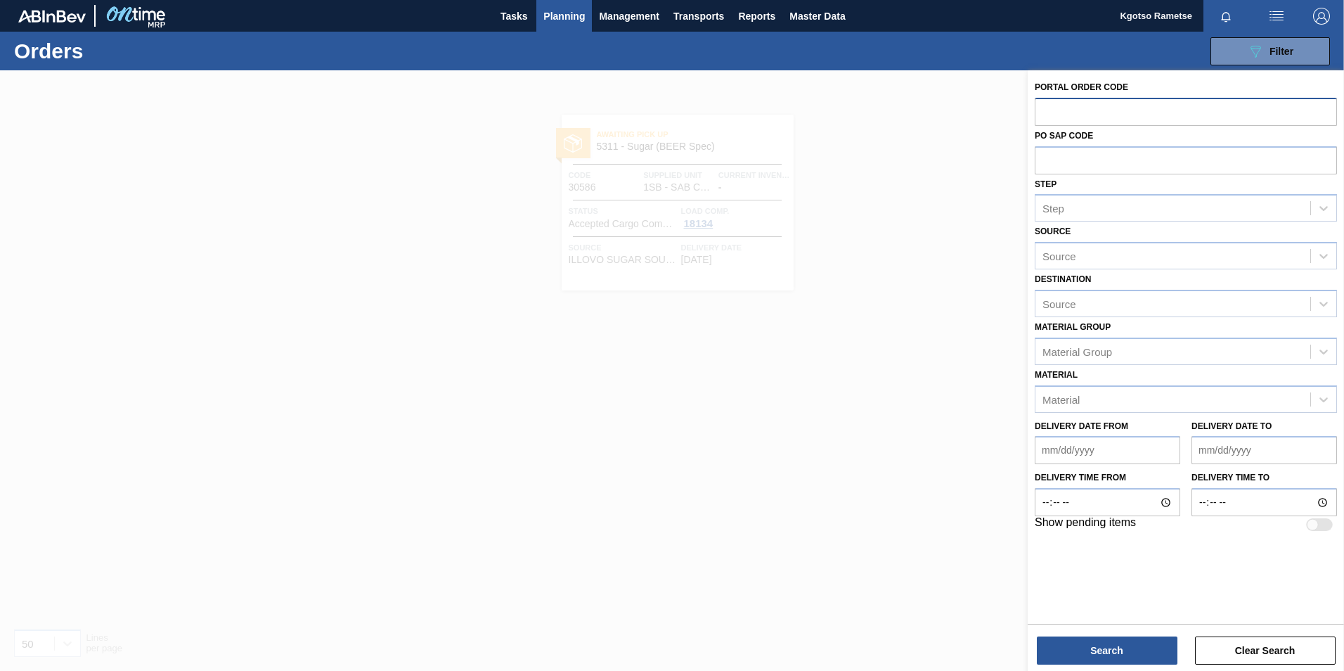
paste input "30574"
type input "30574"
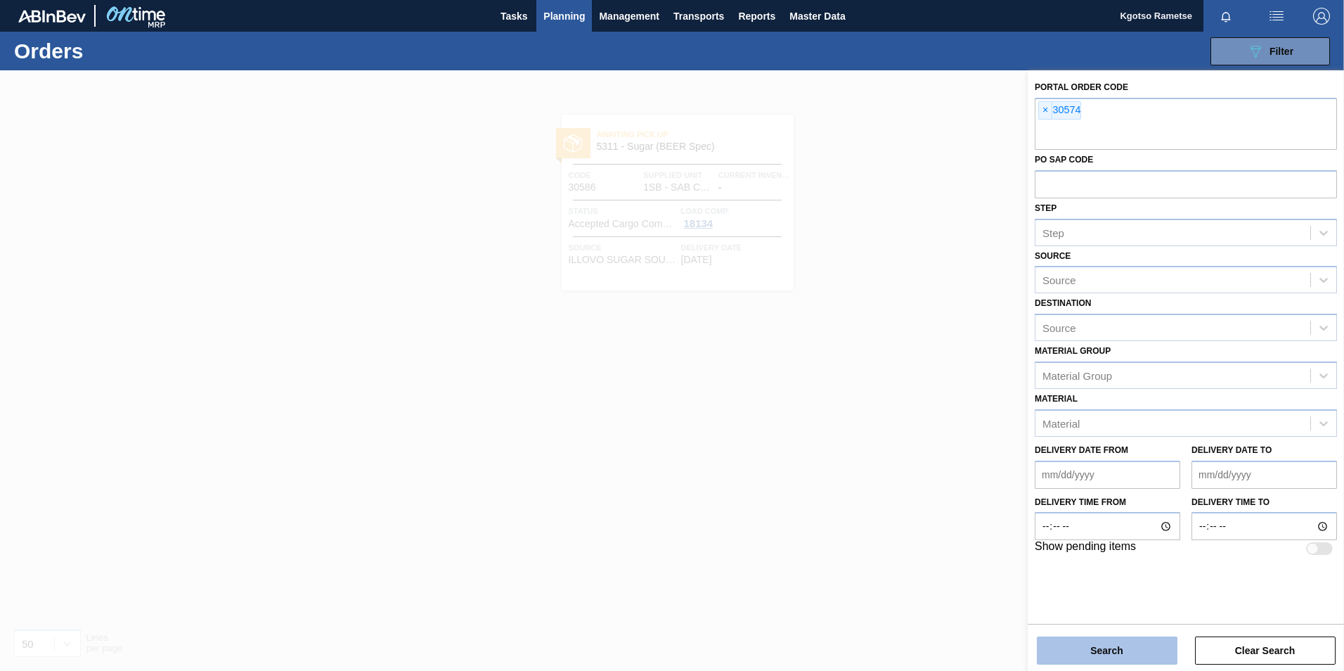
click at [1102, 638] on button "Search" at bounding box center [1107, 650] width 141 height 28
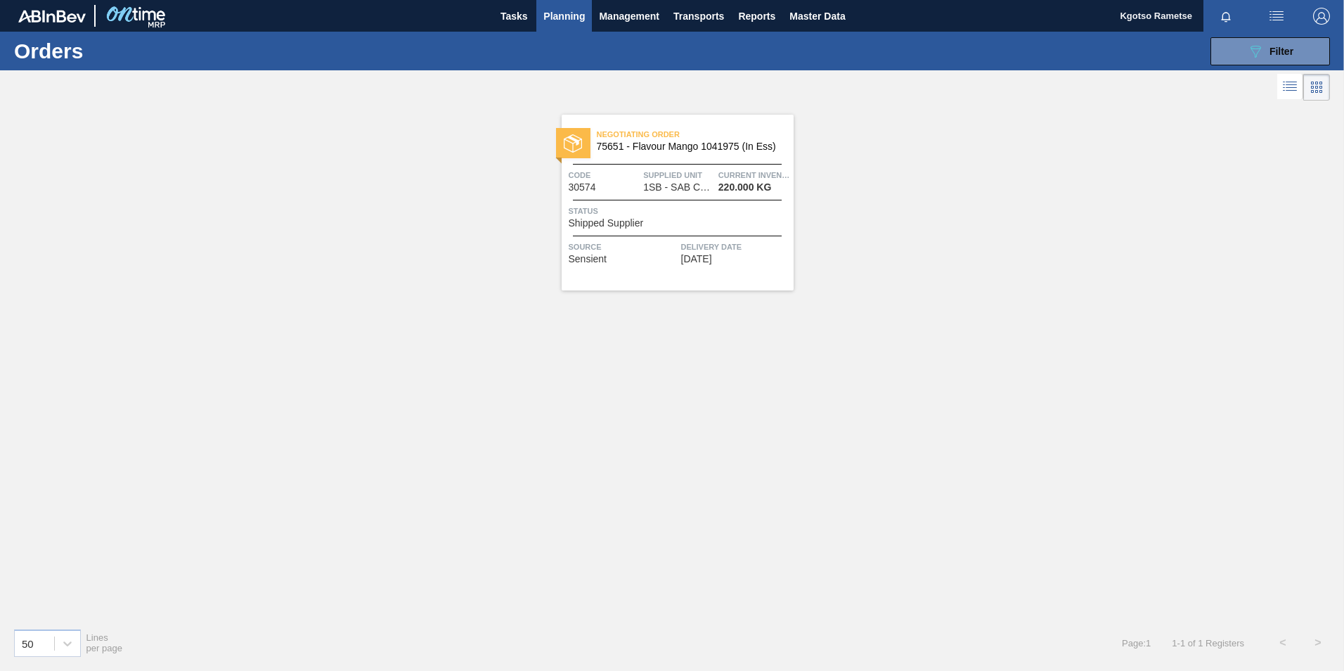
click at [625, 169] on span "Code" at bounding box center [605, 175] width 72 height 14
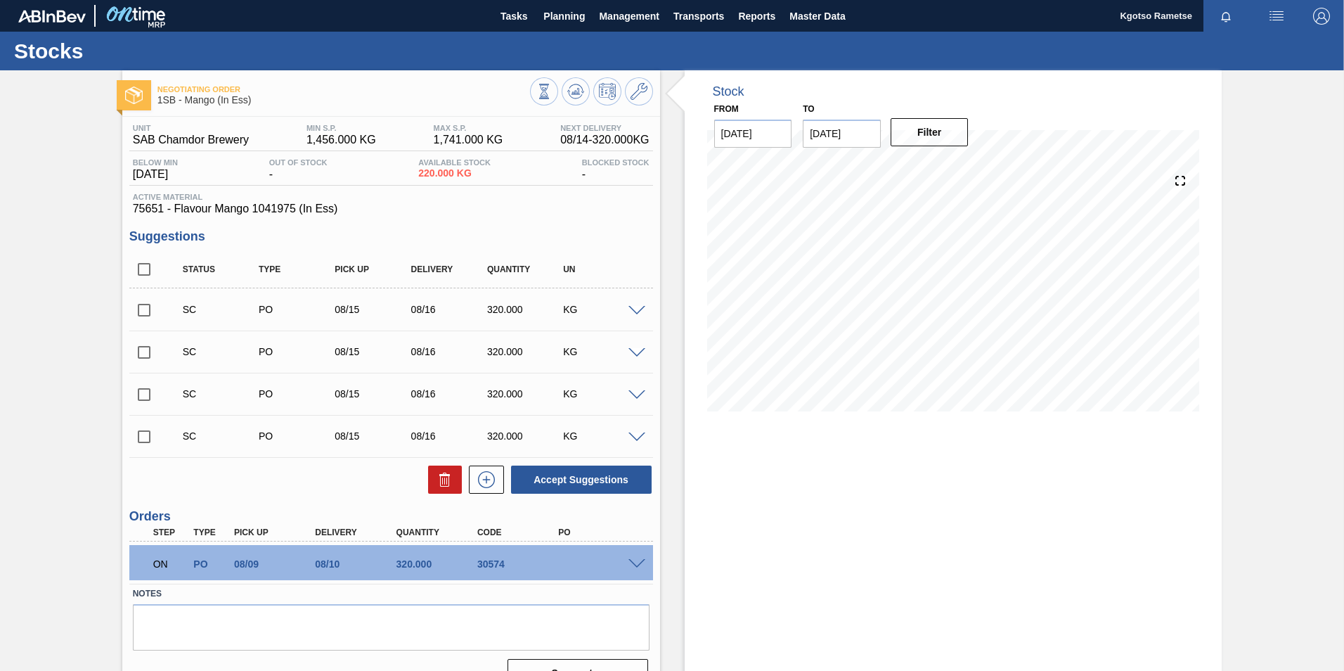
click at [638, 562] on span at bounding box center [636, 564] width 17 height 11
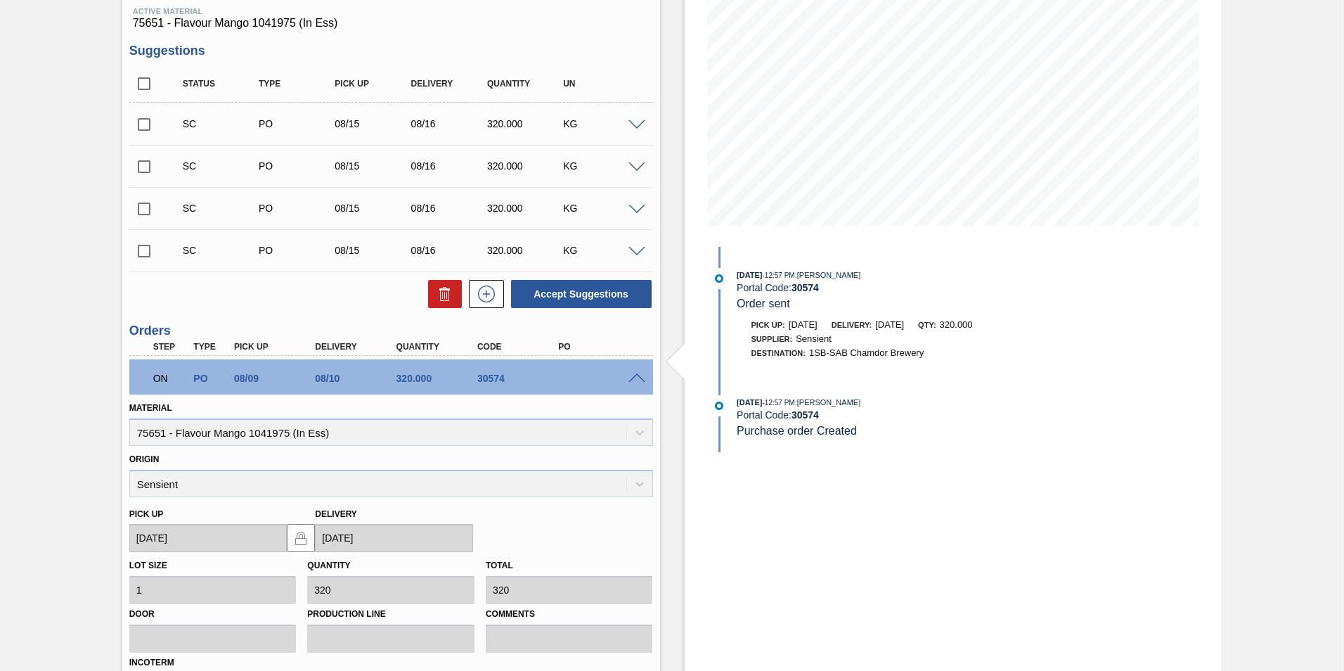
scroll to position [211, 0]
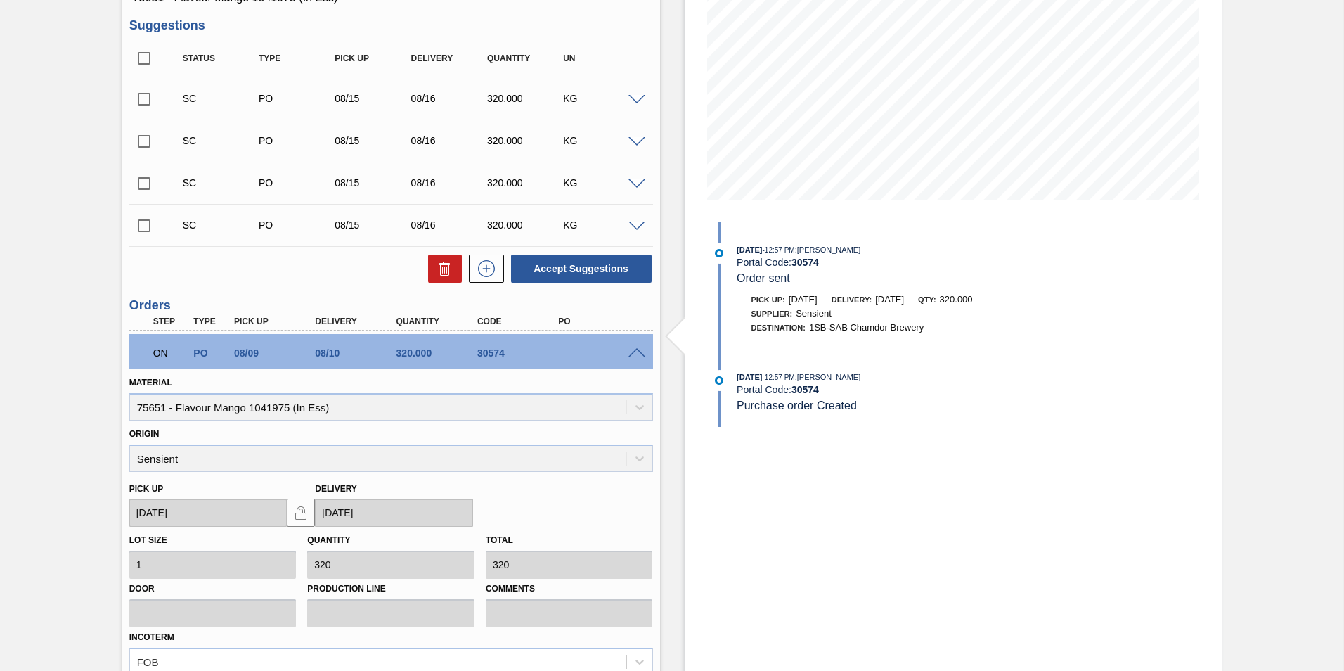
click at [637, 345] on div "ON PO 08/09 08/10 320.000 30574" at bounding box center [391, 351] width 524 height 35
click at [634, 345] on div "ON PO 08/09 08/10 320.000 30574" at bounding box center [391, 351] width 524 height 35
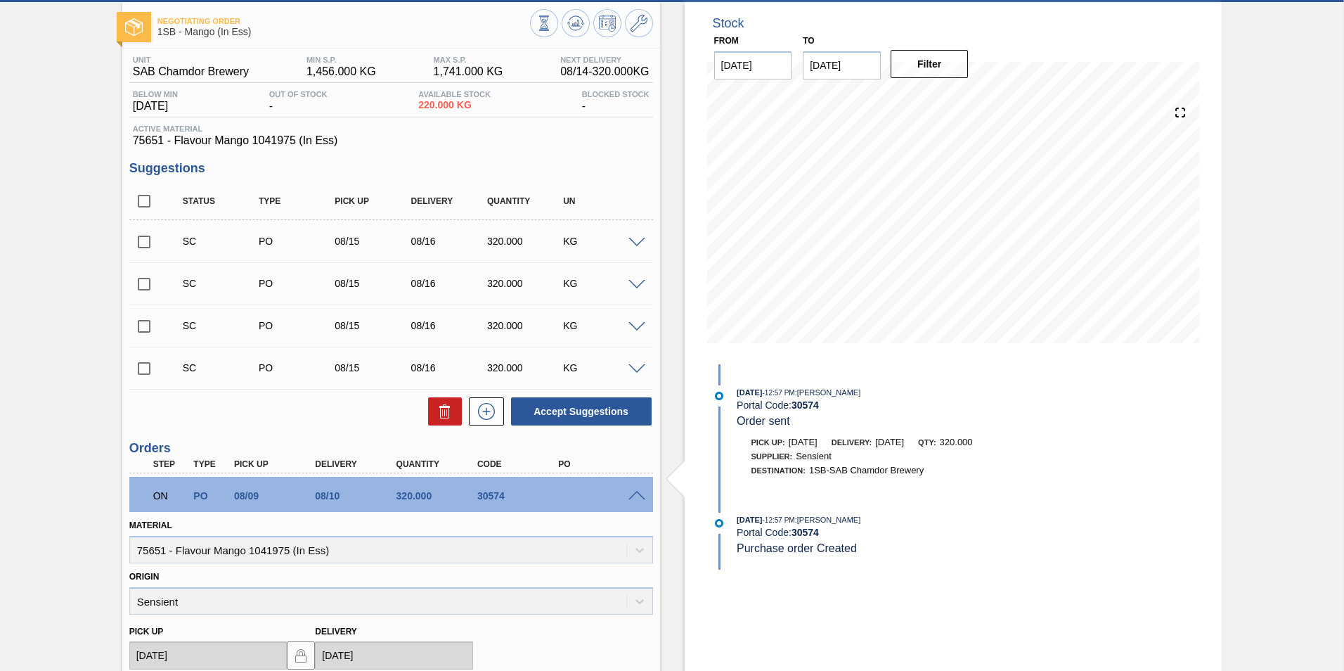
scroll to position [0, 0]
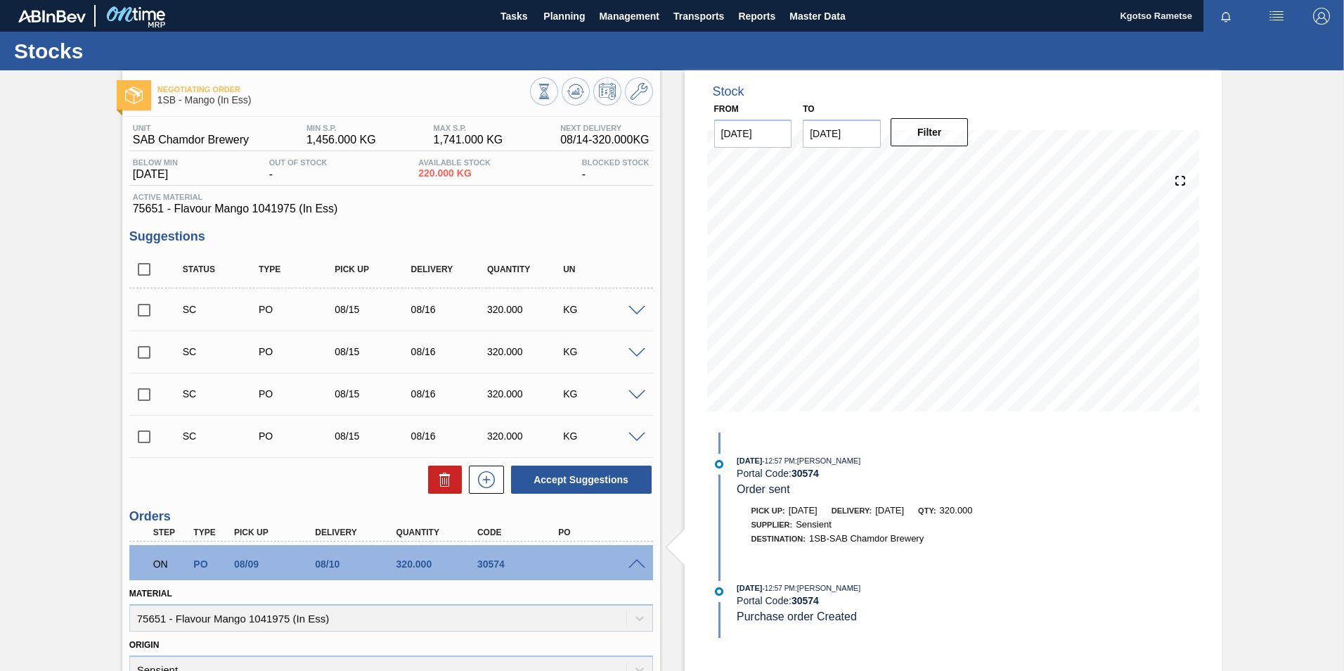
click at [1318, 10] on img "button" at bounding box center [1321, 16] width 17 height 17
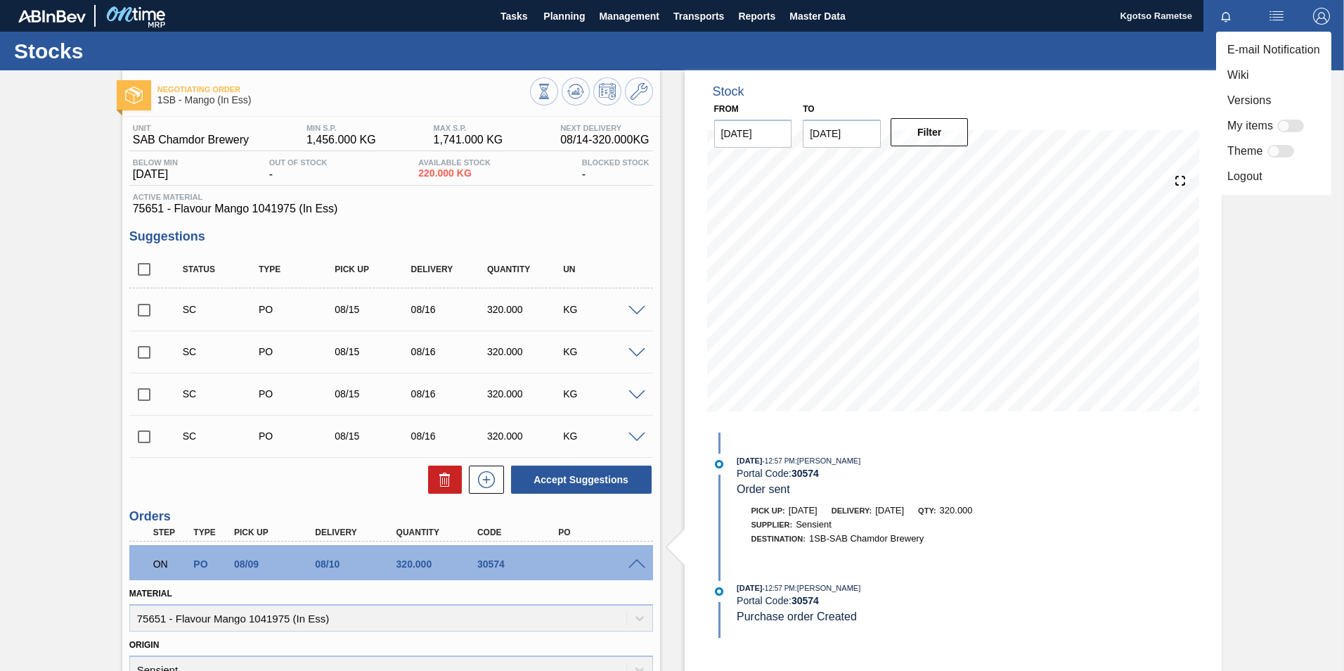
click at [1258, 176] on li "Logout" at bounding box center [1273, 176] width 115 height 25
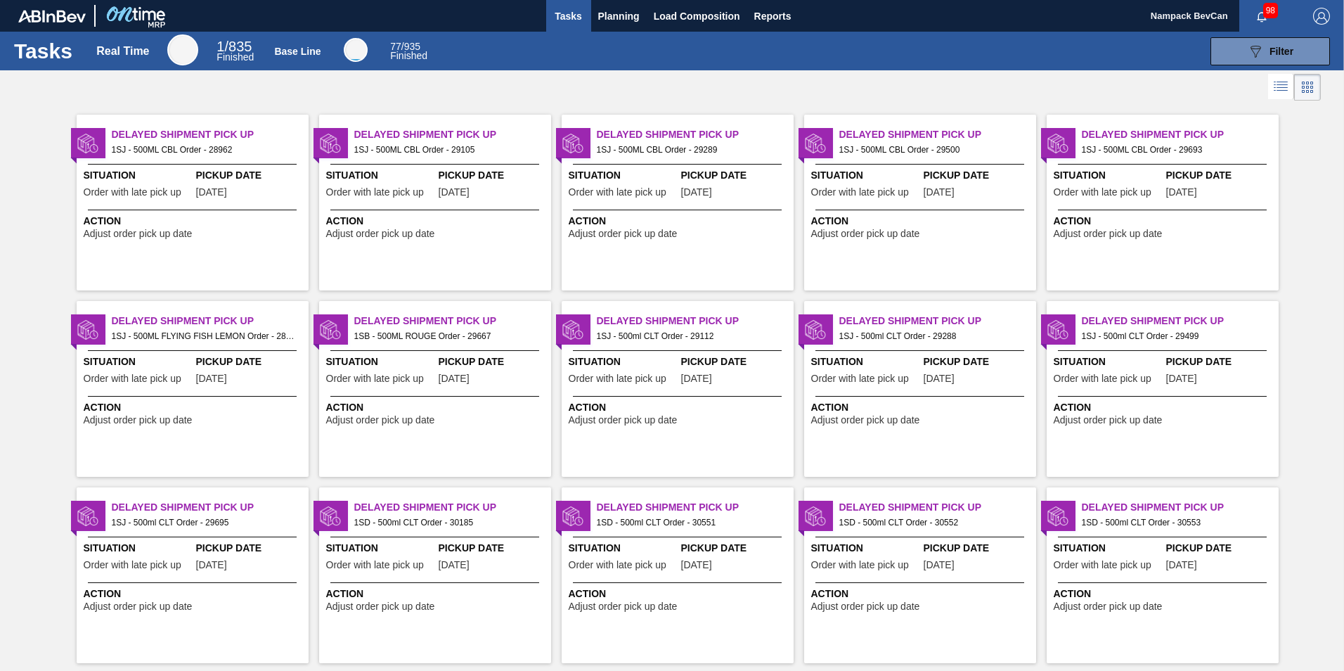
click at [1322, 10] on img "button" at bounding box center [1321, 16] width 17 height 17
click at [1247, 120] on li "Logout" at bounding box center [1265, 125] width 133 height 25
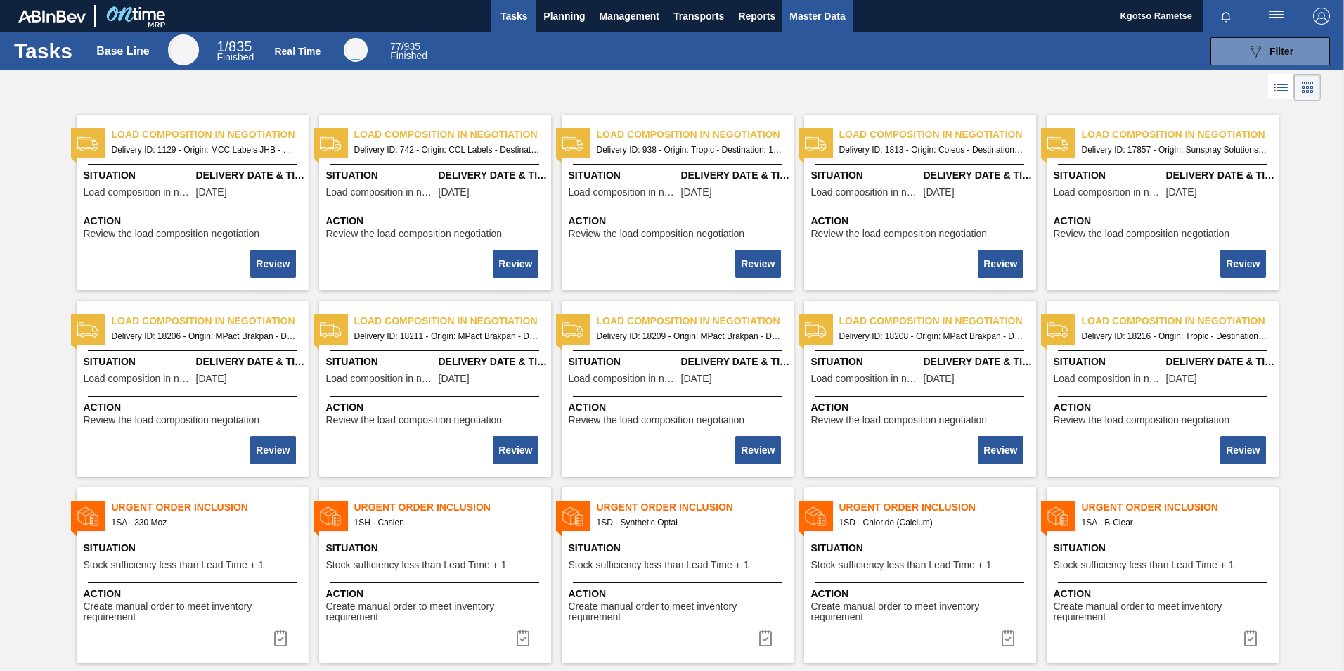
click at [802, 7] on button "Master Data" at bounding box center [817, 16] width 70 height 32
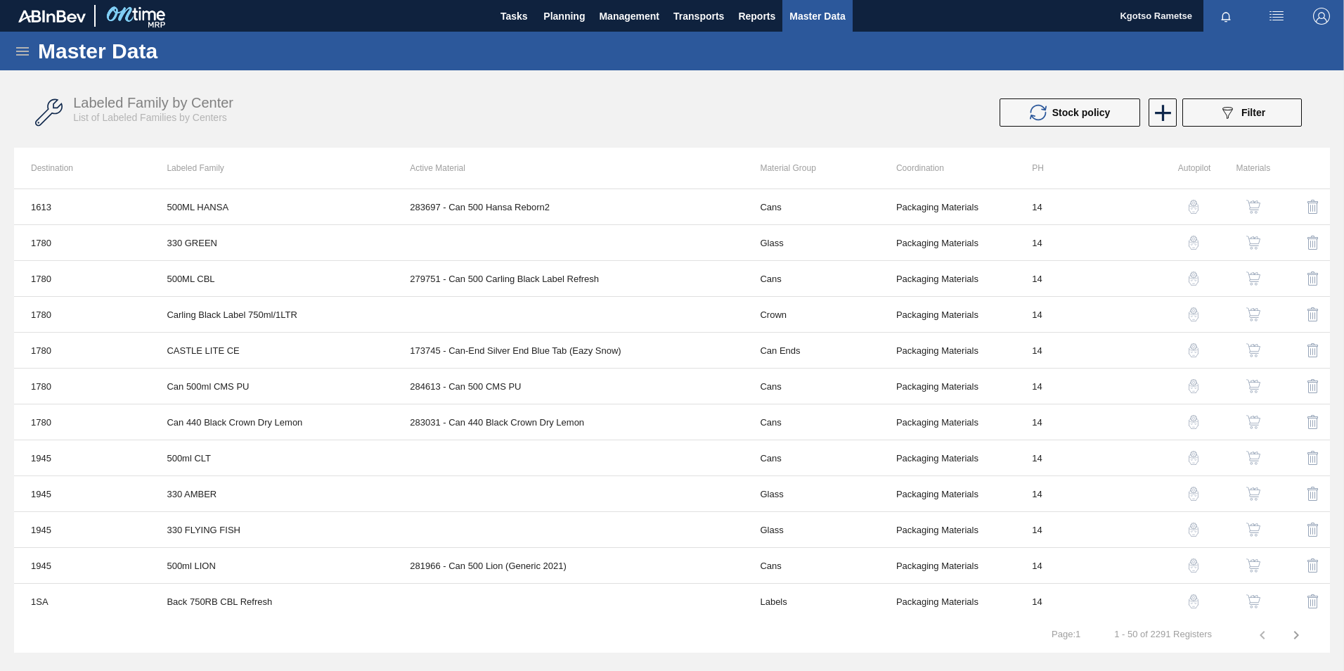
click at [25, 51] on icon at bounding box center [22, 51] width 13 height 8
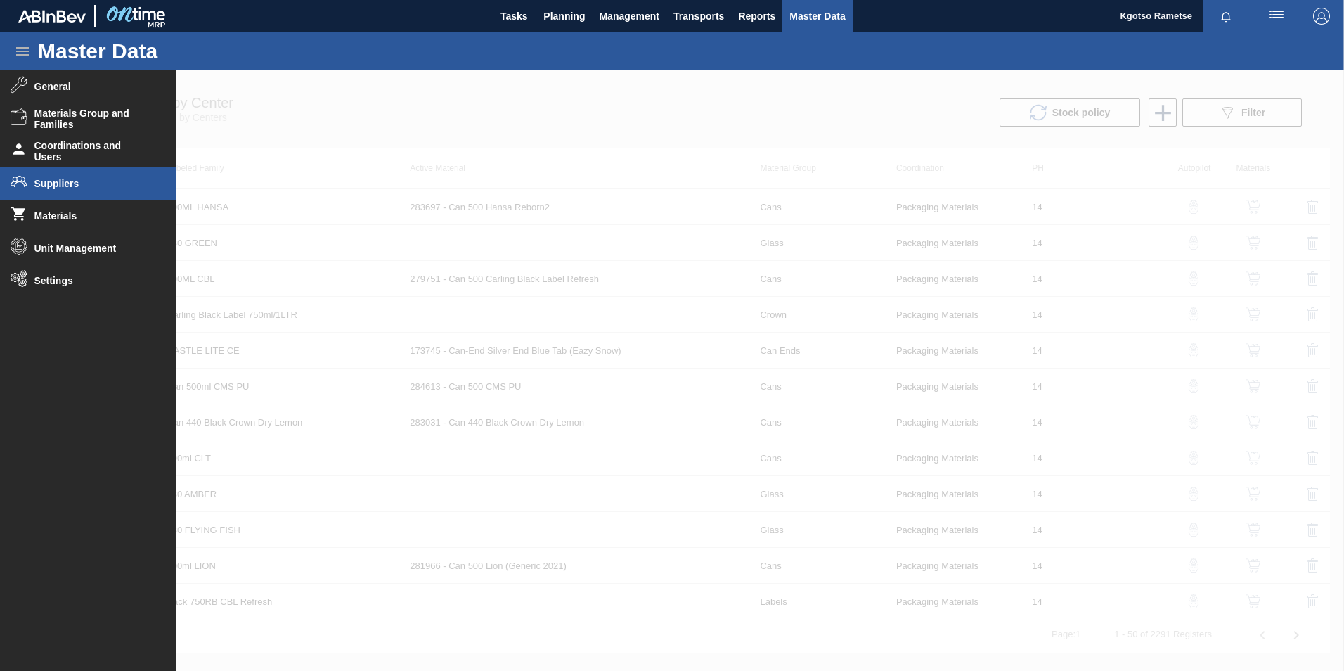
click at [68, 176] on li "Suppliers" at bounding box center [88, 183] width 176 height 32
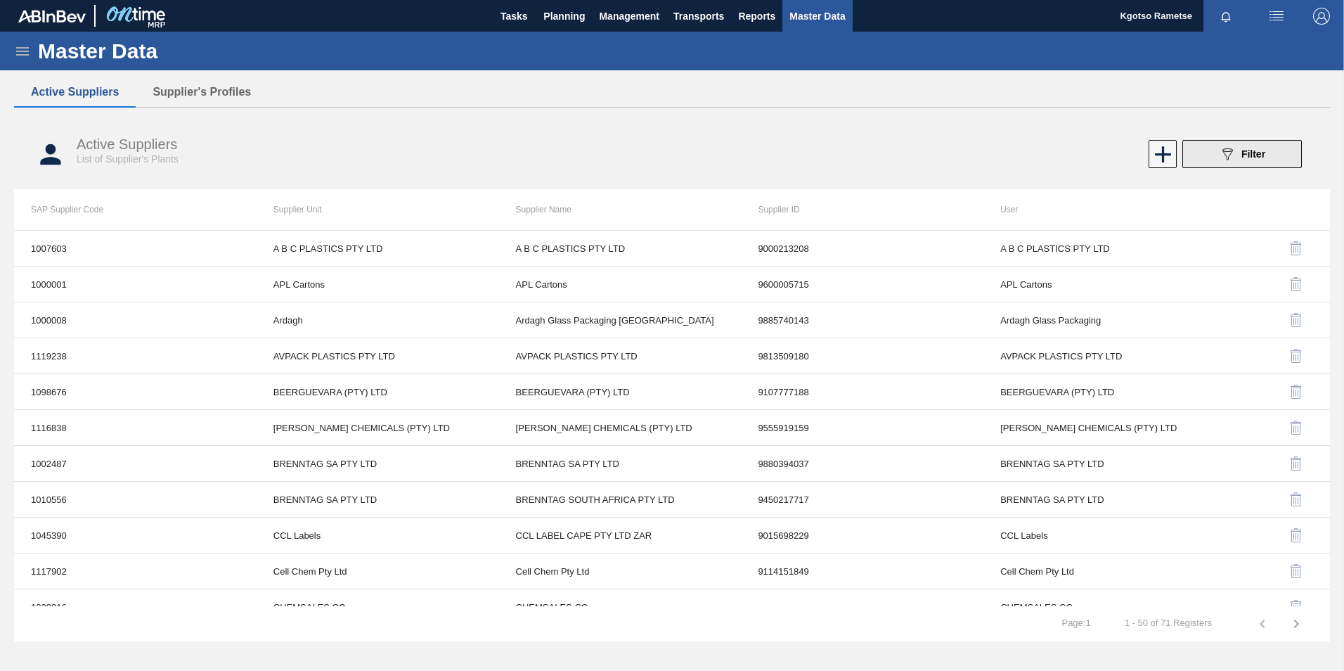
click at [1197, 152] on button "089F7B8B-B2A5-4AFE-B5C0-19BA573D28AC Filter" at bounding box center [1242, 154] width 120 height 28
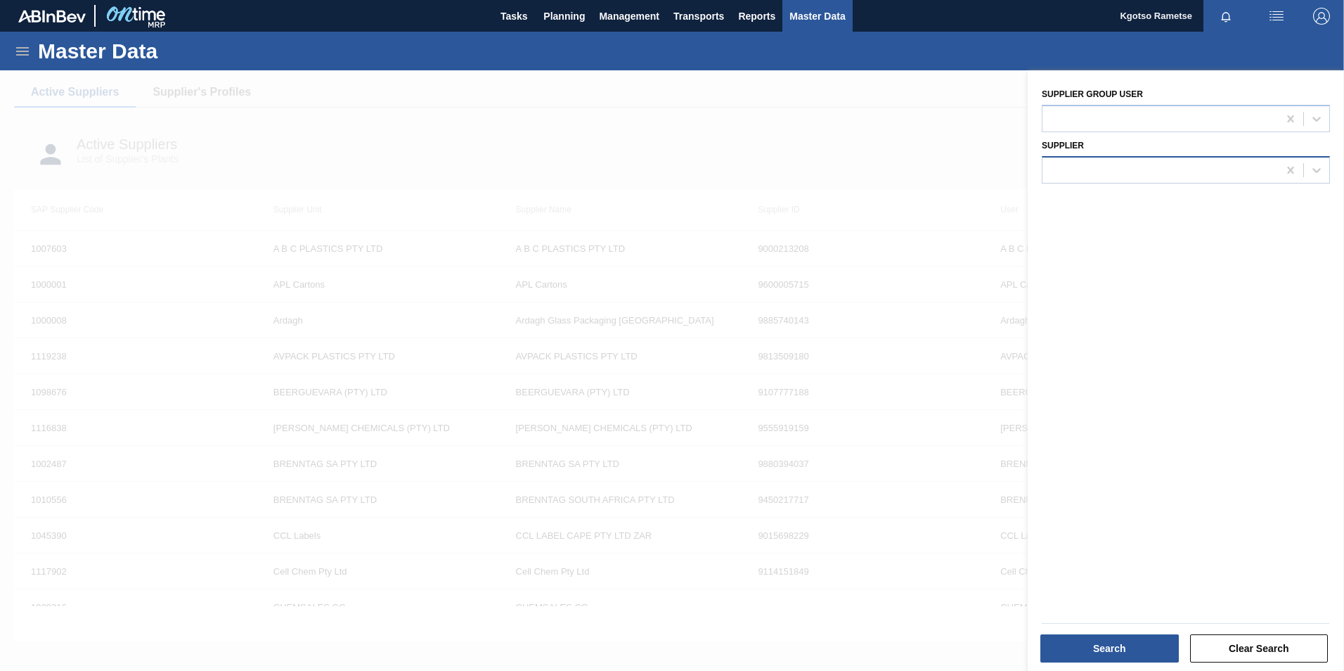
click at [1104, 186] on div "Supplier group user Supplier" at bounding box center [1186, 372] width 316 height 604
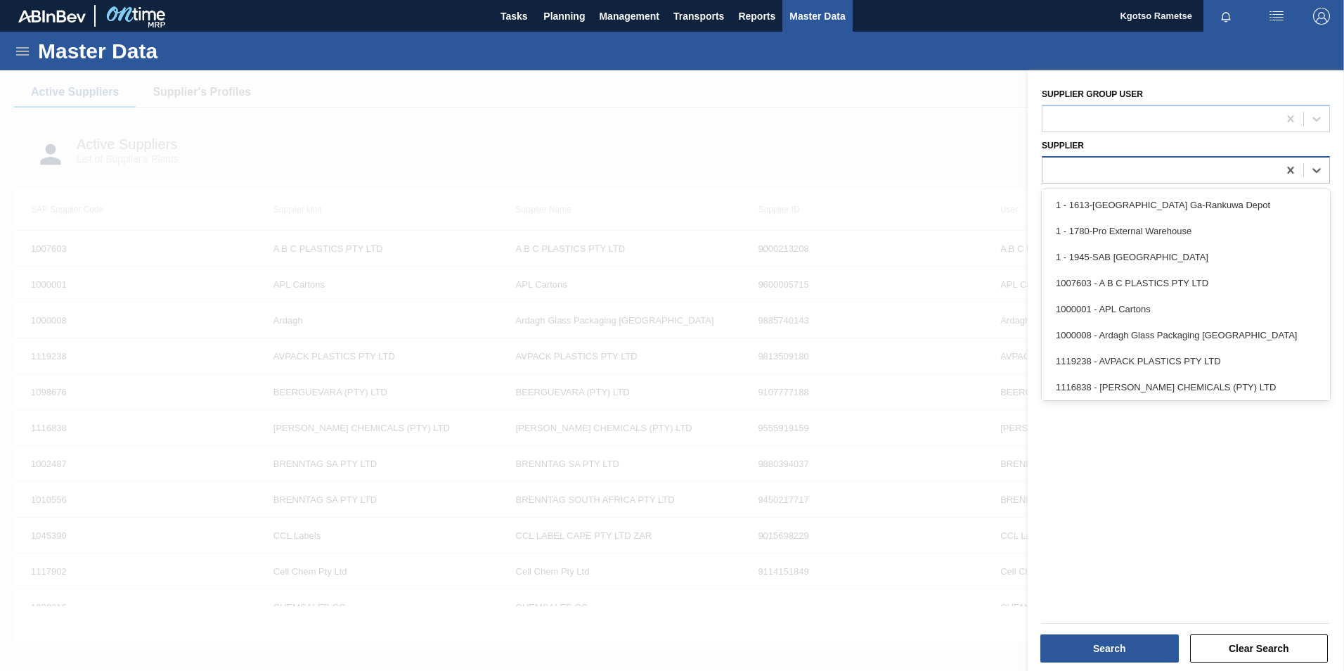
click at [1102, 179] on div at bounding box center [1159, 170] width 235 height 20
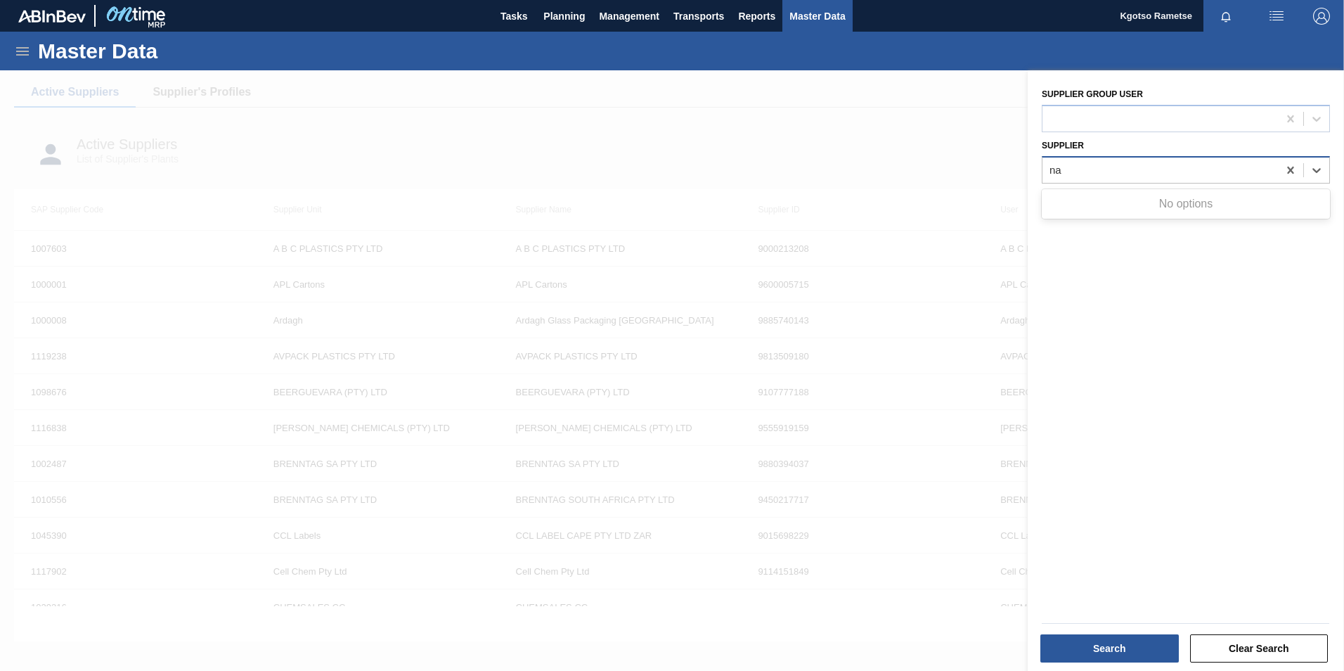
type input "n"
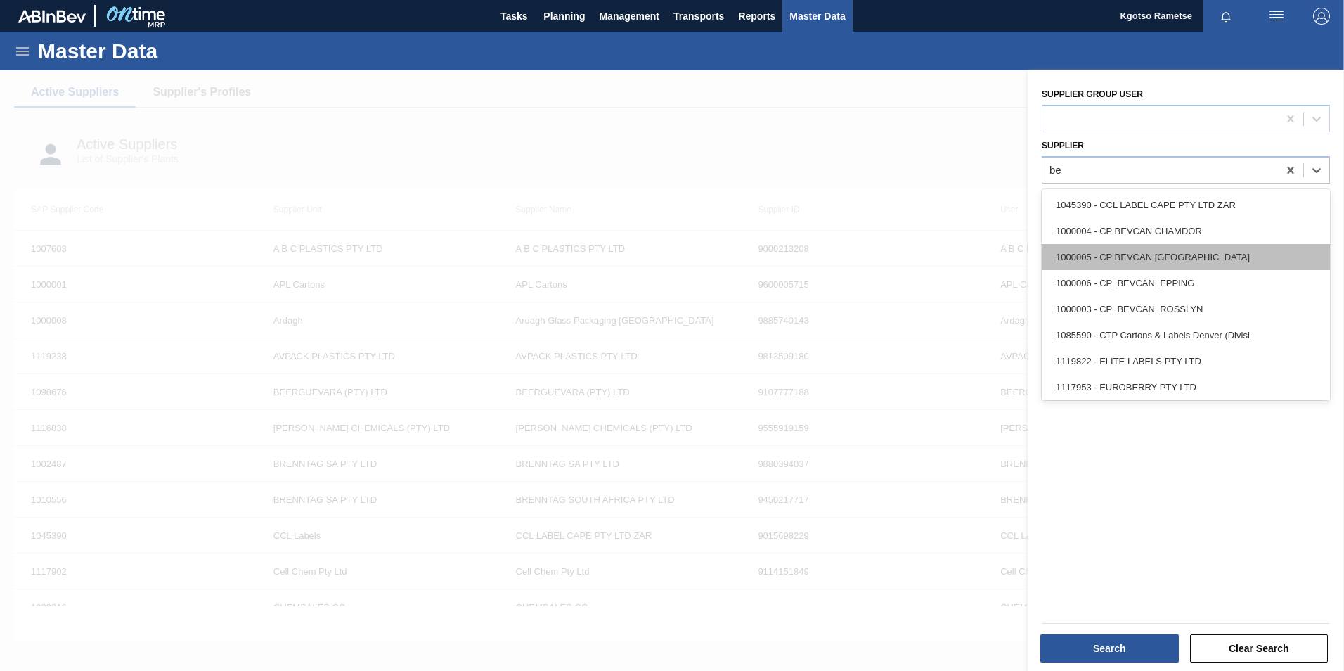
type input "b"
type input "m"
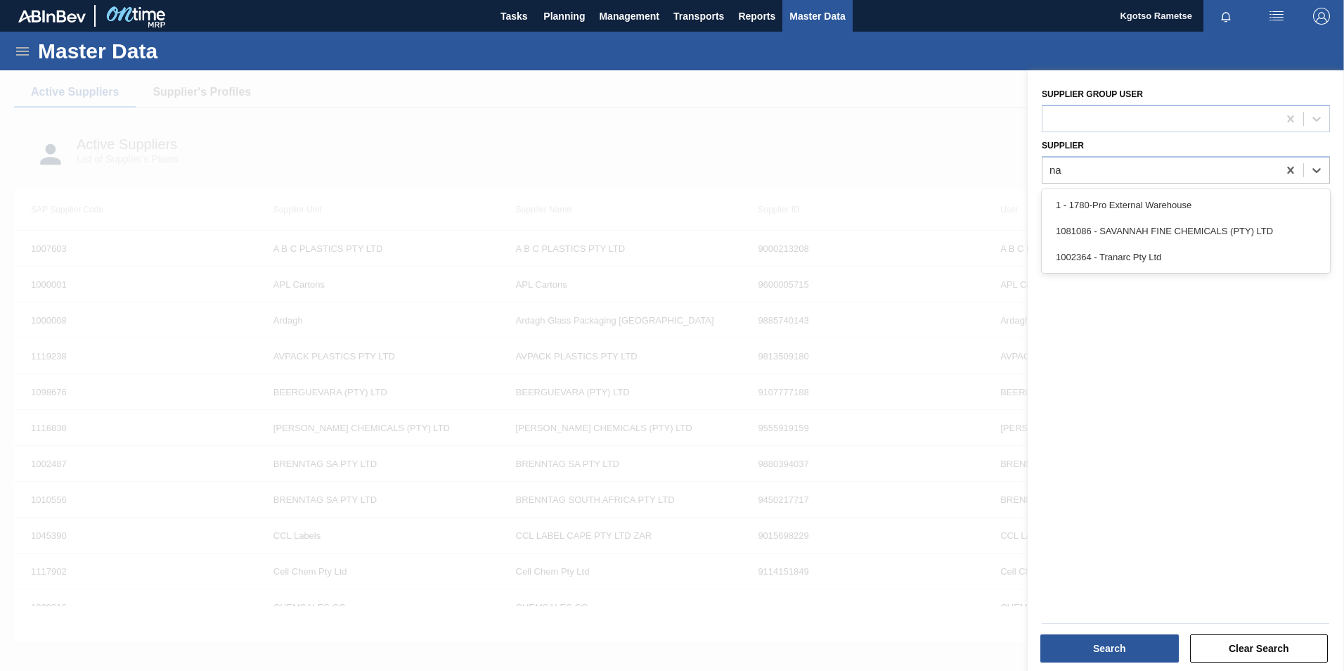
type input "na"
click at [1318, 18] on img "button" at bounding box center [1321, 16] width 17 height 17
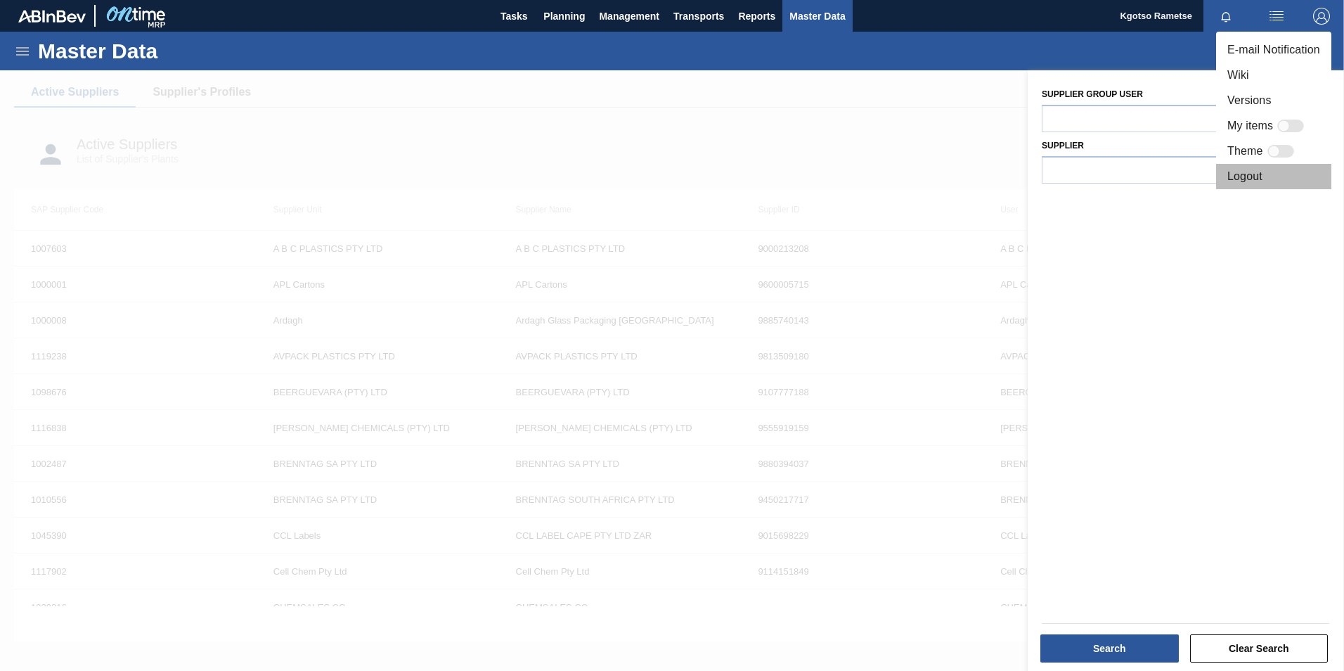
click at [1230, 166] on li "Logout" at bounding box center [1273, 176] width 115 height 25
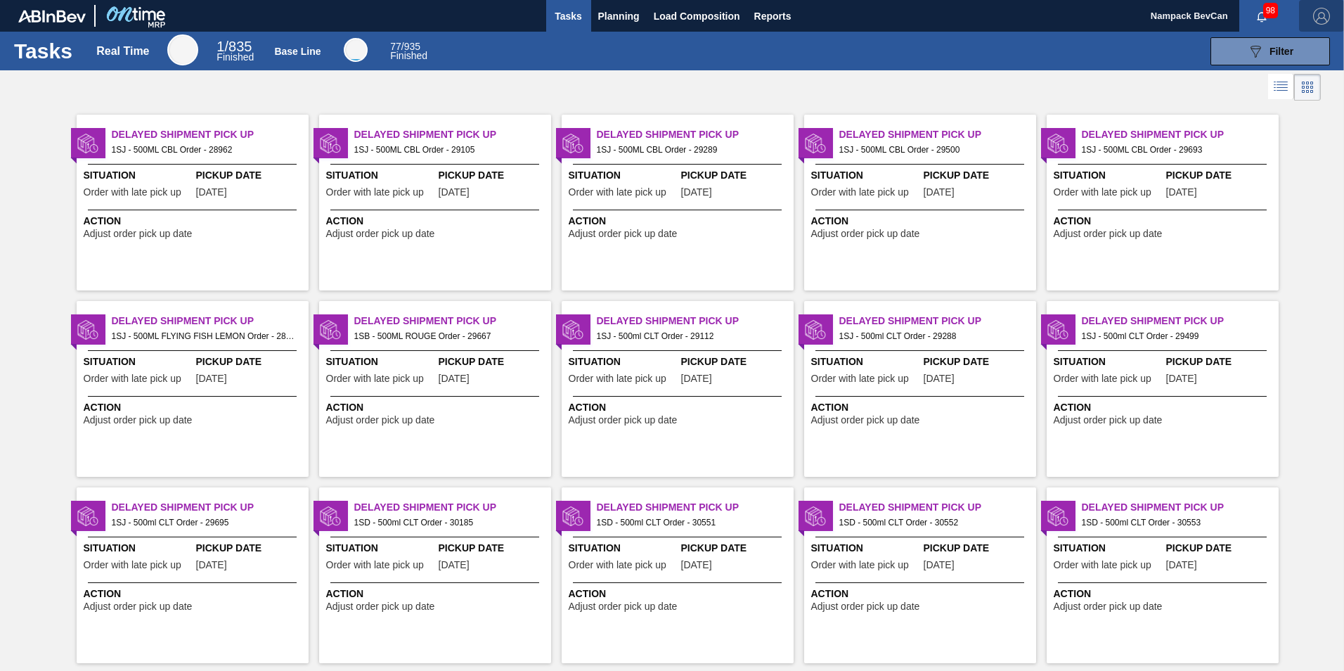
click at [1317, 13] on img "button" at bounding box center [1321, 16] width 17 height 17
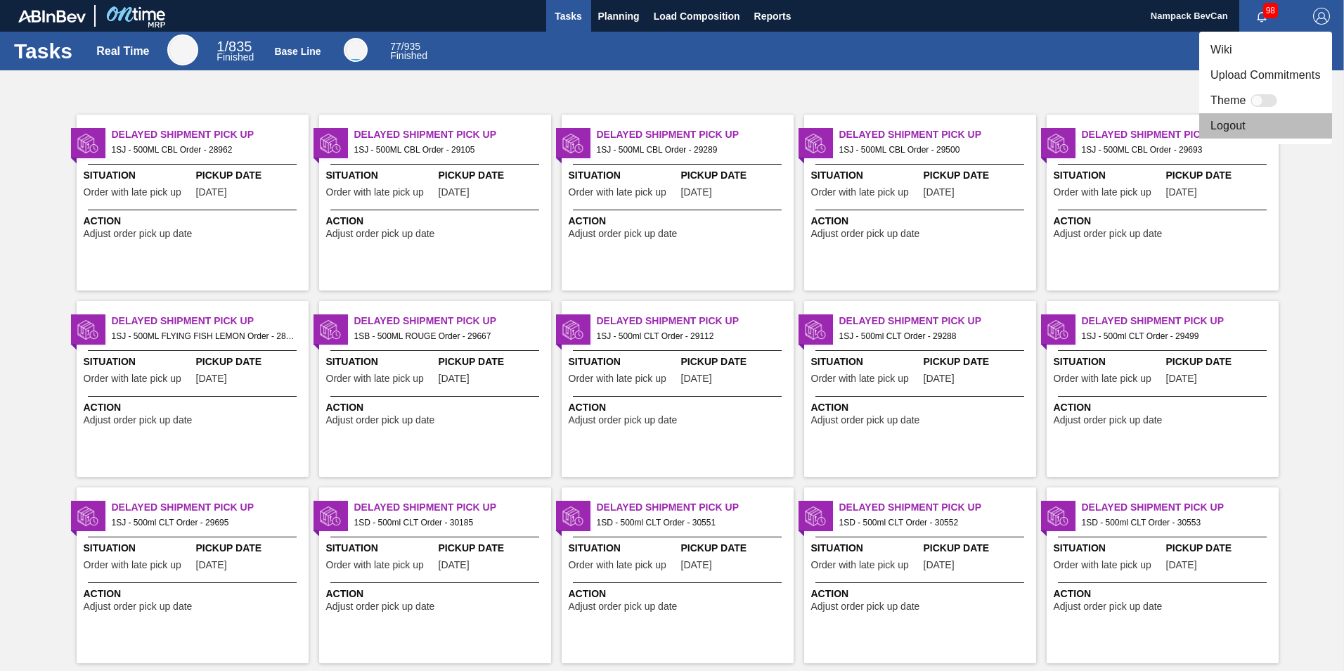
click at [1236, 127] on li "Logout" at bounding box center [1265, 125] width 133 height 25
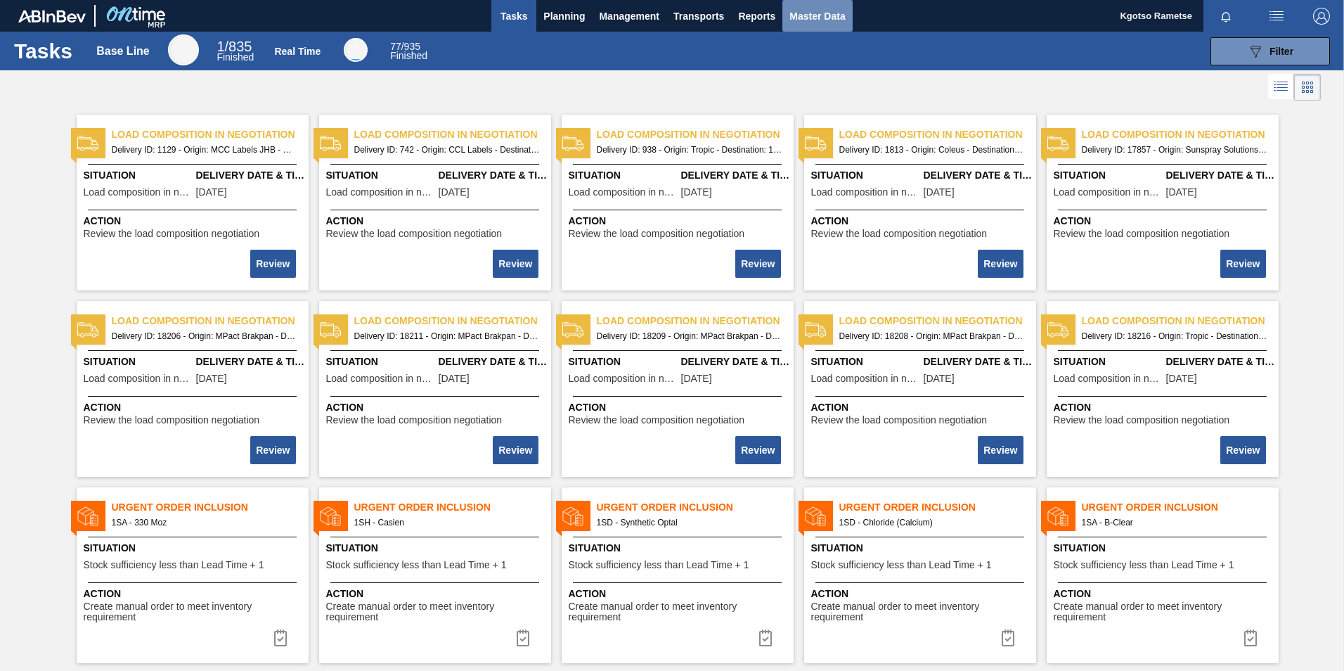
click at [818, 8] on span "Master Data" at bounding box center [817, 16] width 56 height 17
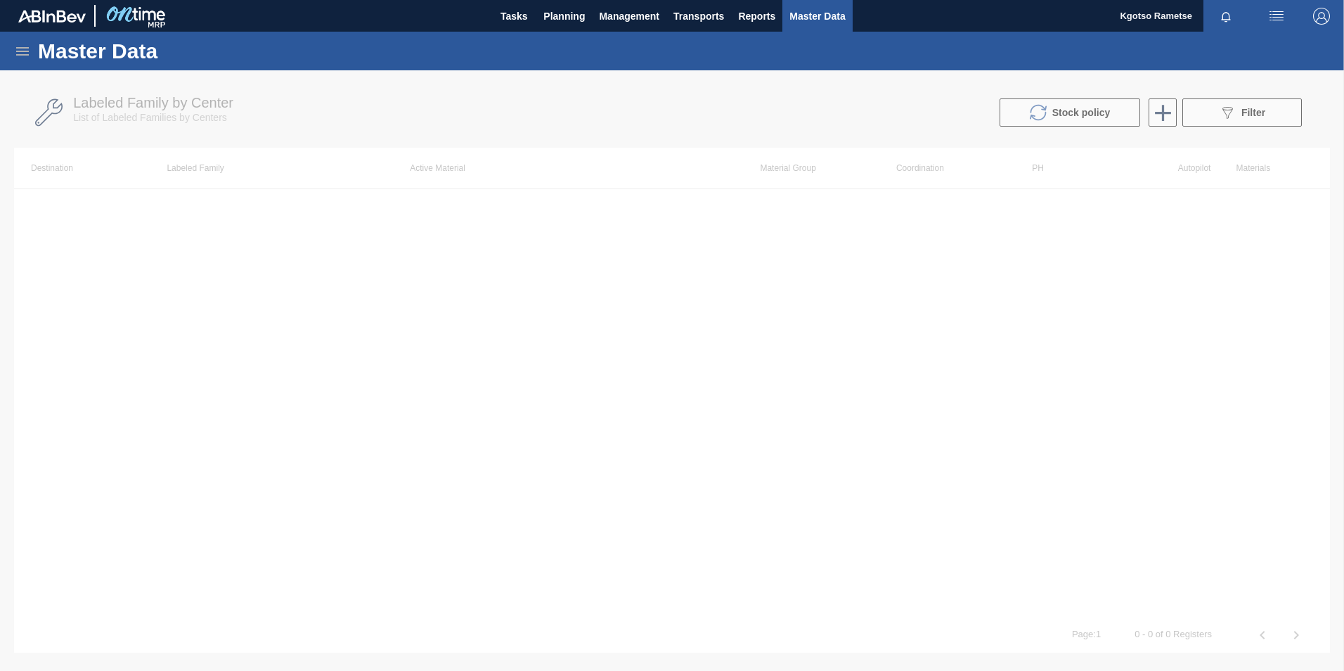
click at [26, 49] on icon at bounding box center [22, 51] width 17 height 17
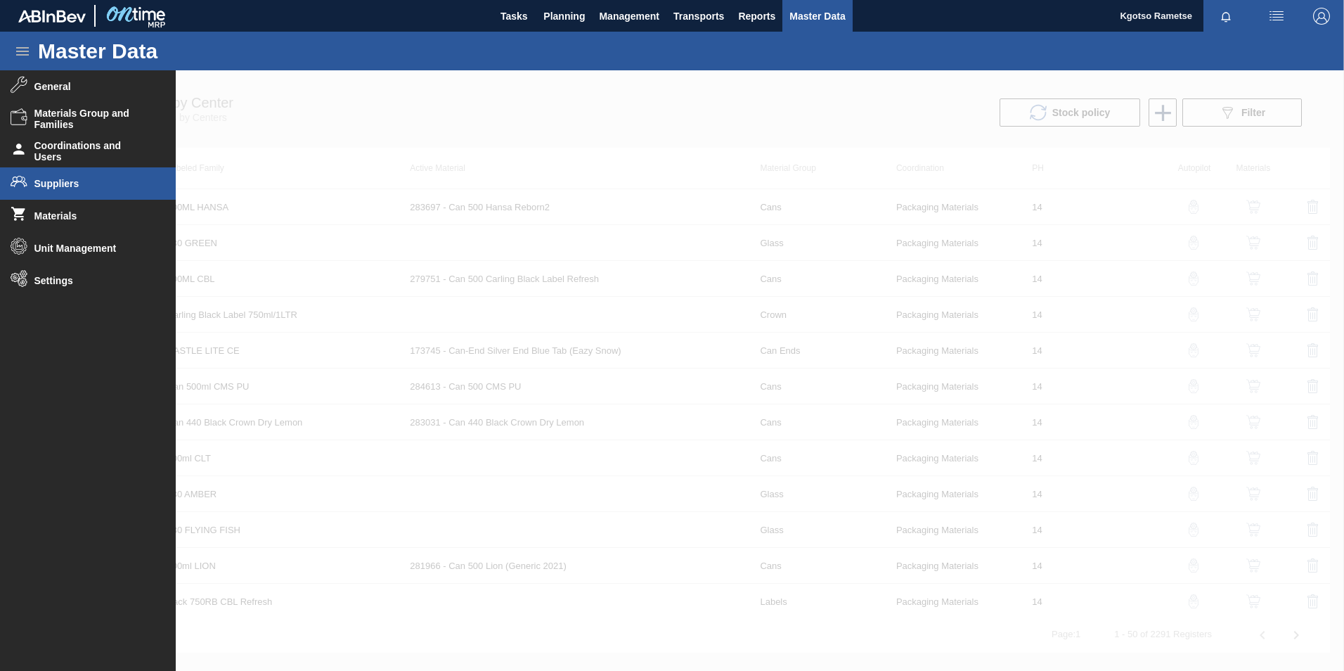
click at [64, 184] on span "Suppliers" at bounding box center [92, 183] width 116 height 11
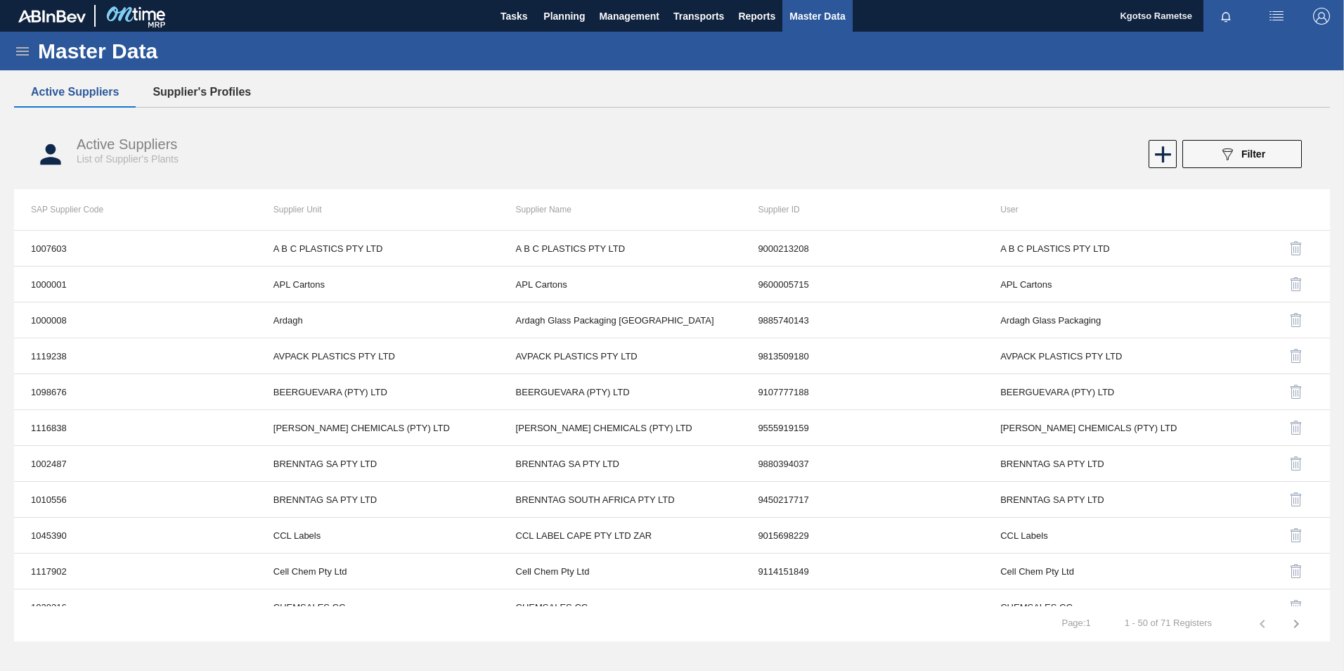
click at [200, 84] on button "Supplier's Profiles" at bounding box center [202, 92] width 132 height 30
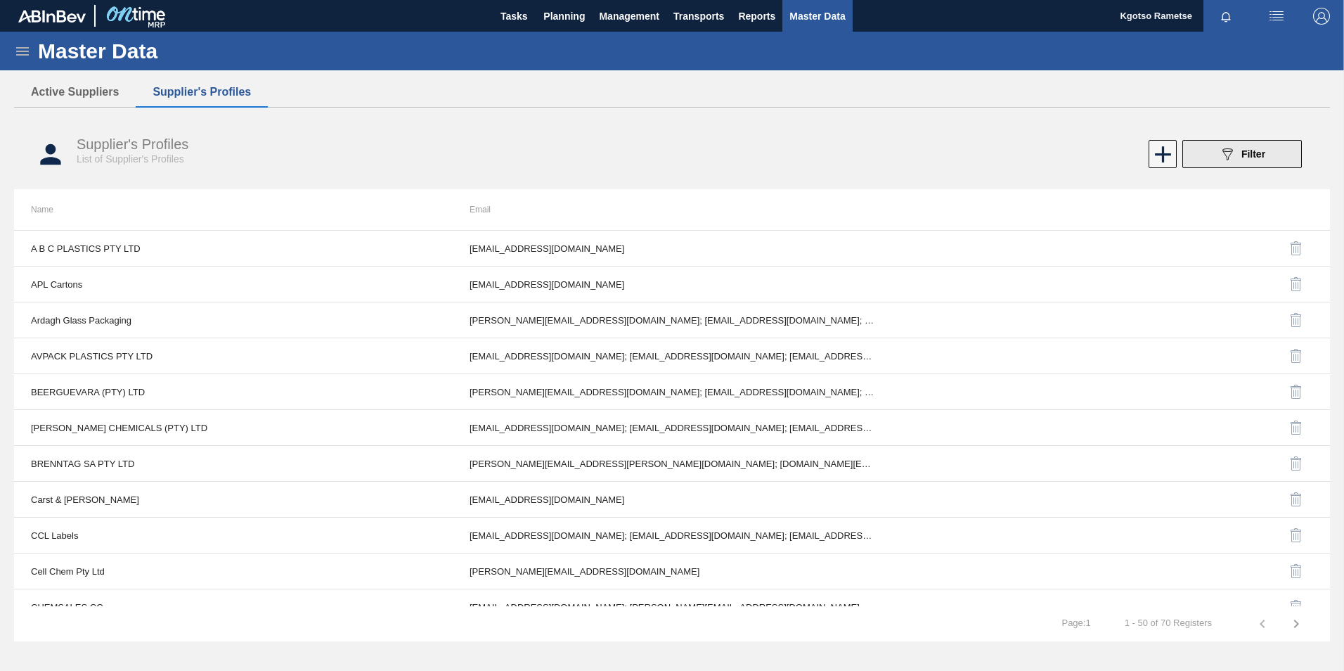
click at [1234, 150] on icon "089F7B8B-B2A5-4AFE-B5C0-19BA573D28AC" at bounding box center [1227, 154] width 17 height 17
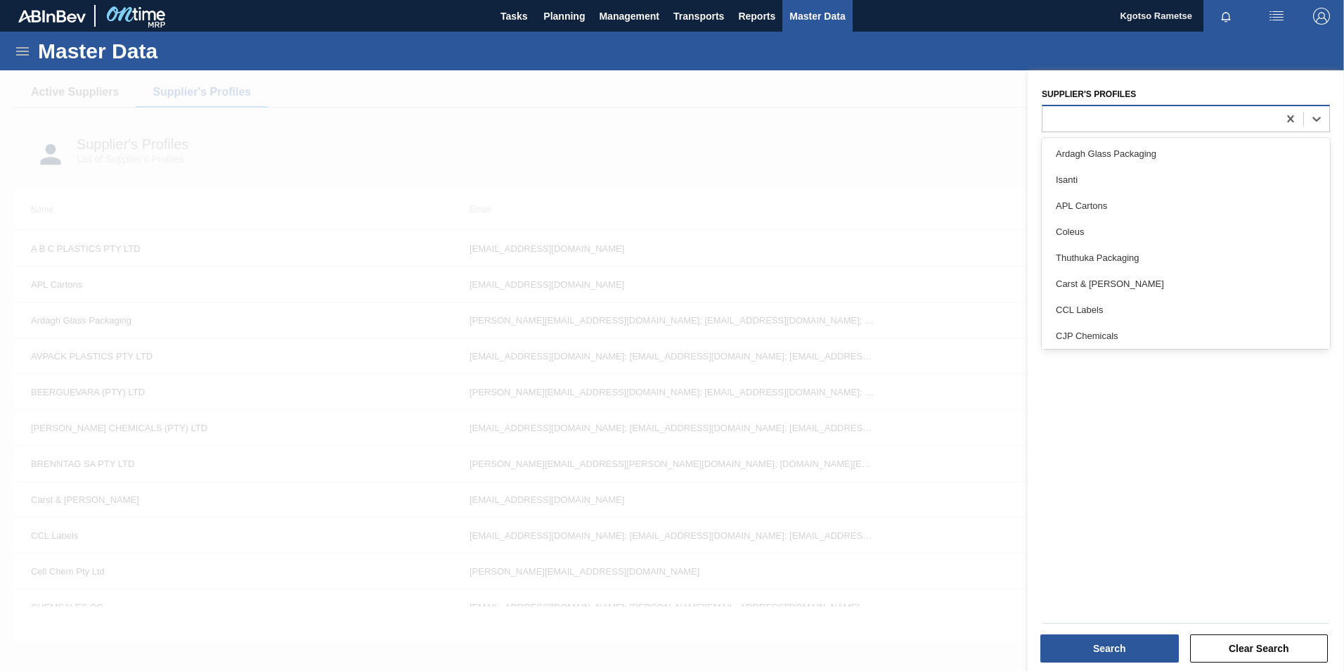
click at [1102, 110] on div at bounding box center [1159, 118] width 235 height 20
type Profiles "bev"
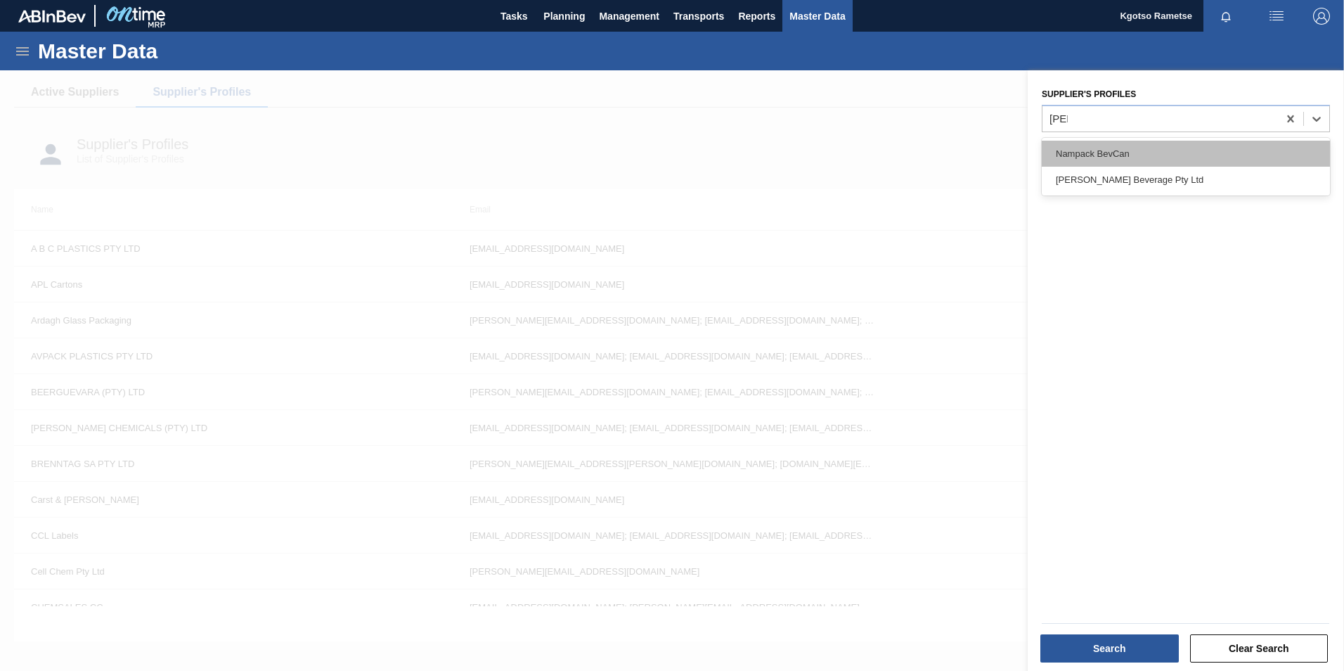
click at [1099, 150] on div "Nampack BevCan" at bounding box center [1186, 154] width 288 height 26
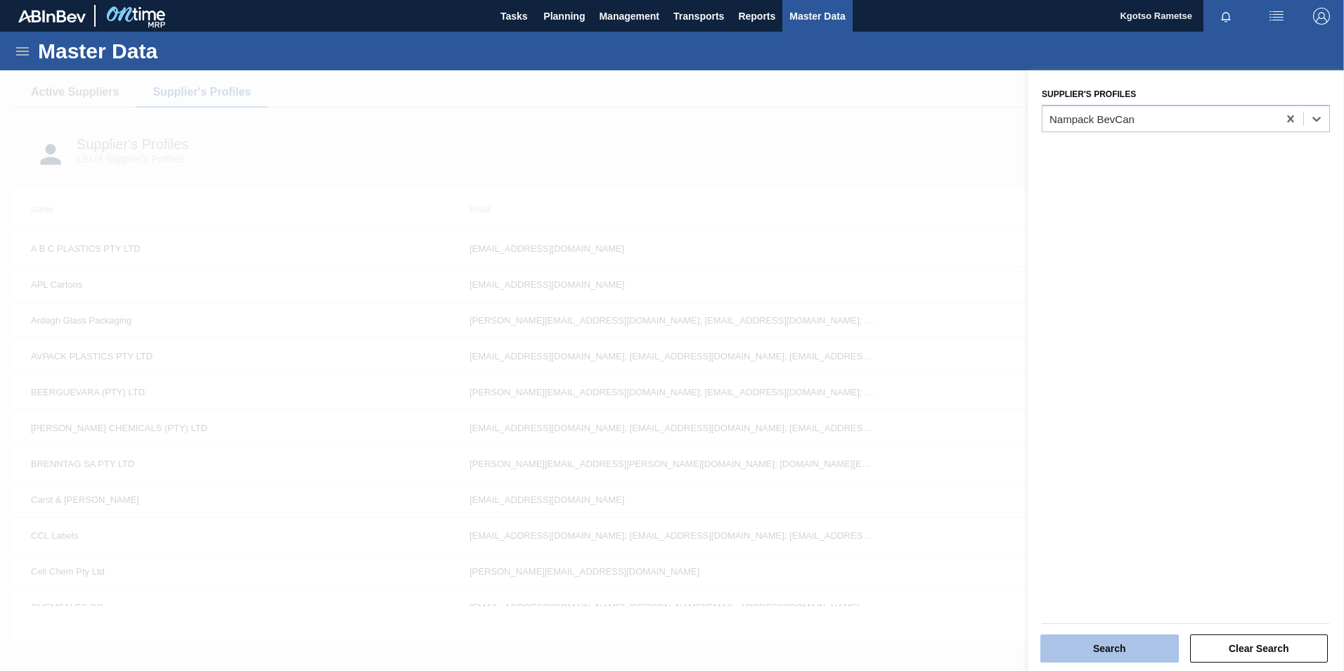
click at [1052, 638] on button "Search" at bounding box center [1109, 648] width 138 height 28
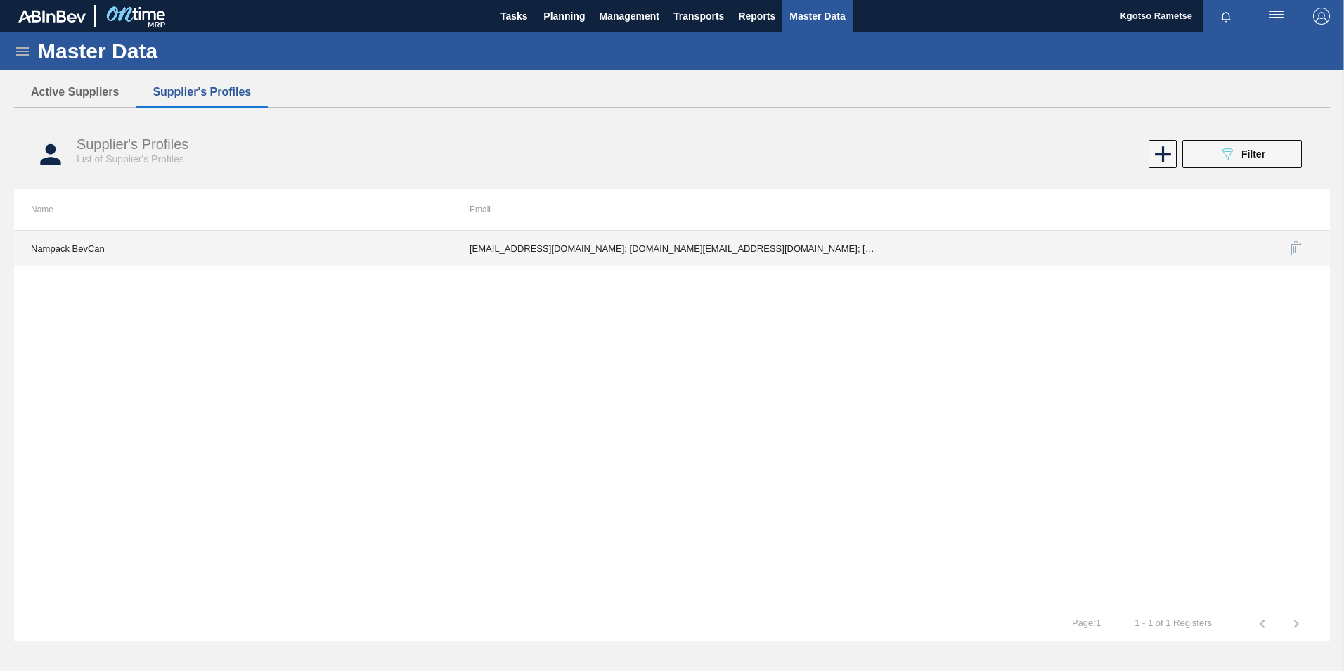
click at [641, 244] on td "boitshoko.mnisi@nampak.com; fiona.majasi@nampak.com; gladys.skosana@nampak.com;…" at bounding box center [672, 248] width 439 height 35
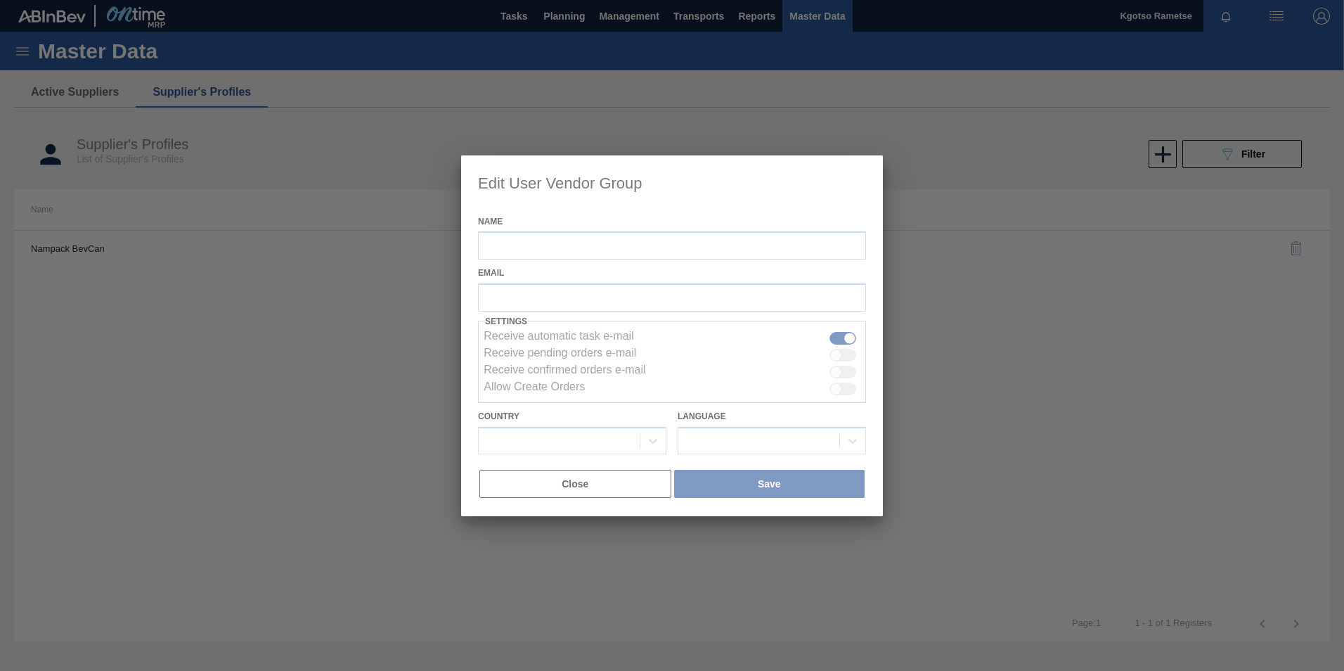
type input "Nampack BevCan"
checkbox input "true"
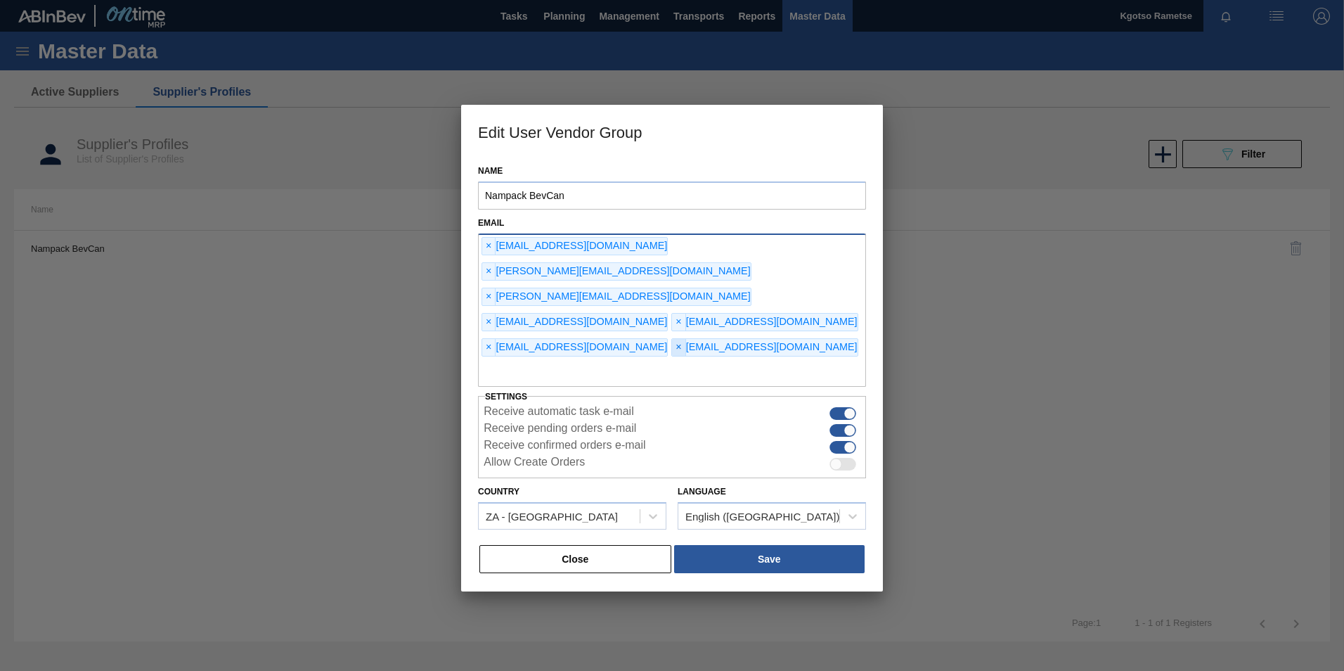
click at [672, 339] on span "×" at bounding box center [678, 347] width 13 height 17
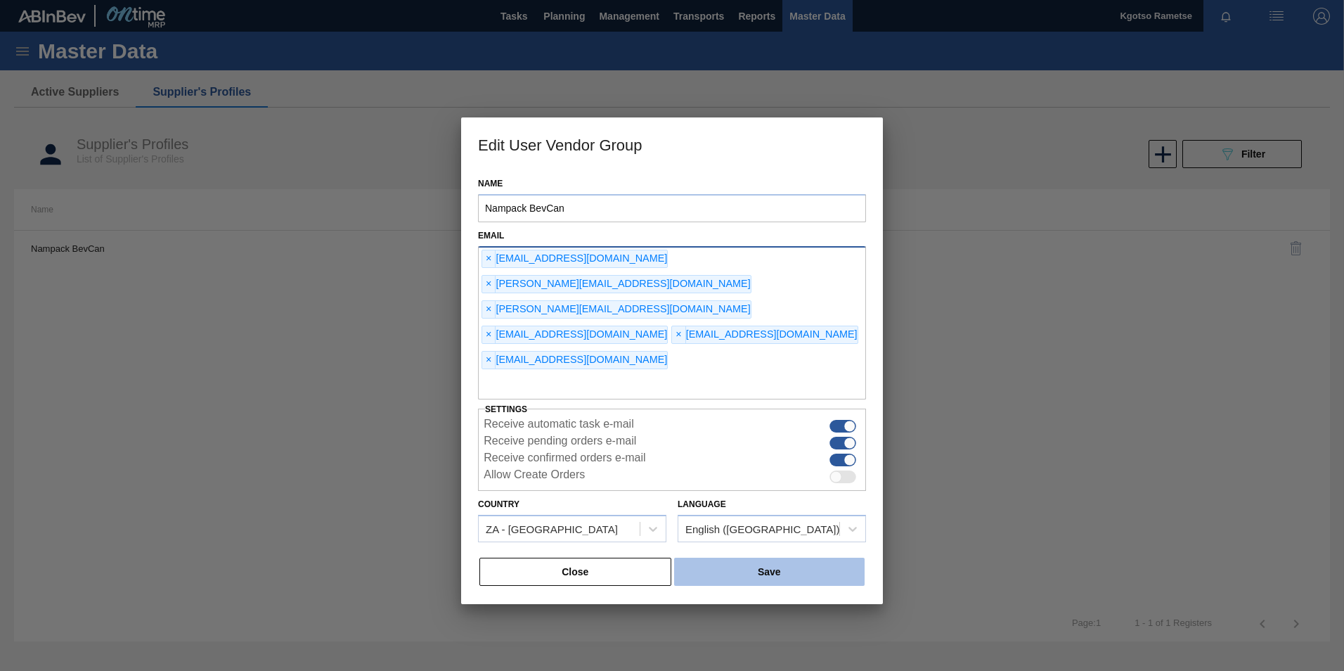
click at [775, 557] on button "Save" at bounding box center [769, 571] width 191 height 28
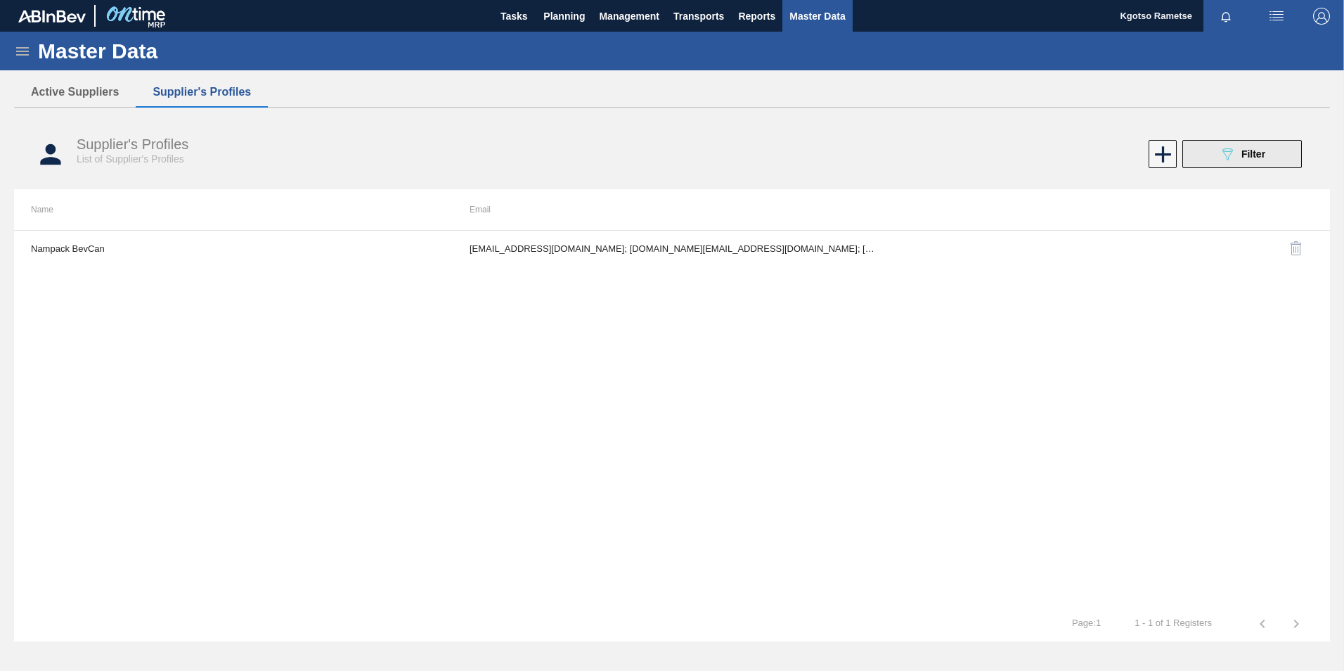
click at [1246, 156] on span "Filter" at bounding box center [1253, 153] width 24 height 11
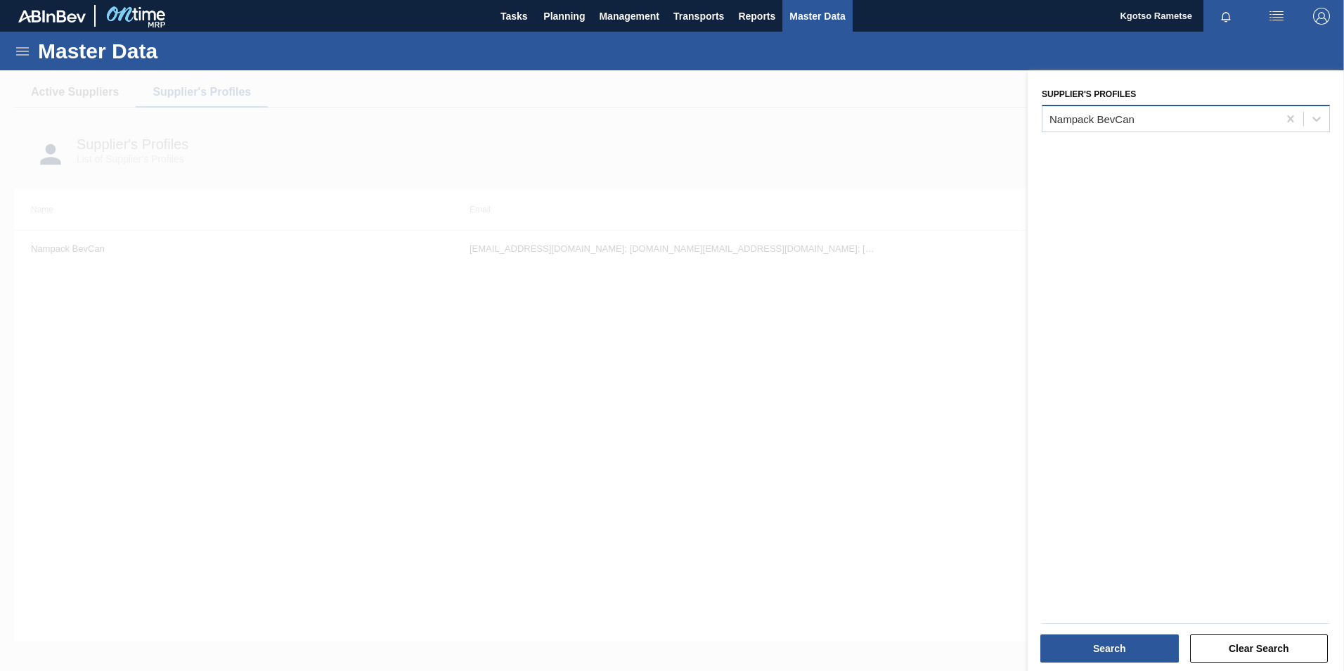
click at [1130, 115] on div "Nampack BevCan" at bounding box center [1092, 118] width 85 height 12
type Profiles "sen"
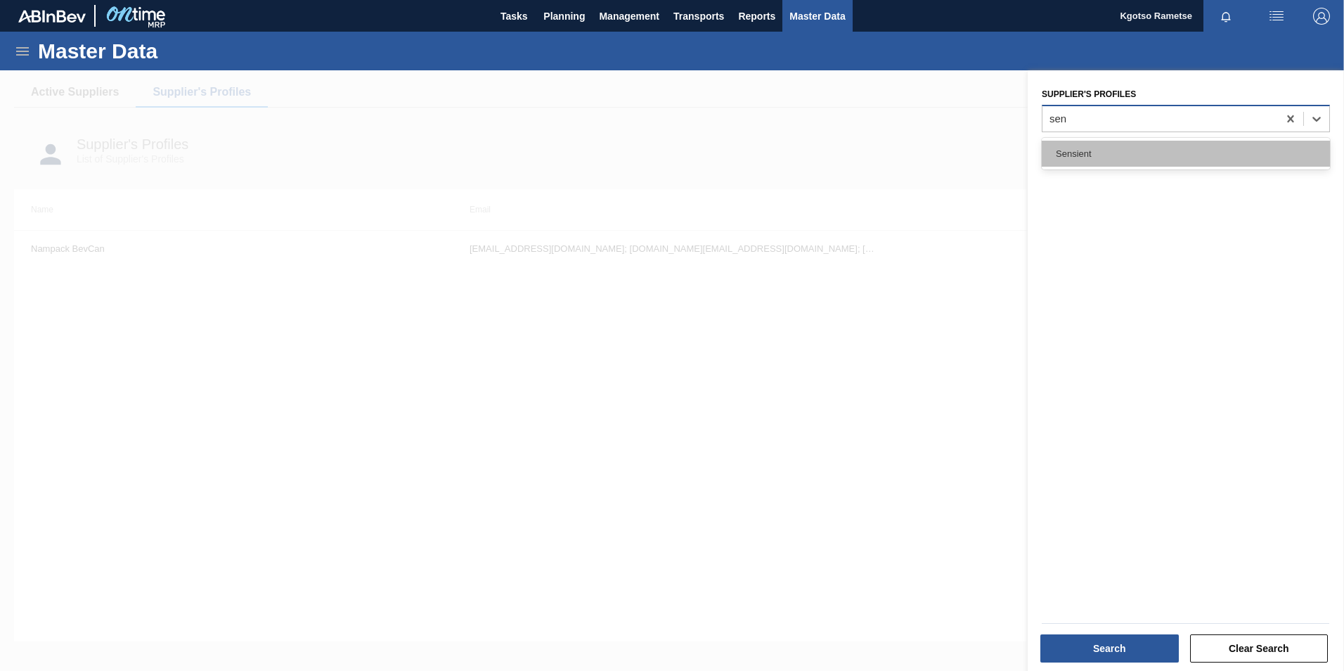
click at [1126, 148] on div "Sensient" at bounding box center [1186, 154] width 288 height 26
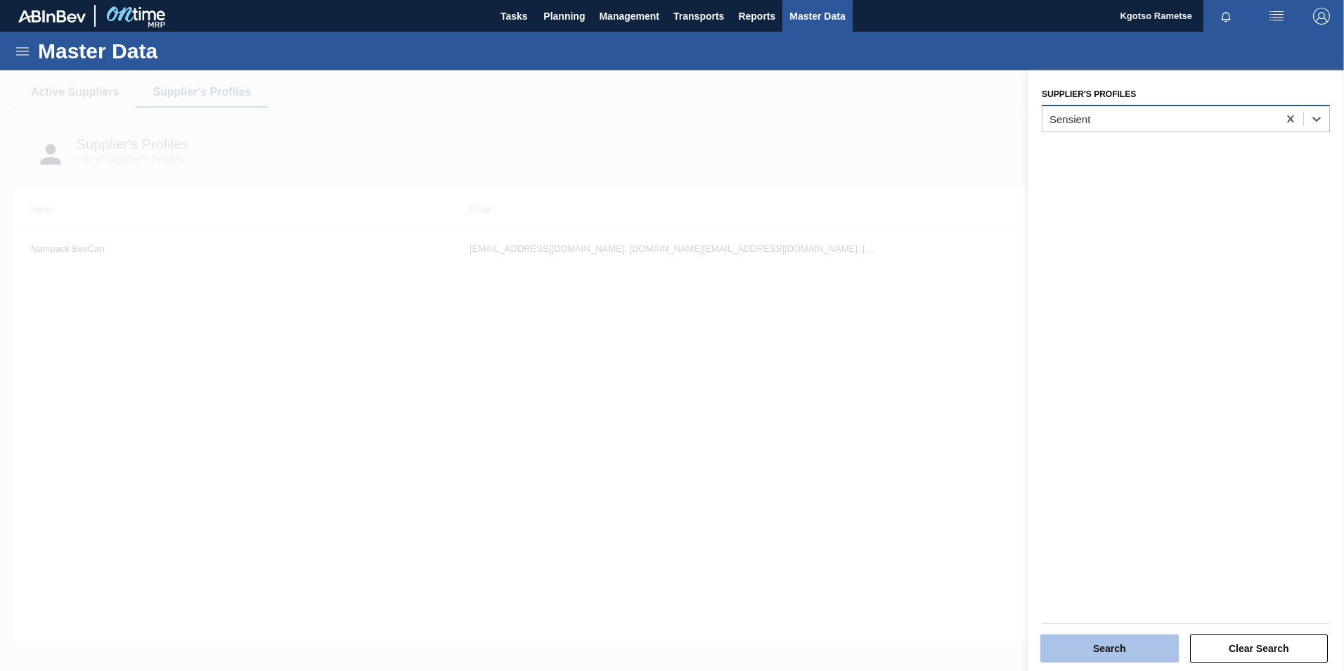
click at [1118, 639] on button "Search" at bounding box center [1109, 648] width 138 height 28
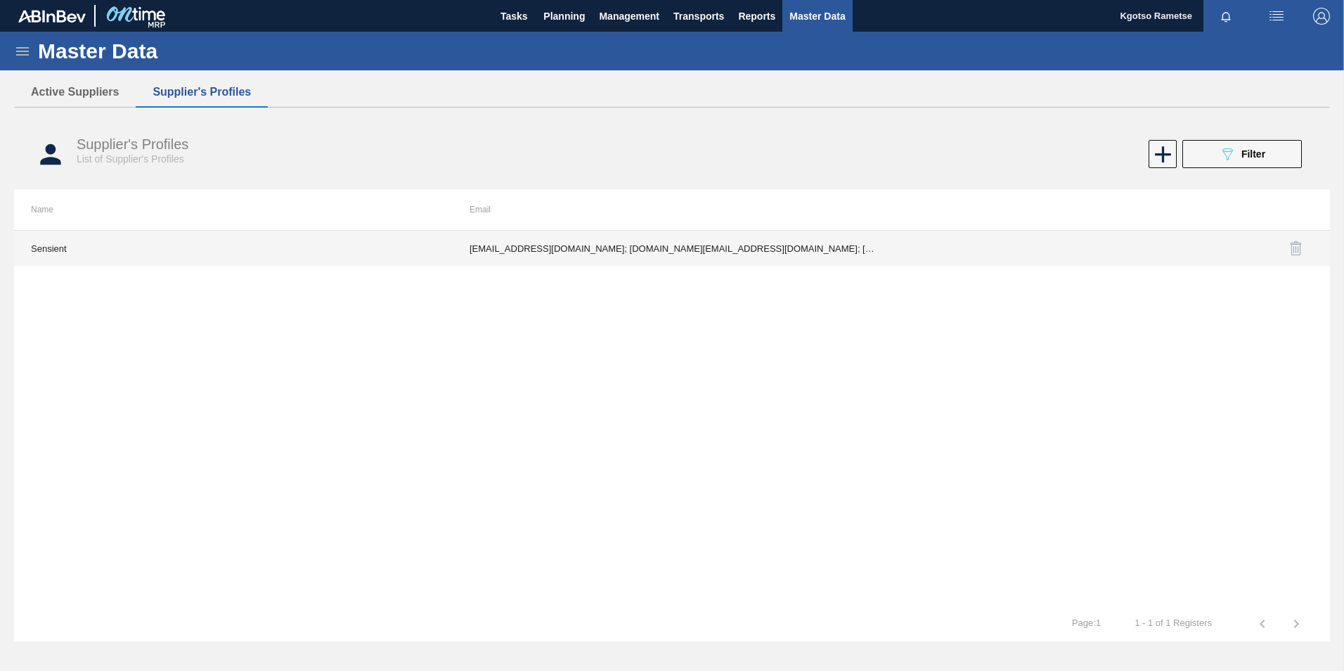
click at [634, 230] on div "Sensient thenjiswa.mosetlhi@sensient.com; catherine.chisindi@sensient.com; orde…" at bounding box center [672, 418] width 1316 height 376
click at [622, 255] on td "thenjiswa.mosetlhi@sensient.com; catherine.chisindi@sensient.com; orderssa@sens…" at bounding box center [672, 248] width 439 height 35
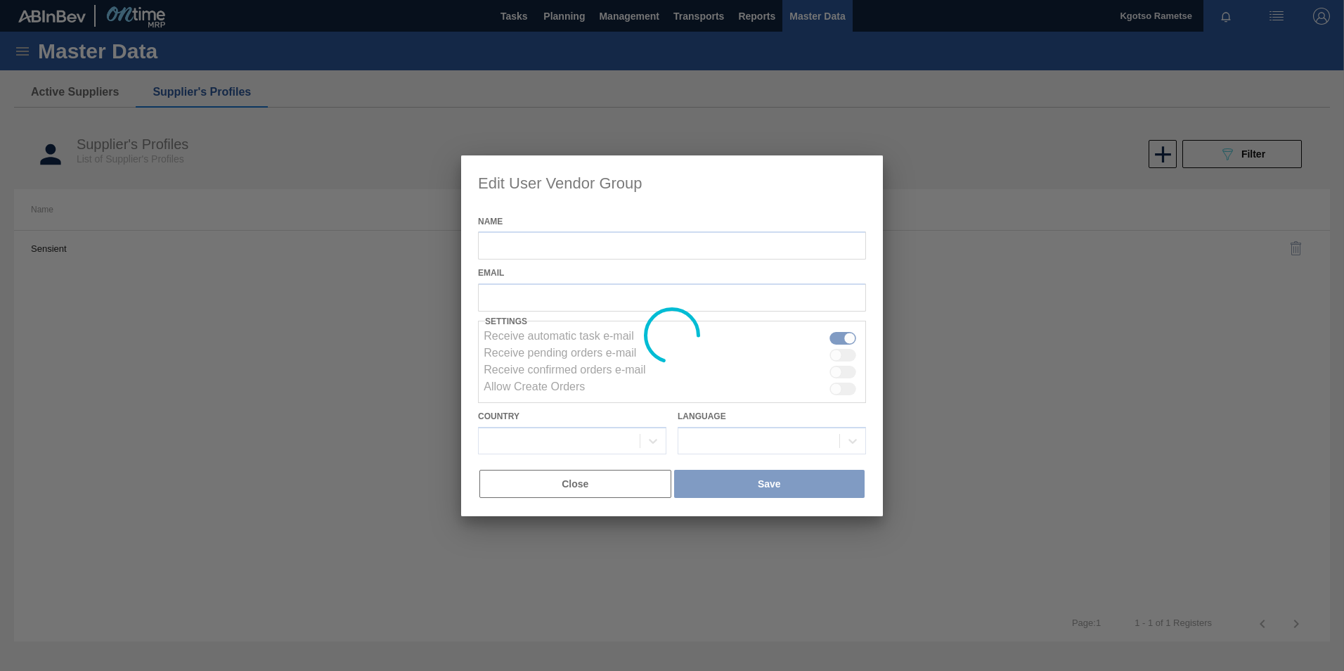
type input "Sensient"
checkbox input "true"
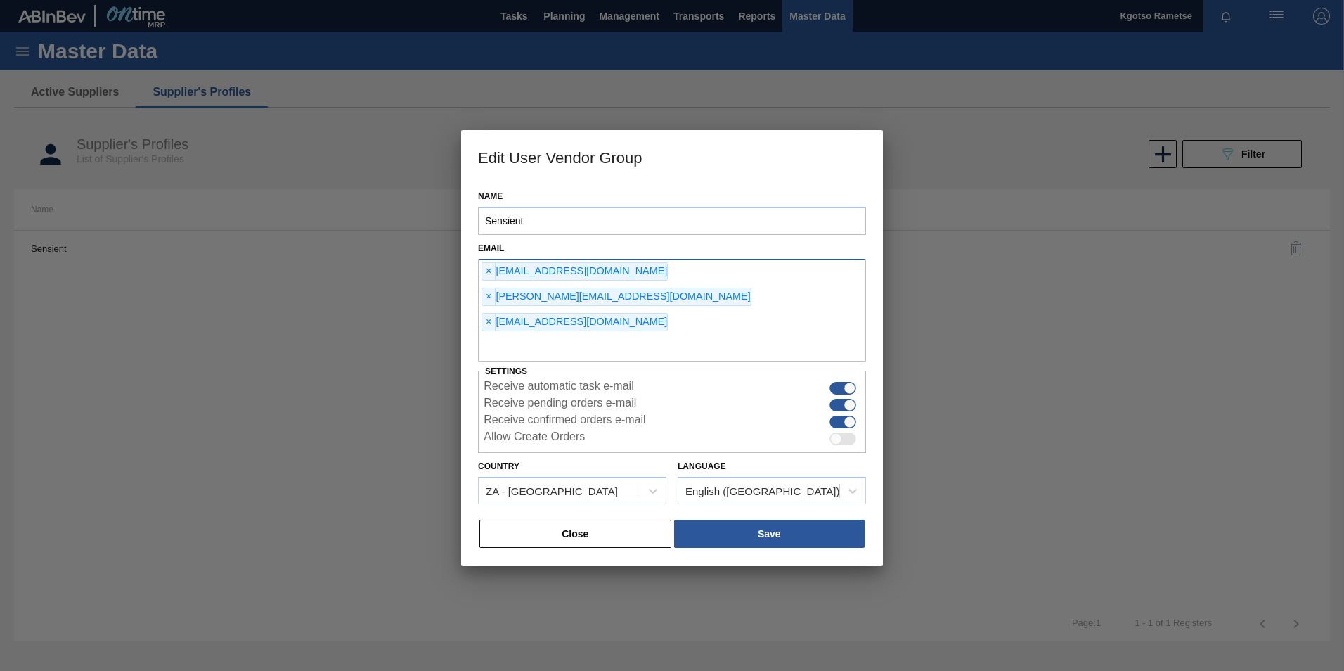
click at [616, 297] on div "× thenjiswa.mosetlhi@sensient.com × catherine.chisindi@sensient.com × orderssa@…" at bounding box center [672, 310] width 388 height 103
type input "kgotso.rametse201@gmail.com"
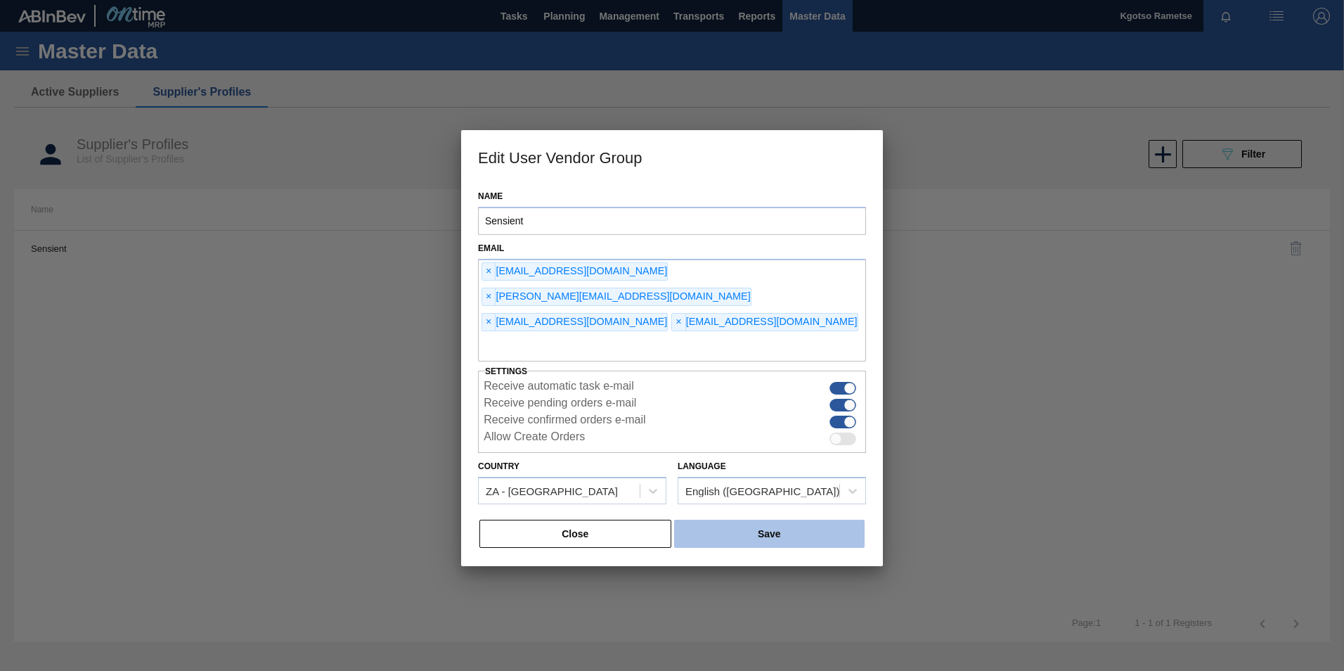
click at [773, 519] on button "Save" at bounding box center [769, 533] width 191 height 28
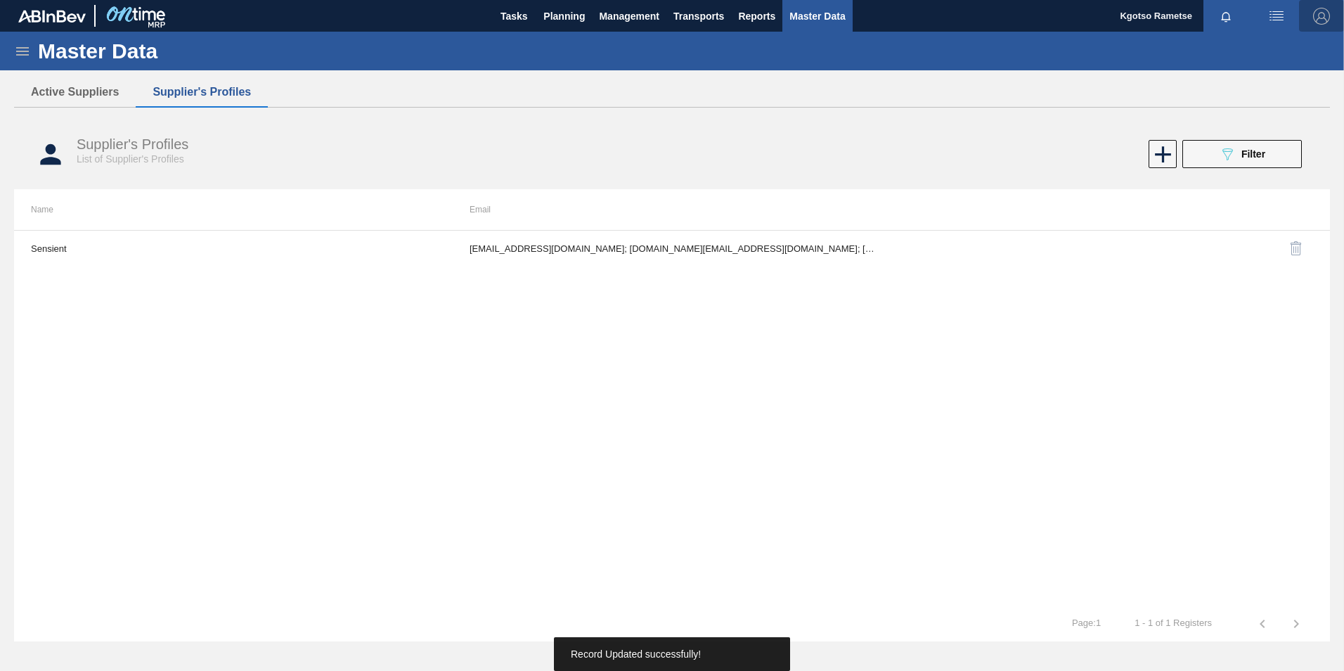
click at [1318, 13] on img "button" at bounding box center [1321, 16] width 17 height 17
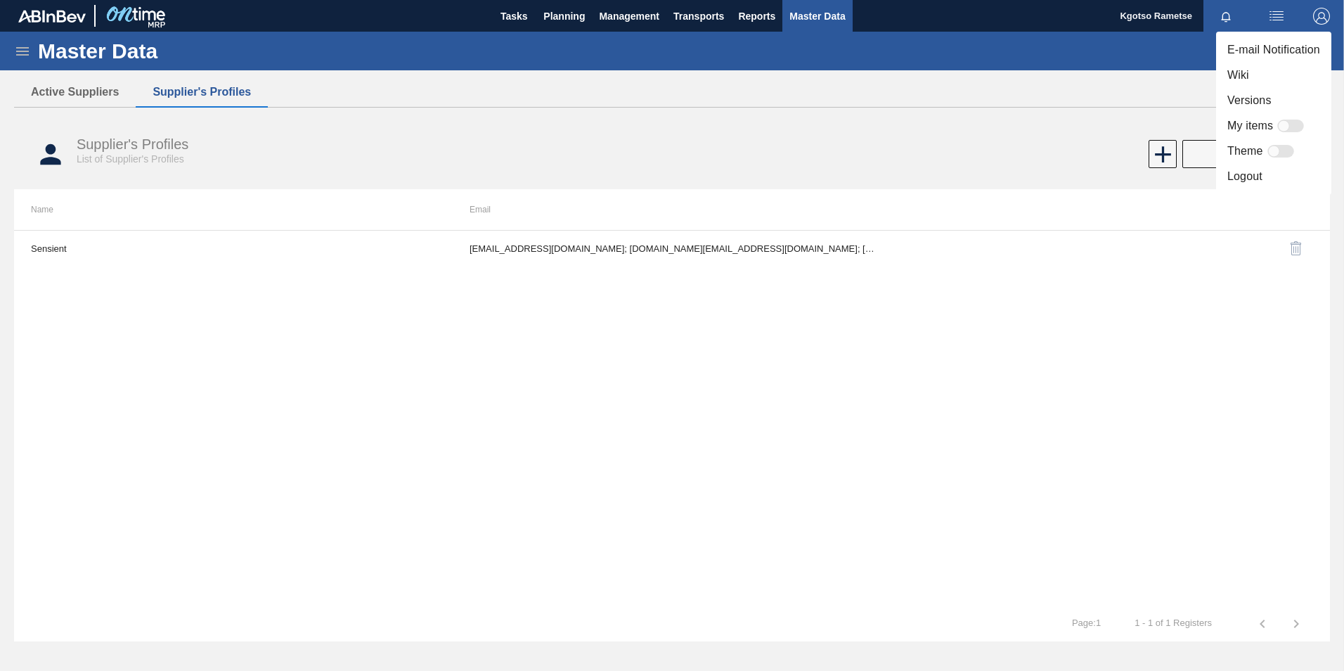
click at [1276, 183] on li "Logout" at bounding box center [1273, 176] width 115 height 25
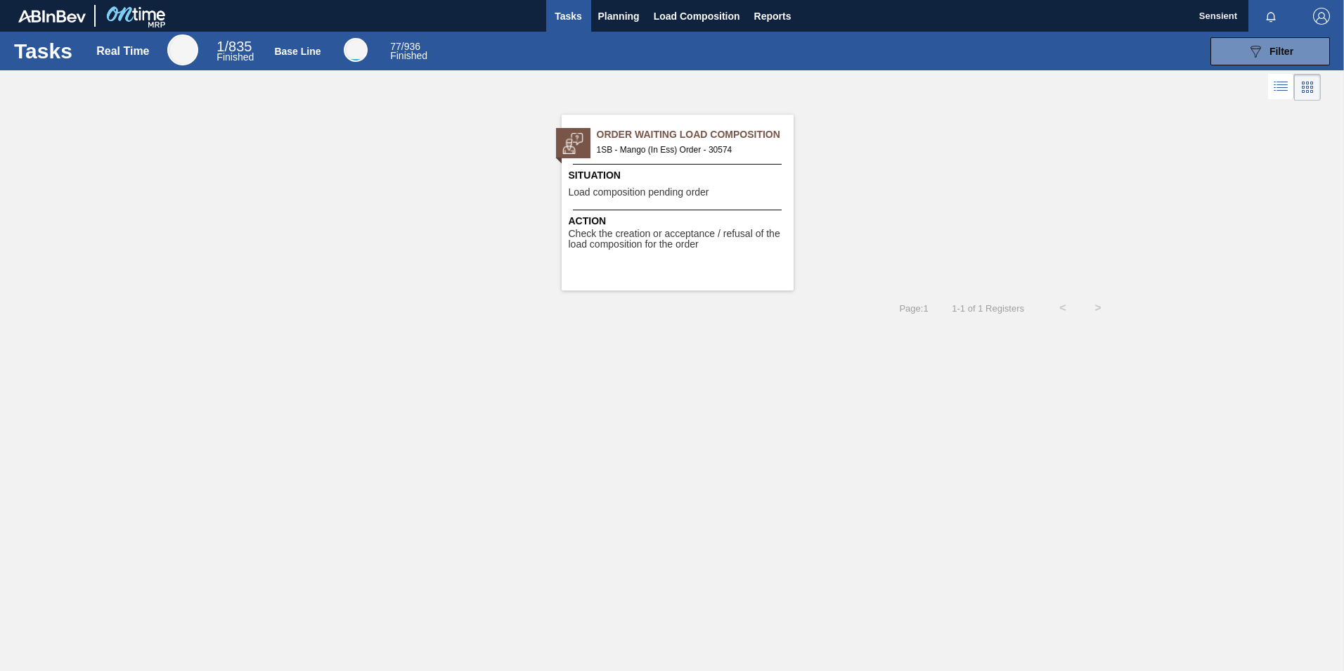
click at [664, 204] on div "Order Waiting Load Composition 1SB - Mango (In Ess) Order - 30574 Situation Loa…" at bounding box center [678, 203] width 232 height 176
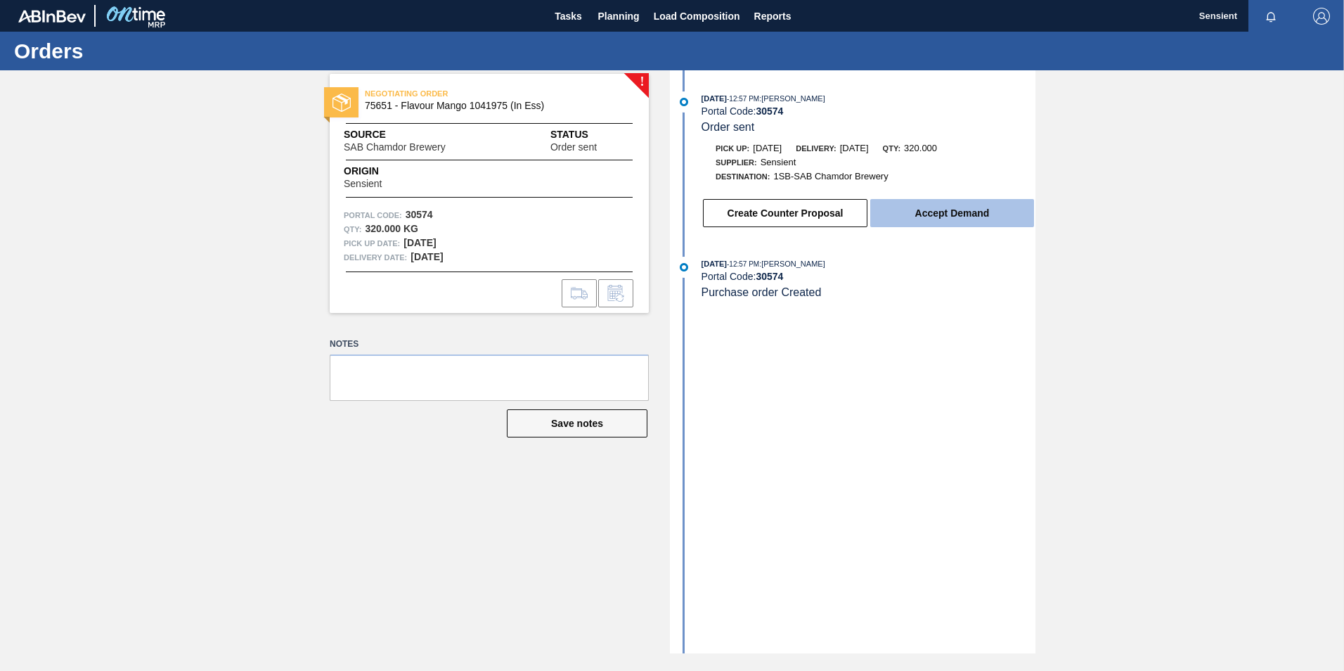
click at [960, 210] on button "Accept Demand" at bounding box center [952, 213] width 164 height 28
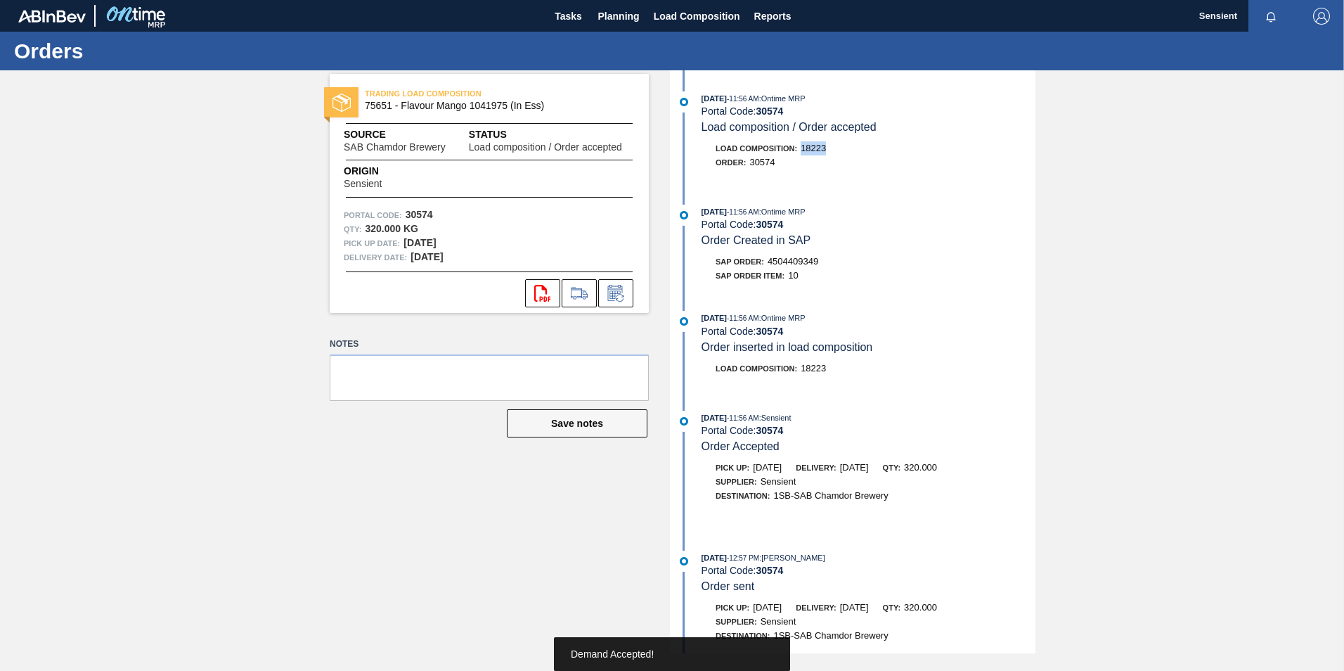
drag, startPoint x: 801, startPoint y: 148, endPoint x: 826, endPoint y: 149, distance: 24.6
click at [826, 149] on div "Load Composition : 18223" at bounding box center [771, 148] width 110 height 14
copy span "18223"
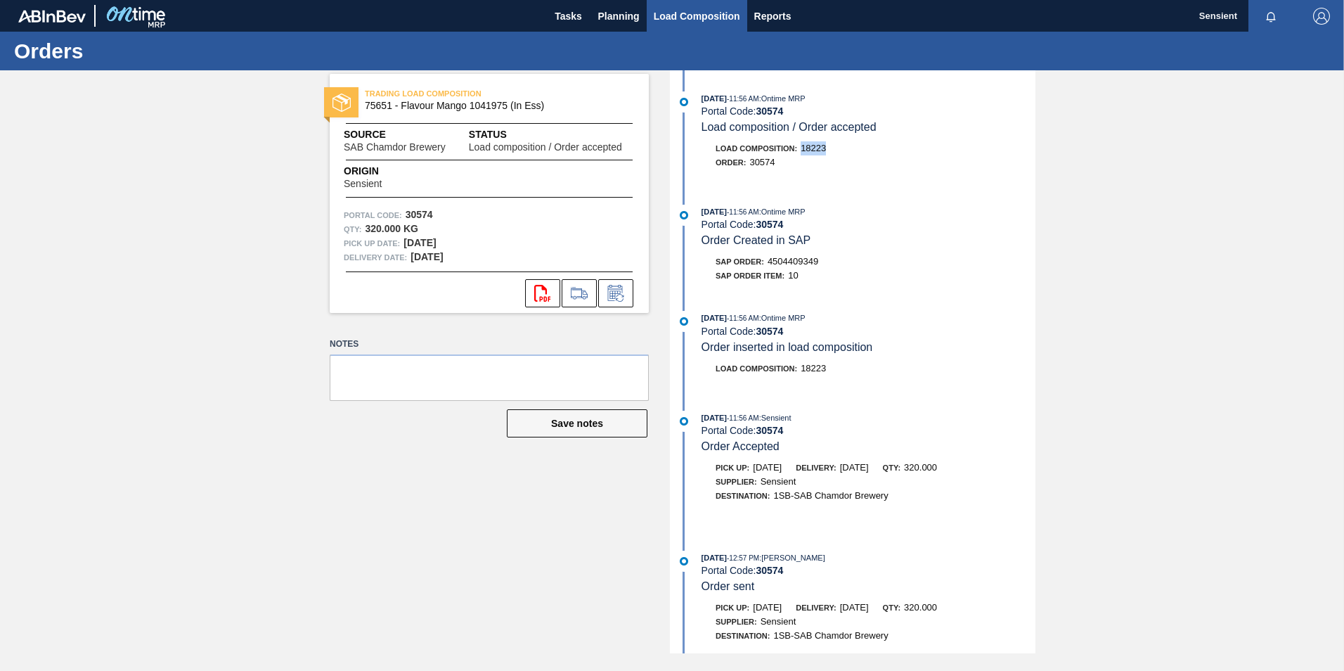
click at [708, 10] on span "Load Composition" at bounding box center [697, 16] width 86 height 17
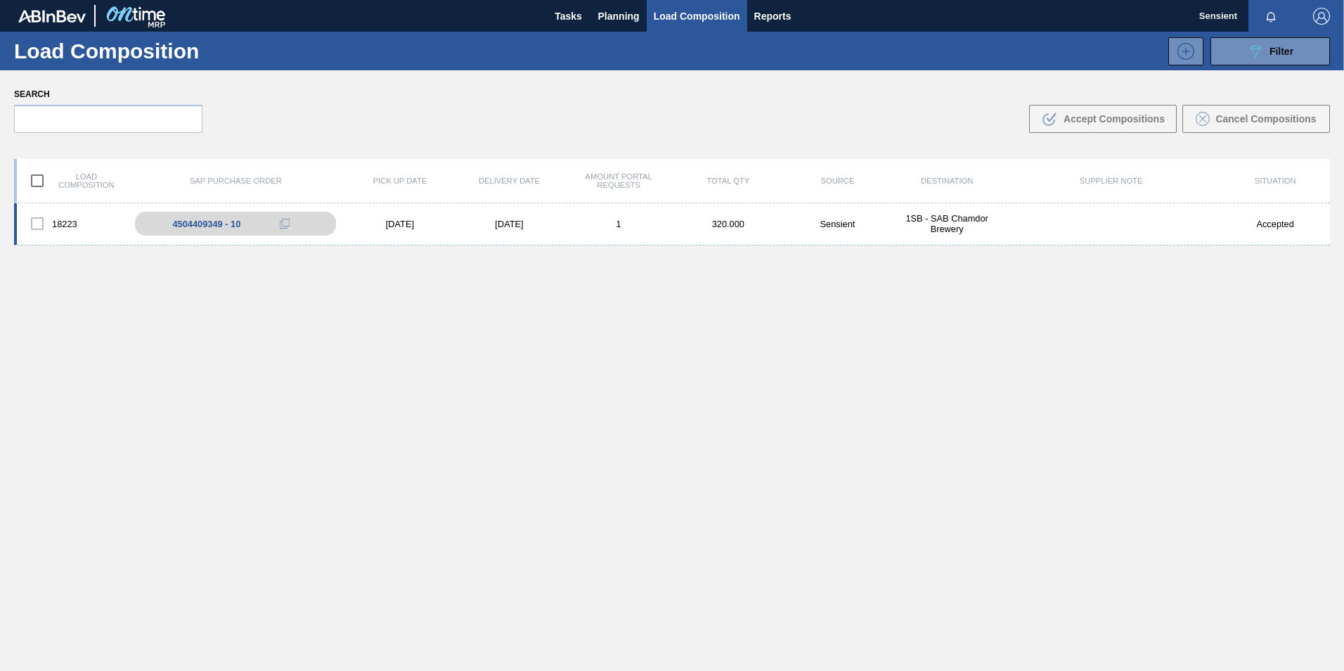
click at [42, 228] on div at bounding box center [37, 224] width 30 height 30
click at [39, 227] on div at bounding box center [37, 224] width 30 height 30
click at [618, 8] on span "Planning" at bounding box center [618, 16] width 41 height 17
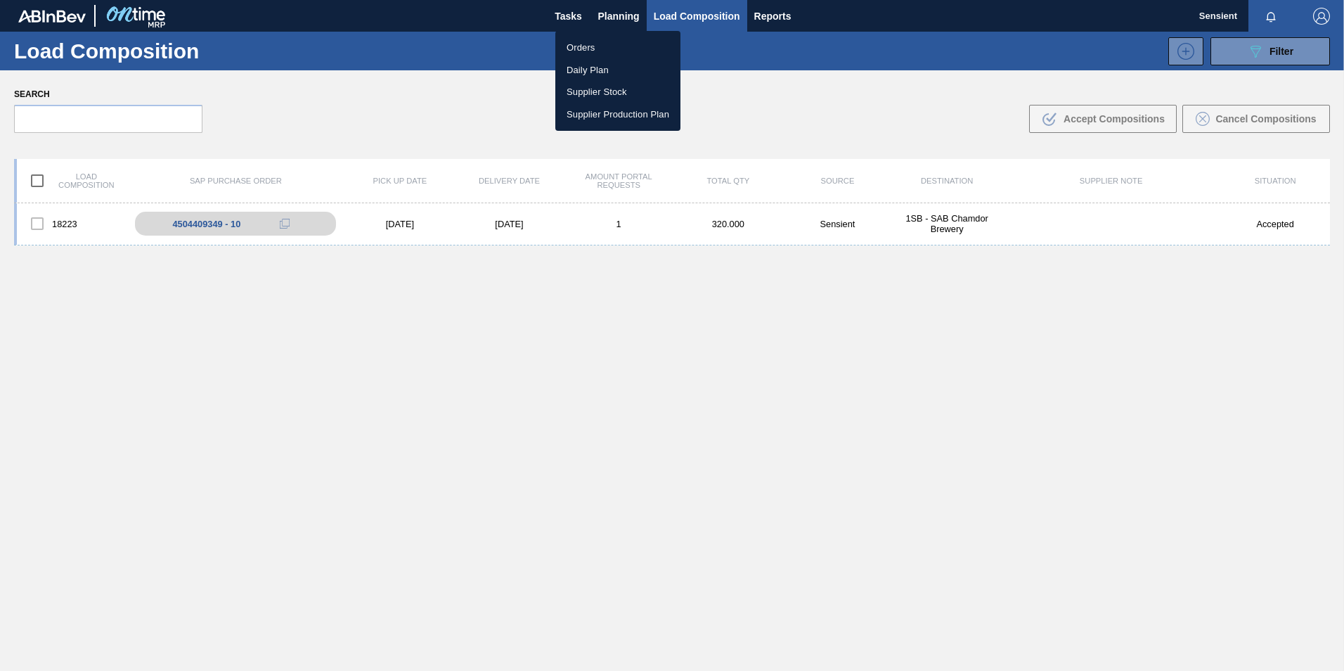
click at [580, 37] on li "Orders" at bounding box center [617, 48] width 125 height 22
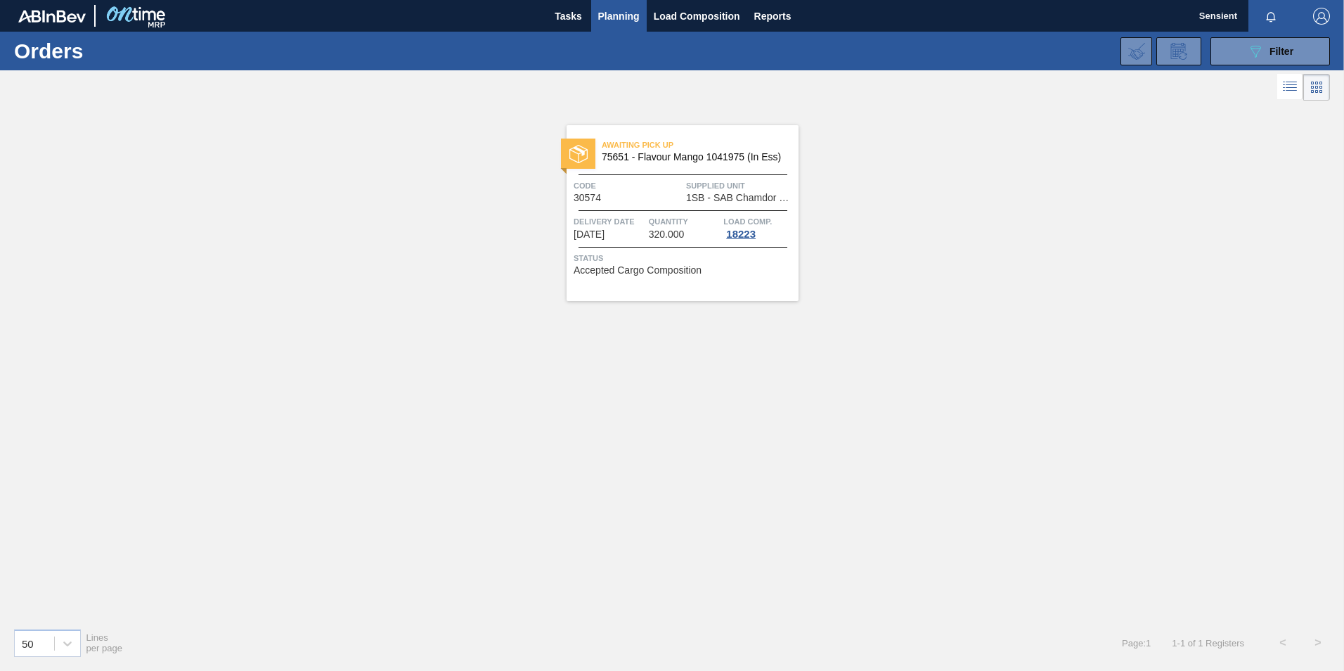
click at [626, 200] on div "Code 30574" at bounding box center [628, 191] width 109 height 25
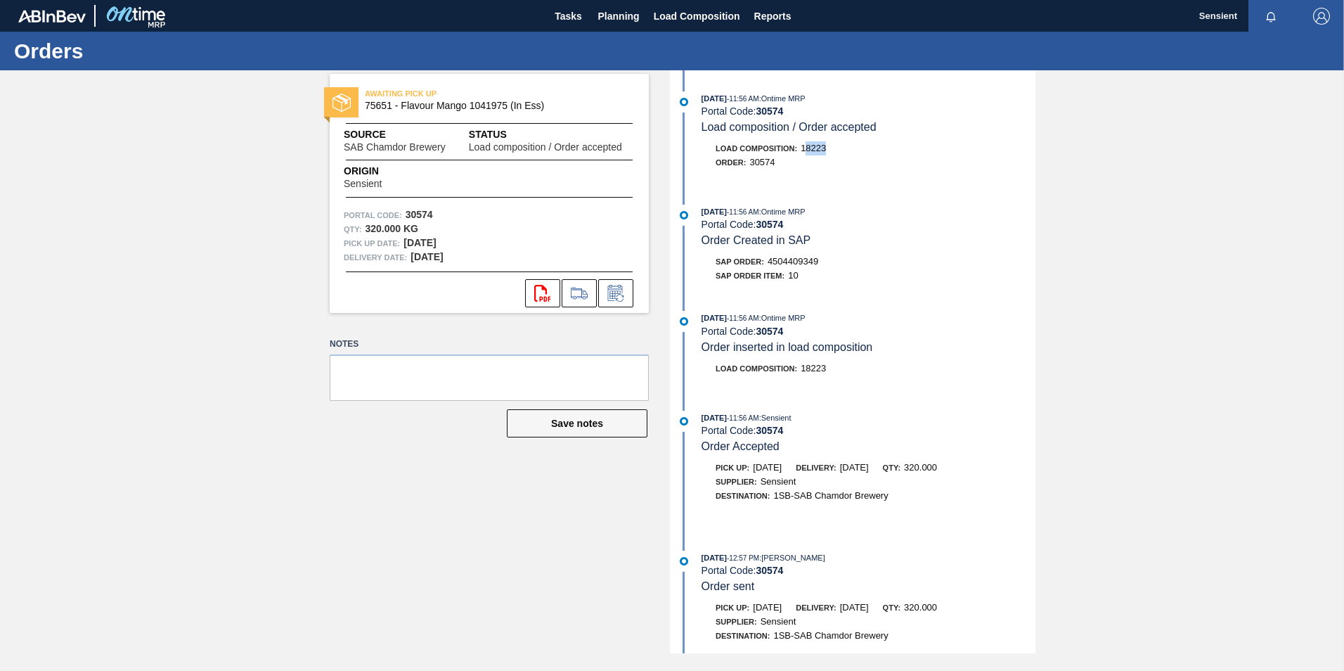
drag, startPoint x: 803, startPoint y: 148, endPoint x: 832, endPoint y: 146, distance: 28.2
click at [832, 146] on div "Load Composition : 18223" at bounding box center [869, 148] width 334 height 14
drag, startPoint x: 832, startPoint y: 146, endPoint x: 816, endPoint y: 148, distance: 15.6
click at [816, 148] on span "18223" at bounding box center [813, 148] width 25 height 11
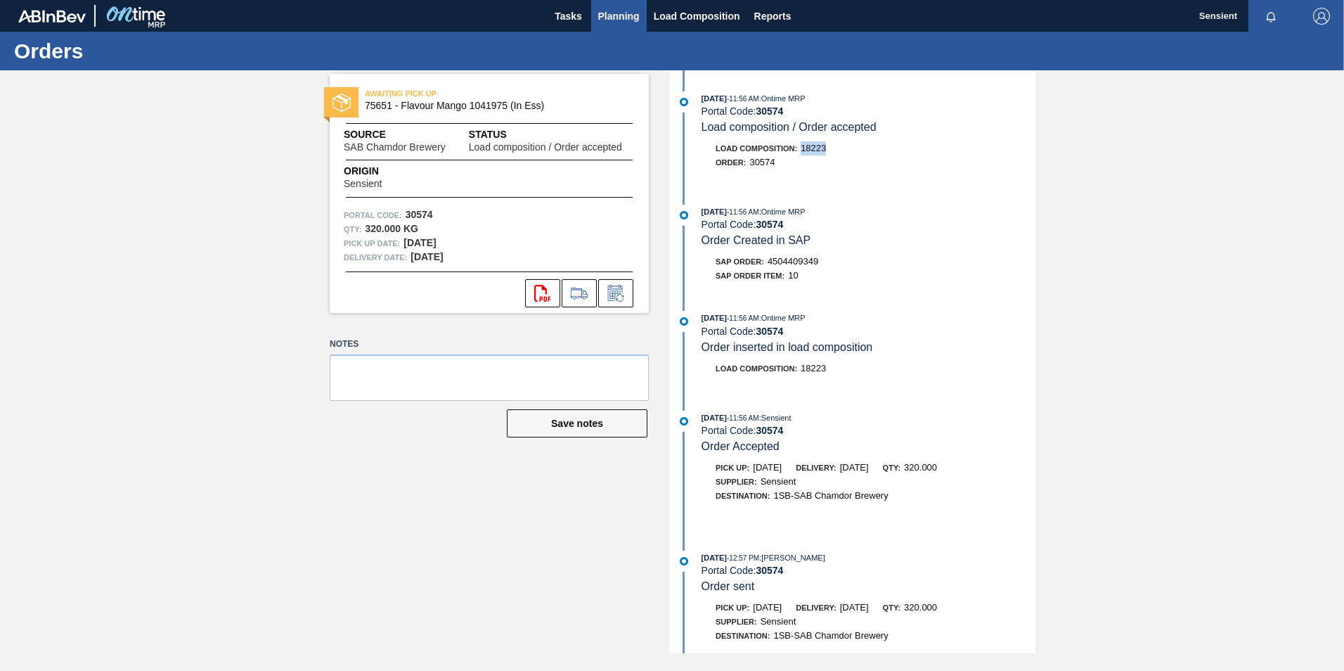
click at [612, 15] on span "Planning" at bounding box center [618, 16] width 41 height 17
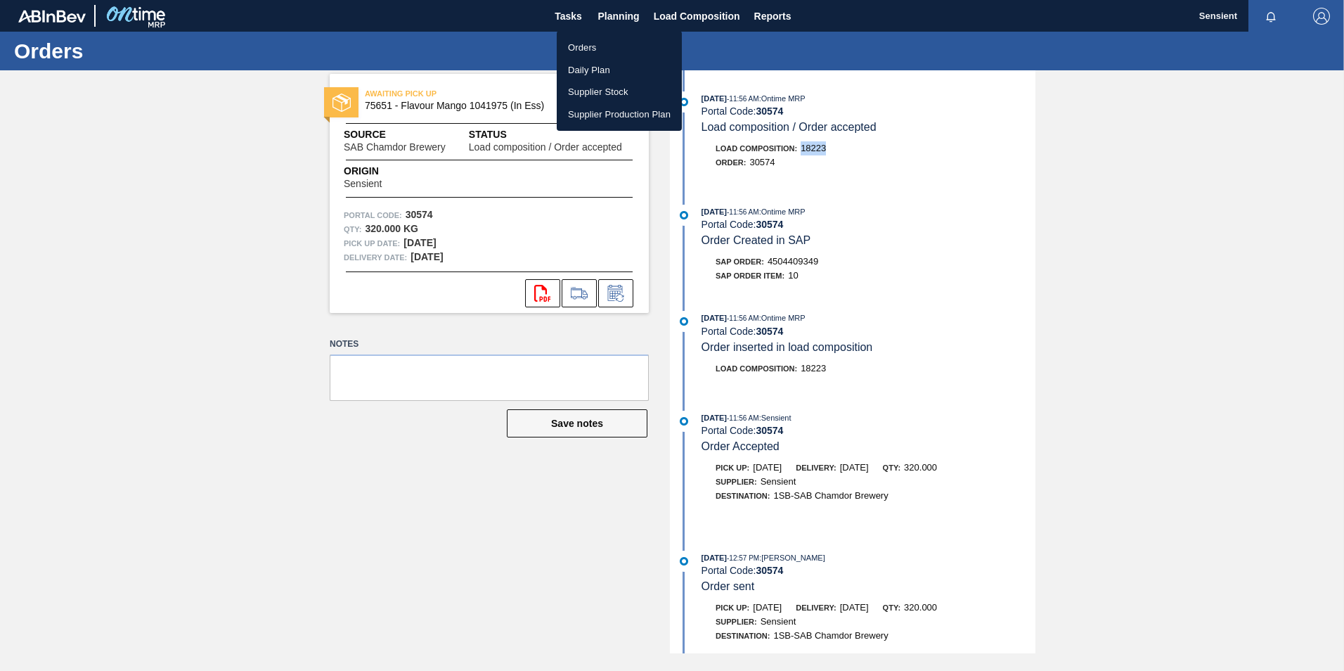
click at [591, 47] on li "Orders" at bounding box center [619, 48] width 125 height 22
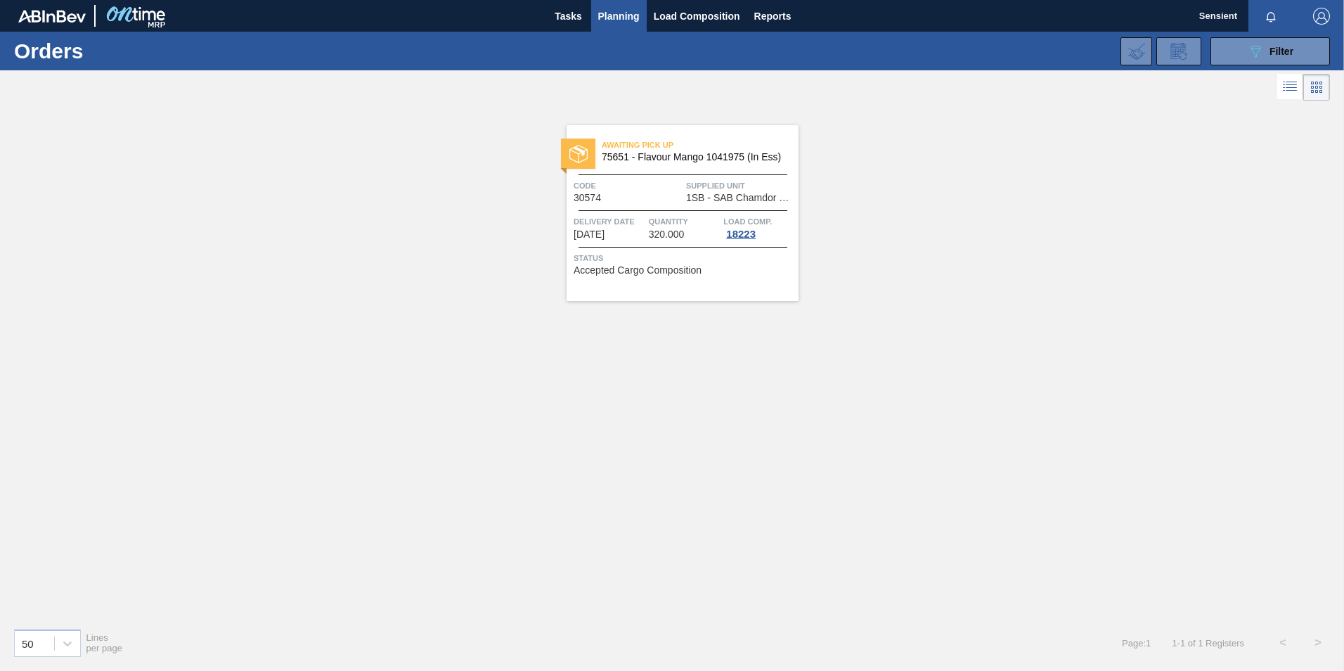
click at [620, 154] on span "75651 - Flavour Mango 1041975 (In Ess)" at bounding box center [695, 157] width 186 height 11
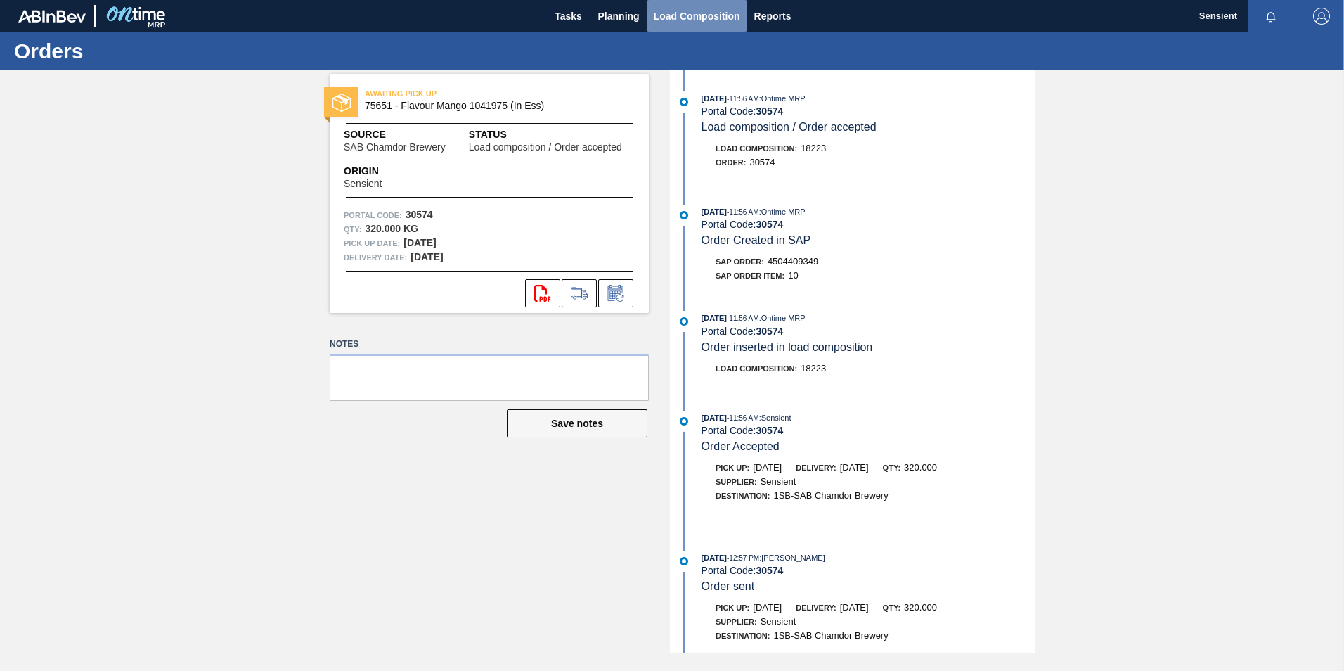
click at [669, 13] on span "Load Composition" at bounding box center [697, 16] width 86 height 17
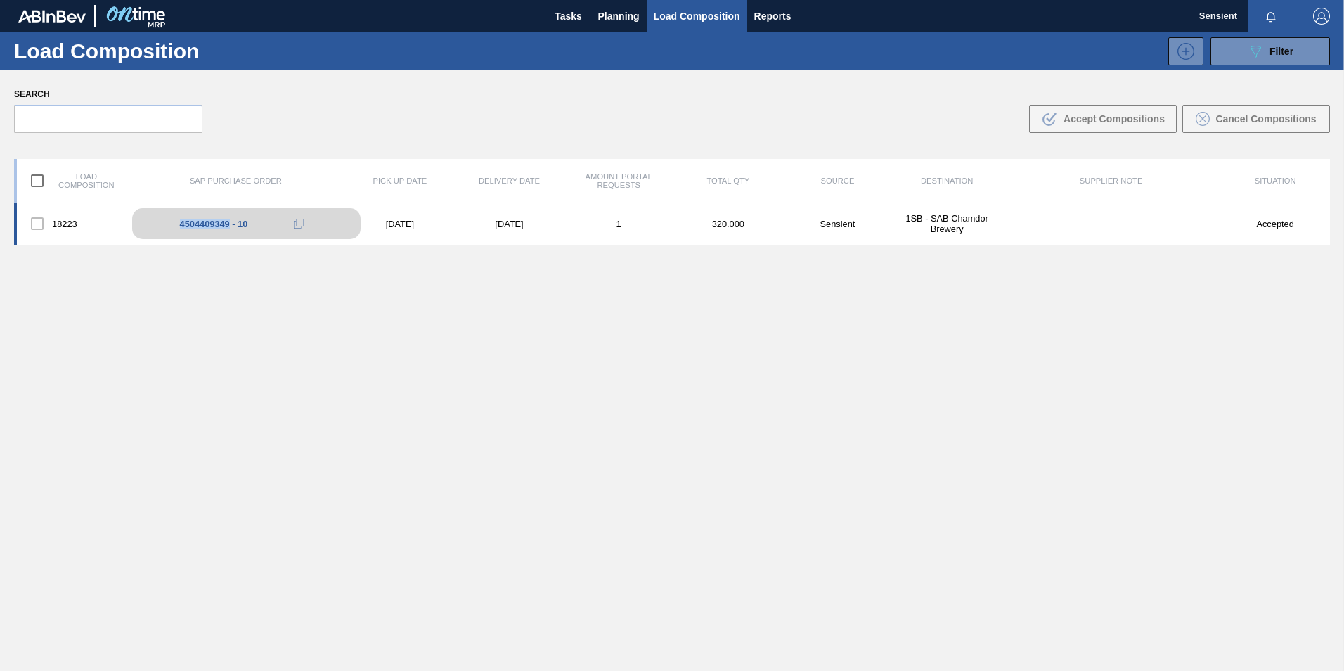
drag, startPoint x: 230, startPoint y: 220, endPoint x: 176, endPoint y: 223, distance: 54.2
click at [176, 223] on div "4504409349 - 10" at bounding box center [246, 223] width 228 height 31
copy div "4504409349"
click at [1314, 18] on img "button" at bounding box center [1321, 16] width 17 height 17
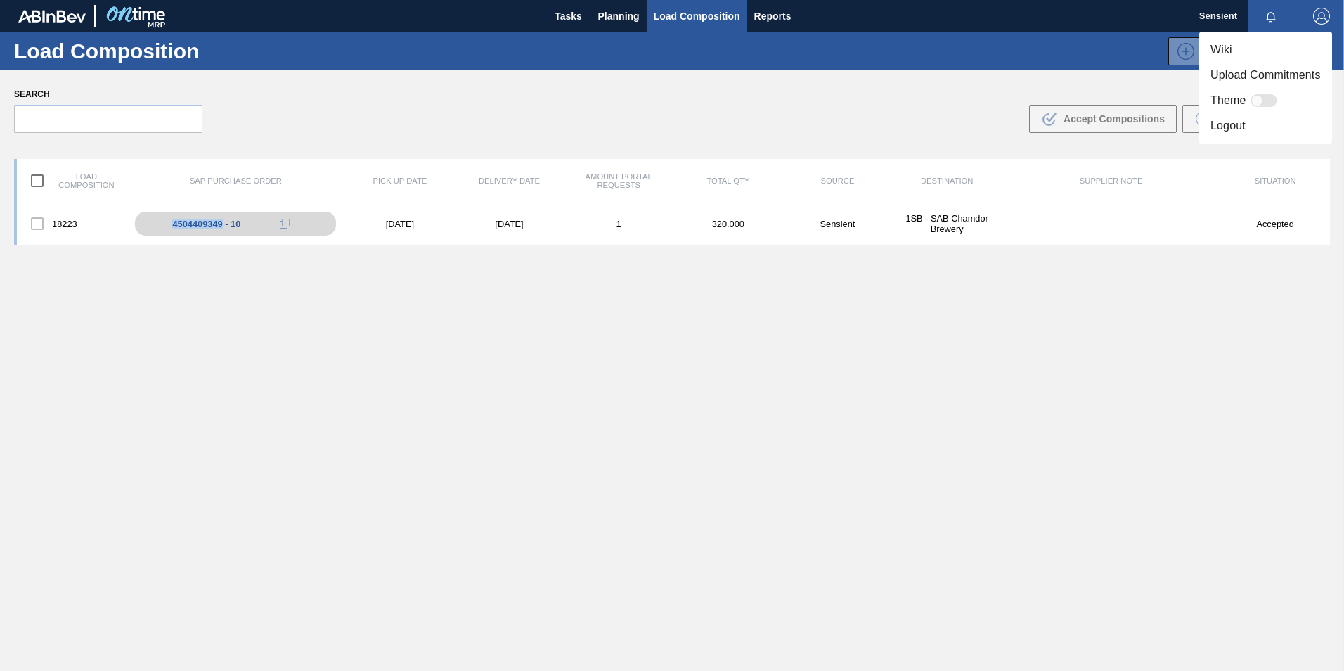
click at [1232, 127] on li "Logout" at bounding box center [1265, 125] width 133 height 25
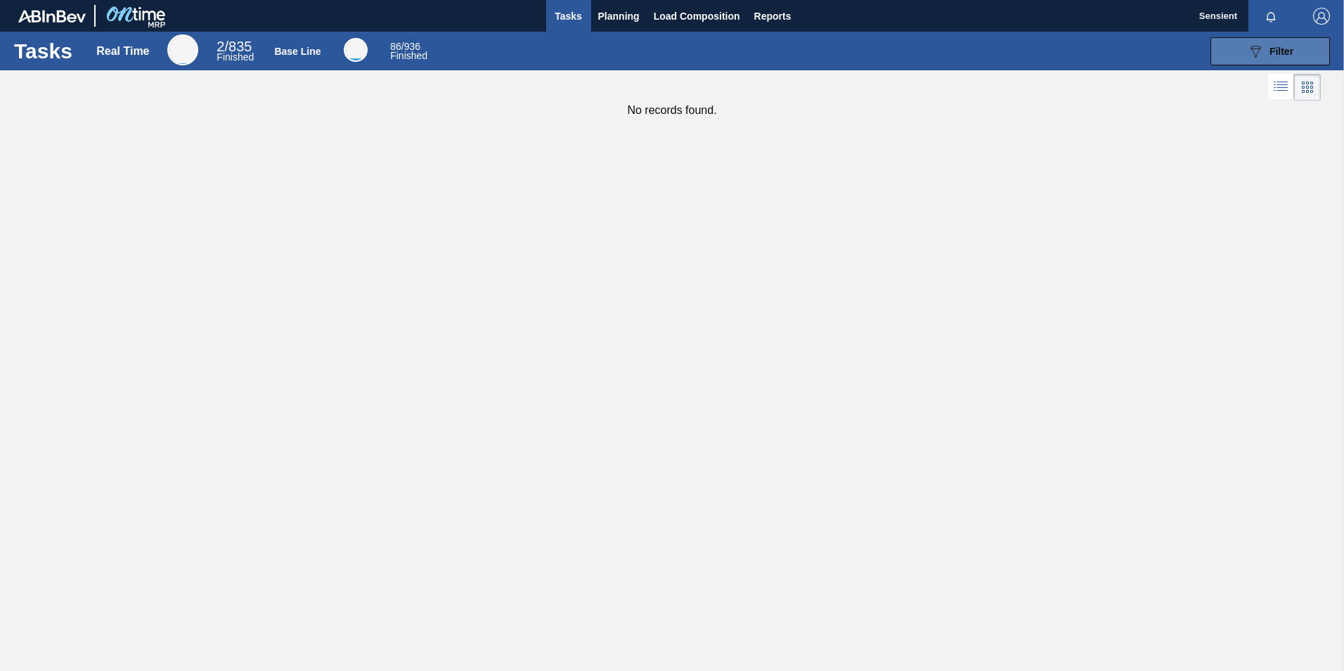
click at [1232, 56] on button "089F7B8B-B2A5-4AFE-B5C0-19BA573D28AC Filter" at bounding box center [1271, 51] width 120 height 28
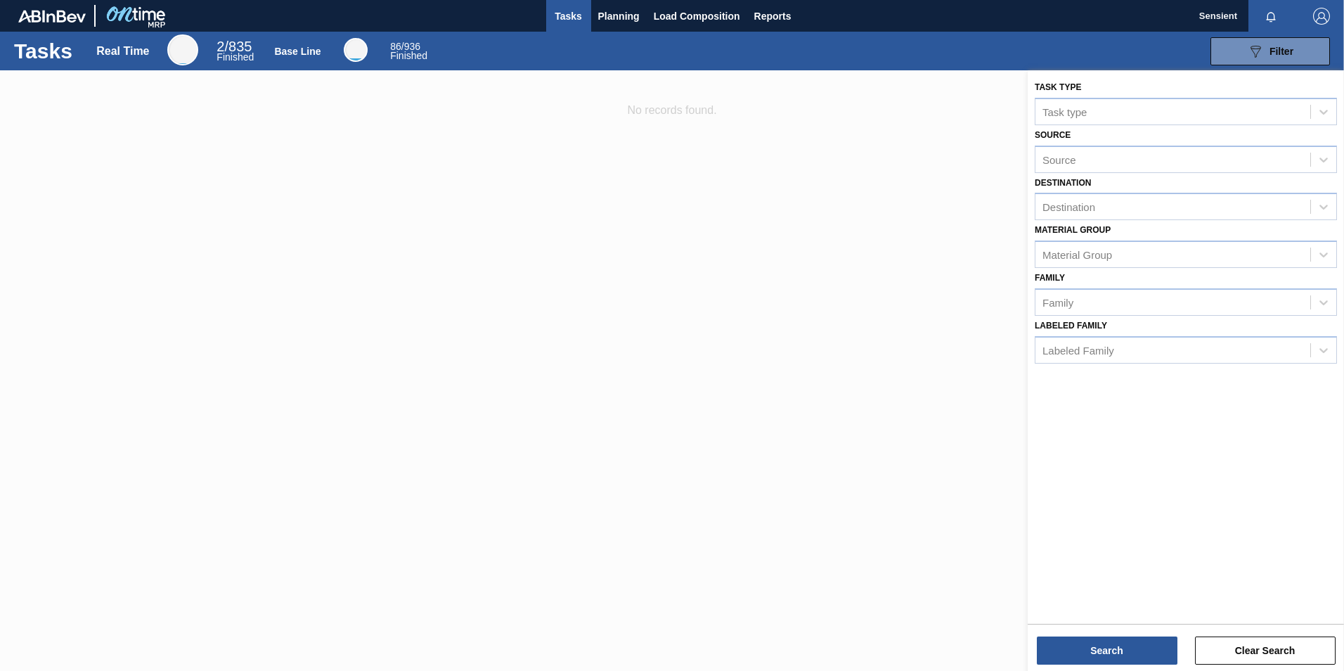
click at [1320, 7] on button "button" at bounding box center [1321, 16] width 45 height 32
click at [1244, 117] on li "Logout" at bounding box center [1265, 125] width 133 height 25
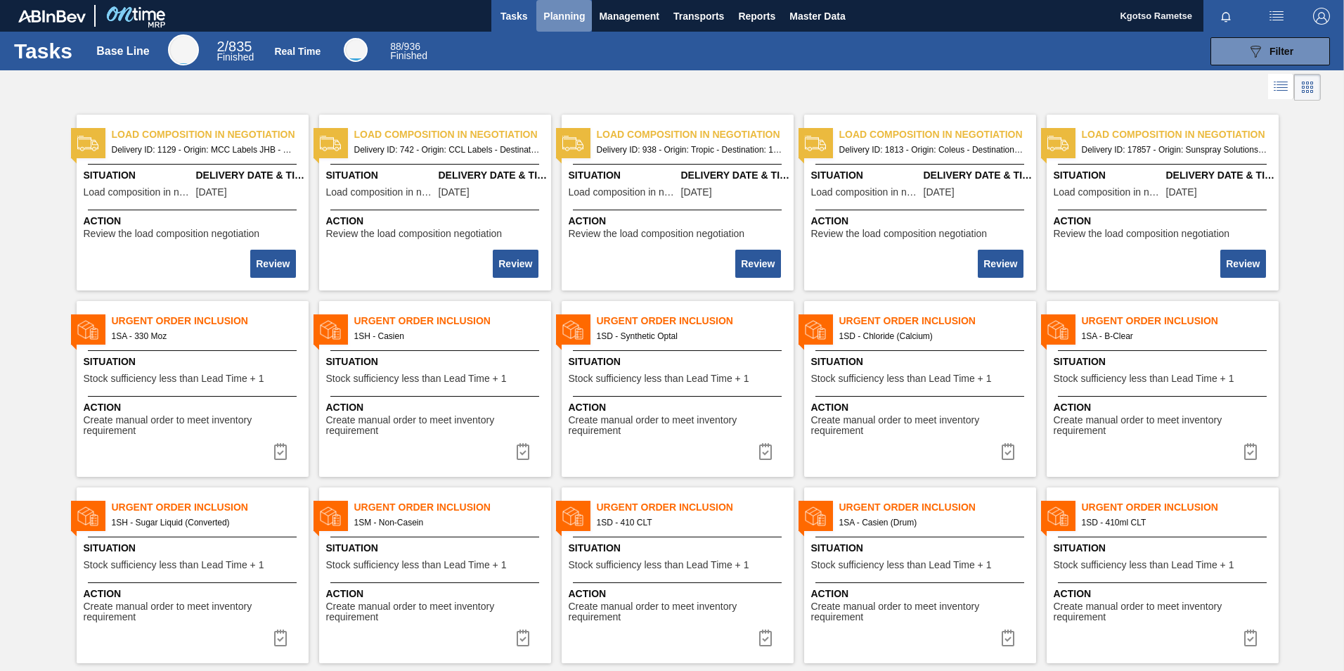
click at [562, 17] on span "Planning" at bounding box center [563, 16] width 41 height 17
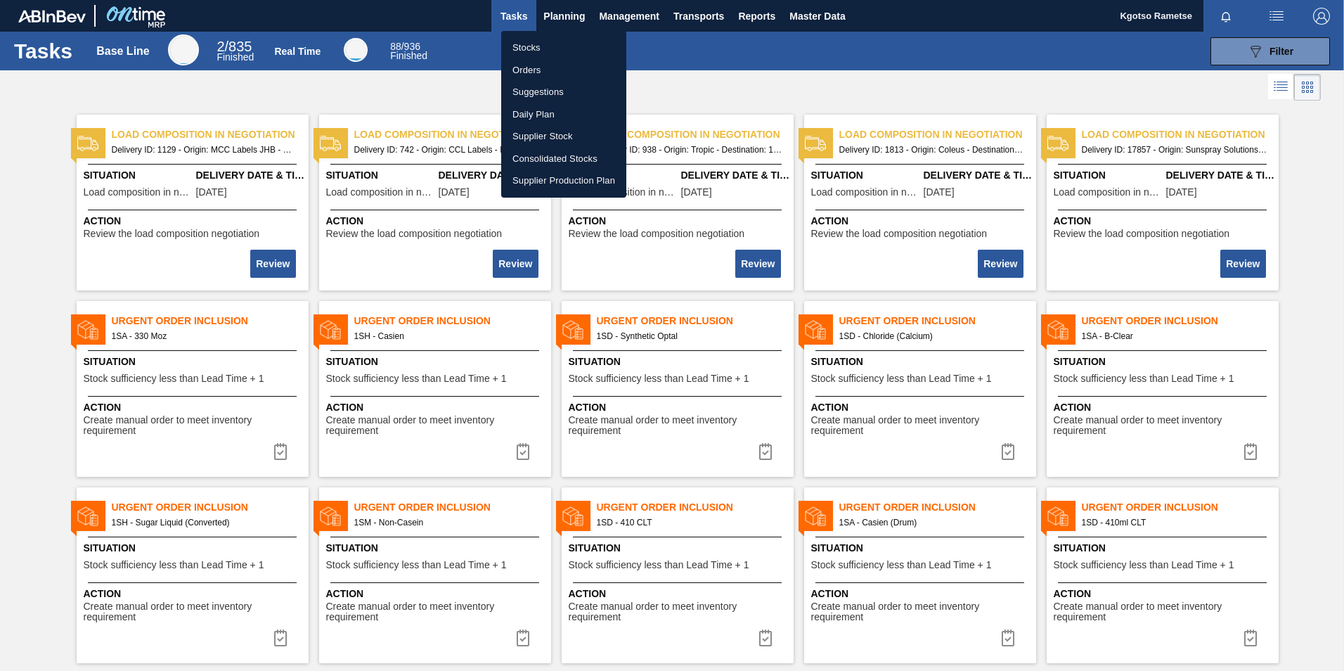
click at [541, 46] on li "Stocks" at bounding box center [563, 48] width 125 height 22
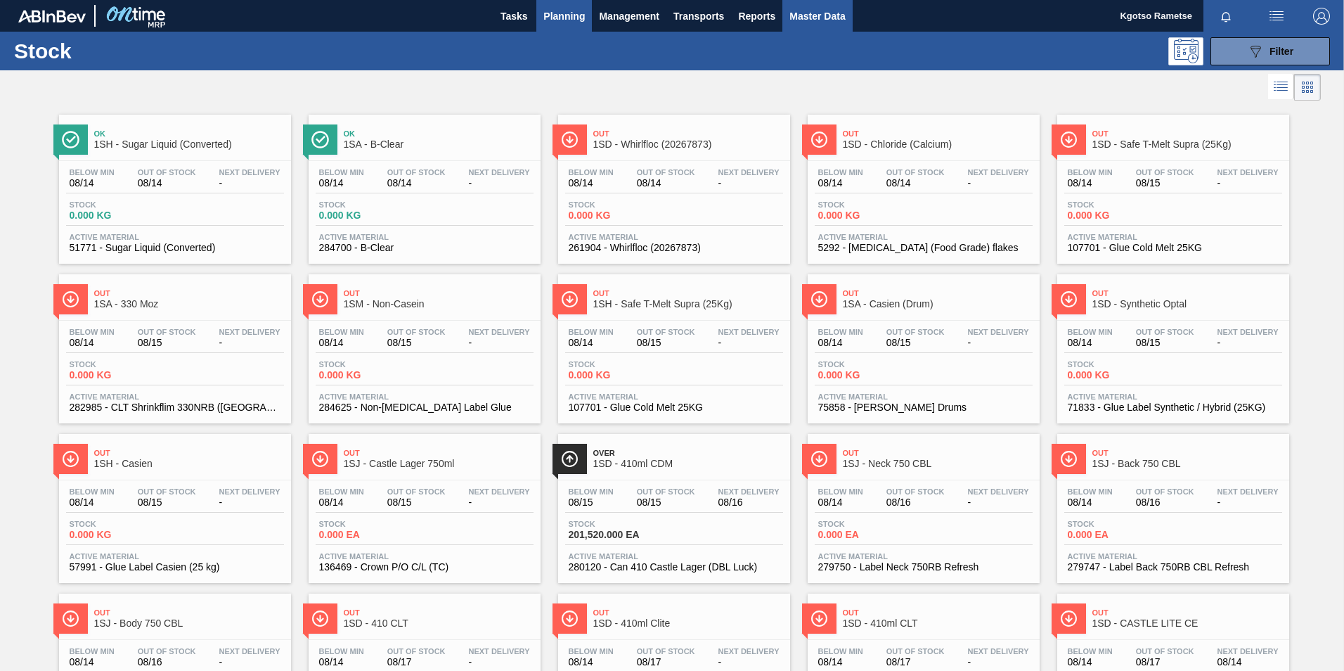
click at [812, 18] on span "Master Data" at bounding box center [817, 16] width 56 height 17
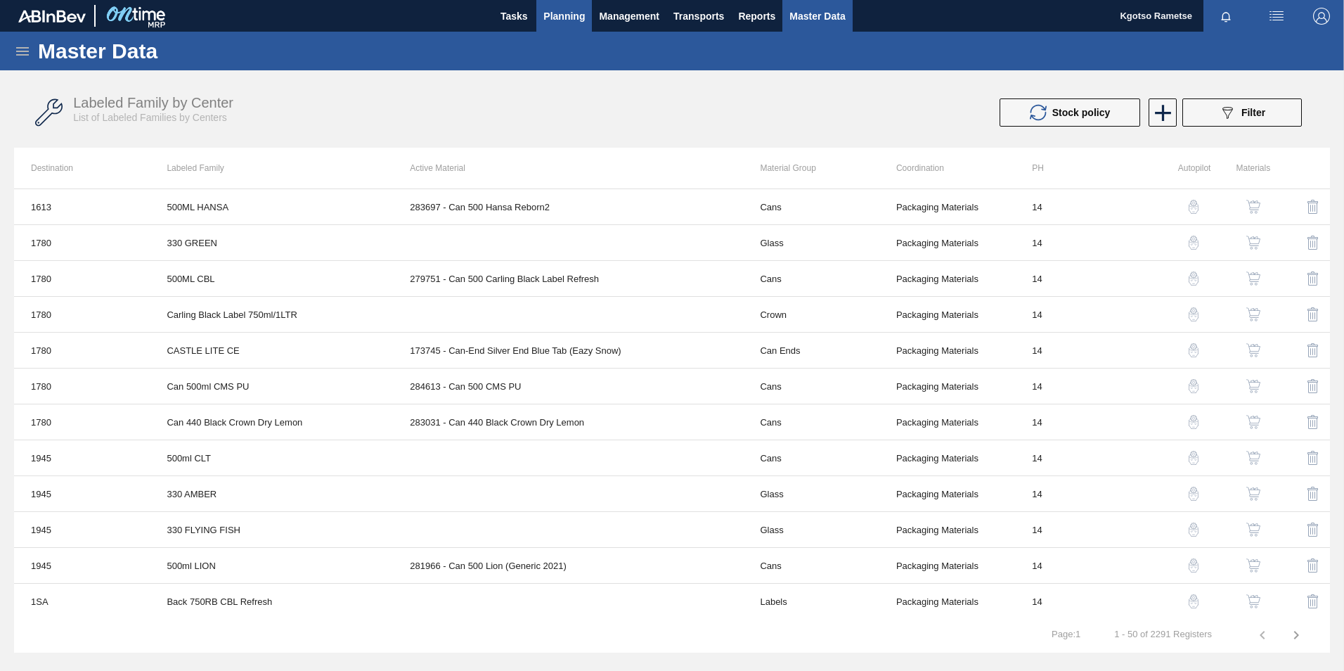
click at [560, 22] on span "Planning" at bounding box center [563, 16] width 41 height 17
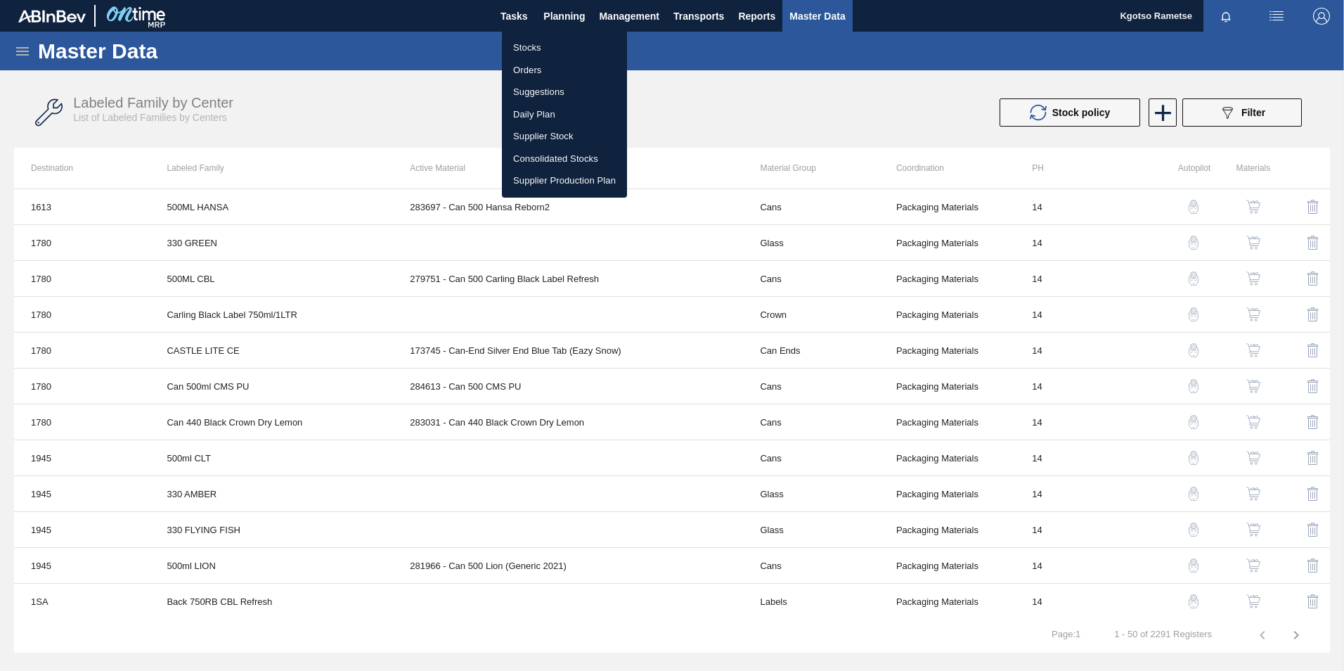
click at [552, 41] on li "Stocks" at bounding box center [564, 48] width 125 height 22
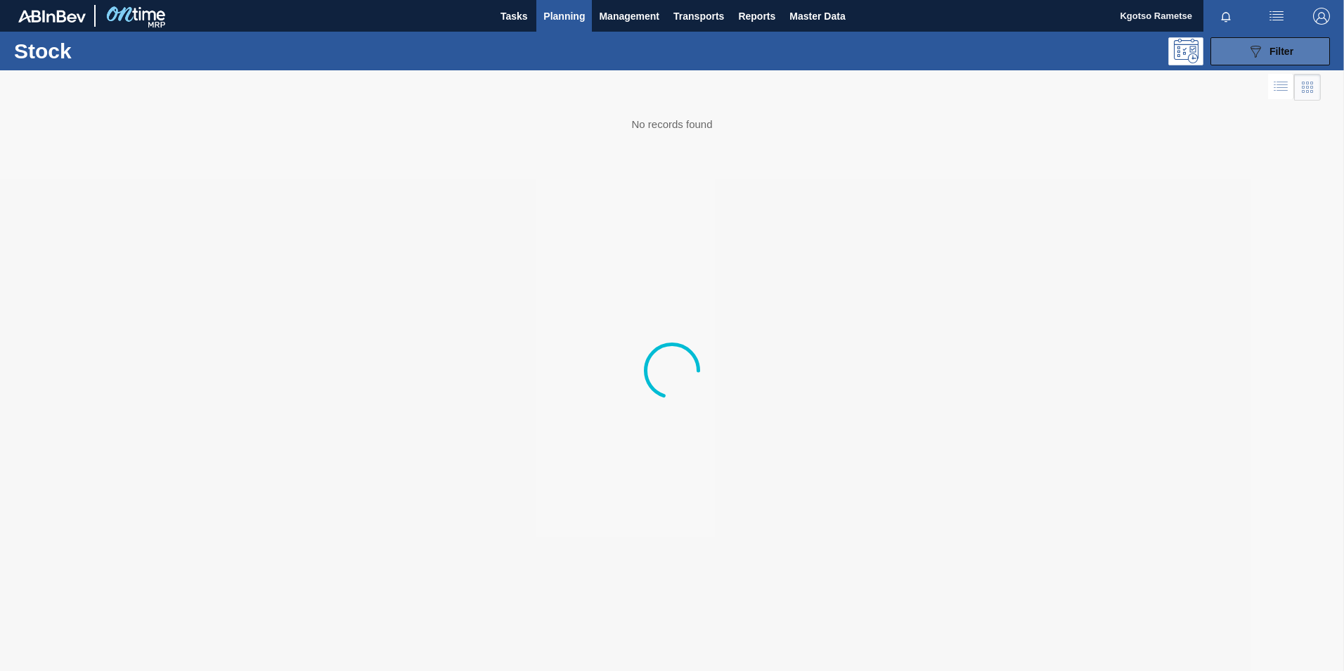
drag, startPoint x: 1250, startPoint y: 51, endPoint x: 1253, endPoint y: 58, distance: 7.6
click at [1251, 51] on icon "089F7B8B-B2A5-4AFE-B5C0-19BA573D28AC" at bounding box center [1255, 51] width 17 height 17
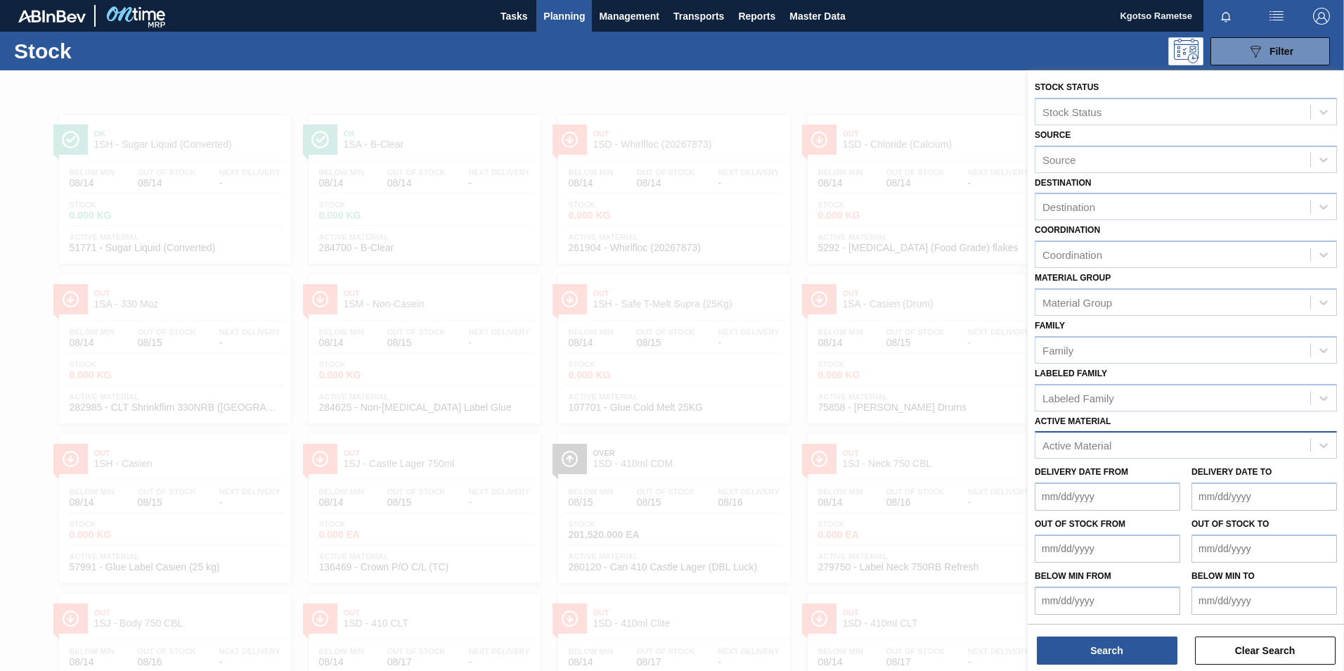
scroll to position [1, 0]
click at [1071, 443] on div "Active Material" at bounding box center [1076, 445] width 69 height 12
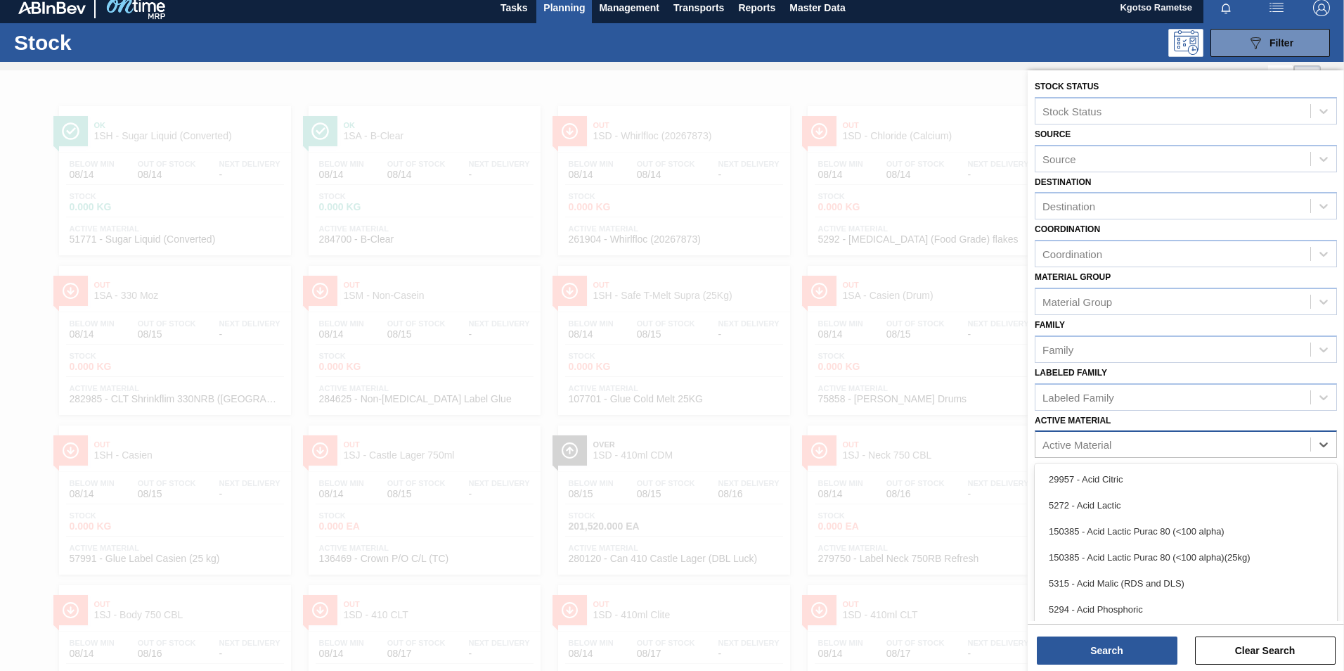
scroll to position [9, 0]
type Material "410 cas"
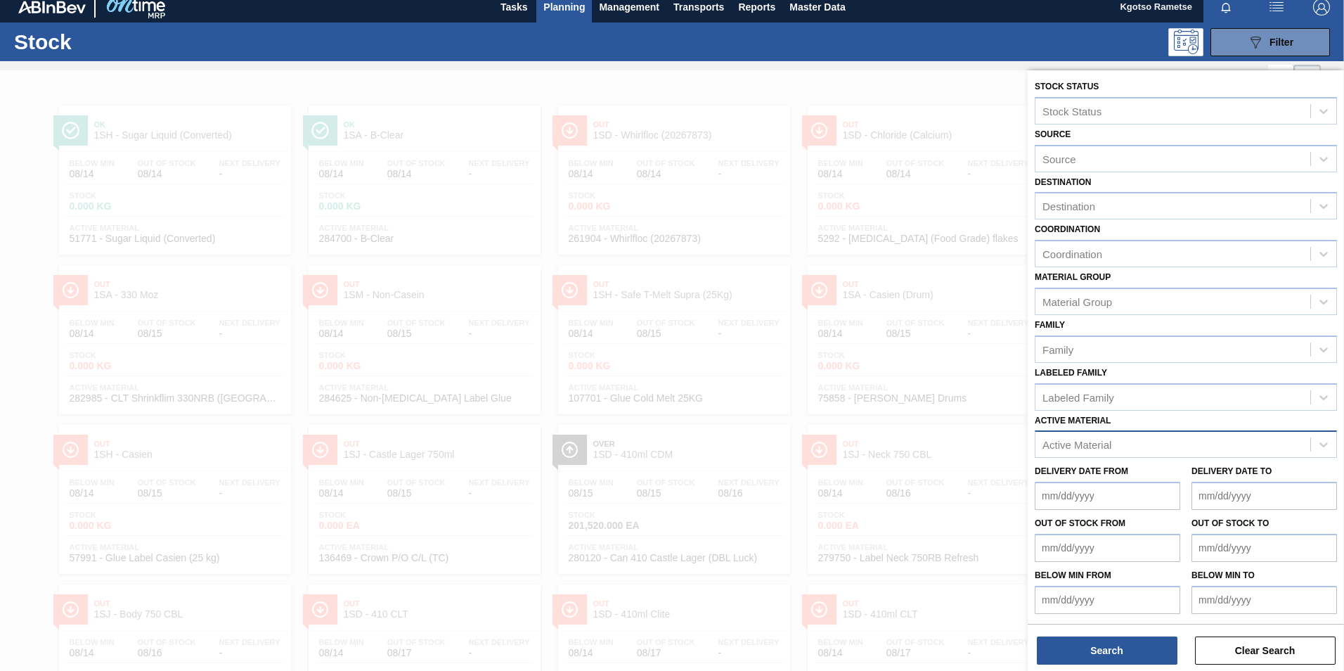
click at [1153, 443] on div "Active Material" at bounding box center [1172, 444] width 275 height 20
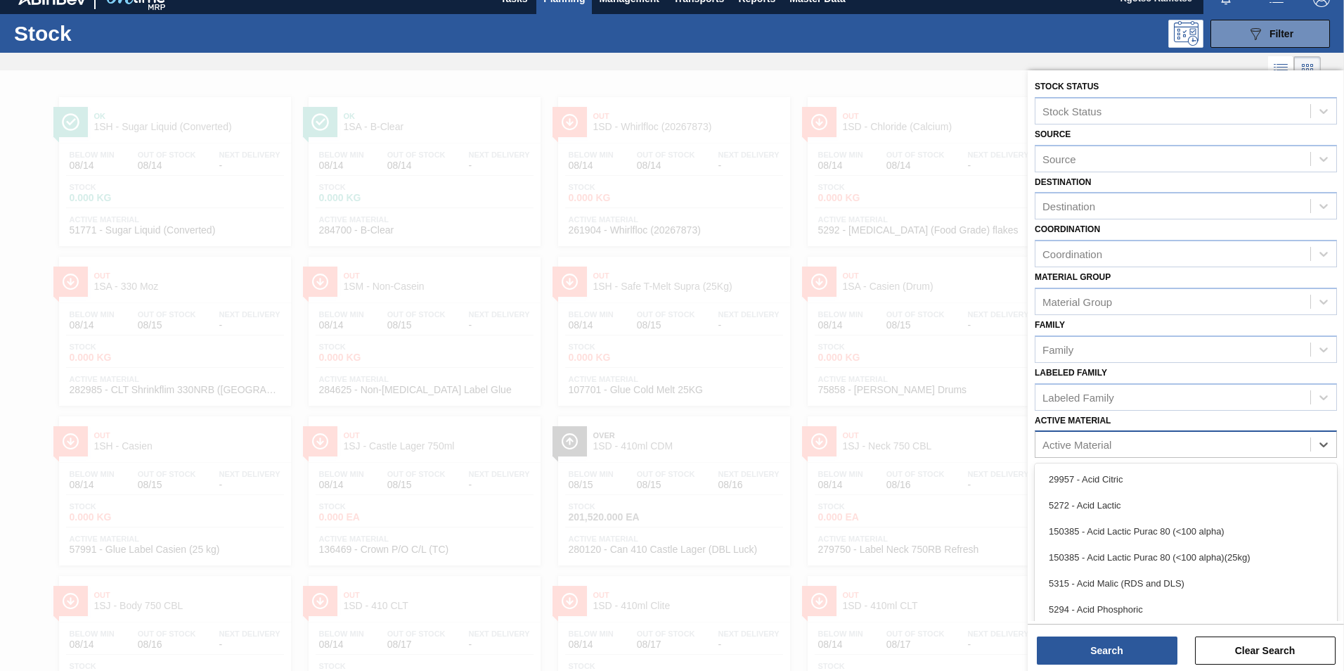
scroll to position [18, 0]
type Material "283368"
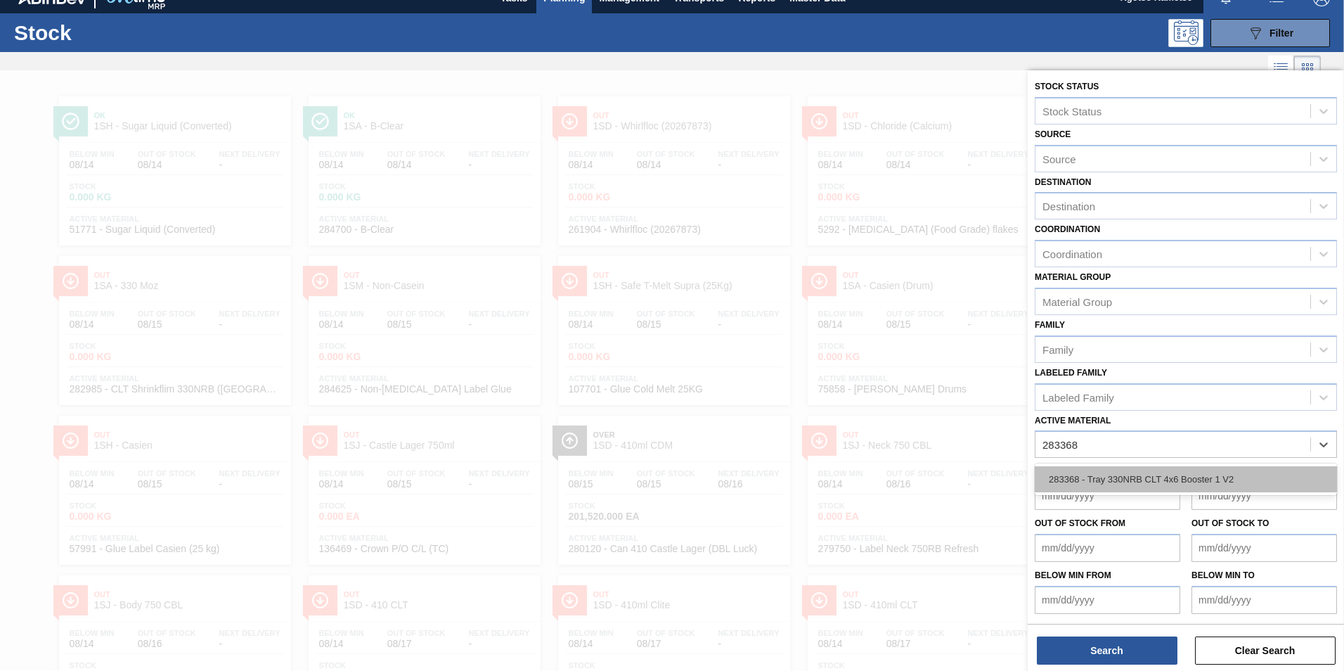
click at [1137, 482] on div "283368 - Tray 330NRB CLT 4x6 Booster 1 V2" at bounding box center [1186, 479] width 302 height 26
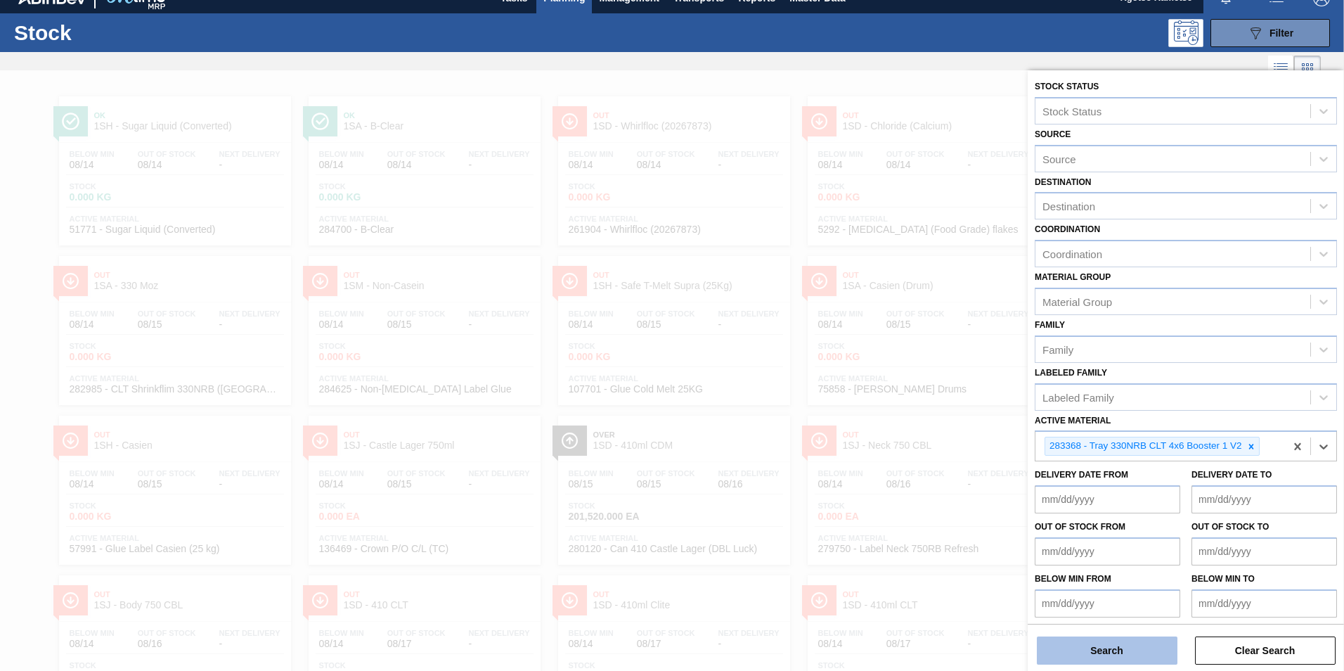
click at [1071, 652] on button "Search" at bounding box center [1107, 650] width 141 height 28
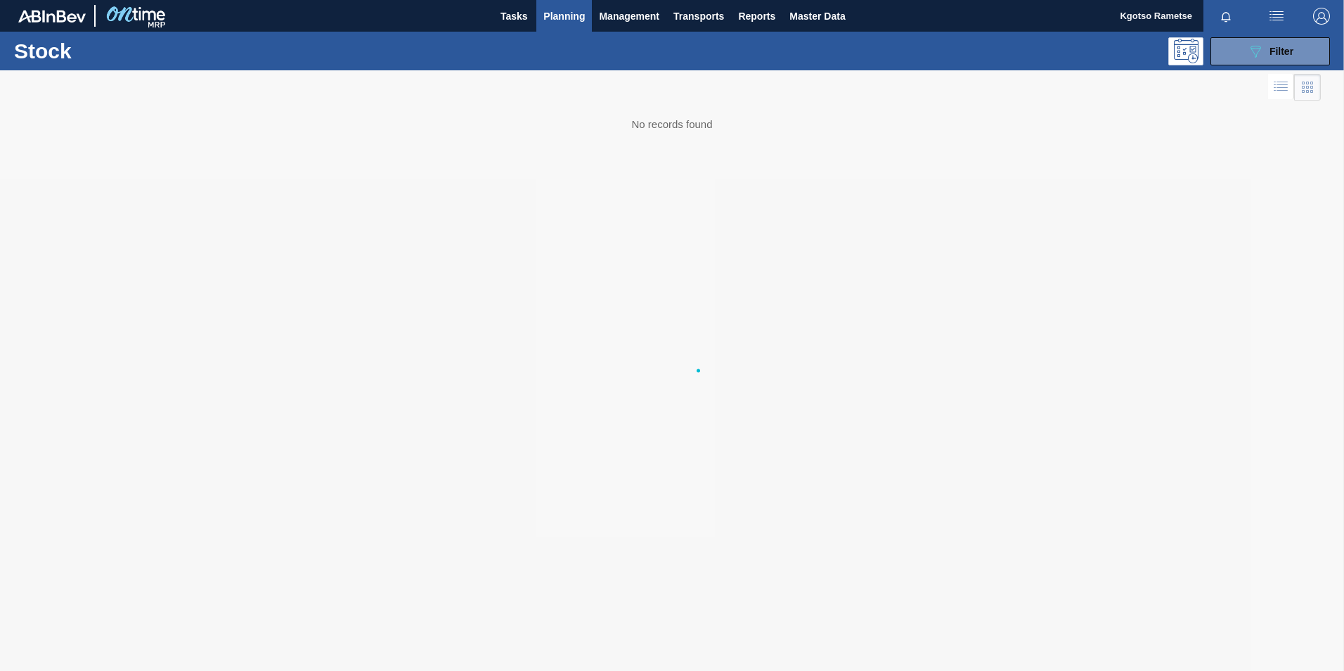
scroll to position [0, 0]
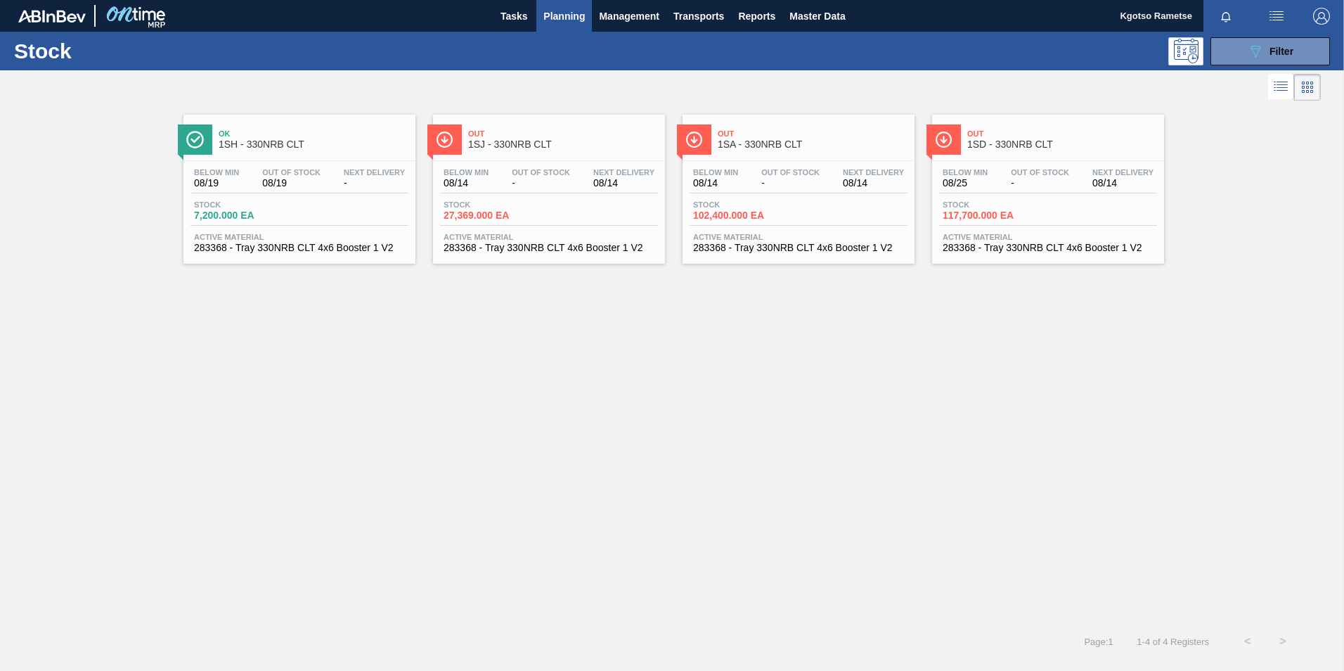
click at [1032, 125] on div "Out 1SD - 330NRB CLT" at bounding box center [1062, 140] width 190 height 32
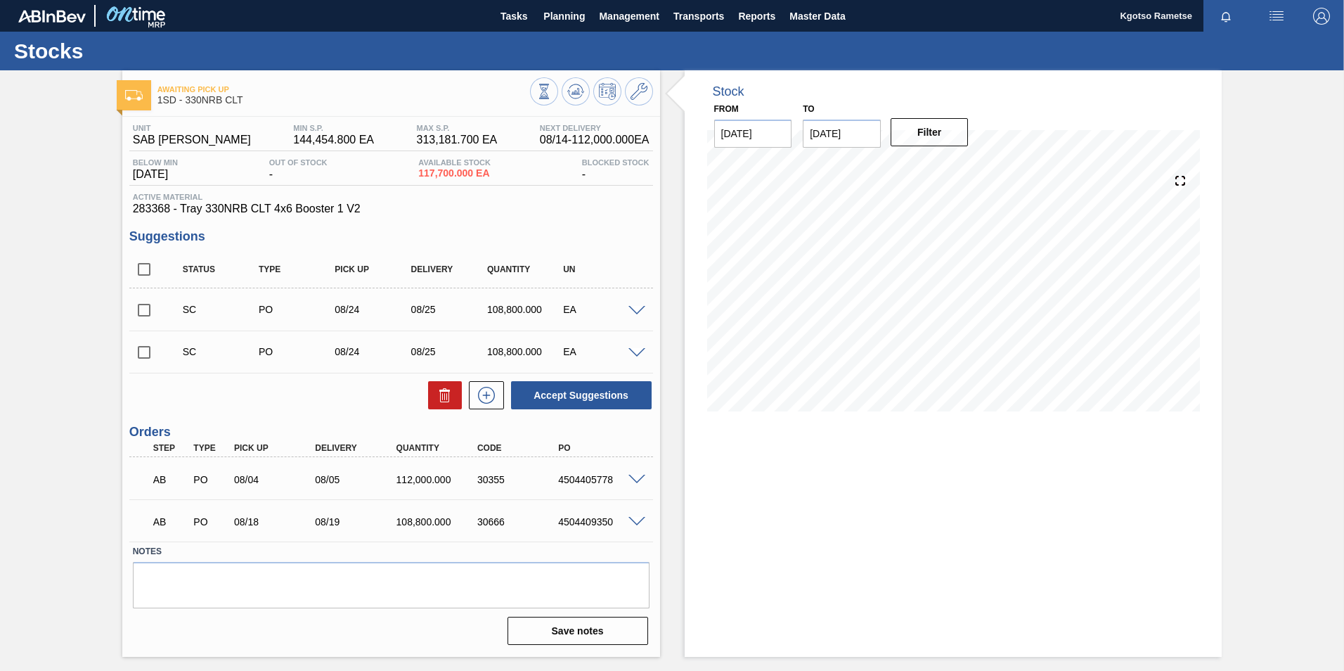
click at [635, 519] on span at bounding box center [636, 522] width 17 height 11
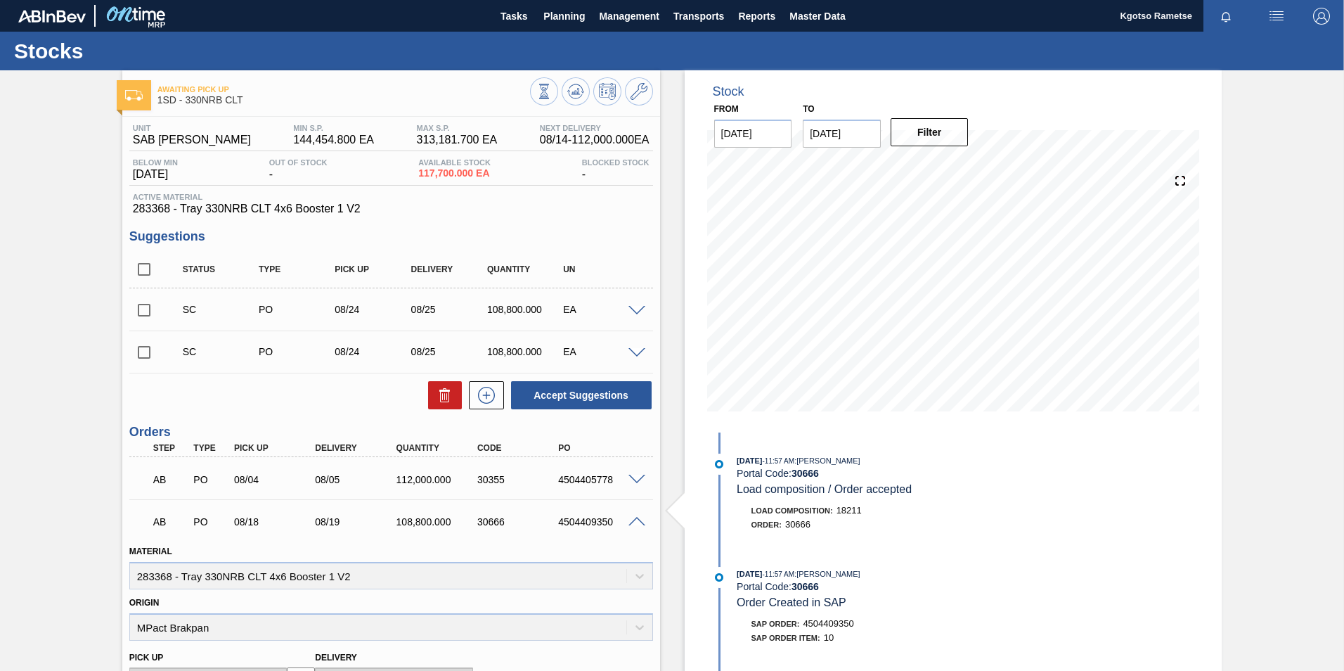
click at [635, 519] on span at bounding box center [636, 522] width 17 height 11
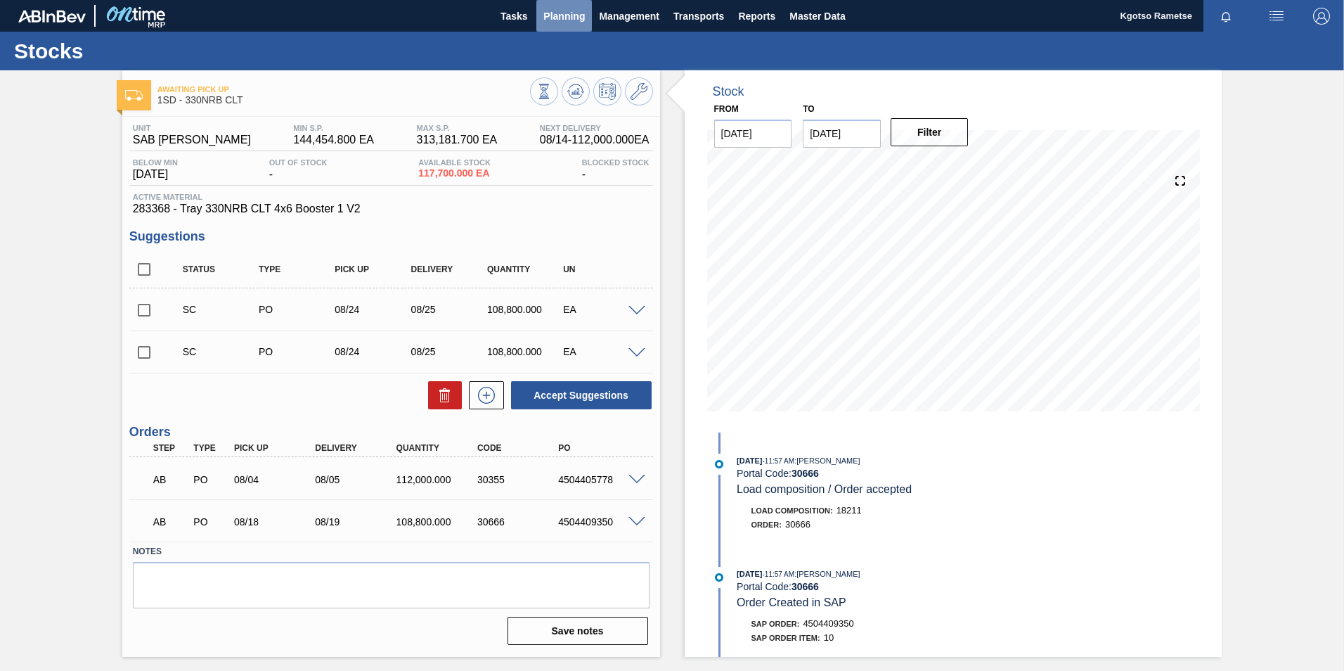
click at [555, 18] on span "Planning" at bounding box center [563, 16] width 41 height 17
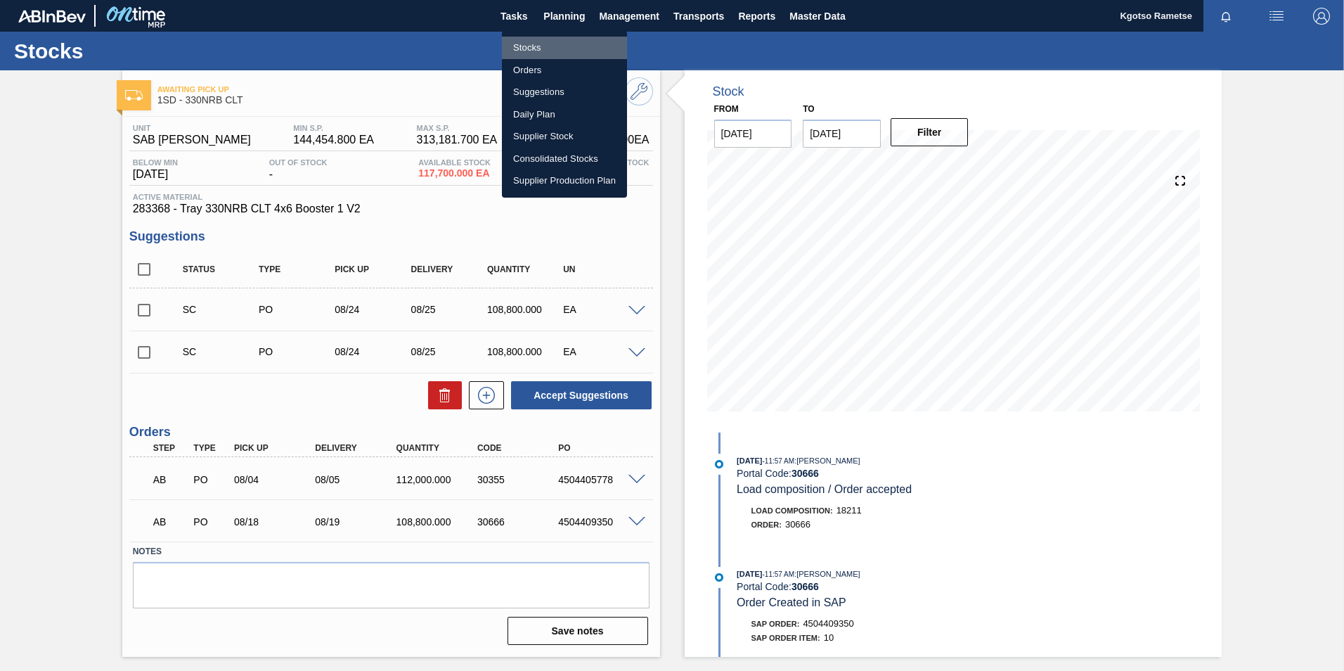
click at [542, 40] on li "Stocks" at bounding box center [564, 48] width 125 height 22
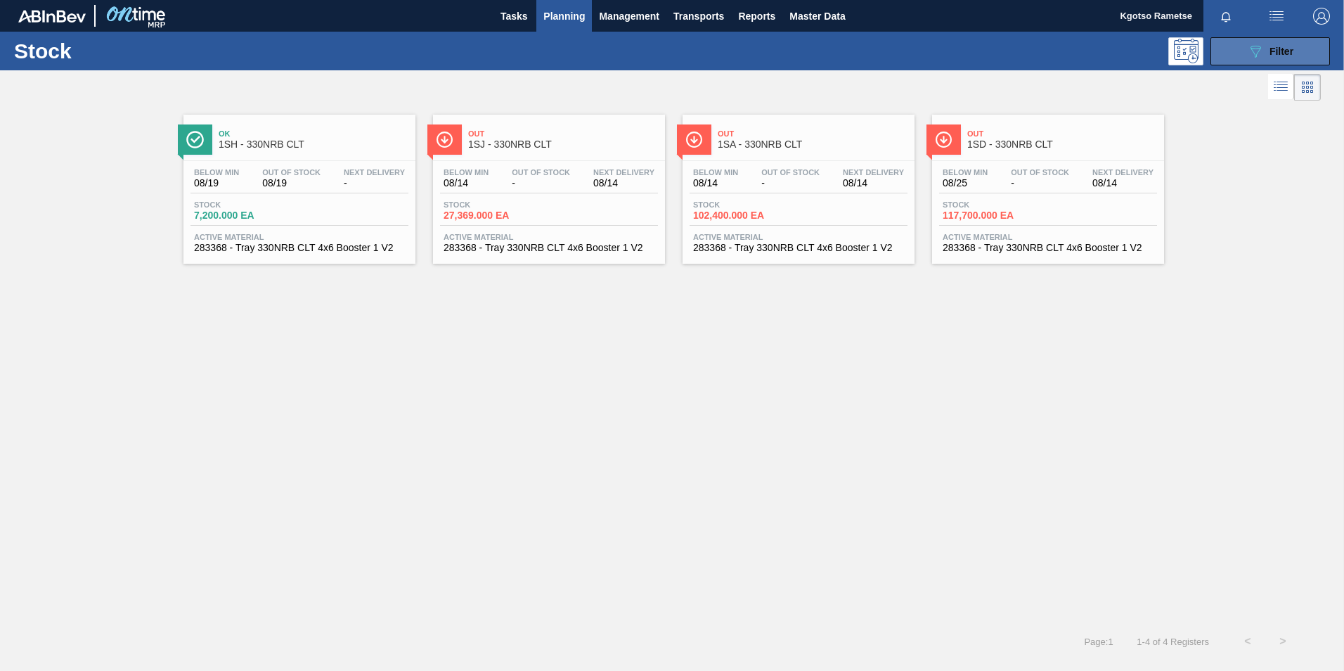
click at [1251, 53] on icon "089F7B8B-B2A5-4AFE-B5C0-19BA573D28AC" at bounding box center [1255, 51] width 17 height 17
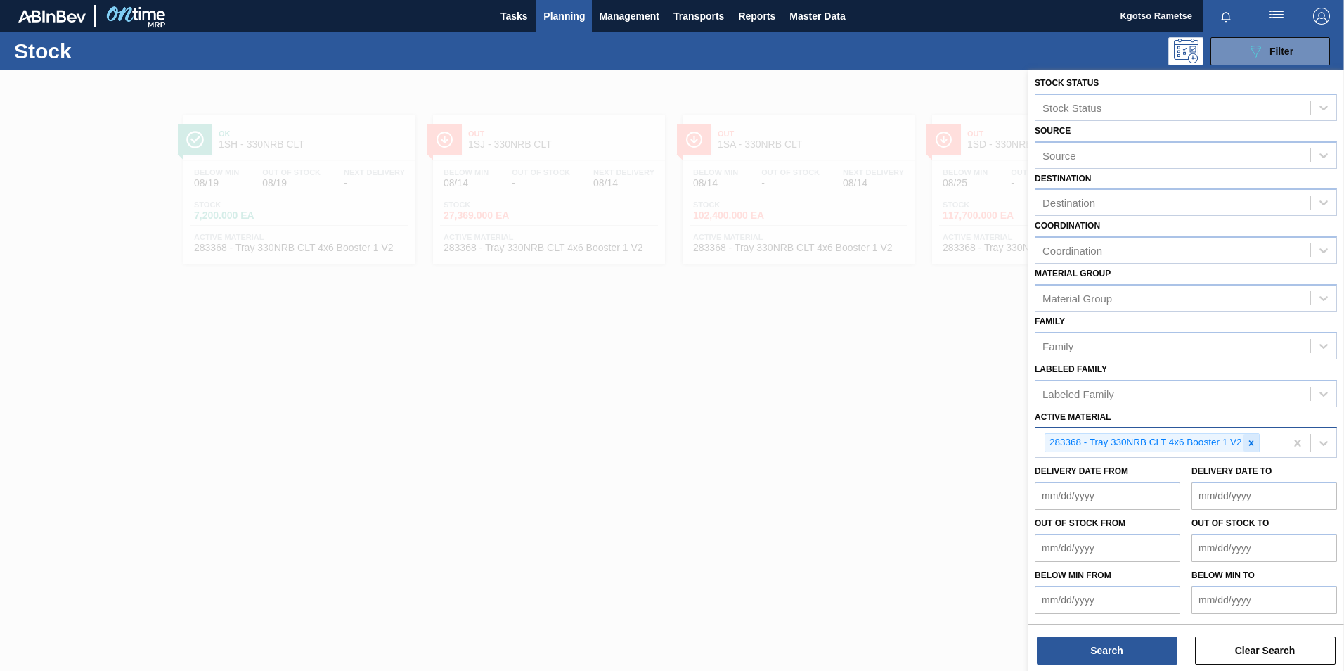
click at [1250, 441] on icon at bounding box center [1251, 442] width 5 height 5
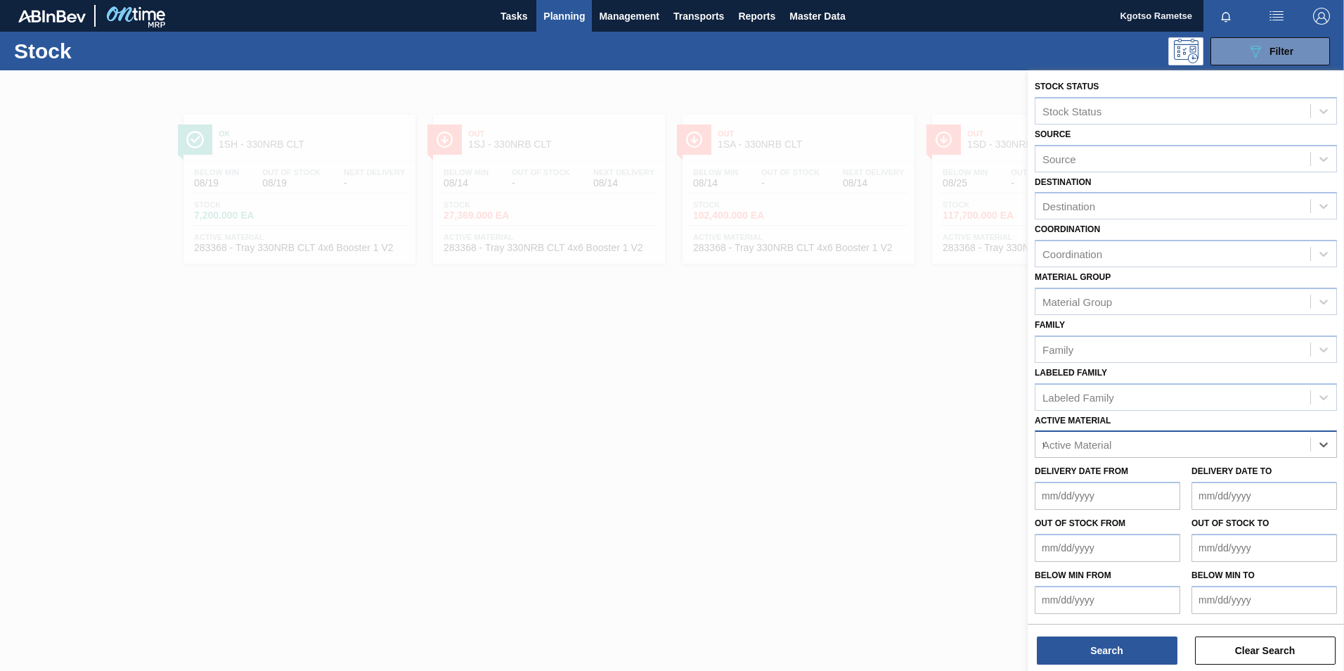
scroll to position [4, 0]
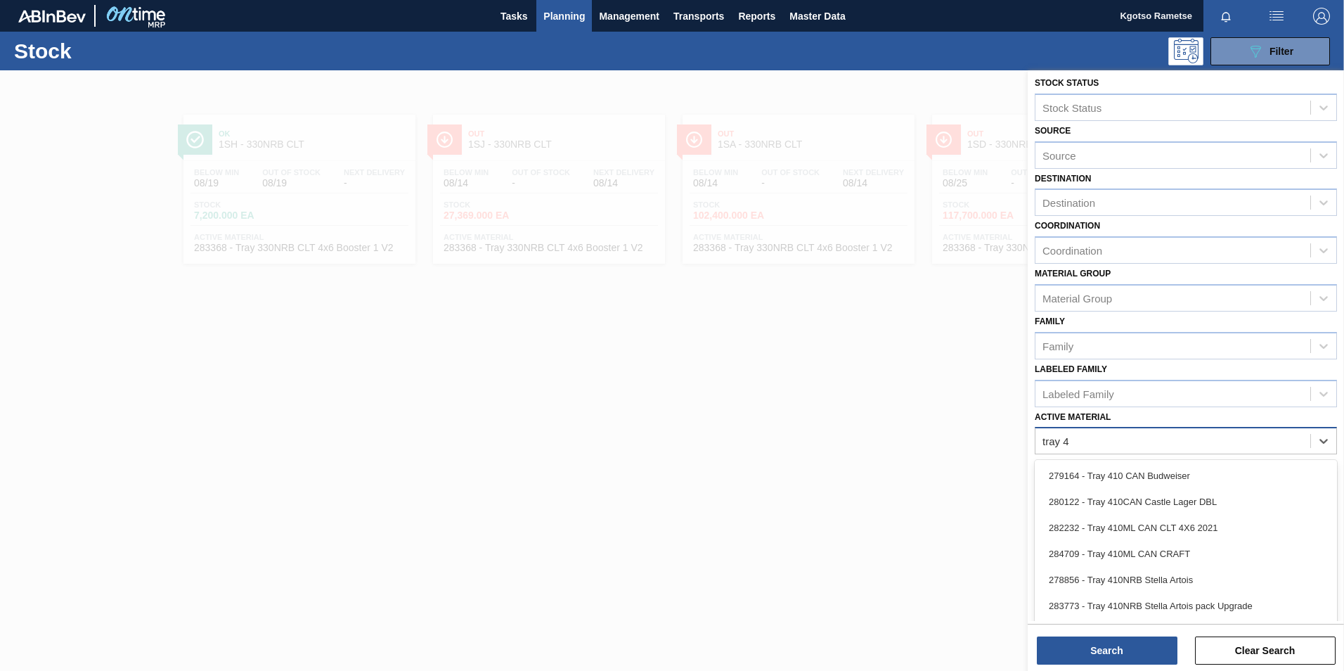
type Material "tray 41"
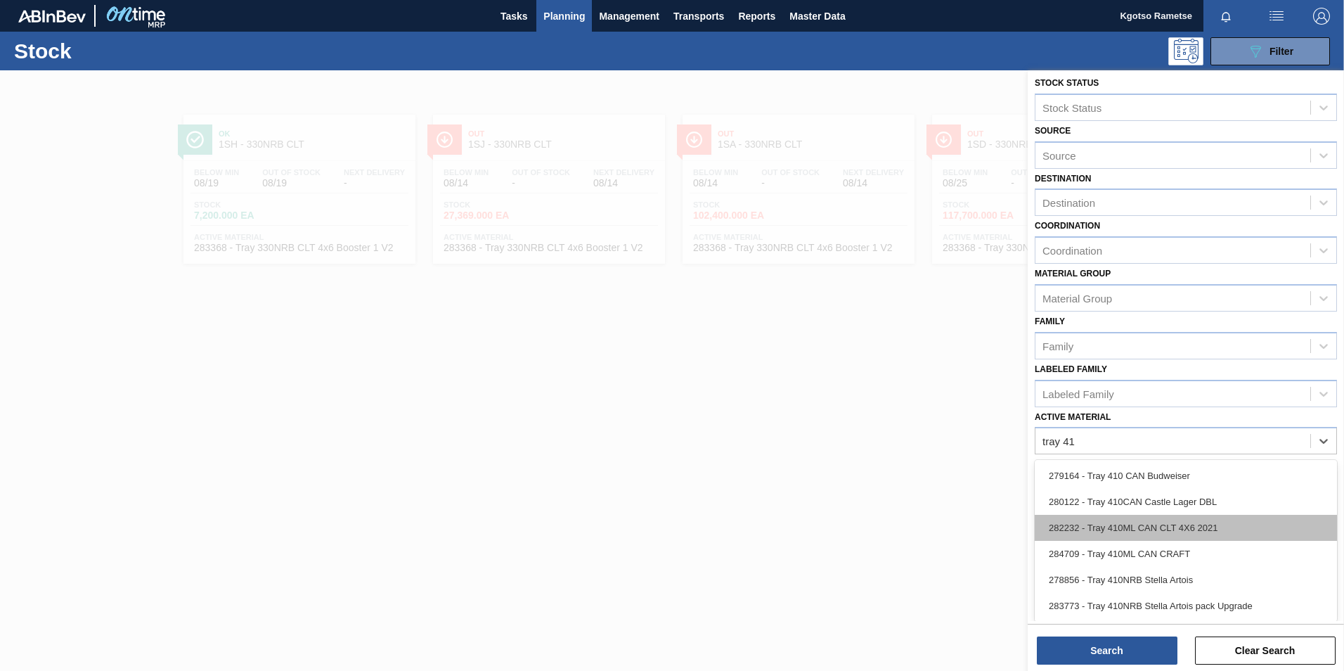
click at [1138, 525] on div "282232 - Tray 410ML CAN CLT 4X6 2021" at bounding box center [1186, 528] width 302 height 26
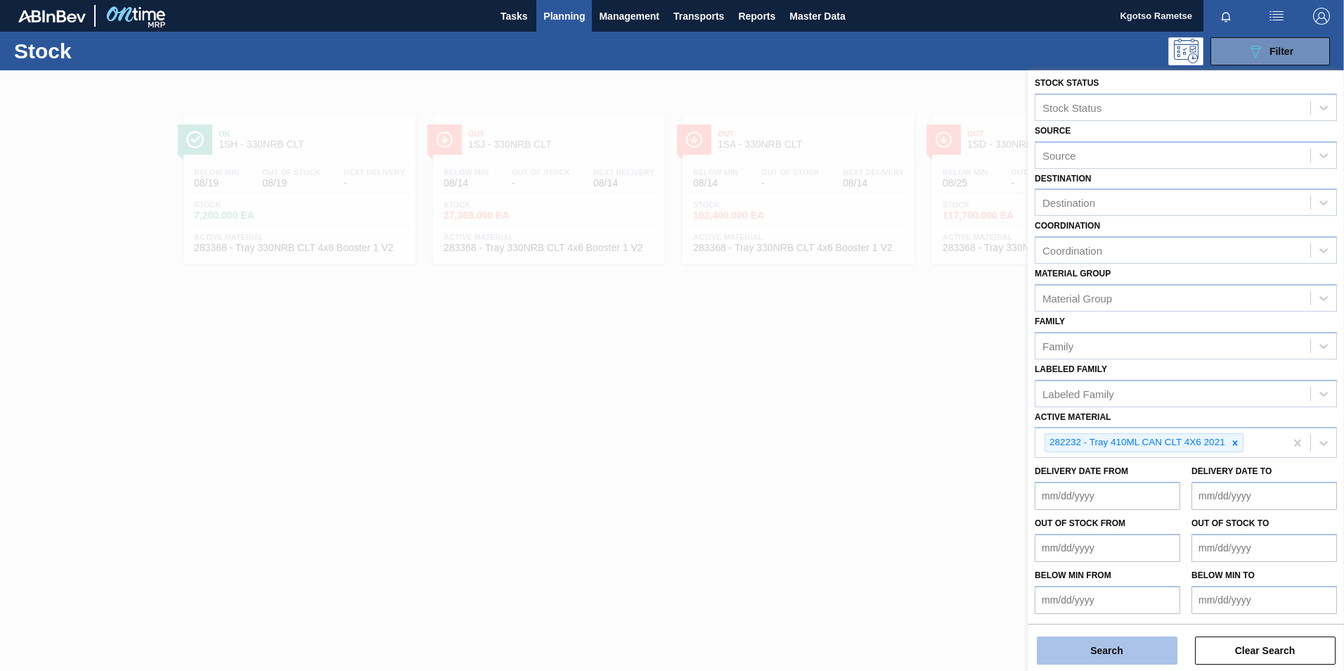
click at [1066, 648] on button "Search" at bounding box center [1107, 650] width 141 height 28
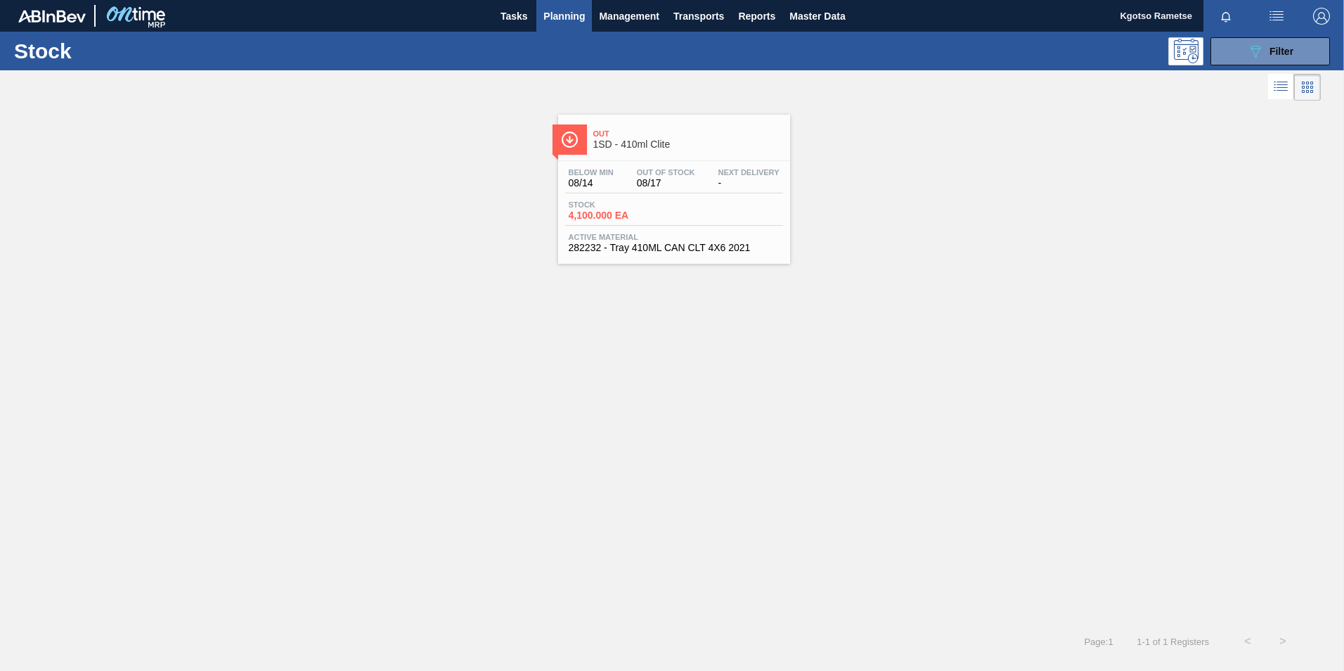
click at [678, 125] on div "Out 1SD - 410ml Clite" at bounding box center [688, 140] width 190 height 32
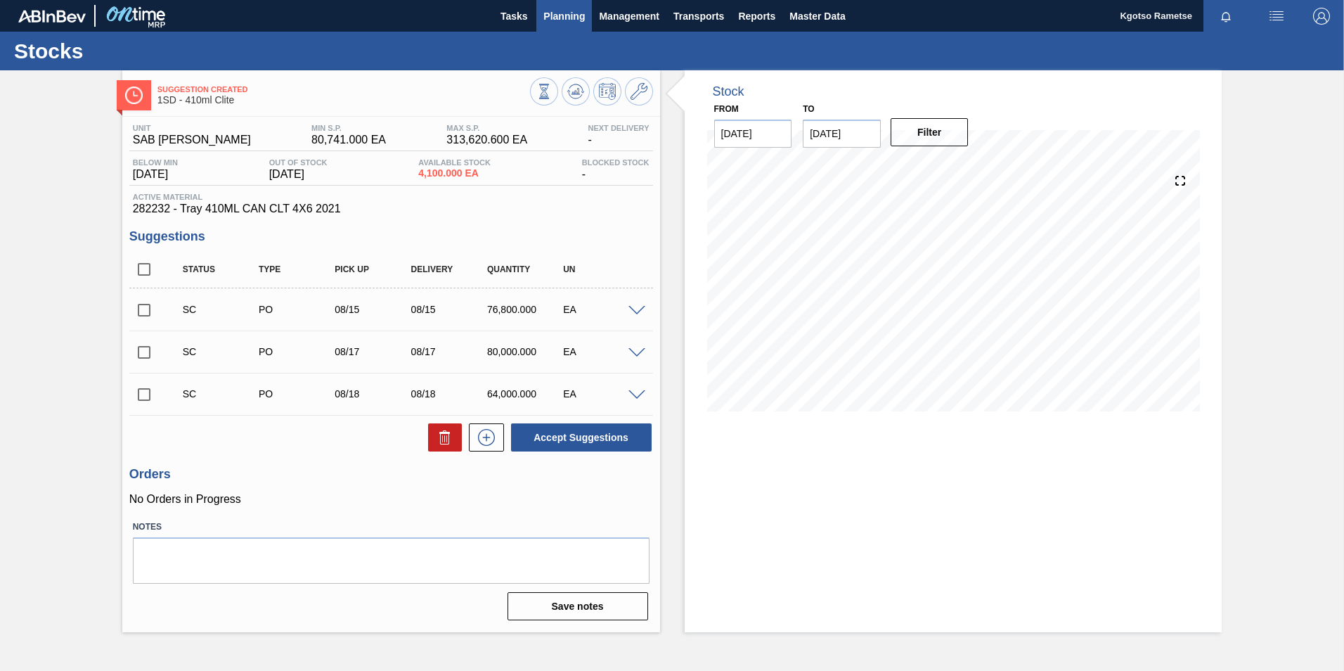
click at [573, 17] on span "Planning" at bounding box center [563, 16] width 41 height 17
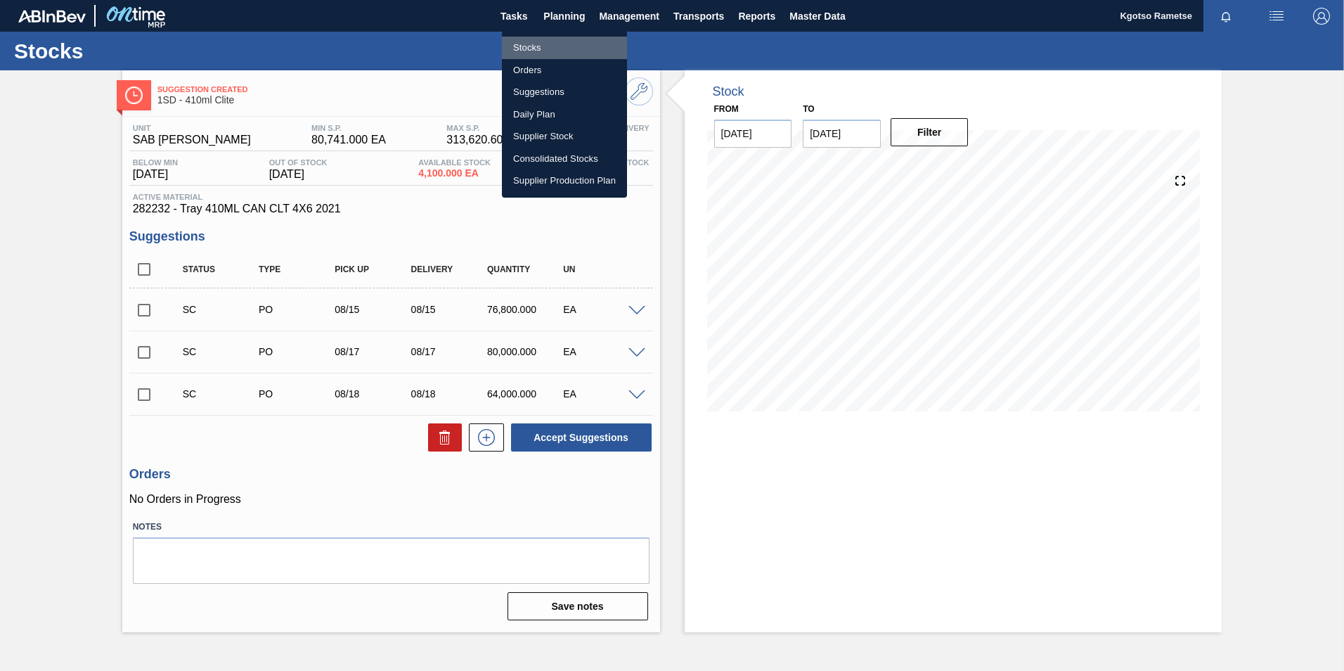
click at [537, 44] on li "Stocks" at bounding box center [564, 48] width 125 height 22
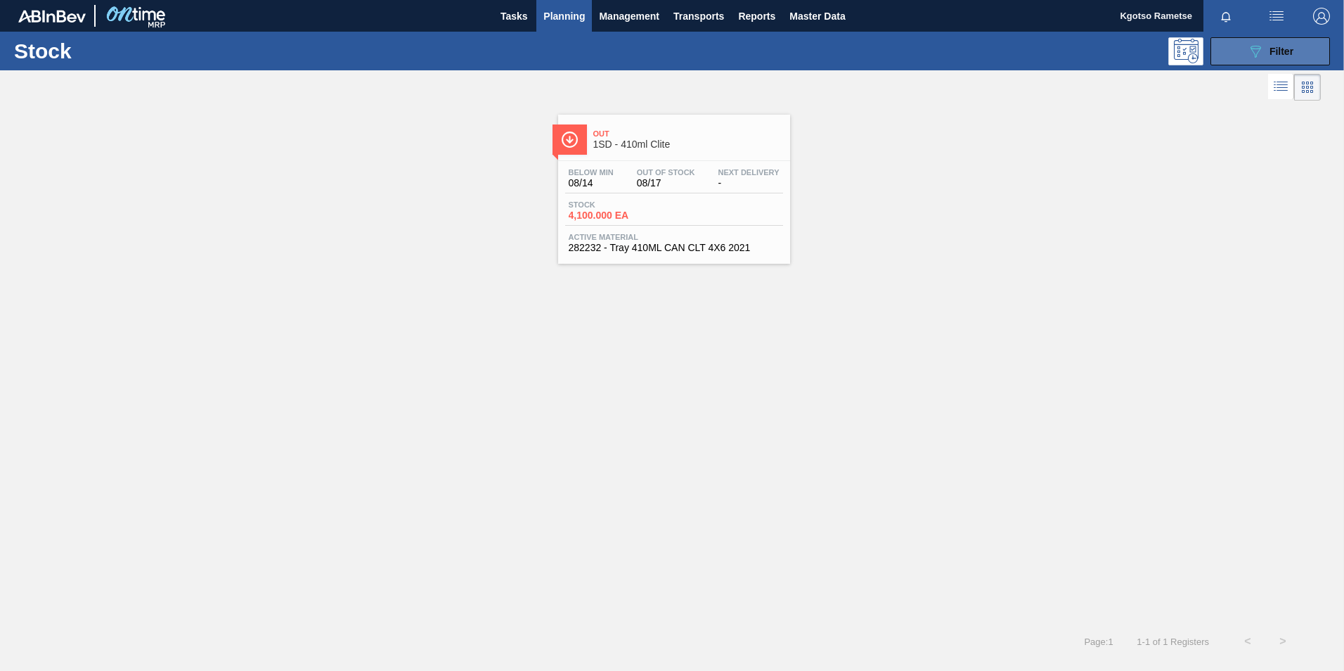
click at [1273, 46] on span "Filter" at bounding box center [1282, 51] width 24 height 11
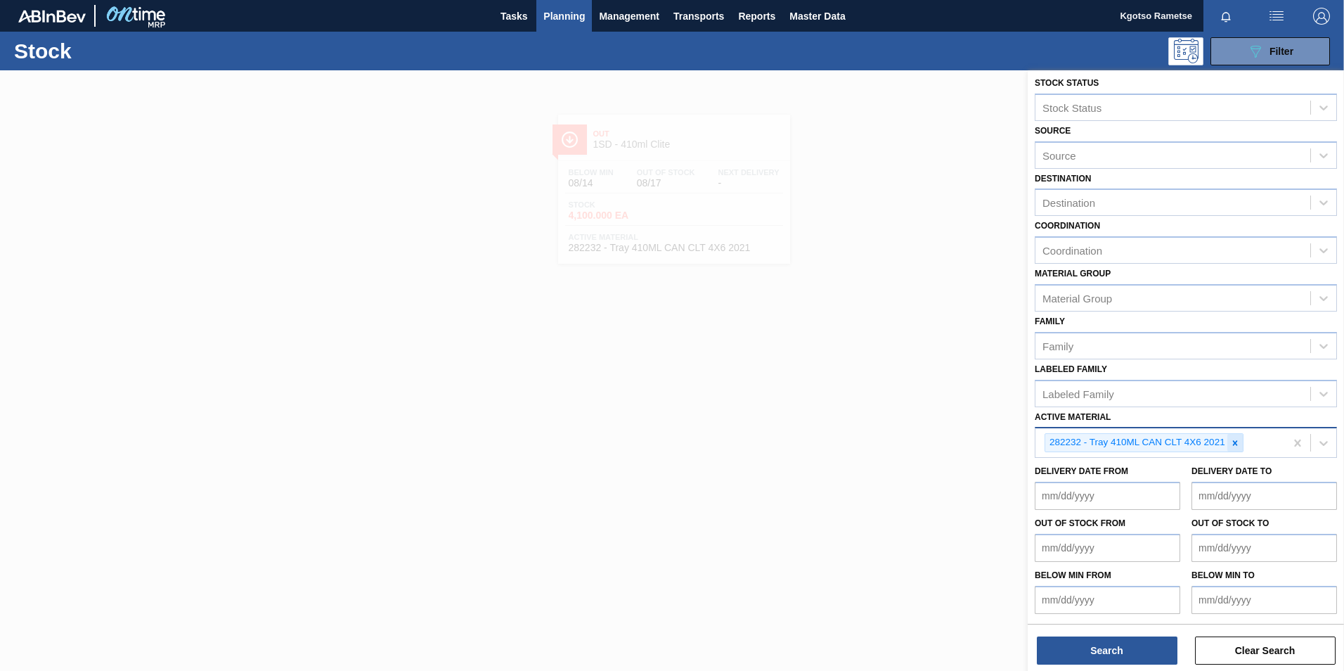
click at [1235, 438] on icon at bounding box center [1235, 443] width 10 height 10
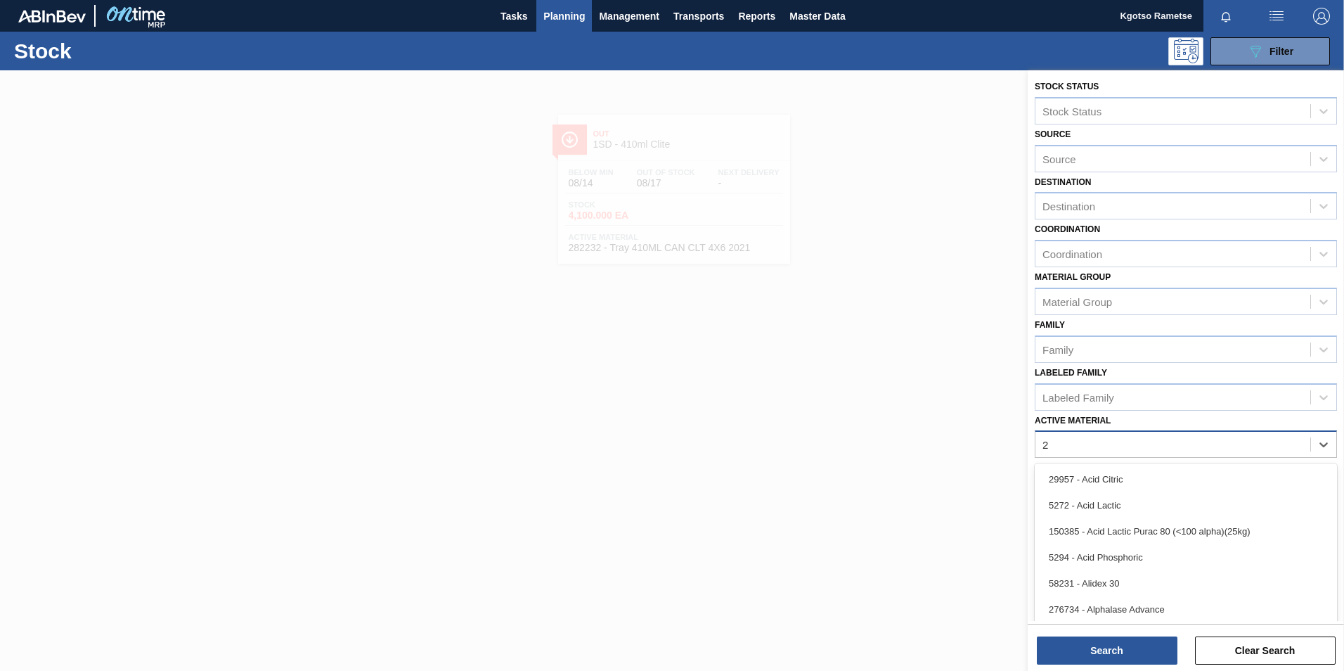
scroll to position [4, 0]
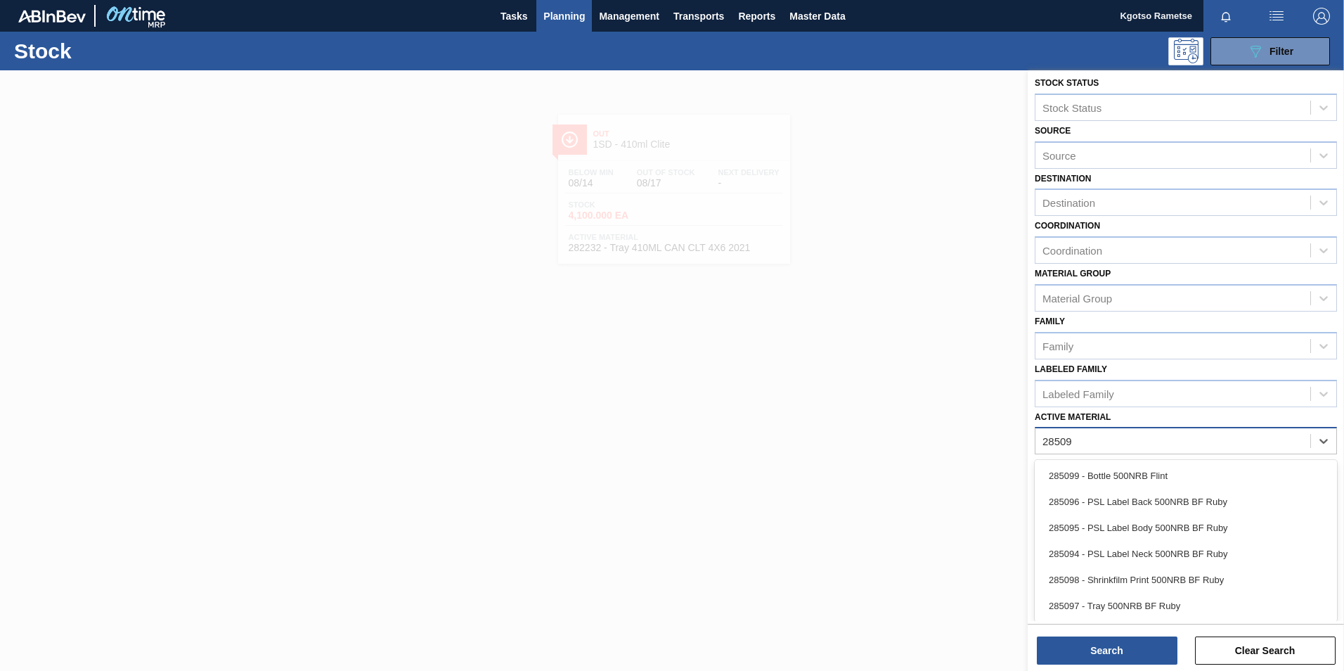
type Material "285098"
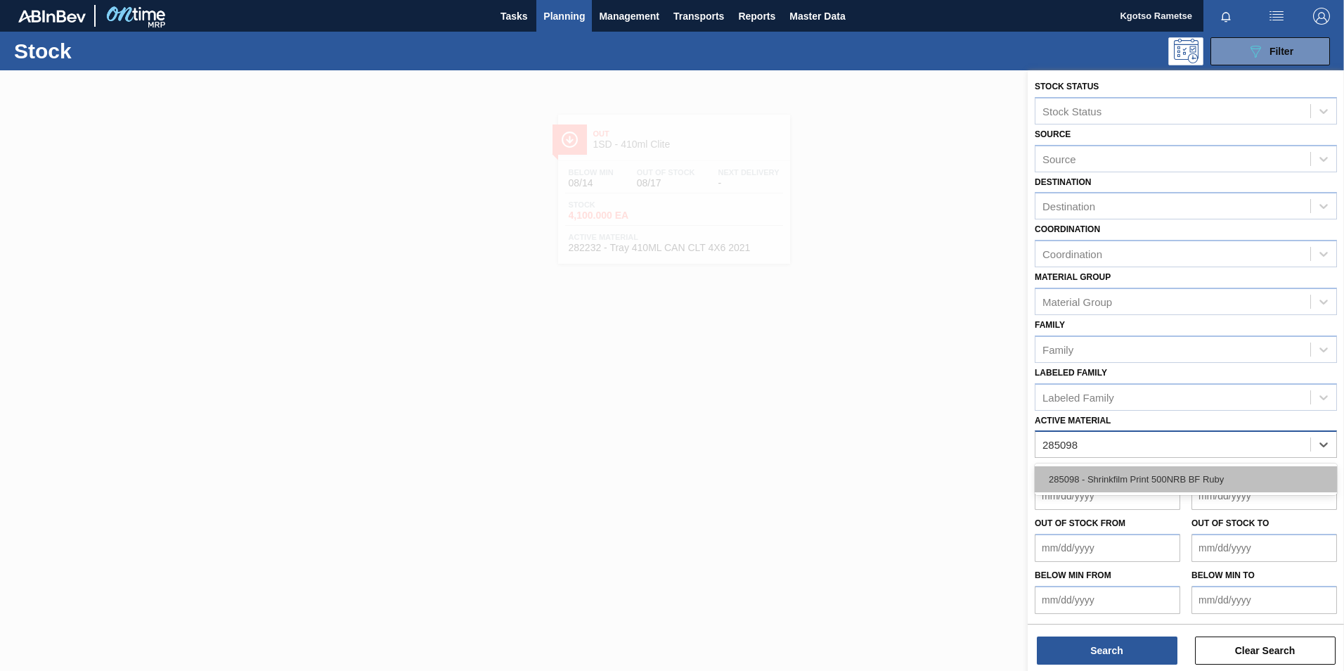
drag, startPoint x: 1144, startPoint y: 475, endPoint x: 1134, endPoint y: 480, distance: 12.0
click at [1144, 475] on div "285098 - Shrinkfilm Print 500NRB BF Ruby" at bounding box center [1186, 479] width 302 height 26
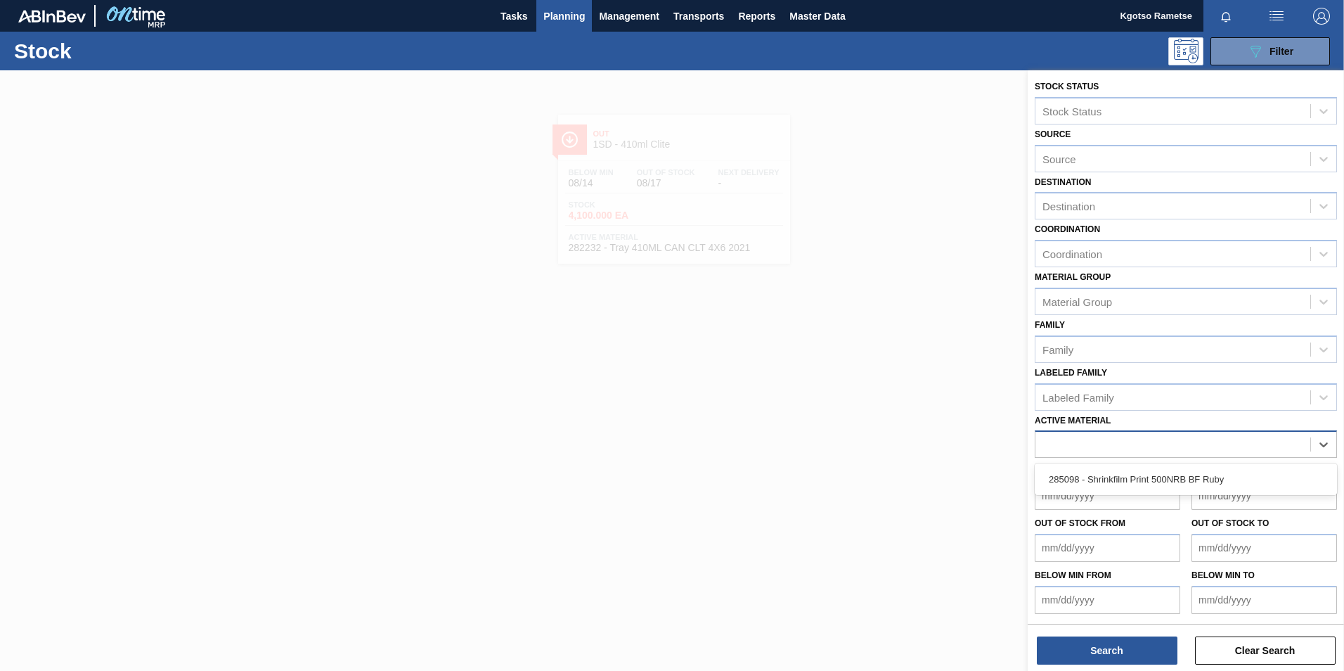
scroll to position [4, 0]
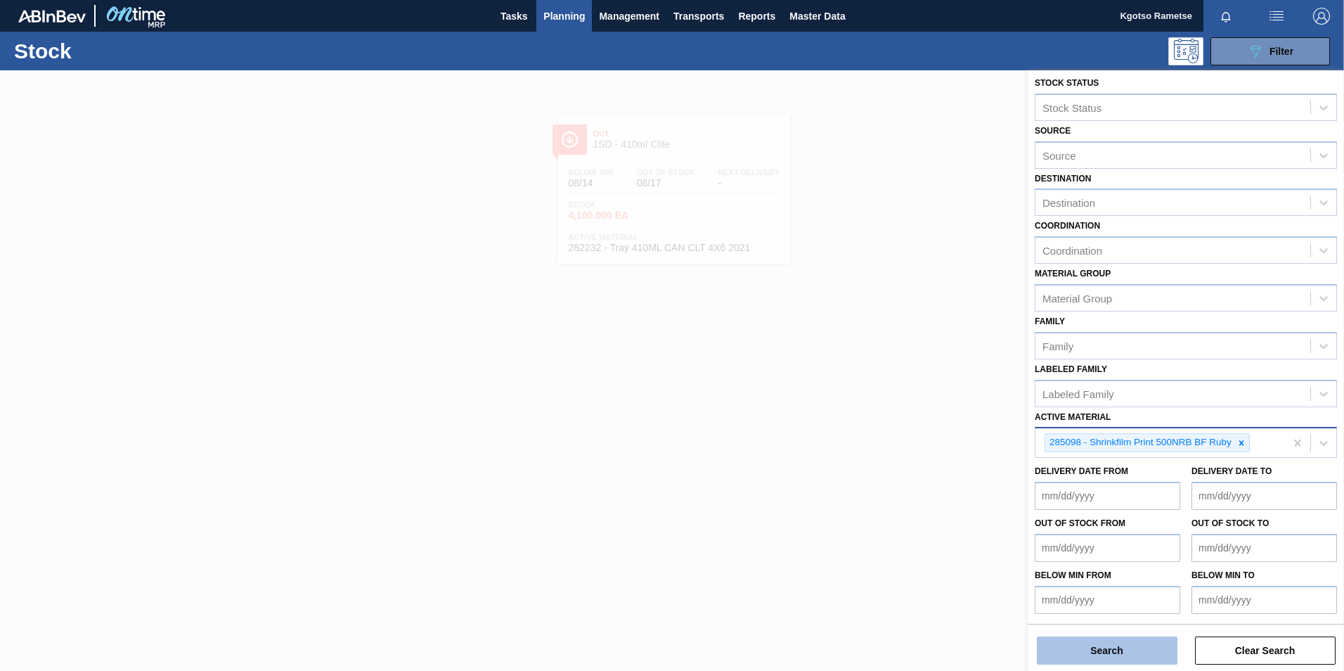
click at [1072, 655] on button "Search" at bounding box center [1107, 650] width 141 height 28
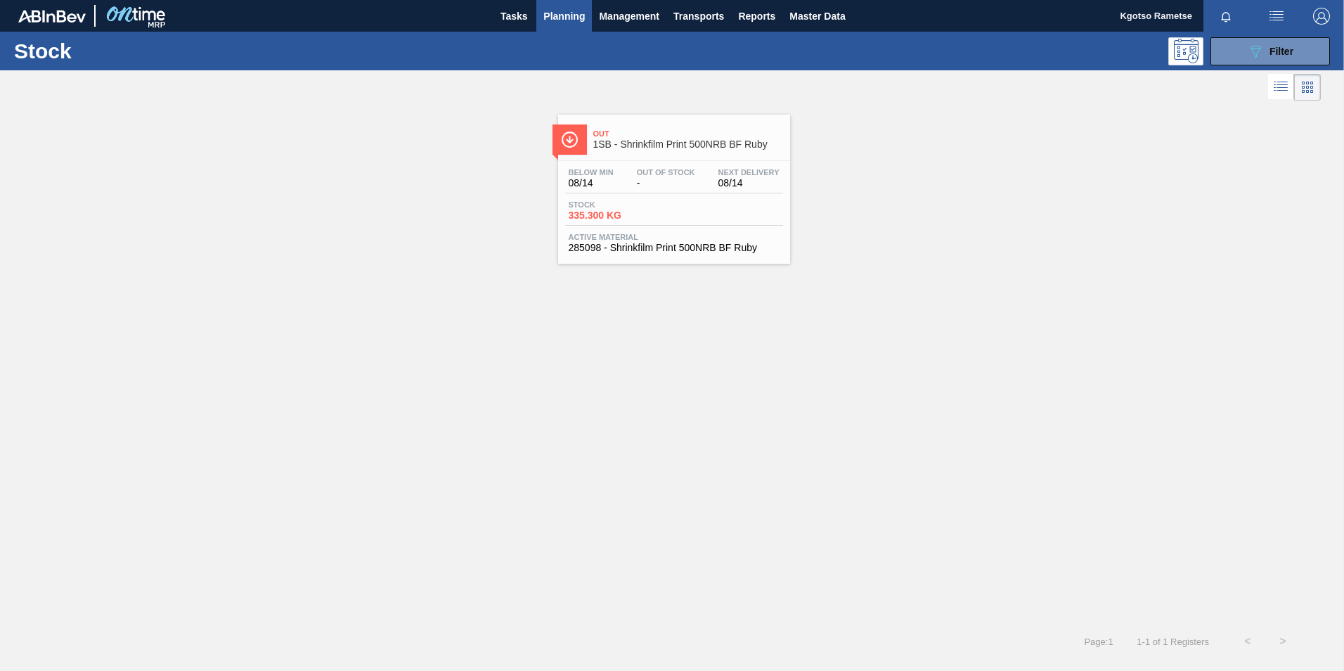
click at [652, 187] on span "-" at bounding box center [666, 183] width 58 height 11
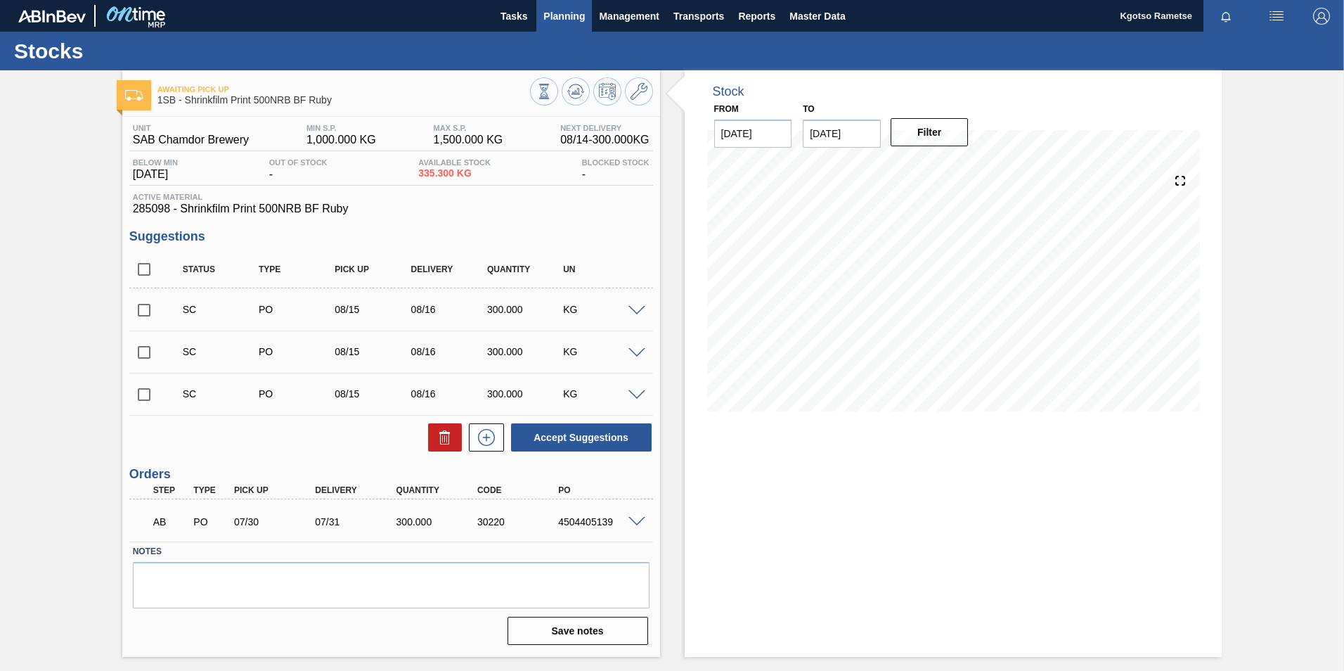
click at [564, 22] on span "Planning" at bounding box center [563, 16] width 41 height 17
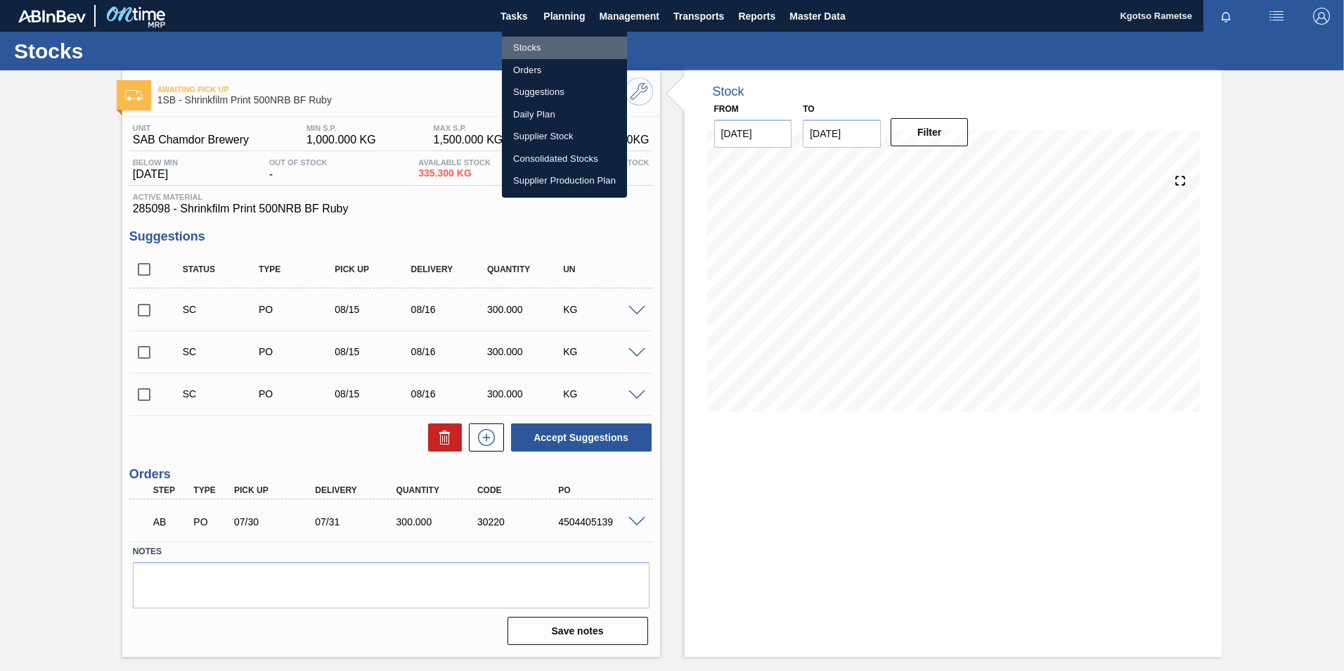
click at [518, 44] on li "Stocks" at bounding box center [564, 48] width 125 height 22
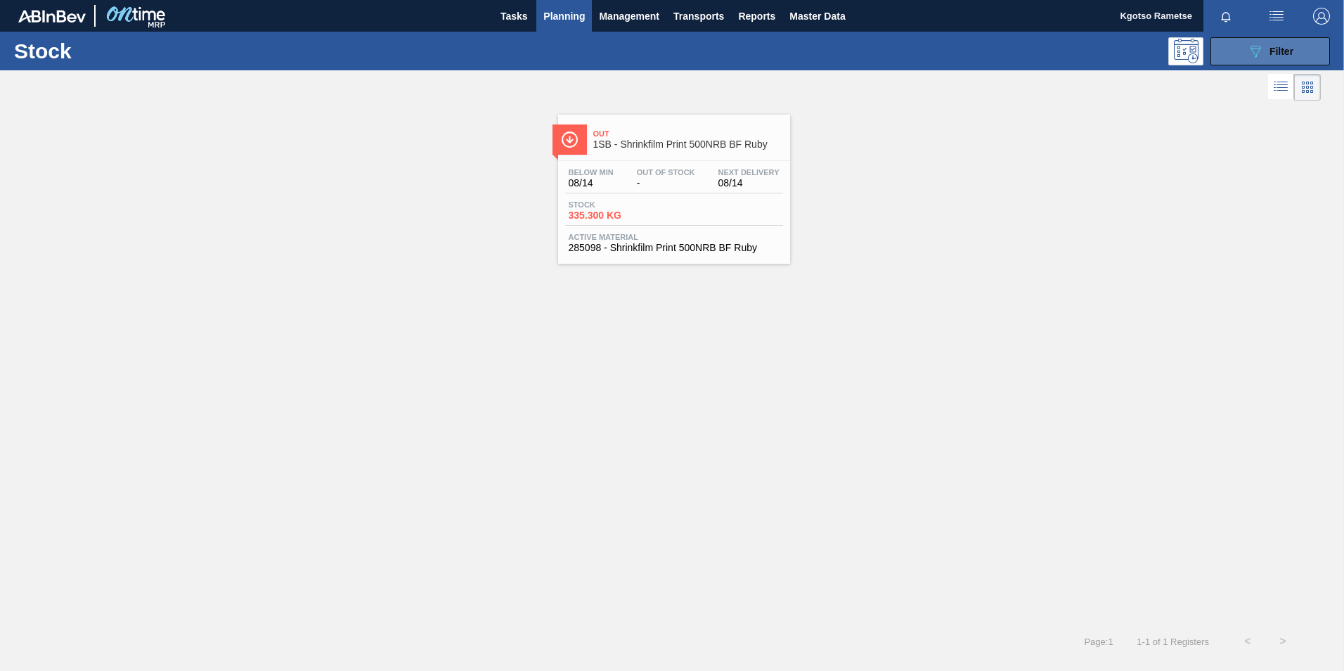
drag, startPoint x: 1237, startPoint y: 46, endPoint x: 1223, endPoint y: 84, distance: 40.2
click at [1237, 48] on button "089F7B8B-B2A5-4AFE-B5C0-19BA573D28AC Filter" at bounding box center [1271, 51] width 120 height 28
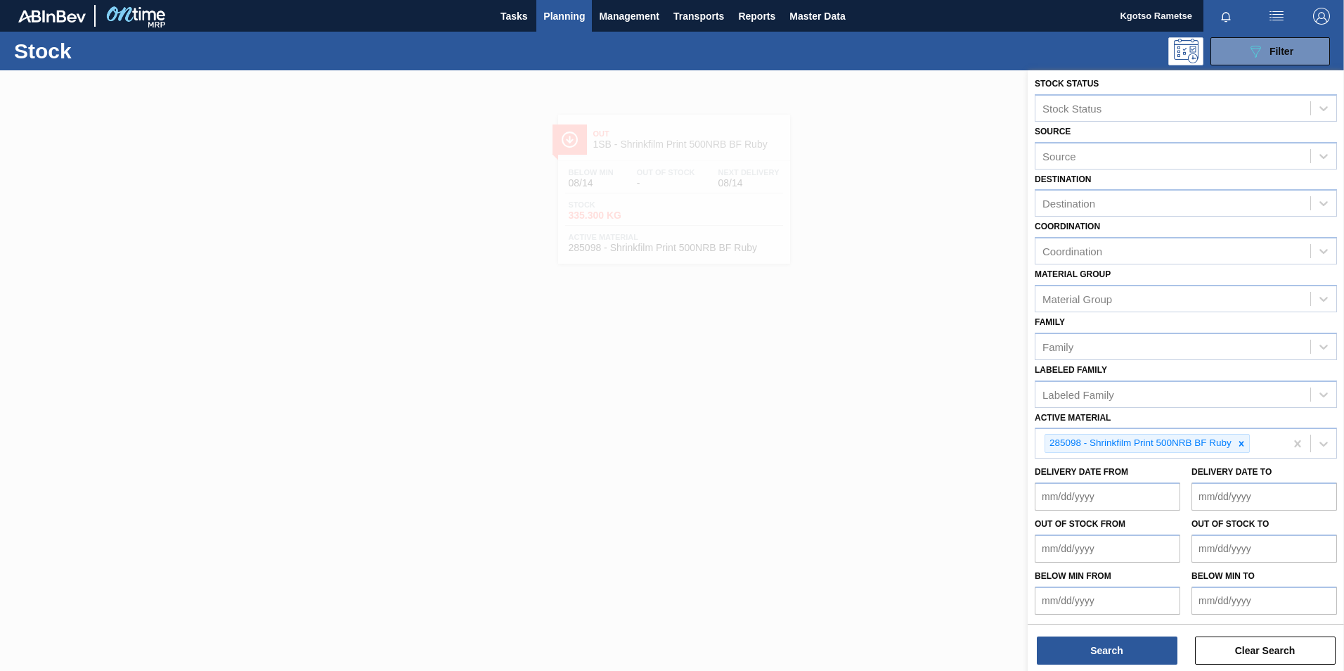
scroll to position [4, 0]
click at [1239, 445] on icon at bounding box center [1242, 443] width 10 height 10
paste Material "282232"
type Material "282232"
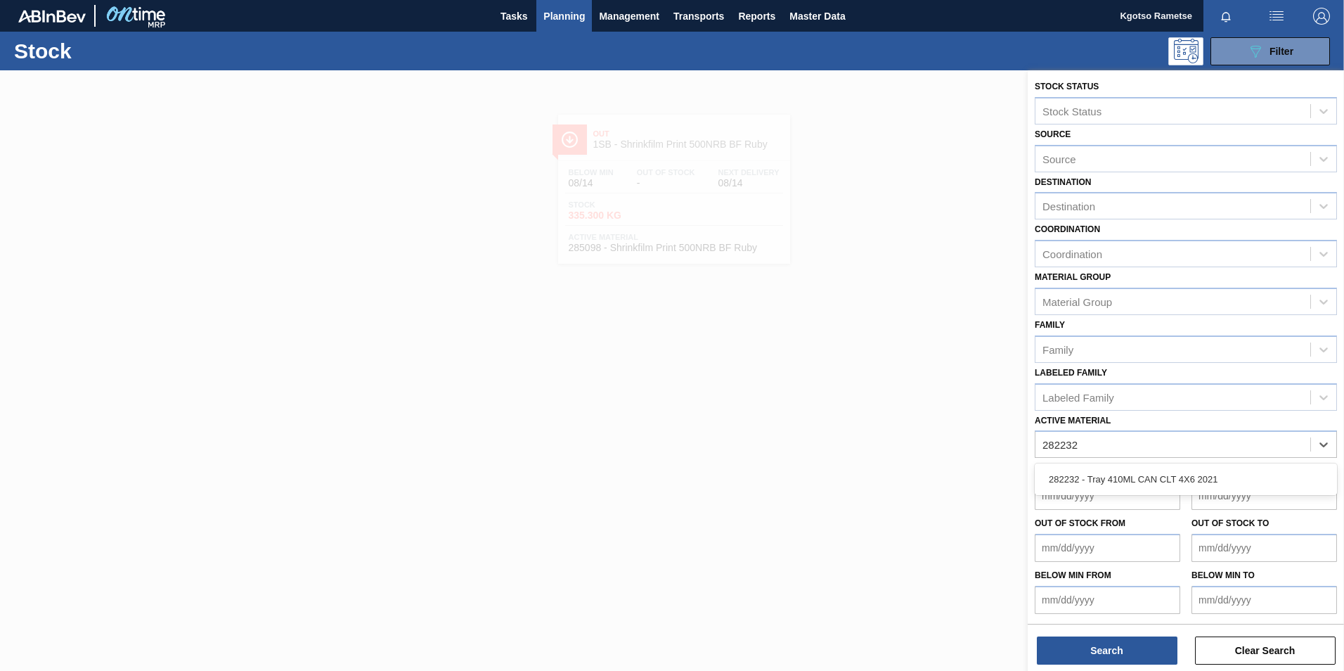
click at [1148, 472] on div "282232 - Tray 410ML CAN CLT 4X6 2021" at bounding box center [1186, 479] width 302 height 26
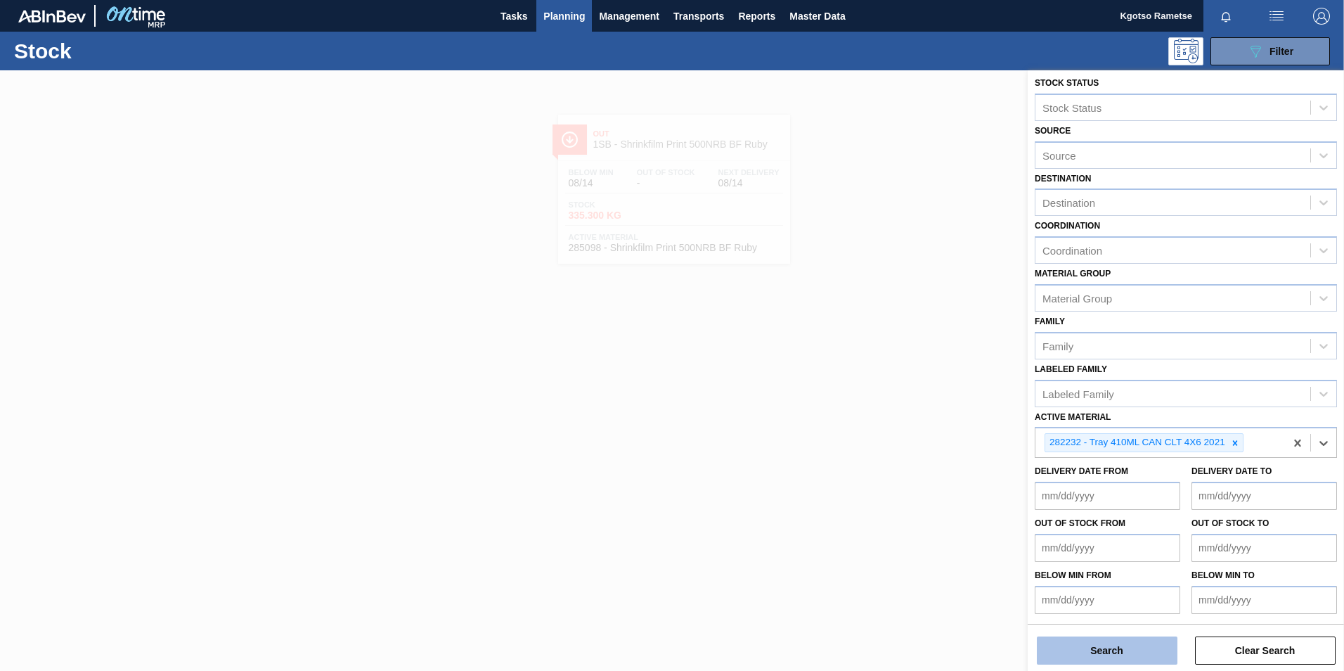
click at [1057, 643] on button "Search" at bounding box center [1107, 650] width 141 height 28
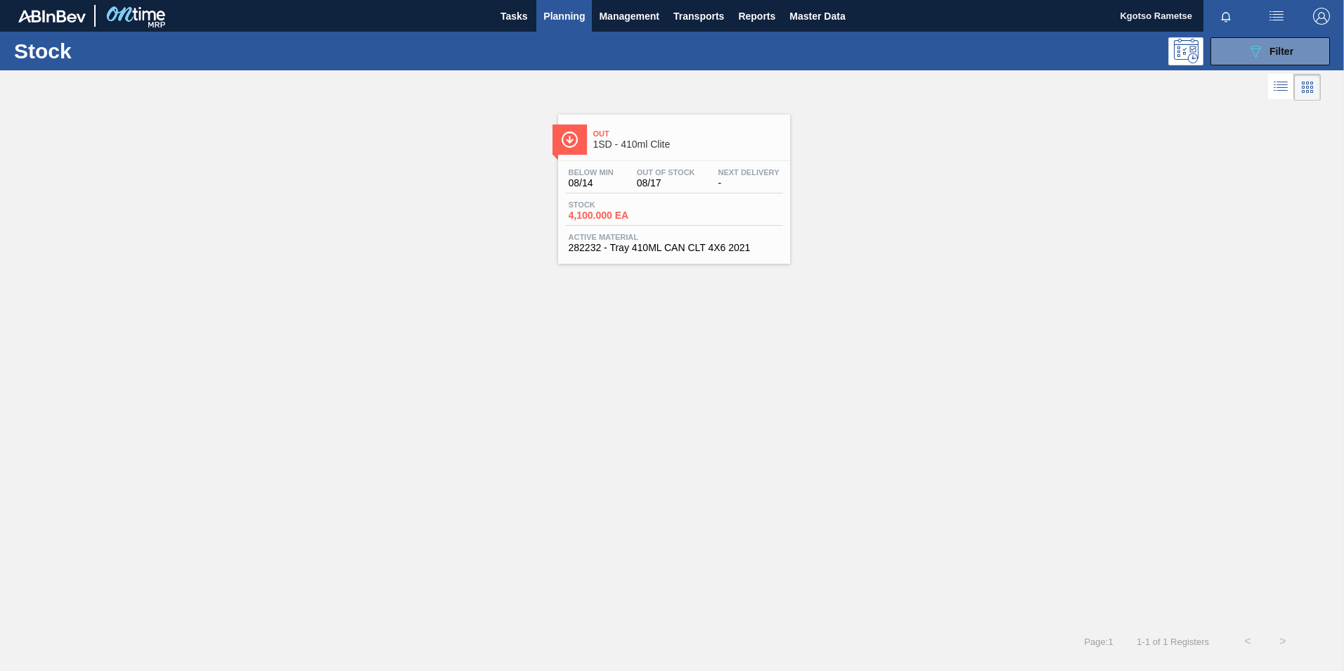
click at [750, 214] on div "Stock 4,100.000 EA" at bounding box center [674, 212] width 218 height 25
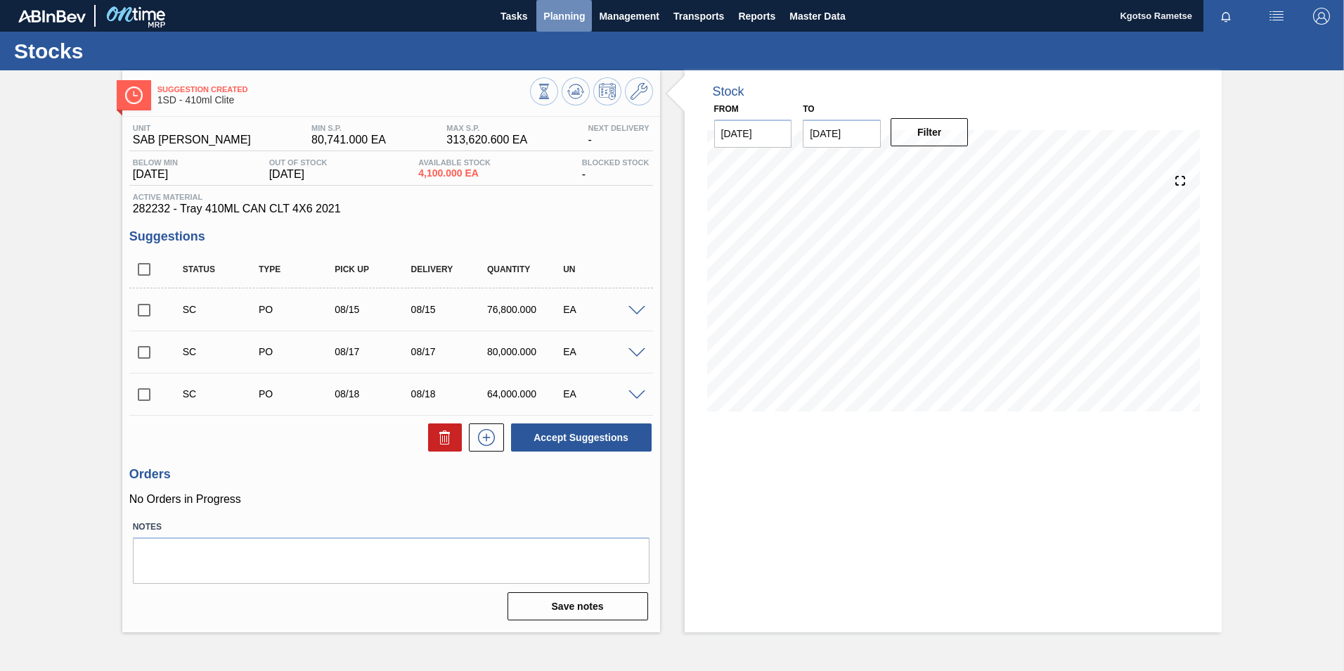
click at [564, 12] on span "Planning" at bounding box center [563, 16] width 41 height 17
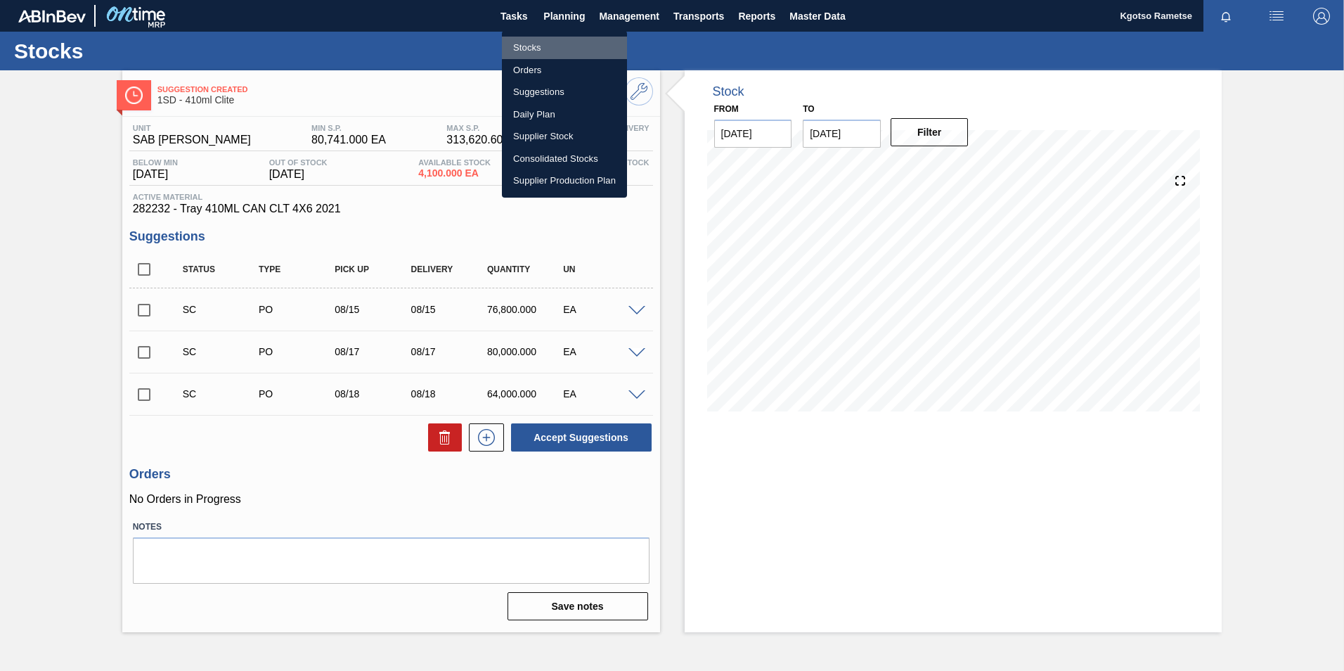
click at [541, 46] on li "Stocks" at bounding box center [564, 48] width 125 height 22
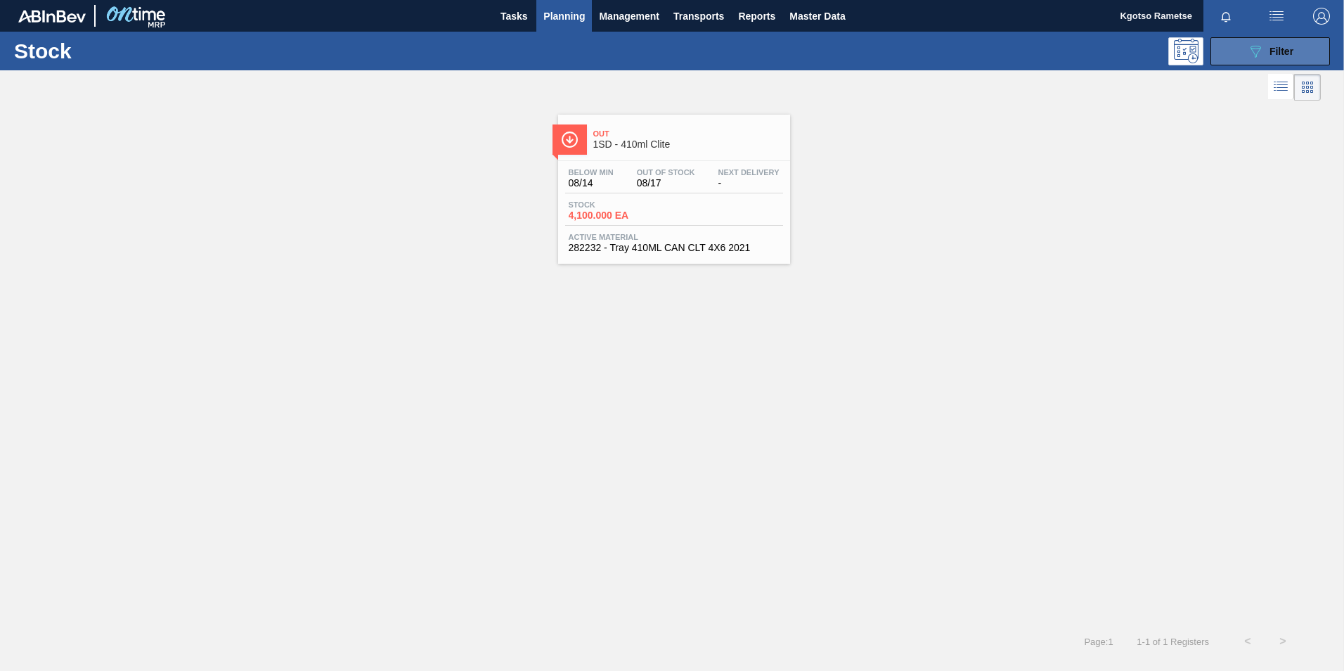
click at [1260, 52] on icon "089F7B8B-B2A5-4AFE-B5C0-19BA573D28AC" at bounding box center [1255, 51] width 17 height 17
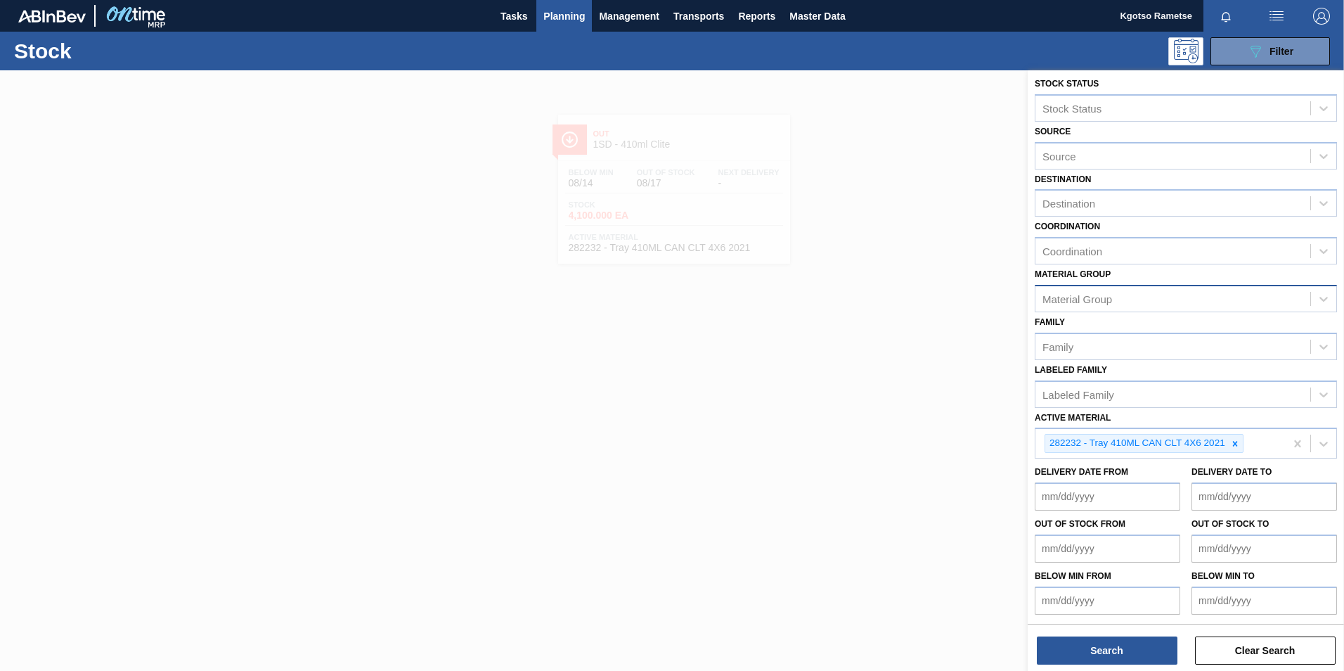
scroll to position [4, 0]
click at [1238, 437] on div at bounding box center [1234, 443] width 15 height 18
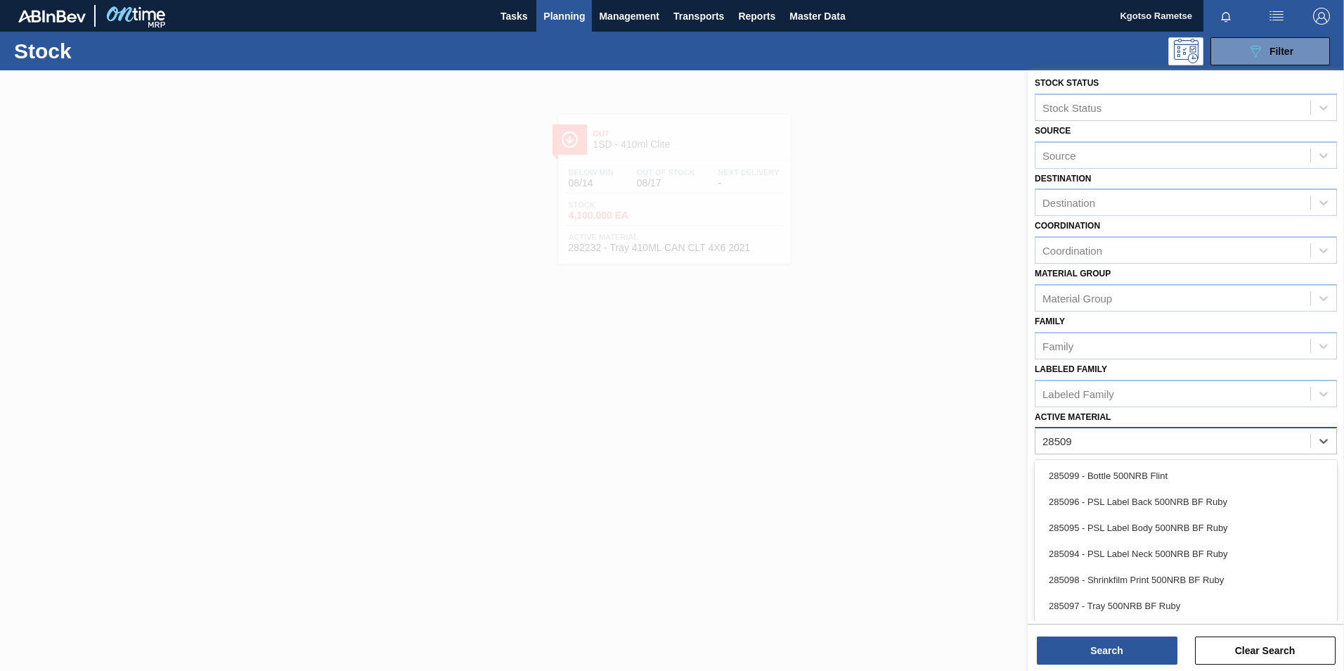
type Material "285098"
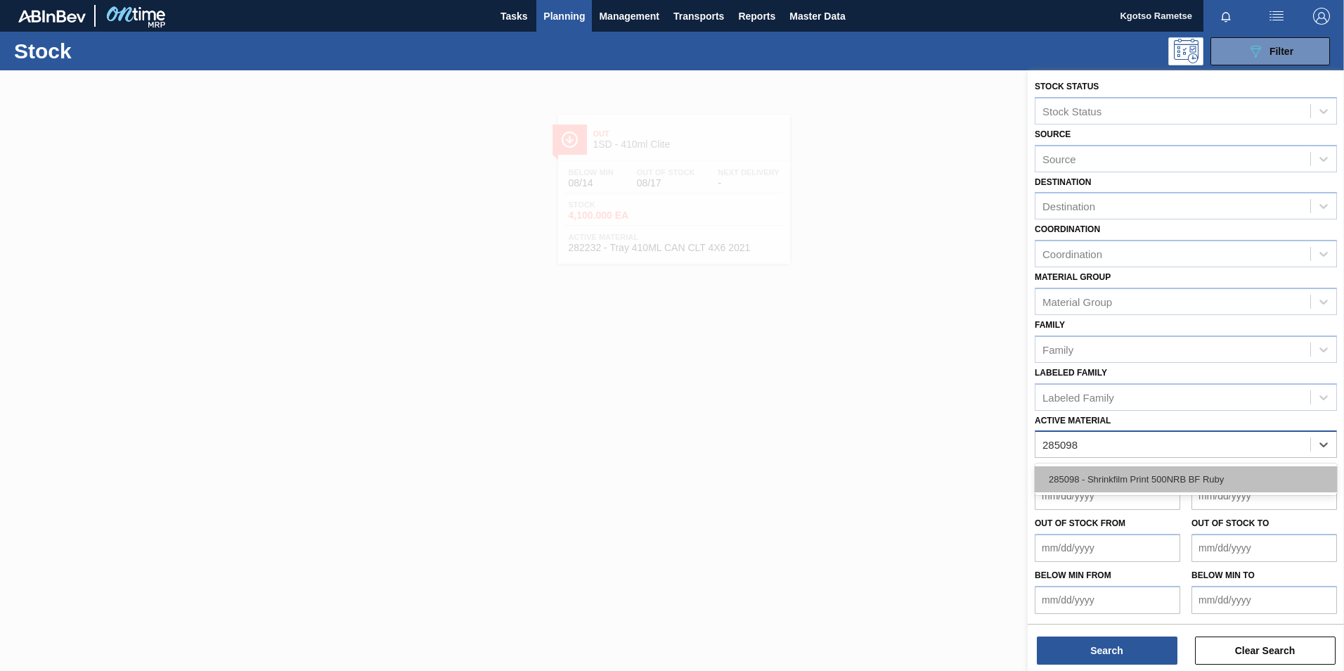
click at [1161, 484] on div "285098 - Shrinkfilm Print 500NRB BF Ruby" at bounding box center [1186, 479] width 302 height 26
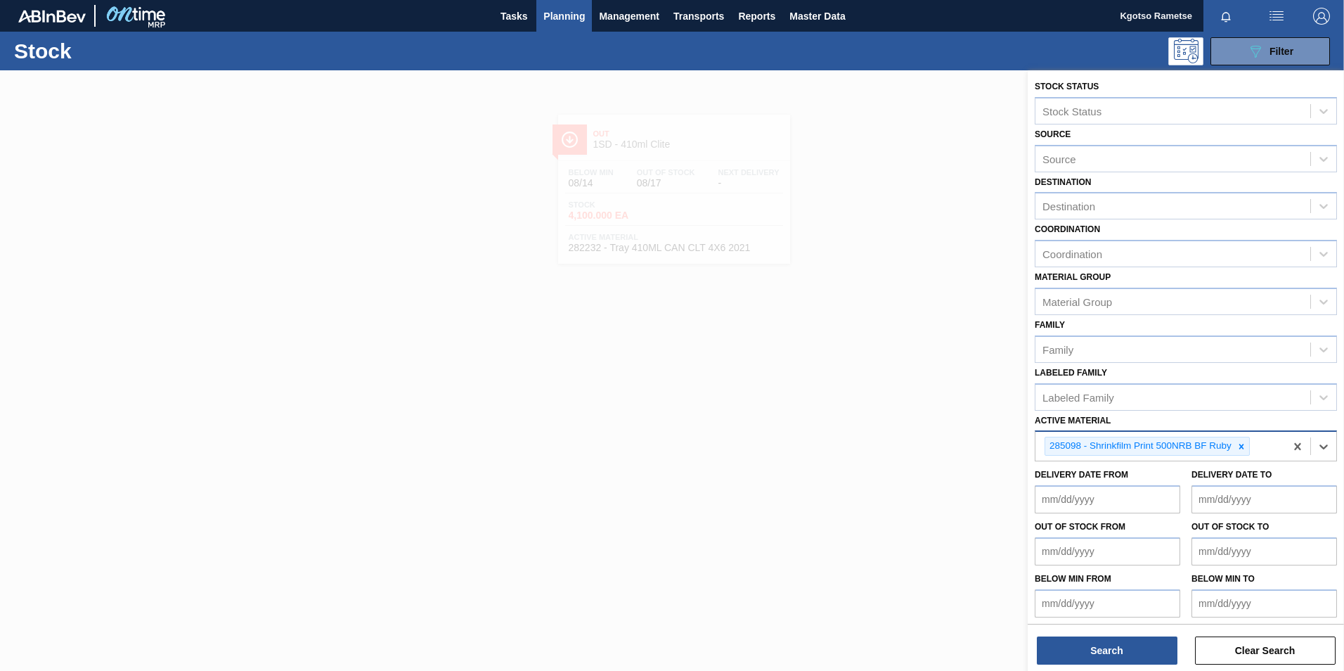
scroll to position [4, 0]
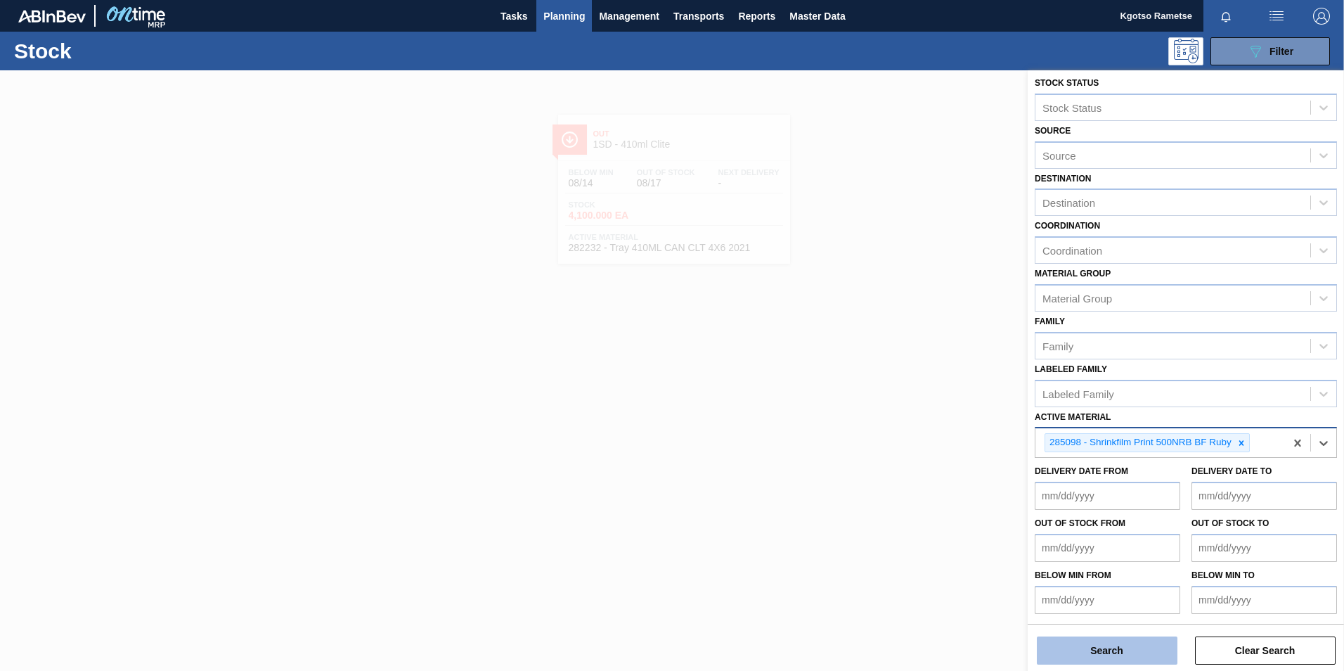
click at [1083, 654] on button "Search" at bounding box center [1107, 650] width 141 height 28
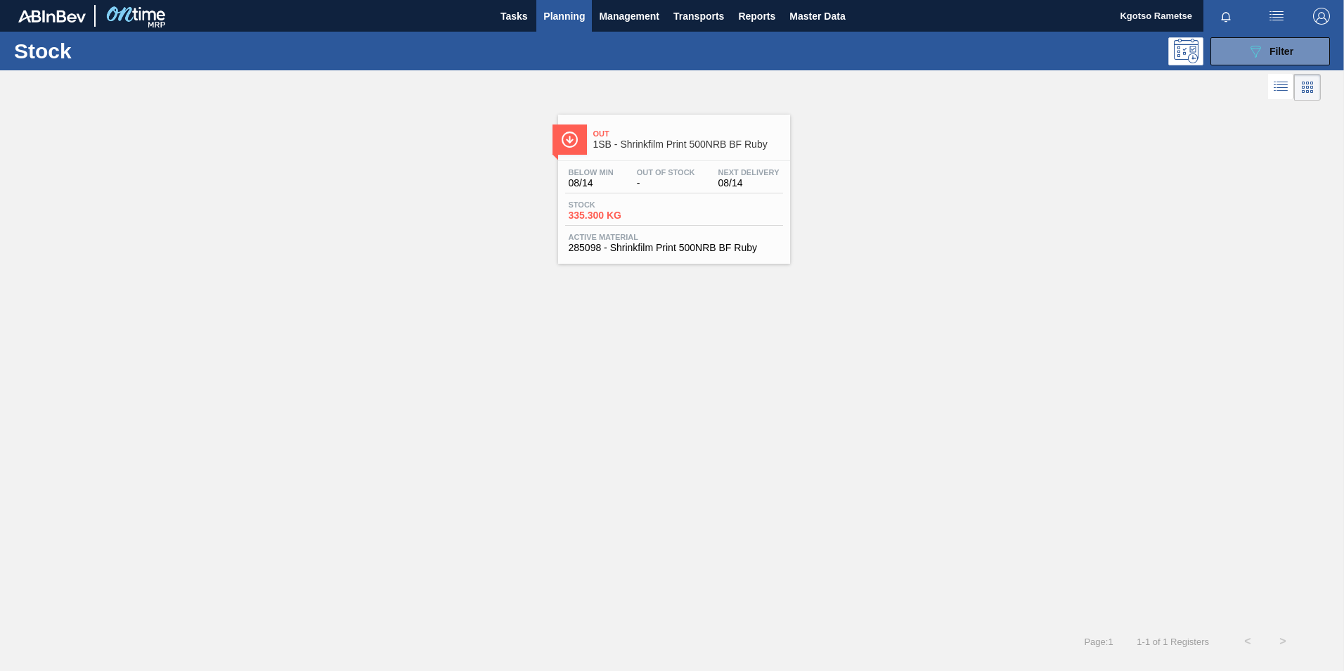
click at [671, 157] on div "Out 1SB - Shrinkfilm Print 500NRB BF Ruby Below Min 08/14 Out Of Stock - Next D…" at bounding box center [674, 189] width 232 height 149
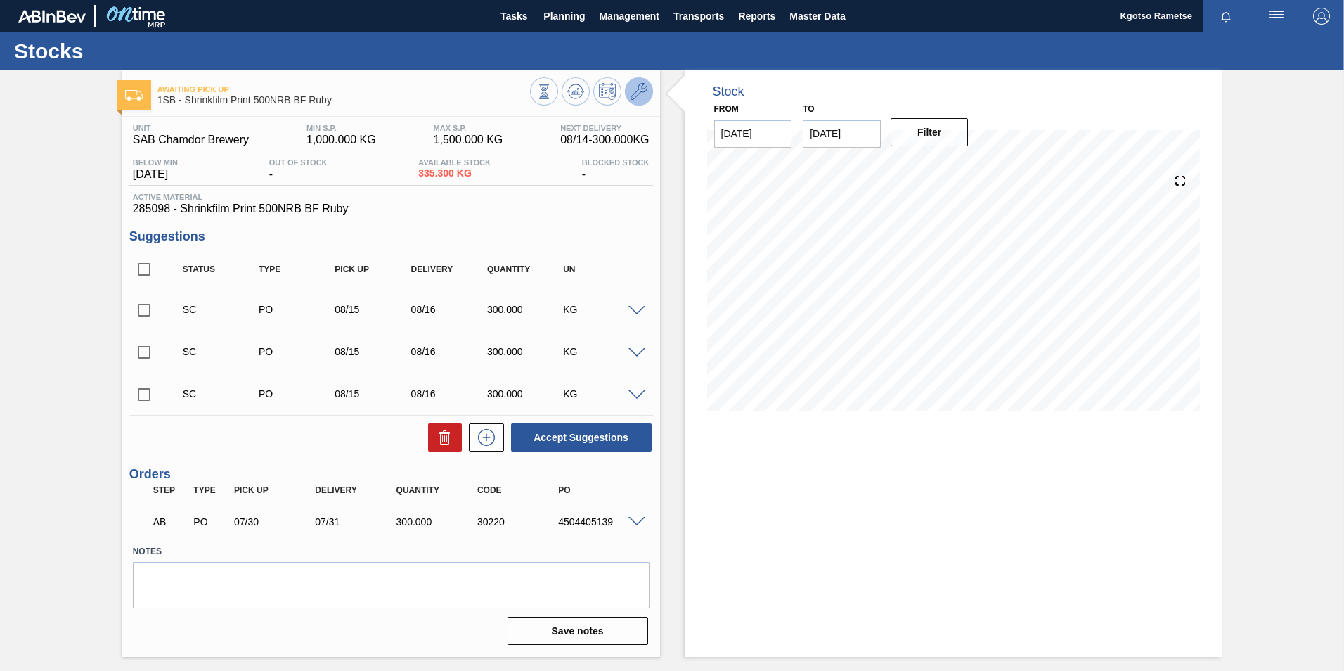
click at [643, 93] on icon at bounding box center [639, 91] width 17 height 17
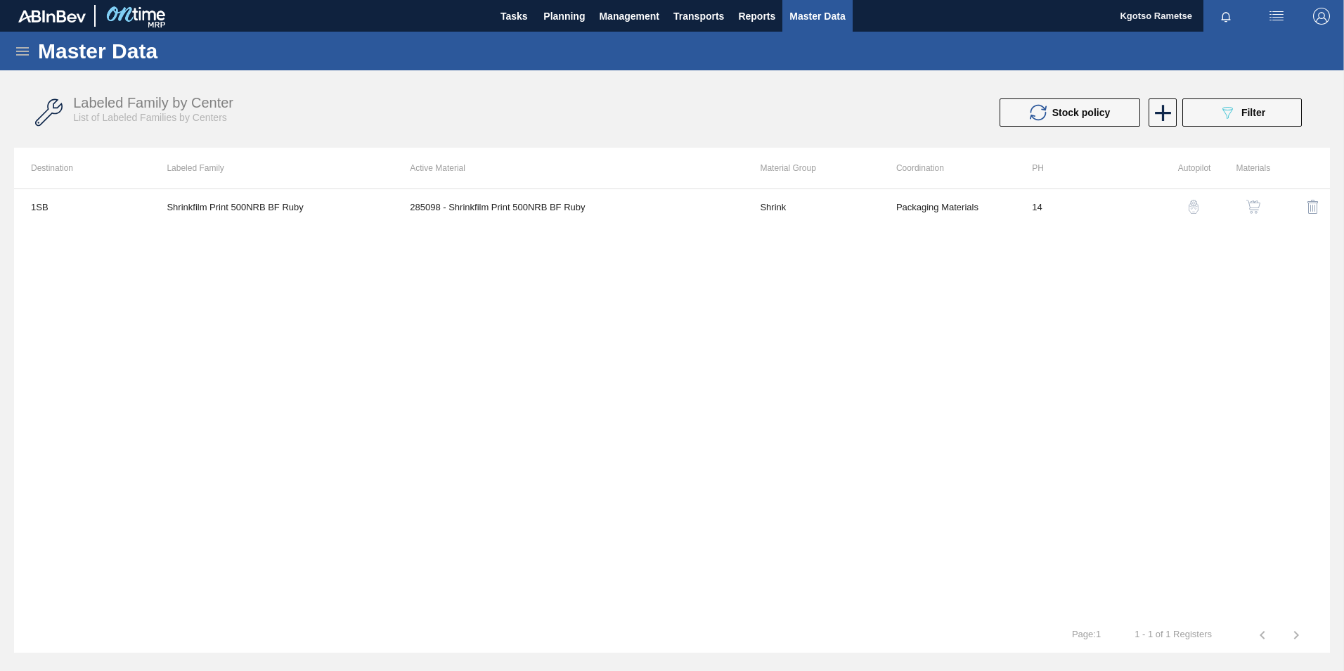
click at [1254, 203] on img "button" at bounding box center [1253, 207] width 14 height 14
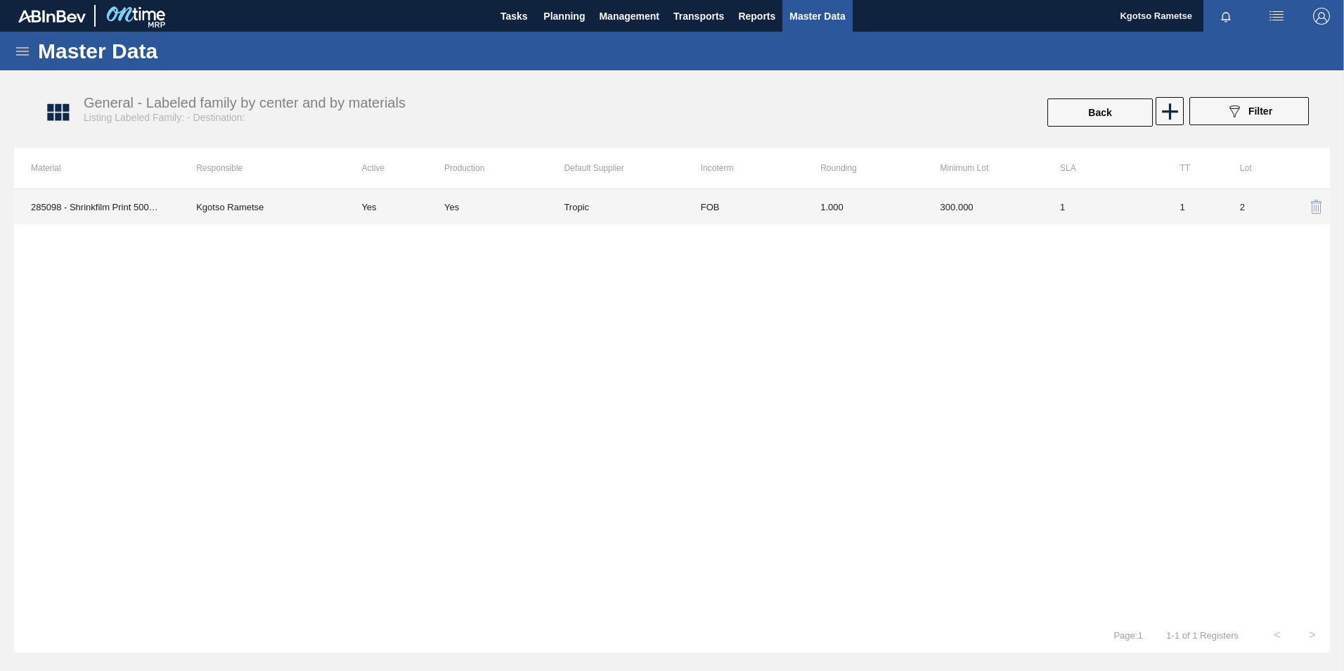
click at [914, 208] on td "1.000" at bounding box center [863, 206] width 120 height 35
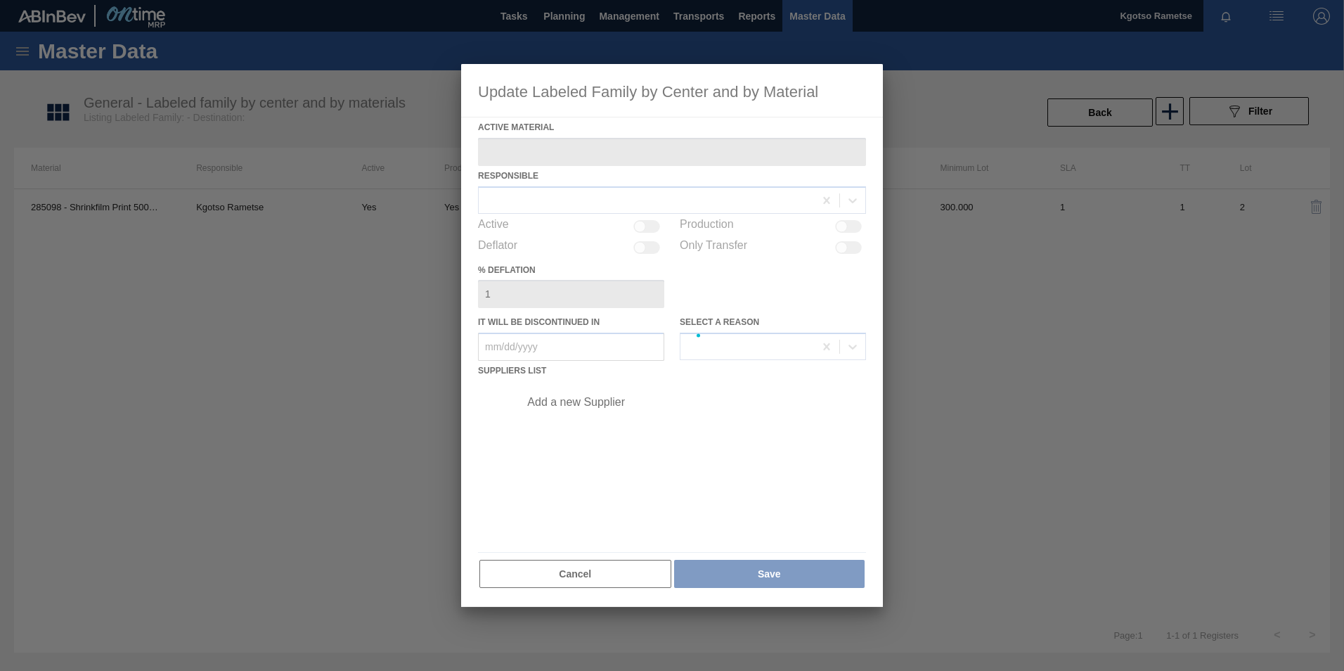
type Material "285098 - Shrinkfilm Print 500NRB BF Ruby"
checkbox input "true"
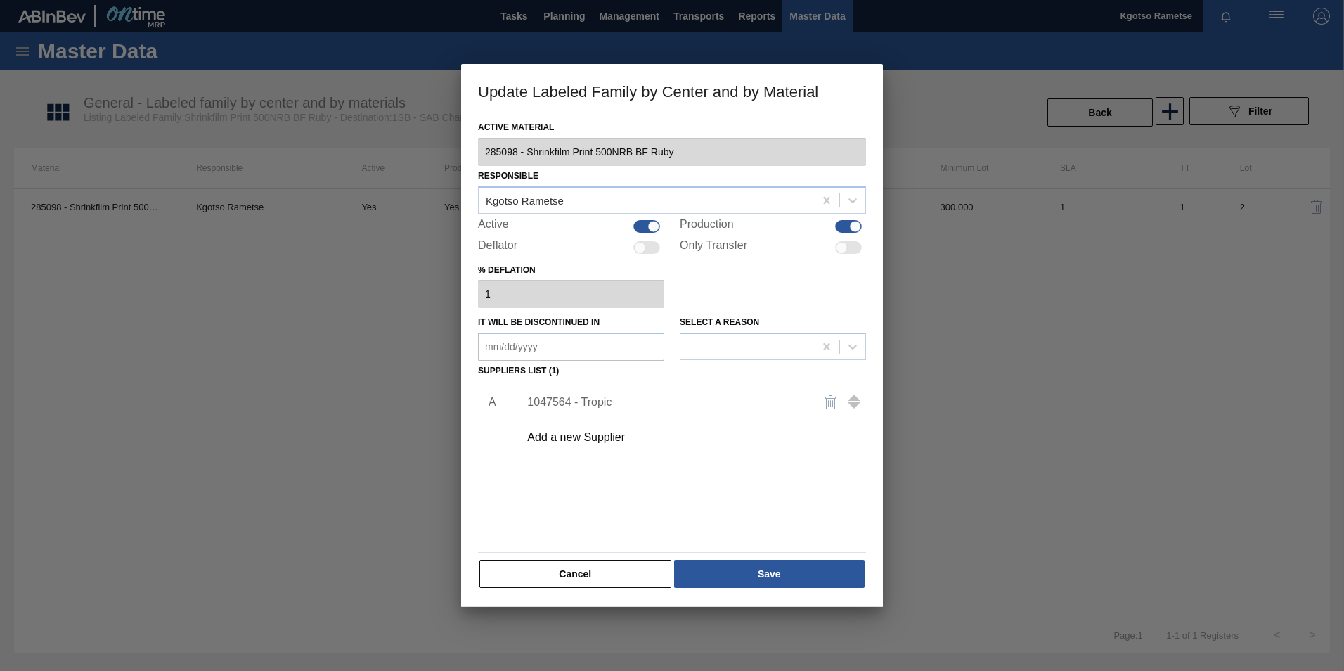
click at [601, 393] on div "1047564 - Tropic" at bounding box center [688, 402] width 355 height 35
click at [591, 401] on div "1047564 - Tropic" at bounding box center [665, 402] width 276 height 13
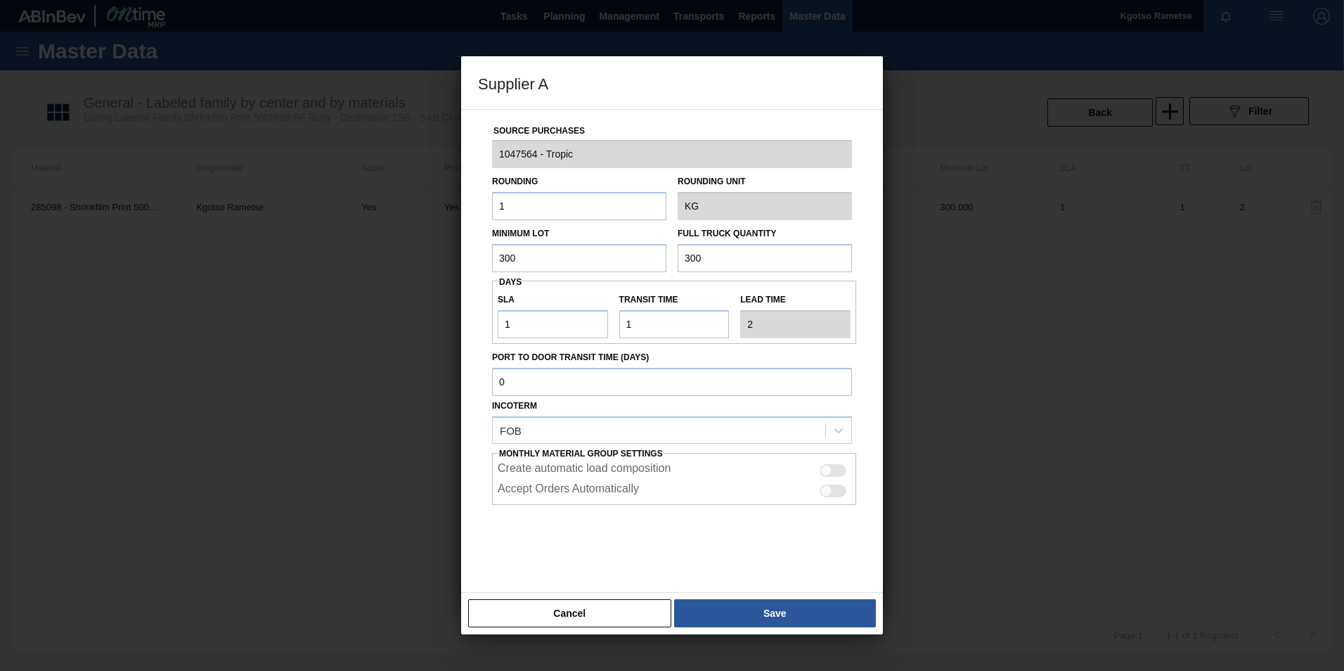
drag, startPoint x: 587, startPoint y: 264, endPoint x: 463, endPoint y: 252, distance: 125.0
click at [465, 252] on div "Source Purchases 1047564 - Tropic Rounding 1 Rounding Unit KG Minimum Lot 300 F…" at bounding box center [672, 351] width 422 height 484
drag, startPoint x: 559, startPoint y: 258, endPoint x: 418, endPoint y: 247, distance: 141.7
click at [424, 247] on div "Supplier A Source Purchases 1047564 - Tropic Rounding 1 Rounding Unit KG Minimu…" at bounding box center [672, 335] width 1344 height 671
type input "4,500"
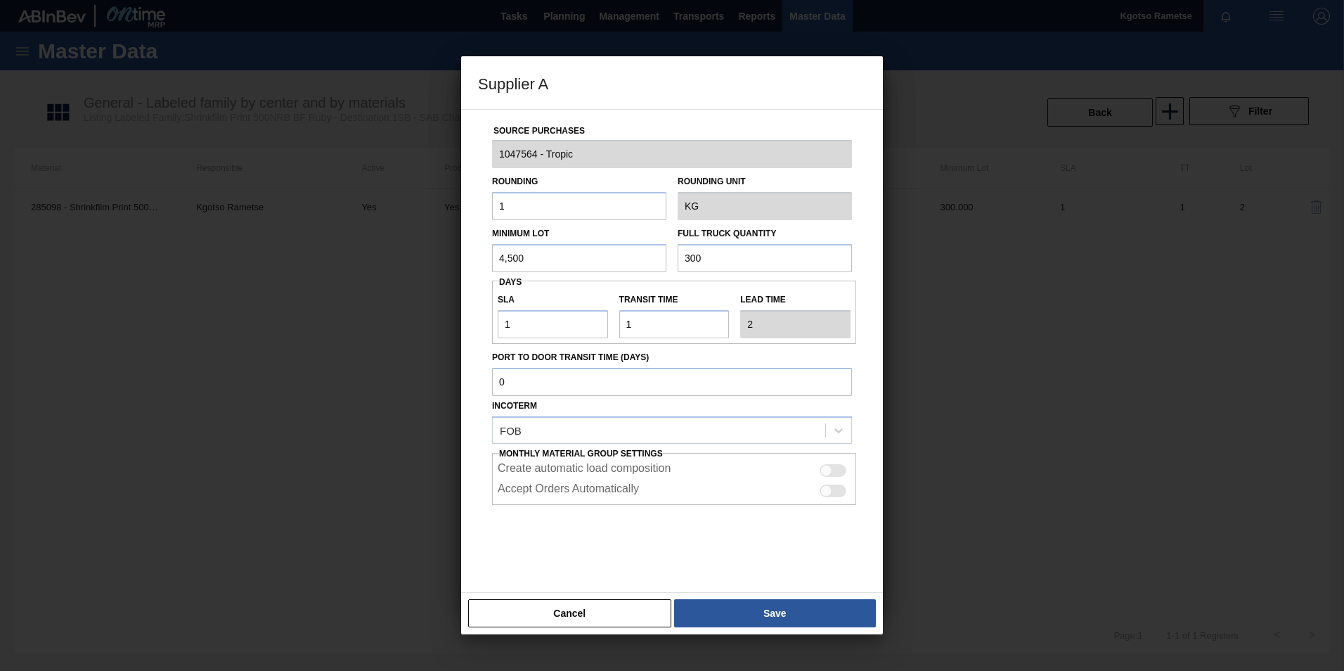
click at [702, 257] on input "300" at bounding box center [765, 258] width 174 height 28
click at [701, 257] on input "300" at bounding box center [765, 258] width 174 height 28
paste input "4,5"
type input "4,500"
drag, startPoint x: 534, startPoint y: 318, endPoint x: 455, endPoint y: 321, distance: 79.5
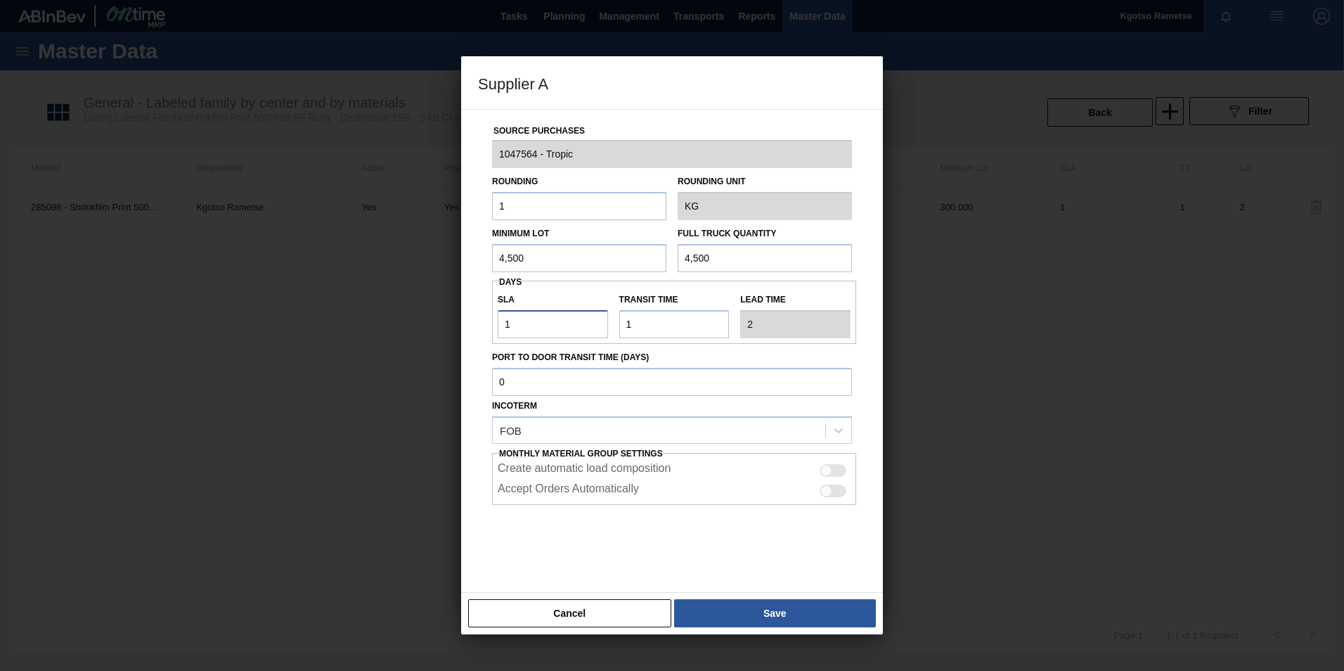
click at [492, 318] on div "SLA 1" at bounding box center [553, 314] width 122 height 49
type input "6"
type input "7"
type input "6"
click at [770, 621] on button "Save" at bounding box center [775, 613] width 202 height 28
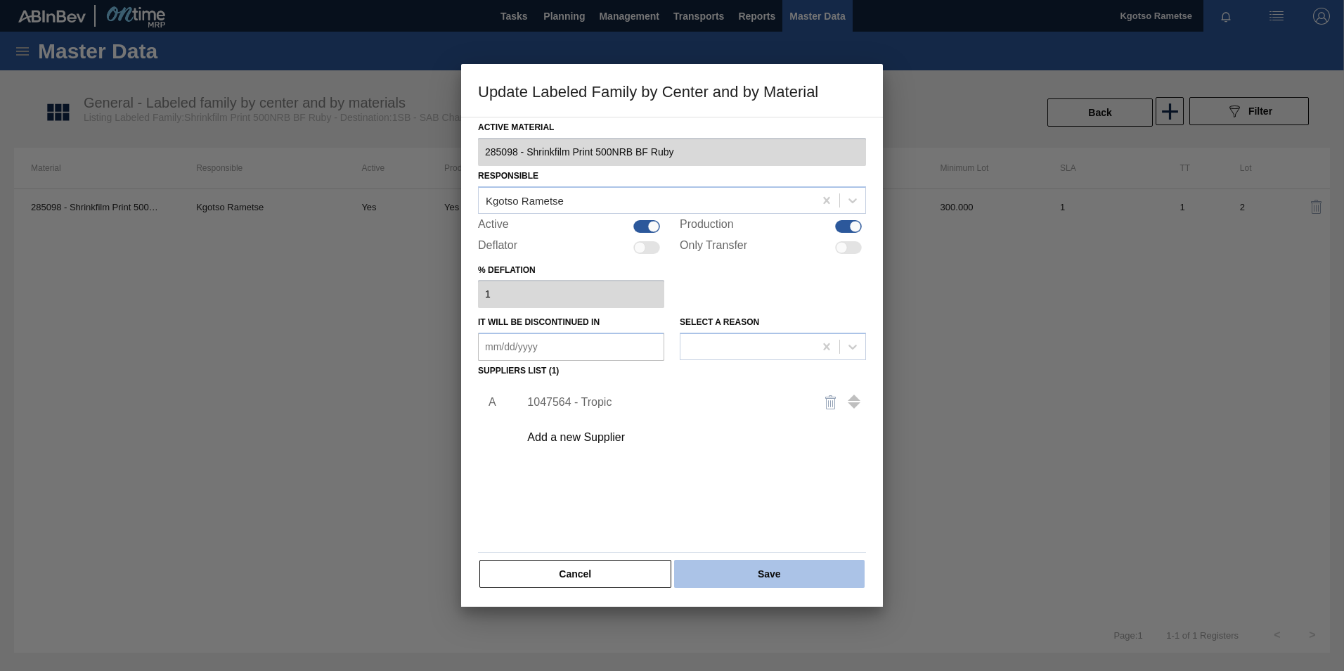
click at [772, 579] on button "Save" at bounding box center [769, 574] width 191 height 28
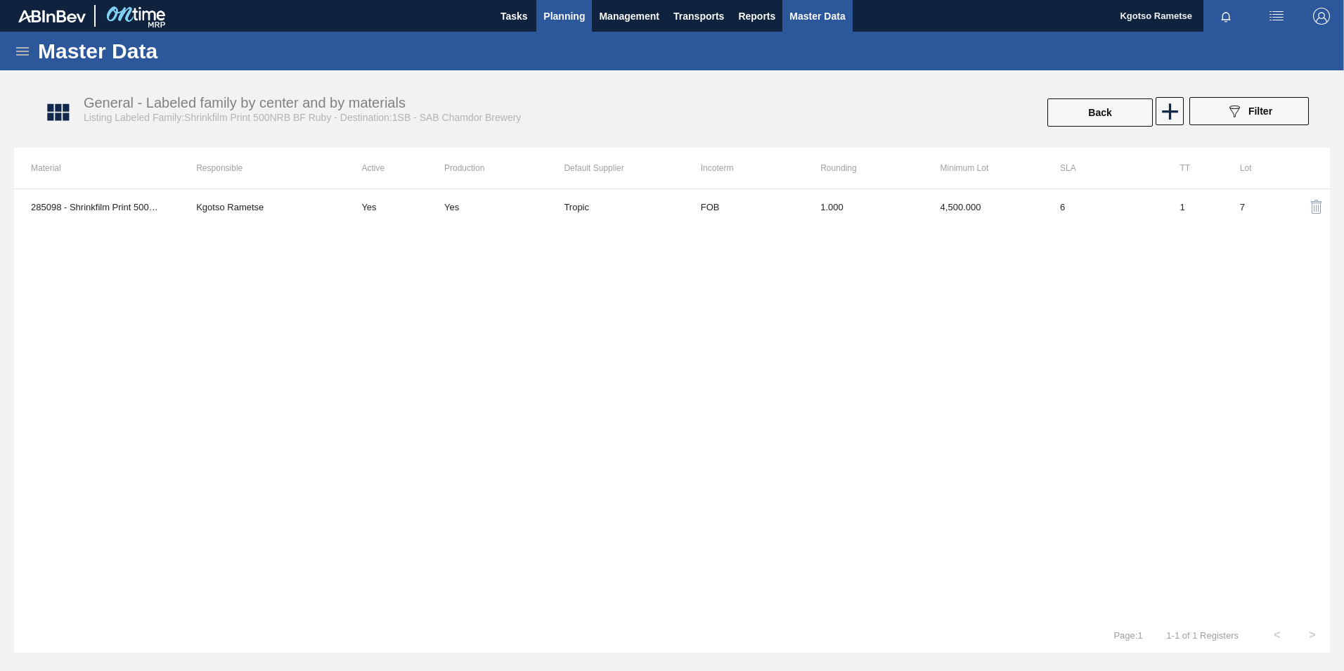
click at [561, 23] on span "Planning" at bounding box center [563, 16] width 41 height 17
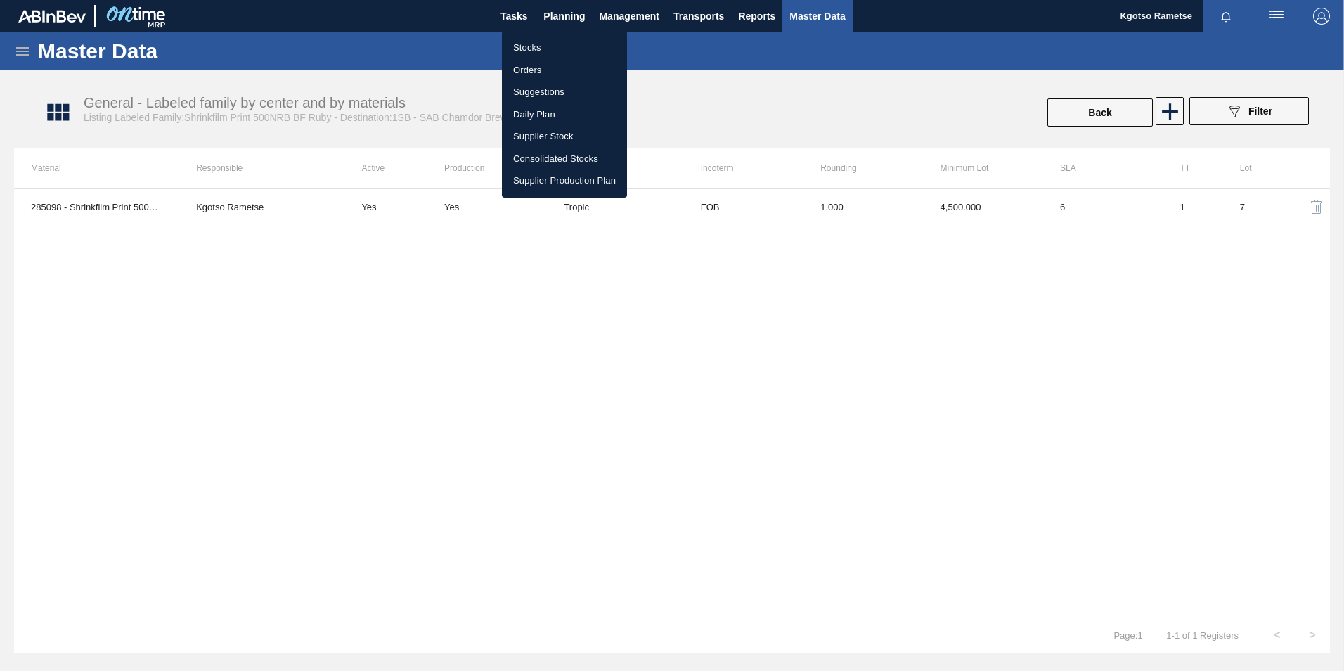
click at [547, 42] on li "Stocks" at bounding box center [564, 48] width 125 height 22
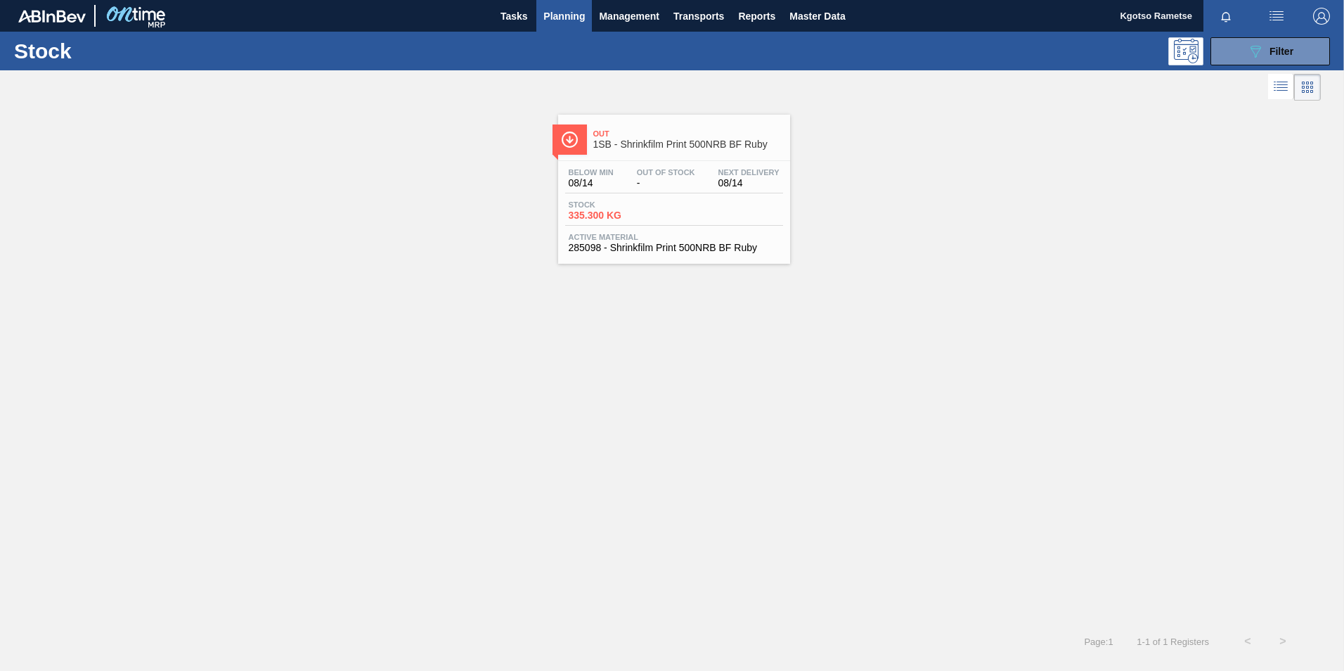
click at [646, 200] on span "Stock" at bounding box center [618, 204] width 98 height 8
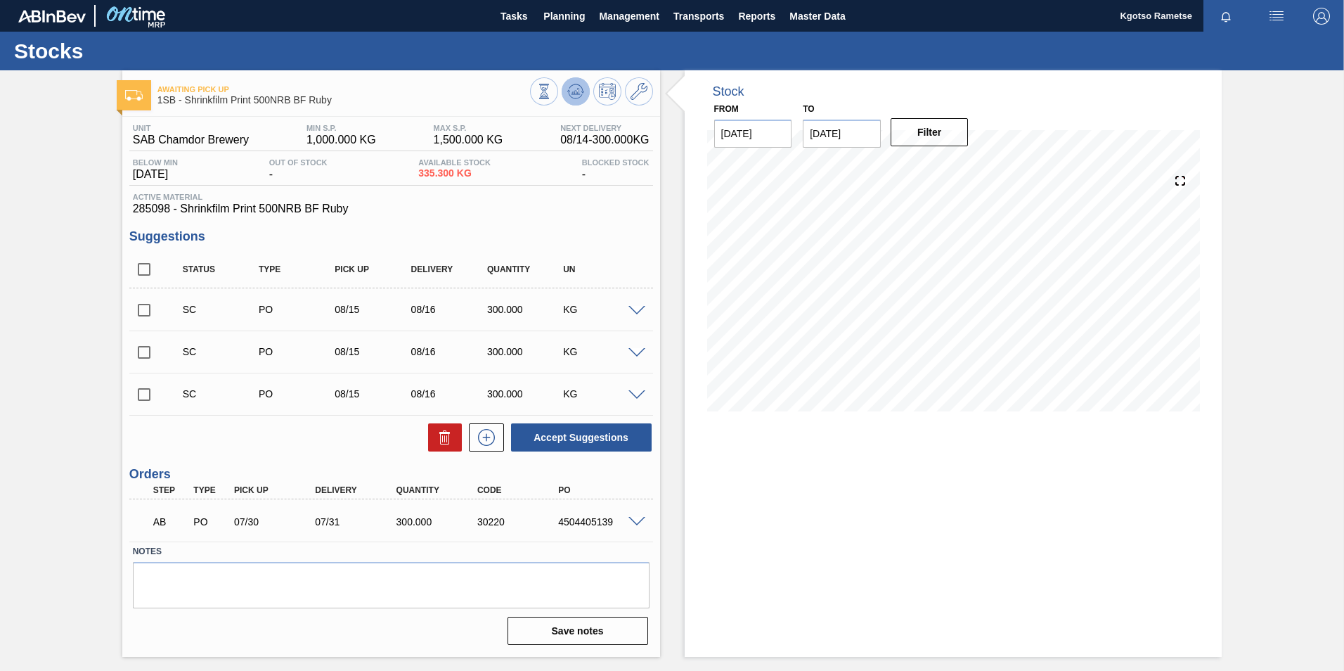
click at [578, 93] on icon at bounding box center [577, 92] width 1 height 6
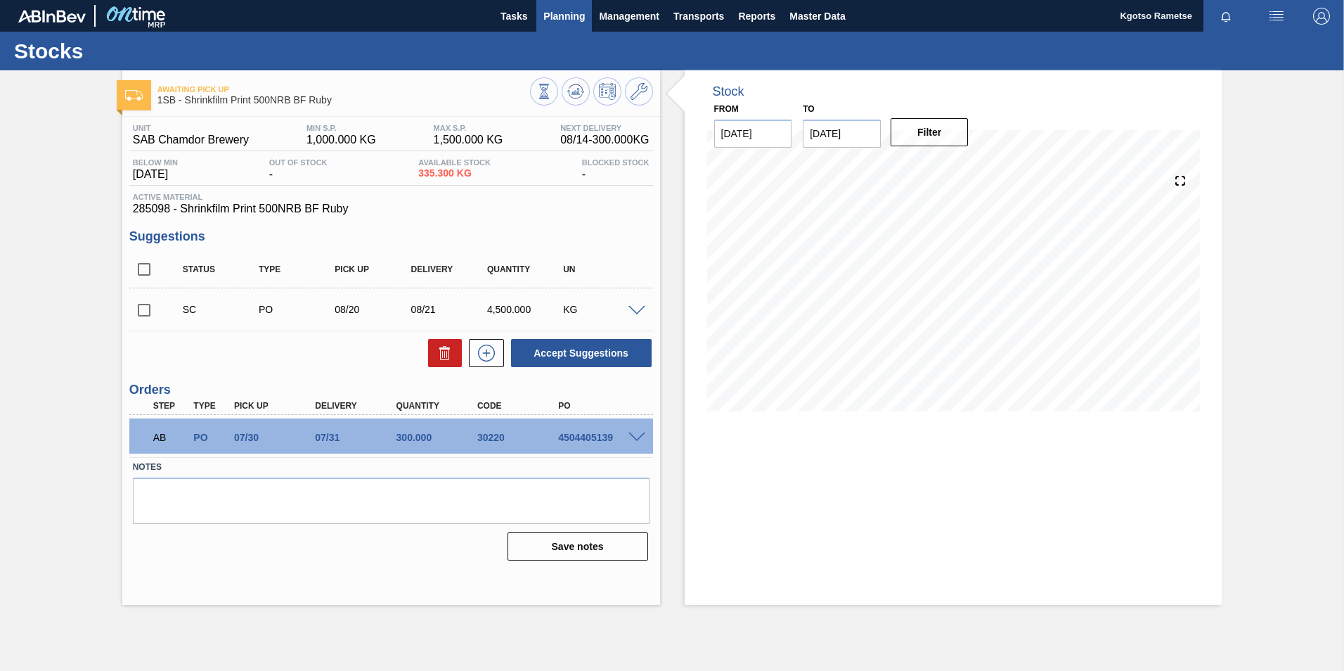
click at [587, 12] on button "Planning" at bounding box center [564, 16] width 56 height 32
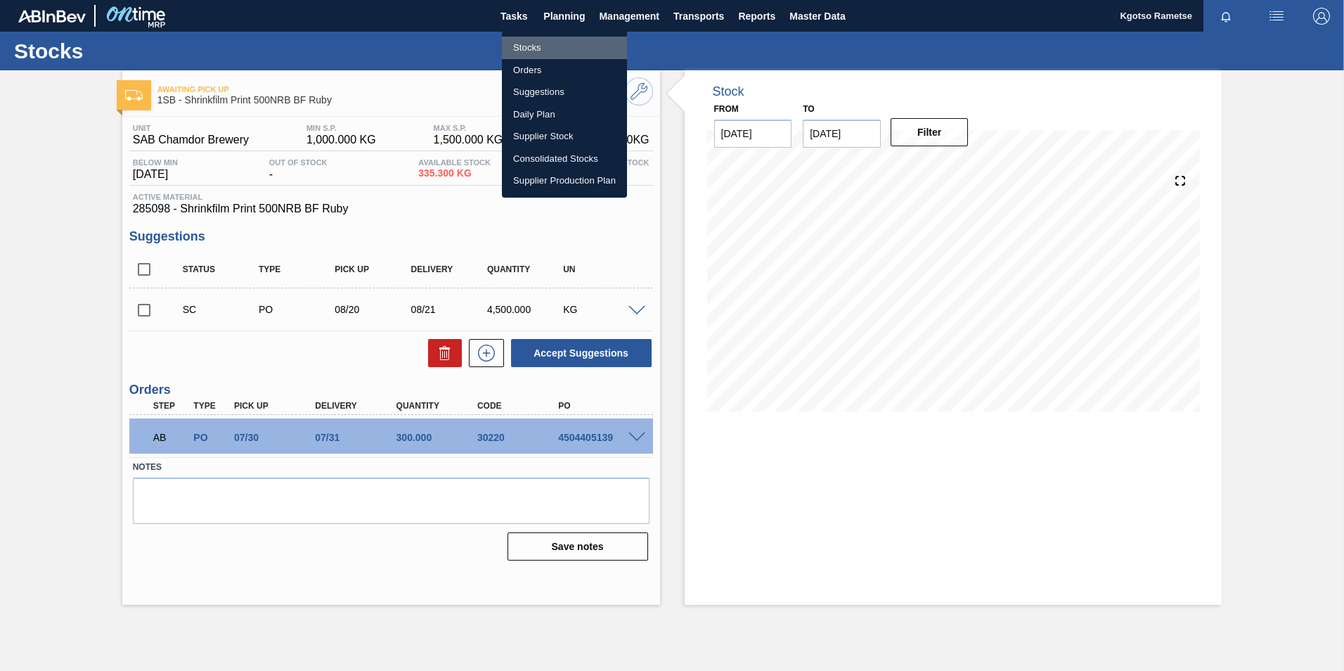
click at [515, 53] on li "Stocks" at bounding box center [564, 48] width 125 height 22
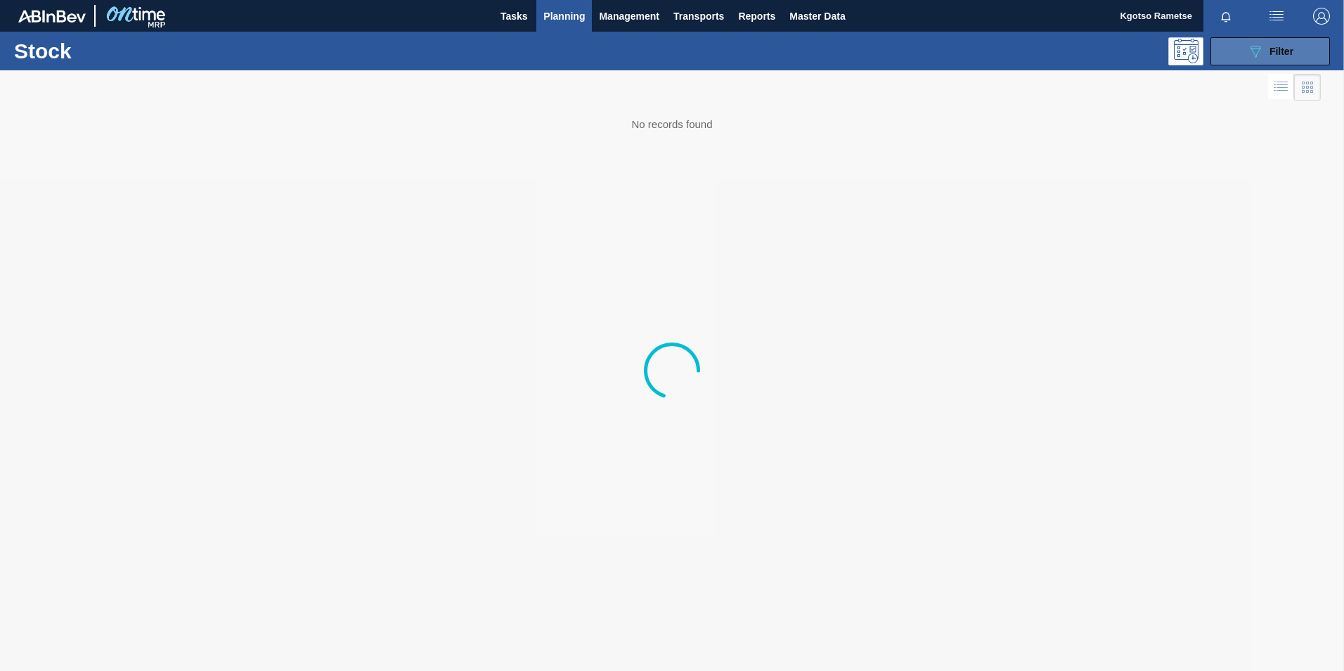
click at [1253, 55] on icon "089F7B8B-B2A5-4AFE-B5C0-19BA573D28AC" at bounding box center [1255, 51] width 17 height 17
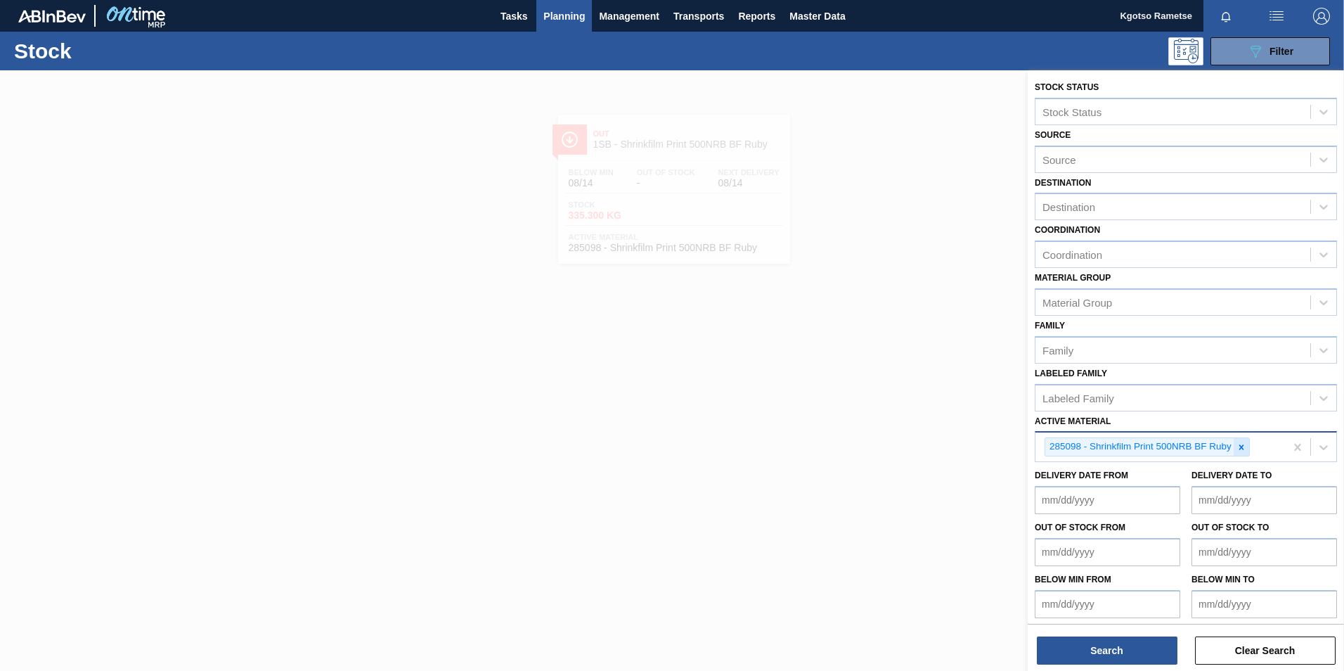
click at [1240, 451] on icon at bounding box center [1242, 447] width 10 height 10
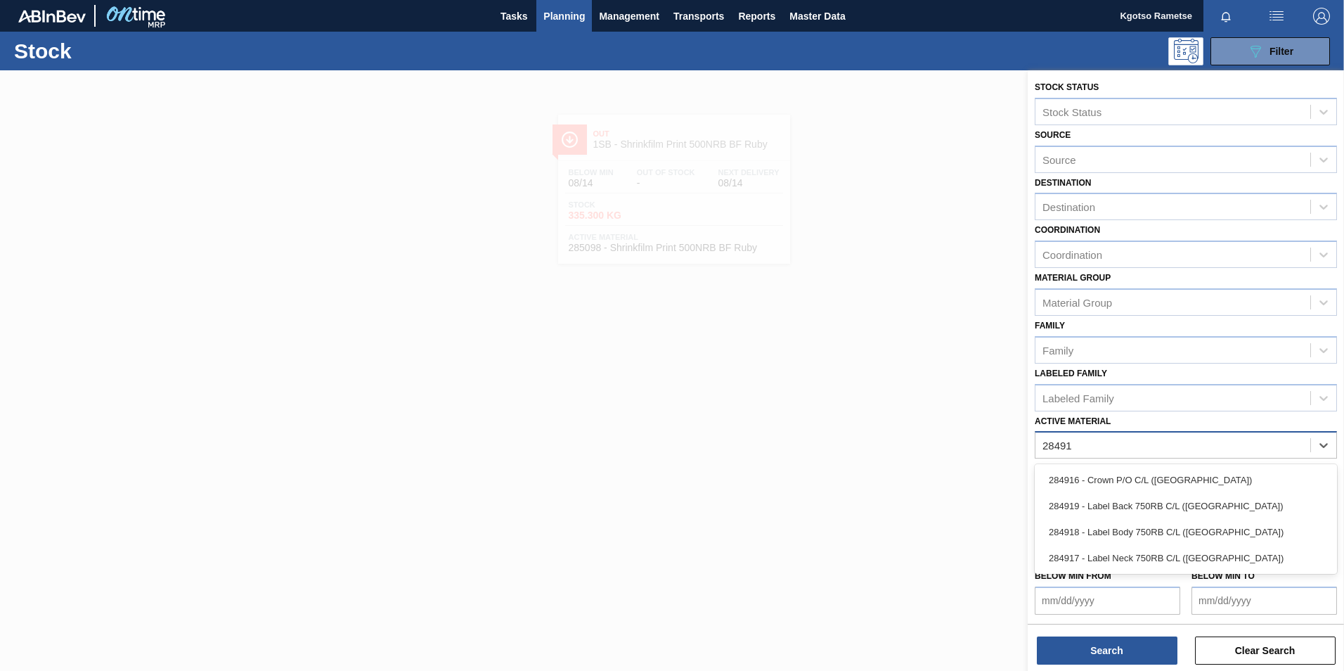
type Material "284916"
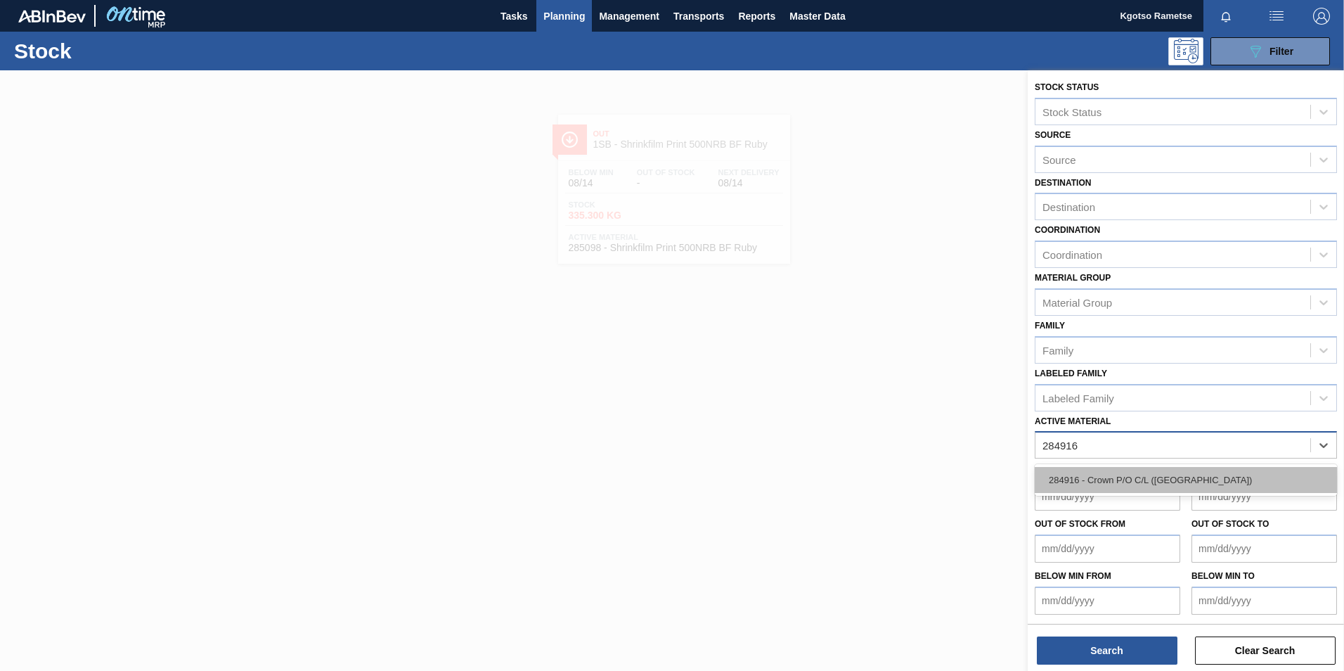
click at [1116, 486] on div "284916 - Crown P/O C/L ([GEOGRAPHIC_DATA])" at bounding box center [1186, 480] width 302 height 26
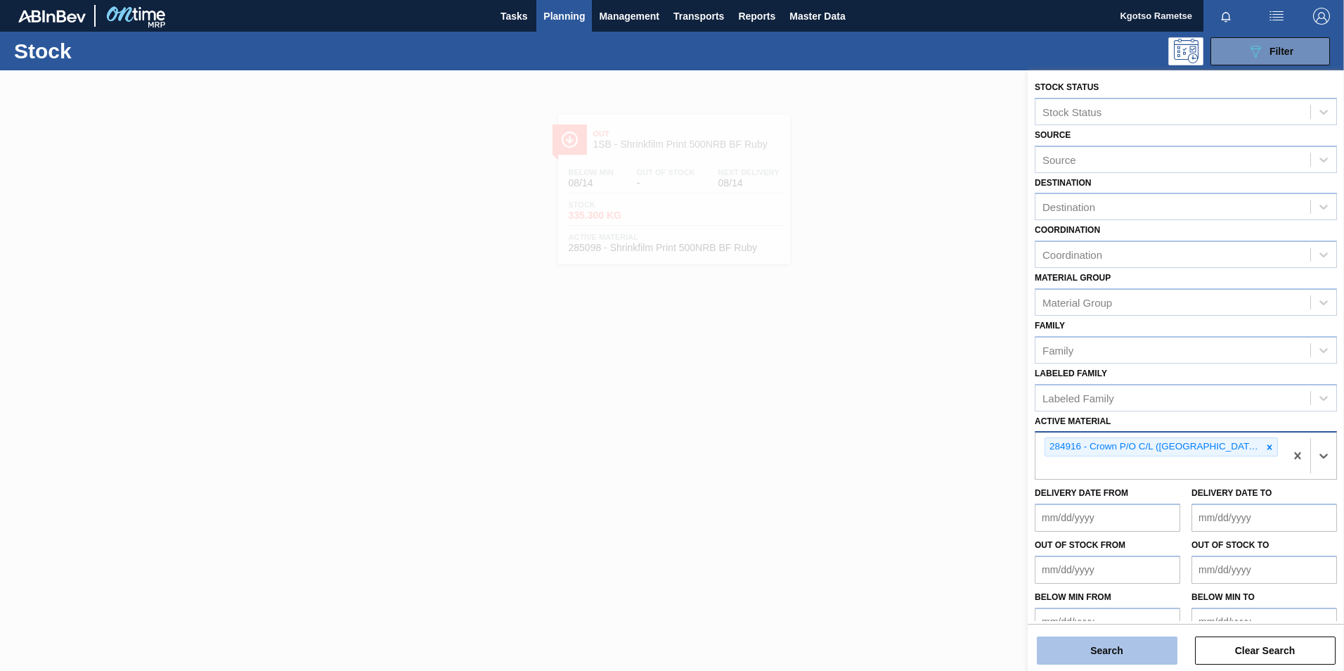
click at [1102, 661] on button "Search" at bounding box center [1107, 650] width 141 height 28
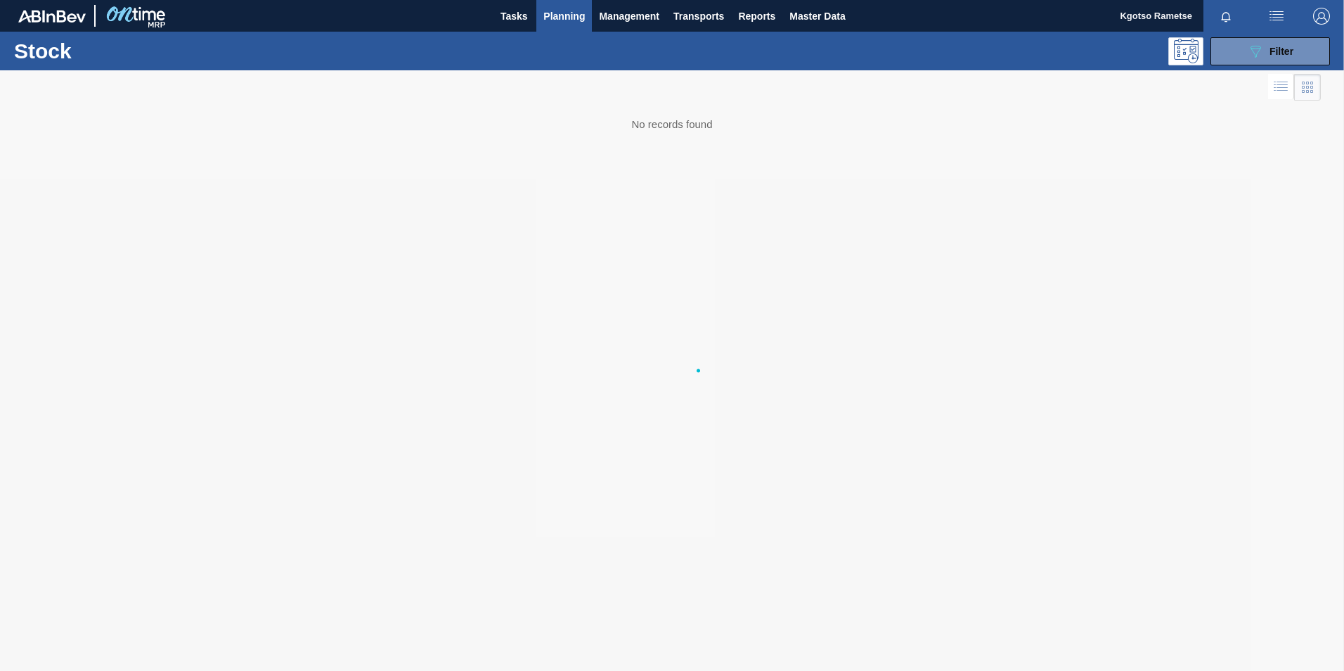
click at [1098, 652] on div at bounding box center [672, 405] width 1344 height 671
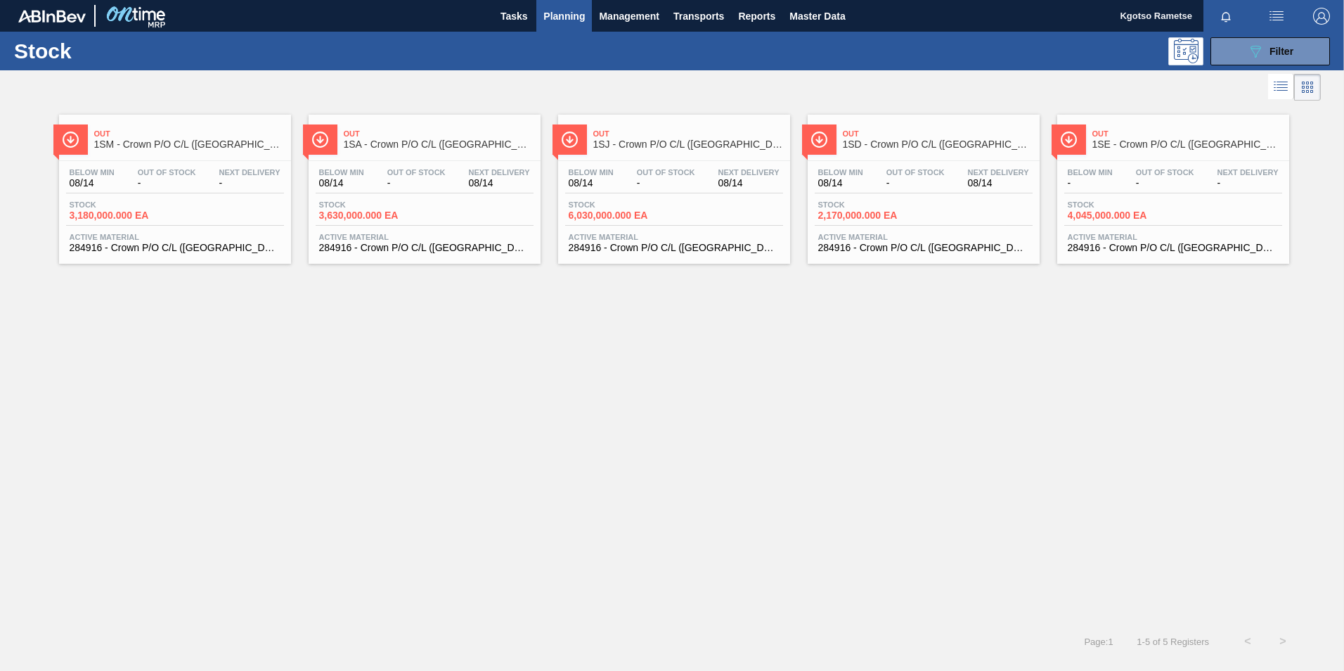
click at [860, 141] on span "1SD - Crown P/O C/L ([GEOGRAPHIC_DATA])" at bounding box center [938, 144] width 190 height 11
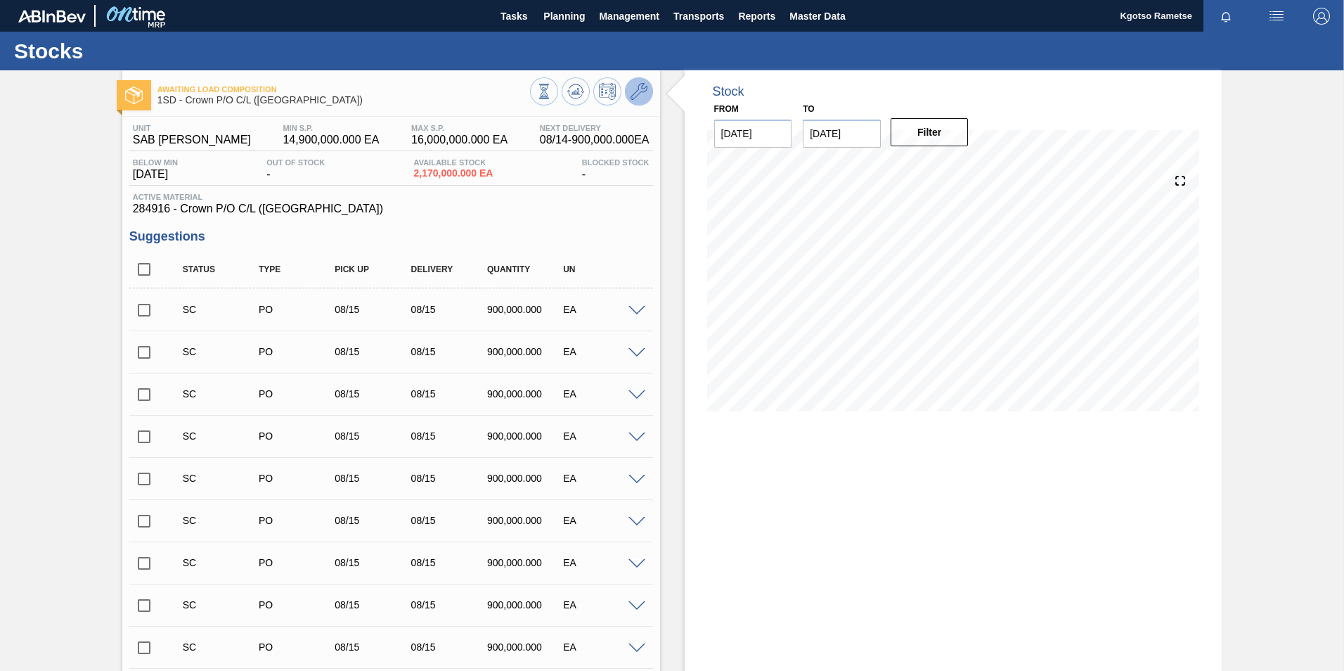
click at [631, 91] on icon at bounding box center [639, 91] width 17 height 17
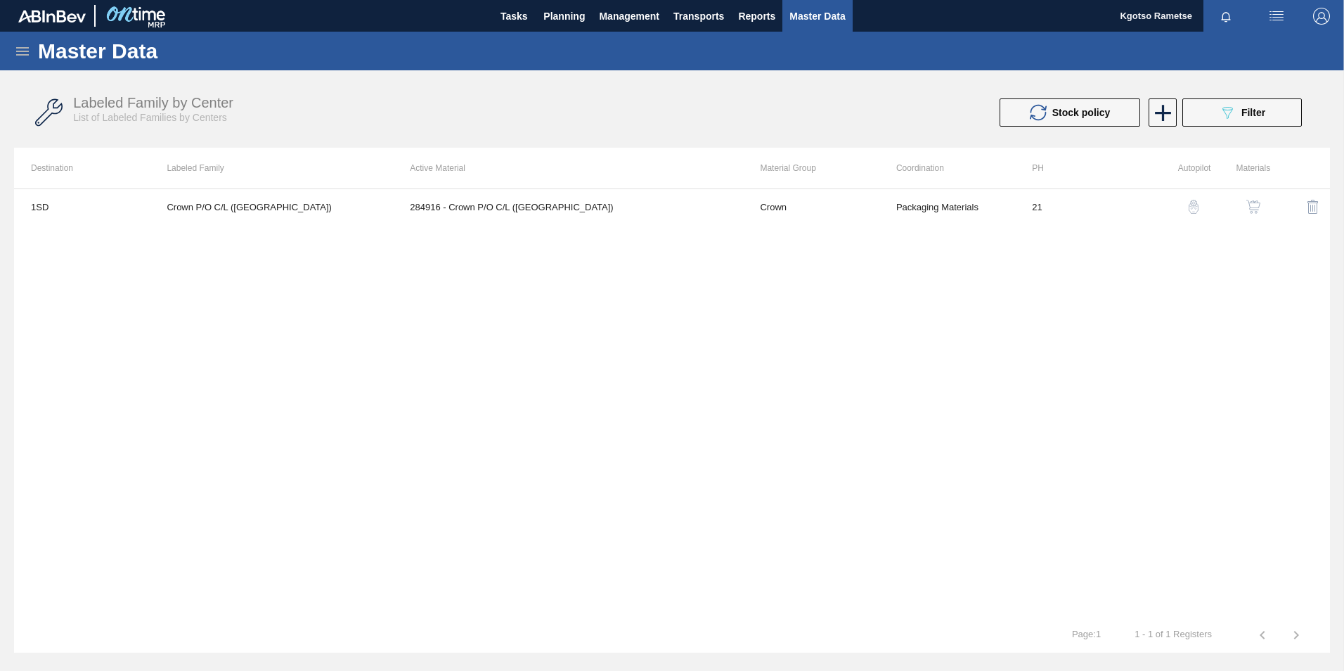
click at [1262, 208] on button "button" at bounding box center [1254, 207] width 34 height 34
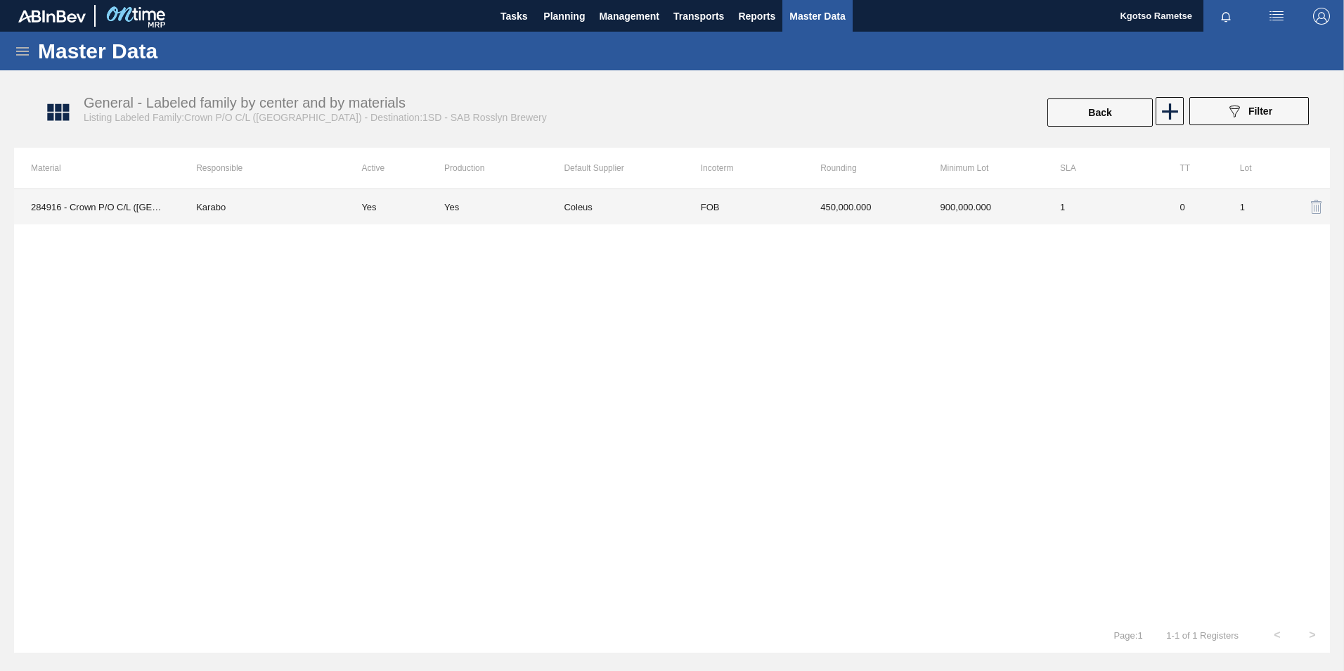
click at [915, 200] on td "450,000.000" at bounding box center [863, 206] width 120 height 35
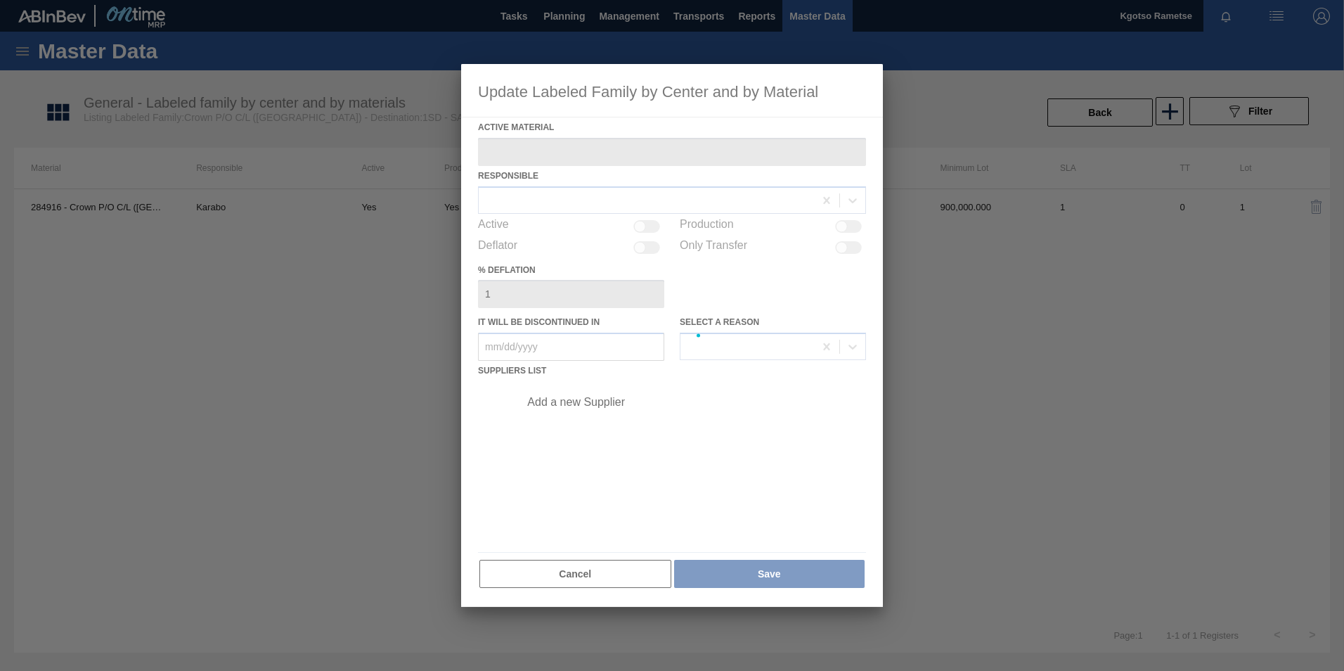
type Material "284916 - Crown P/O C/L ([GEOGRAPHIC_DATA])"
checkbox input "true"
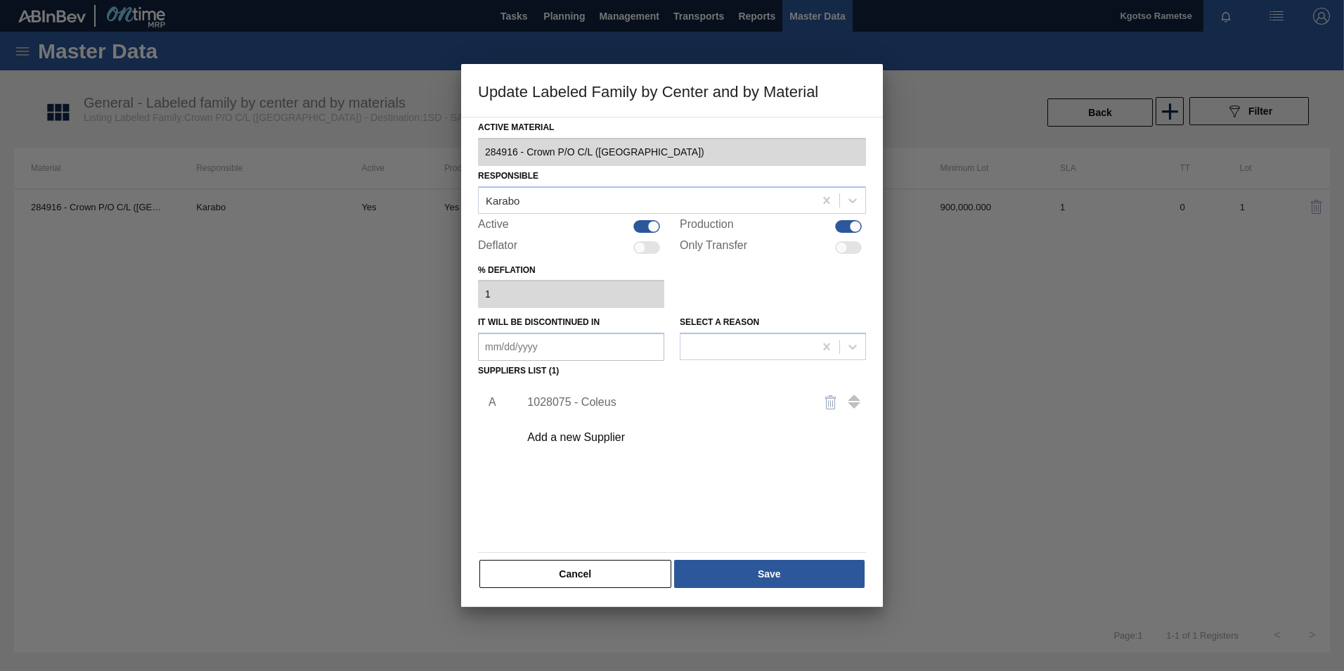
click at [588, 400] on div "1028075 - Coleus" at bounding box center [665, 402] width 276 height 13
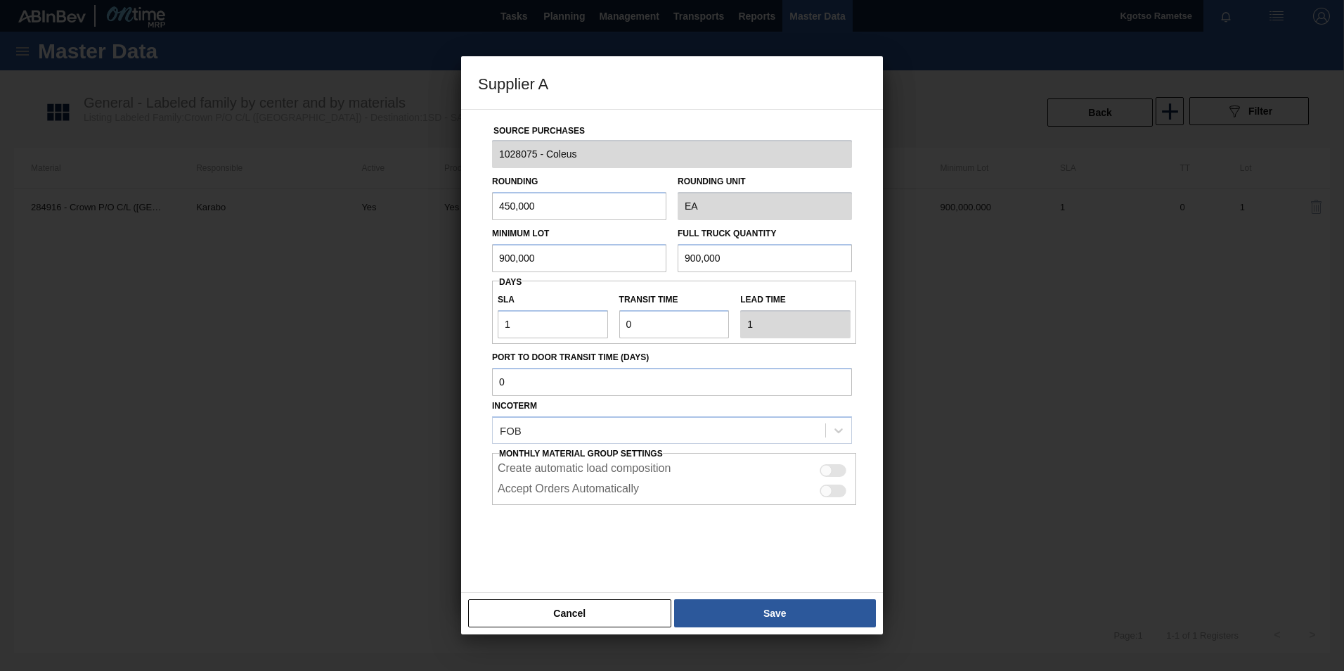
drag, startPoint x: 541, startPoint y: 257, endPoint x: 375, endPoint y: 266, distance: 165.4
click at [469, 257] on div "Source Purchases 1028075 - Coleus Rounding 450,000 Rounding Unit EA Minimum Lot…" at bounding box center [672, 351] width 422 height 484
drag, startPoint x: 564, startPoint y: 259, endPoint x: 327, endPoint y: 262, distance: 236.9
click at [391, 259] on div "Supplier A Source Purchases 1028075 - Coleus Rounding 450,000 Rounding Unit EA …" at bounding box center [672, 335] width 1344 height 671
type input "2,250,000"
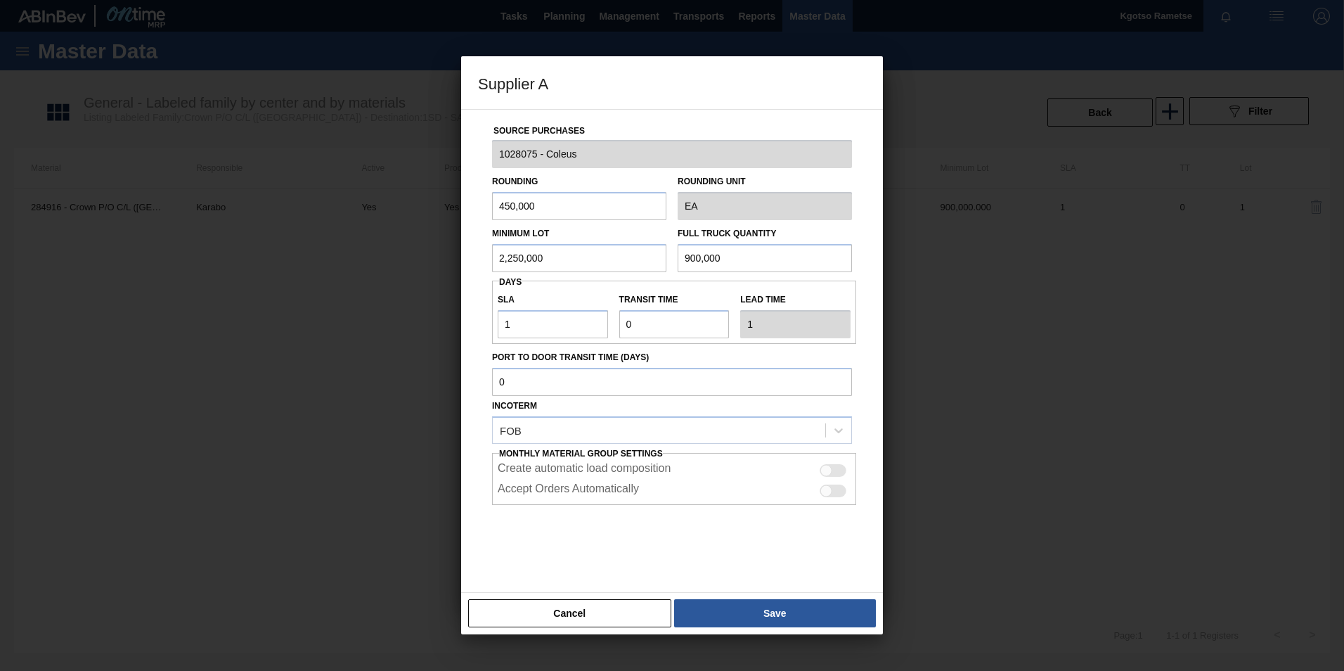
drag, startPoint x: 761, startPoint y: 252, endPoint x: 426, endPoint y: 254, distance: 335.3
click at [570, 253] on div "Minimum Lot 2,250,000 Full Truck Quantity 900,000" at bounding box center [671, 246] width 371 height 52
paste input "2,25"
type input "2,250,000"
click at [802, 596] on div "Cancel Save" at bounding box center [672, 613] width 422 height 42
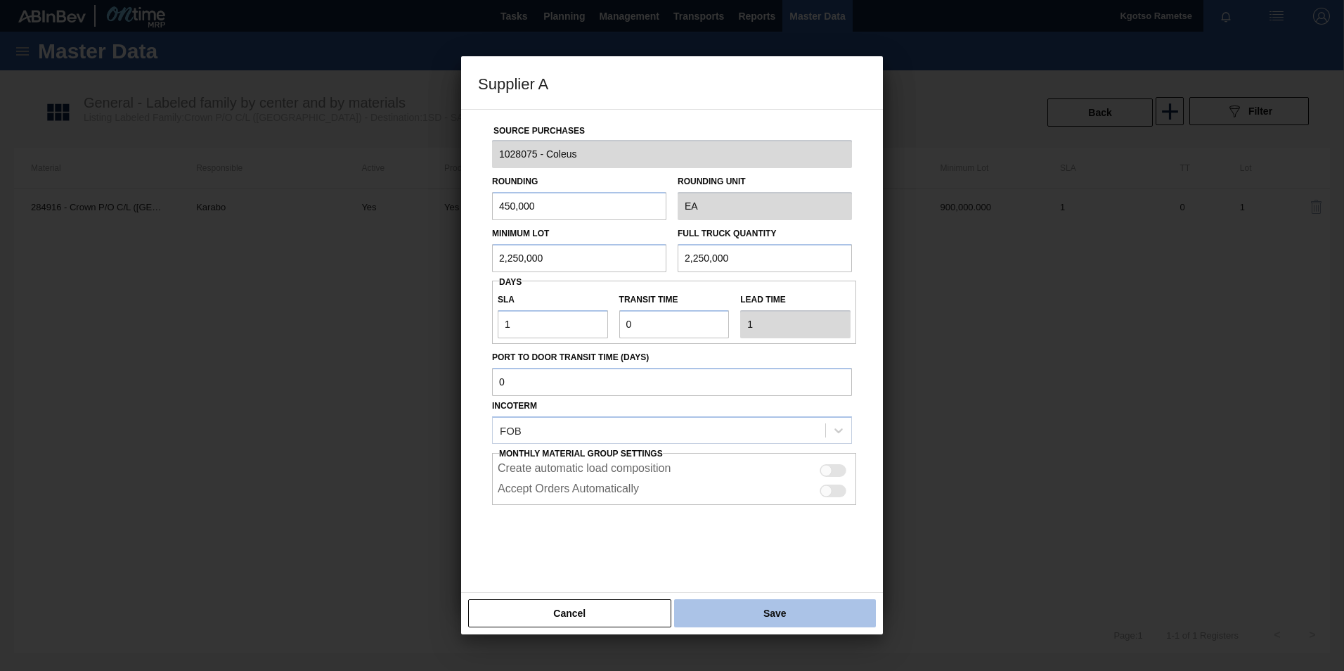
click at [780, 605] on button "Save" at bounding box center [775, 613] width 202 height 28
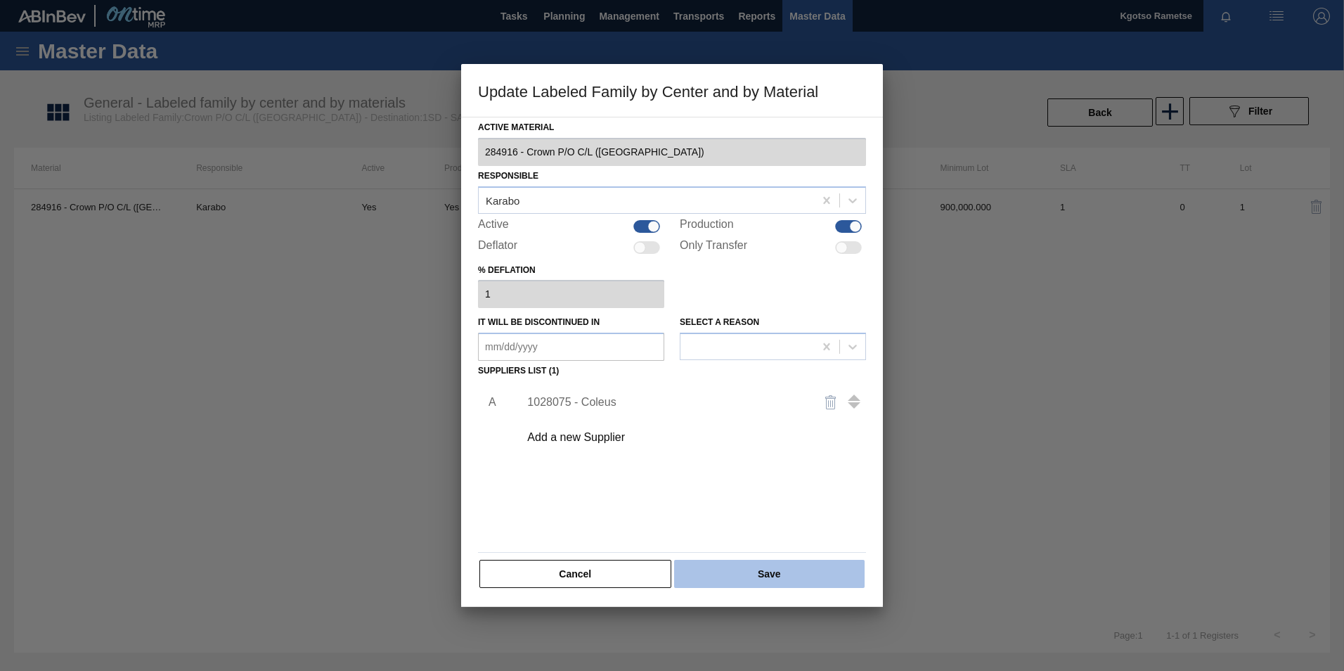
click at [734, 570] on button "Save" at bounding box center [769, 574] width 191 height 28
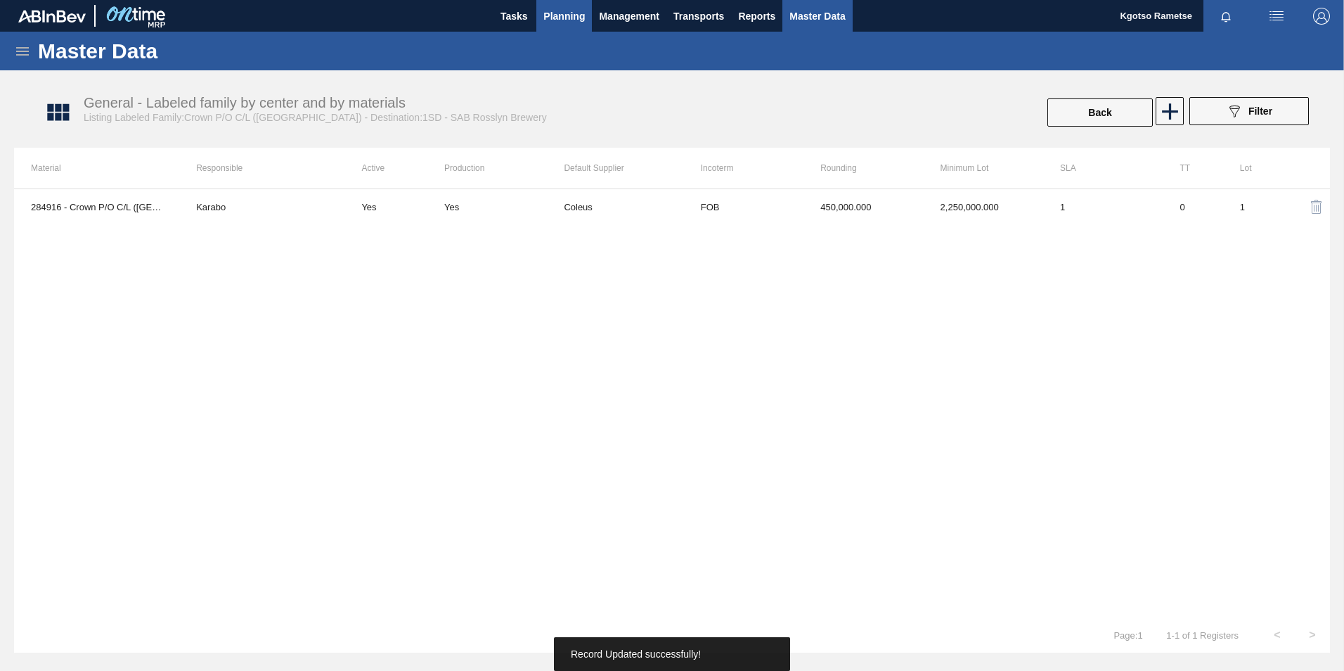
click at [567, 20] on span "Planning" at bounding box center [563, 16] width 41 height 17
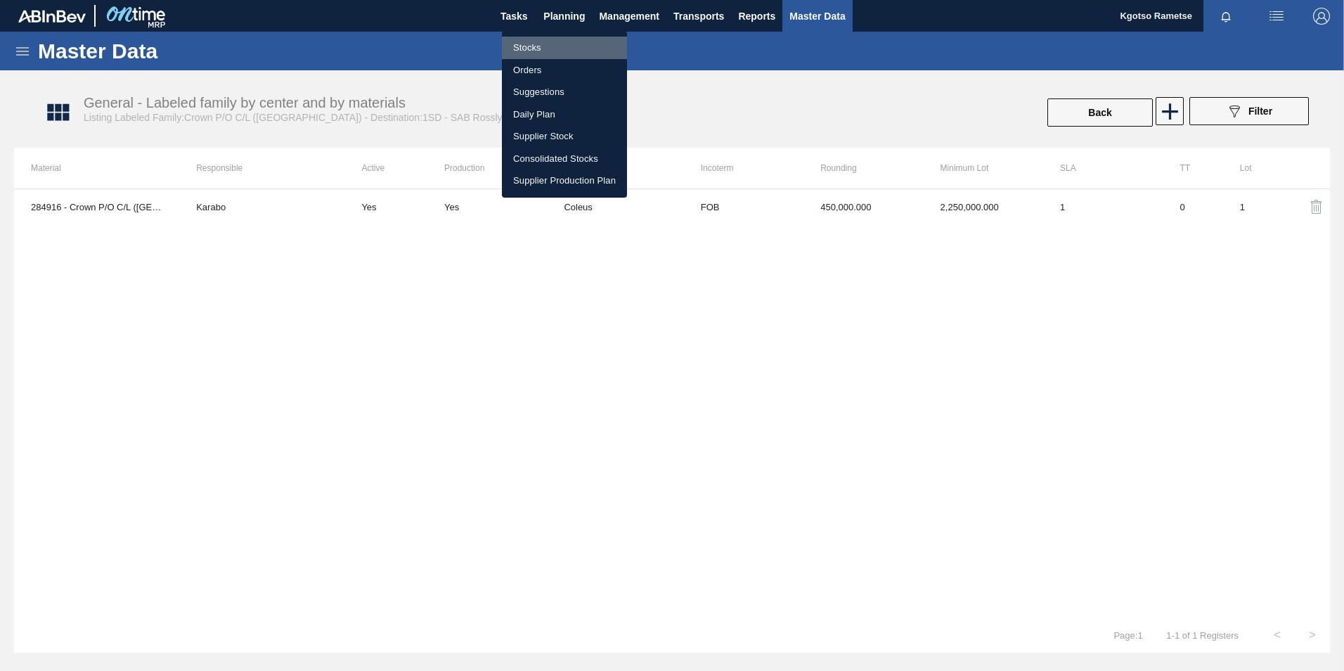
click at [555, 40] on li "Stocks" at bounding box center [564, 48] width 125 height 22
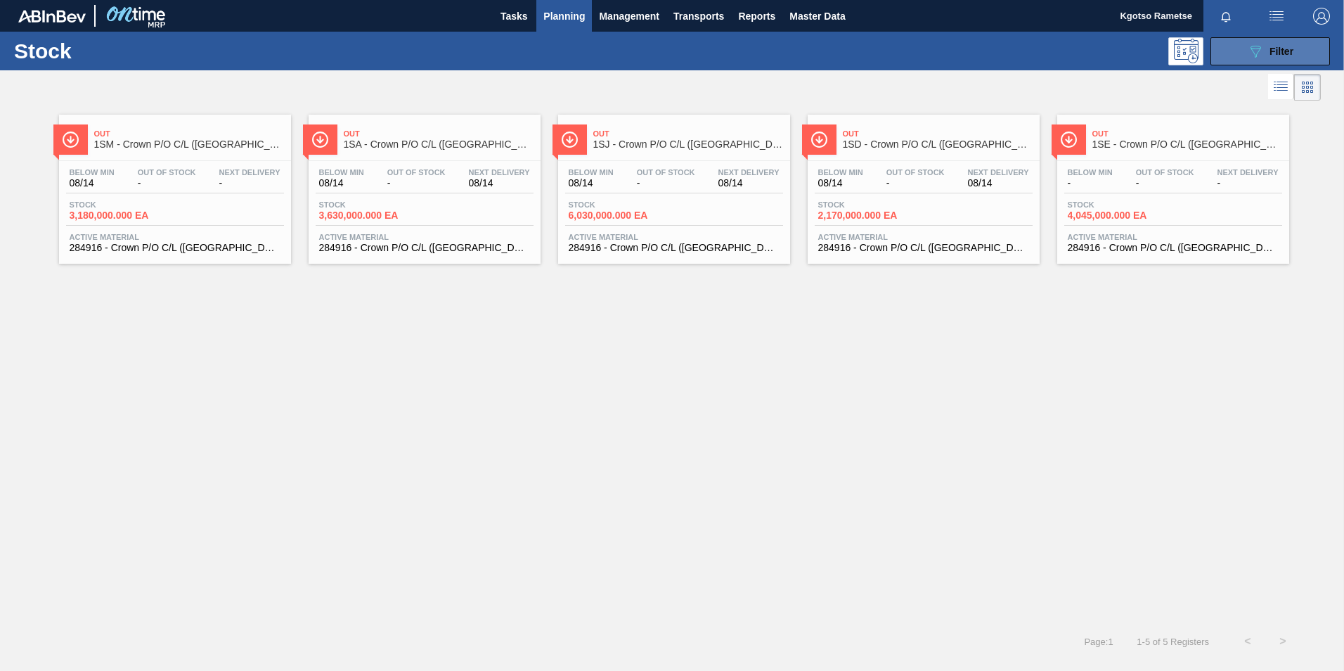
click at [1225, 53] on button "089F7B8B-B2A5-4AFE-B5C0-19BA573D28AC Filter" at bounding box center [1271, 51] width 120 height 28
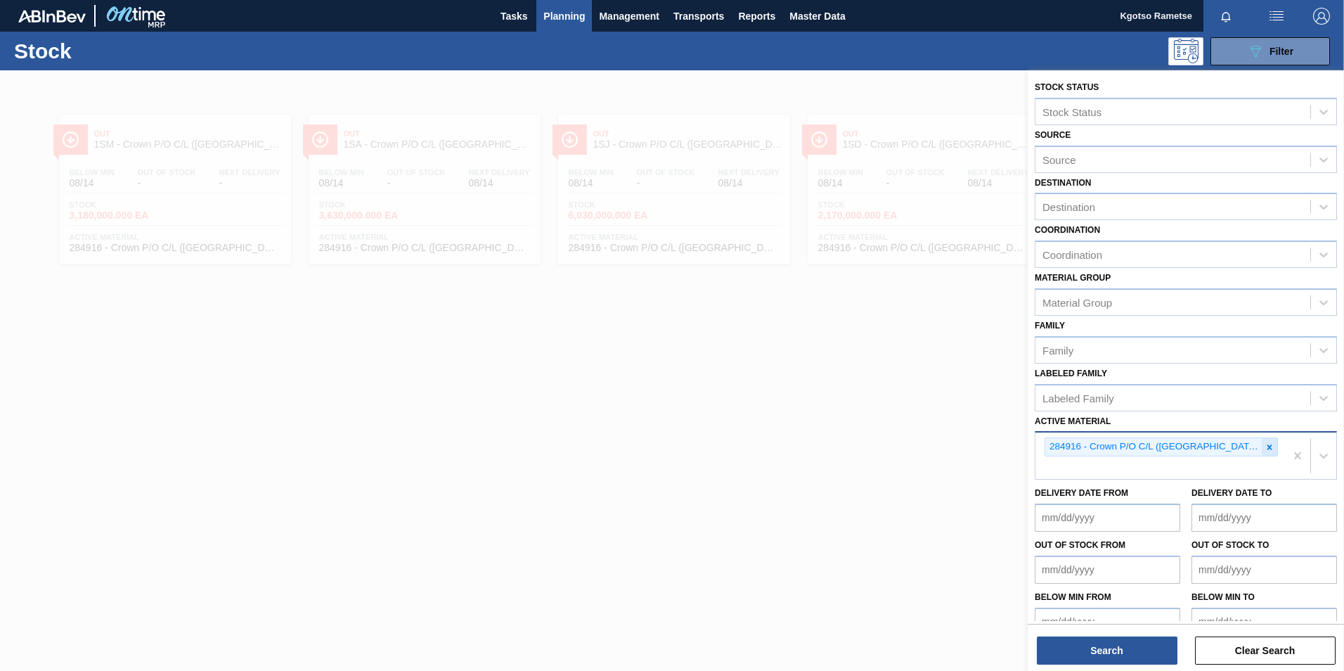
click at [1265, 448] on icon at bounding box center [1270, 447] width 10 height 10
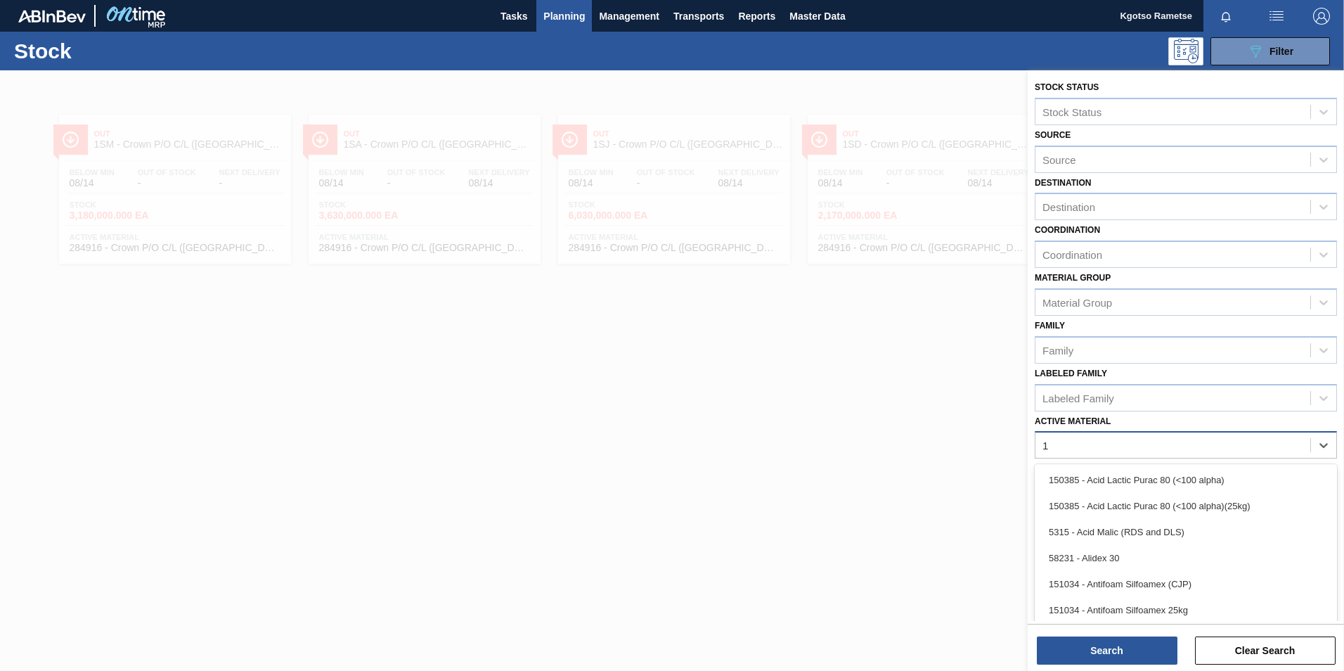
type Material "1"
type Material "282283"
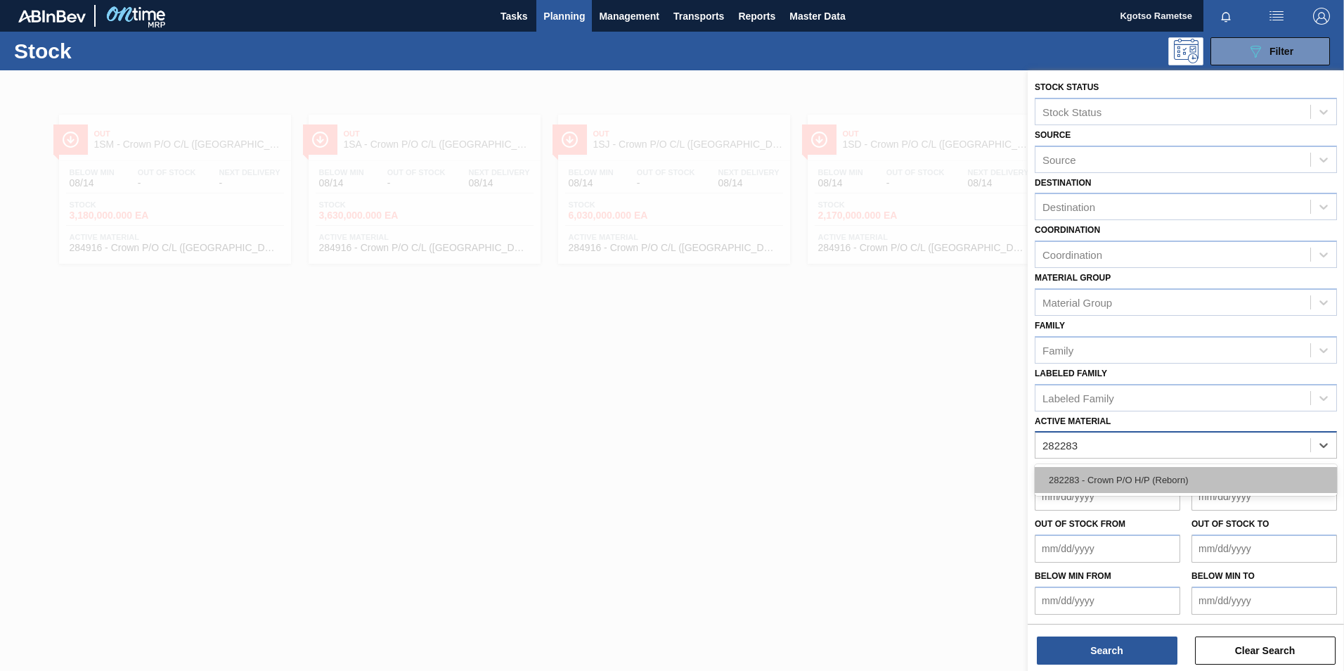
click at [1148, 482] on div "282283 - Crown P/O H/P (Reborn)" at bounding box center [1186, 480] width 302 height 26
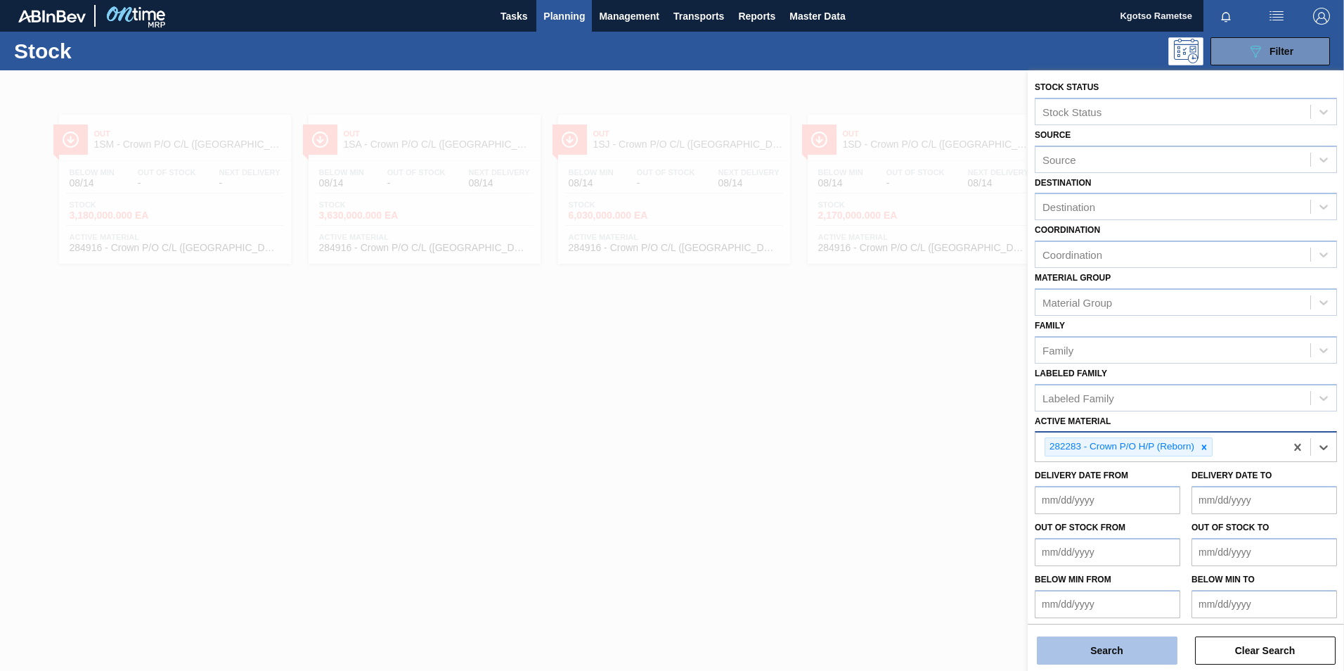
click at [1054, 651] on button "Search" at bounding box center [1107, 650] width 141 height 28
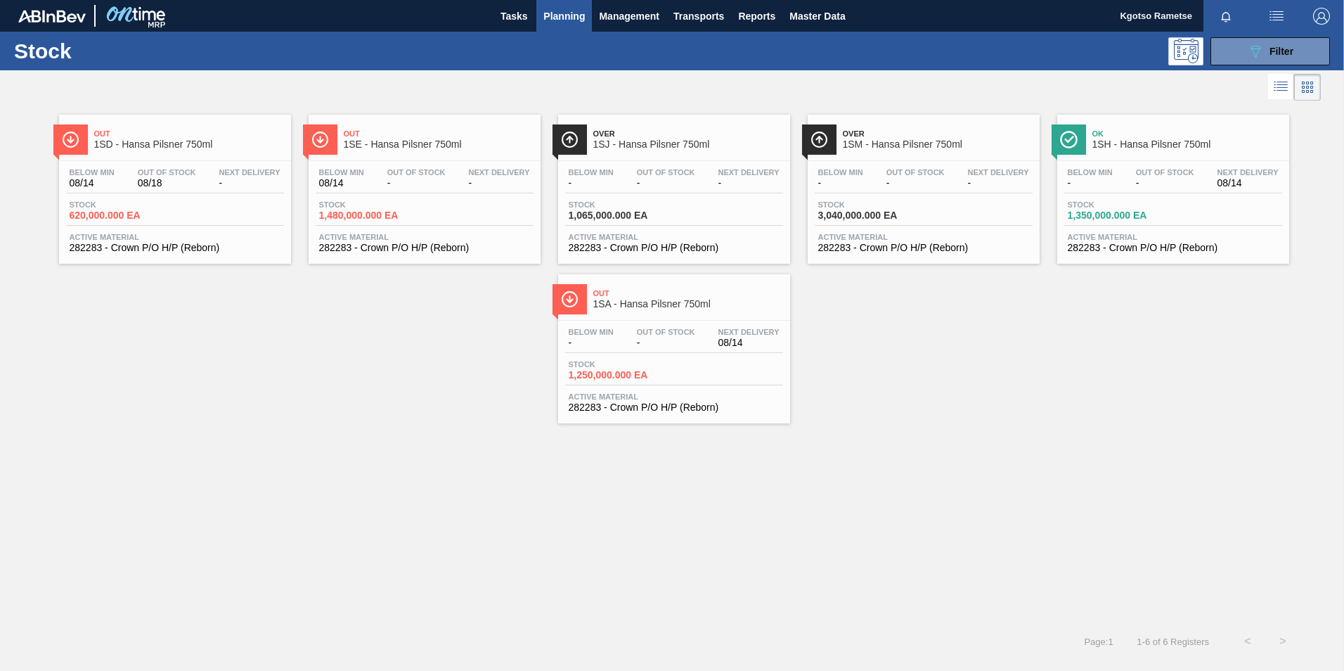
click at [182, 138] on span "Out" at bounding box center [189, 133] width 190 height 8
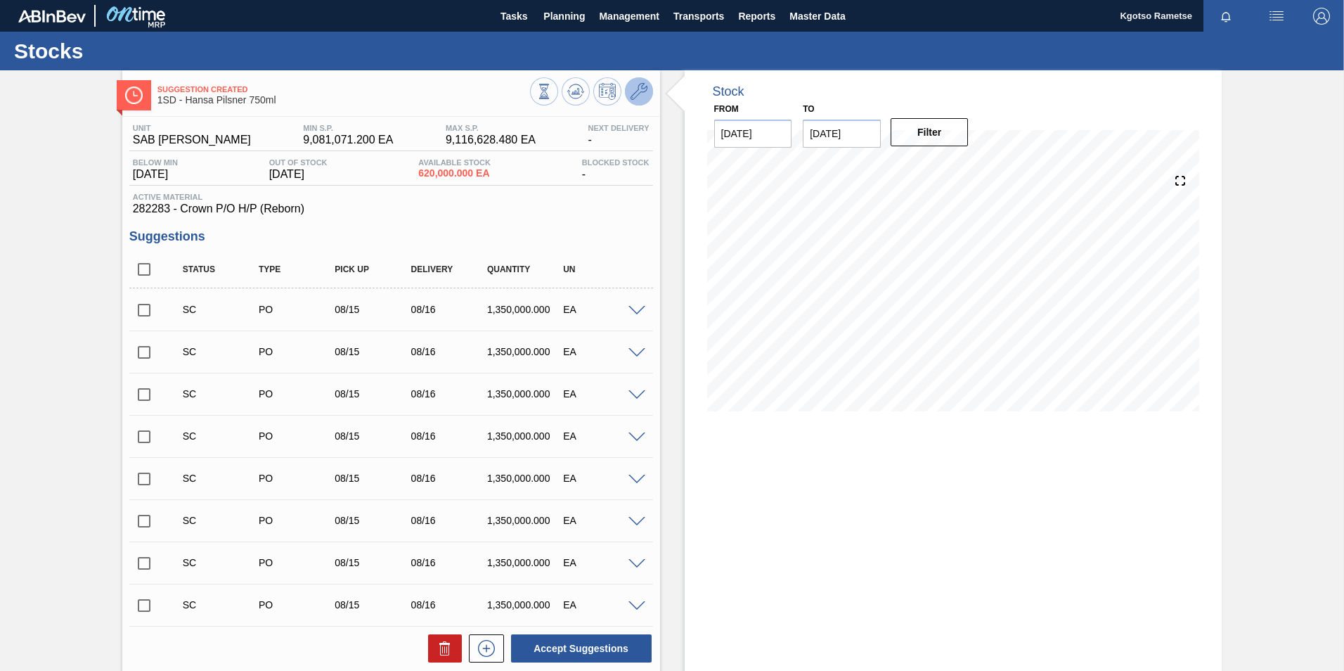
click at [645, 98] on icon at bounding box center [639, 91] width 17 height 17
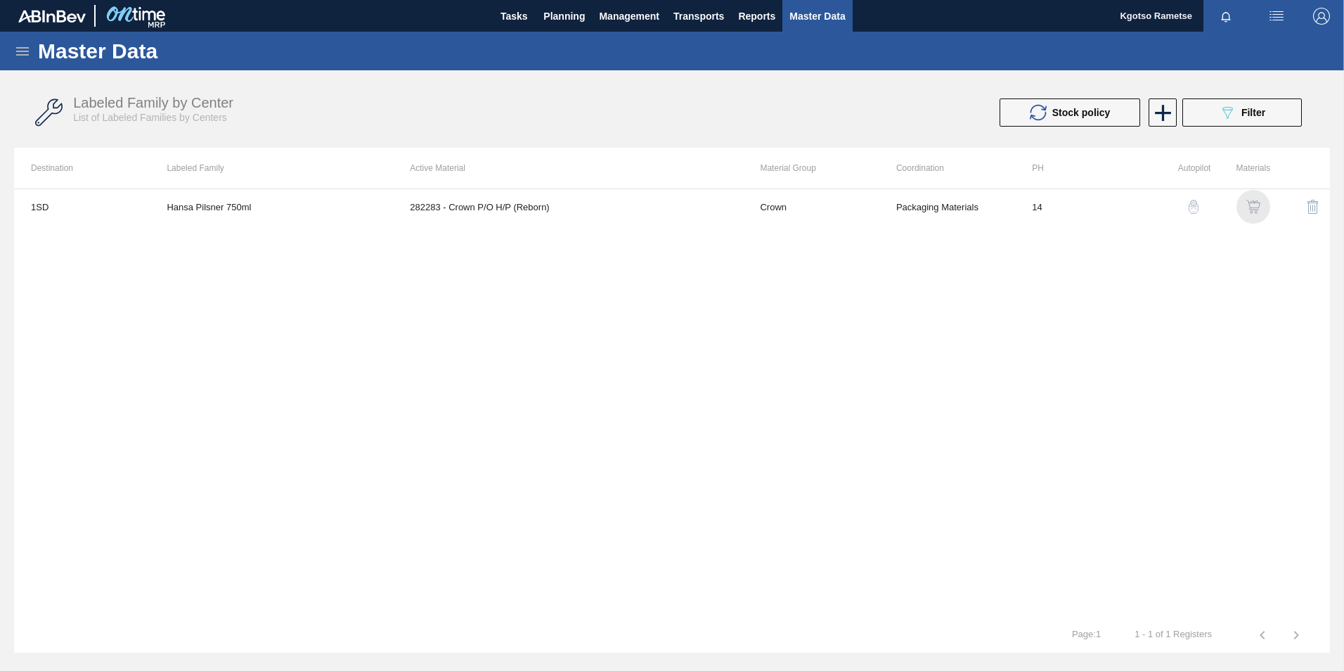
click at [1254, 207] on img "button" at bounding box center [1253, 207] width 14 height 14
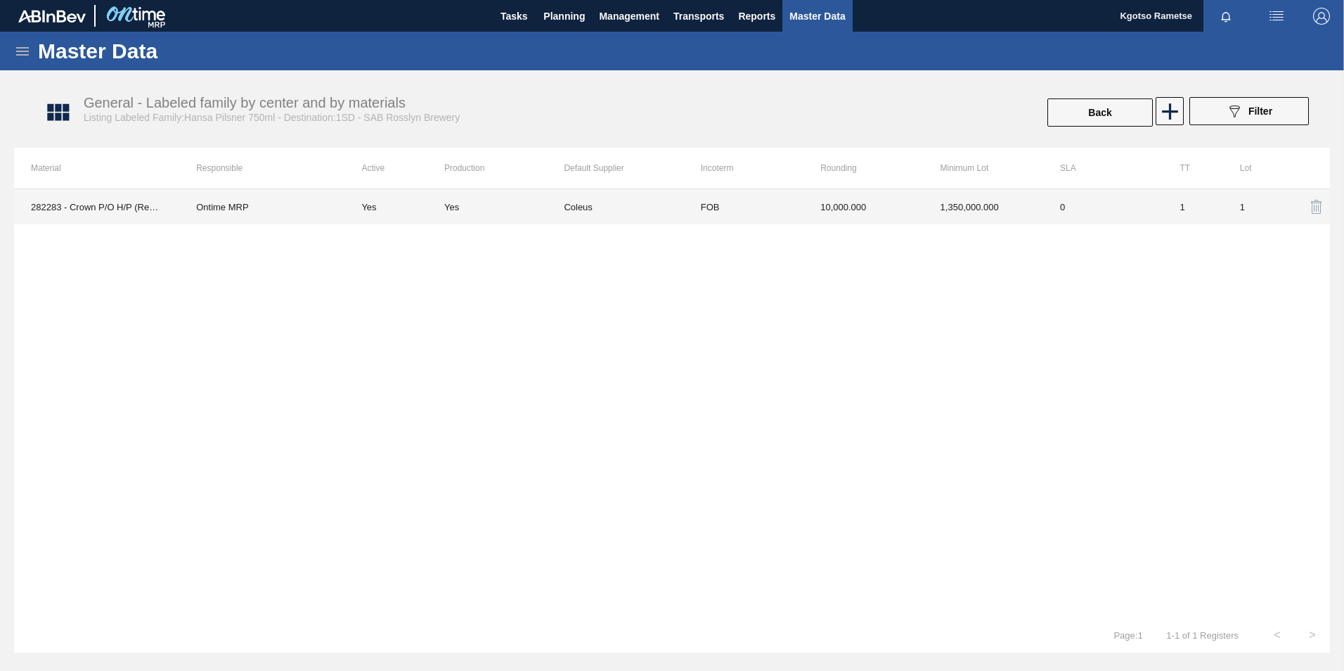
click at [934, 207] on td "1,350,000.000" at bounding box center [984, 206] width 120 height 35
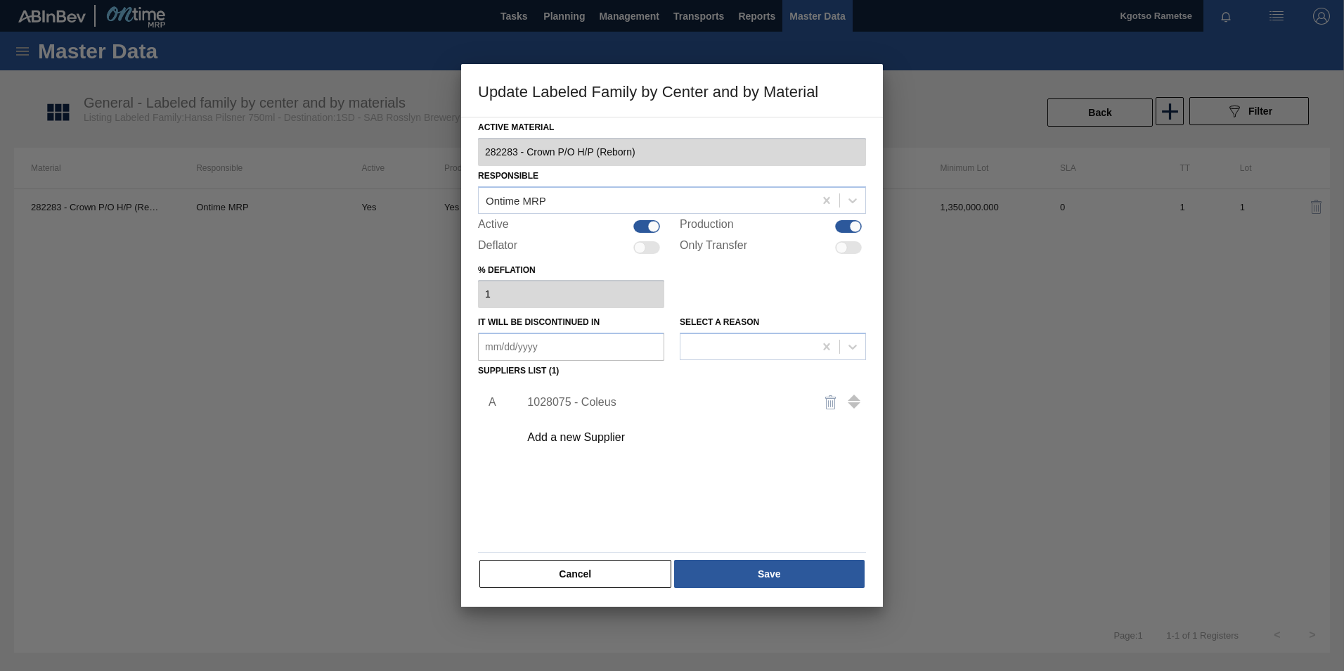
click at [576, 401] on div "1028075 - Coleus" at bounding box center [665, 402] width 276 height 13
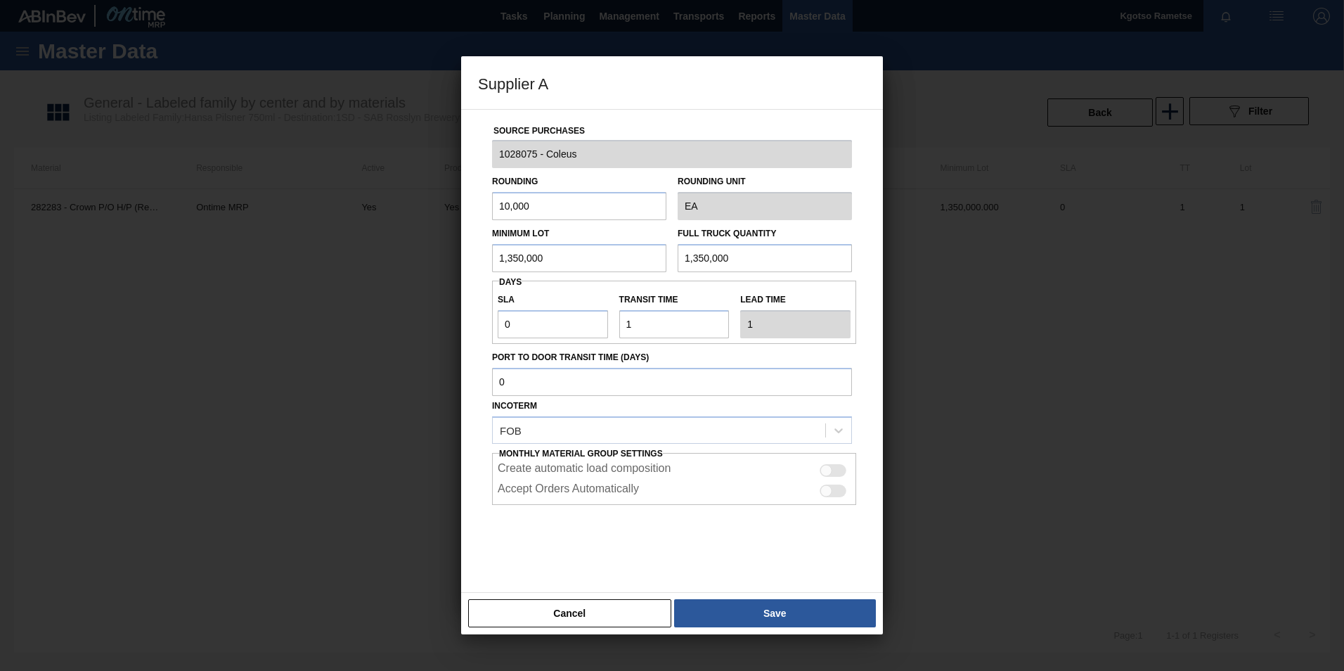
drag, startPoint x: 557, startPoint y: 257, endPoint x: 406, endPoint y: 257, distance: 151.1
click at [420, 257] on div "Supplier A Source Purchases 1028075 - Coleus Rounding 10,000 Rounding Unit EA M…" at bounding box center [672, 335] width 1344 height 671
drag, startPoint x: 559, startPoint y: 253, endPoint x: 283, endPoint y: 228, distance: 276.7
click at [357, 226] on div "Supplier A Source Purchases 1028075 - Coleus Rounding 10,000 Rounding Unit EA M…" at bounding box center [672, 335] width 1344 height 671
type input "1,800,000"
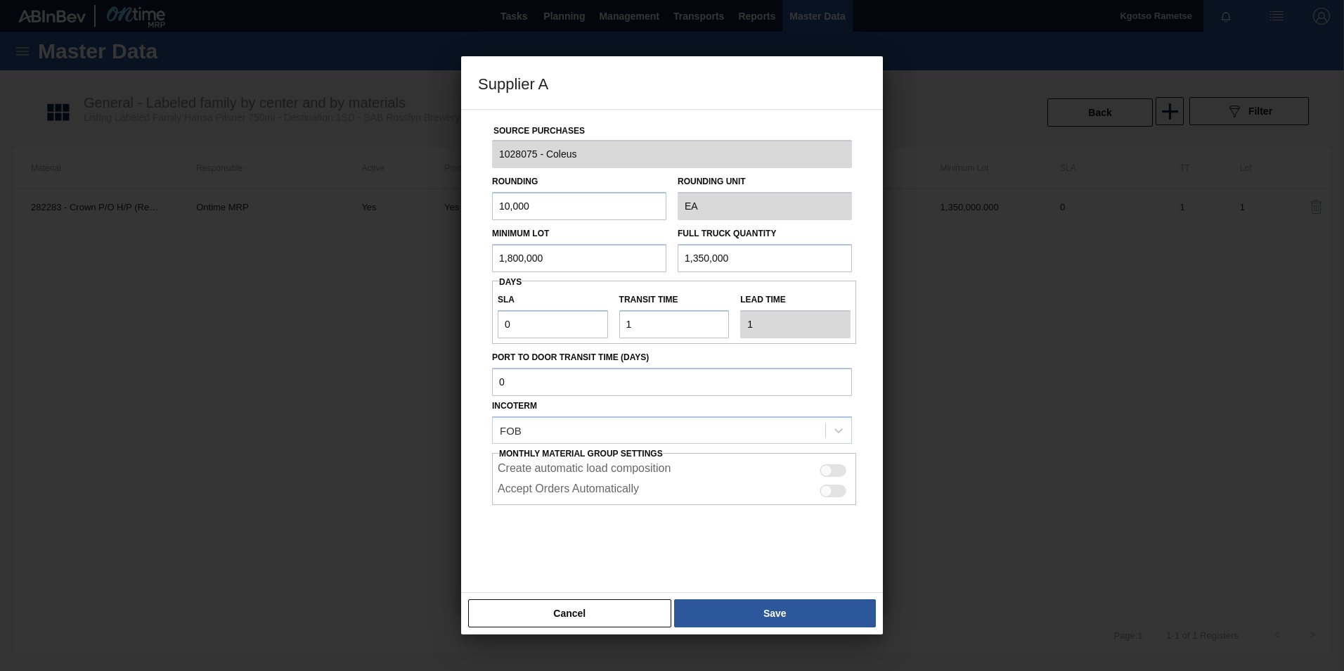
click at [496, 274] on div "Source Purchases 1028075 - Coleus Rounding 10,000 Rounding Unit EA Minimum Lot …" at bounding box center [672, 342] width 388 height 465
paste input "80"
type input "1,800,000"
click at [757, 614] on button "Save" at bounding box center [775, 613] width 202 height 28
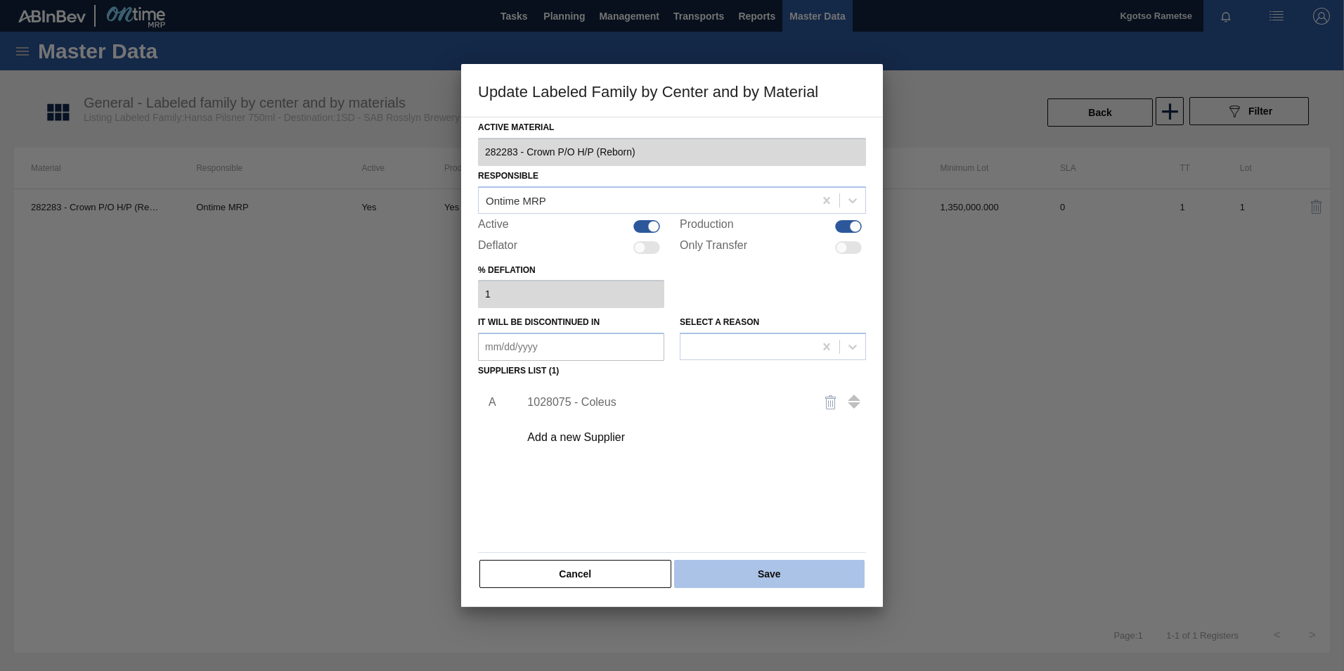
click at [746, 586] on button "Save" at bounding box center [769, 574] width 191 height 28
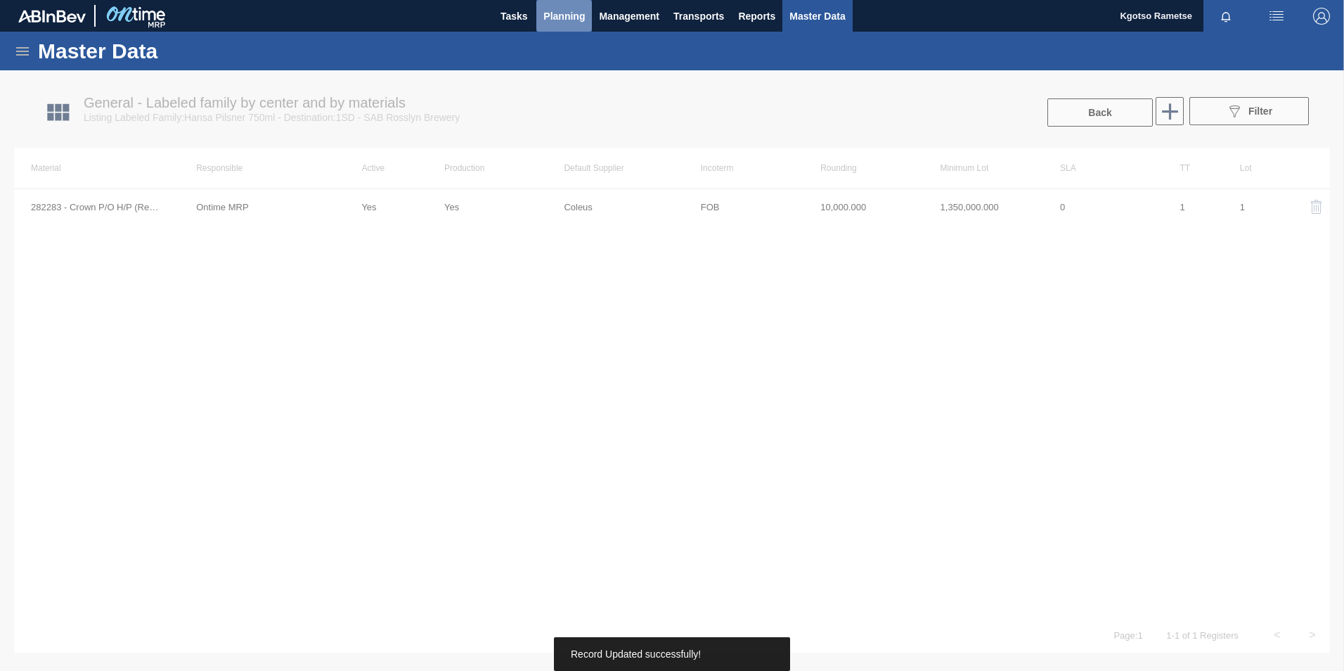
click at [559, 18] on span "Planning" at bounding box center [563, 16] width 41 height 17
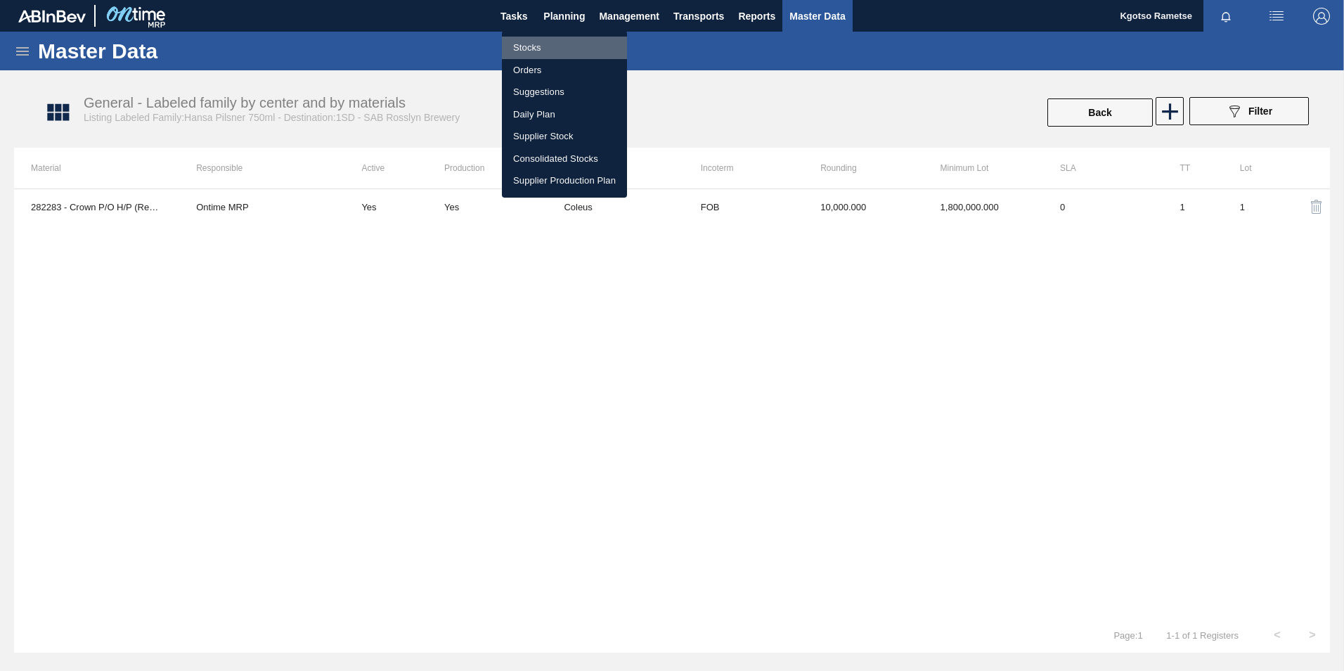
click at [539, 50] on li "Stocks" at bounding box center [564, 48] width 125 height 22
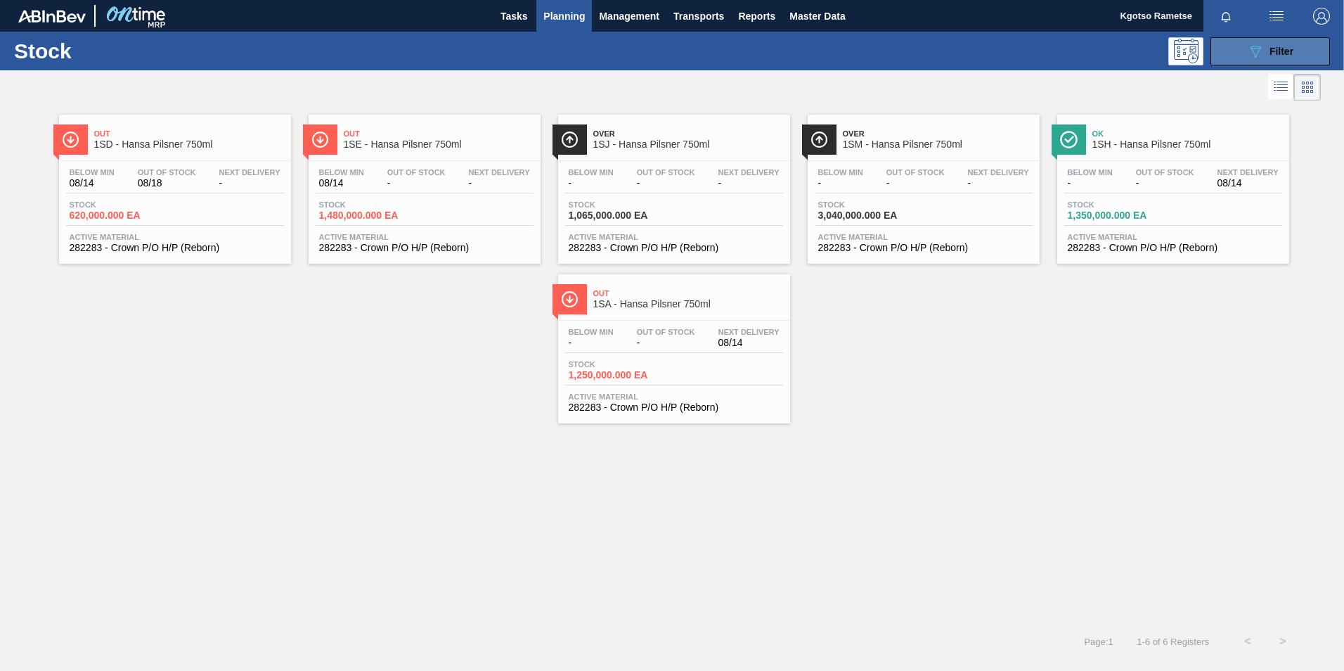
click at [1284, 50] on span "Filter" at bounding box center [1282, 51] width 24 height 11
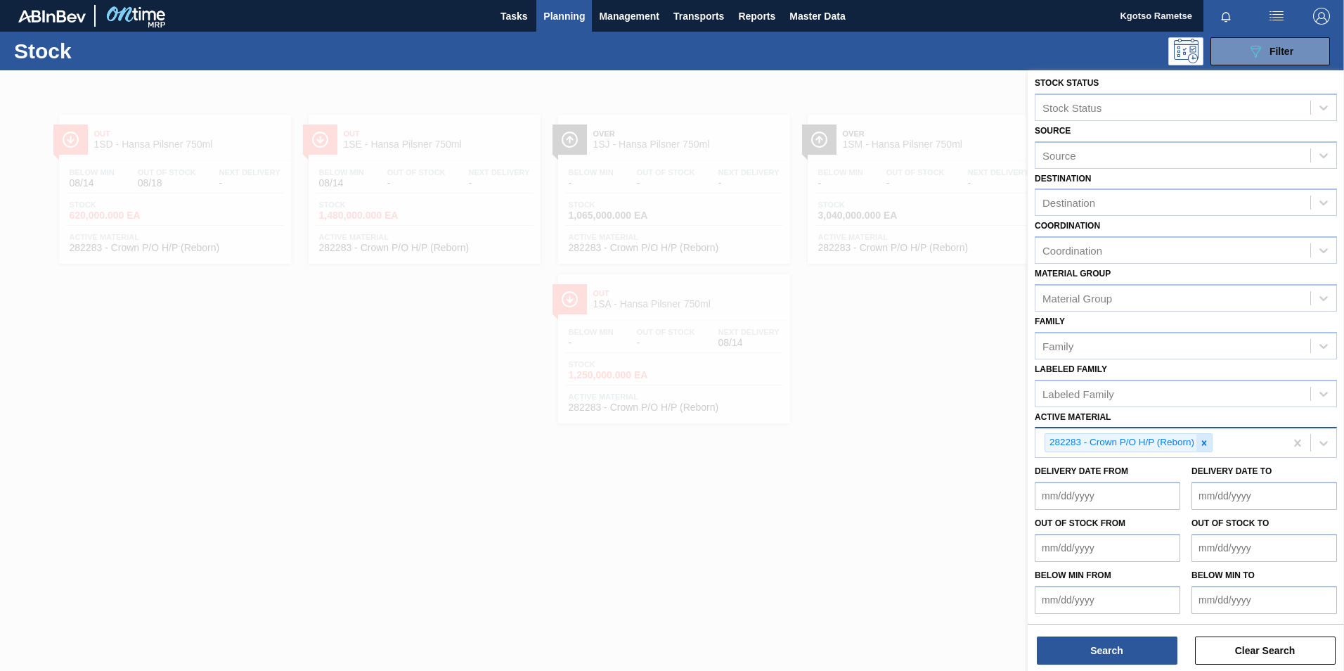
click at [1203, 450] on div at bounding box center [1203, 443] width 15 height 18
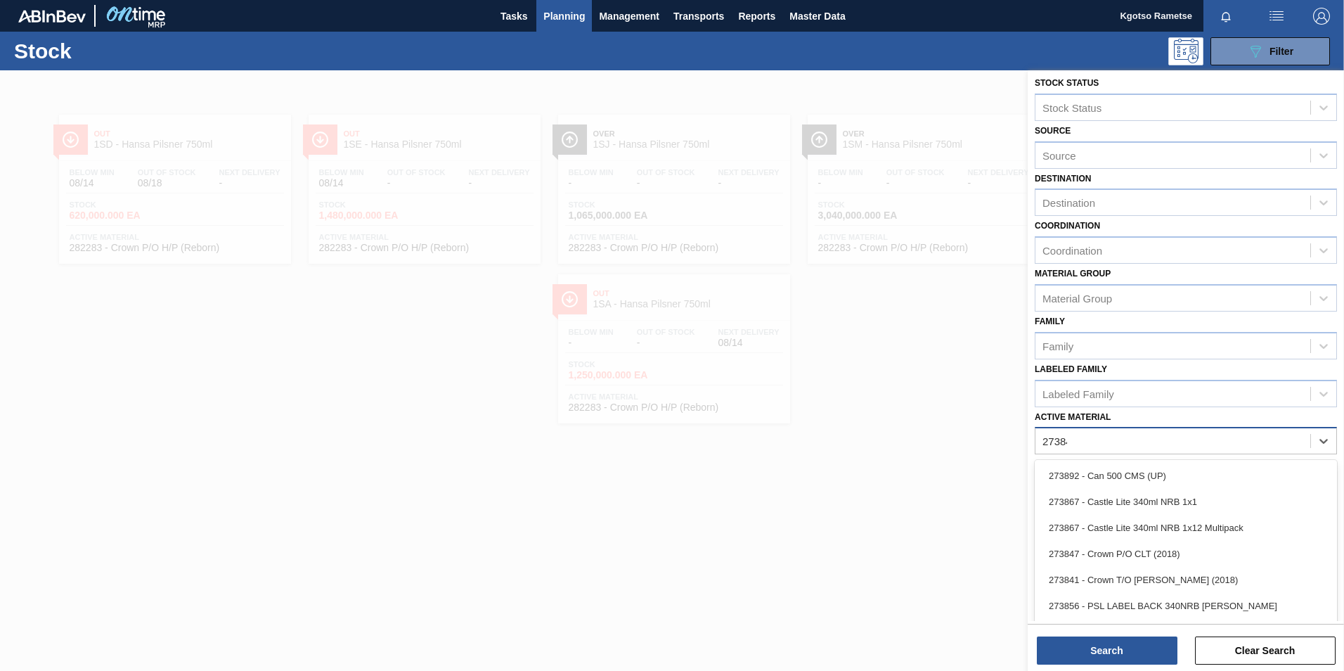
scroll to position [1, 0]
type Material "273847"
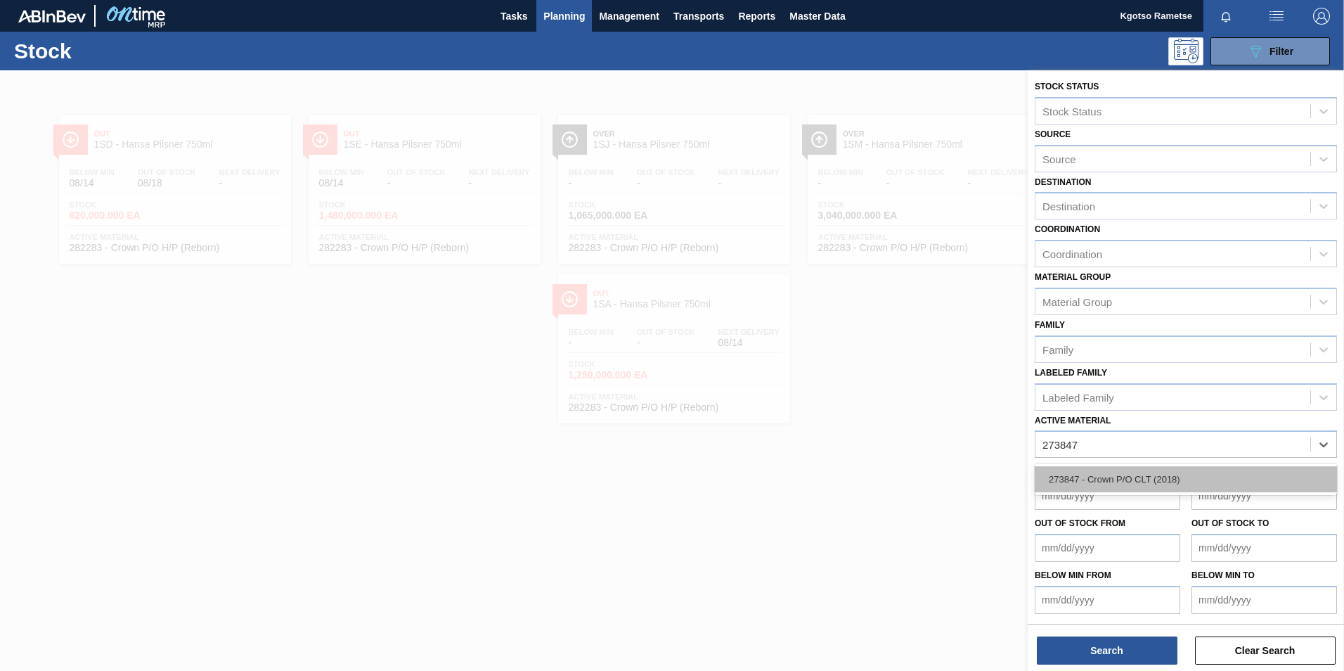
click at [1135, 479] on div "273847 - Crown P/O CLT (2018)" at bounding box center [1186, 479] width 302 height 26
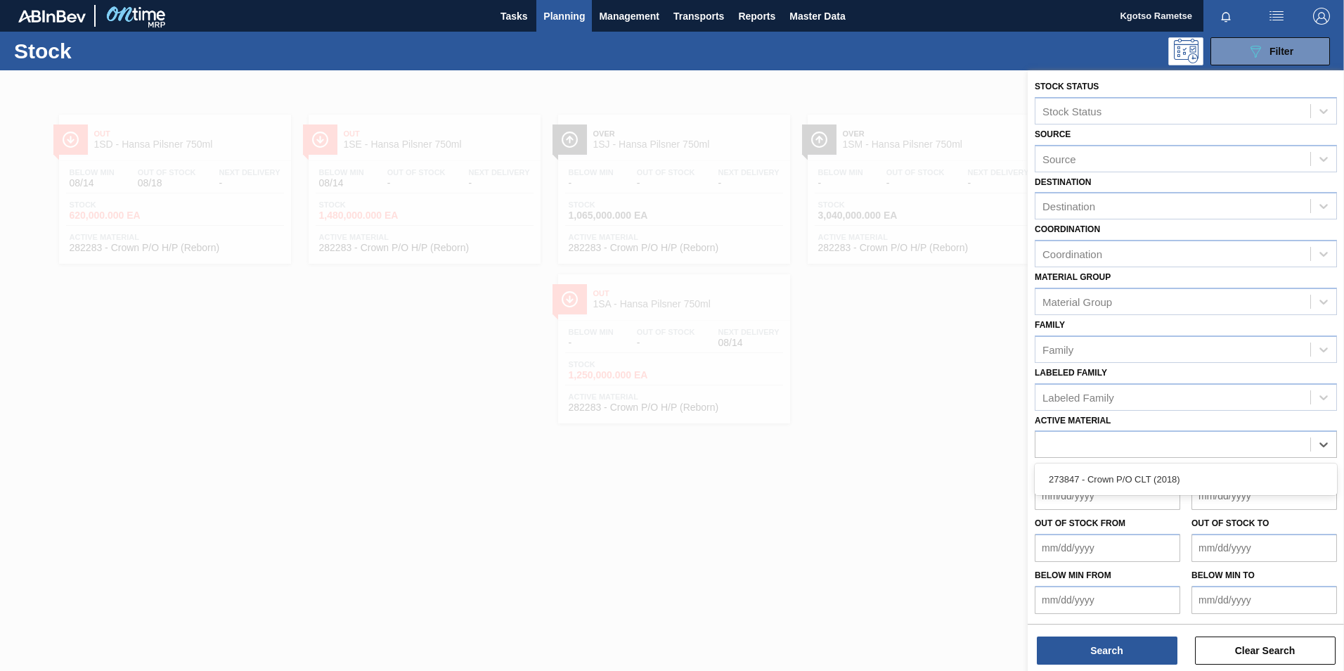
scroll to position [4, 0]
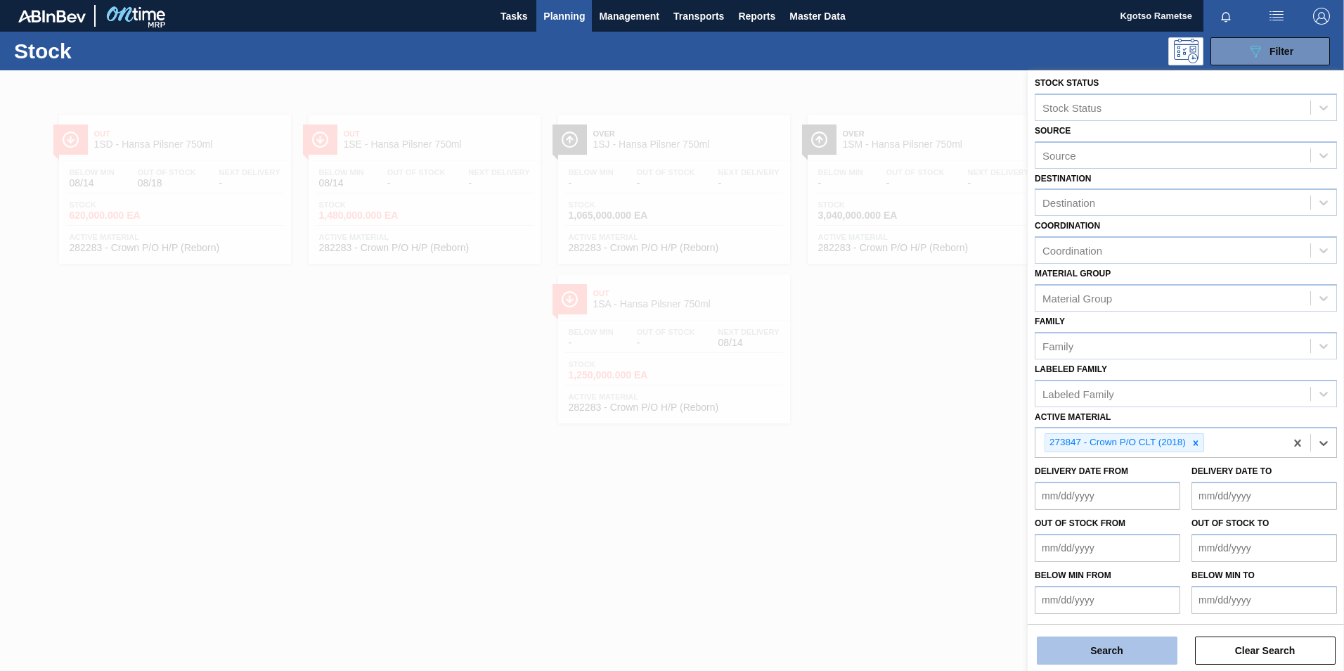
click at [1045, 650] on button "Search" at bounding box center [1107, 650] width 141 height 28
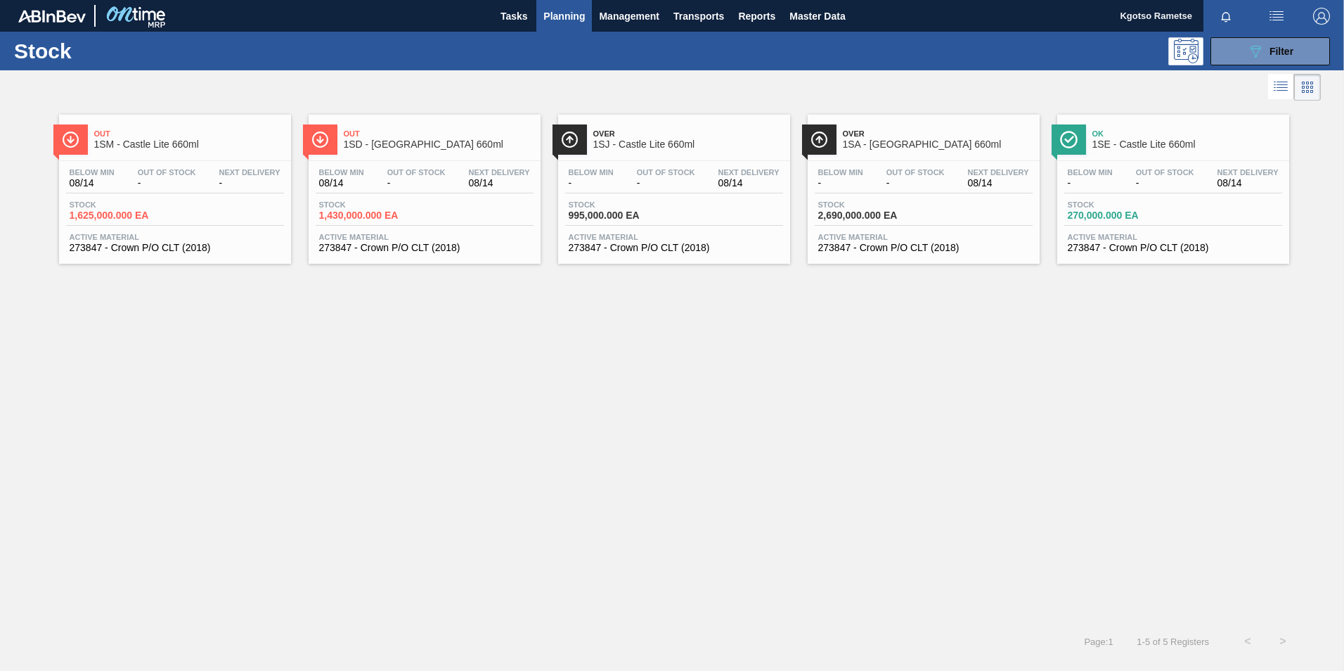
click at [381, 146] on span "1SD - [GEOGRAPHIC_DATA] 660ml" at bounding box center [439, 144] width 190 height 11
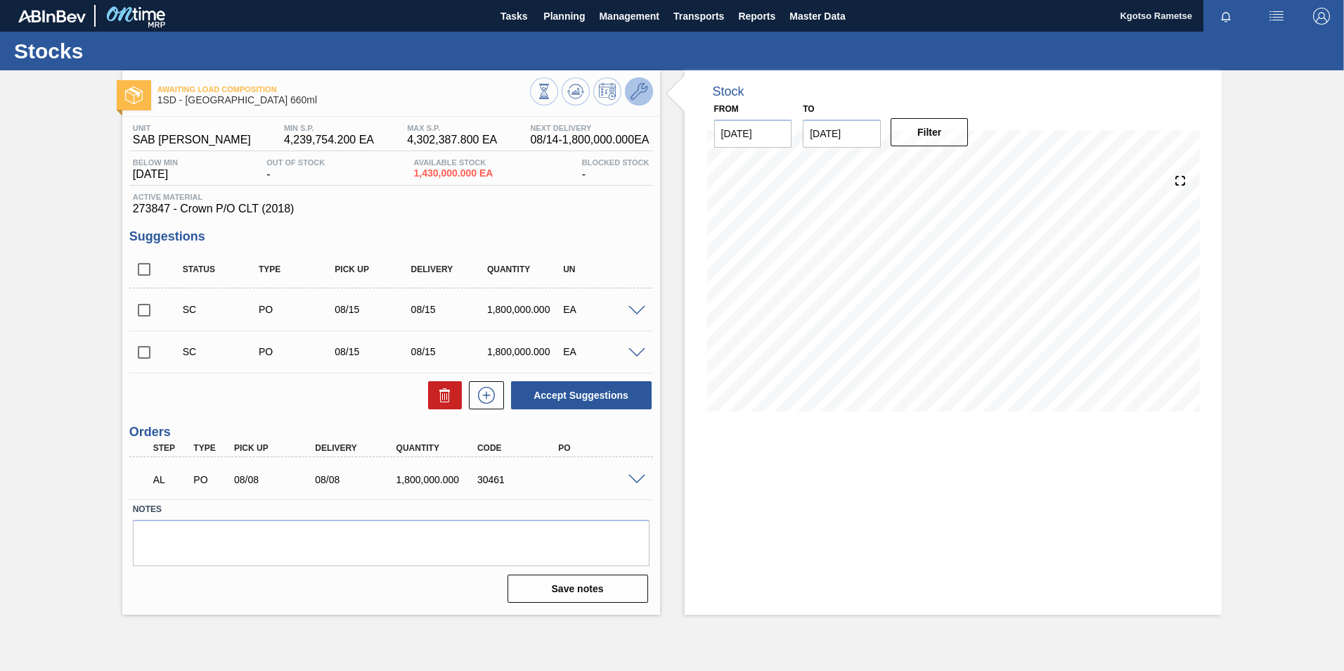
click at [645, 98] on icon at bounding box center [639, 91] width 17 height 17
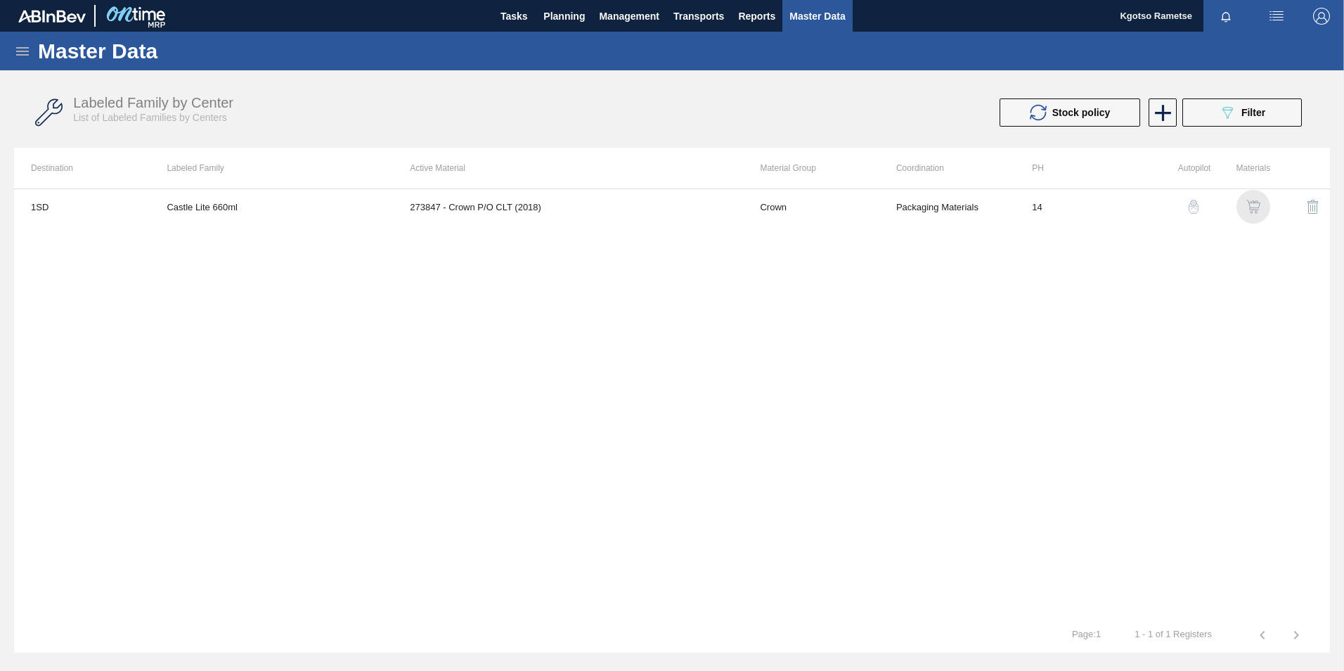
click at [1260, 202] on img "button" at bounding box center [1253, 207] width 14 height 14
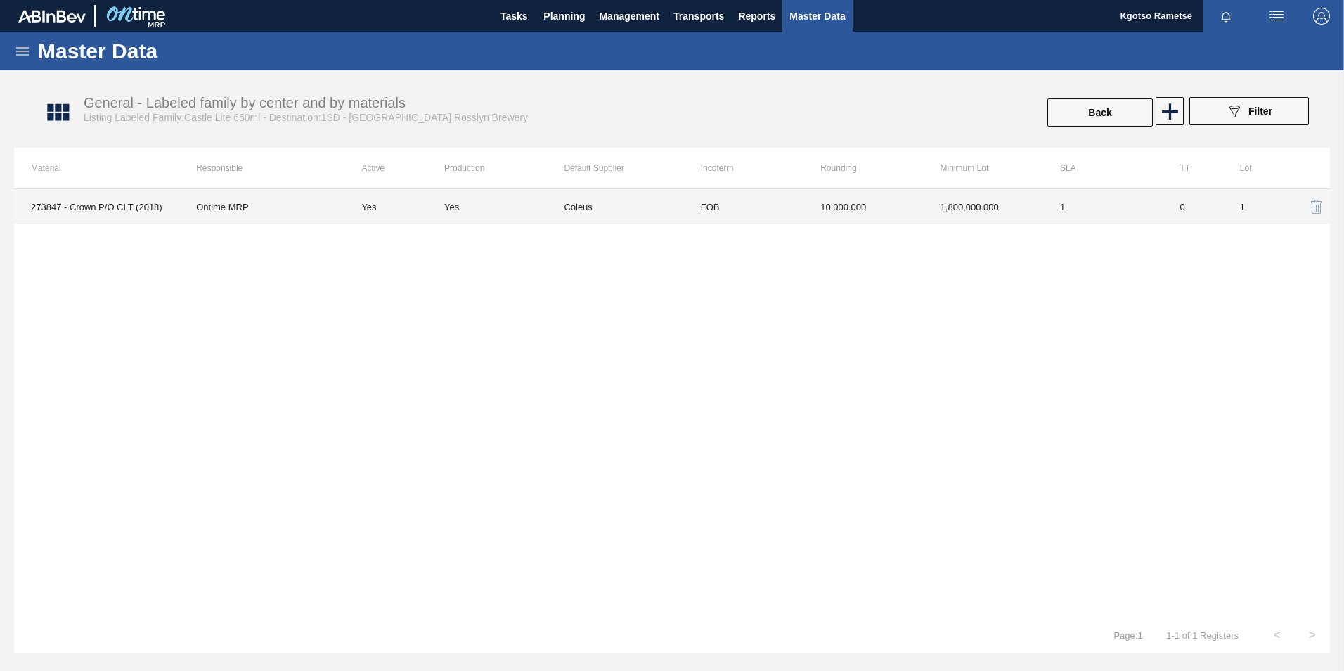
click at [1024, 207] on td "1,800,000.000" at bounding box center [984, 206] width 120 height 35
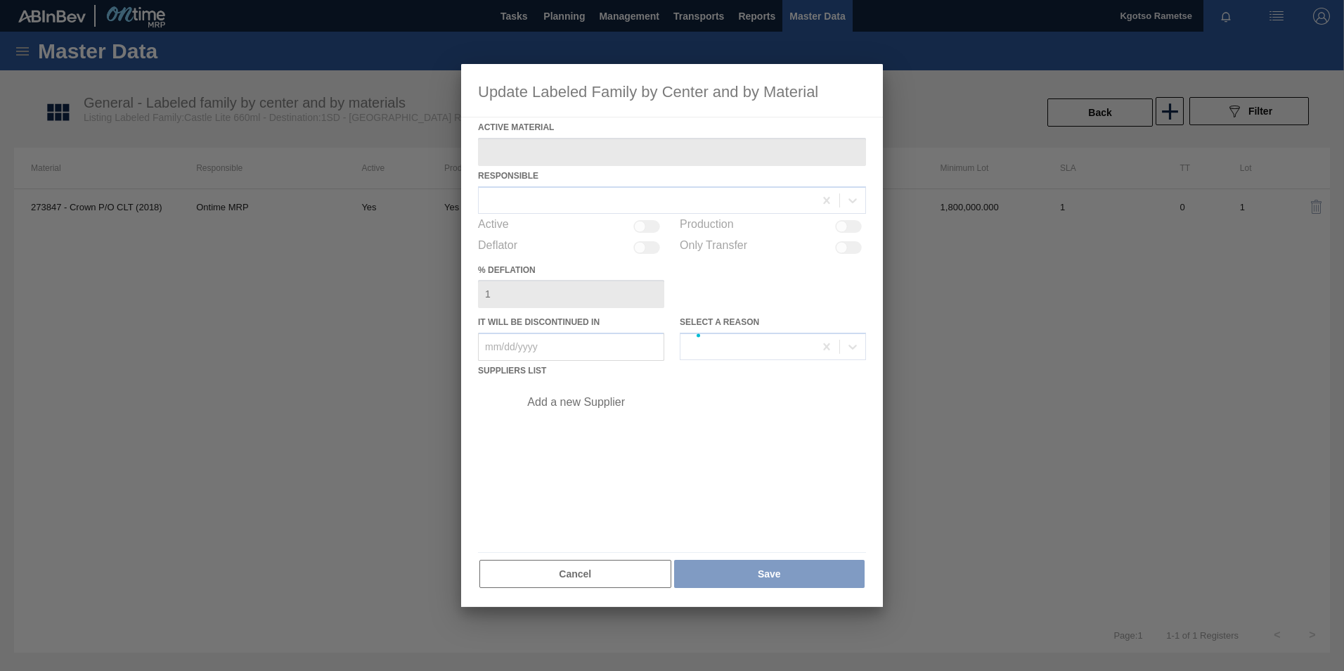
type Material "273847 - Crown P/O CLT (2018)"
checkbox input "true"
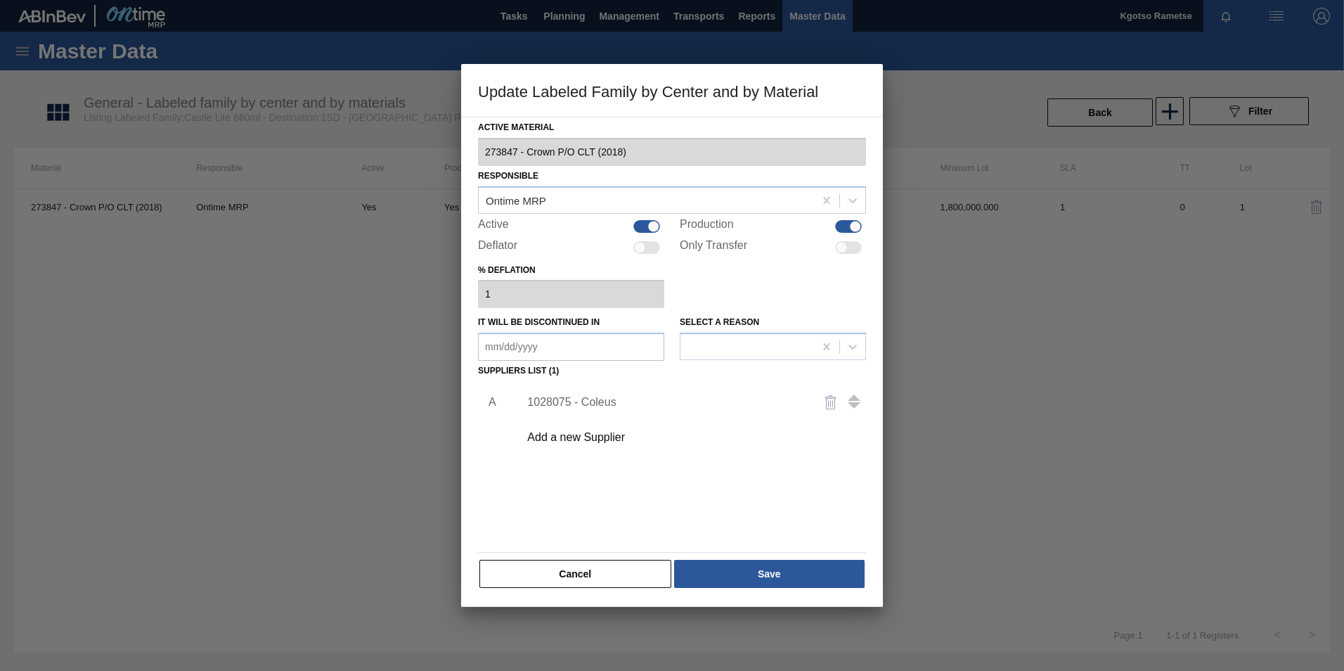
click at [588, 404] on div "1028075 - Coleus" at bounding box center [665, 402] width 276 height 13
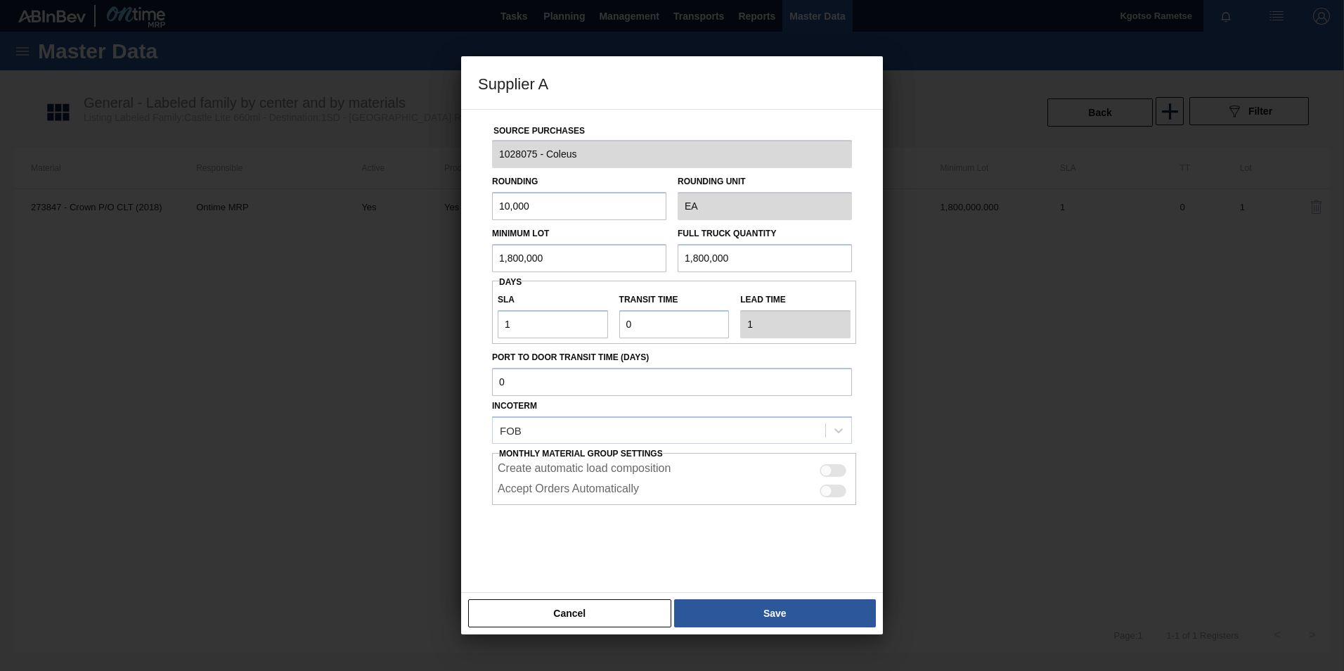
drag, startPoint x: 552, startPoint y: 261, endPoint x: 458, endPoint y: 265, distance: 93.6
click at [460, 265] on div "Supplier A Source Purchases 1028075 - Coleus Rounding 10,000 Rounding Unit EA M…" at bounding box center [672, 335] width 1344 height 671
drag, startPoint x: 552, startPoint y: 255, endPoint x: 356, endPoint y: 261, distance: 196.2
click at [375, 260] on div "Supplier A Source Purchases 1028075 - Coleus Rounding 10,000 Rounding Unit EA M…" at bounding box center [672, 335] width 1344 height 671
type input "2,250,000"
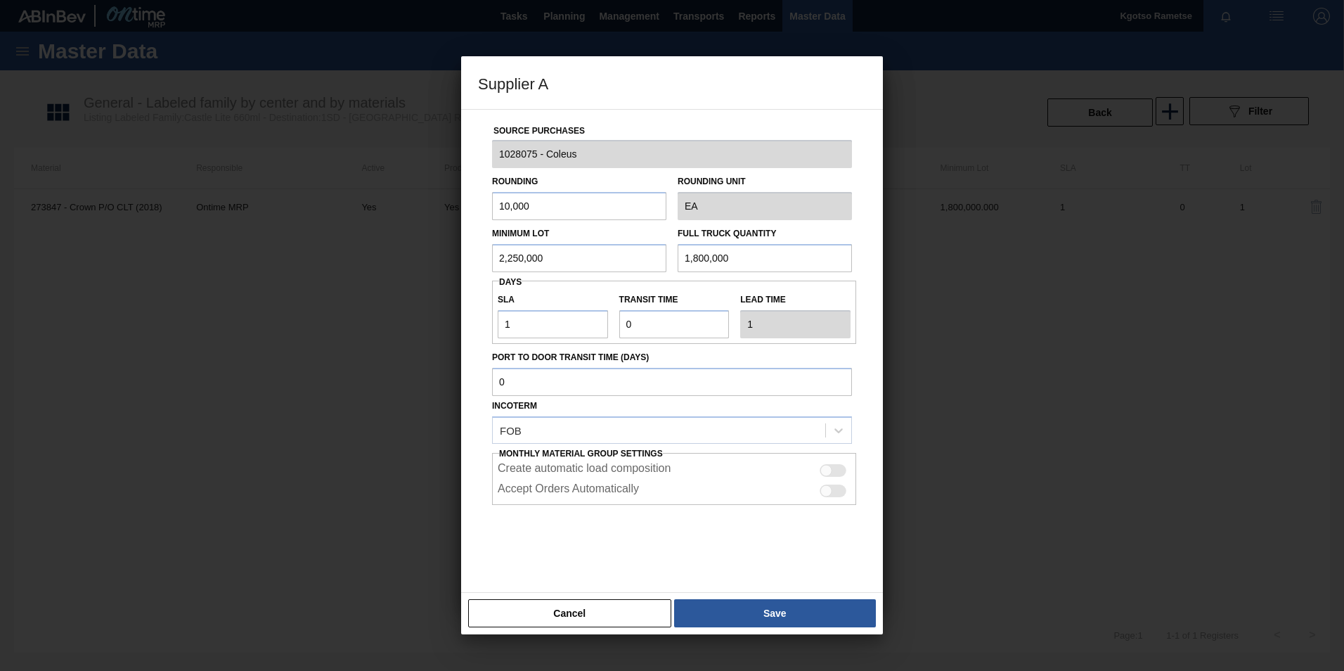
drag, startPoint x: 766, startPoint y: 252, endPoint x: 657, endPoint y: 251, distance: 109.0
click at [657, 251] on div "Minimum Lot 2,250,000 Full Truck Quantity 1,800,000" at bounding box center [671, 246] width 371 height 52
paste input "2,25"
type input "2,250,000"
click at [733, 610] on button "Save" at bounding box center [775, 613] width 202 height 28
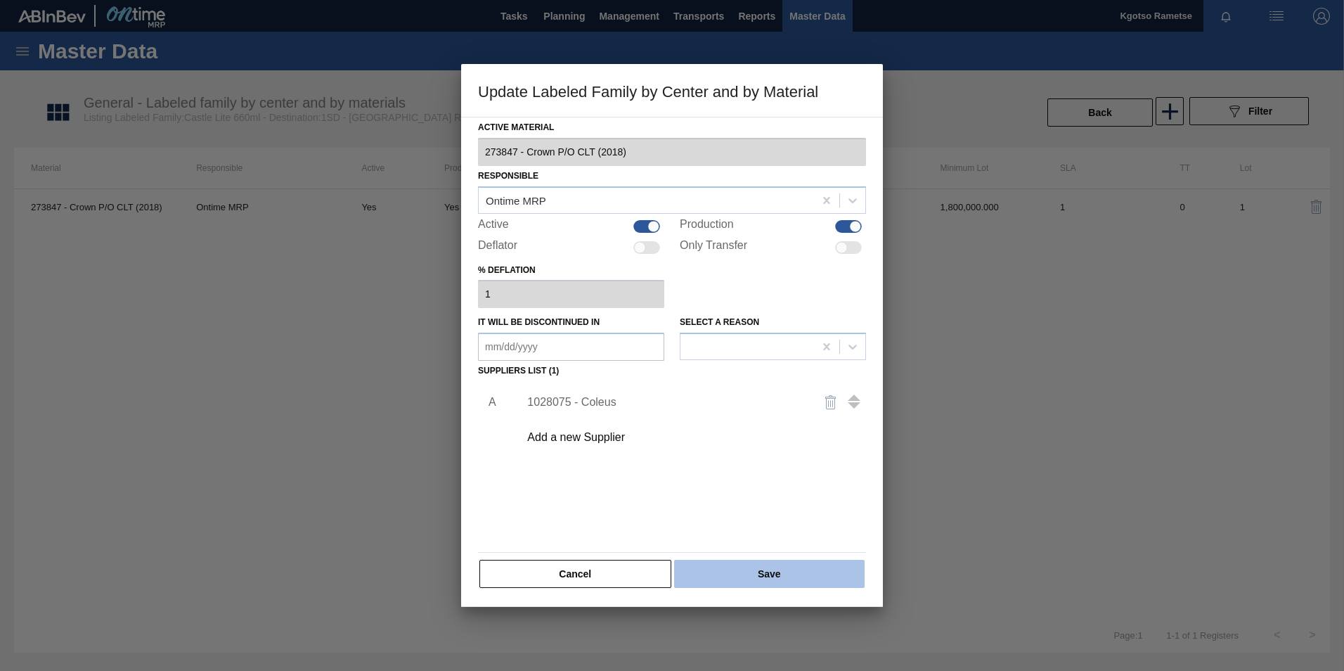
click at [731, 572] on button "Save" at bounding box center [769, 574] width 191 height 28
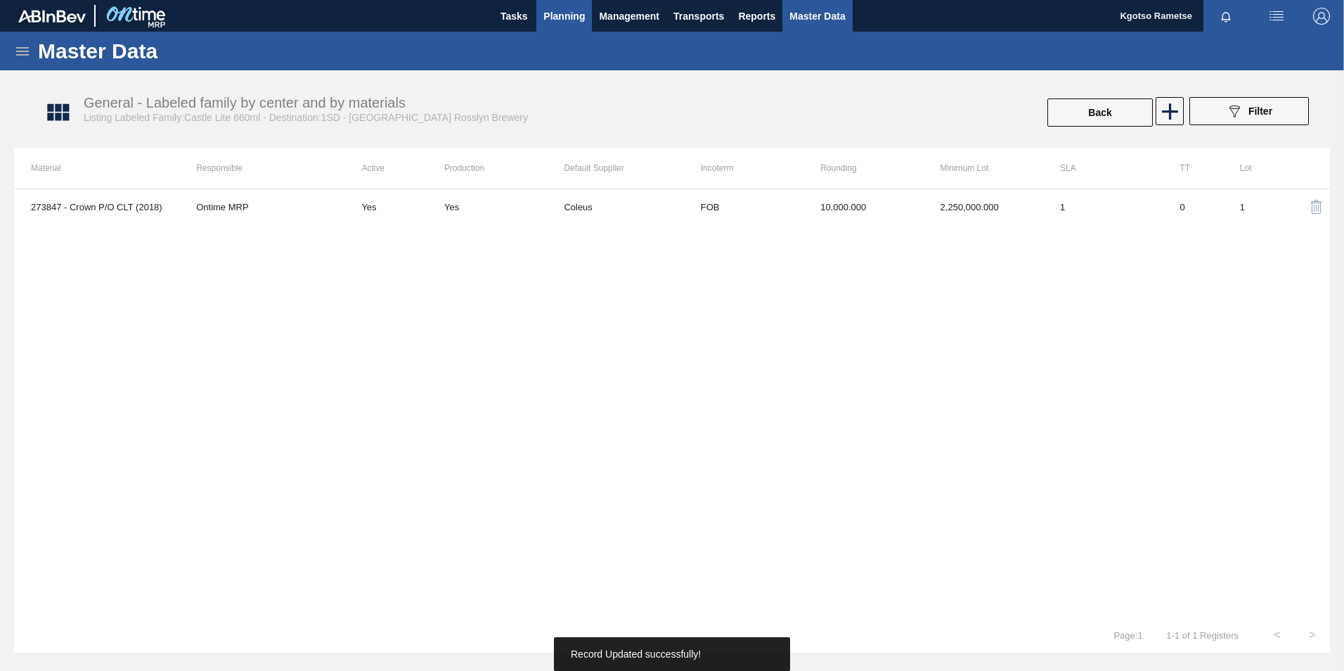
click at [556, 21] on span "Planning" at bounding box center [563, 16] width 41 height 17
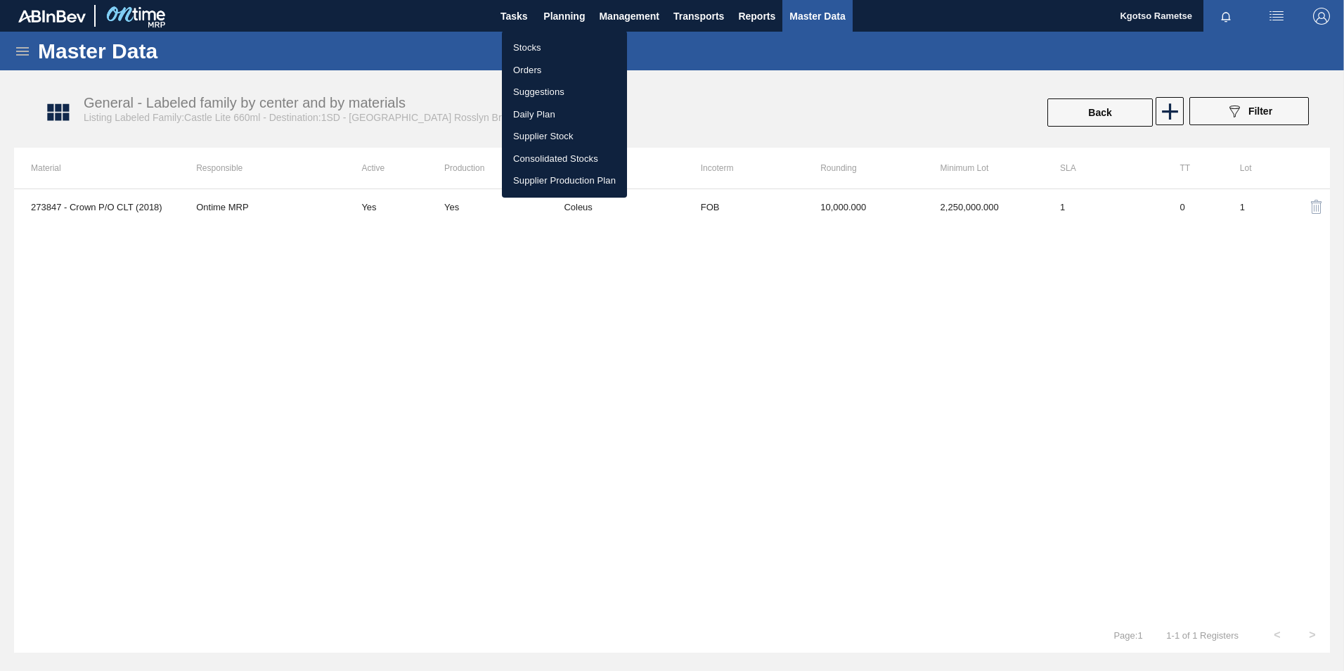
click at [553, 46] on li "Stocks" at bounding box center [564, 48] width 125 height 22
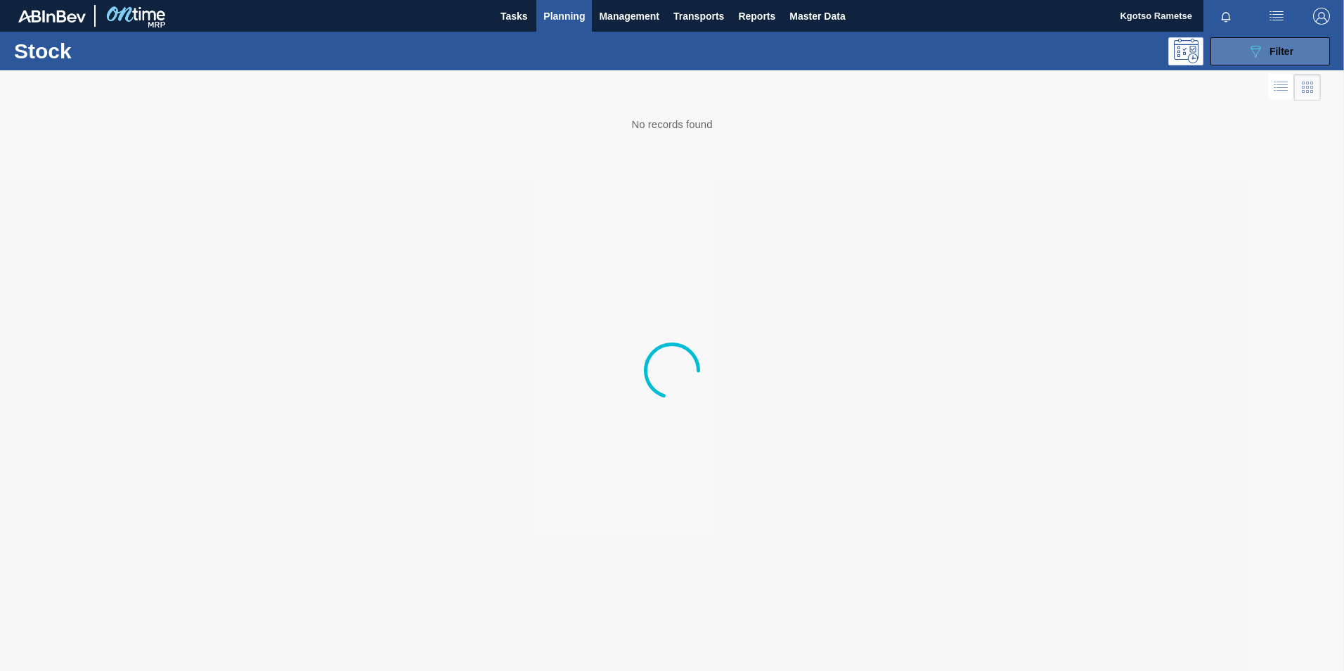
drag, startPoint x: 1268, startPoint y: 60, endPoint x: 1251, endPoint y: 102, distance: 44.8
click at [1268, 60] on button "089F7B8B-B2A5-4AFE-B5C0-19BA573D28AC Filter" at bounding box center [1271, 51] width 120 height 28
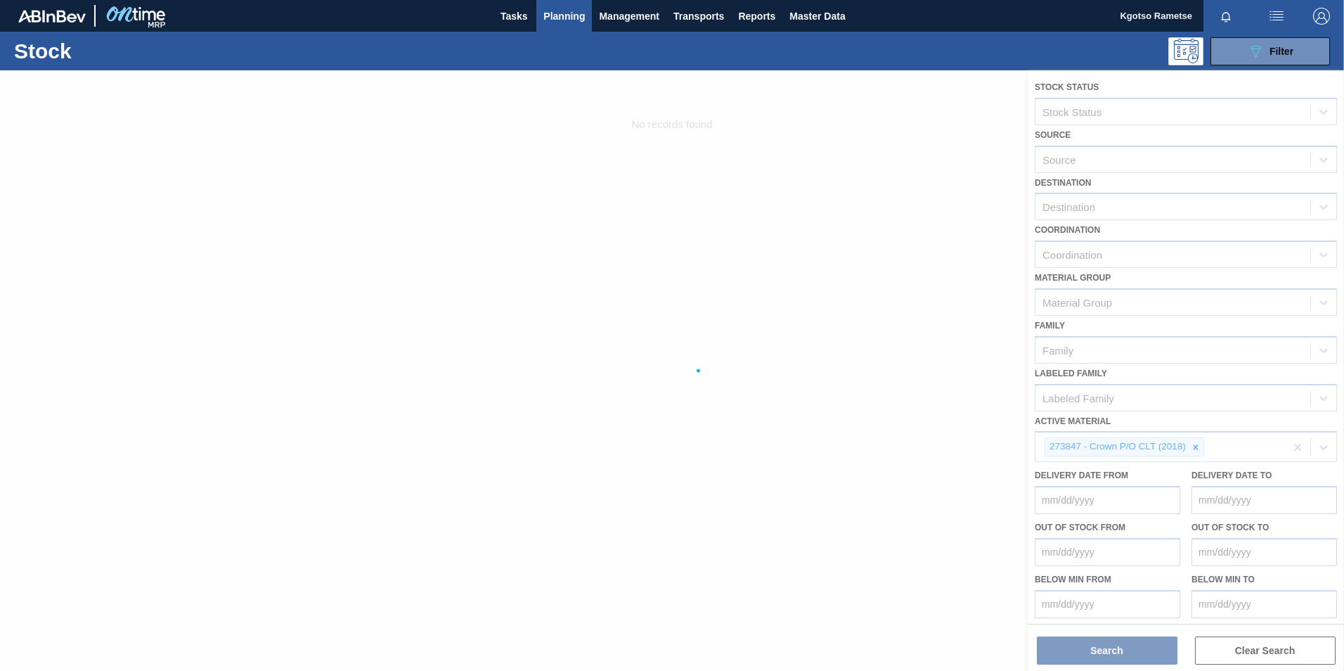
click at [1195, 450] on div at bounding box center [672, 370] width 1344 height 600
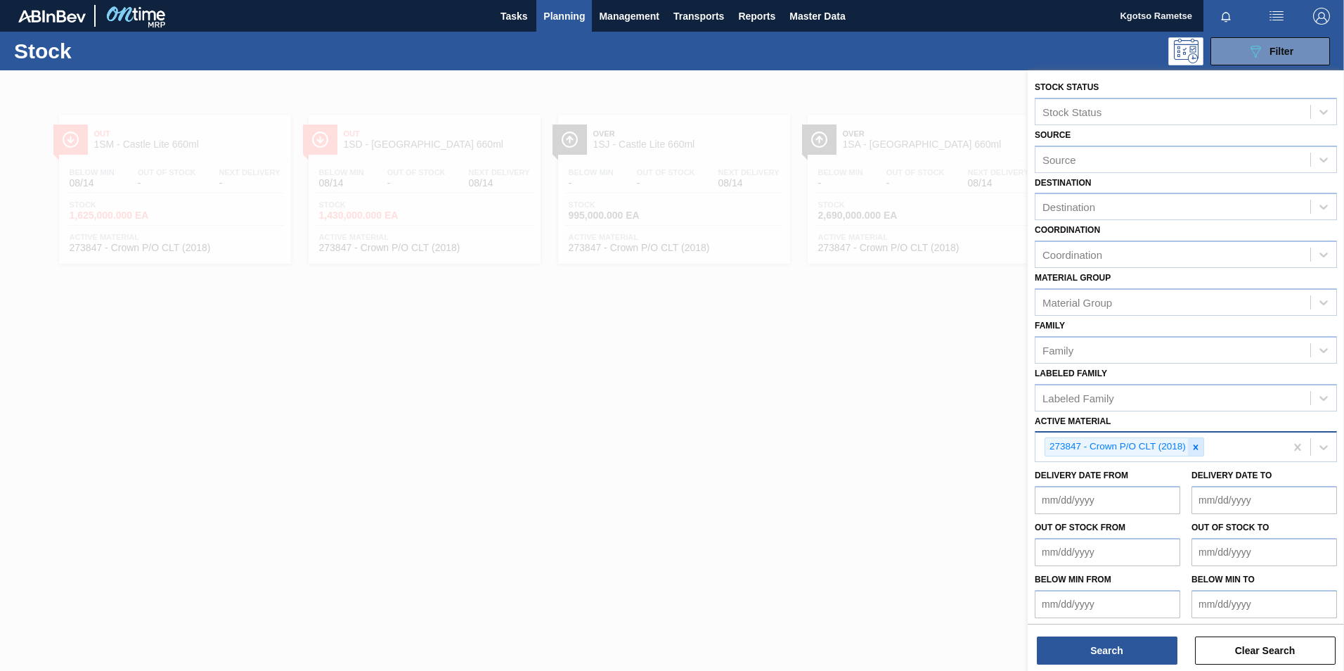
click at [1199, 450] on icon at bounding box center [1196, 447] width 10 height 10
type Material "242428"
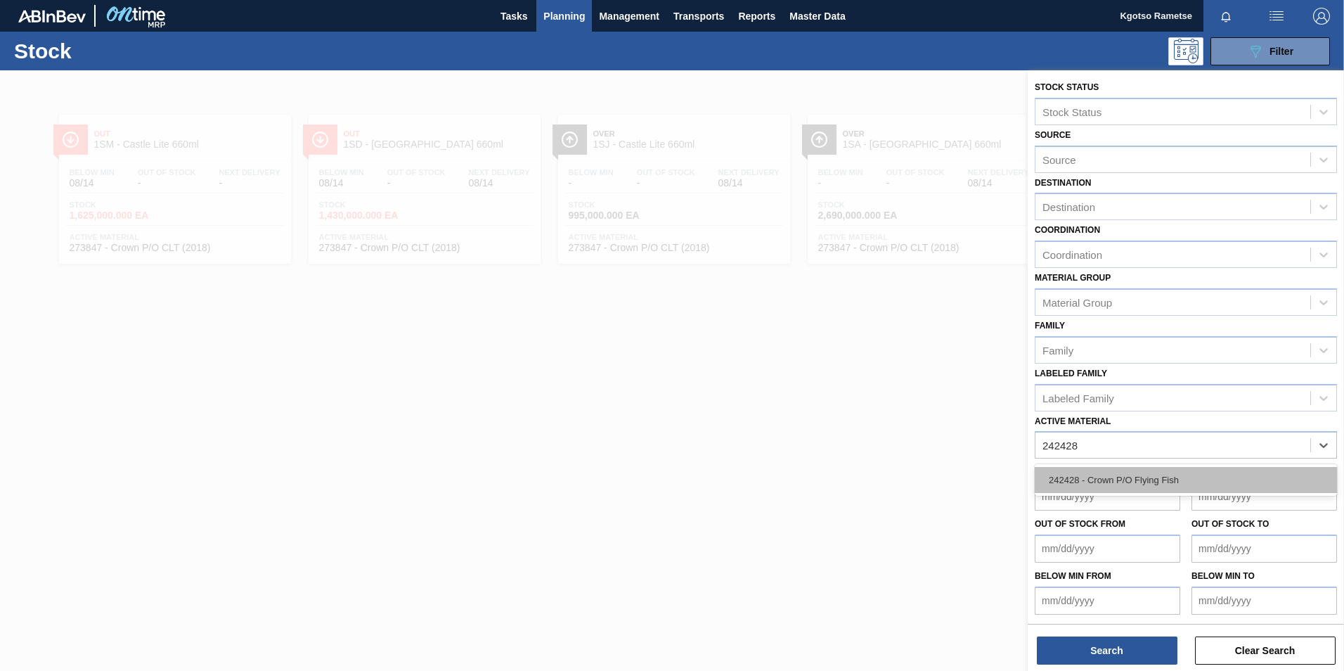
click at [1175, 475] on div "242428 - Crown P/O Flying Fish" at bounding box center [1186, 480] width 302 height 26
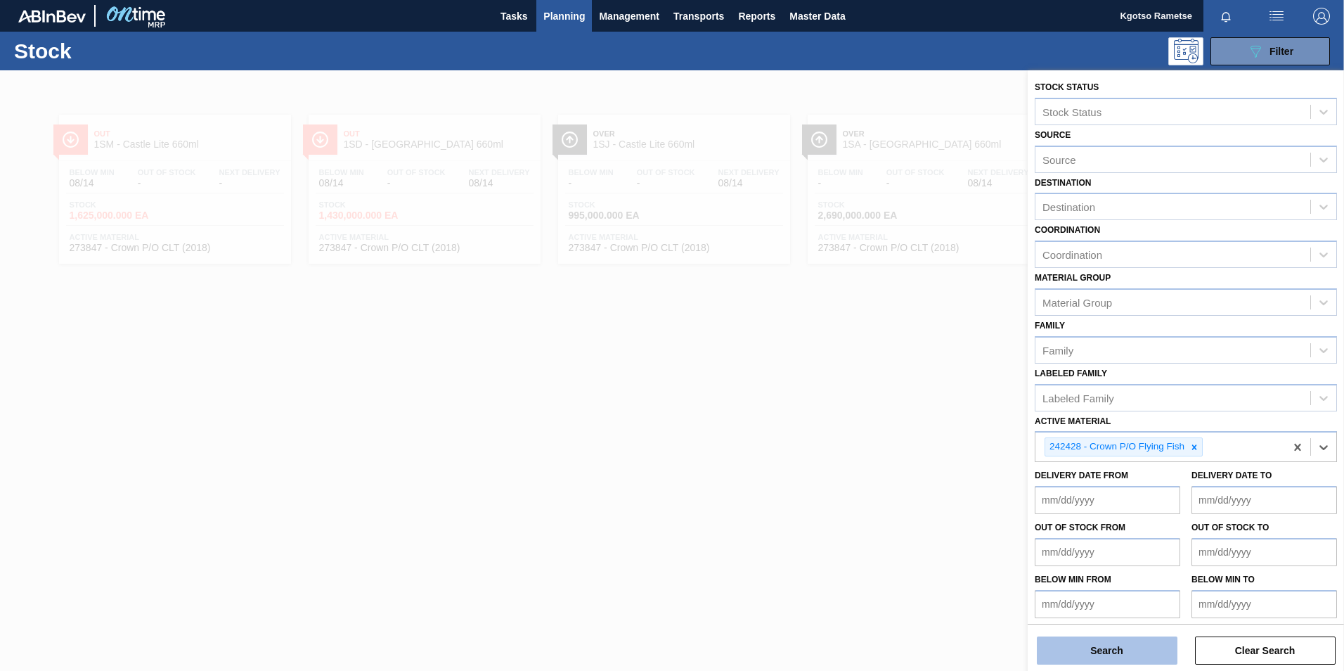
click at [1054, 650] on button "Search" at bounding box center [1107, 650] width 141 height 28
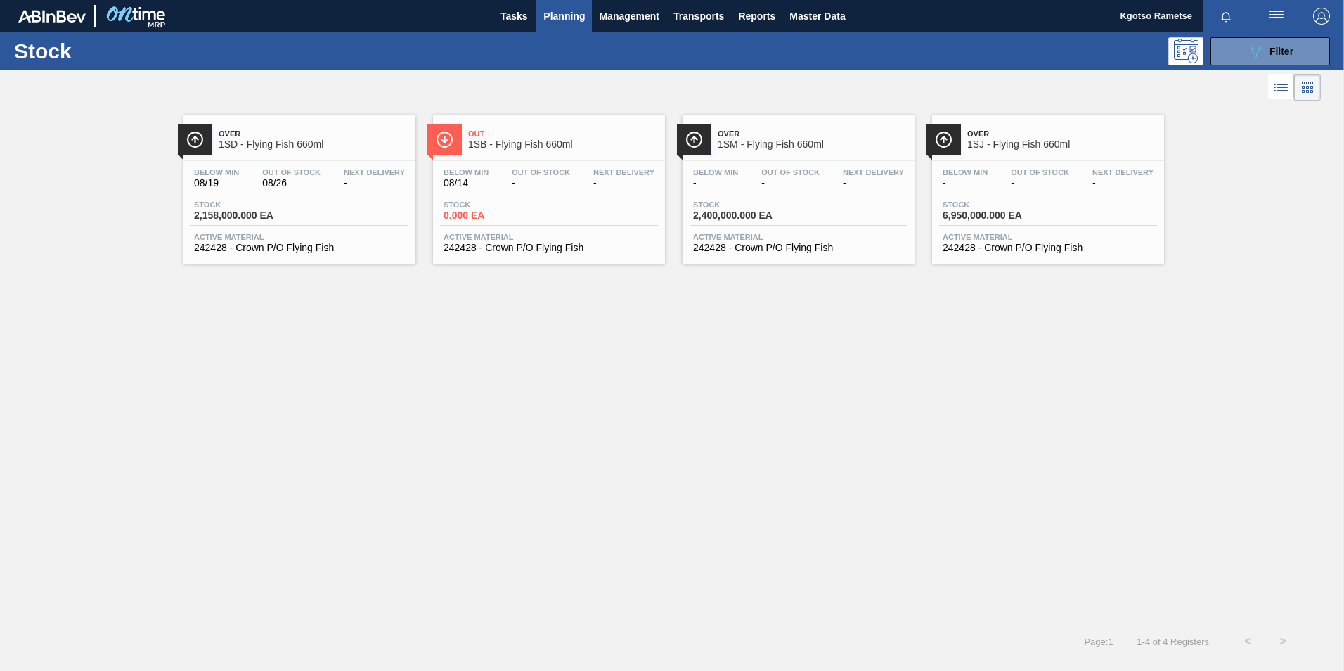
click at [296, 129] on span "Over" at bounding box center [314, 133] width 190 height 8
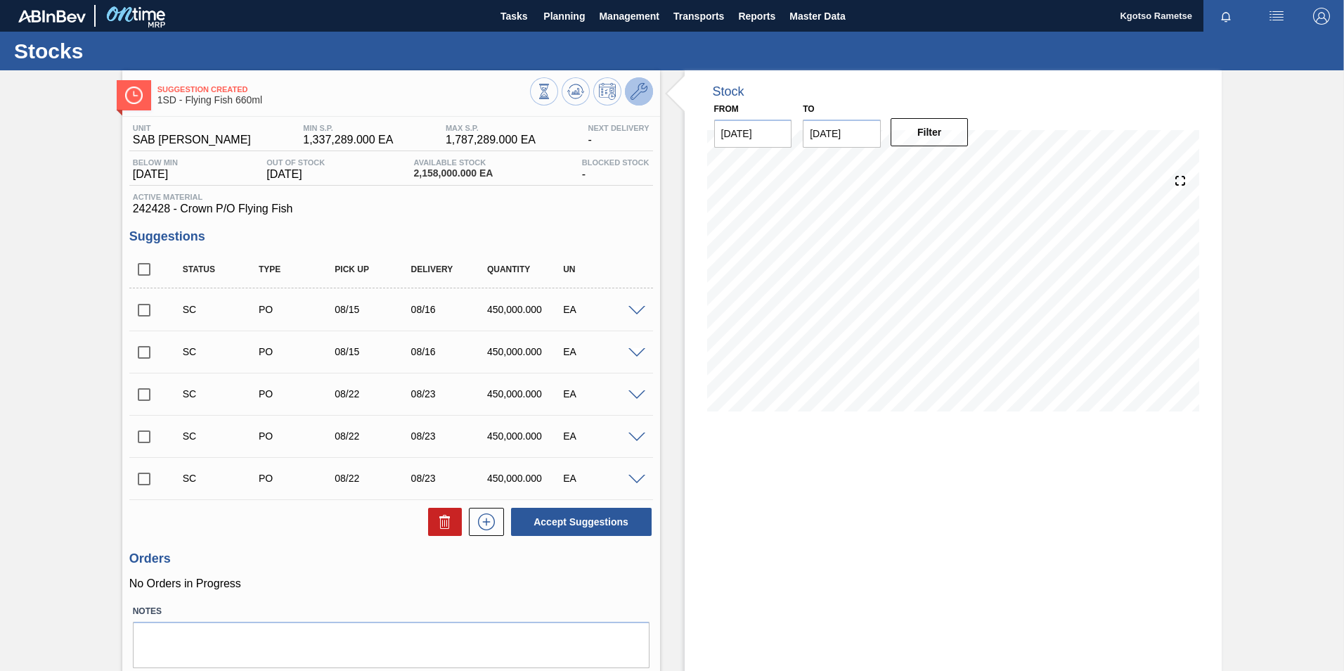
click at [638, 86] on icon at bounding box center [639, 91] width 17 height 17
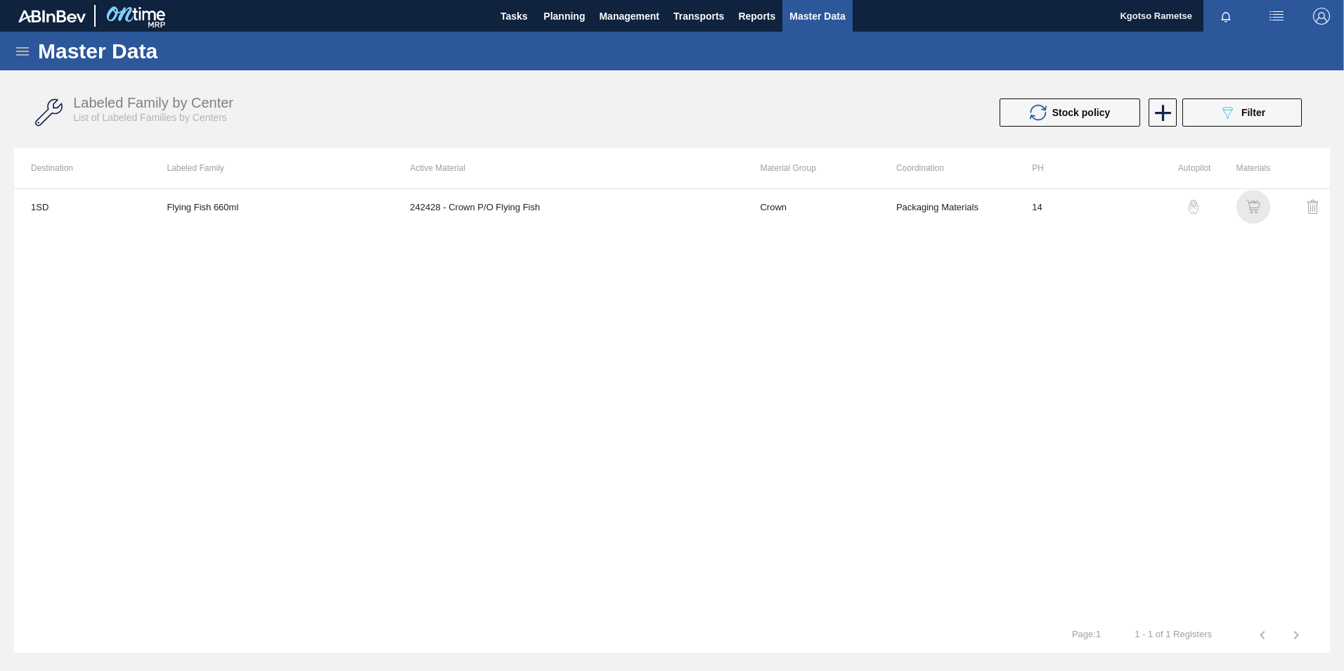
click at [1252, 206] on img "button" at bounding box center [1253, 207] width 14 height 14
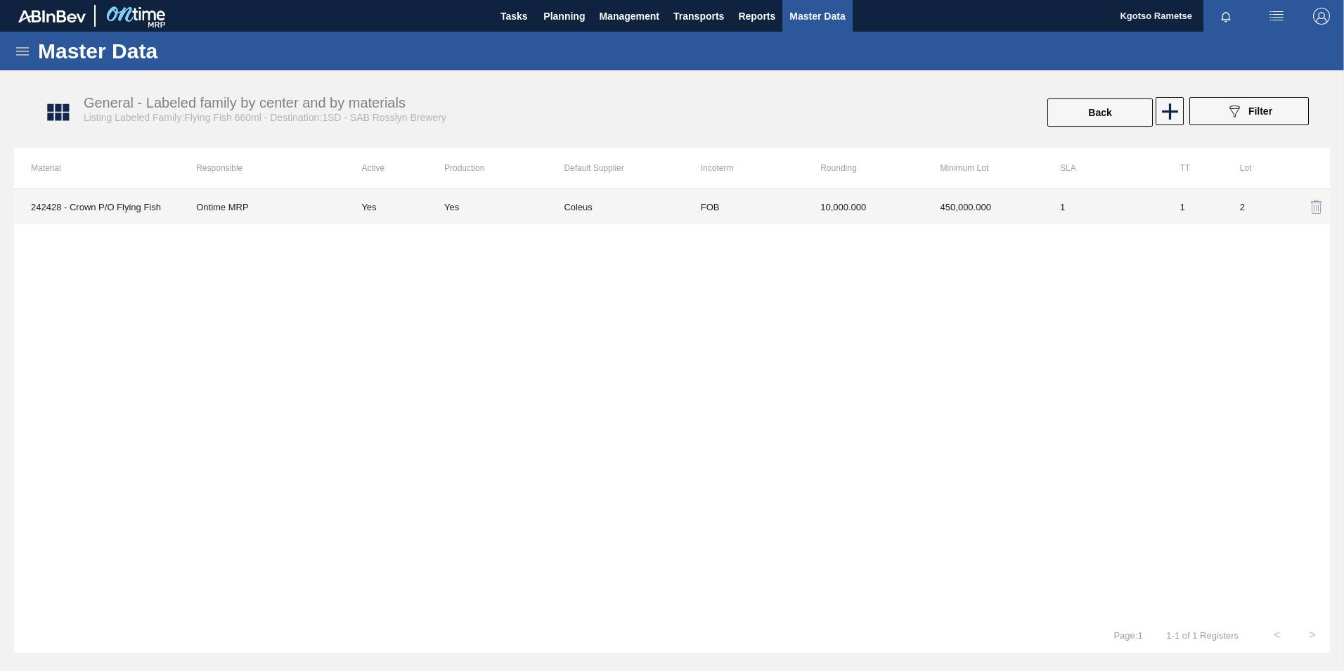
click at [925, 205] on td "450,000.000" at bounding box center [984, 206] width 120 height 35
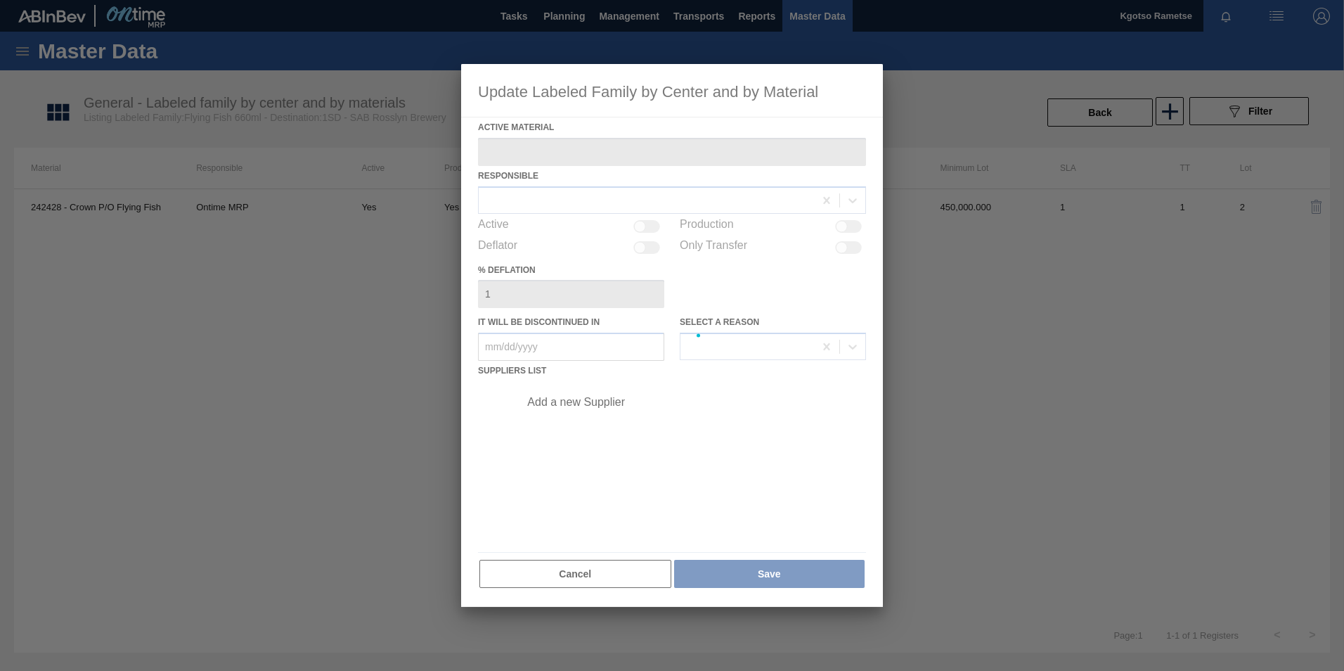
type Material "242428 - Crown P/O Flying Fish"
checkbox input "true"
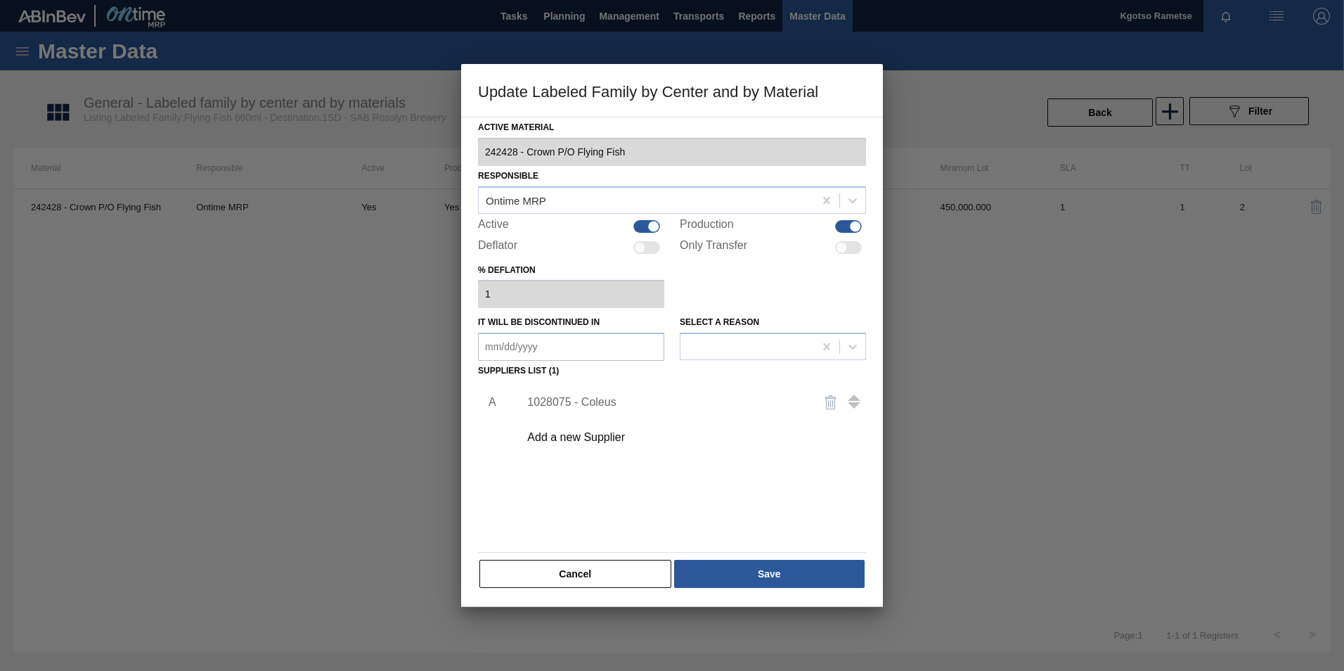
click at [596, 396] on div "1028075 - Coleus" at bounding box center [665, 402] width 276 height 13
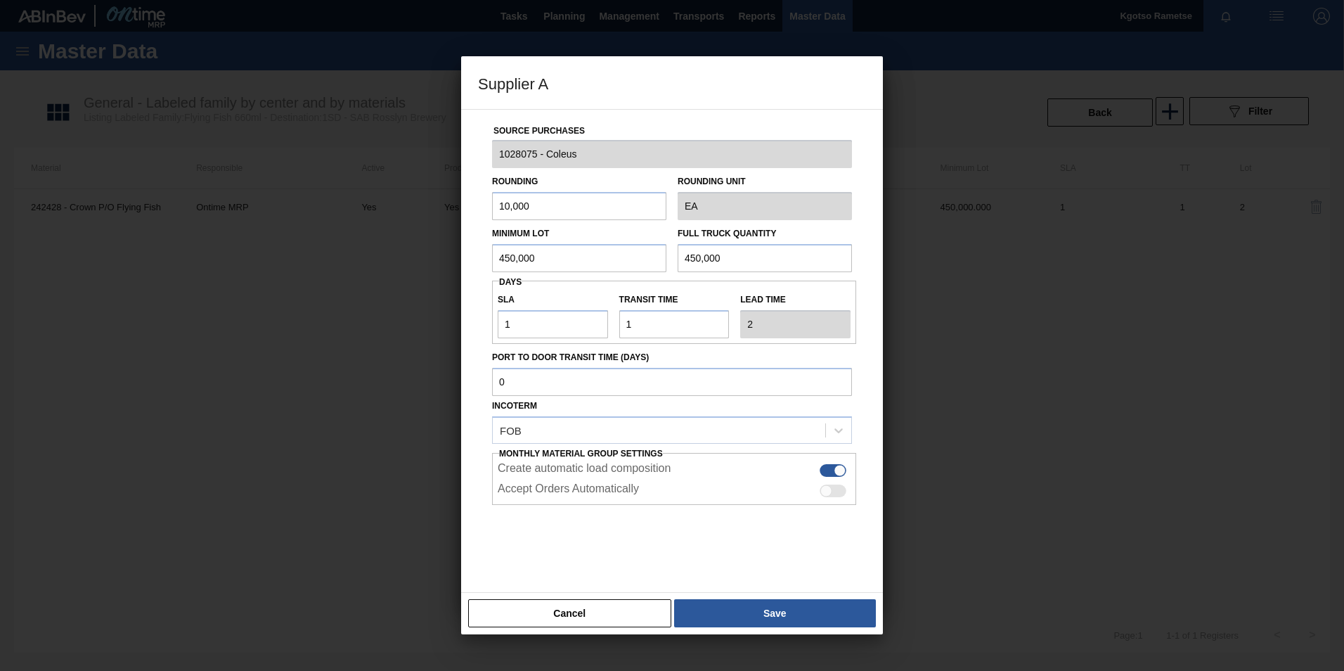
drag, startPoint x: 546, startPoint y: 258, endPoint x: 437, endPoint y: 251, distance: 109.2
click at [459, 253] on div "Supplier A Source Purchases 1028075 - Coleus Rounding 10,000 Rounding Unit EA M…" at bounding box center [672, 335] width 1344 height 671
drag, startPoint x: 560, startPoint y: 253, endPoint x: 440, endPoint y: 250, distance: 119.5
click at [443, 250] on div "Supplier A Source Purchases 1028075 - Coleus Rounding 10,000 Rounding Unit EA M…" at bounding box center [672, 335] width 1344 height 671
type input "1,350,000"
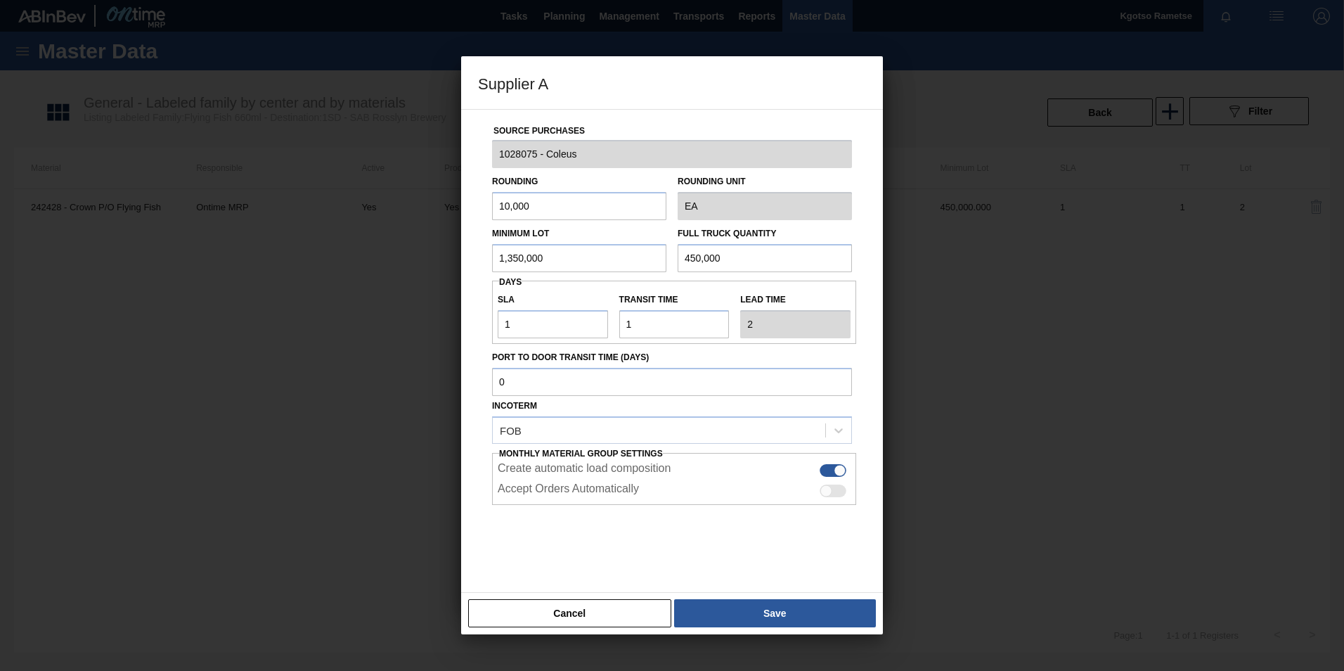
click at [587, 262] on div "Minimum Lot 1,350,000 Full Truck Quantity 450,000" at bounding box center [671, 246] width 371 height 52
paste input "1,3"
type input "1,350,000"
drag, startPoint x: 655, startPoint y: 325, endPoint x: 363, endPoint y: 326, distance: 291.7
click at [391, 326] on div "Supplier A Source Purchases 1028075 - Coleus Rounding 10,000 Rounding Unit EA M…" at bounding box center [672, 335] width 1344 height 671
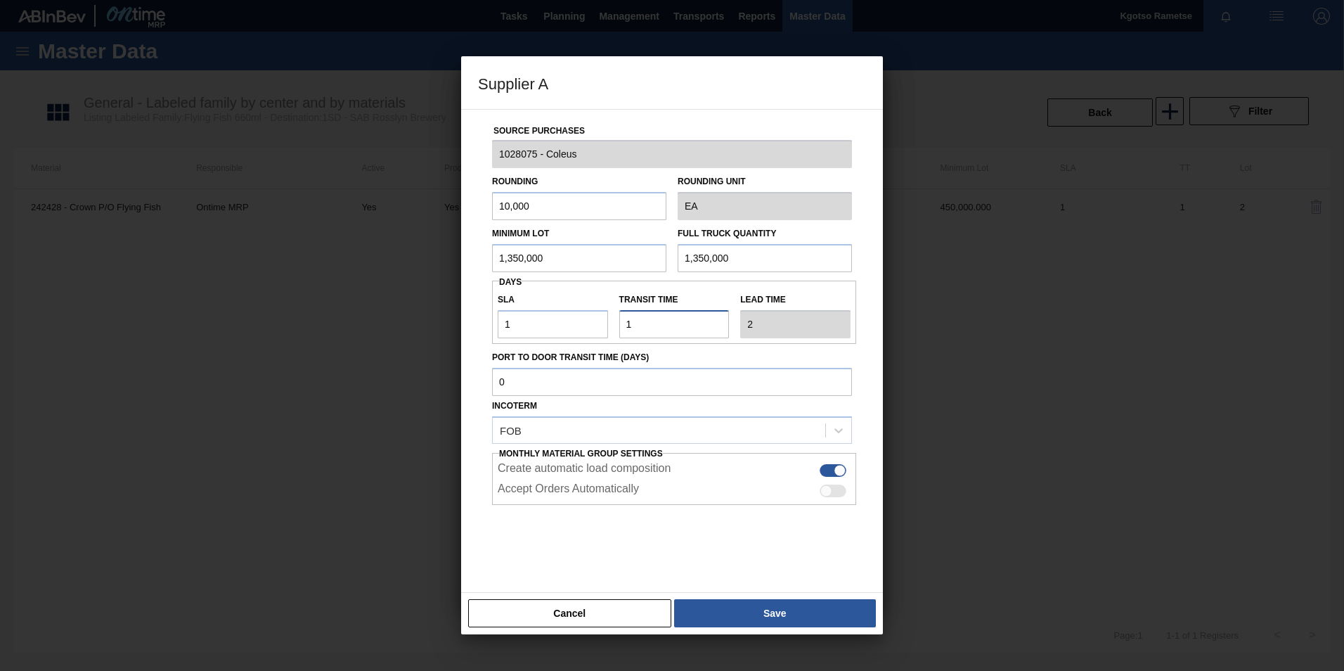
type input "0"
type input "1"
type input "0"
click at [776, 595] on div "Cancel Save" at bounding box center [672, 613] width 422 height 42
click at [770, 603] on button "Save" at bounding box center [775, 613] width 202 height 28
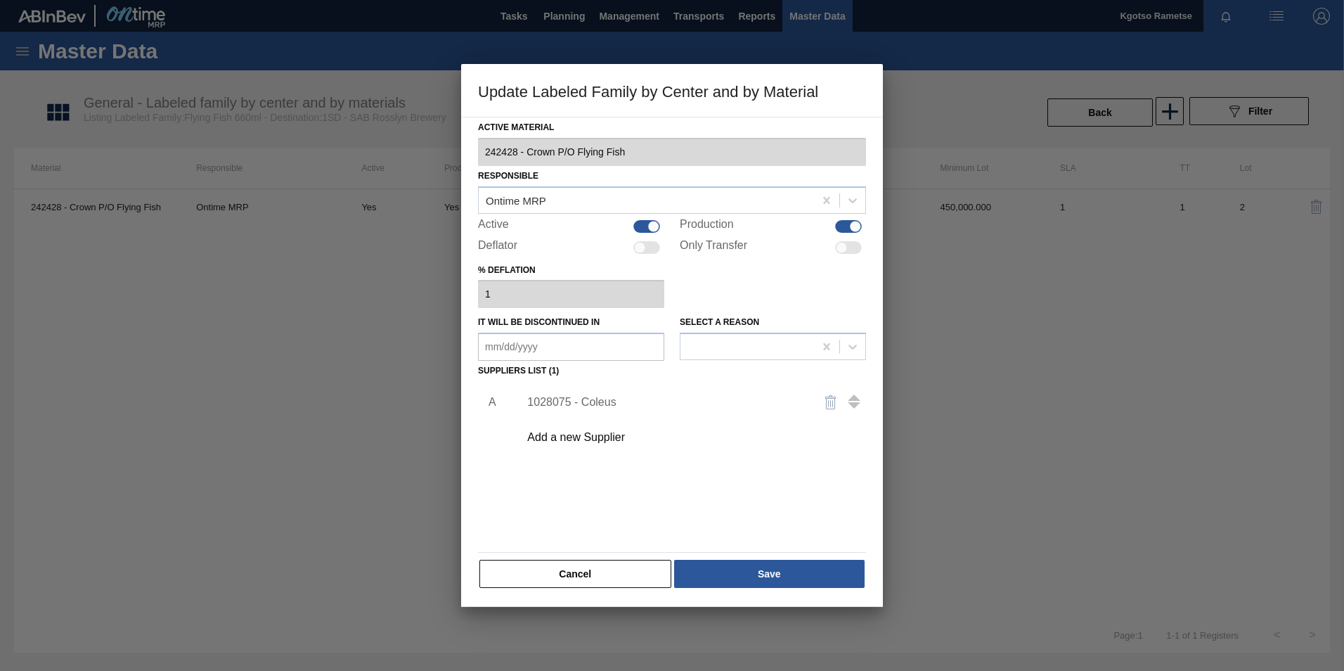
click at [736, 550] on div "Active Material 242428 - Crown P/O Flying Fish Responsible Ontime MRP Active Pr…" at bounding box center [672, 353] width 388 height 472
click at [735, 560] on button "Save" at bounding box center [769, 574] width 191 height 28
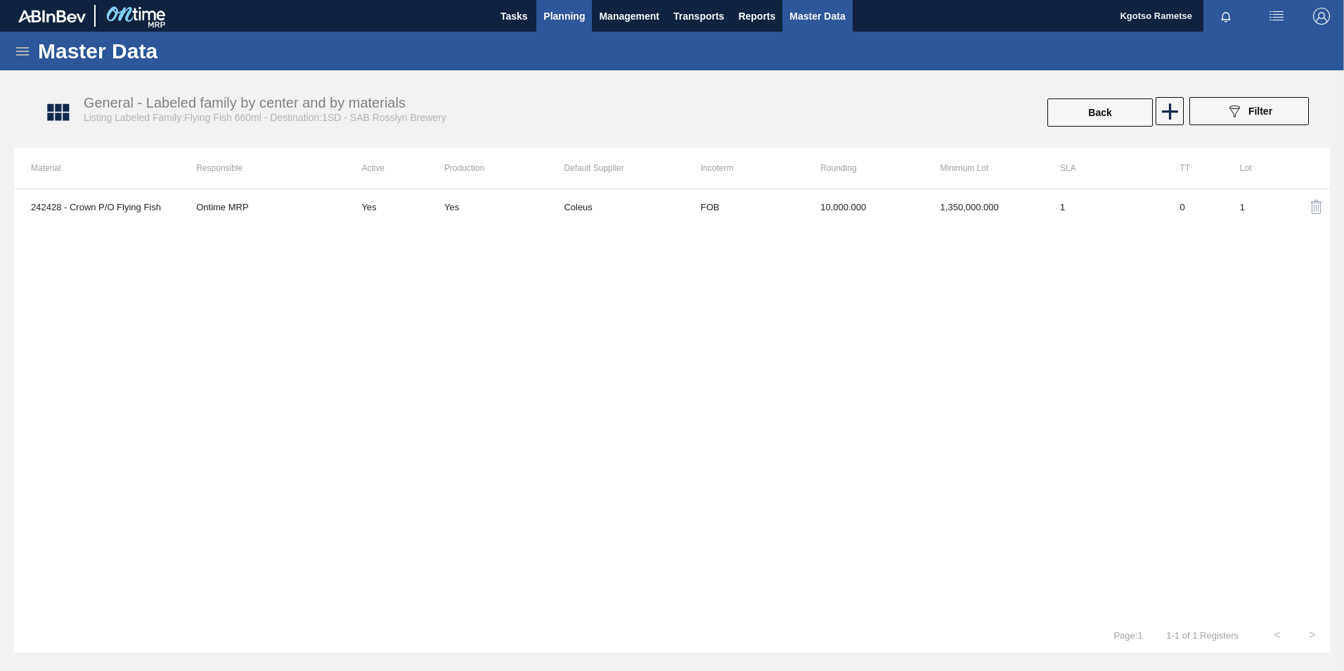
click at [557, 15] on span "Planning" at bounding box center [563, 16] width 41 height 17
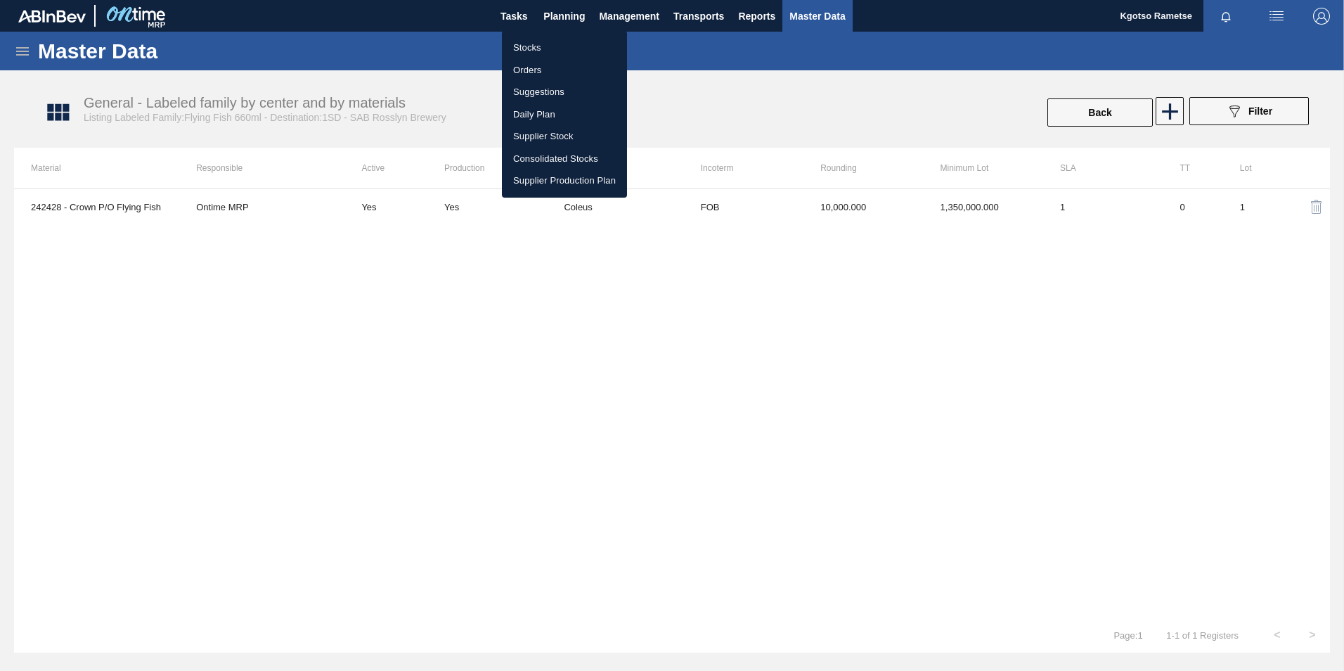
drag, startPoint x: 540, startPoint y: 47, endPoint x: 550, endPoint y: 50, distance: 10.2
click at [540, 47] on li "Stocks" at bounding box center [564, 48] width 125 height 22
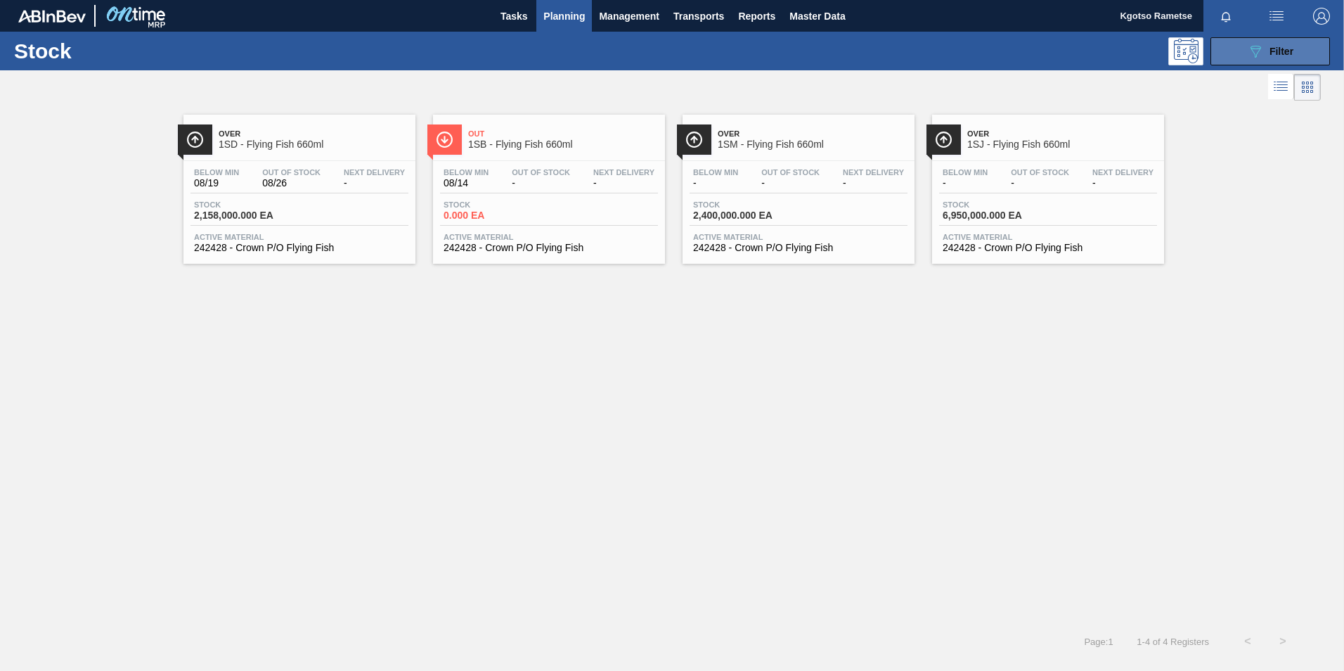
click at [1261, 54] on icon "089F7B8B-B2A5-4AFE-B5C0-19BA573D28AC" at bounding box center [1255, 51] width 17 height 17
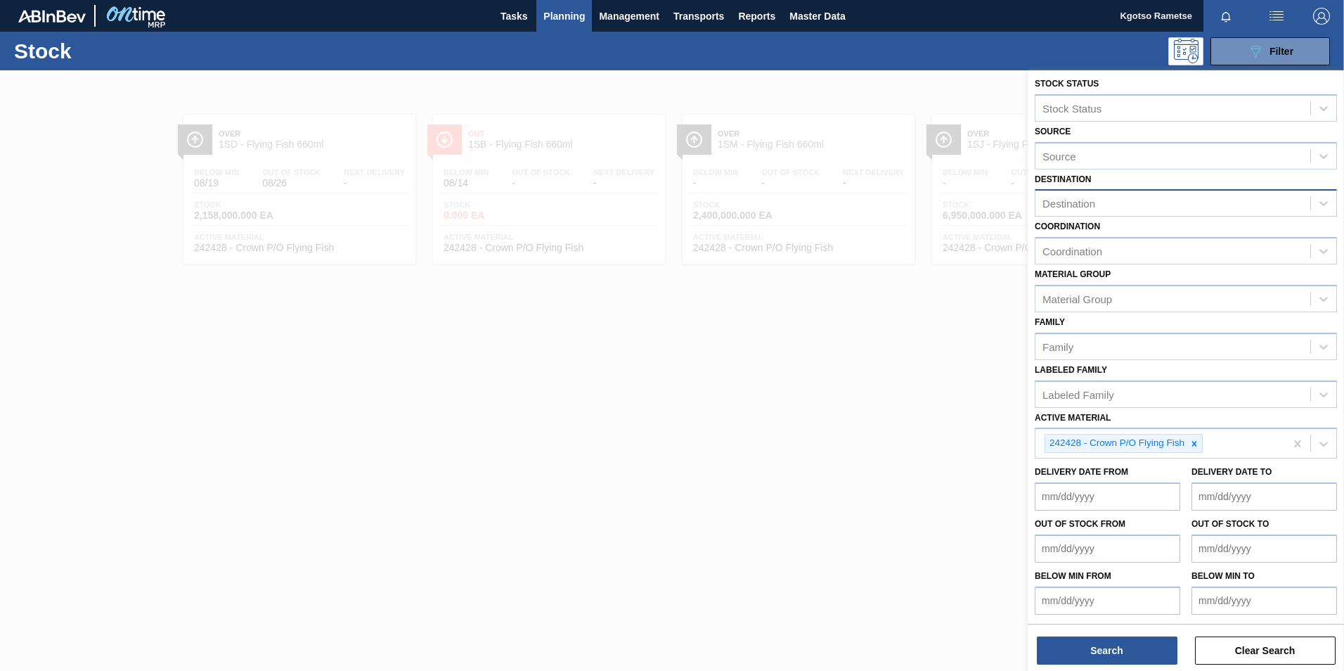
scroll to position [4, 0]
click at [1192, 436] on div at bounding box center [1194, 443] width 15 height 18
click at [1062, 444] on div "Active Material" at bounding box center [1076, 445] width 69 height 12
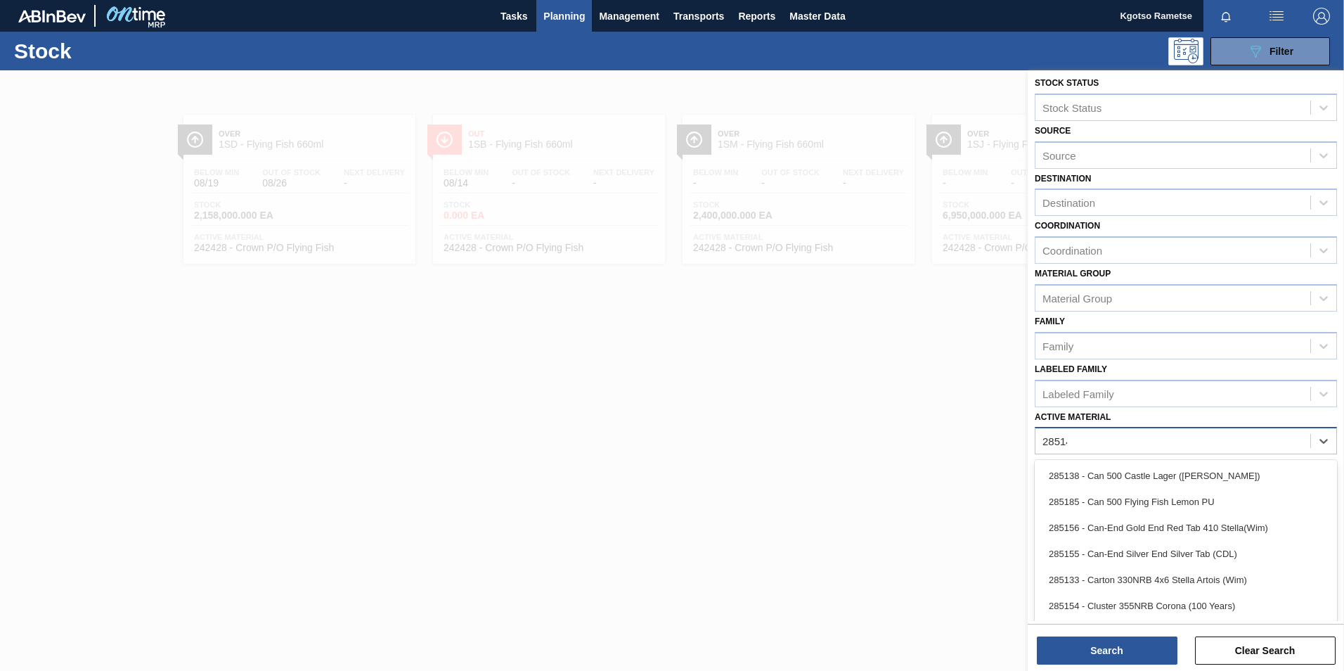
scroll to position [1, 0]
type Material "285147"
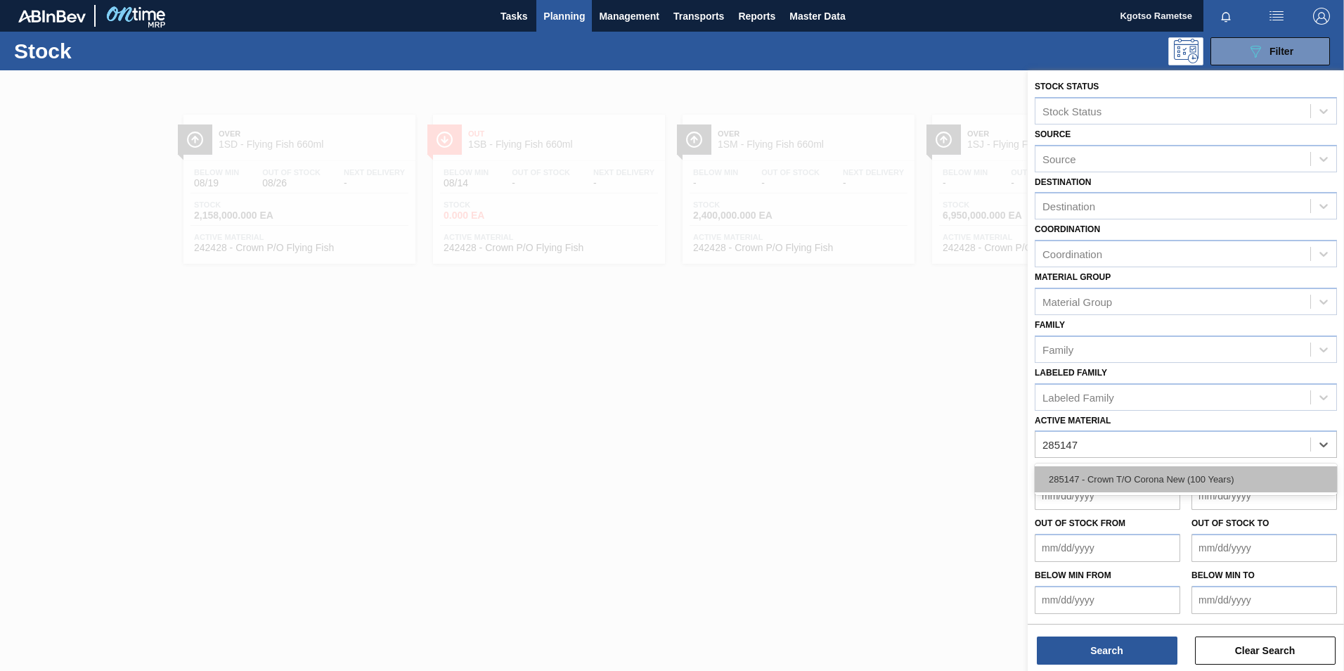
click at [1040, 482] on div "285147 - Crown T/O Corona New (100 Years)" at bounding box center [1186, 479] width 302 height 26
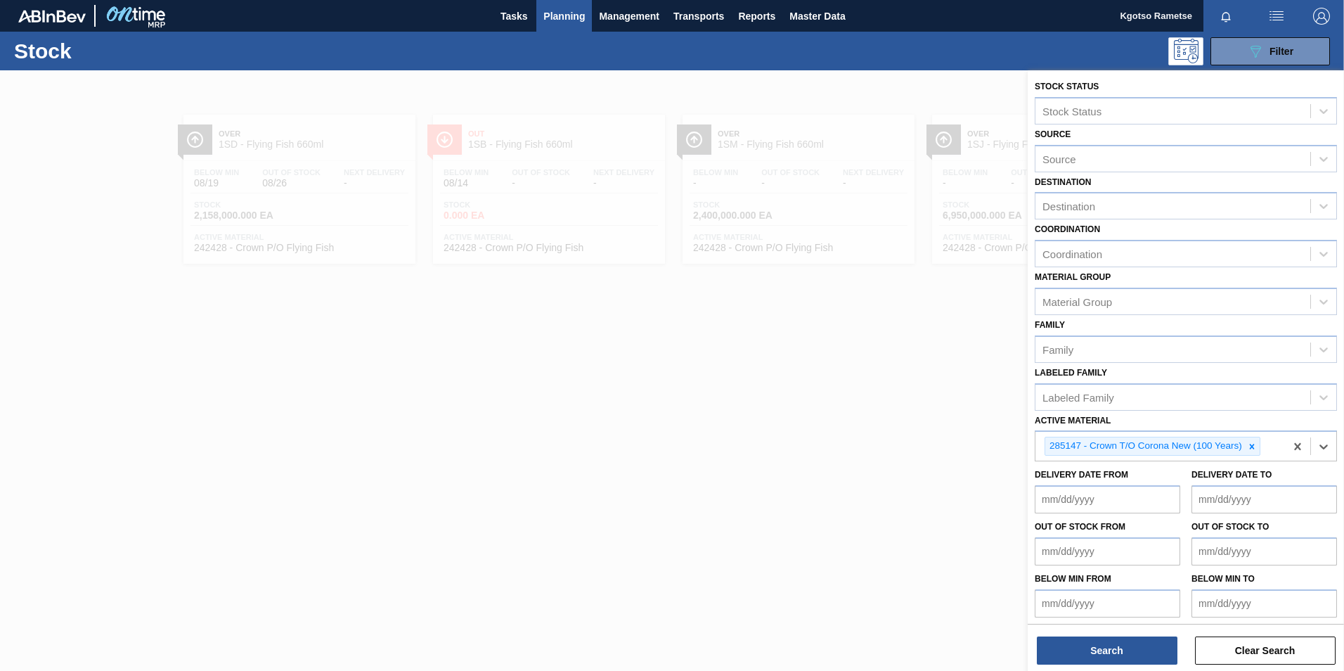
scroll to position [4, 0]
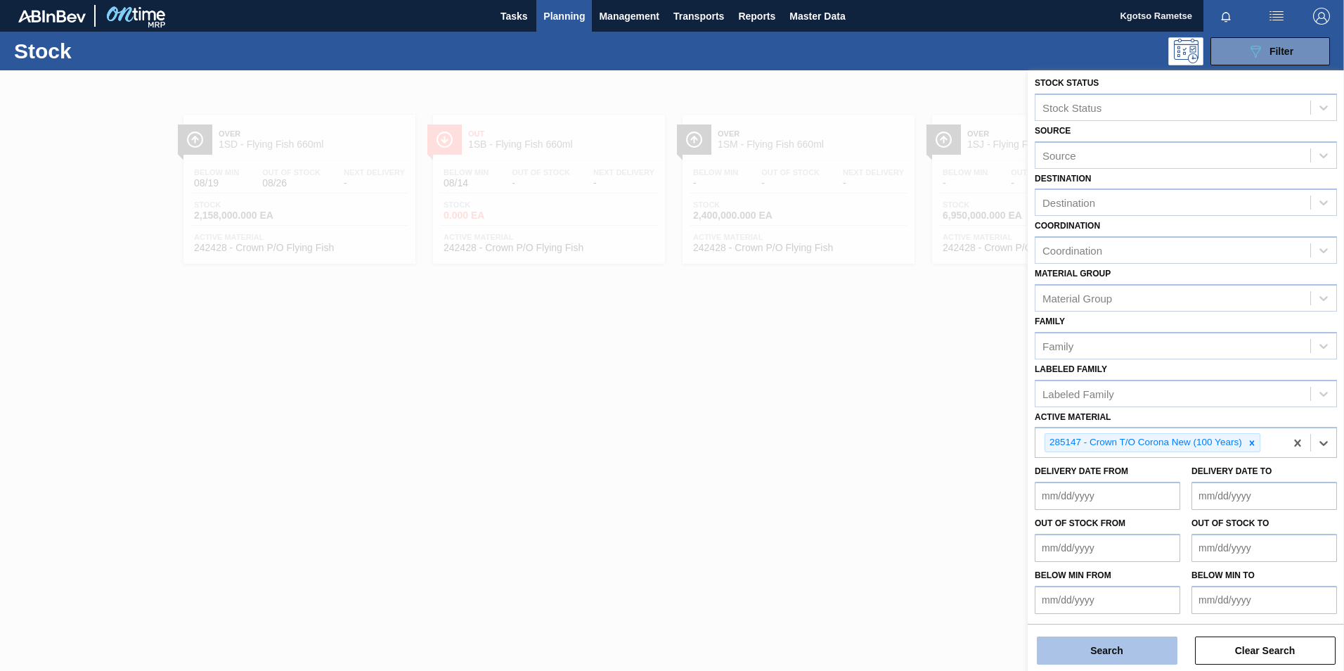
click at [1092, 654] on button "Search" at bounding box center [1107, 650] width 141 height 28
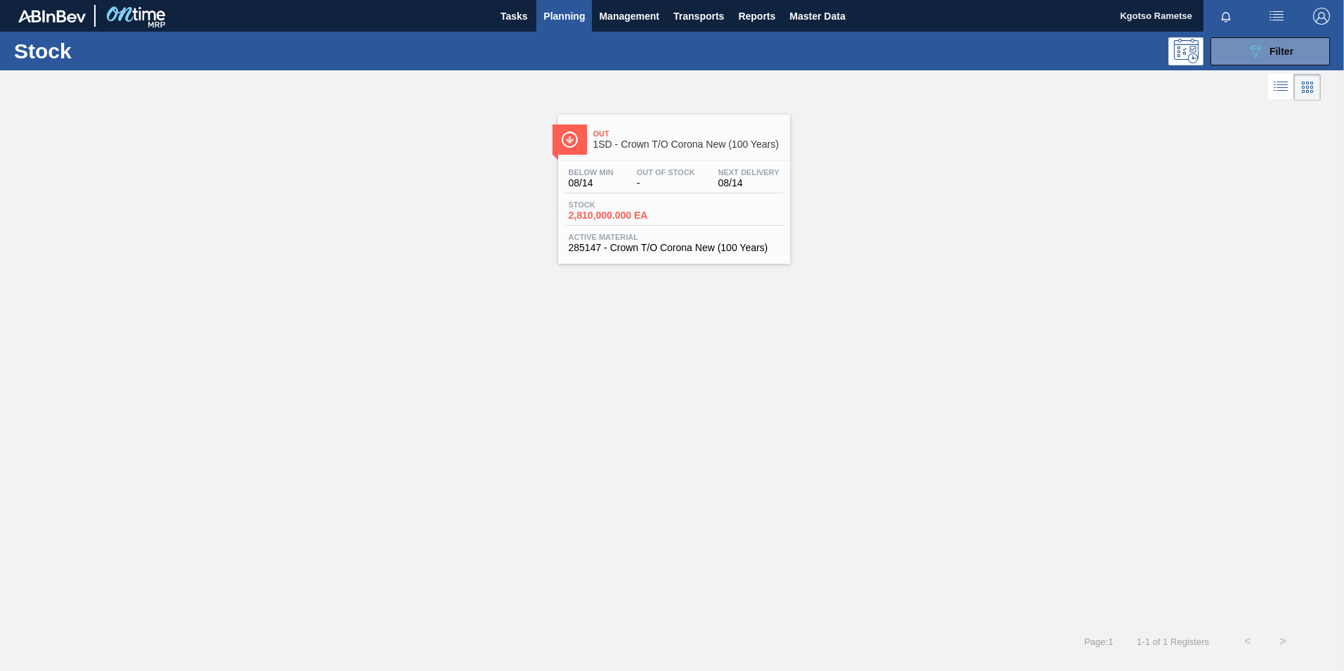
click at [670, 164] on div "Below Min 08/14 Out Of Stock - Next Delivery 08/14 Stock 2,810,000.000 EA Activ…" at bounding box center [674, 209] width 232 height 96
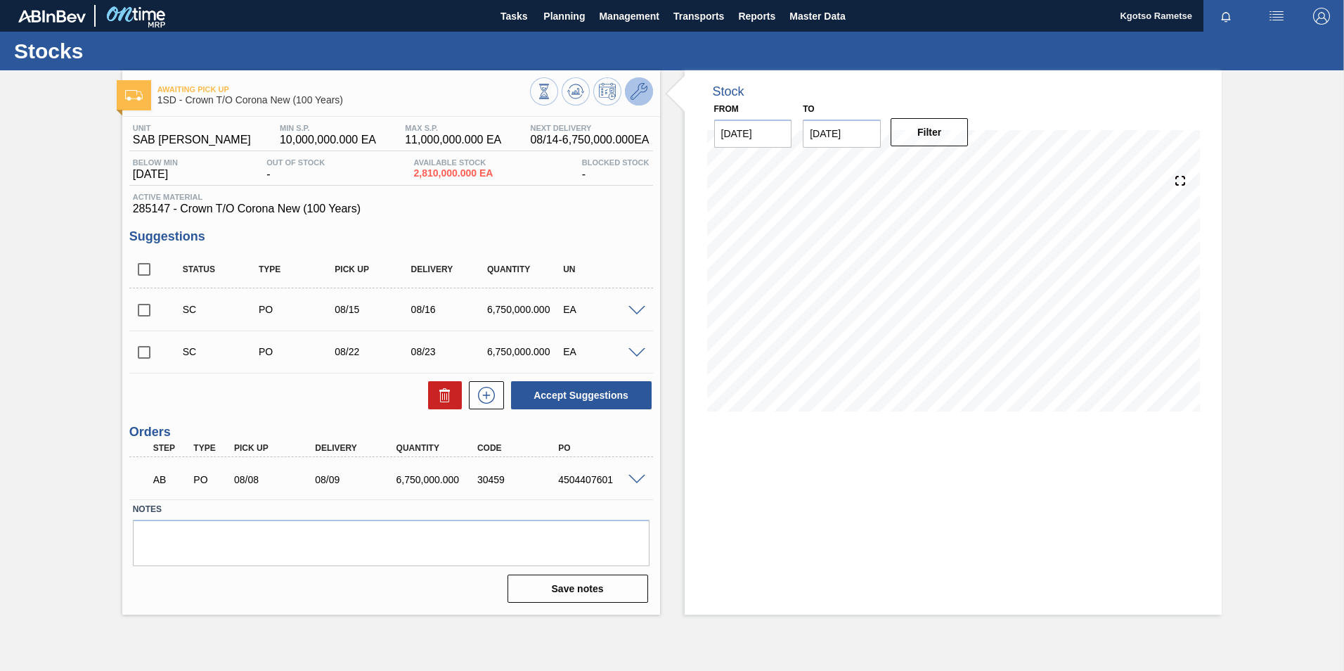
click at [636, 83] on icon at bounding box center [639, 91] width 17 height 17
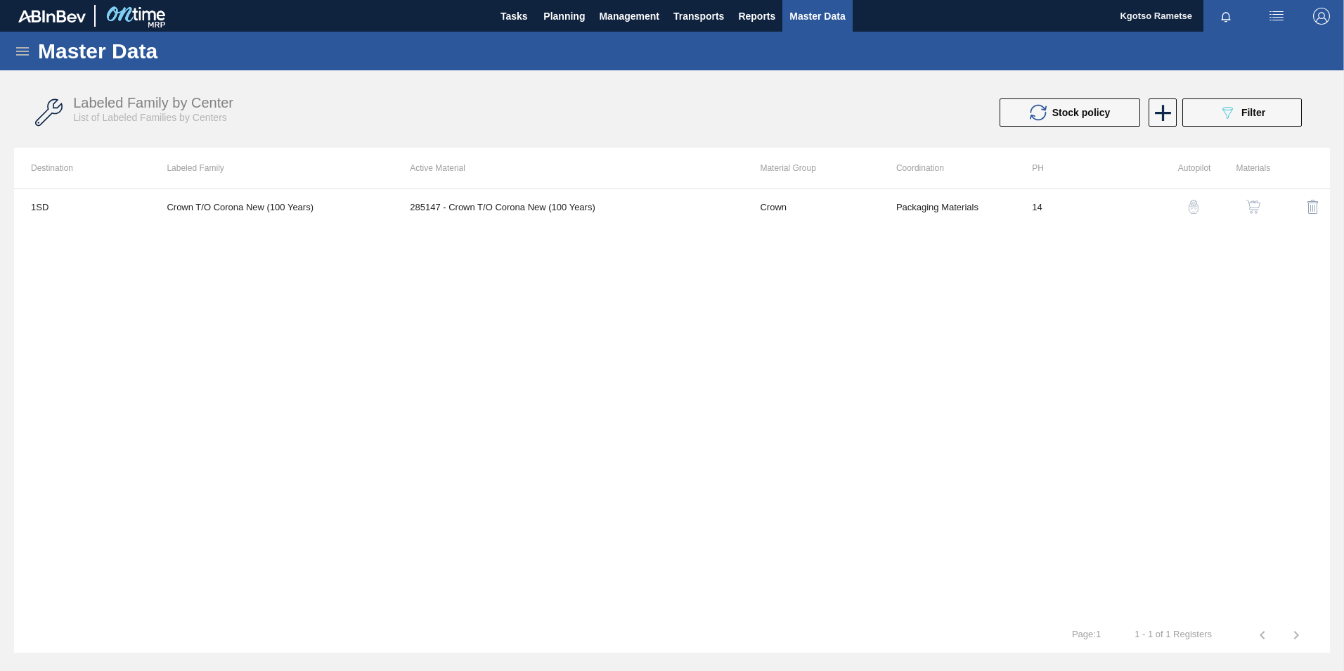
click at [1253, 199] on button "button" at bounding box center [1254, 207] width 34 height 34
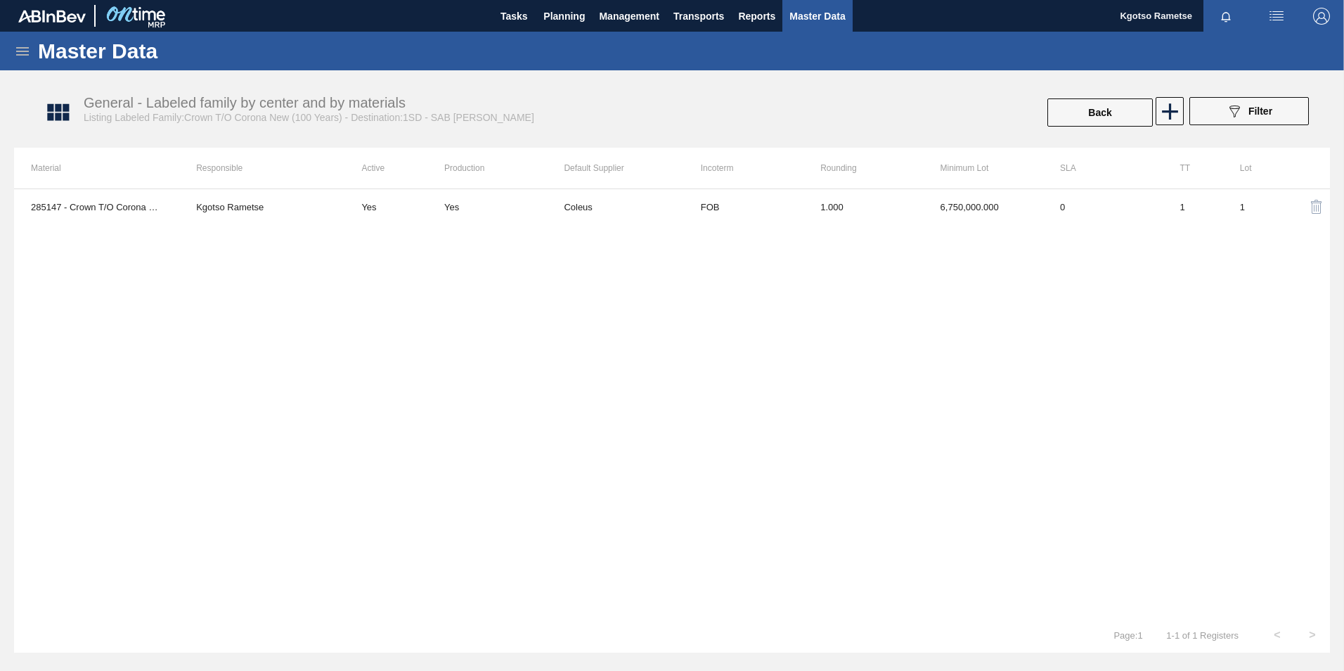
click at [867, 226] on div "285147 - Crown T/O Corona New (100 Years) Kgotso Rametse Yes Yes Coleus FOB 1.0…" at bounding box center [672, 402] width 1316 height 429
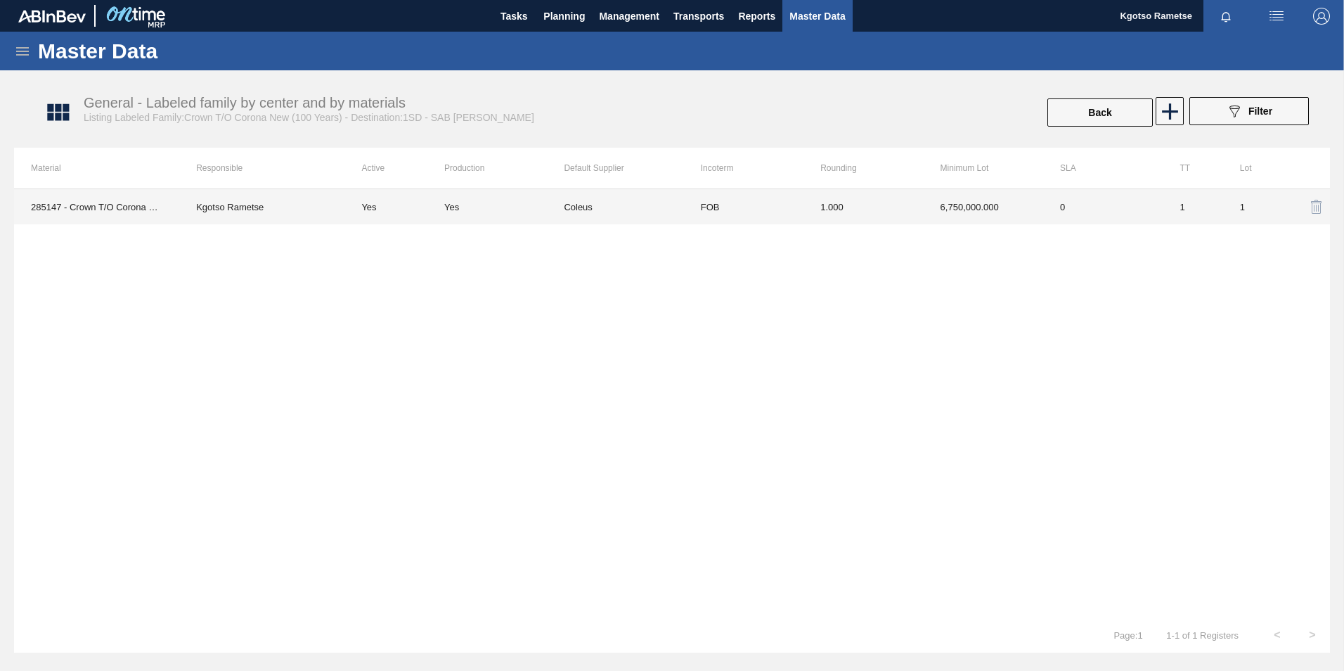
click at [853, 197] on td "1.000" at bounding box center [863, 206] width 120 height 35
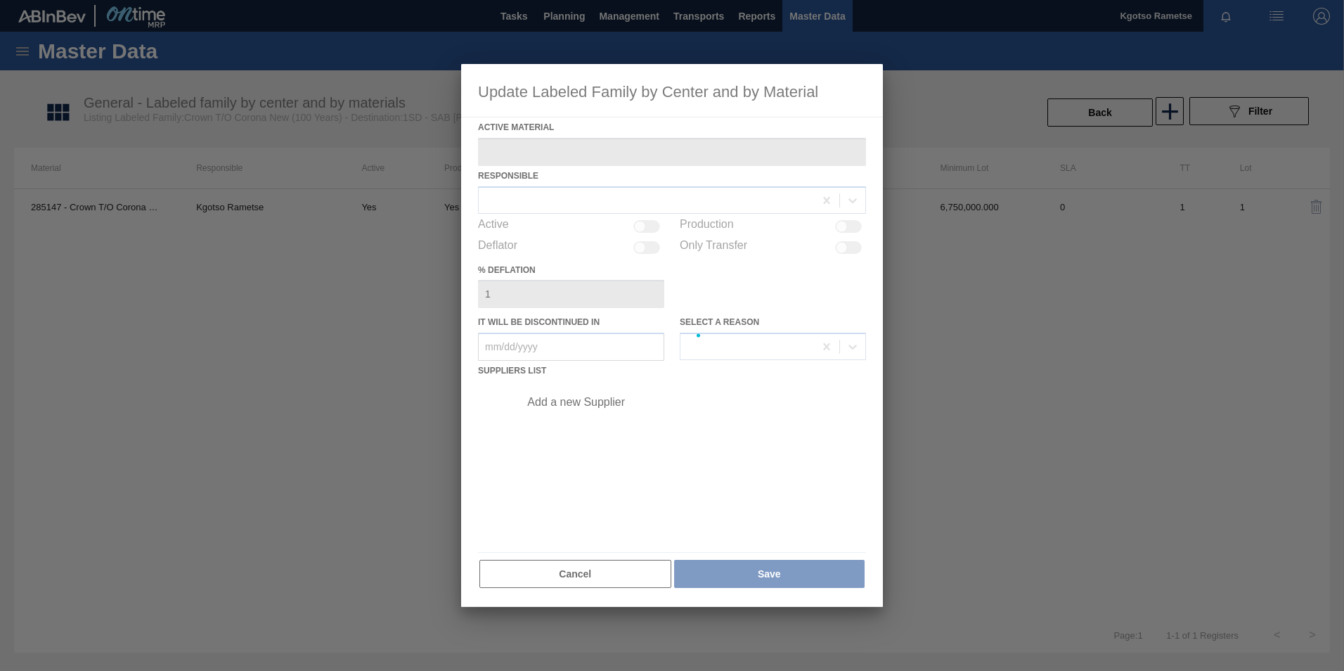
type Material "285147 - Crown T/O Corona New (100 Years)"
checkbox input "true"
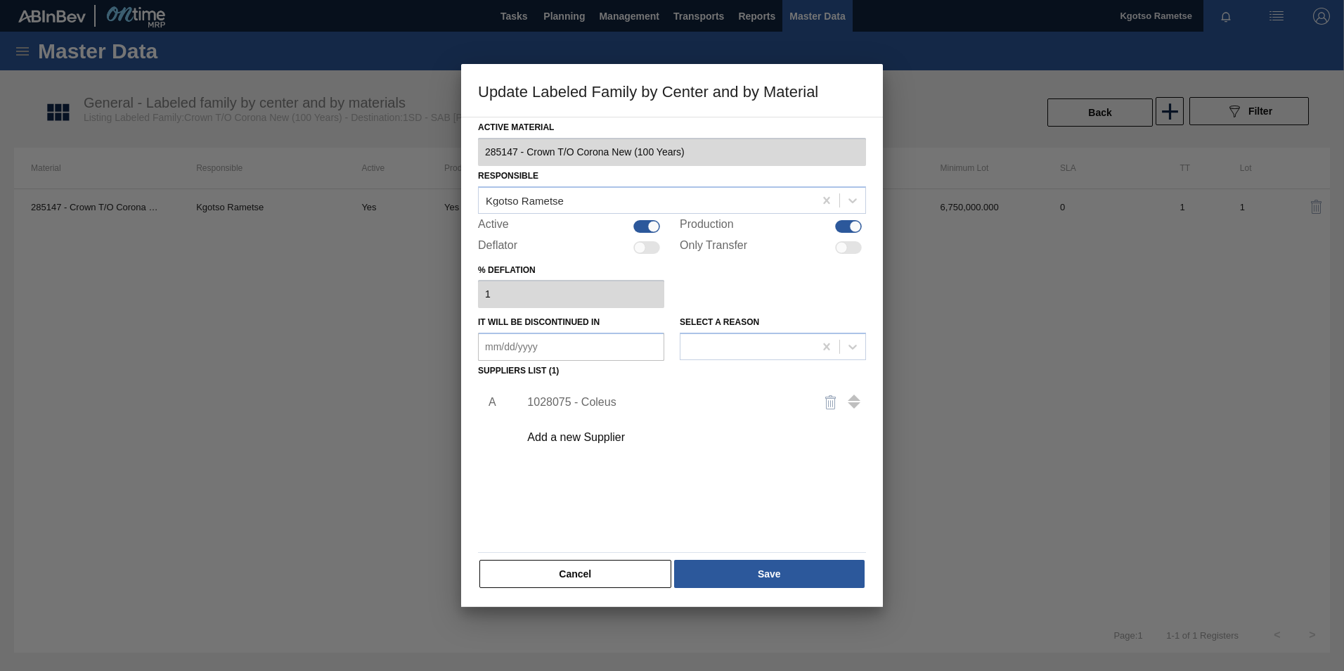
click at [592, 396] on div "1028075 - Coleus" at bounding box center [665, 402] width 276 height 13
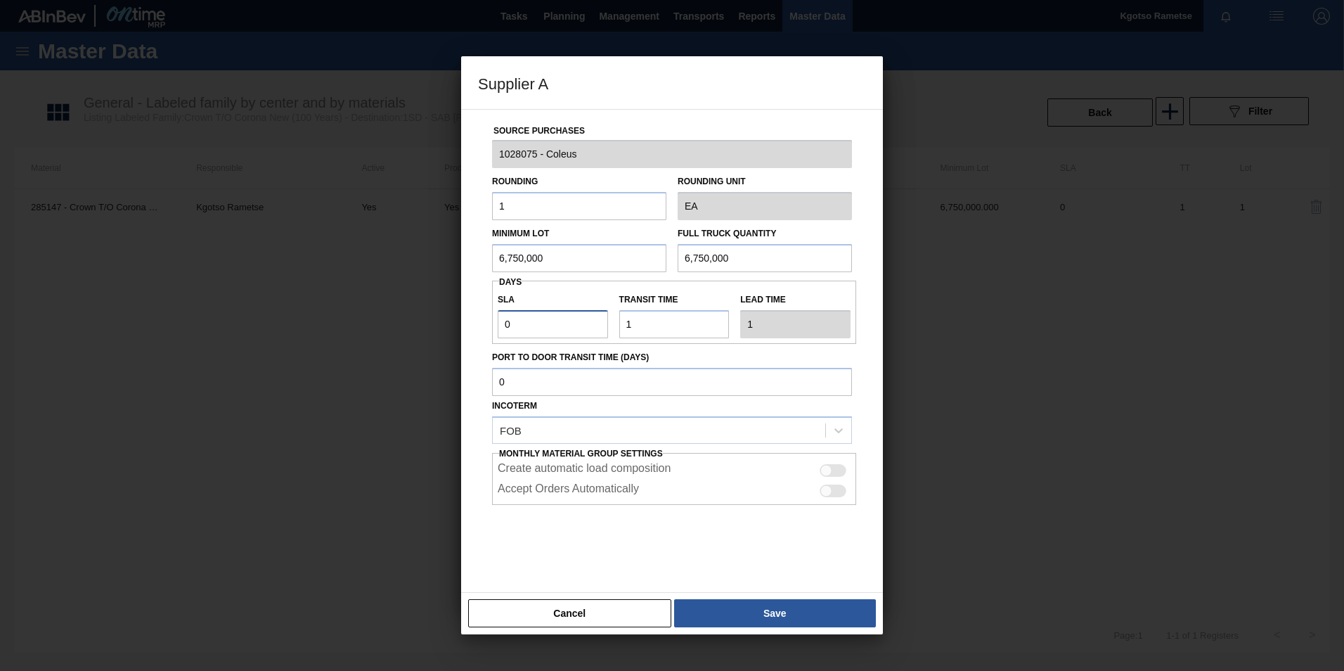
drag, startPoint x: 520, startPoint y: 328, endPoint x: 329, endPoint y: 376, distance: 197.1
click at [361, 364] on div "Supplier A Source Purchases 1028075 - Coleus Rounding 1 Rounding Unit EA Minimu…" at bounding box center [672, 335] width 1344 height 671
type input "1"
type input "2"
type input "1"
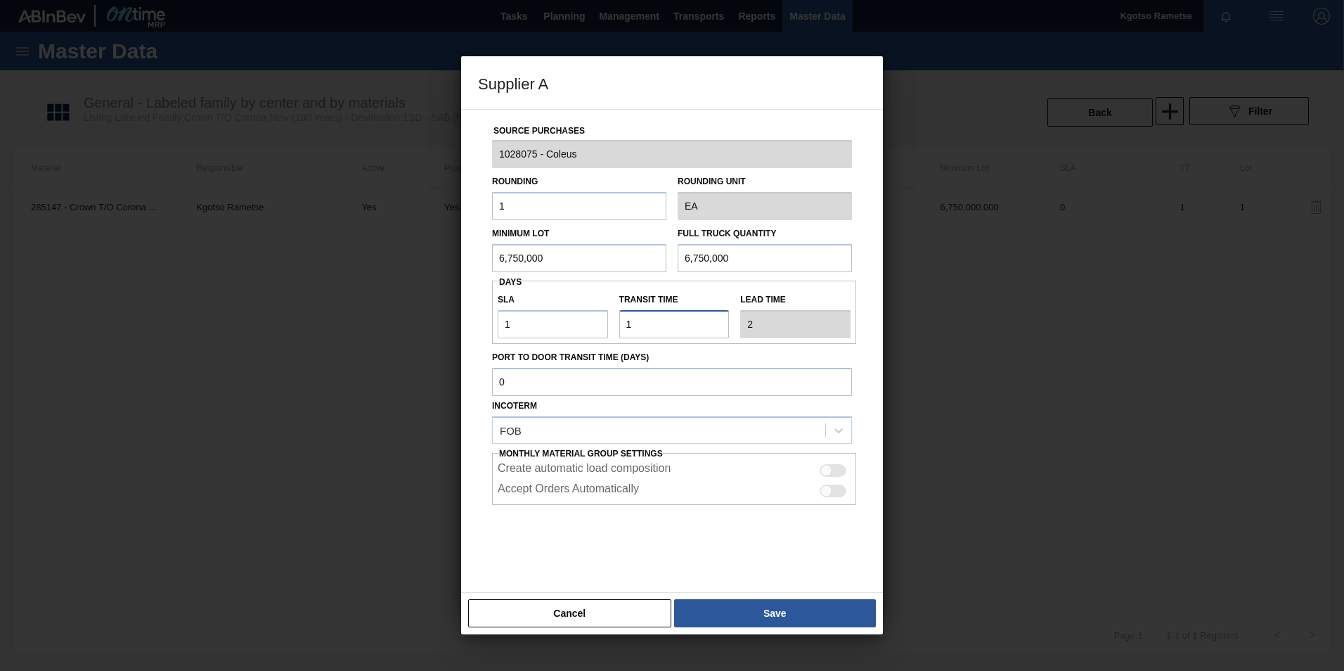
drag, startPoint x: 648, startPoint y: 318, endPoint x: 535, endPoint y: 318, distance: 113.2
click at [548, 318] on div "SLA 1 Transit time Lead time 2" at bounding box center [674, 312] width 364 height 52
type input "0"
type input "1"
type input "0"
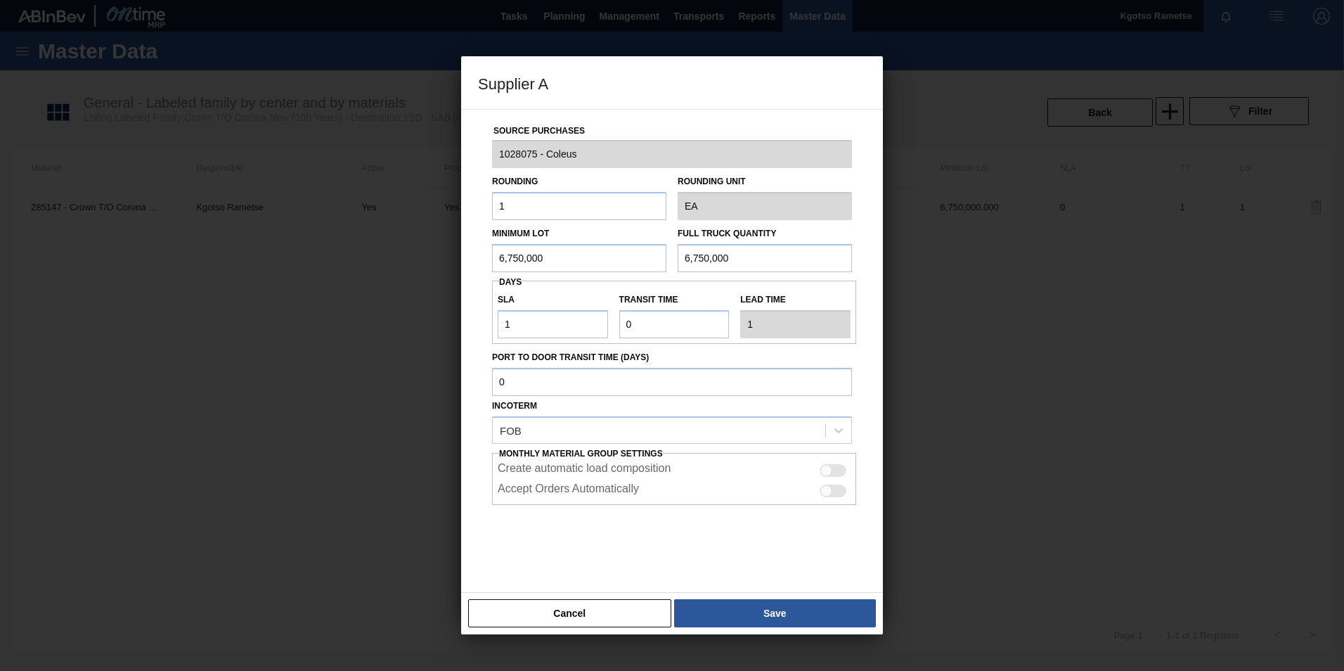
drag, startPoint x: 424, startPoint y: 265, endPoint x: 330, endPoint y: 273, distance: 94.6
click at [369, 268] on div "Supplier A Source Purchases 1028075 - Coleus Rounding 1 Rounding Unit EA Minimu…" at bounding box center [672, 335] width 1344 height 671
drag, startPoint x: 570, startPoint y: 254, endPoint x: 283, endPoint y: 284, distance: 289.1
click at [344, 276] on div "Supplier A Source Purchases 1028075 - Coleus Rounding 1 Rounding Unit EA Minimu…" at bounding box center [672, 335] width 1344 height 671
type input "3,150,000"
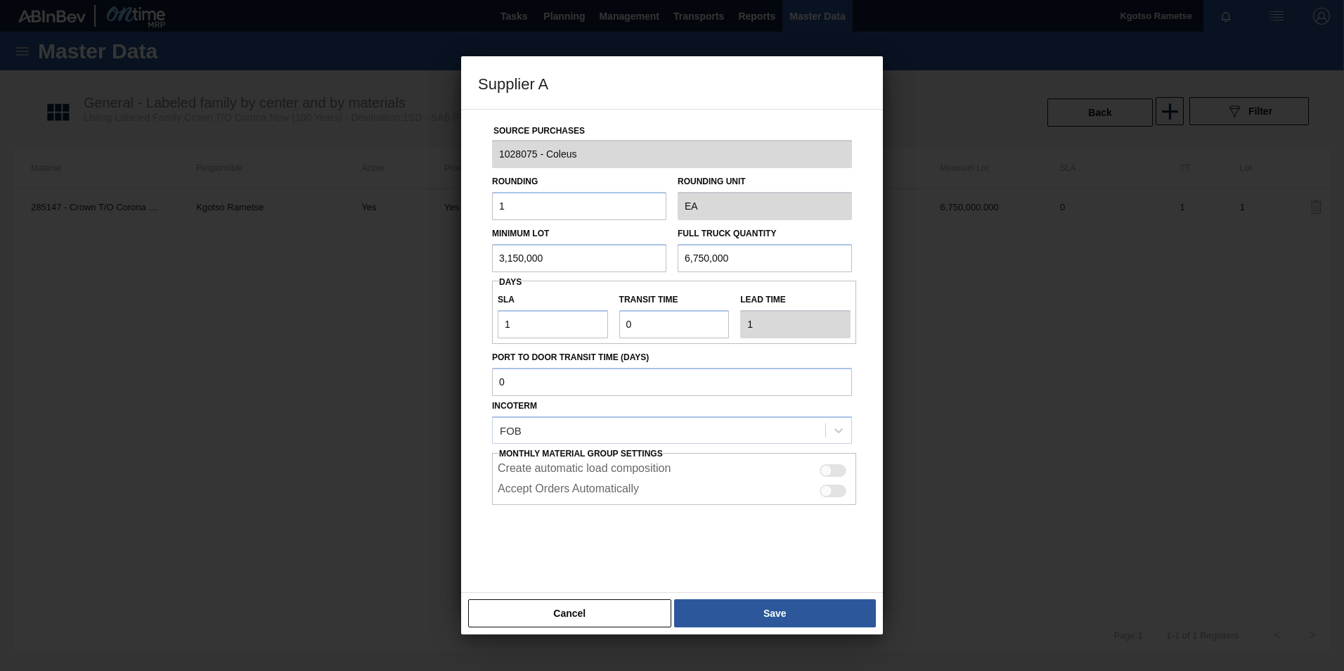
drag, startPoint x: 742, startPoint y: 252, endPoint x: 463, endPoint y: 262, distance: 280.0
click at [500, 262] on div "Minimum Lot 3,150,000 Full Truck Quantity 6,750,000" at bounding box center [671, 246] width 371 height 52
paste input "3,1"
type input "3,150,000"
click at [749, 621] on button "Save" at bounding box center [775, 613] width 202 height 28
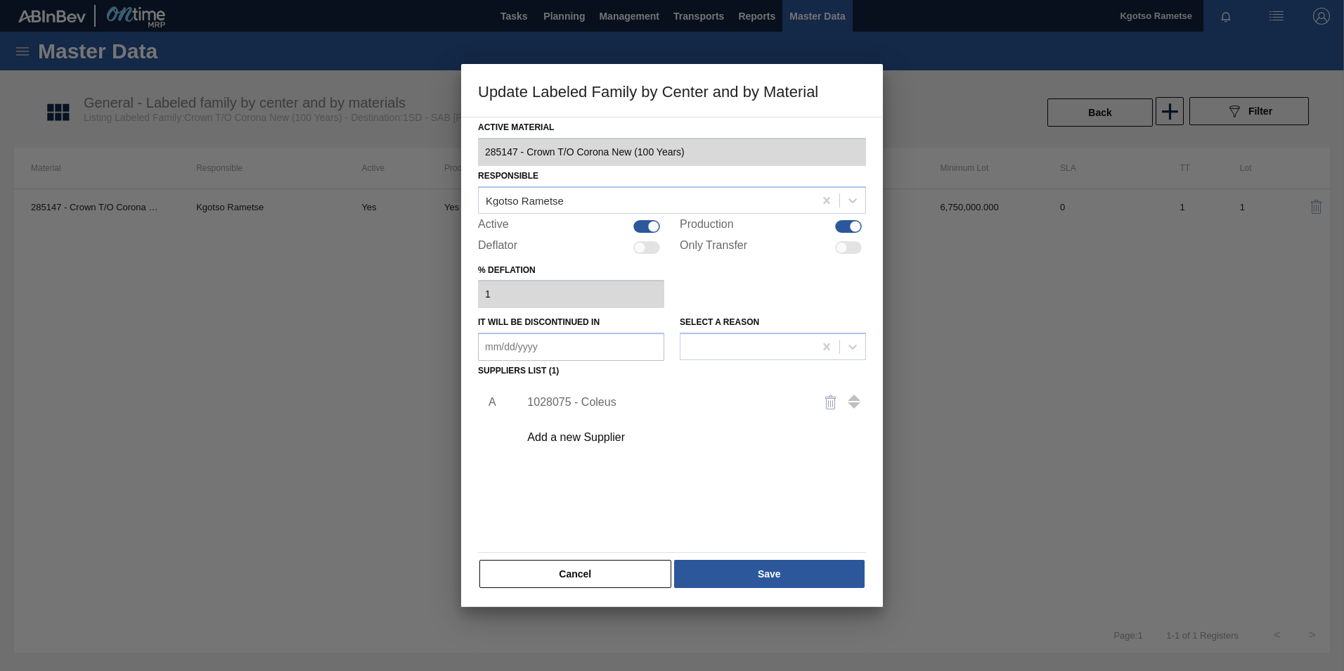
click at [740, 588] on div "Cancel Save" at bounding box center [672, 573] width 388 height 31
click at [728, 572] on button "Save" at bounding box center [769, 574] width 191 height 28
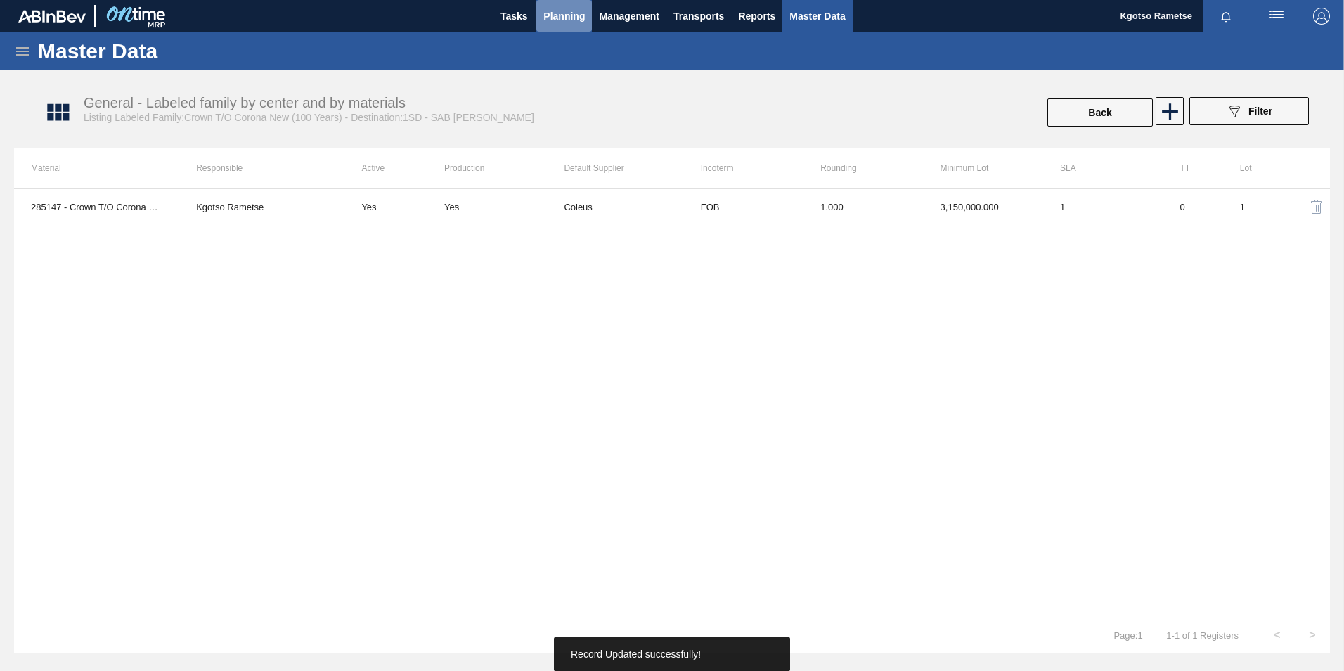
click at [546, 25] on button "Planning" at bounding box center [564, 16] width 56 height 32
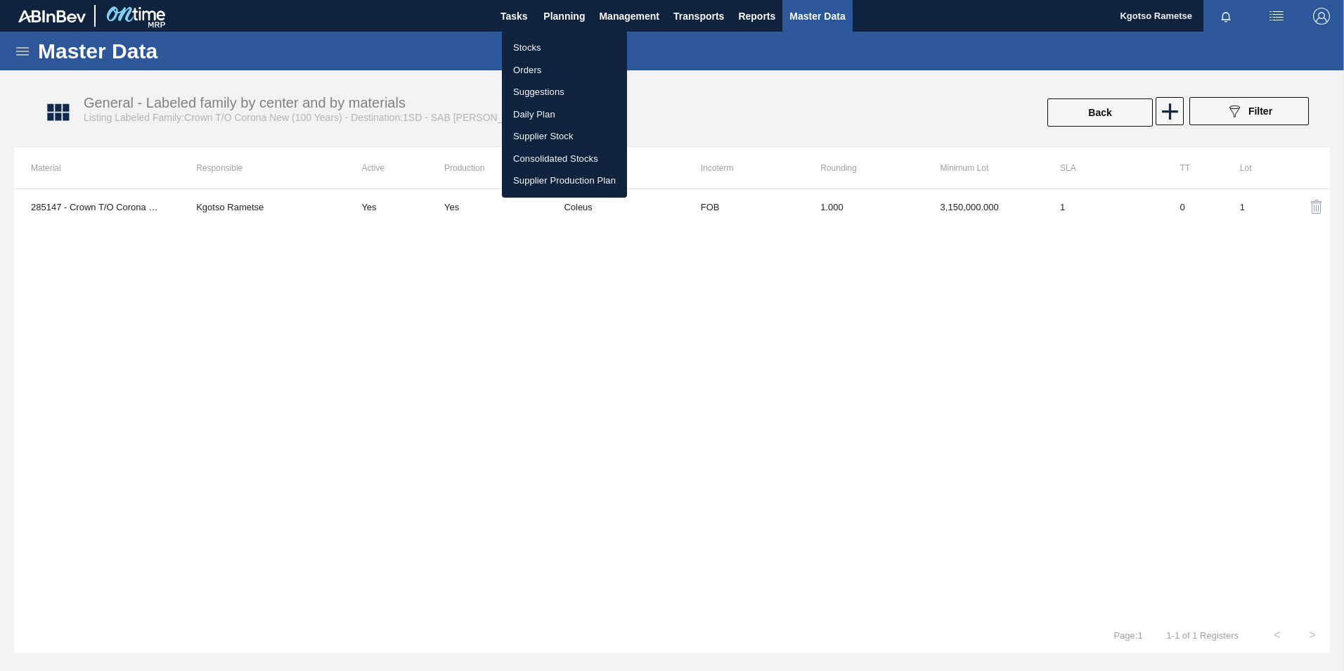
click at [543, 40] on li "Stocks" at bounding box center [564, 48] width 125 height 22
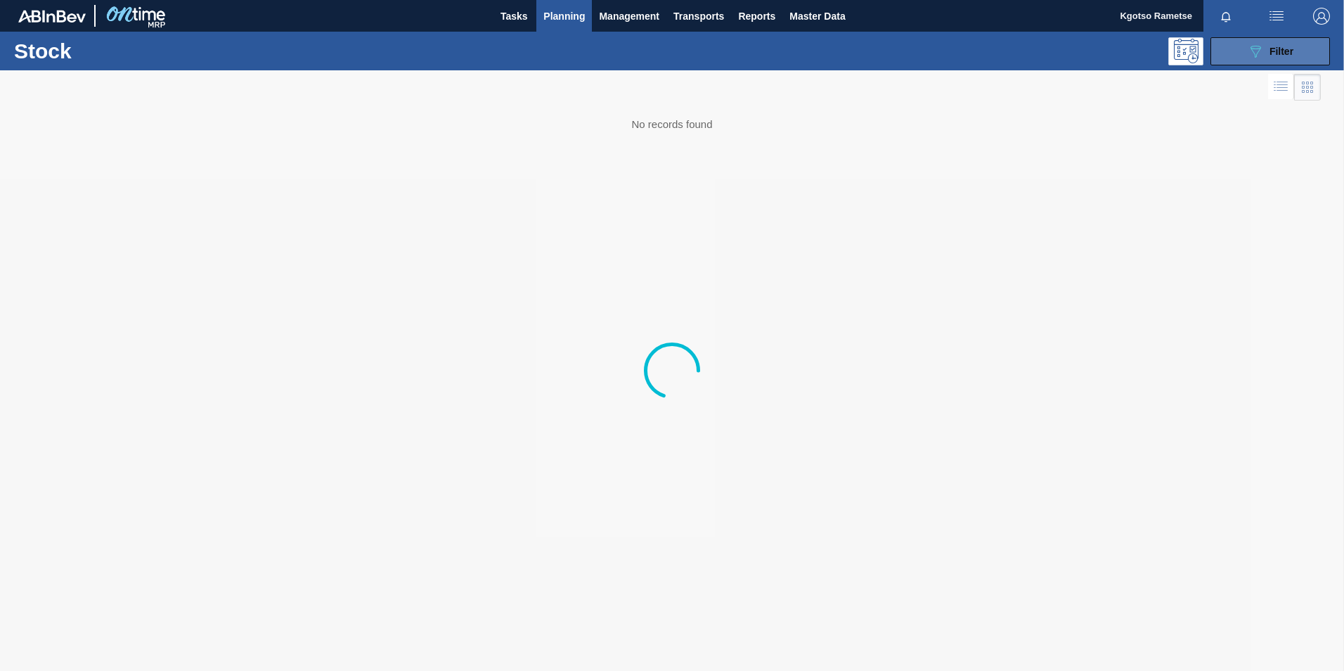
click at [1232, 51] on button "089F7B8B-B2A5-4AFE-B5C0-19BA573D28AC Filter" at bounding box center [1271, 51] width 120 height 28
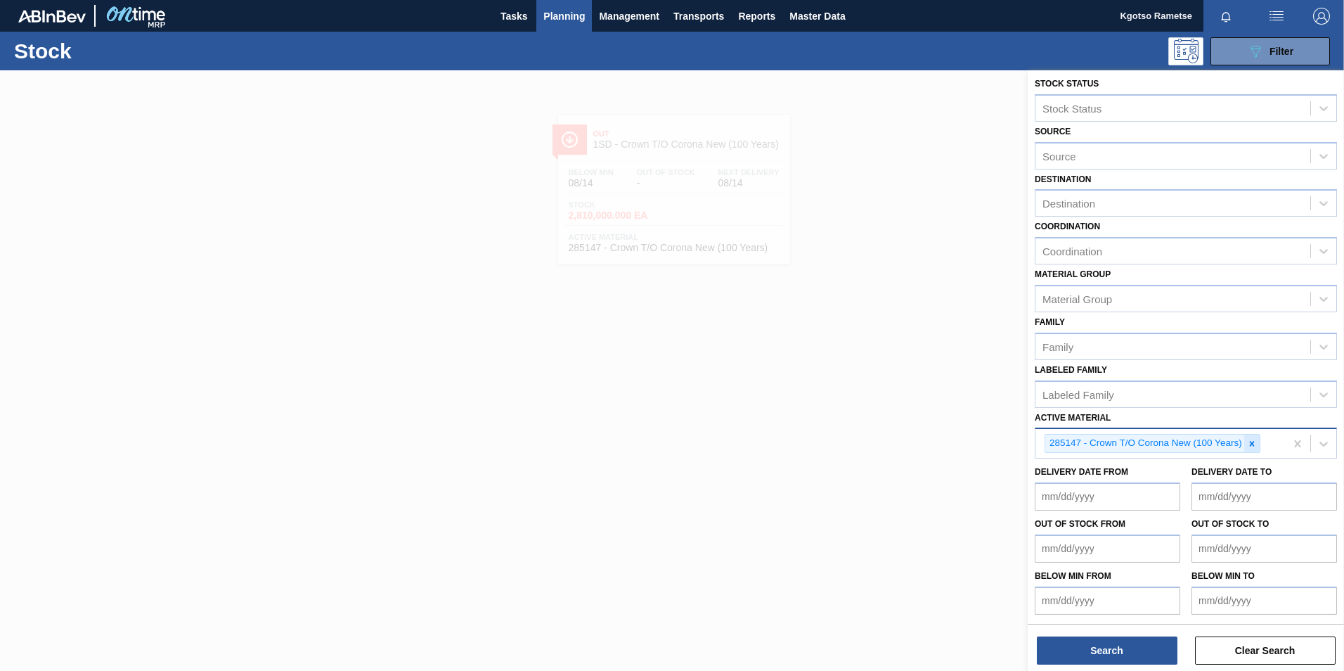
scroll to position [4, 0]
click at [1253, 446] on icon at bounding box center [1252, 443] width 10 height 10
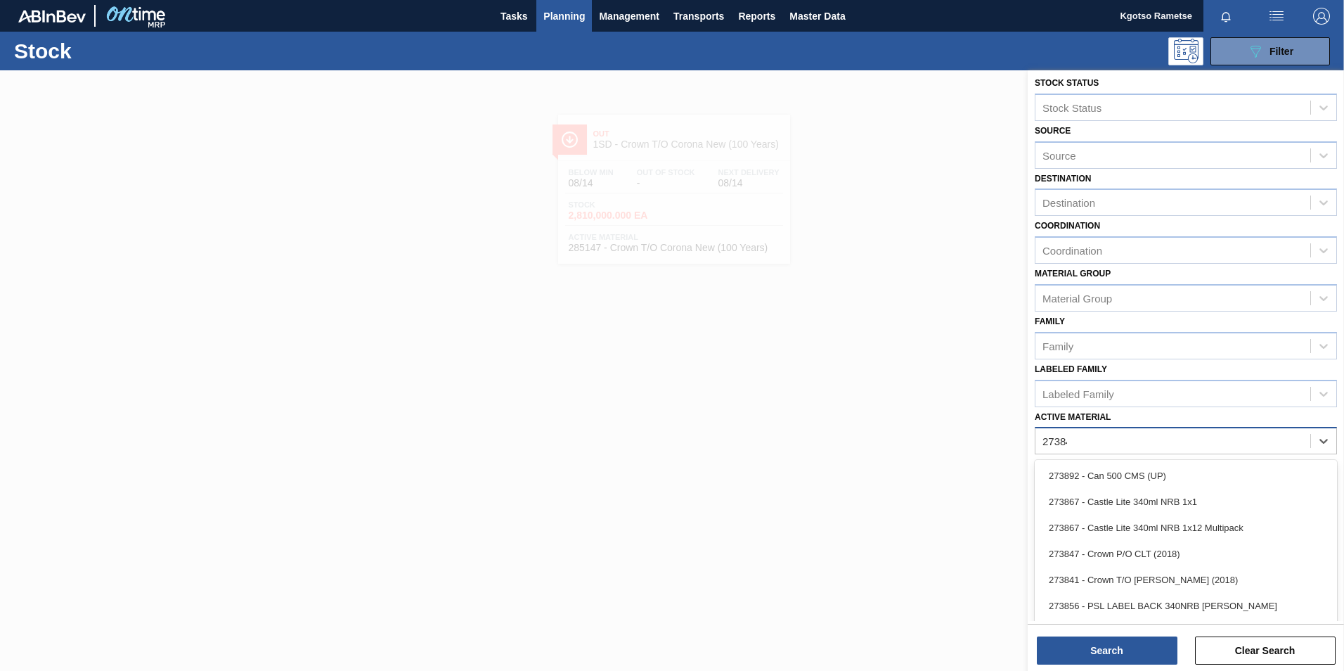
scroll to position [1, 0]
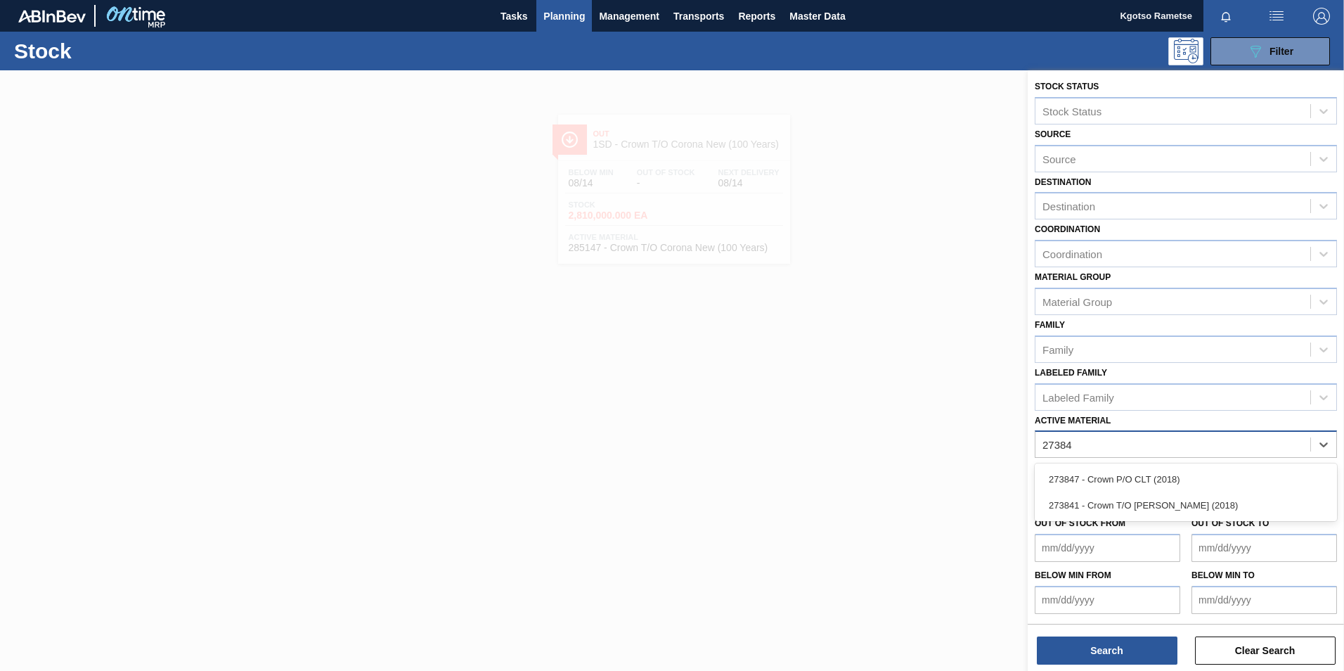
type Material "273841"
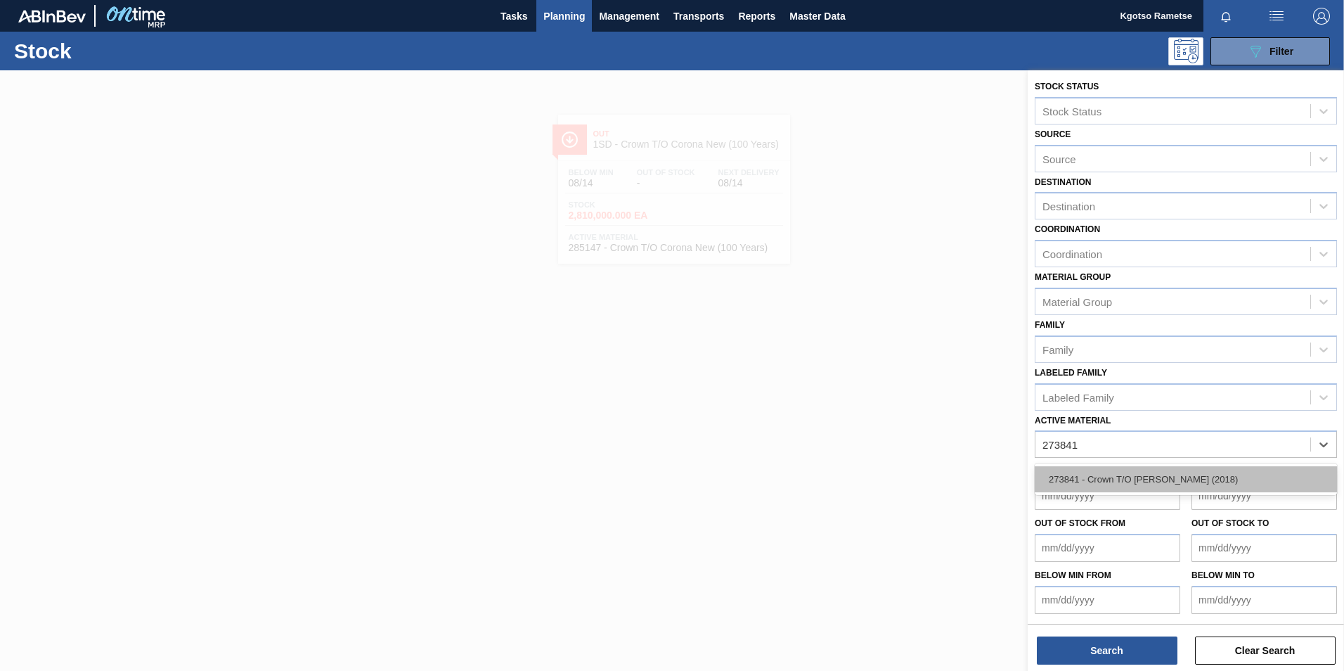
click at [1135, 466] on div "273841 - Crown T/O [PERSON_NAME] (2018)" at bounding box center [1186, 479] width 302 height 26
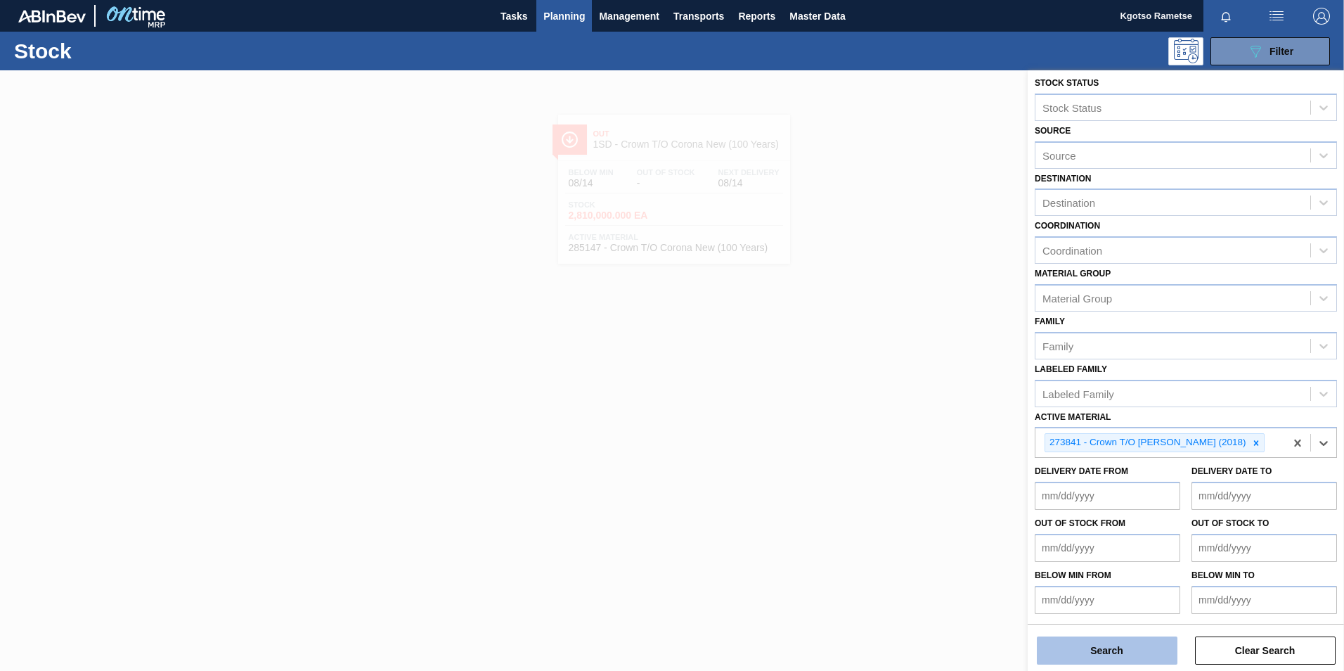
click at [1059, 645] on button "Search" at bounding box center [1107, 650] width 141 height 28
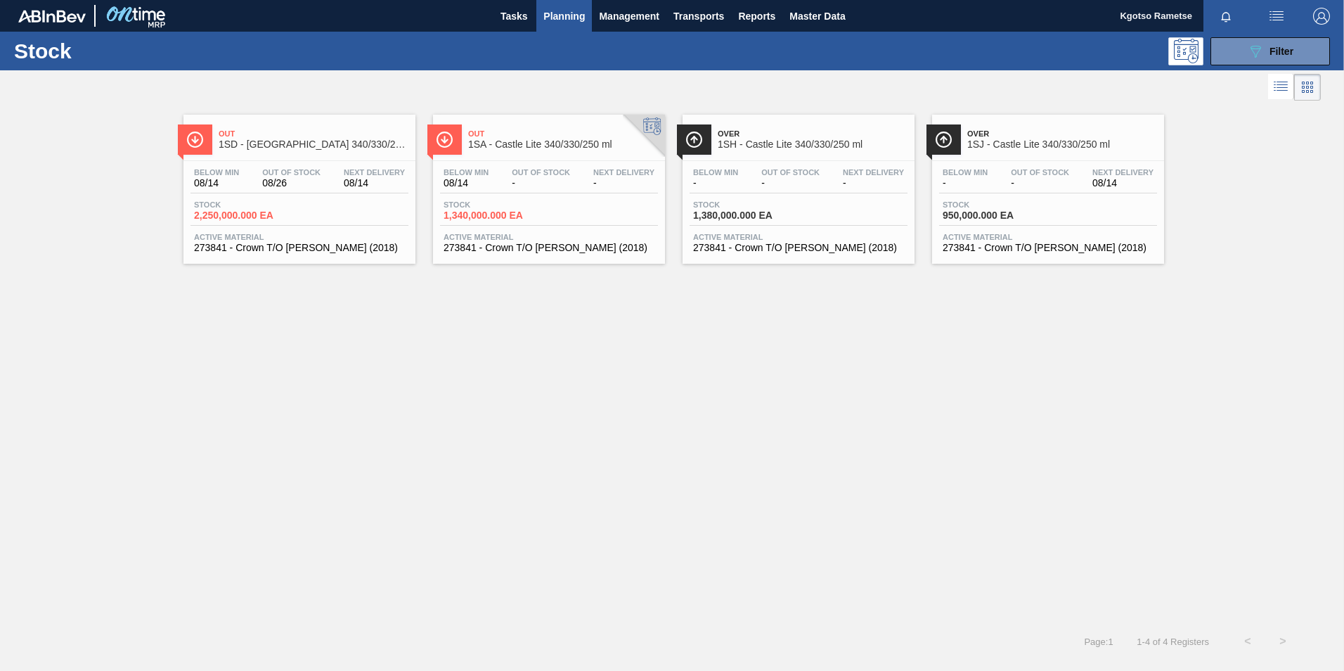
click at [290, 155] on div "Out 1SD - Castle Lite 340/330/250 ml" at bounding box center [314, 140] width 190 height 32
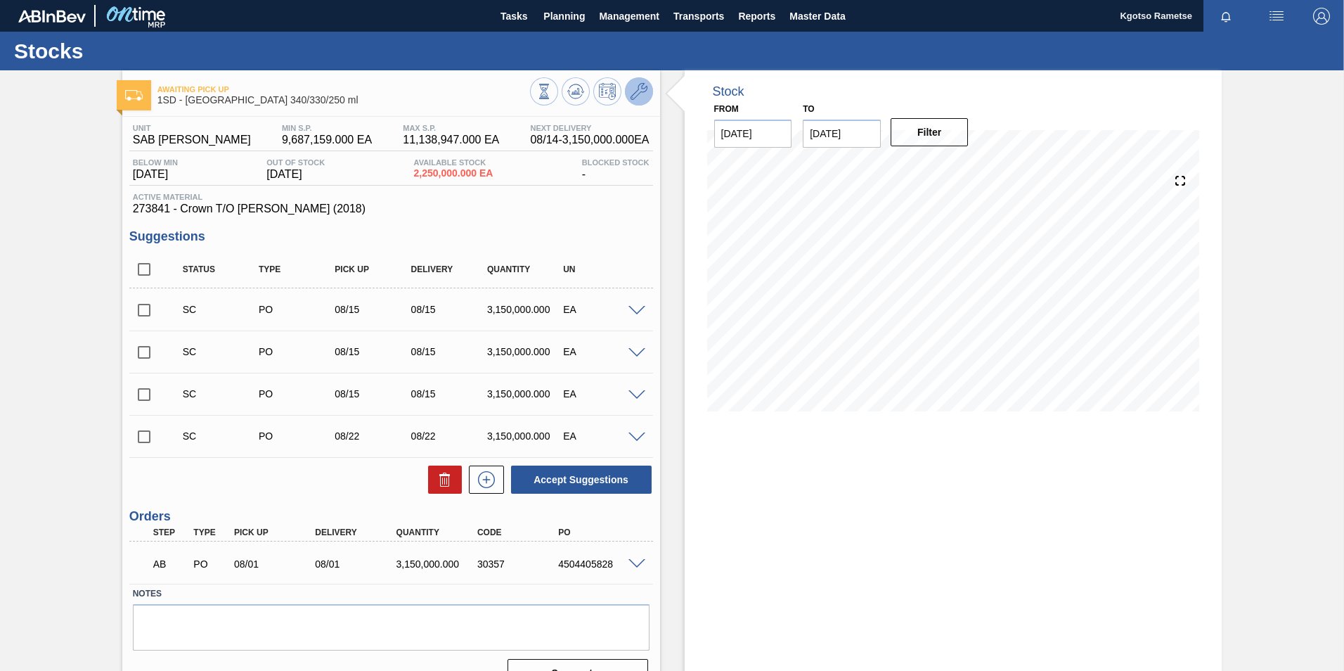
click at [633, 101] on button at bounding box center [639, 91] width 28 height 28
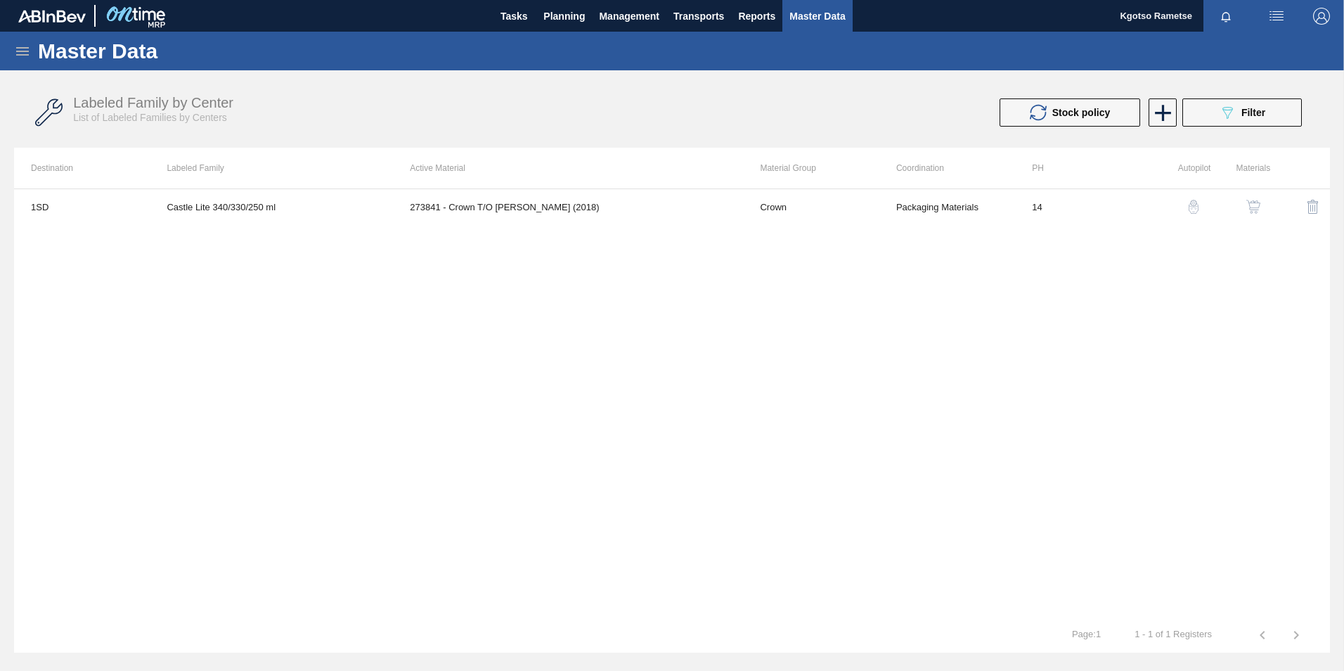
click at [1250, 209] on img "button" at bounding box center [1253, 207] width 14 height 14
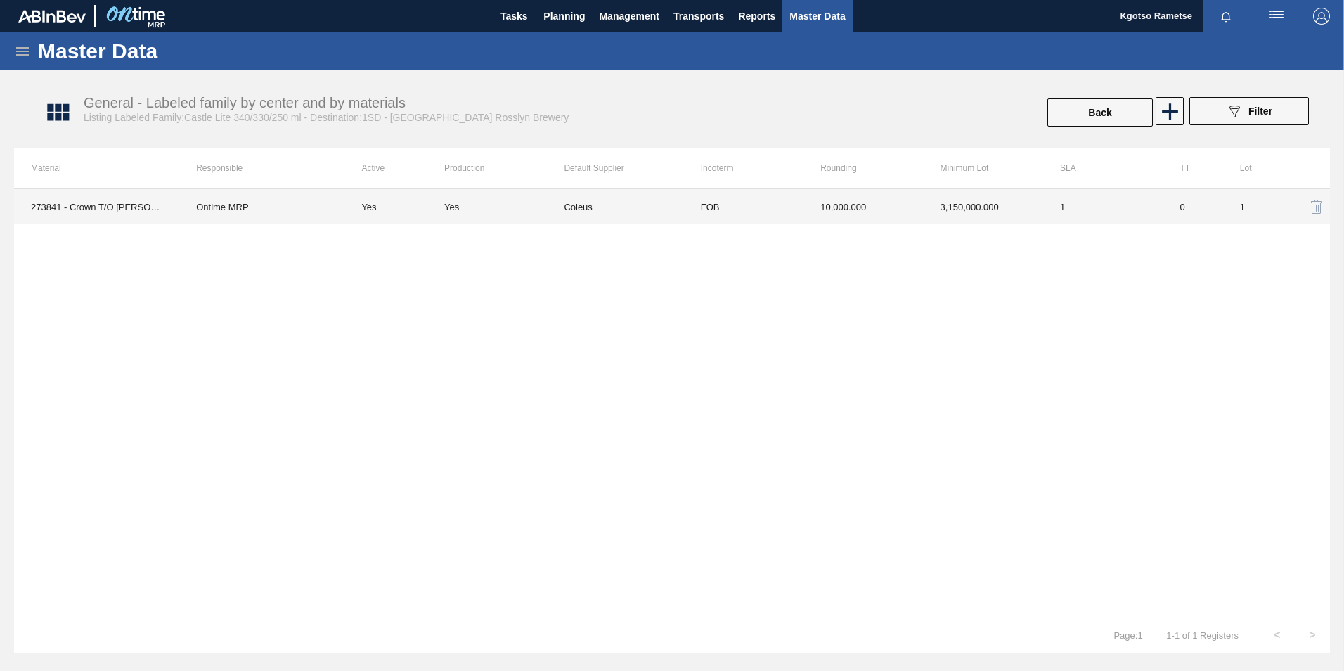
click at [818, 214] on td "10,000.000" at bounding box center [863, 206] width 120 height 35
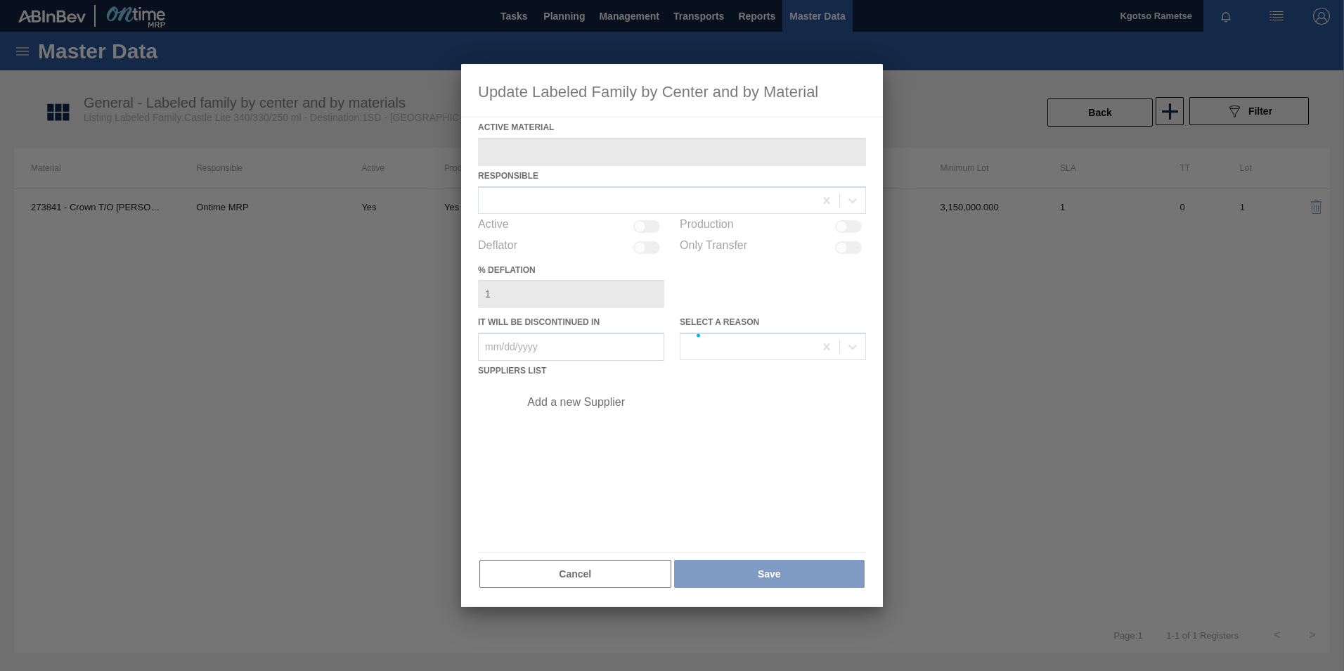
type Material "273841 - Crown T/O [PERSON_NAME] (2018)"
checkbox input "true"
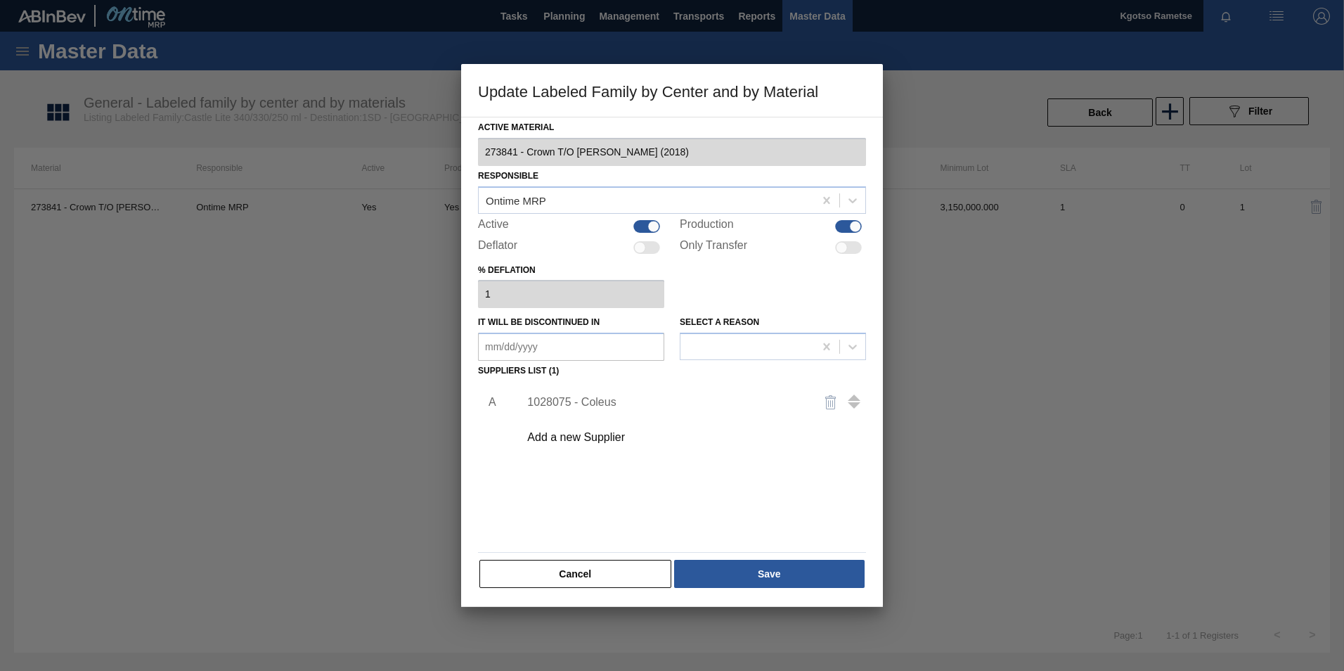
click at [602, 417] on div "1028075 - Coleus" at bounding box center [688, 402] width 355 height 35
click at [602, 404] on div "1028075 - Coleus" at bounding box center [665, 402] width 276 height 13
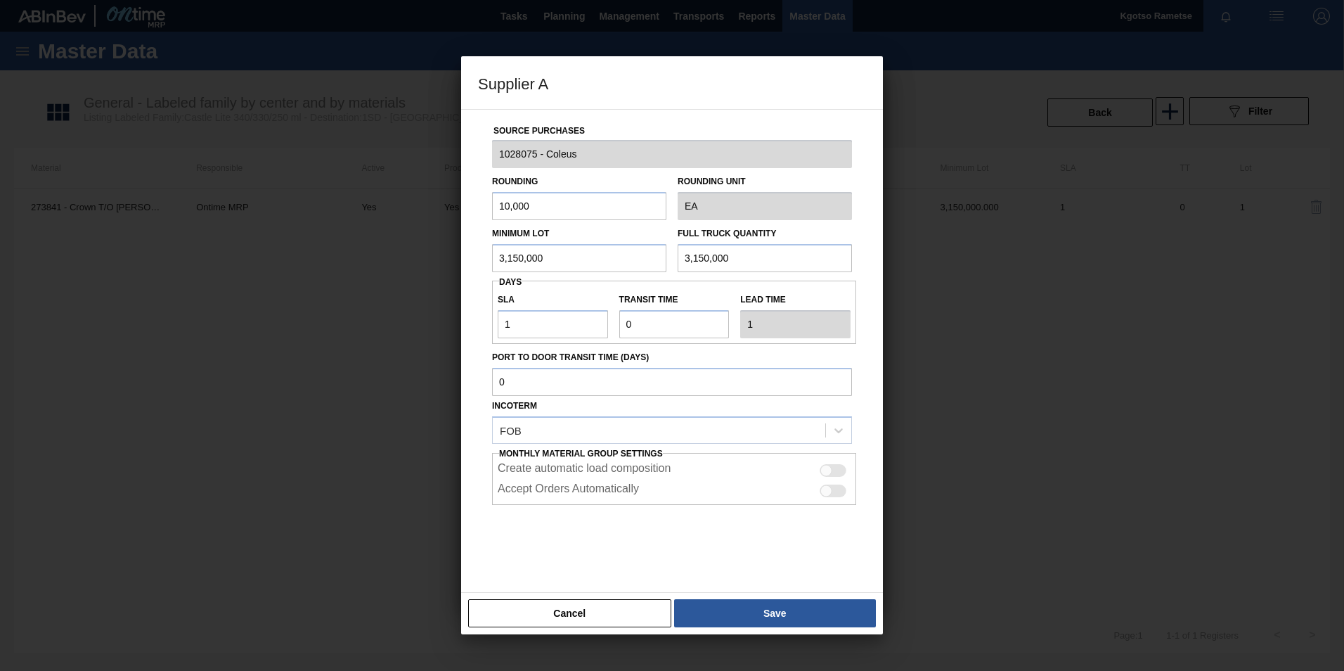
drag, startPoint x: 570, startPoint y: 266, endPoint x: 457, endPoint y: 264, distance: 113.2
click at [458, 264] on div "Supplier A Source Purchases 1028075 - Coleus Rounding 10,000 Rounding Unit EA M…" at bounding box center [672, 335] width 1344 height 671
drag, startPoint x: 577, startPoint y: 250, endPoint x: 396, endPoint y: 273, distance: 182.2
click at [402, 273] on div "Supplier A Source Purchases 1028075 - Coleus Rounding 10,000 Rounding Unit EA M…" at bounding box center [672, 335] width 1344 height 671
type input "3,600,000"
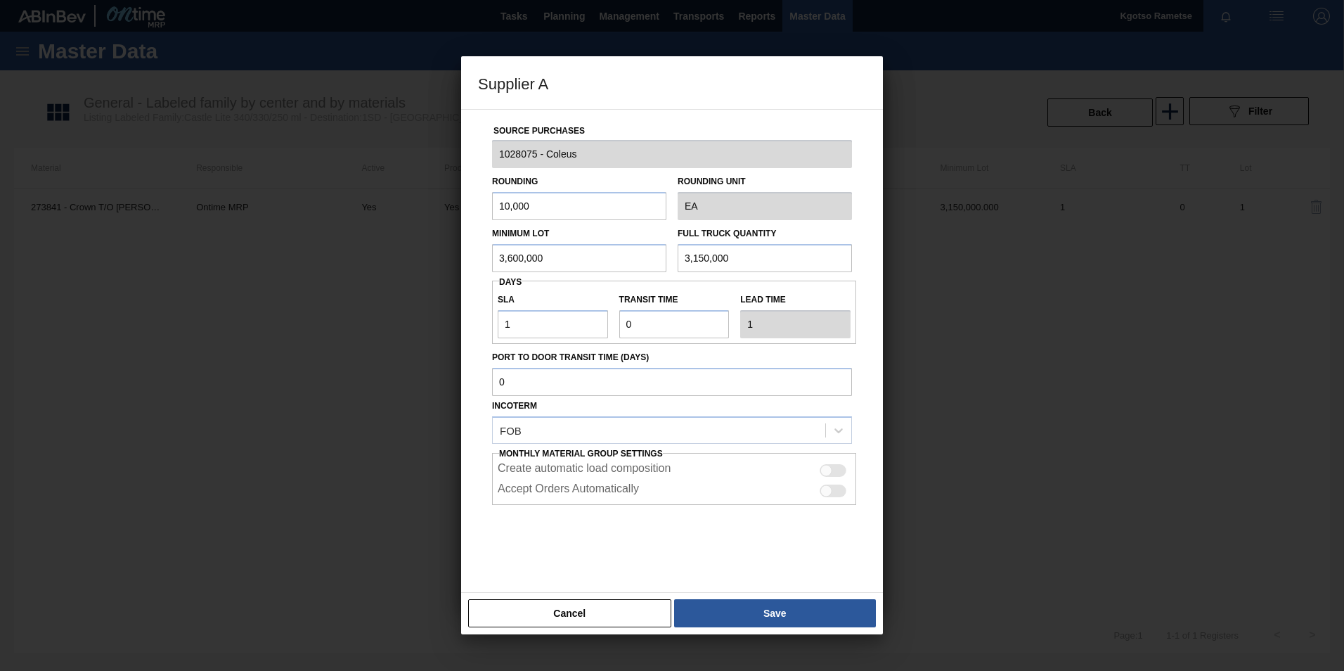
drag, startPoint x: 554, startPoint y: 262, endPoint x: 371, endPoint y: 280, distance: 183.6
click at [451, 273] on div "Supplier A Source Purchases 1028075 - Coleus Rounding 10,000 Rounding Unit EA M…" at bounding box center [672, 335] width 1344 height 671
paste input "60"
type input "3,600,000"
click at [754, 619] on button "Save" at bounding box center [775, 613] width 202 height 28
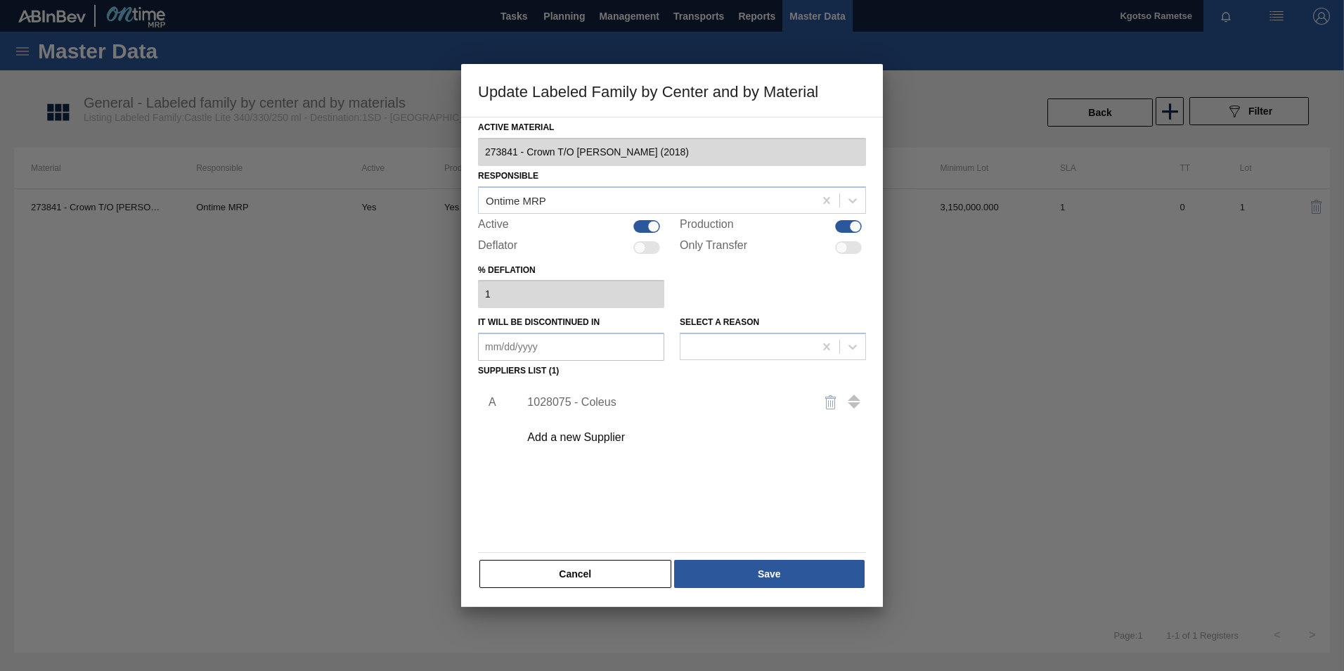
click at [746, 592] on div "Active Material 273841 - Crown T/O Olaf (2018) Responsible Ontime MRP Active Pr…" at bounding box center [672, 362] width 422 height 490
click at [743, 586] on button "Save" at bounding box center [769, 574] width 191 height 28
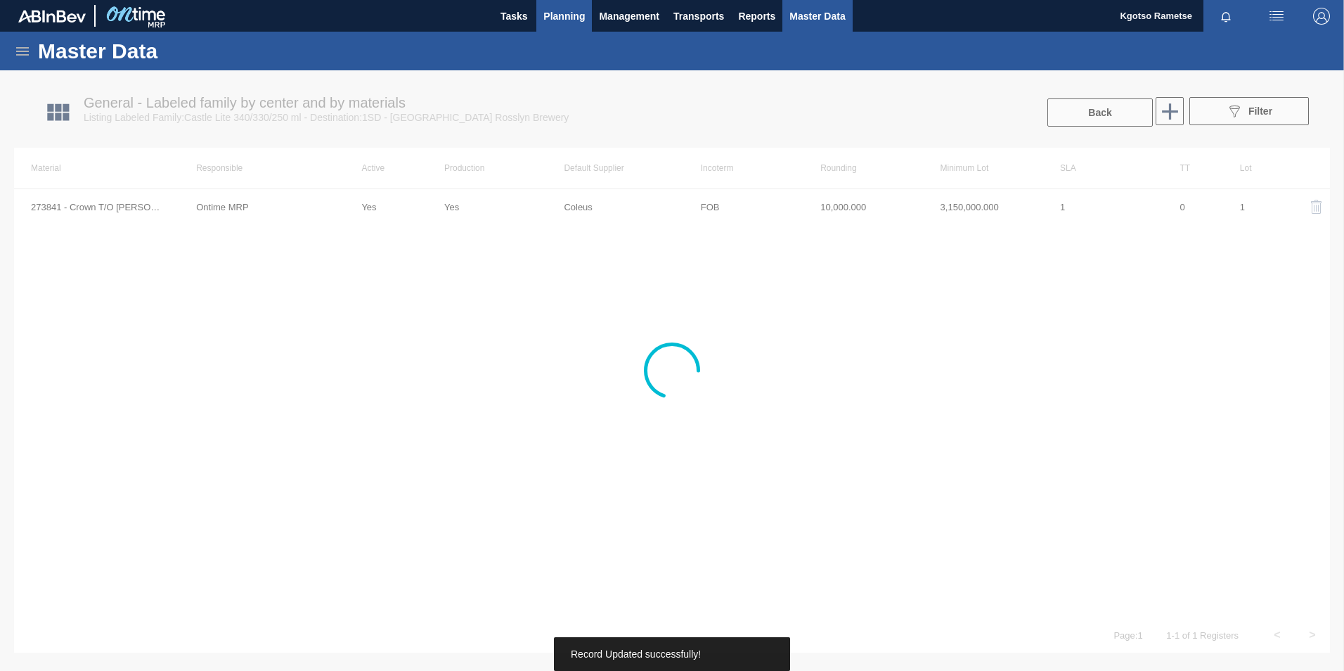
click at [550, 8] on span "Planning" at bounding box center [563, 16] width 41 height 17
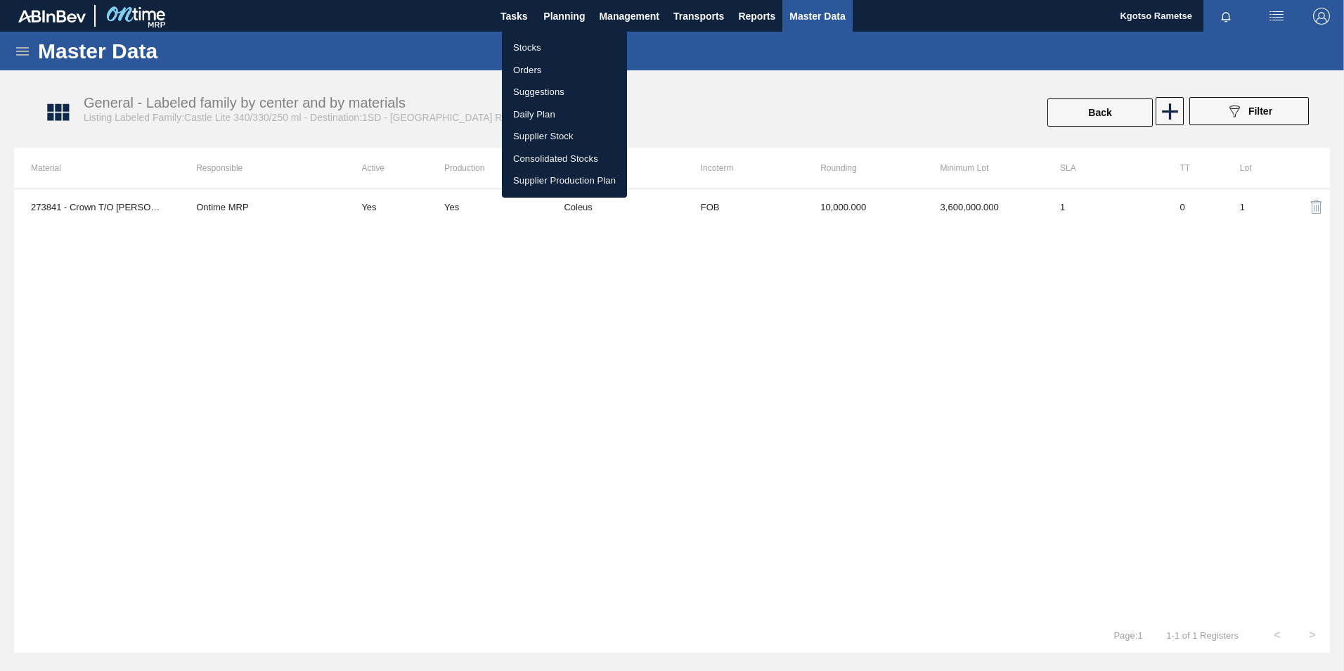
click at [550, 53] on li "Stocks" at bounding box center [564, 48] width 125 height 22
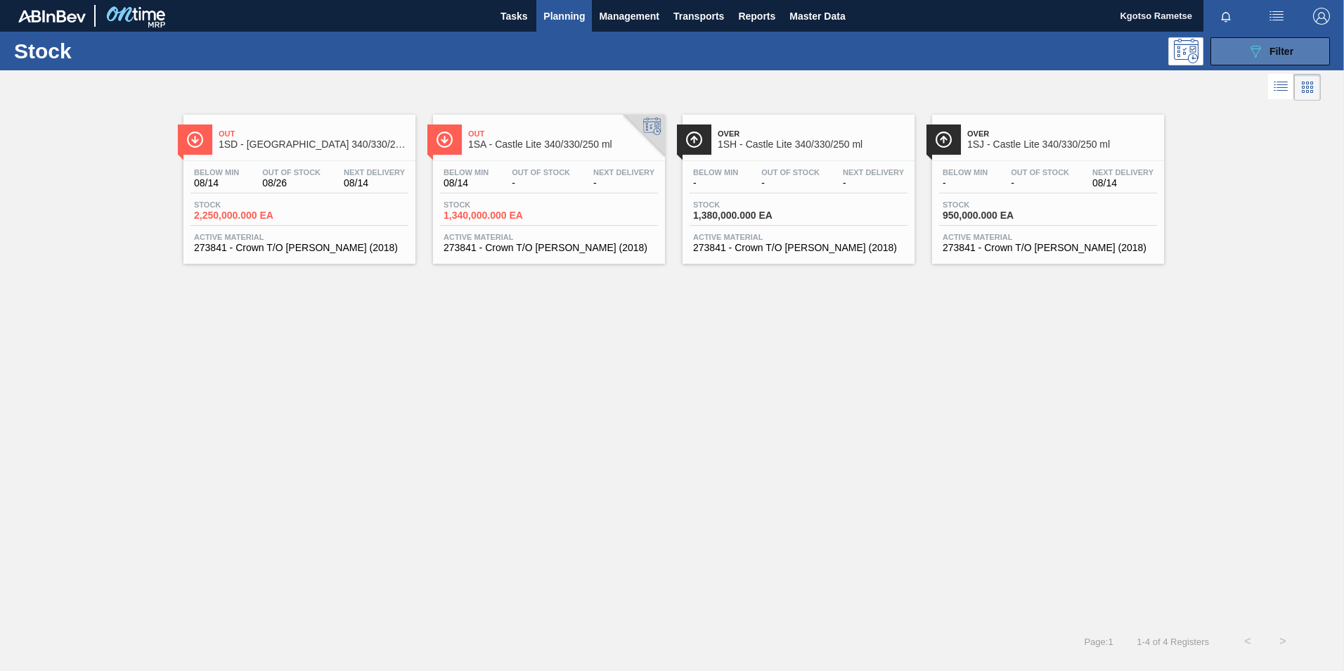
click at [1251, 51] on icon "089F7B8B-B2A5-4AFE-B5C0-19BA573D28AC" at bounding box center [1255, 51] width 17 height 17
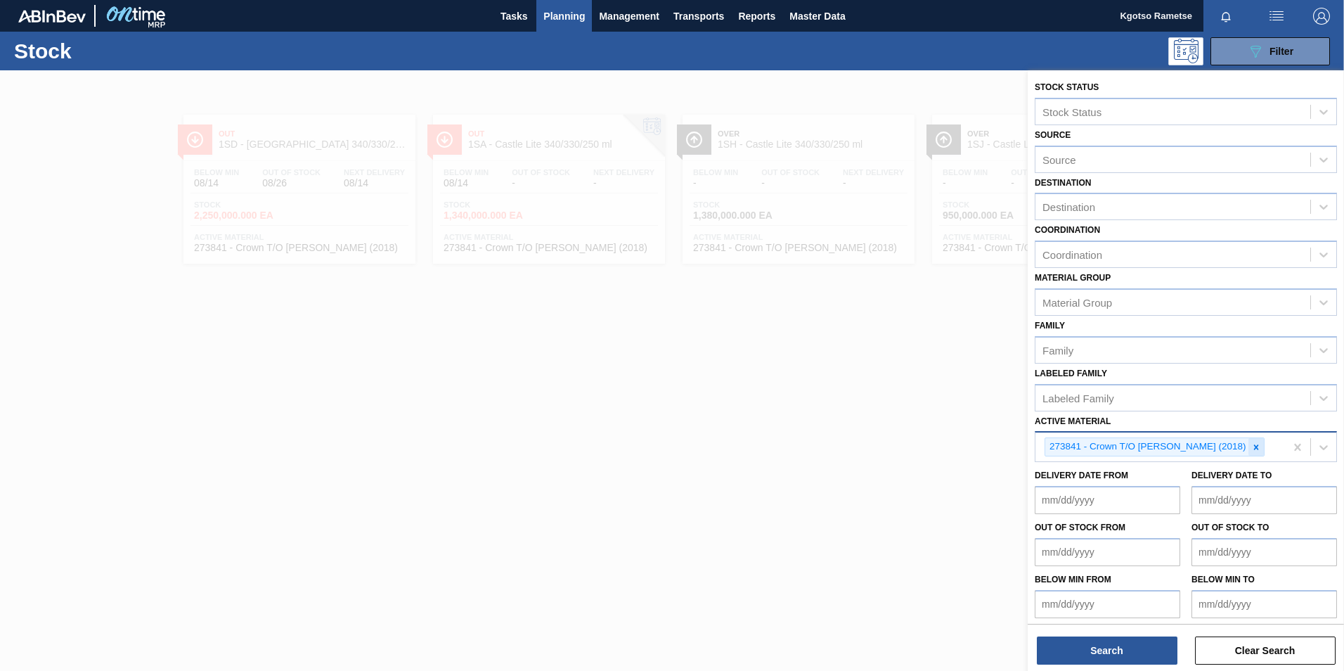
click at [1248, 448] on div at bounding box center [1255, 447] width 15 height 18
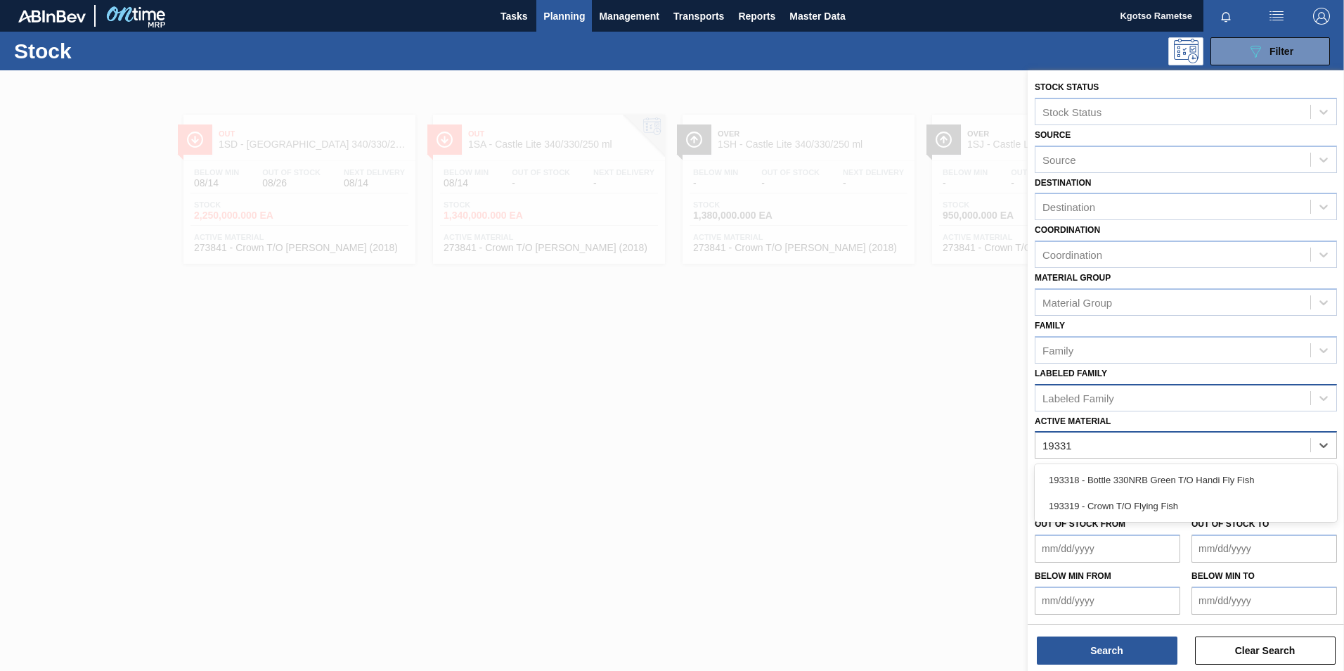
type Material "193319"
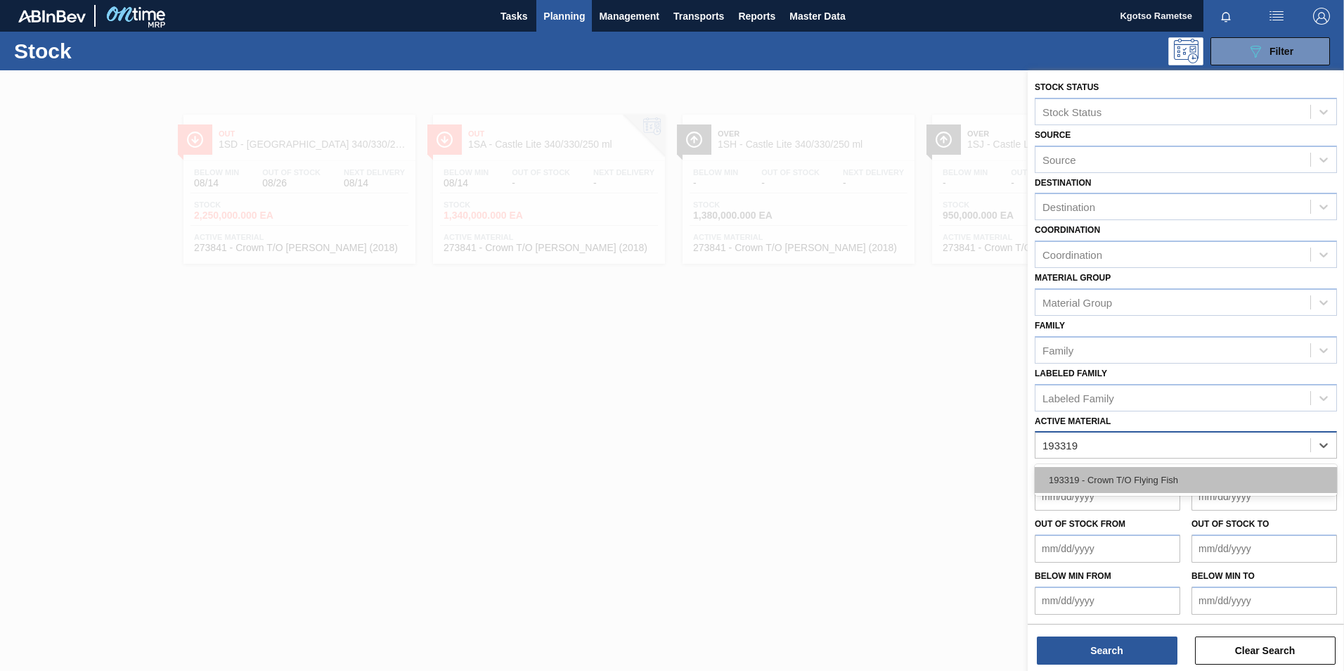
click at [1133, 475] on div "193319 - Crown T/O Flying Fish" at bounding box center [1186, 480] width 302 height 26
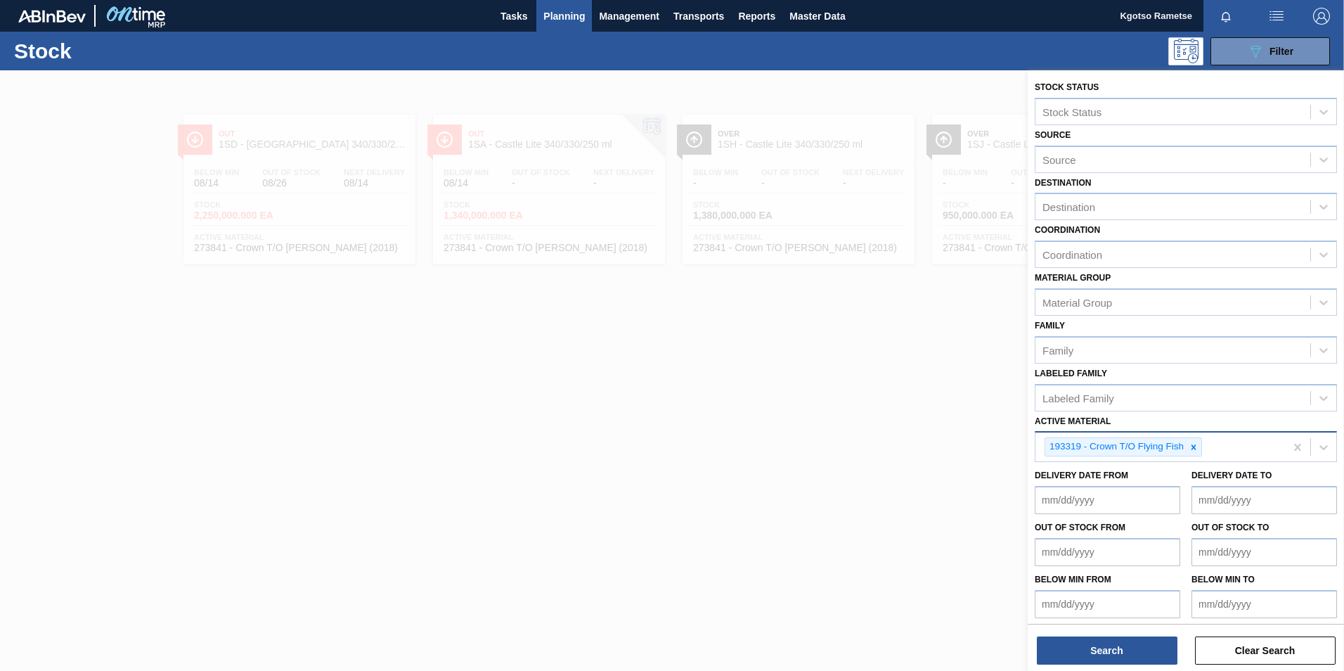
click at [1135, 633] on div "Search Clear Search" at bounding box center [1186, 643] width 316 height 39
click at [1130, 638] on button "Search" at bounding box center [1107, 650] width 141 height 28
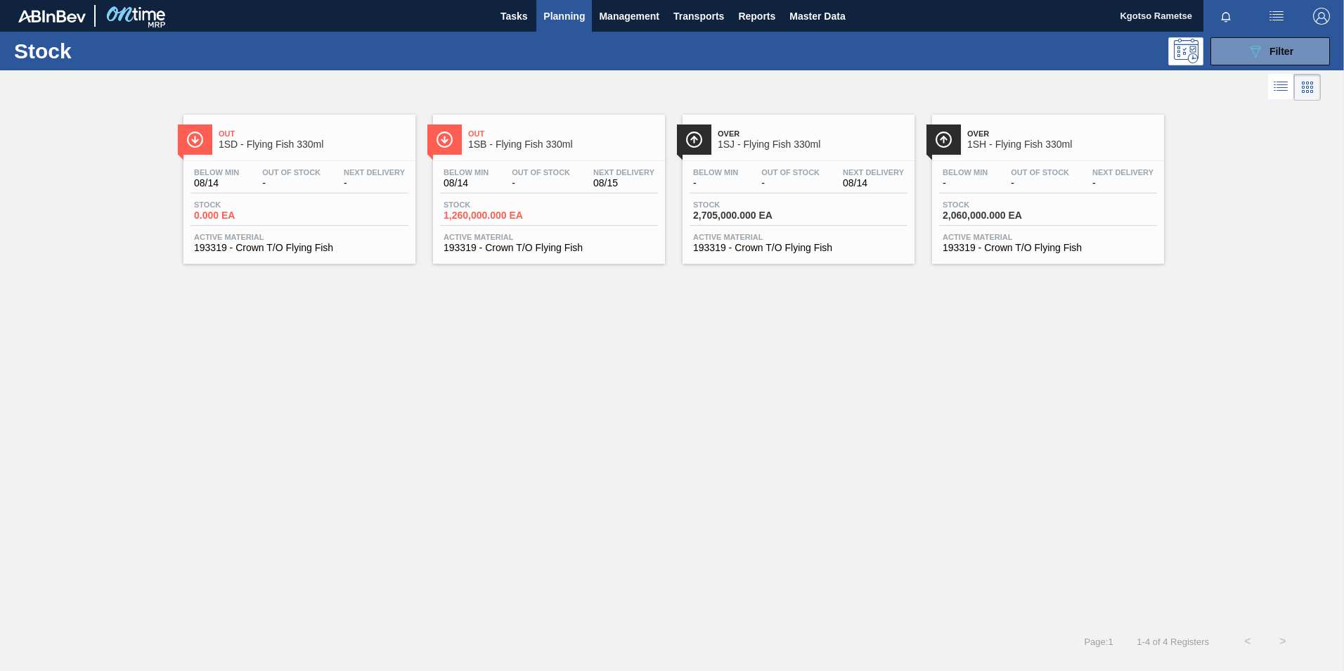
click at [253, 139] on span "1SD - Flying Fish 330ml" at bounding box center [314, 144] width 190 height 11
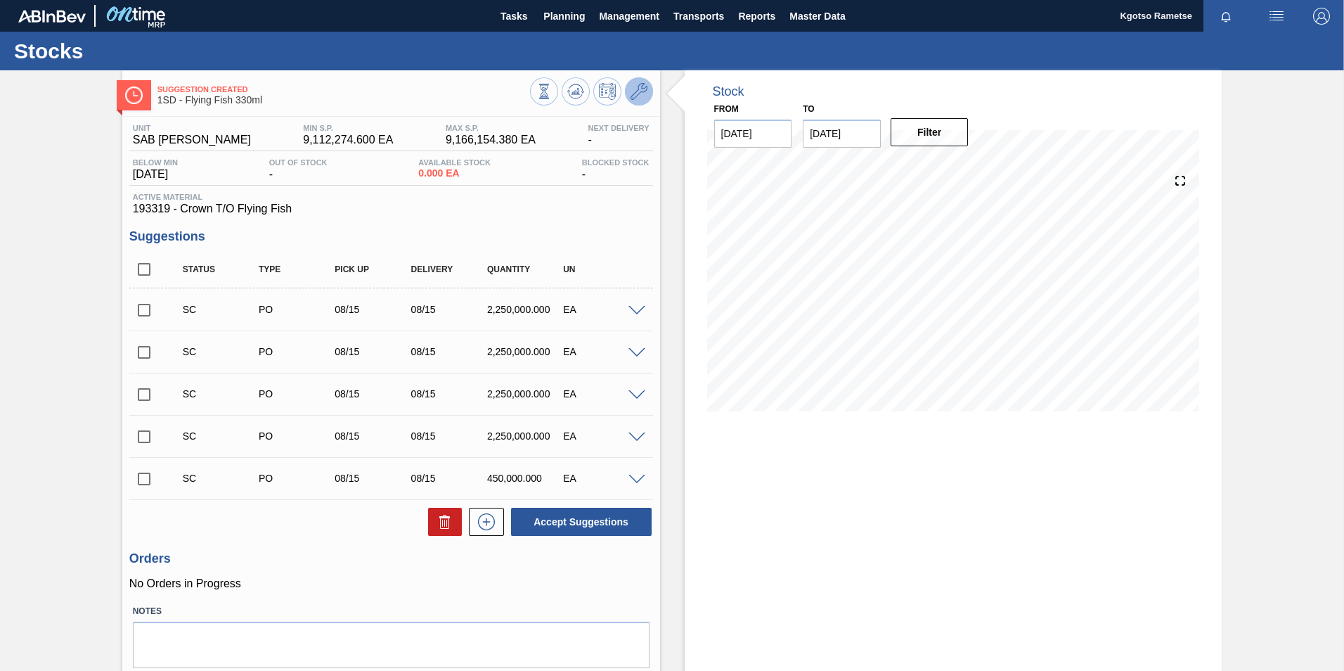
click at [640, 85] on icon at bounding box center [639, 91] width 17 height 17
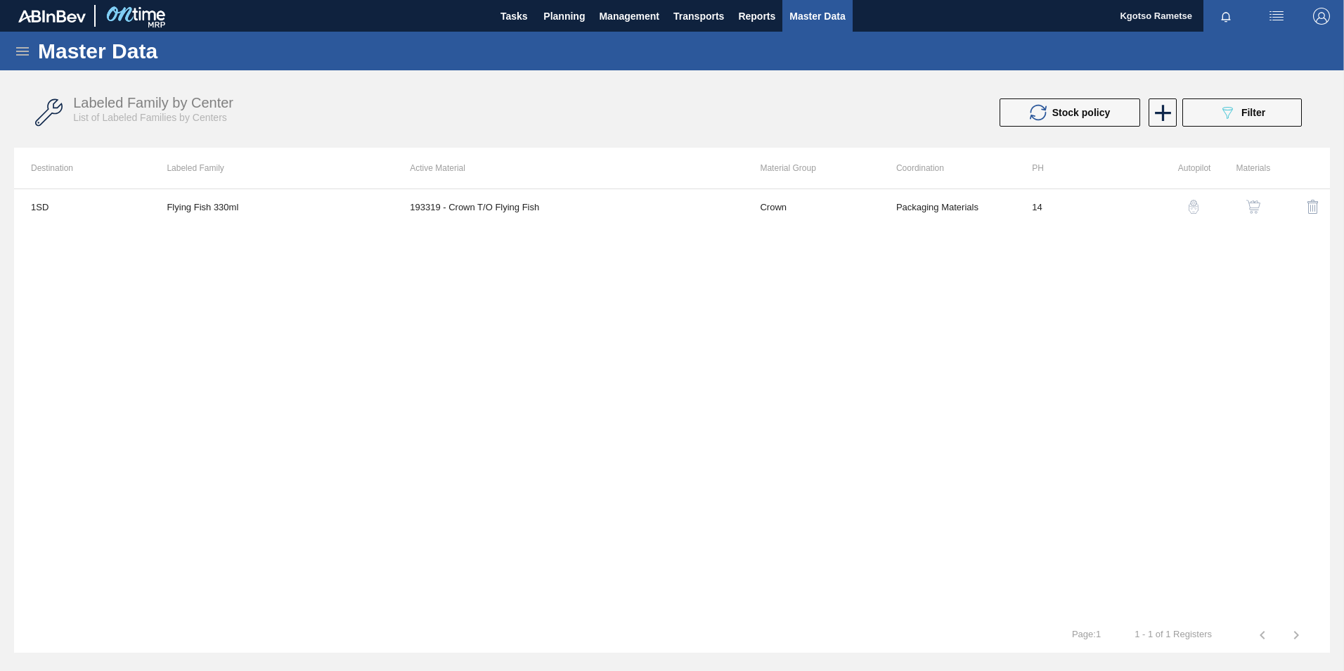
click at [1256, 207] on img "button" at bounding box center [1253, 207] width 14 height 14
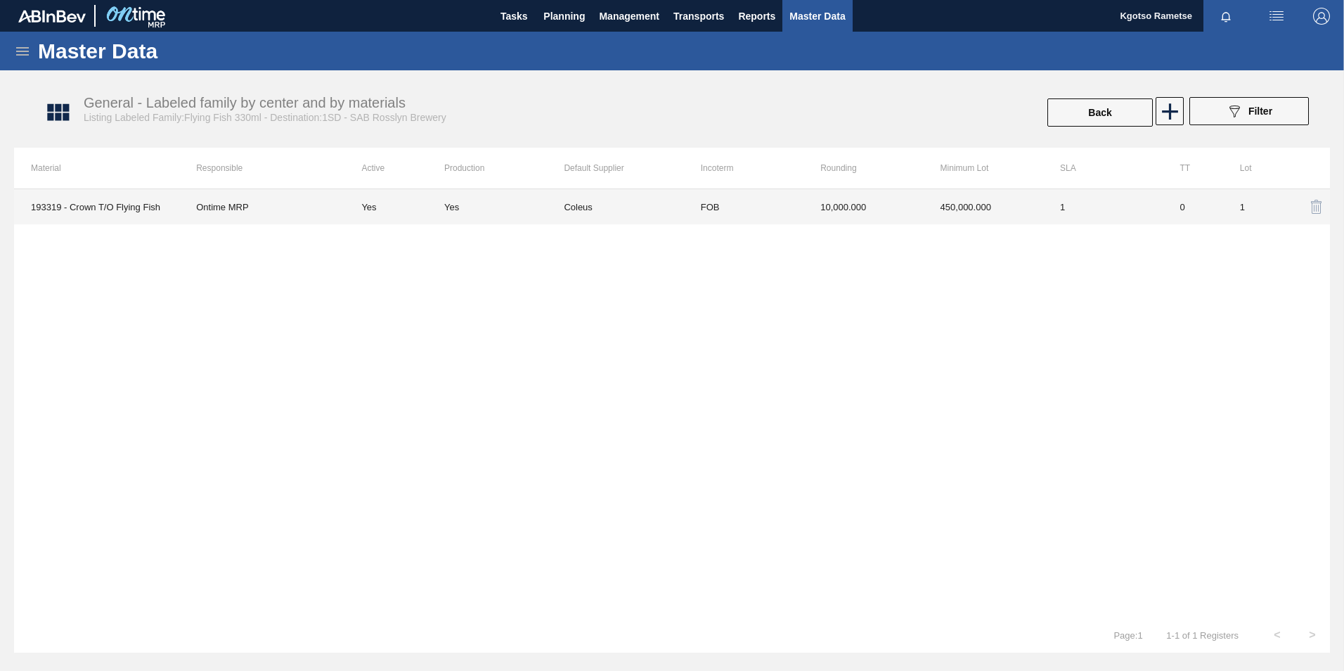
click at [741, 198] on td "FOB" at bounding box center [744, 206] width 120 height 35
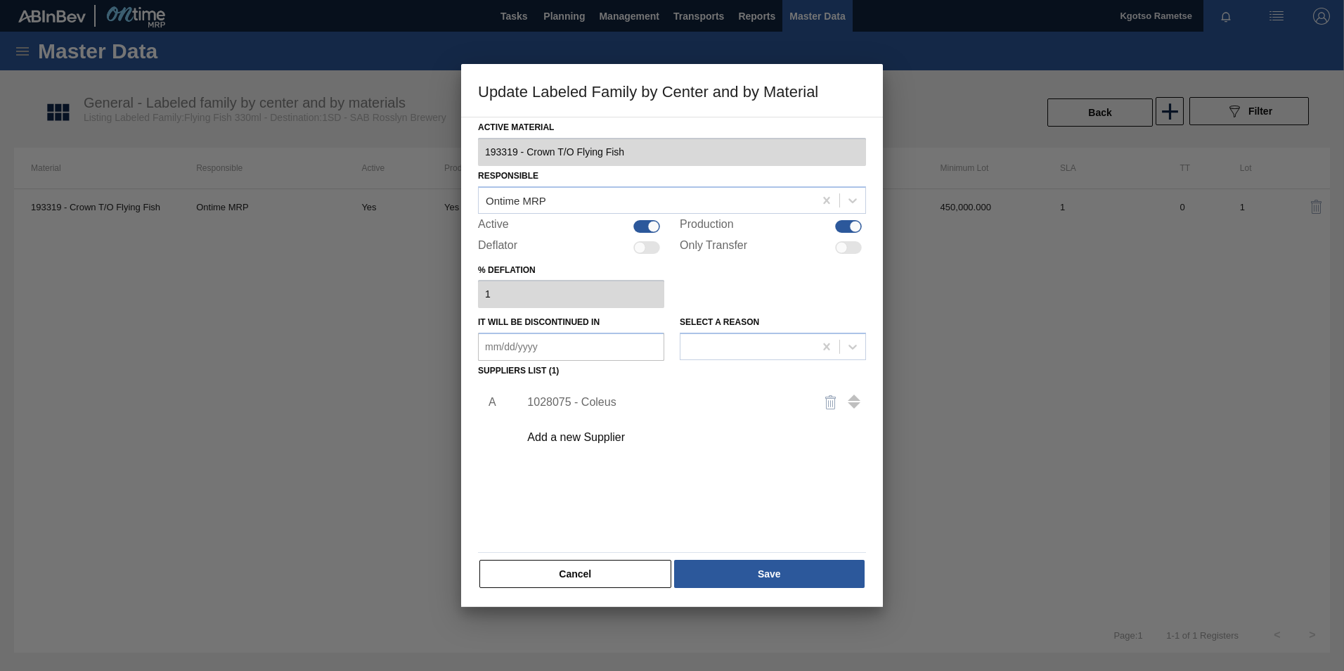
click at [546, 403] on div "1028075 - Coleus" at bounding box center [665, 402] width 276 height 13
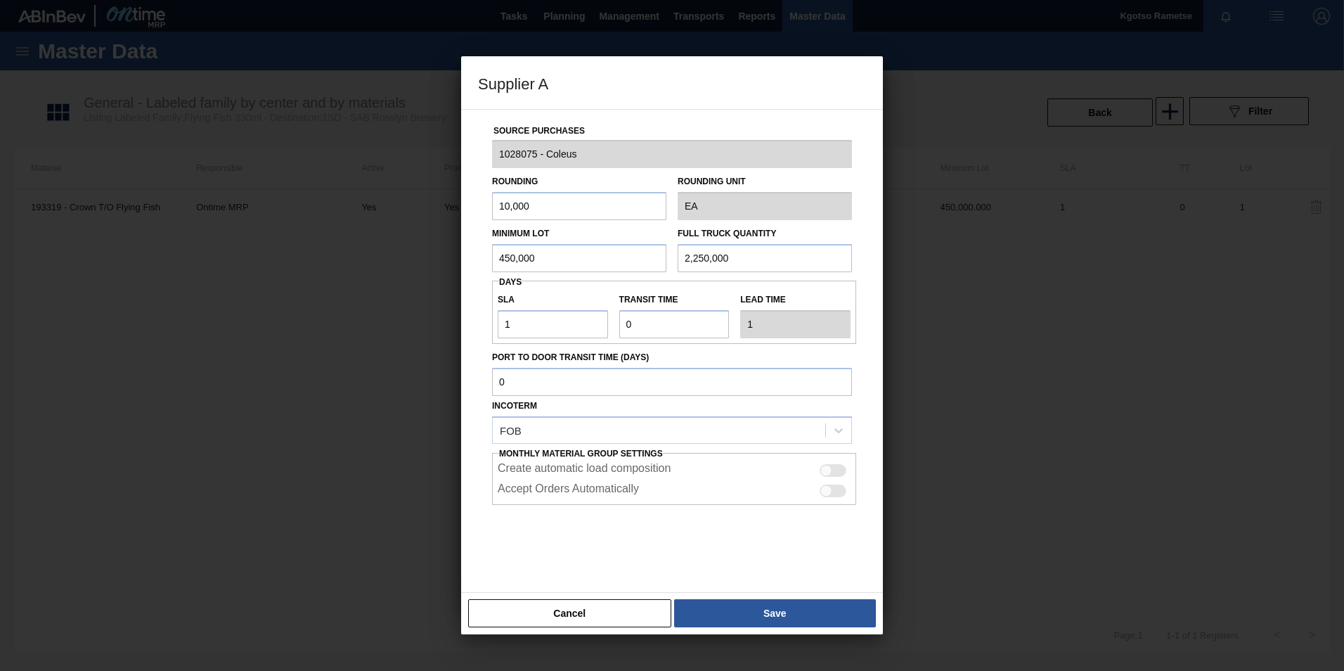
drag, startPoint x: 554, startPoint y: 258, endPoint x: 375, endPoint y: 258, distance: 179.3
click at [377, 258] on div "Supplier A Source Purchases 1028075 - Coleus Rounding 10,000 Rounding Unit EA M…" at bounding box center [672, 335] width 1344 height 671
drag, startPoint x: 572, startPoint y: 254, endPoint x: 386, endPoint y: 255, distance: 186.3
click at [399, 255] on div "Supplier A Source Purchases 1028075 - Coleus Rounding 10,000 Rounding Unit EA M…" at bounding box center [672, 335] width 1344 height 671
type input "1,350,000"
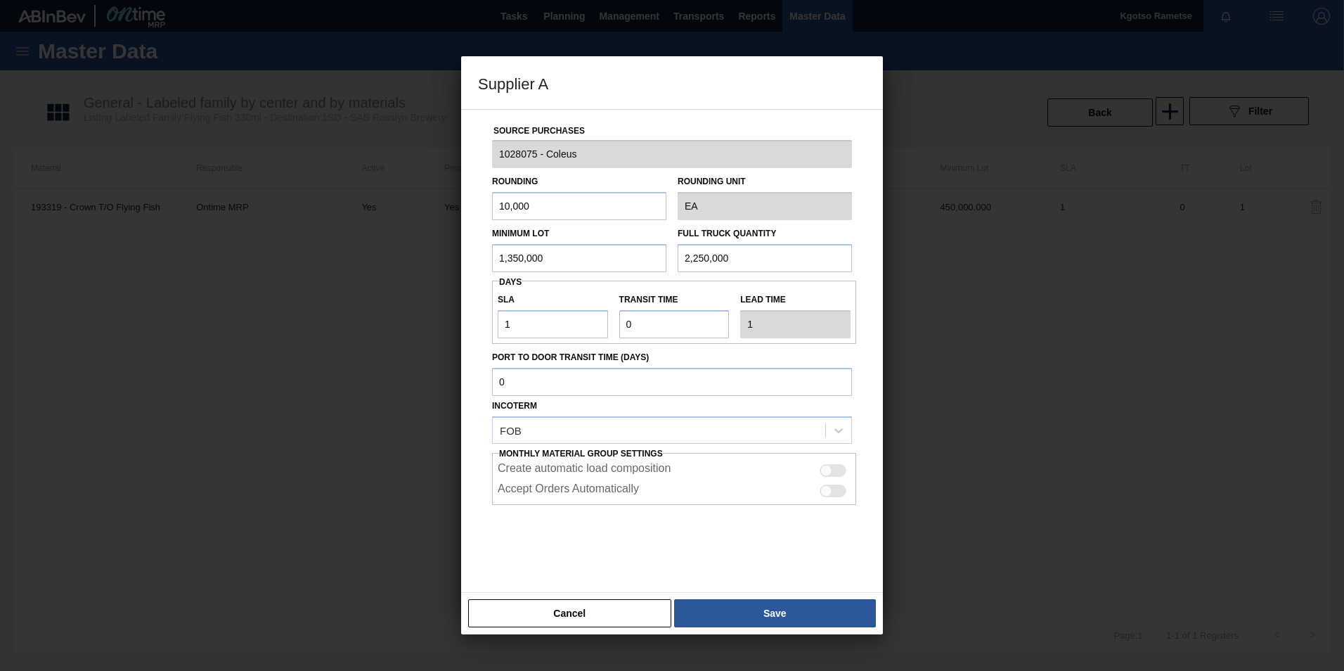
drag, startPoint x: 744, startPoint y: 252, endPoint x: 511, endPoint y: 262, distance: 233.6
click at [544, 262] on div "Minimum Lot 1,350,000 Full Truck Quantity 2,250,000" at bounding box center [671, 246] width 371 height 52
paste input "1,3"
type input "1,350,000"
click at [758, 605] on button "Save" at bounding box center [775, 613] width 202 height 28
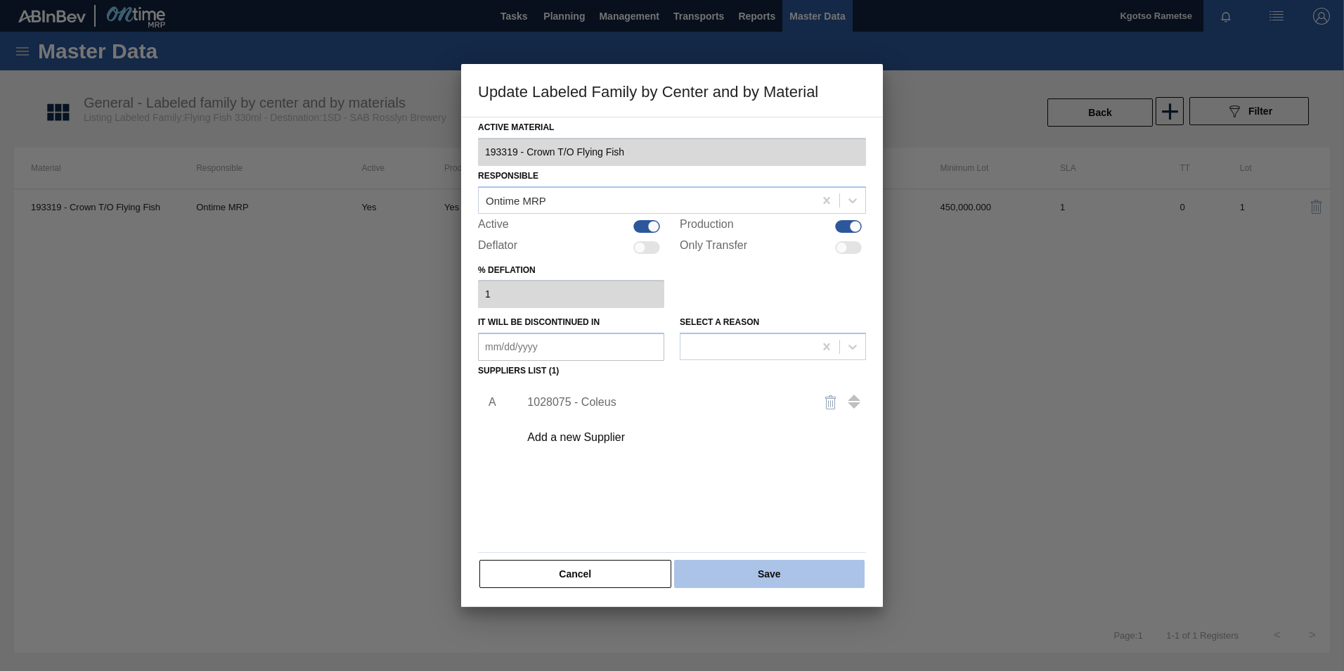
click at [750, 575] on button "Save" at bounding box center [769, 574] width 191 height 28
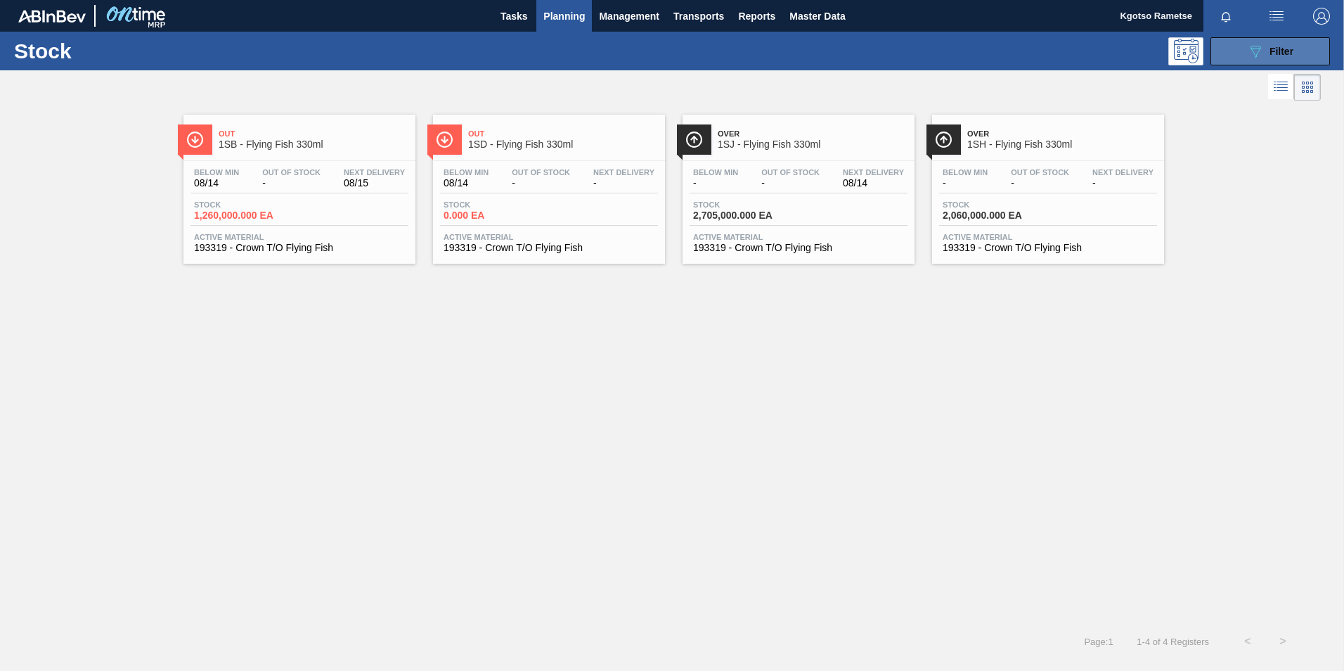
click at [1266, 56] on div "089F7B8B-B2A5-4AFE-B5C0-19BA573D28AC Filter" at bounding box center [1270, 51] width 46 height 17
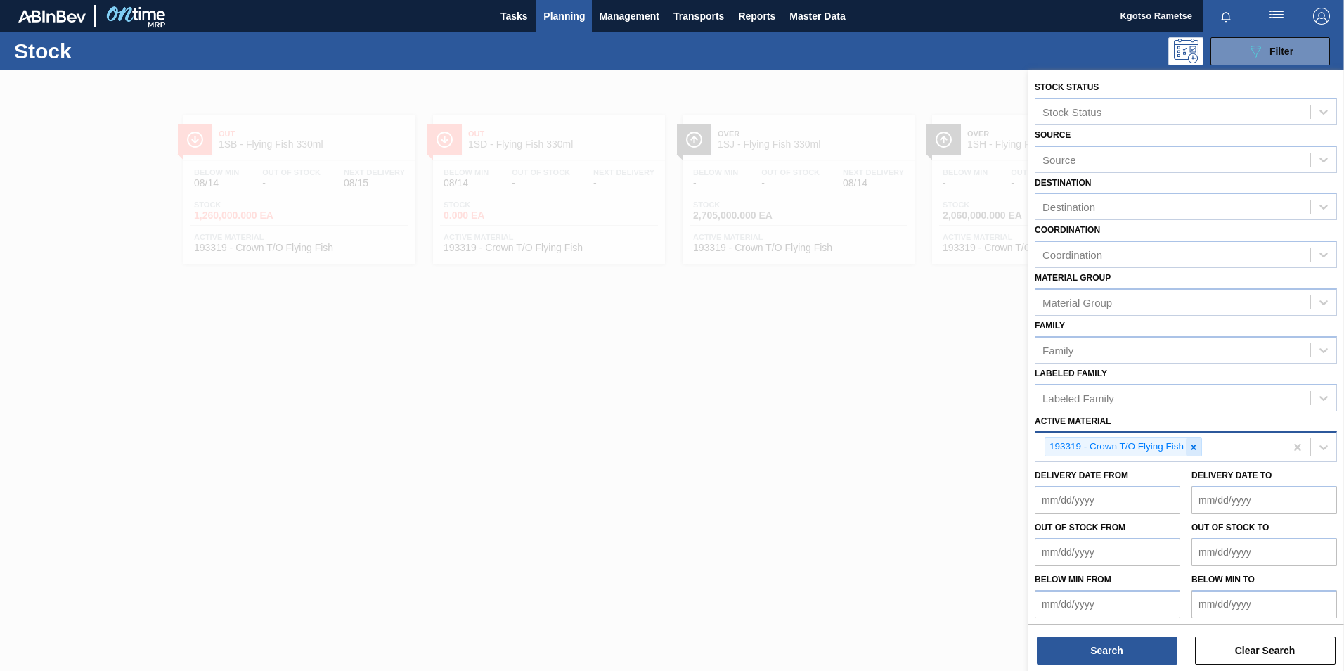
click at [1197, 454] on div at bounding box center [1193, 447] width 15 height 18
click at [1115, 448] on div "Active Material" at bounding box center [1172, 445] width 275 height 20
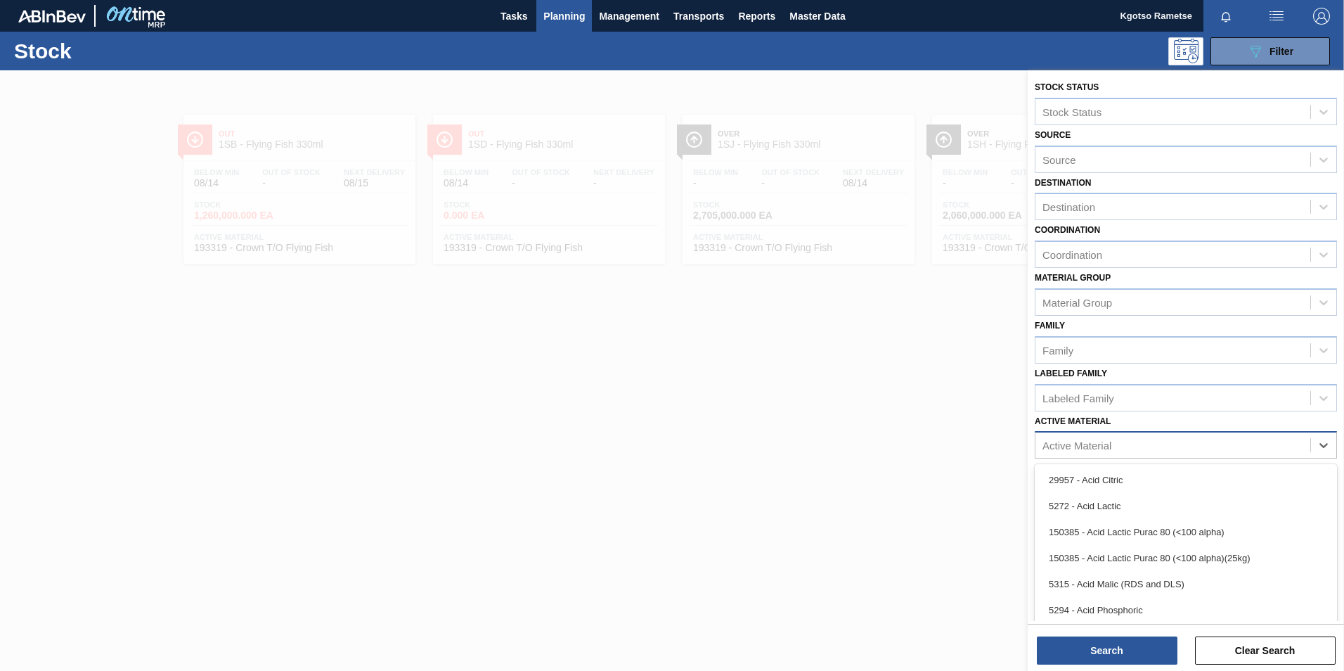
paste Material "274396"
type Material "274396"
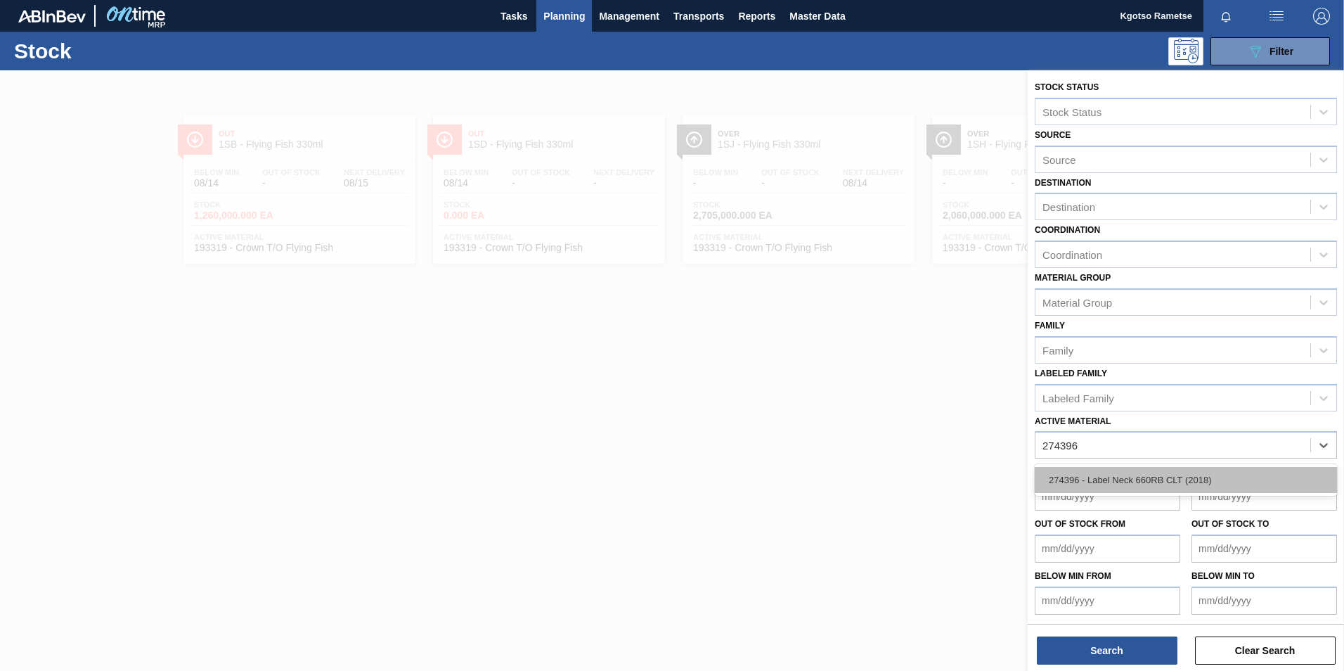
click at [1113, 477] on div "274396 - Label Neck 660RB CLT (2018)" at bounding box center [1186, 480] width 302 height 26
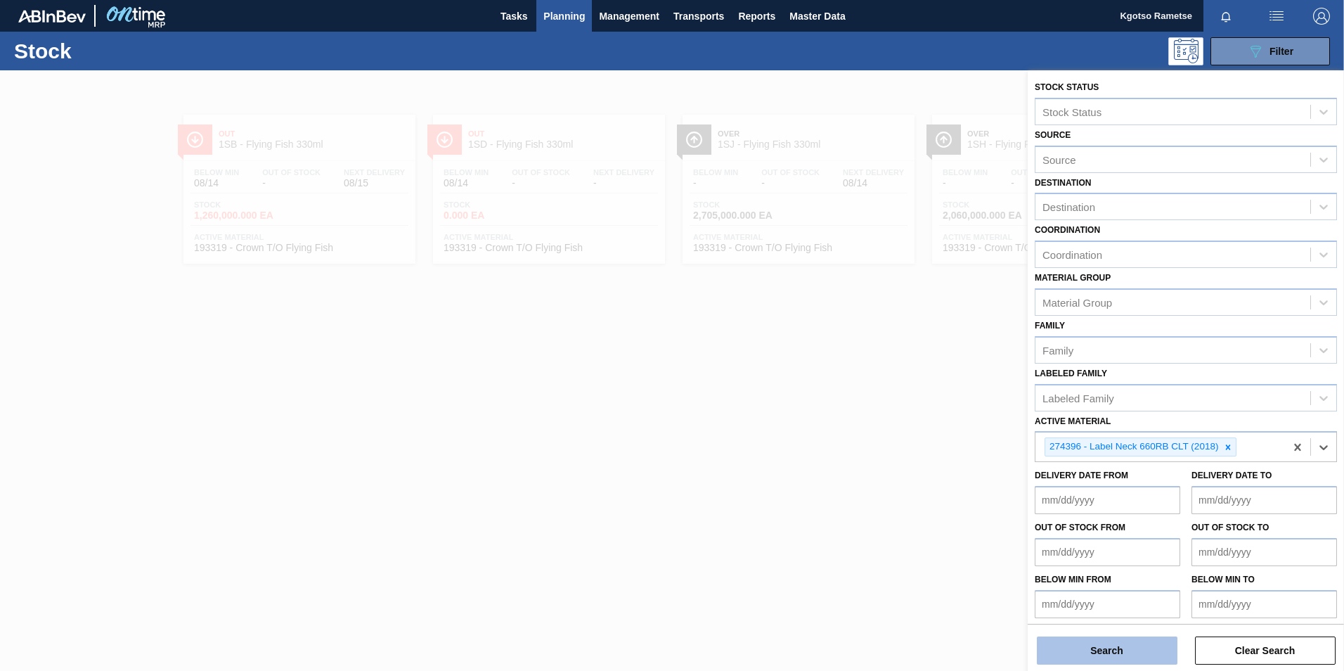
click at [1104, 641] on button "Search" at bounding box center [1107, 650] width 141 height 28
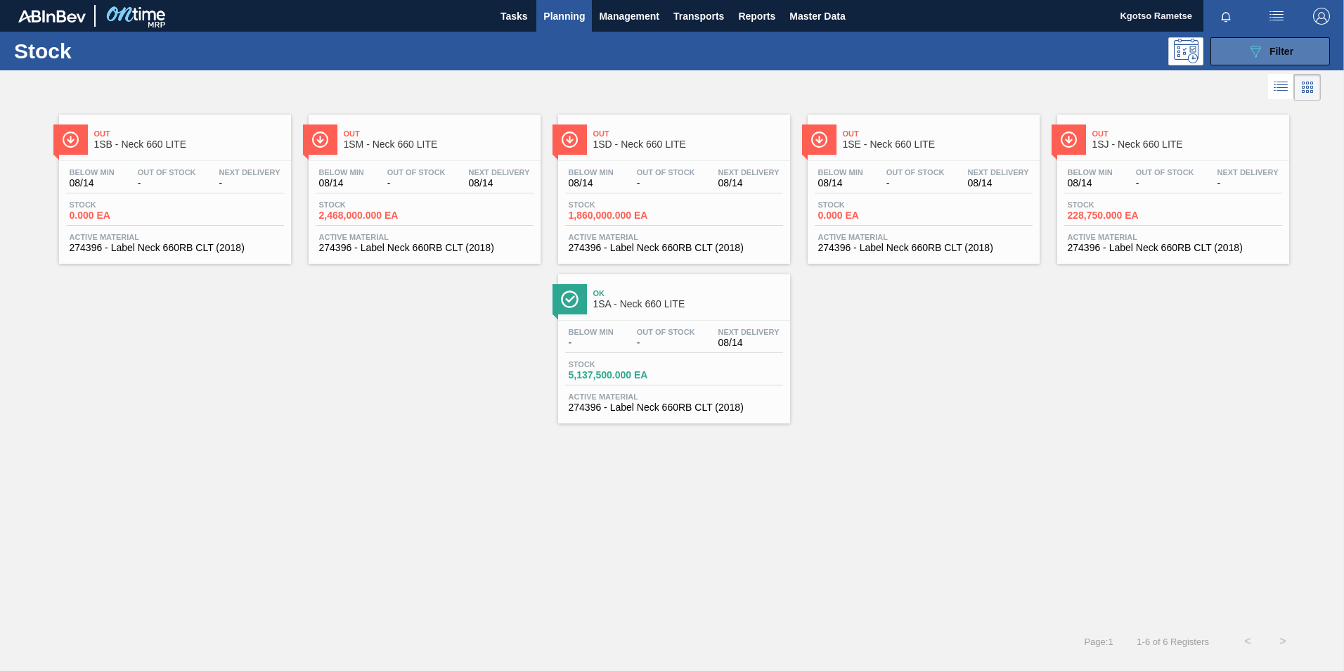
click at [1274, 47] on span "Filter" at bounding box center [1282, 51] width 24 height 11
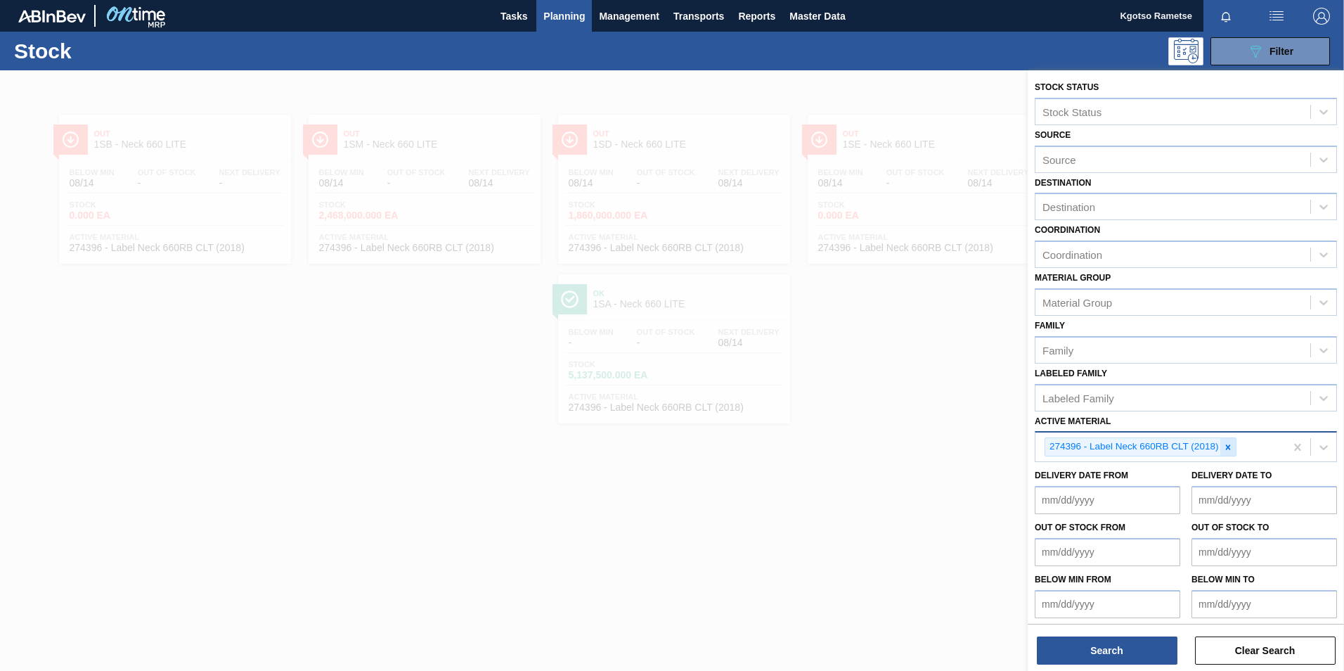
click at [1229, 445] on icon at bounding box center [1228, 446] width 5 height 5
paste Material "282007"
type Material "282007"
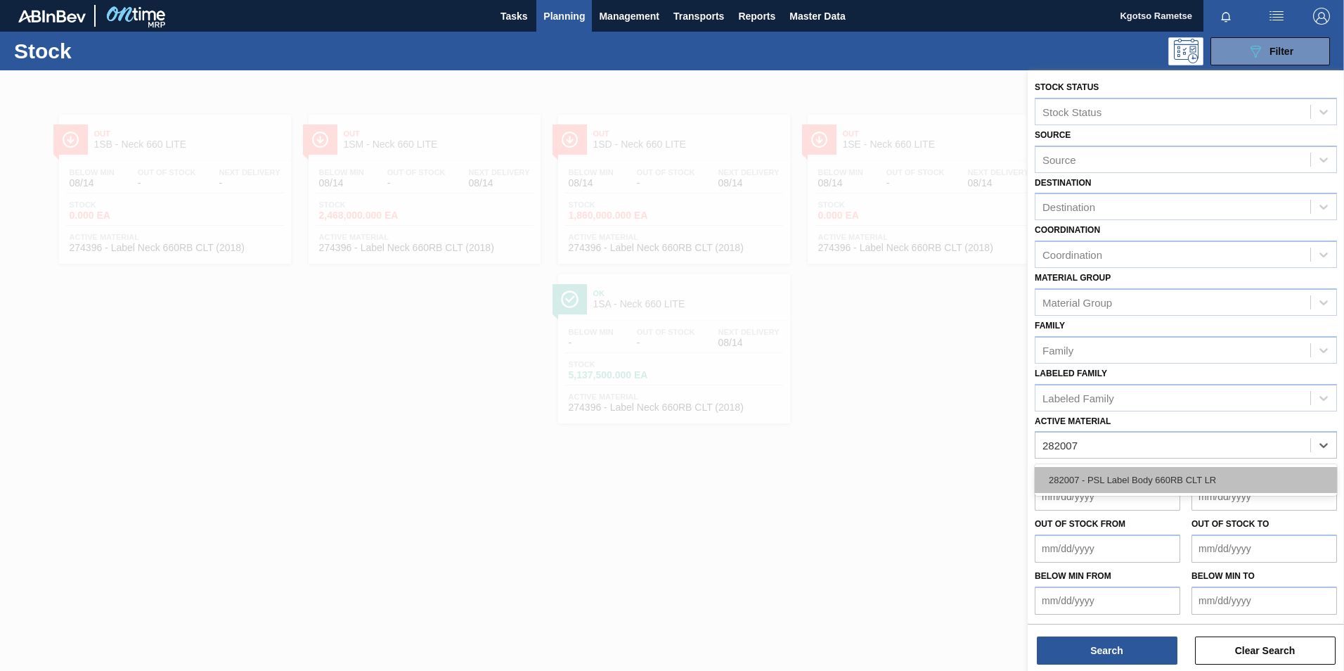
click at [1182, 484] on div "282007 - PSL Label Body 660RB CLT LR" at bounding box center [1186, 480] width 302 height 26
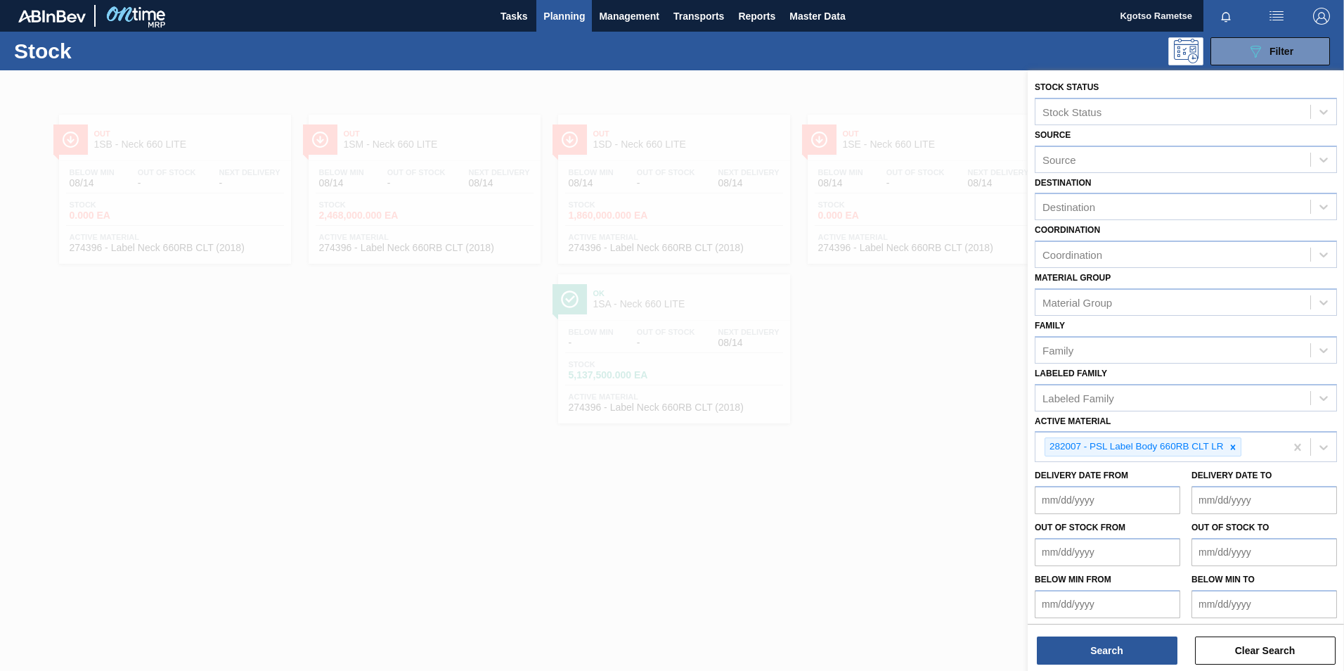
click at [603, 641] on div at bounding box center [672, 405] width 1344 height 671
